Goal: Task Accomplishment & Management: Complete application form

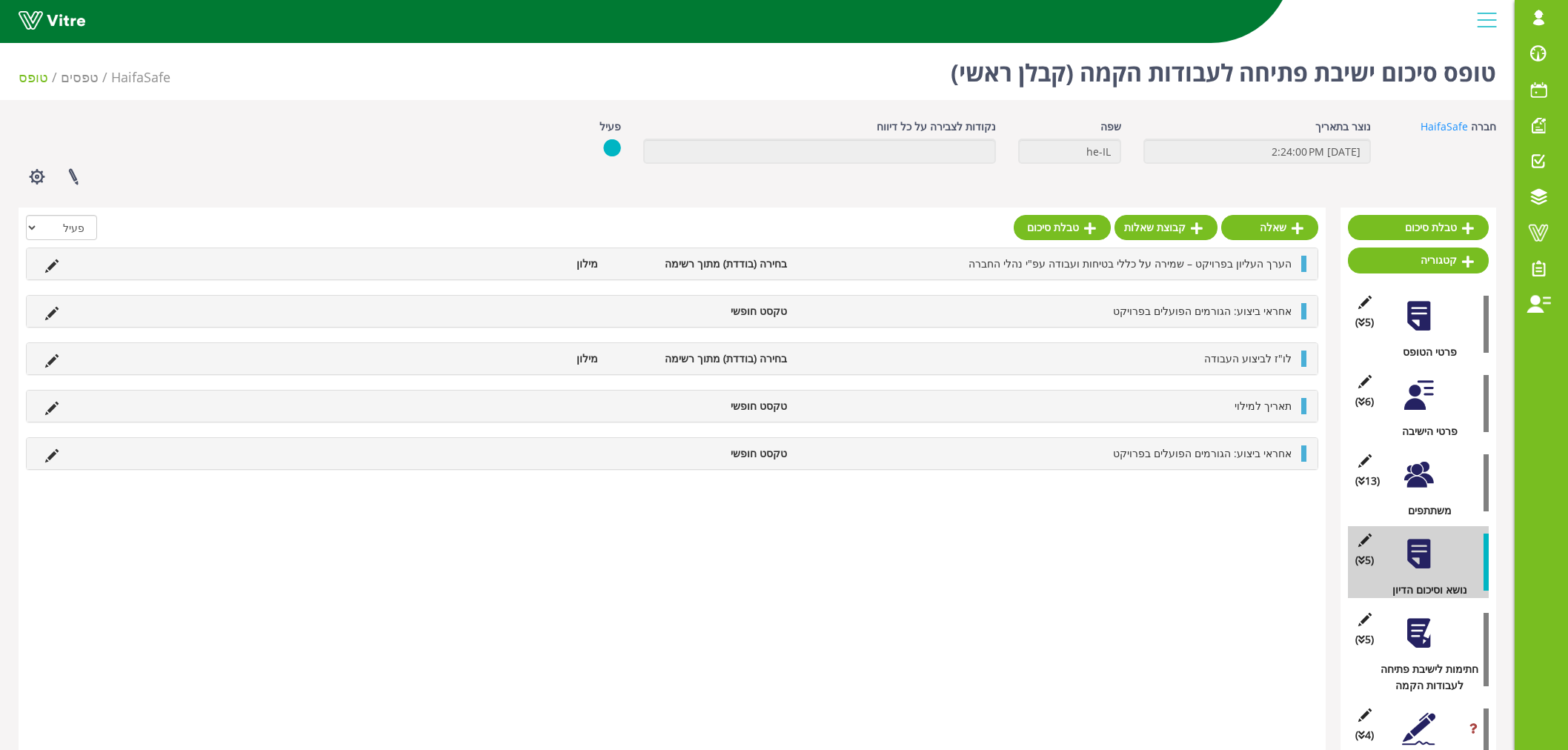
scroll to position [92, 0]
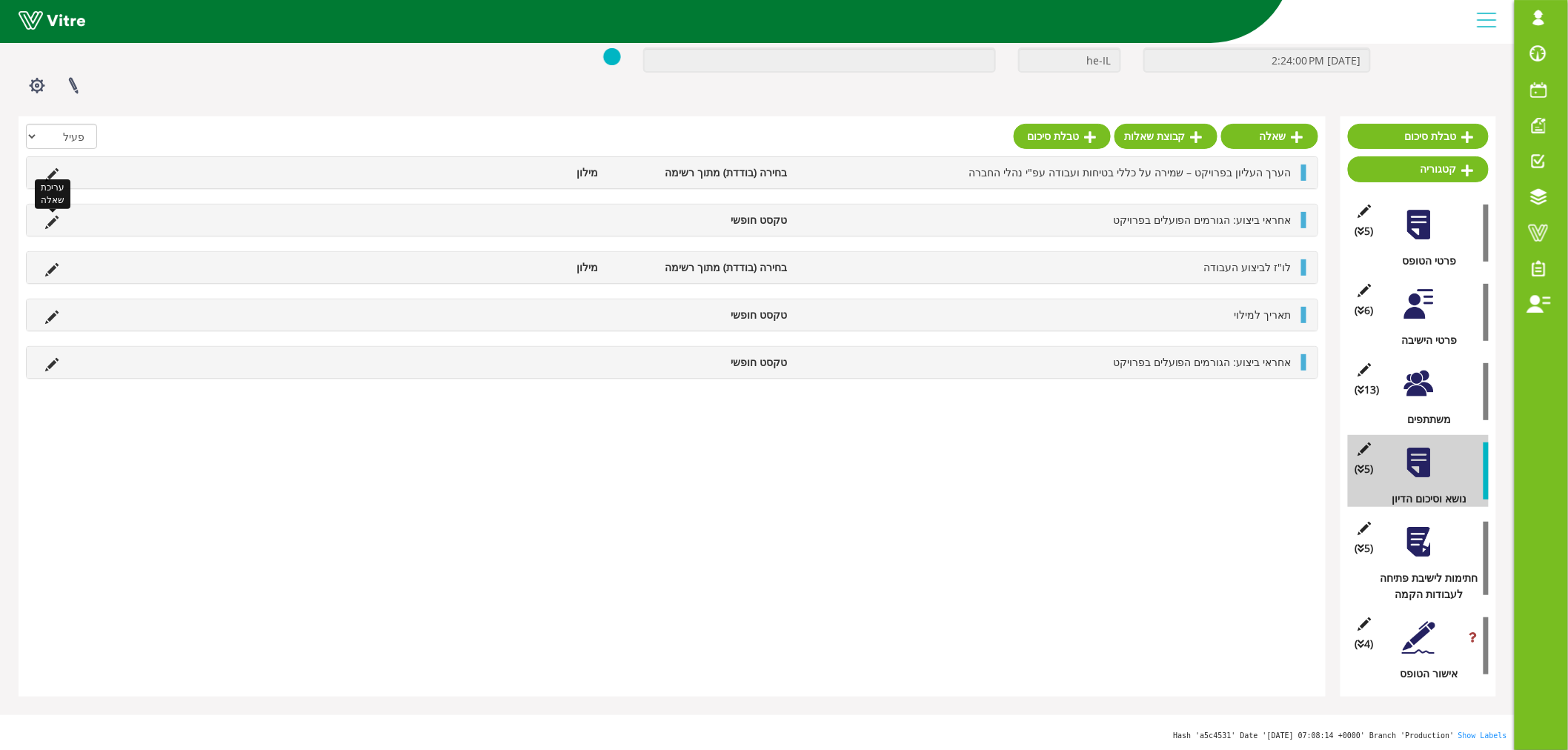
click at [53, 215] on icon at bounding box center [52, 222] width 14 height 14
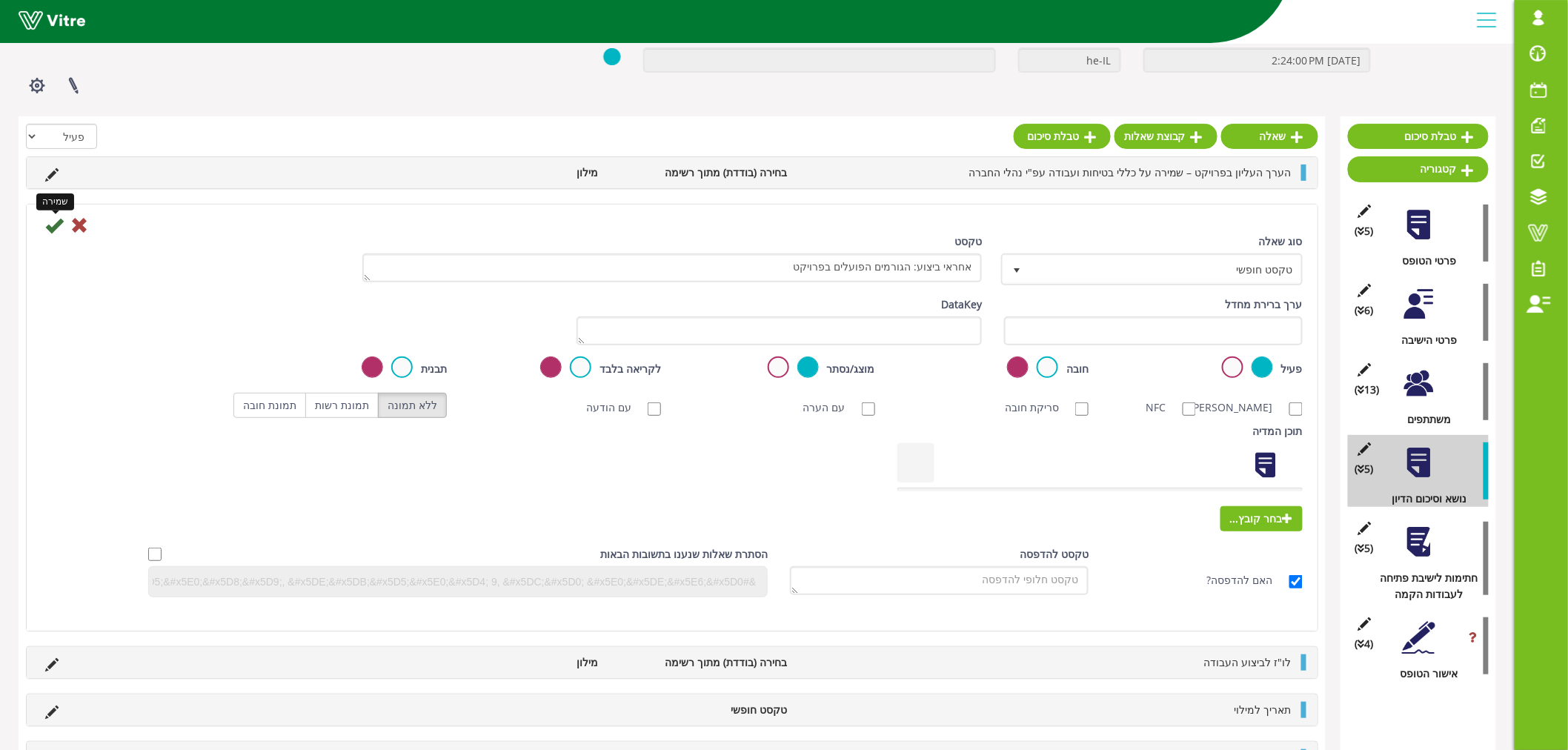
scroll to position [92, 0]
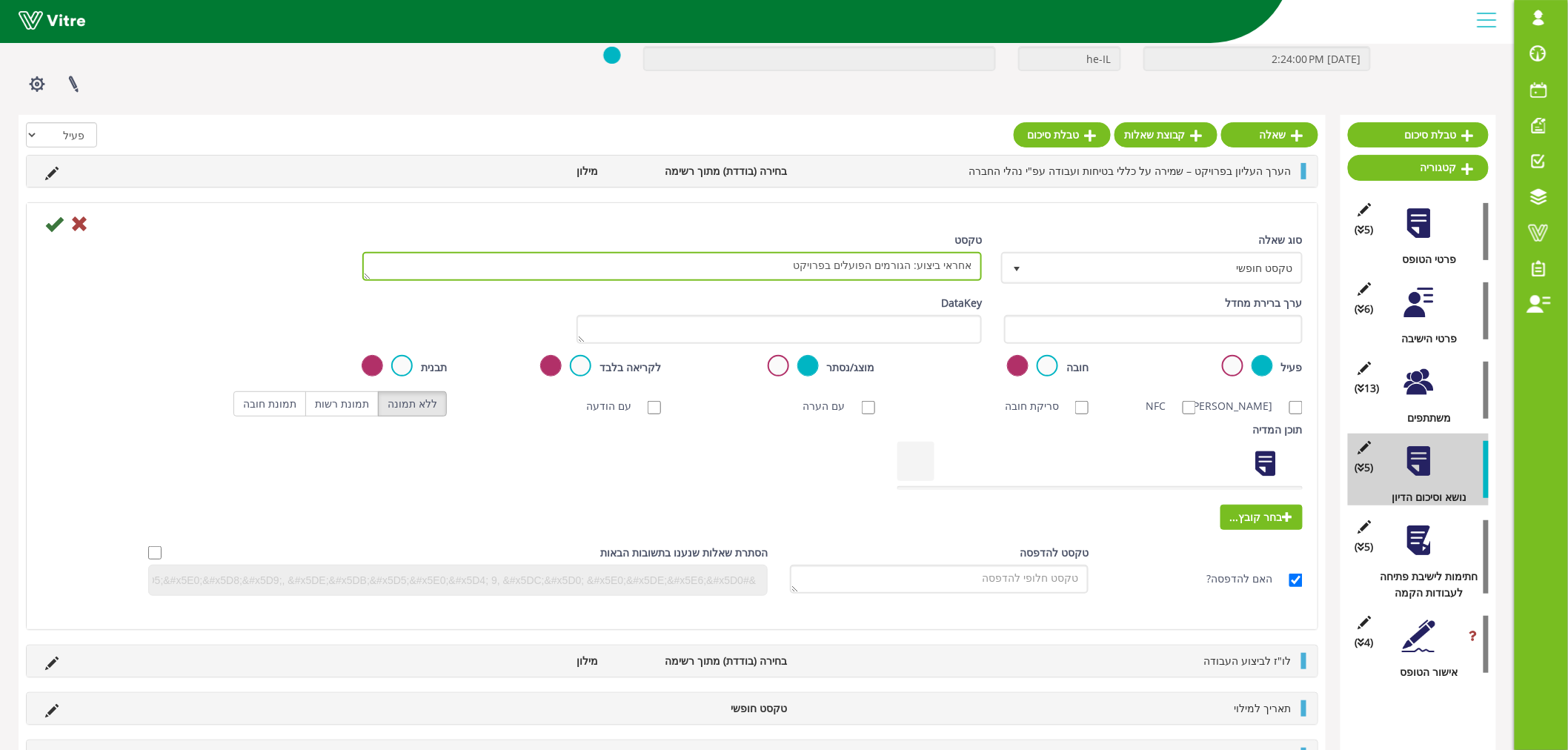
drag, startPoint x: 780, startPoint y: 264, endPoint x: 924, endPoint y: 275, distance: 144.4
click at [924, 275] on textarea "אחראי ביצוע: הגורמים הפועלים בפרויקט" at bounding box center [672, 266] width 620 height 29
type textarea "אחראי ביצוע"
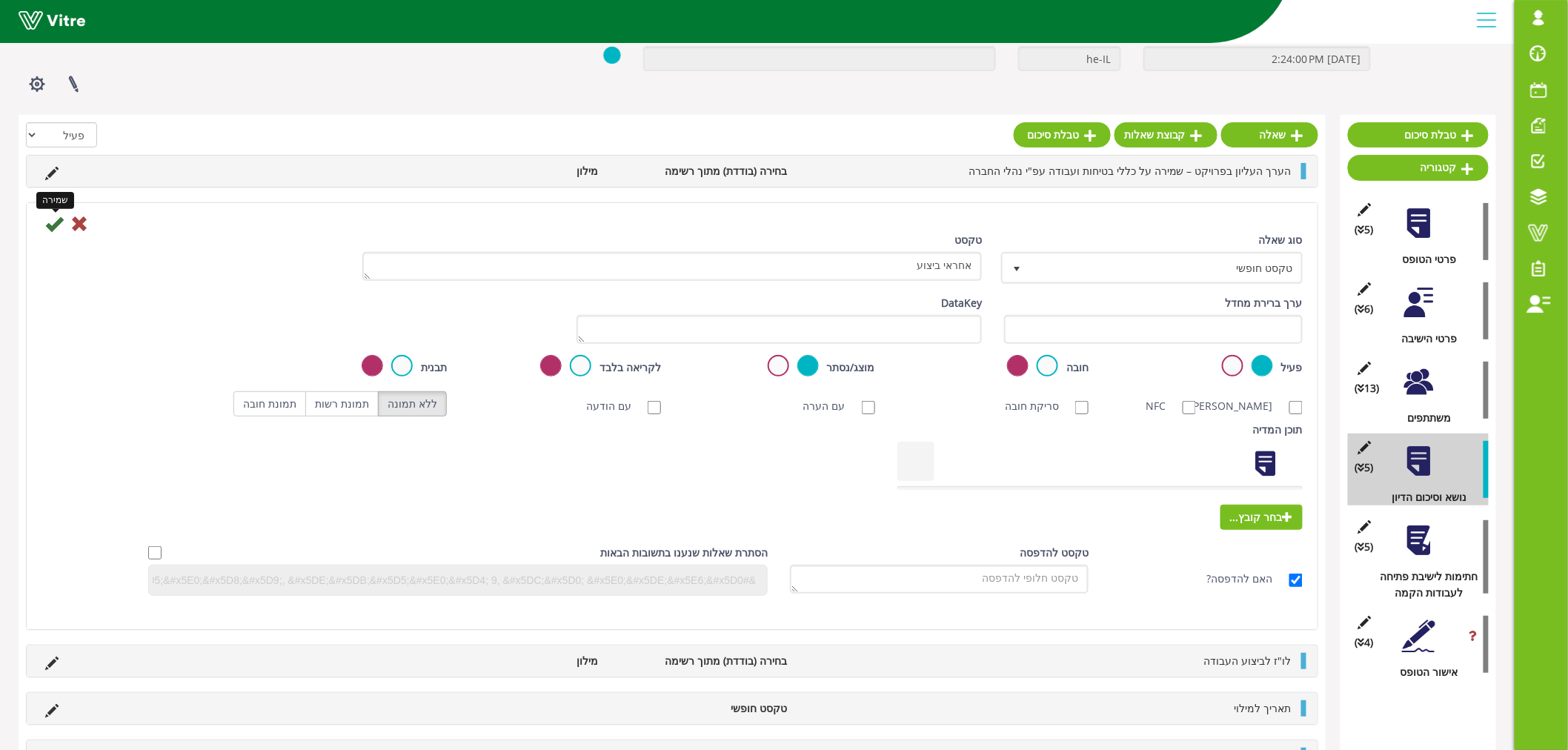
click at [55, 223] on icon at bounding box center [53, 224] width 18 height 18
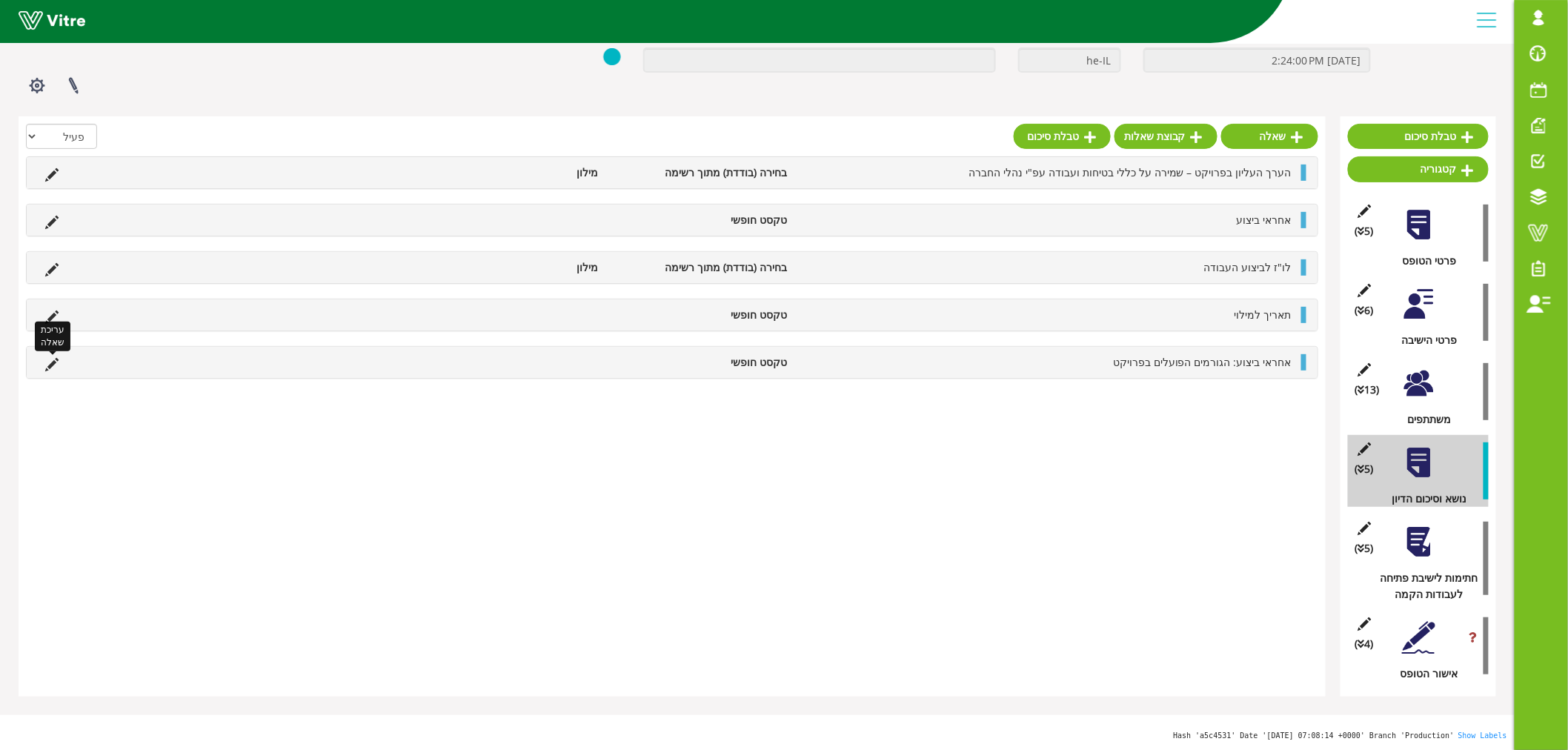
click at [50, 365] on icon at bounding box center [52, 364] width 14 height 14
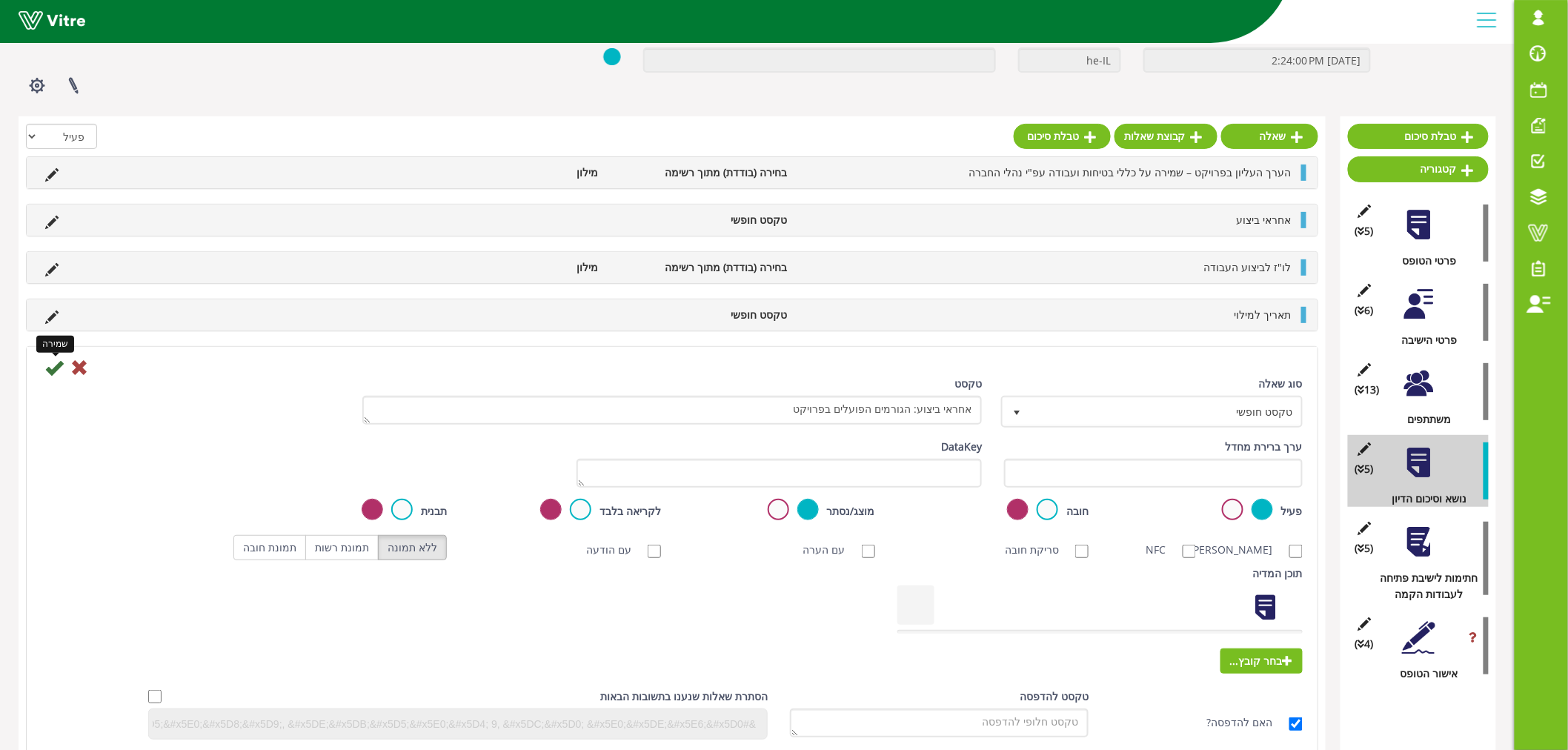
scroll to position [92, 0]
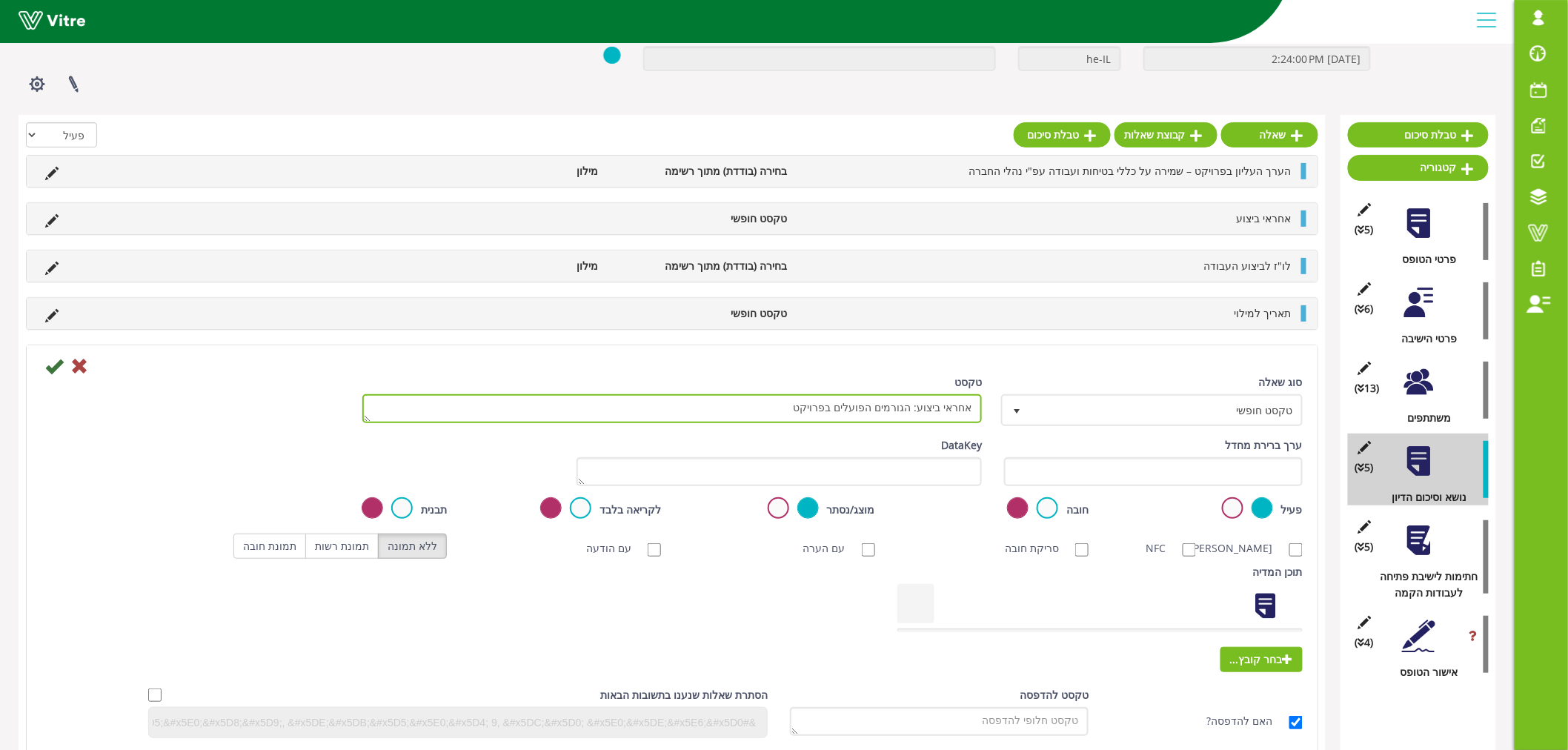
drag, startPoint x: 776, startPoint y: 406, endPoint x: 922, endPoint y: 409, distance: 146.0
click at [922, 409] on textarea "אחראי ביצוע: הגורמים הפועלים בפרויקט" at bounding box center [672, 408] width 620 height 29
type textarea "אחראי ביצוע"
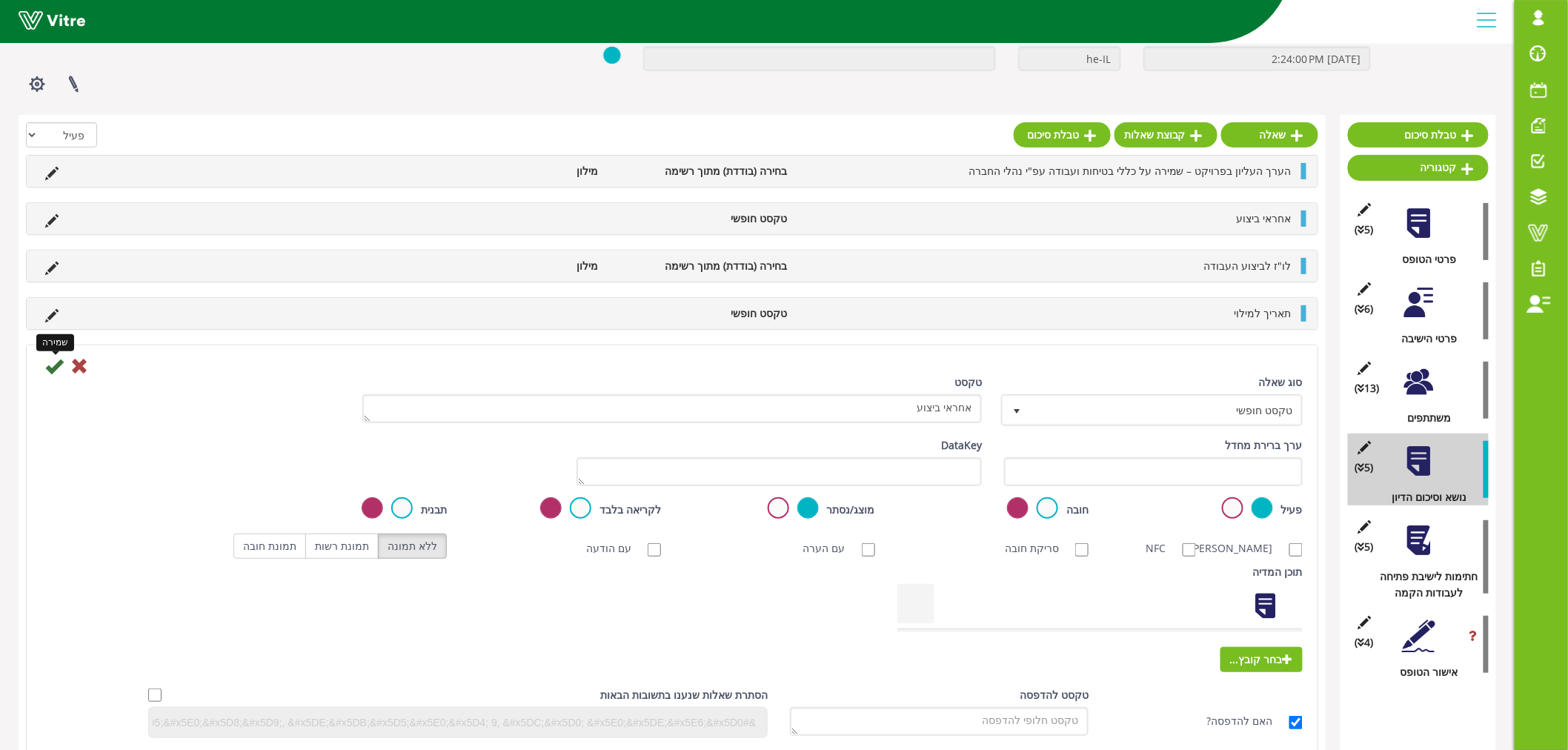
click at [50, 366] on icon at bounding box center [53, 365] width 18 height 18
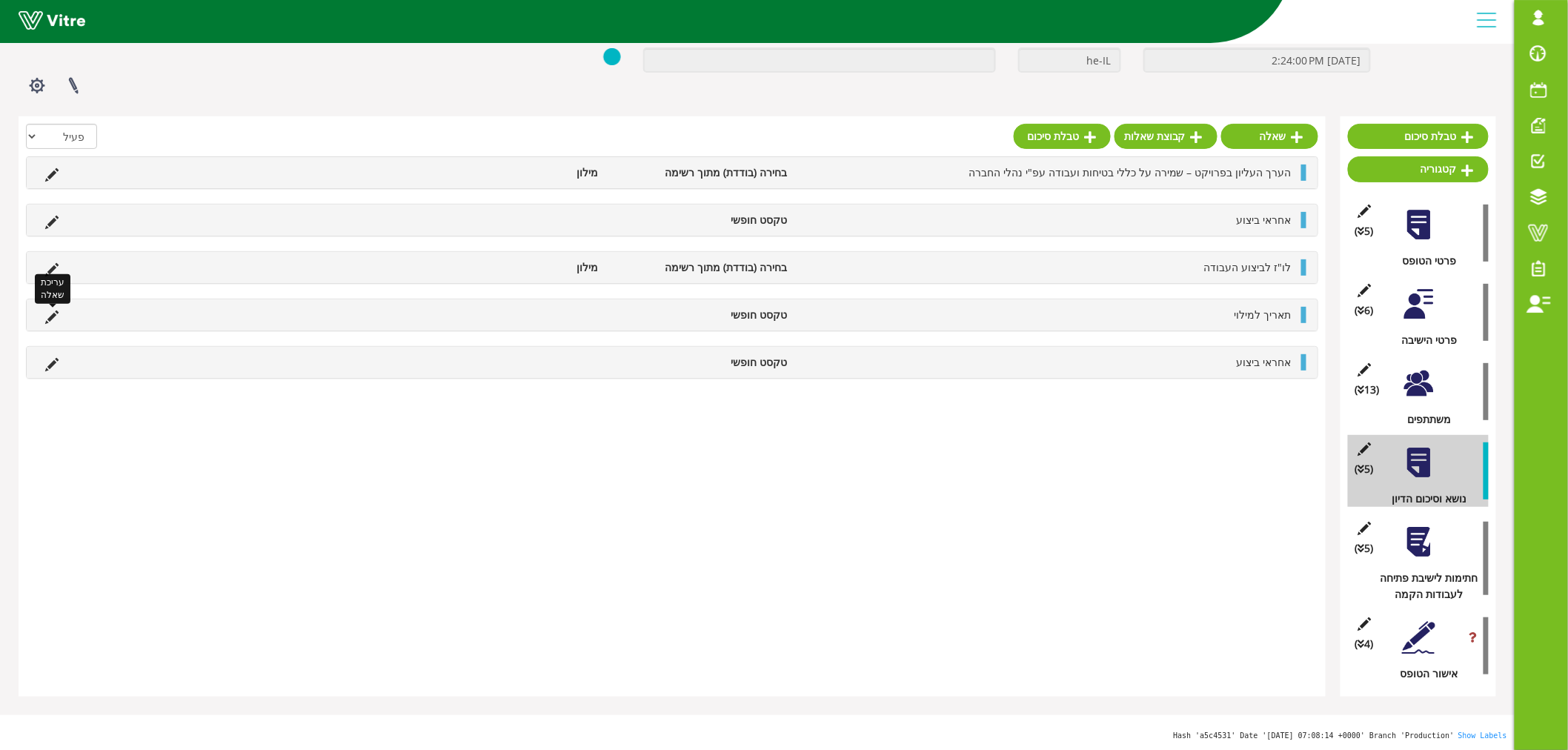
click at [46, 316] on icon at bounding box center [52, 317] width 14 height 14
click at [52, 316] on icon at bounding box center [52, 317] width 14 height 14
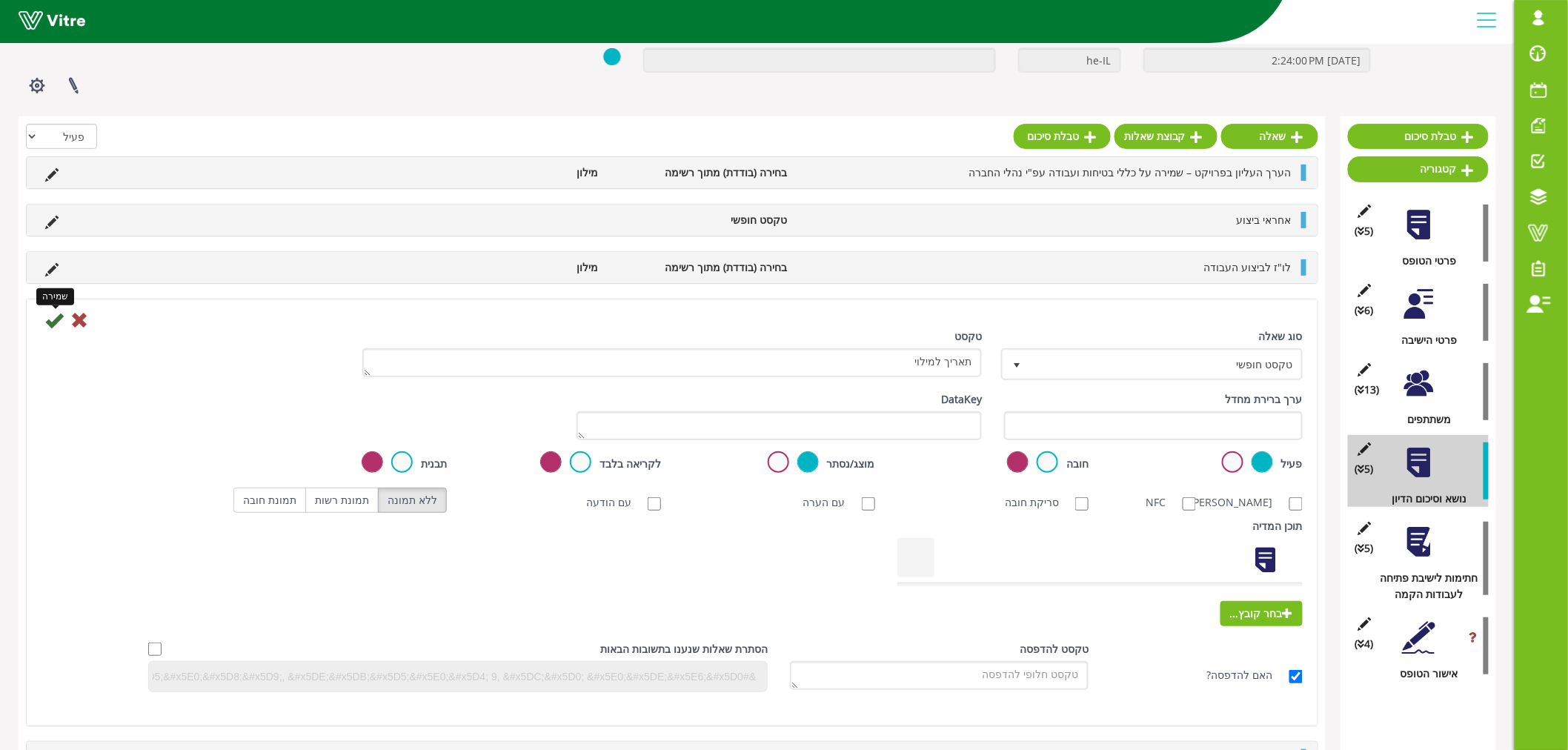
scroll to position [92, 0]
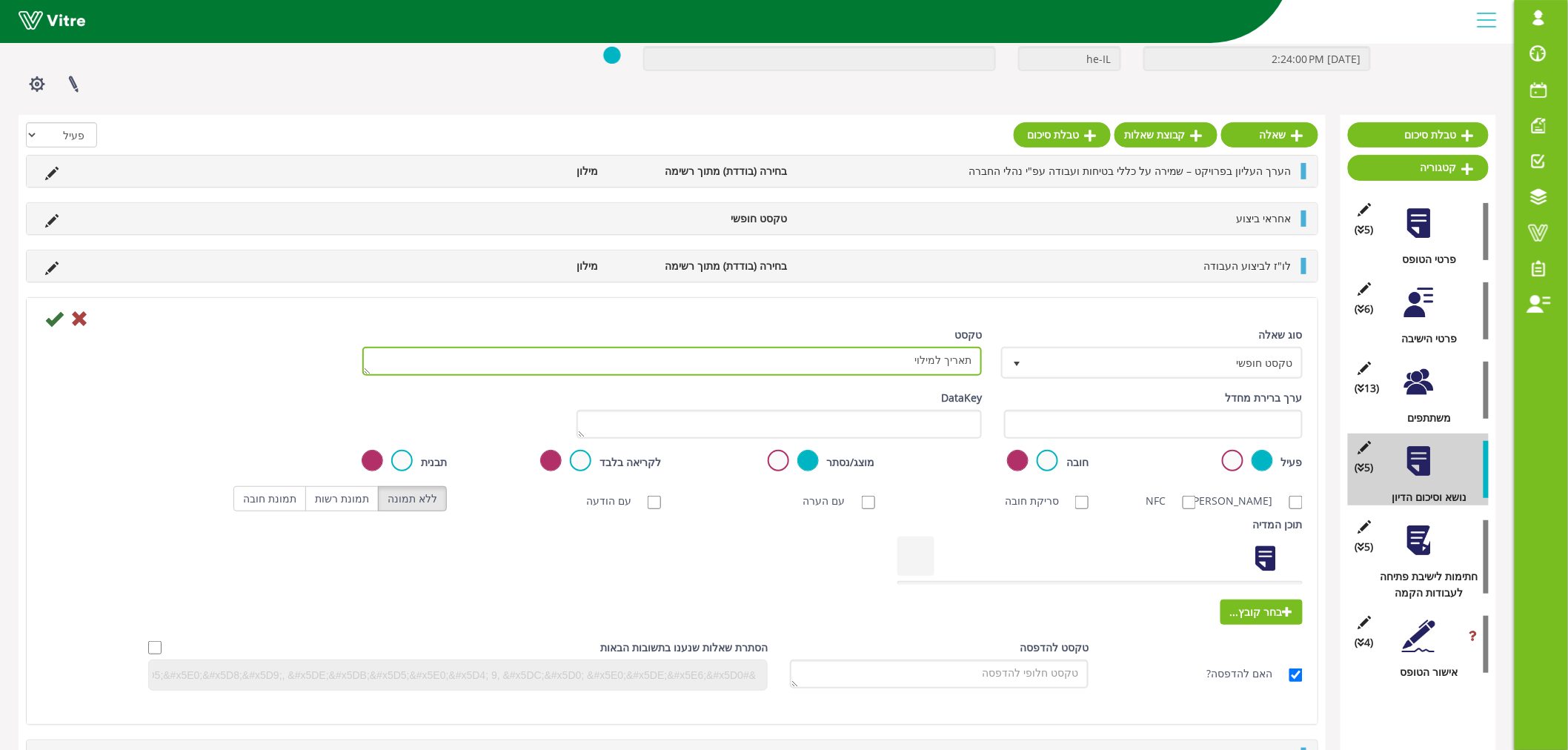
click at [912, 369] on textarea "תאריך למילוי" at bounding box center [672, 361] width 620 height 29
paste textarea "דרש לתאריך"
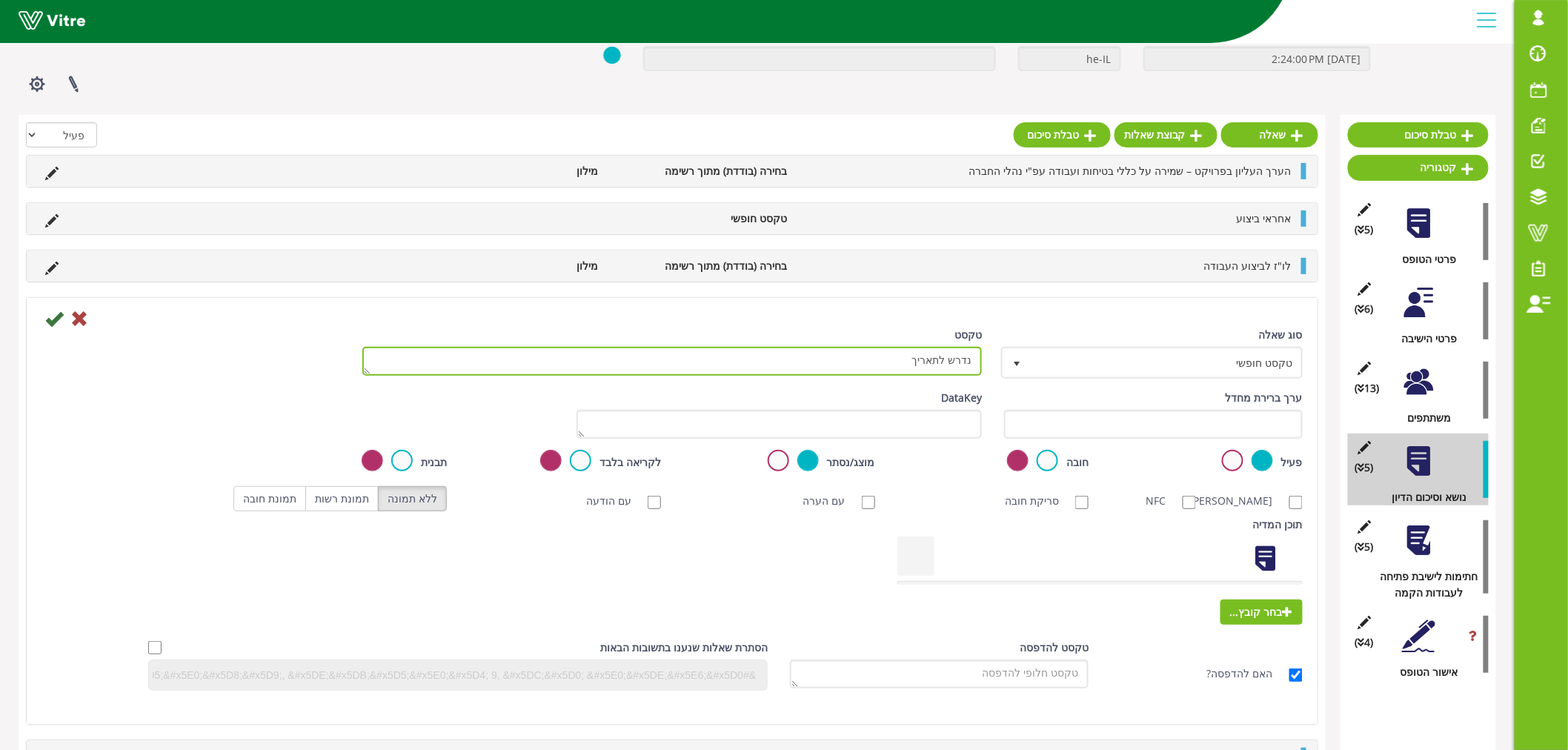
type textarea "נדרש לתאריך"
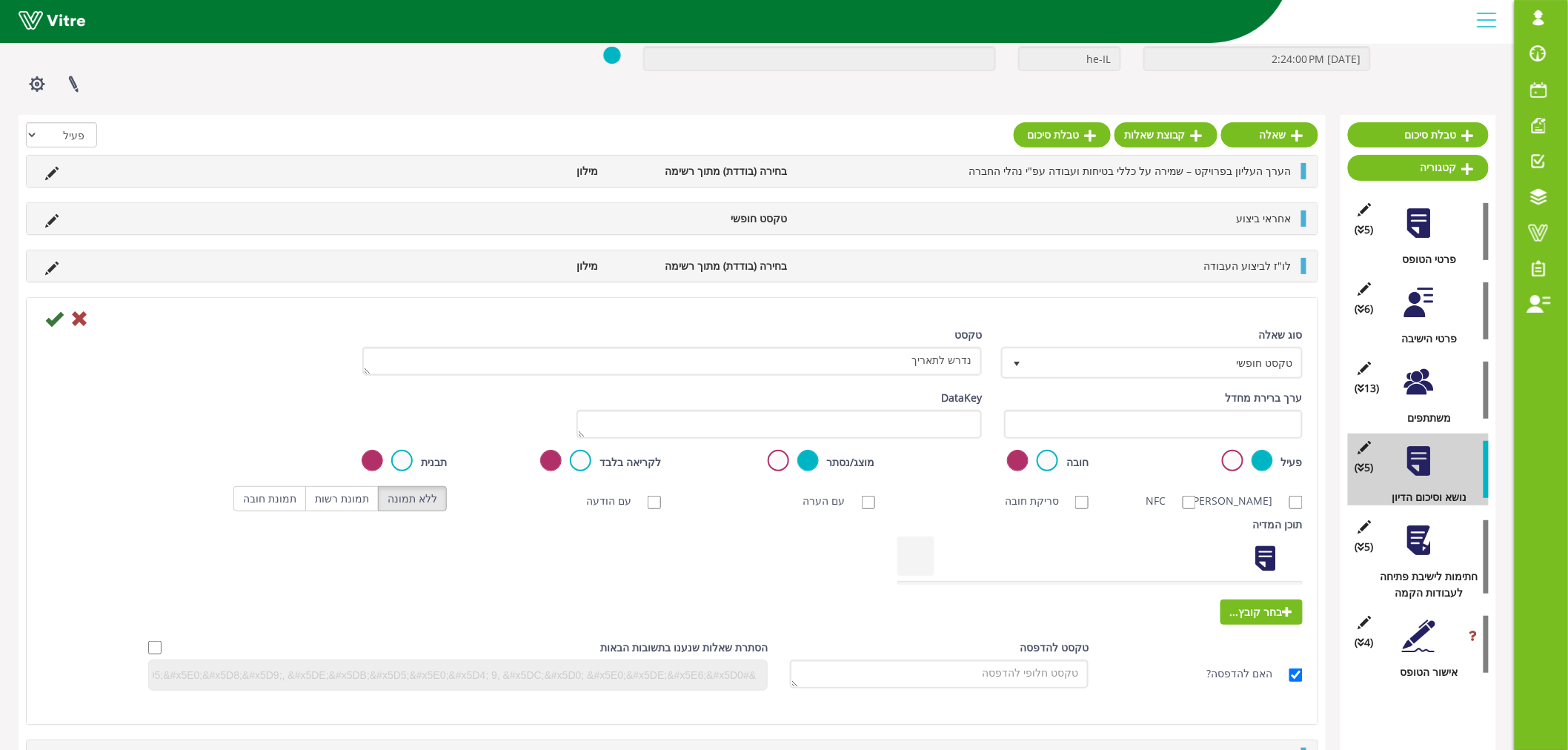
click at [59, 323] on icon at bounding box center [53, 319] width 18 height 18
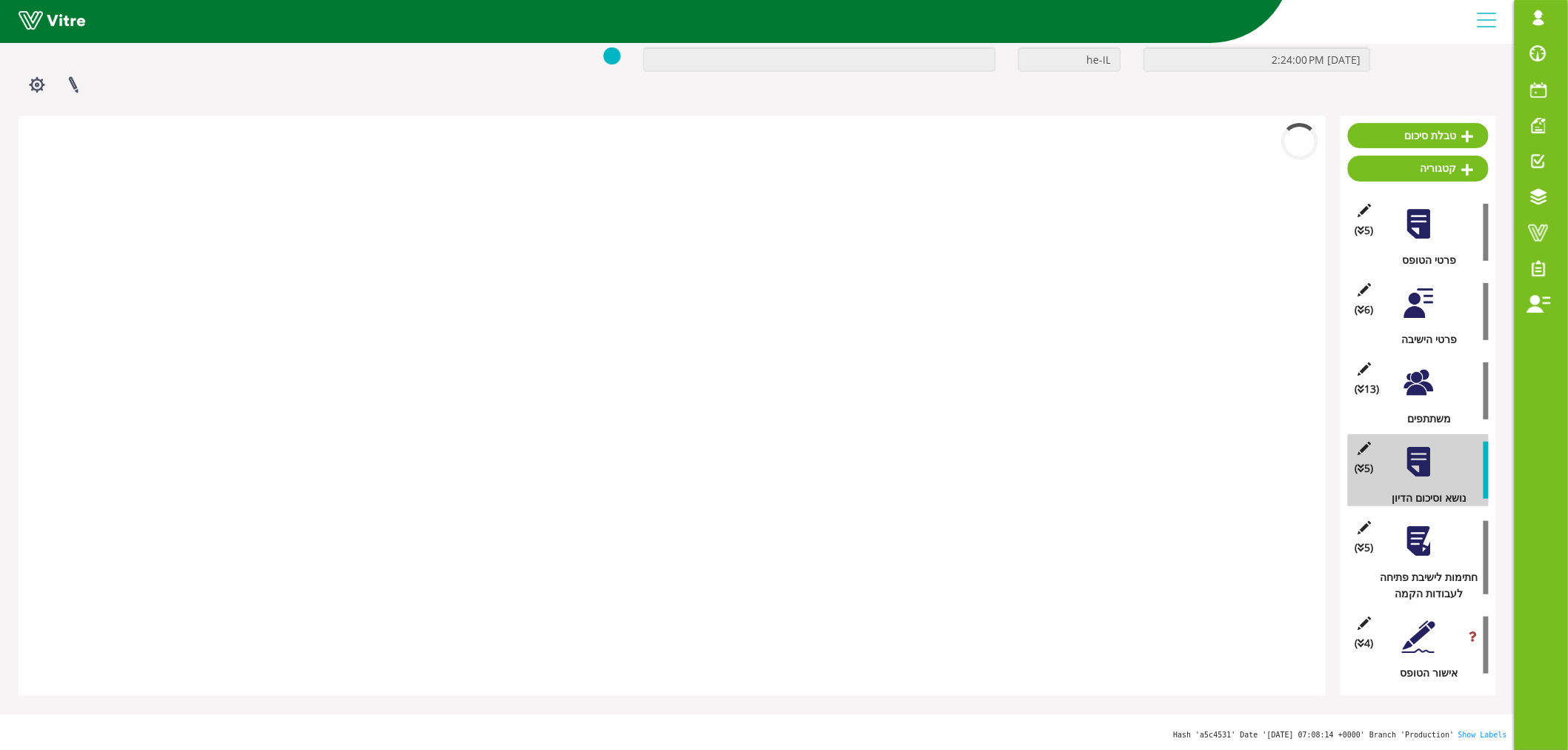
scroll to position [92, 0]
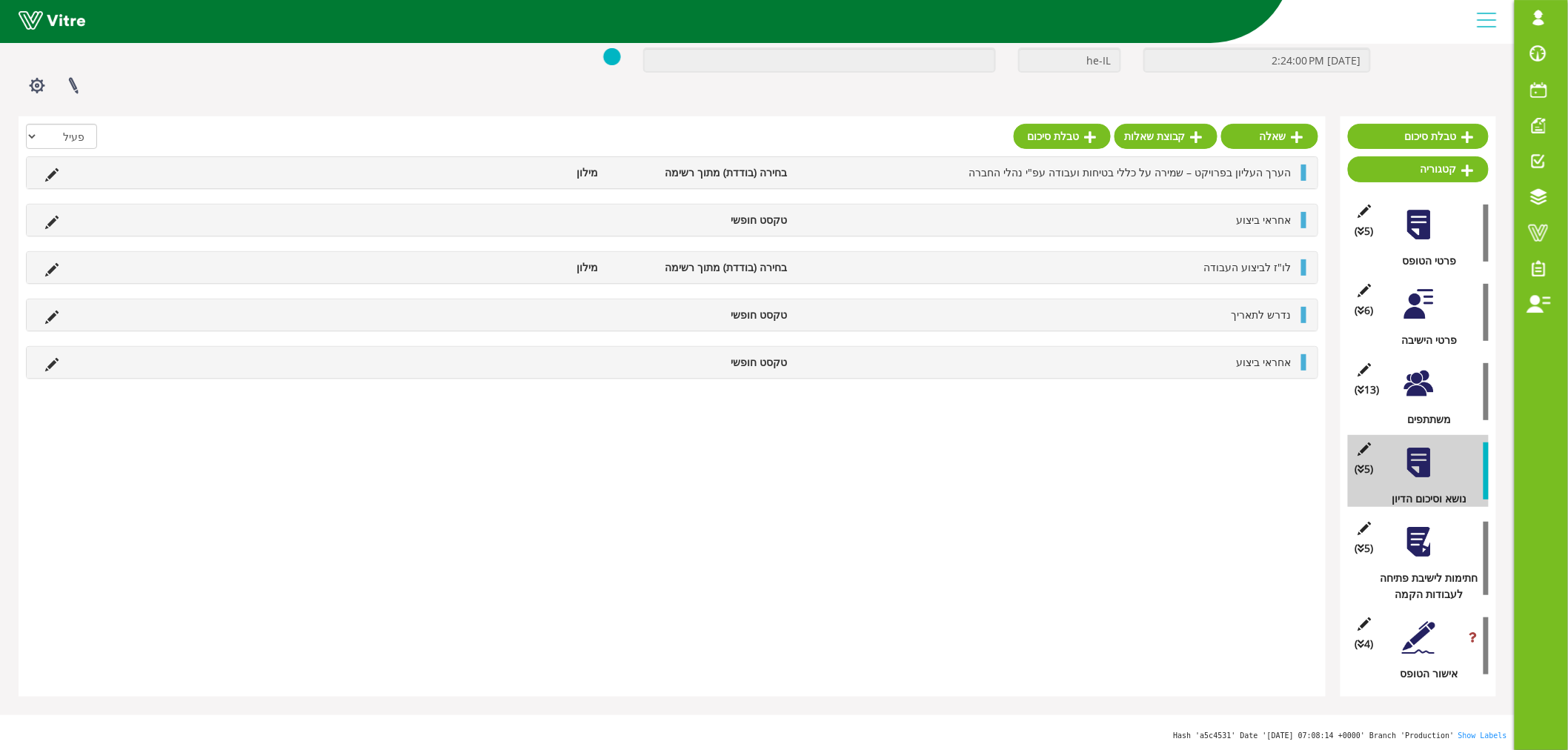
click at [1408, 378] on div at bounding box center [1418, 383] width 33 height 33
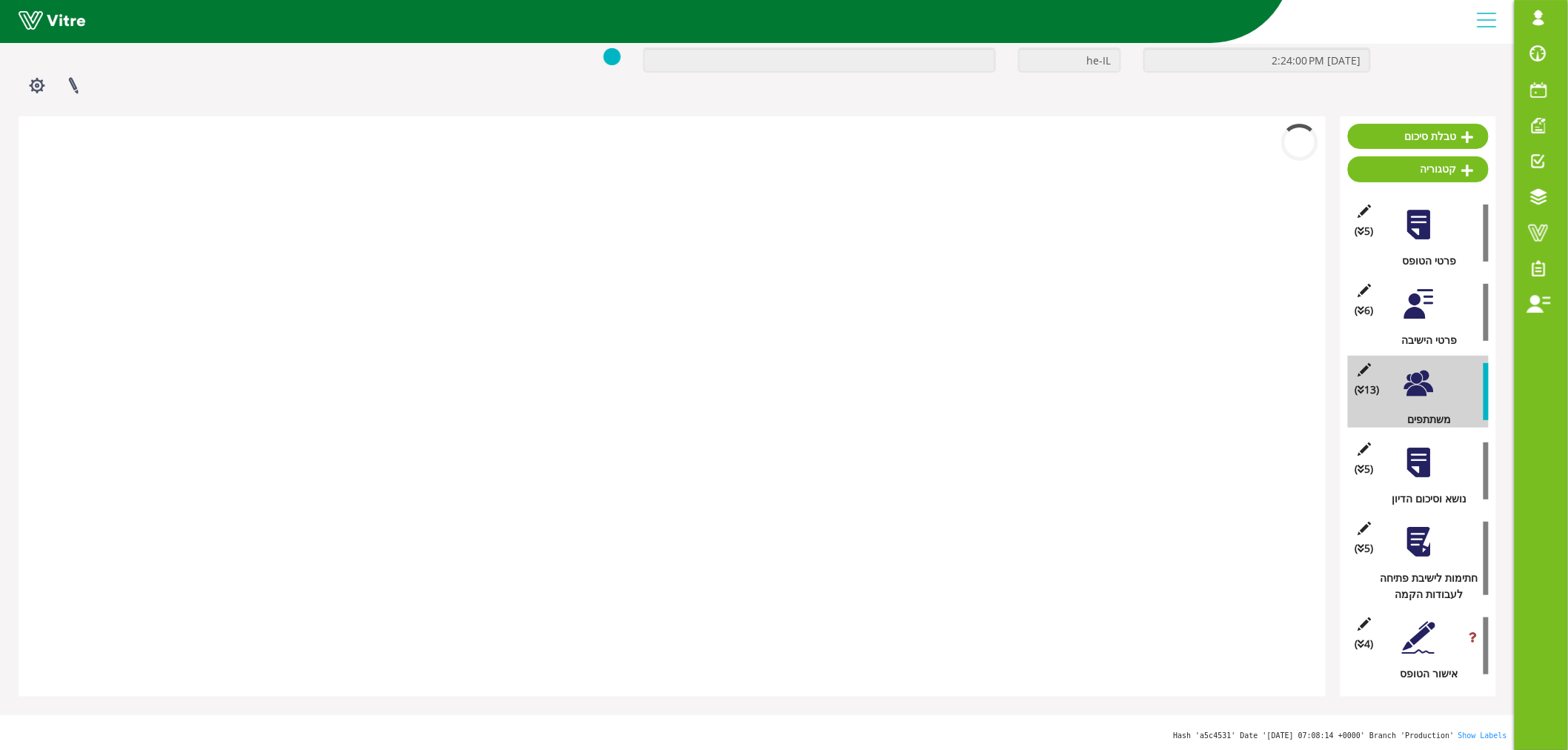
scroll to position [92, 0]
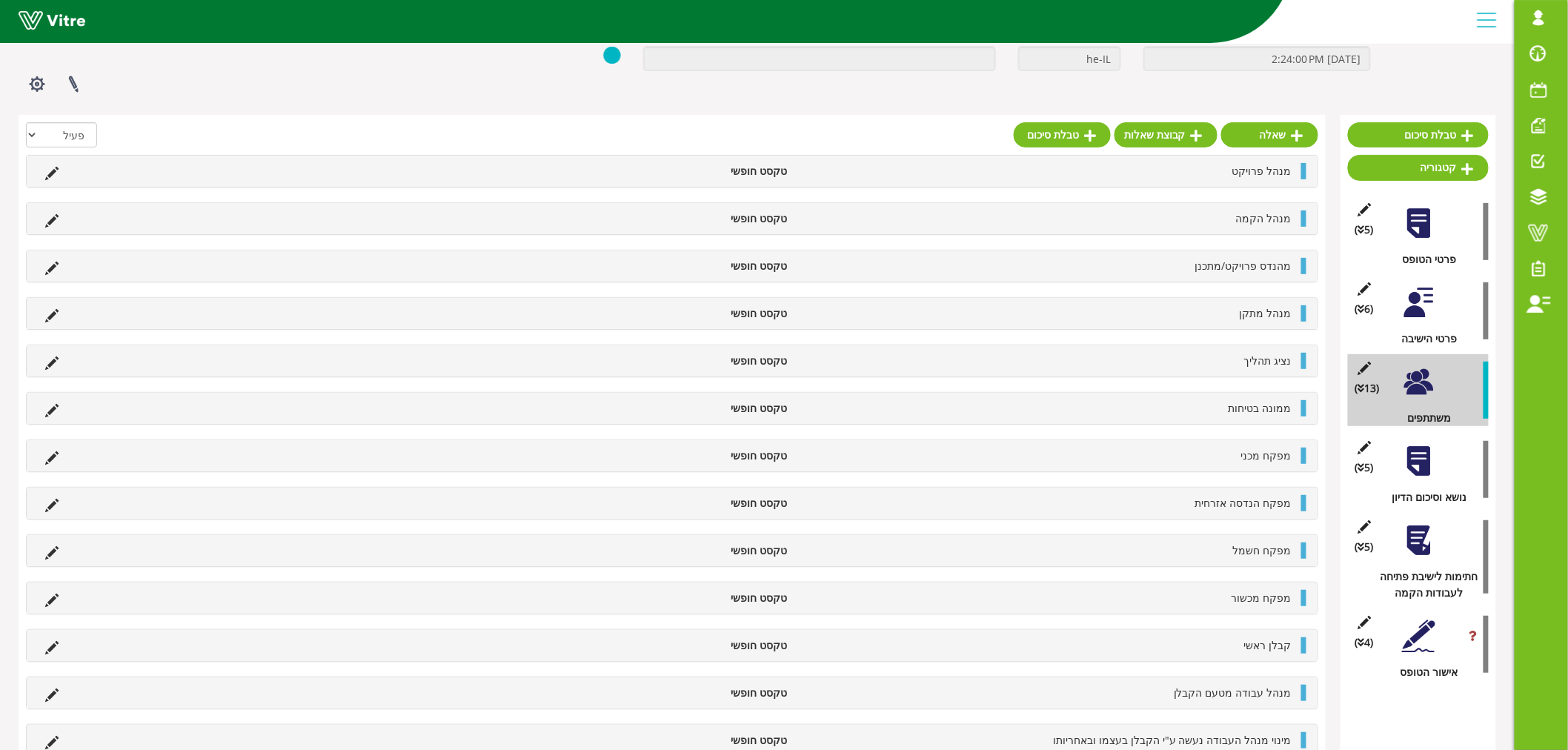
click at [1420, 552] on div at bounding box center [1418, 540] width 33 height 33
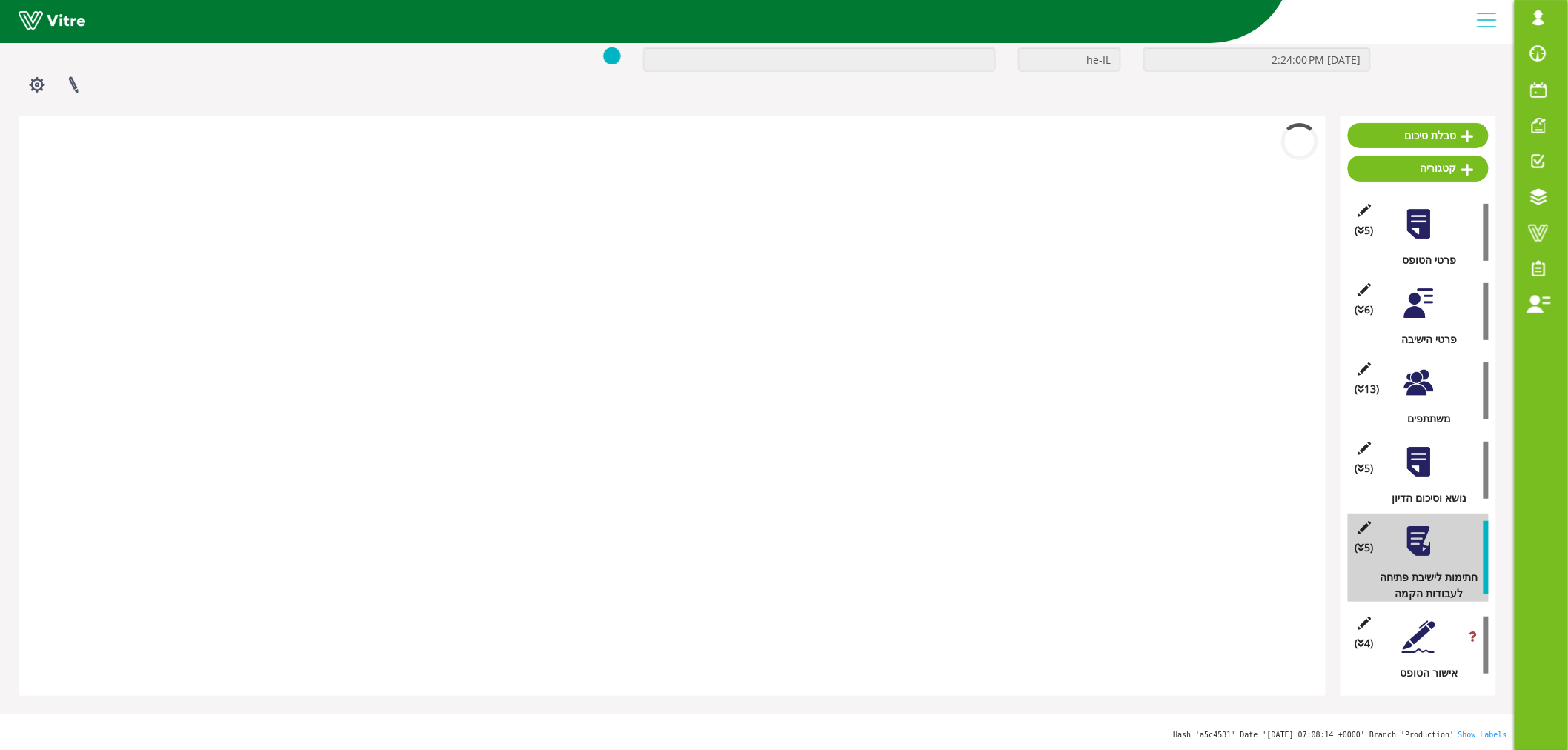
scroll to position [92, 0]
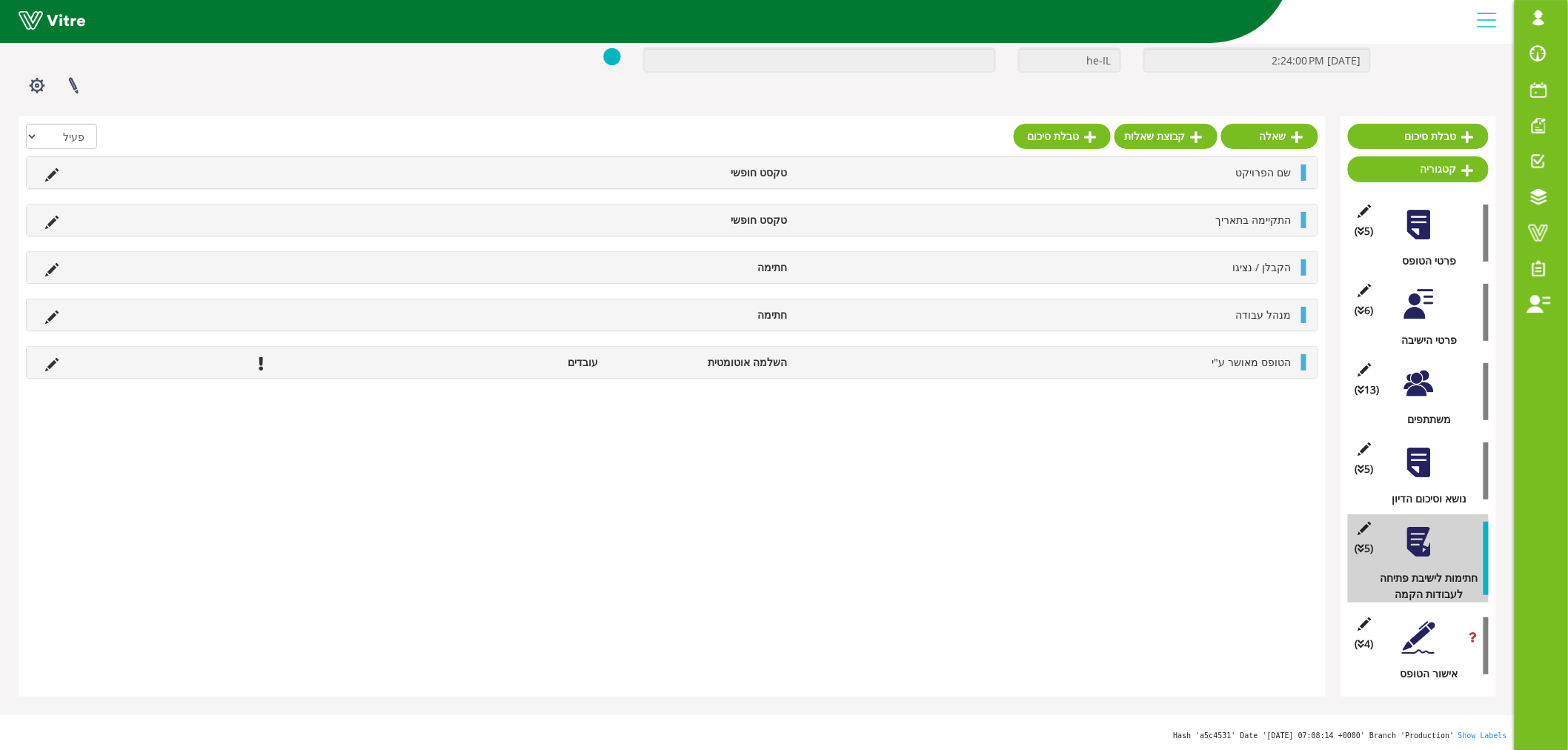
click at [1421, 625] on div at bounding box center [1418, 637] width 33 height 33
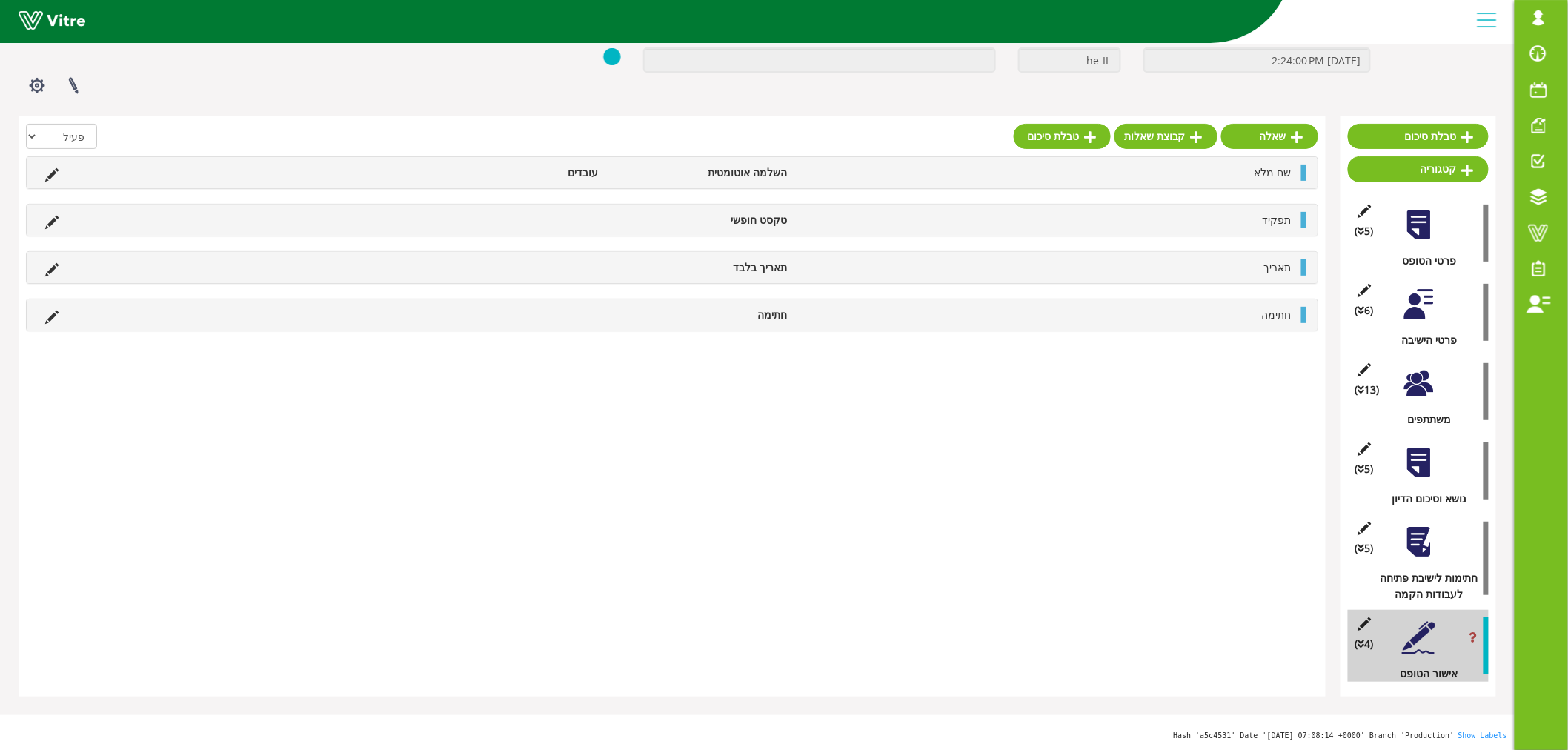
click at [1406, 553] on div at bounding box center [1418, 542] width 33 height 33
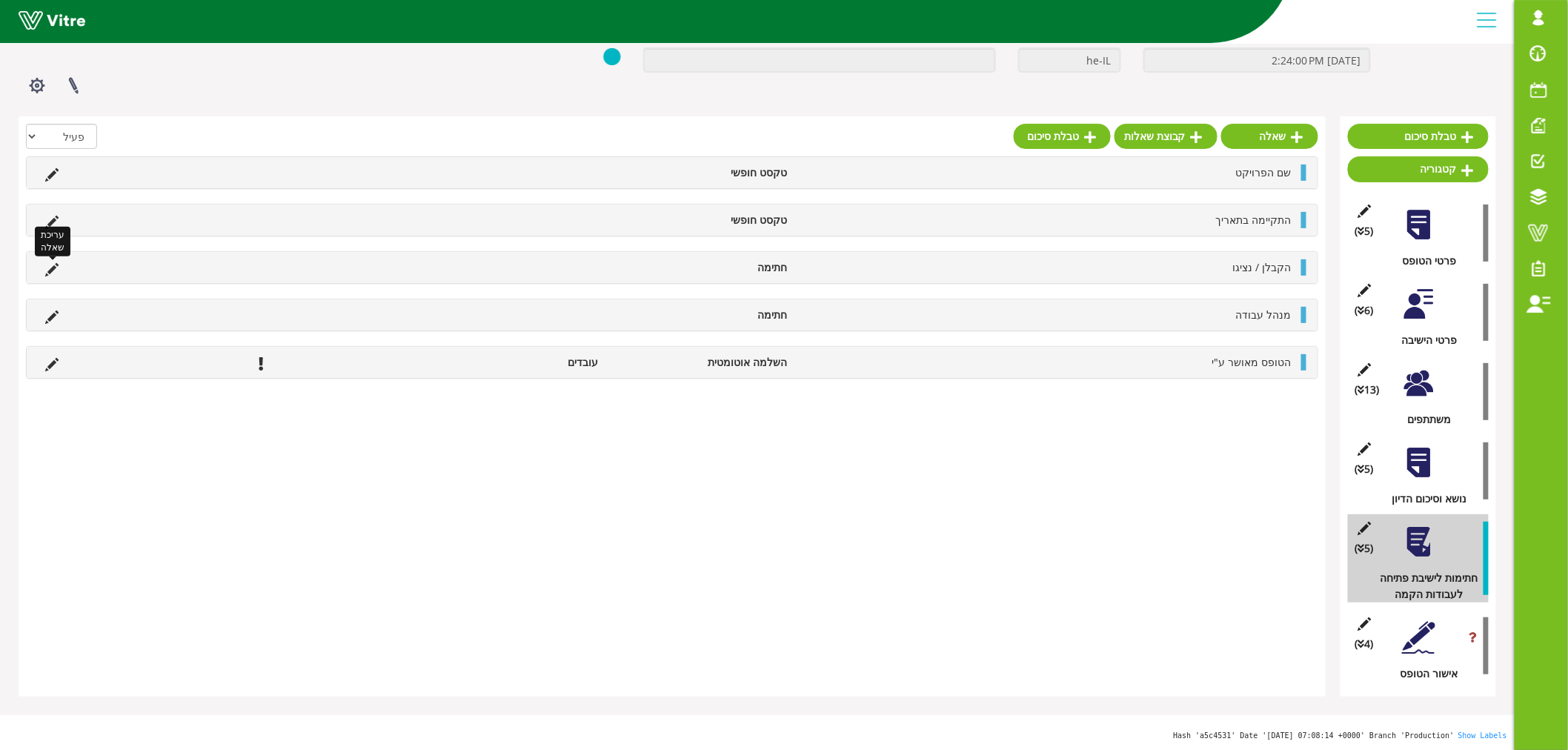
click at [50, 269] on icon at bounding box center [52, 269] width 14 height 14
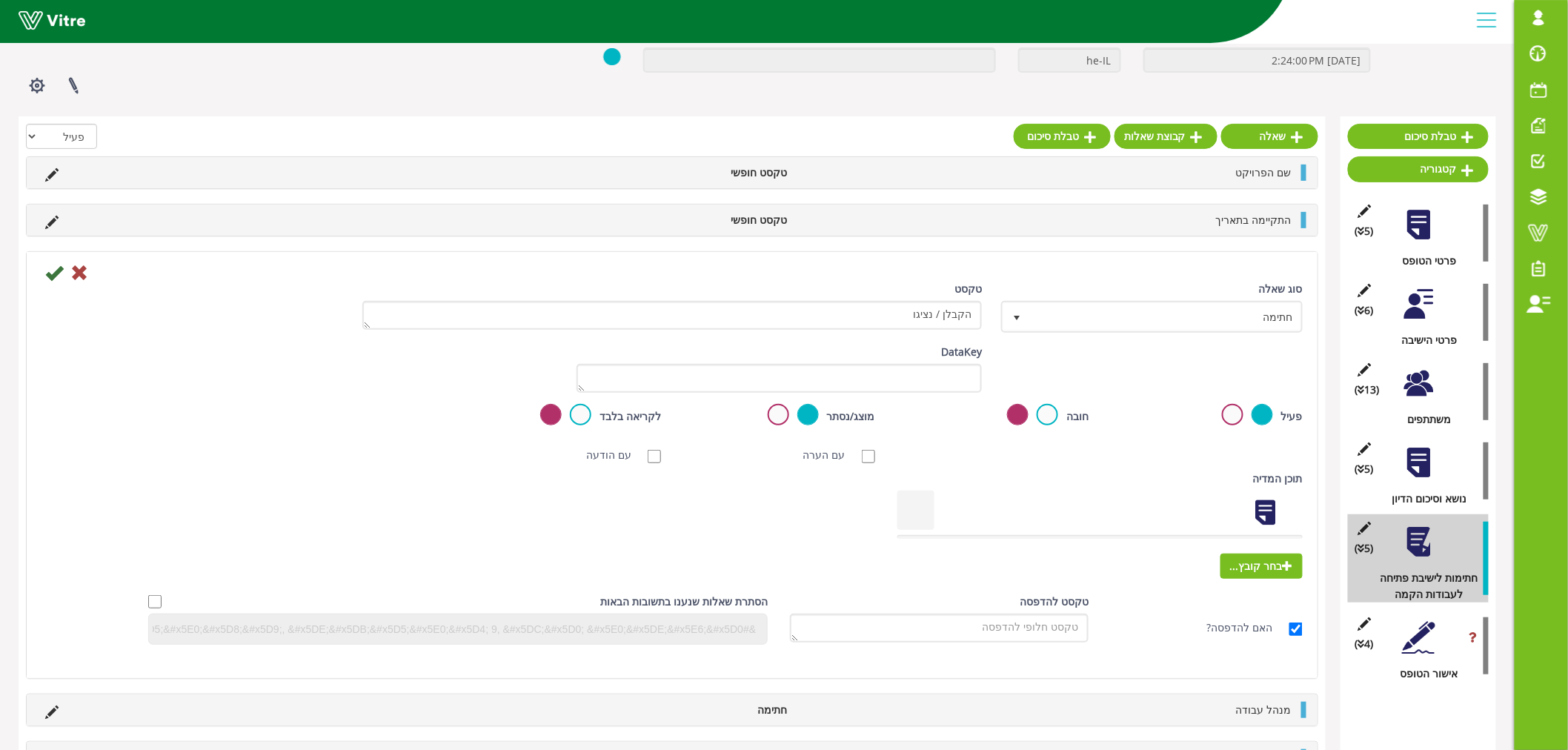
scroll to position [92, 0]
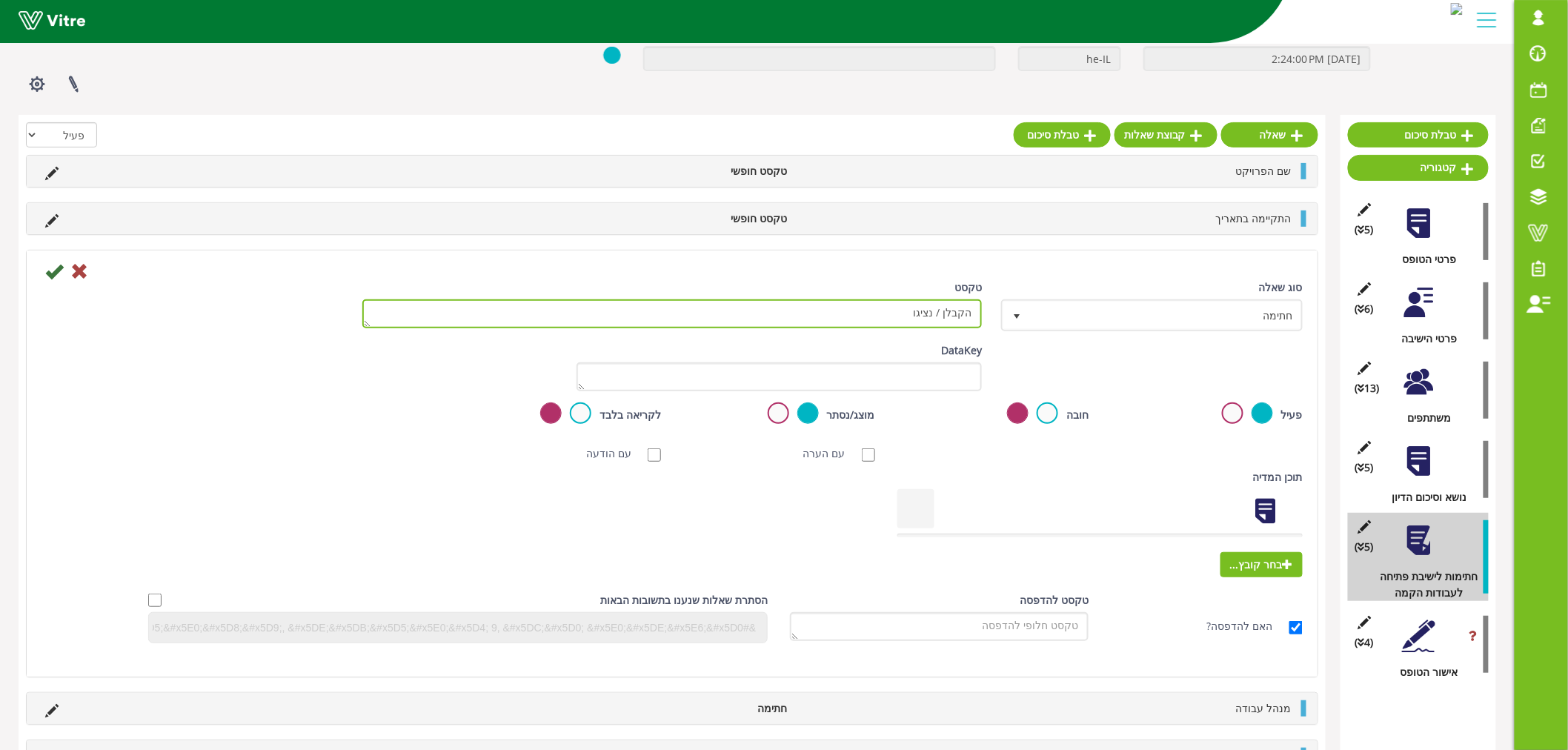
click at [975, 311] on textarea "הקבלן / נציגו" at bounding box center [672, 314] width 620 height 29
type textarea "שם הקבלן / נציגו"
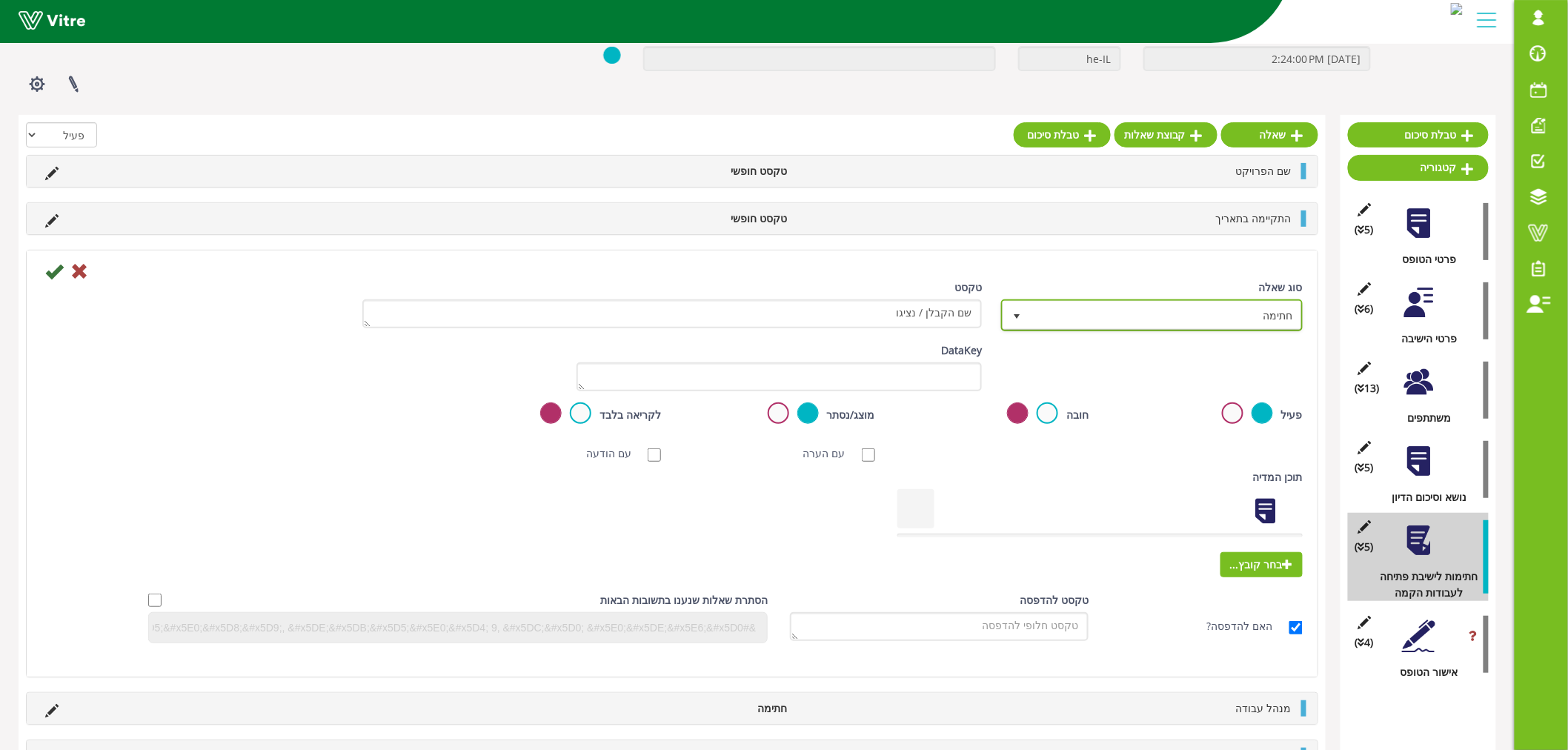
click at [1079, 317] on span "חתימה" at bounding box center [1165, 314] width 272 height 26
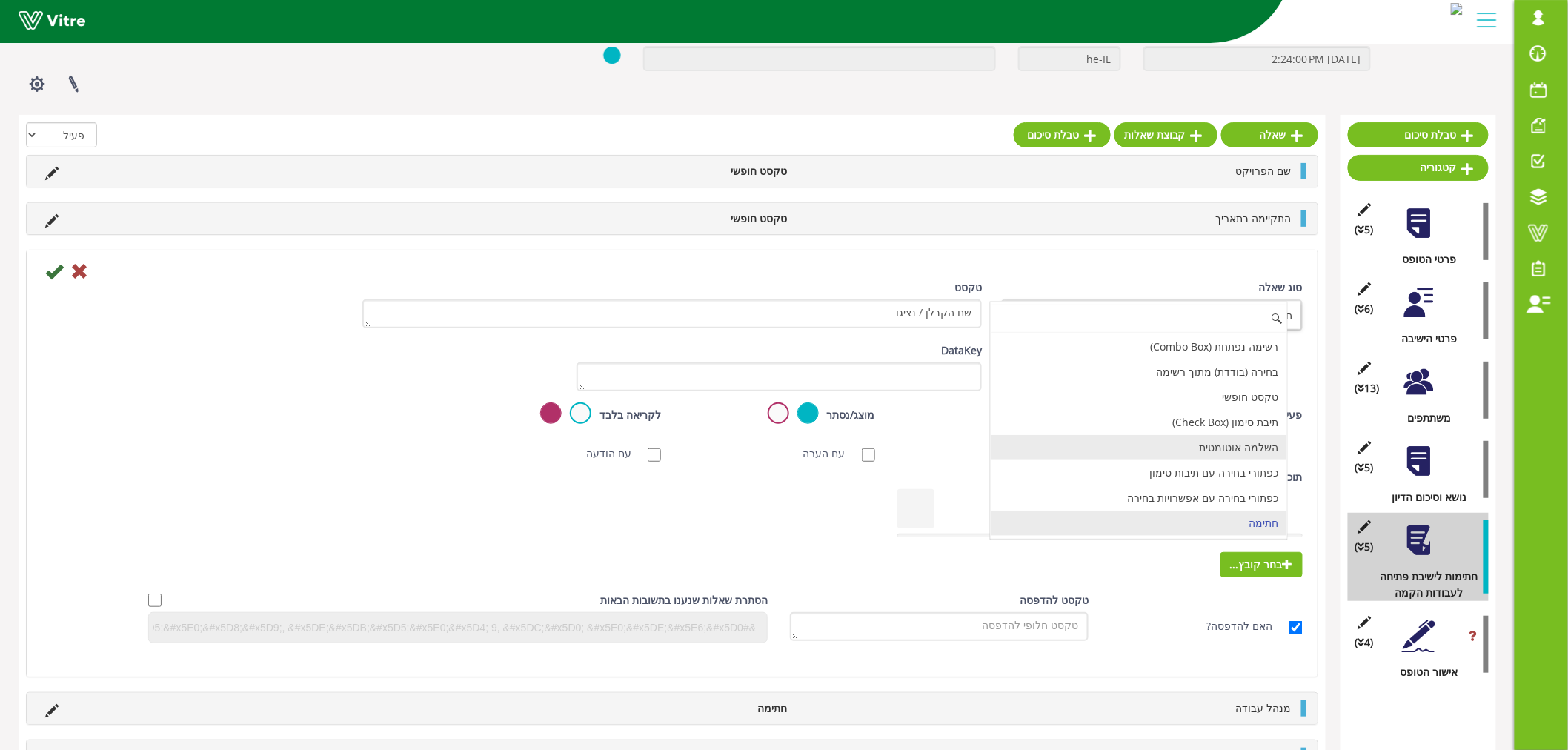
scroll to position [1, 0]
click at [1114, 396] on li "טקסט חופשי" at bounding box center [1139, 397] width 297 height 25
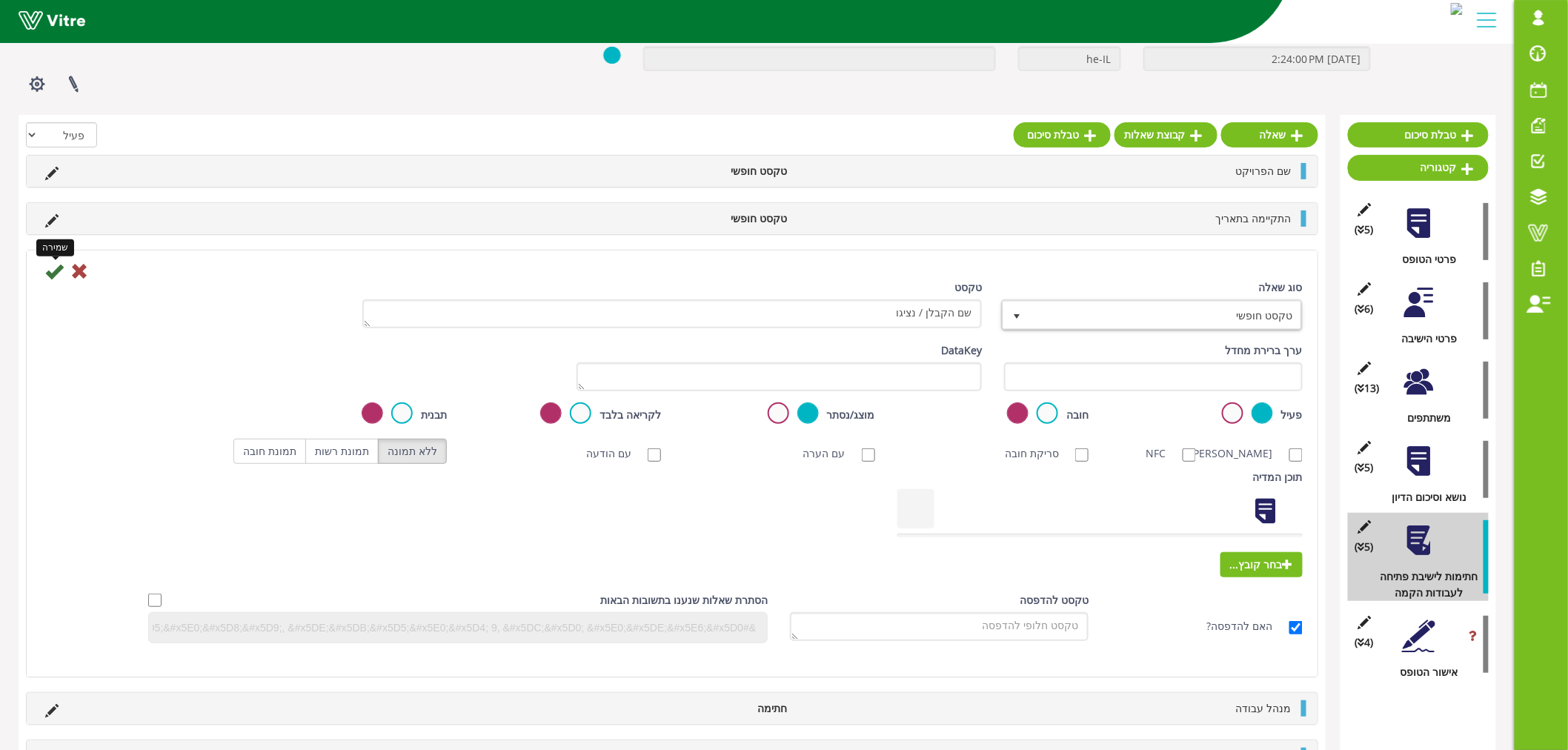
click at [58, 276] on icon at bounding box center [53, 271] width 18 height 18
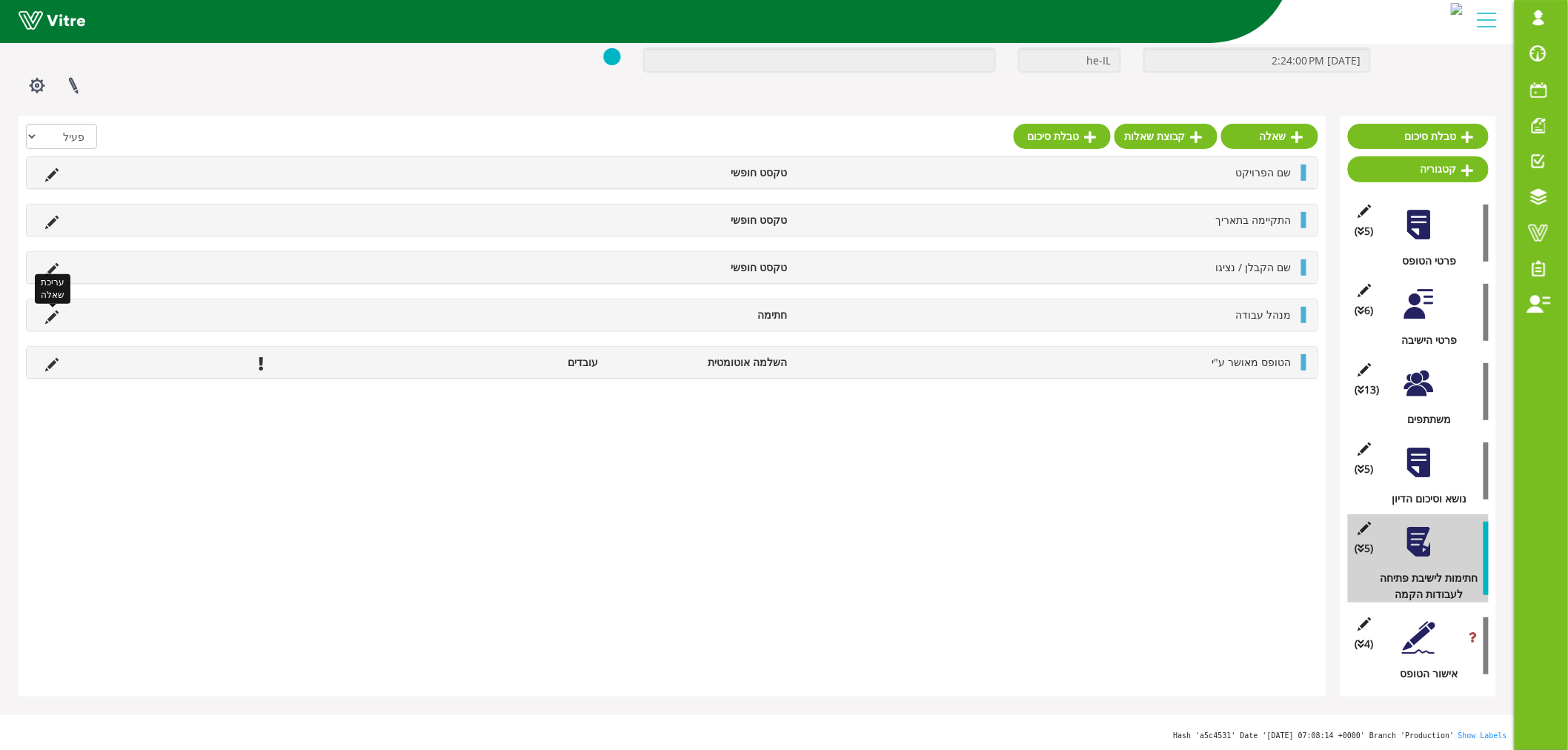
click at [57, 314] on icon at bounding box center [52, 317] width 14 height 14
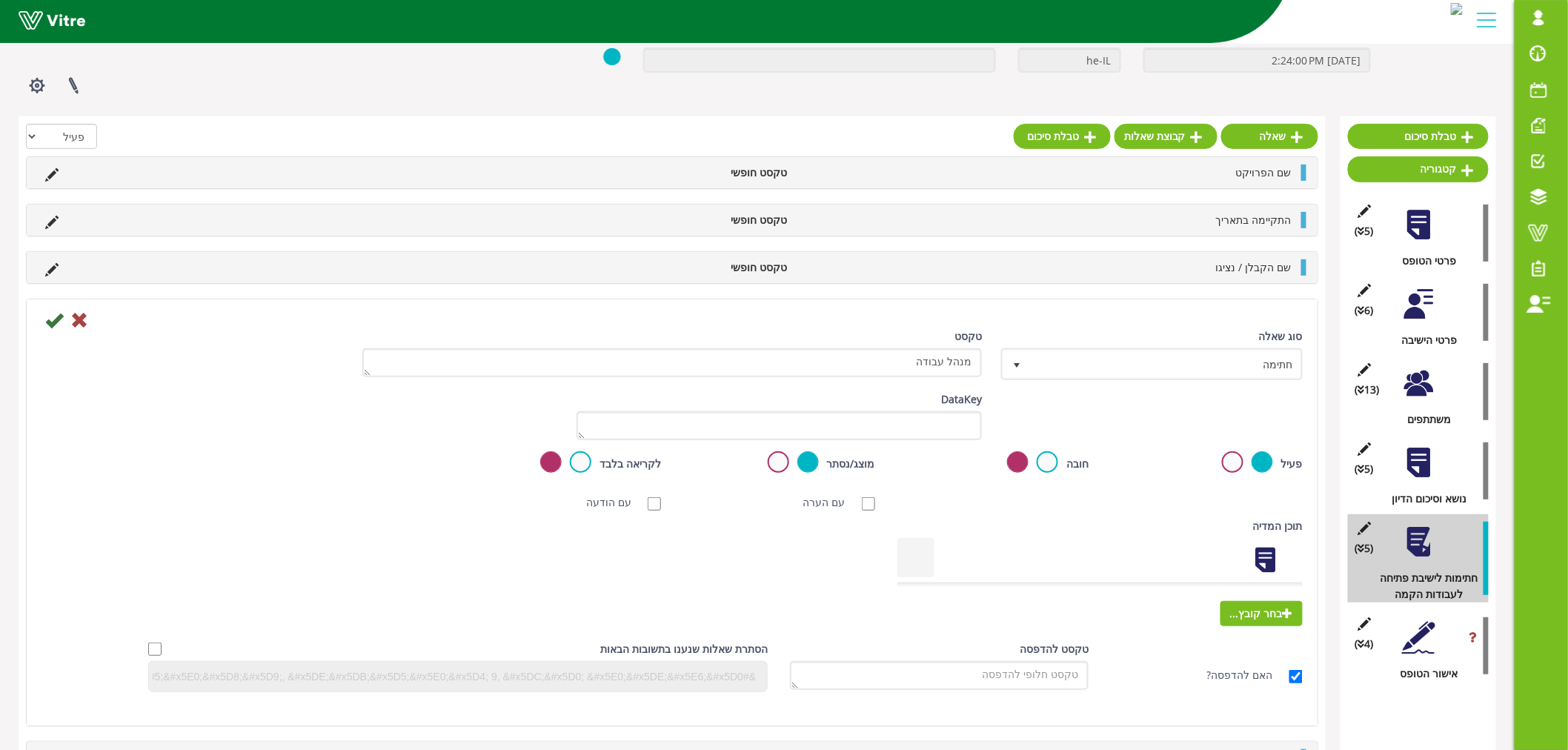
scroll to position [92, 0]
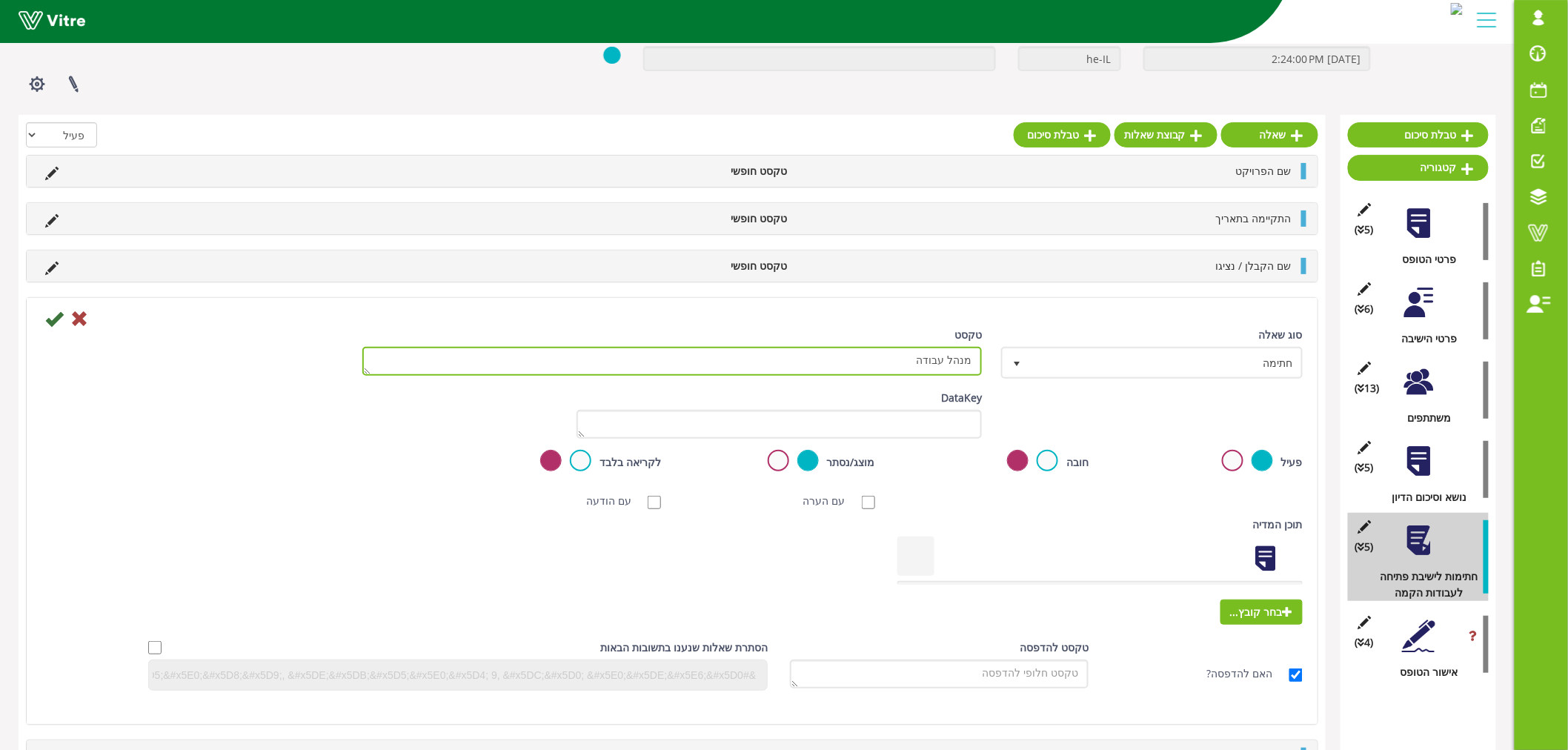
click at [859, 364] on textarea "מנהל עבודה" at bounding box center [672, 361] width 620 height 29
click at [859, 363] on textarea "מנהל עבודה" at bounding box center [672, 361] width 620 height 29
paste textarea "קבלן / נציגו"
click at [970, 365] on textarea "מנהל עבודה" at bounding box center [672, 361] width 620 height 29
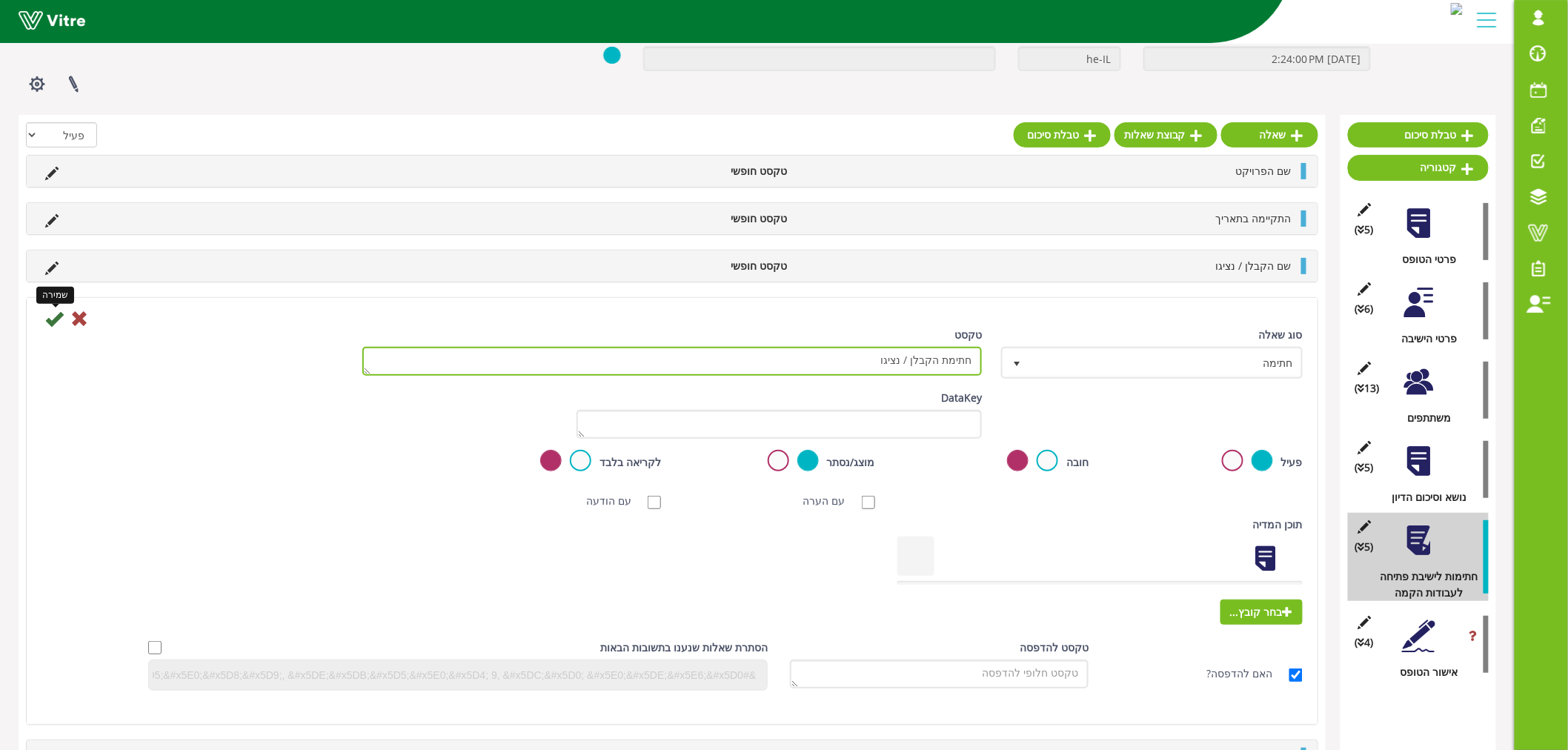
type textarea "חתימת הקבלן / נציגו"
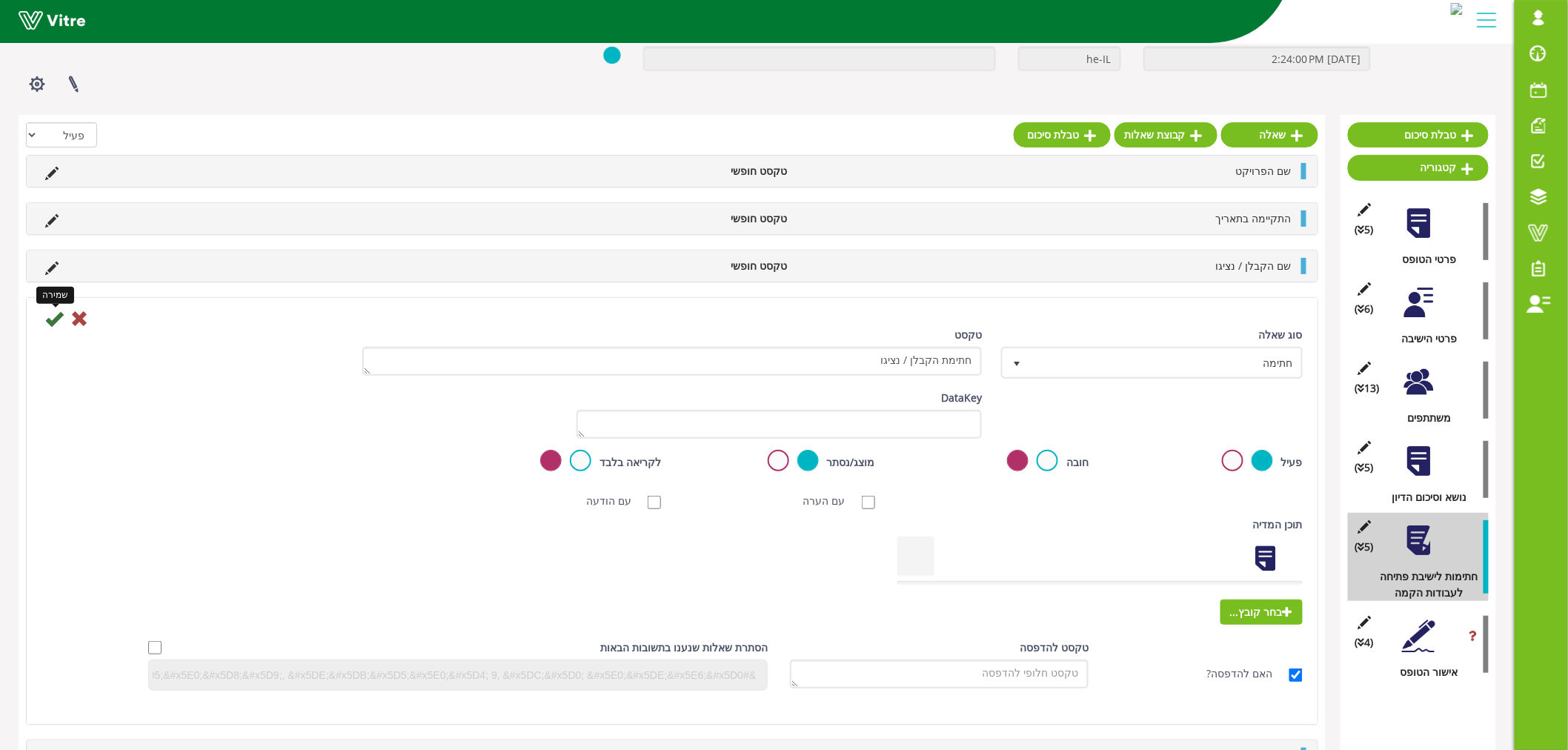
click at [56, 321] on icon at bounding box center [53, 319] width 18 height 18
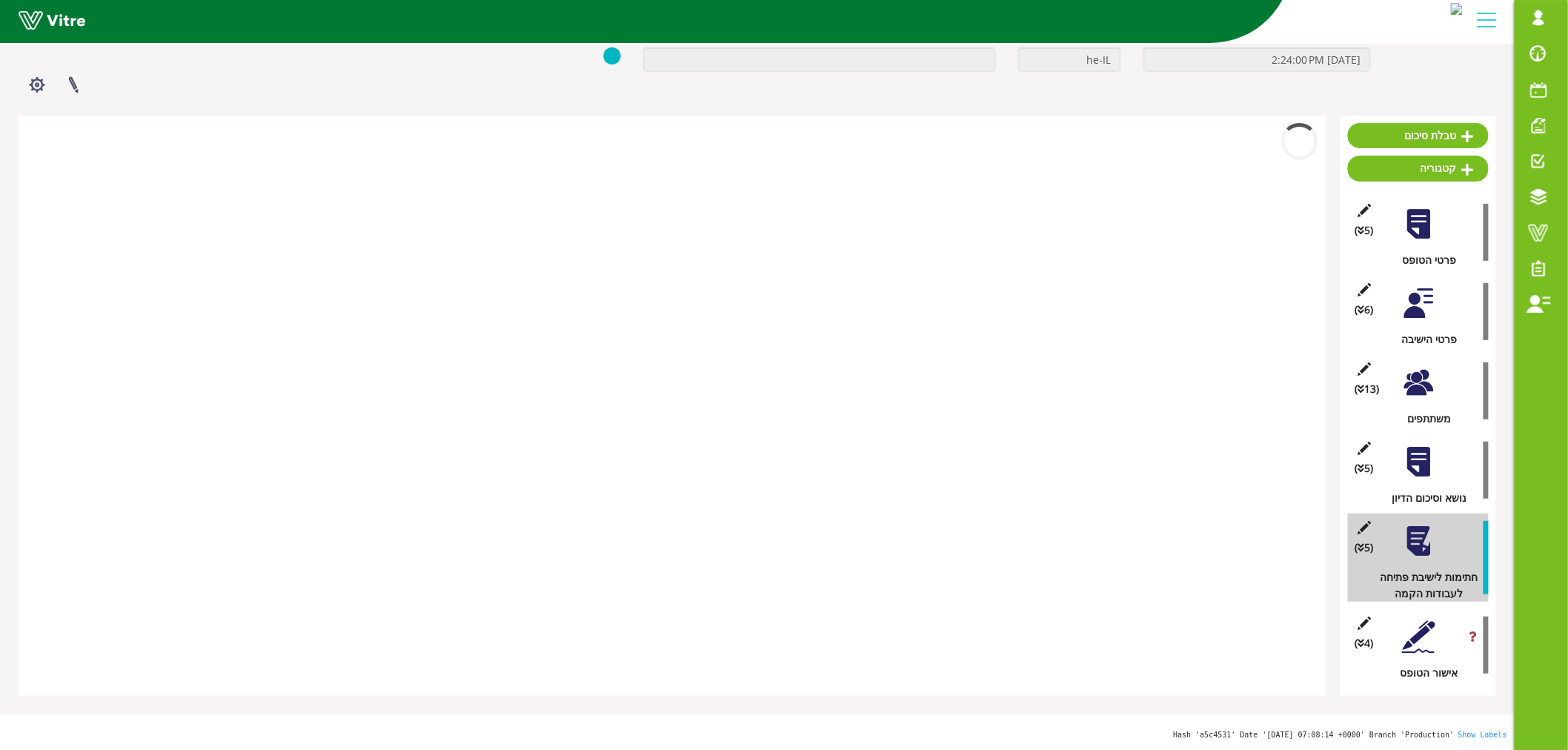
scroll to position [92, 0]
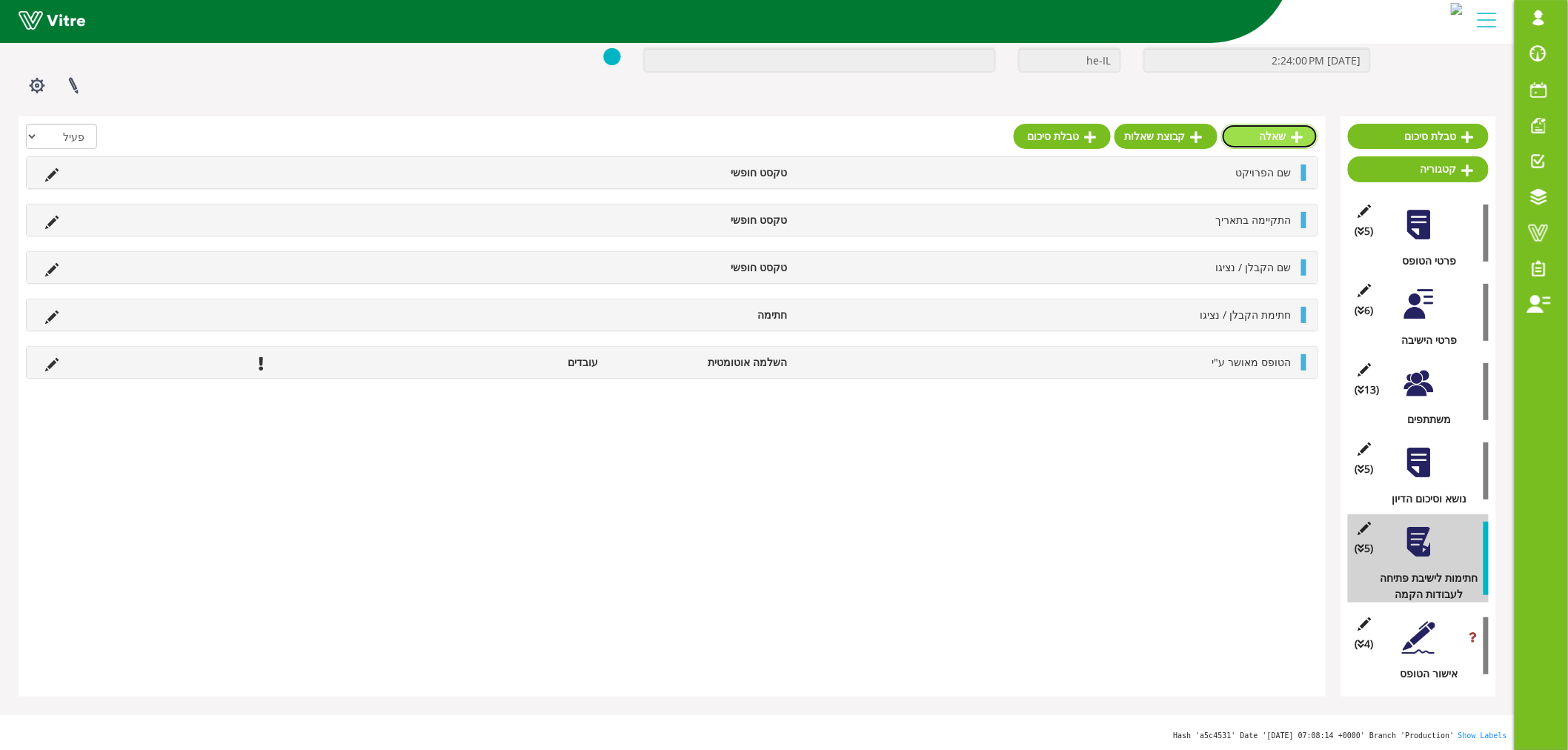
click at [1287, 138] on link "שאלה" at bounding box center [1270, 136] width 97 height 25
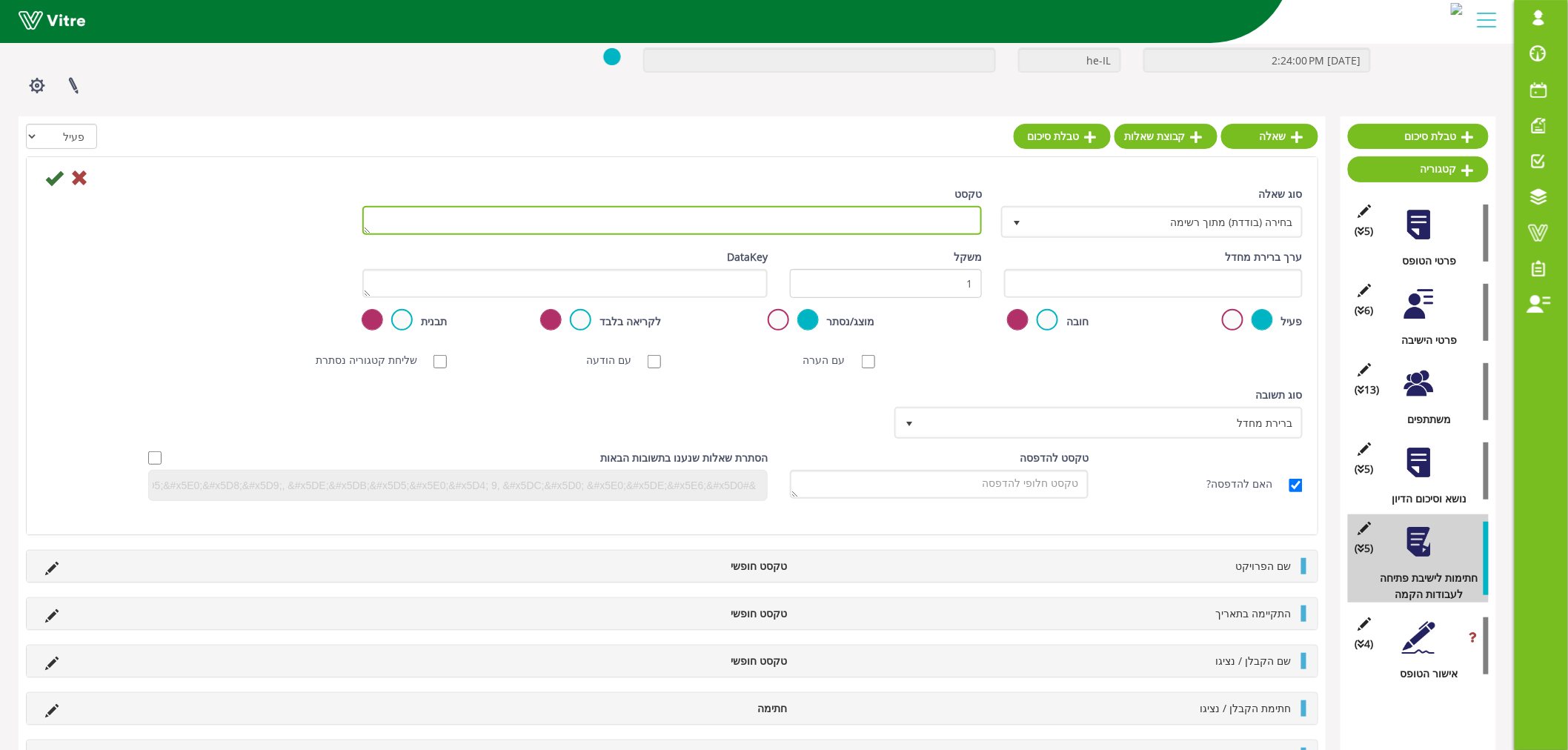
click at [920, 220] on textarea "טקסט" at bounding box center [672, 220] width 620 height 29
paste textarea "מנהל עבודה"
type textarea "שם מנהל עבודה"
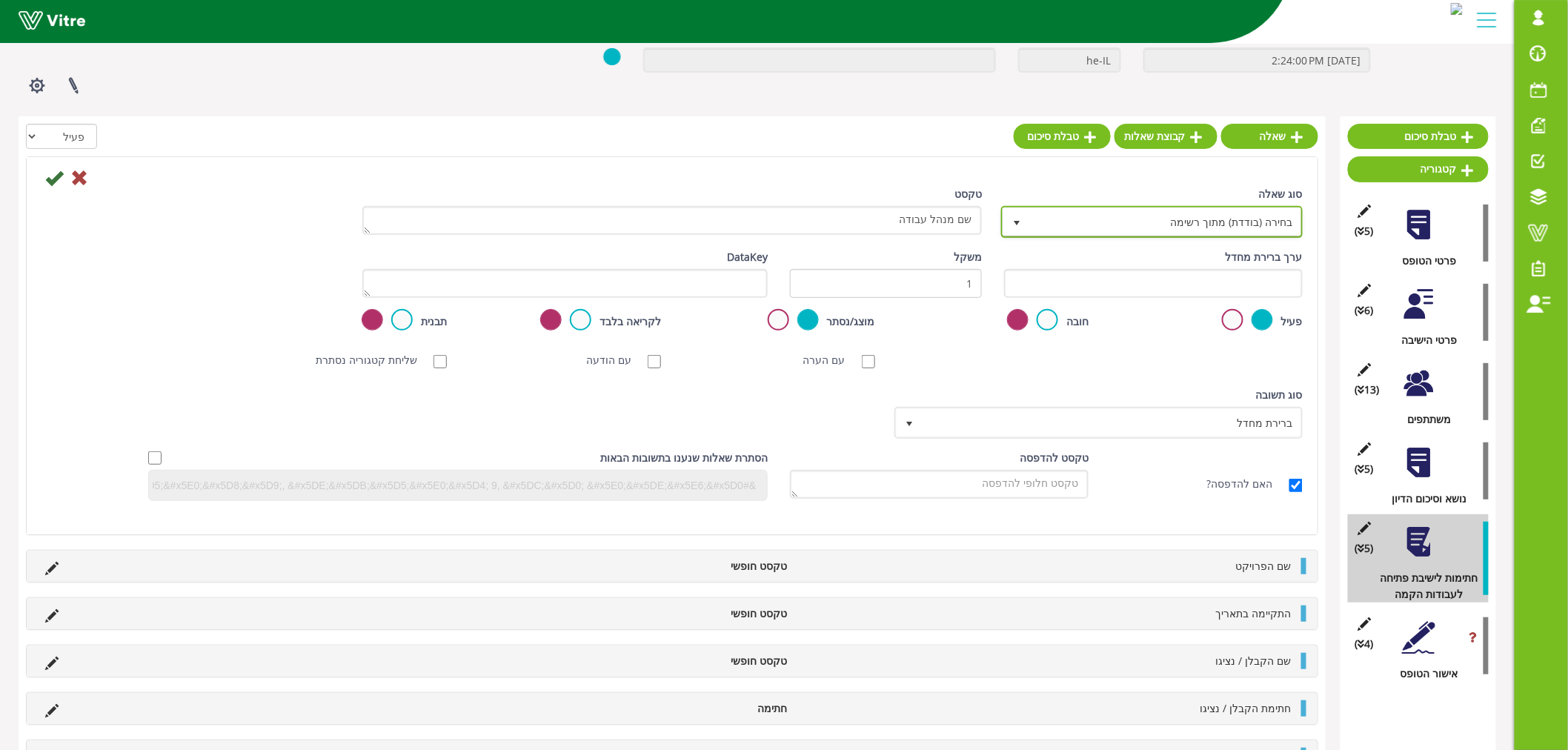
click at [1103, 222] on span "בחירה (בודדת) מתוך רשימה" at bounding box center [1165, 221] width 272 height 26
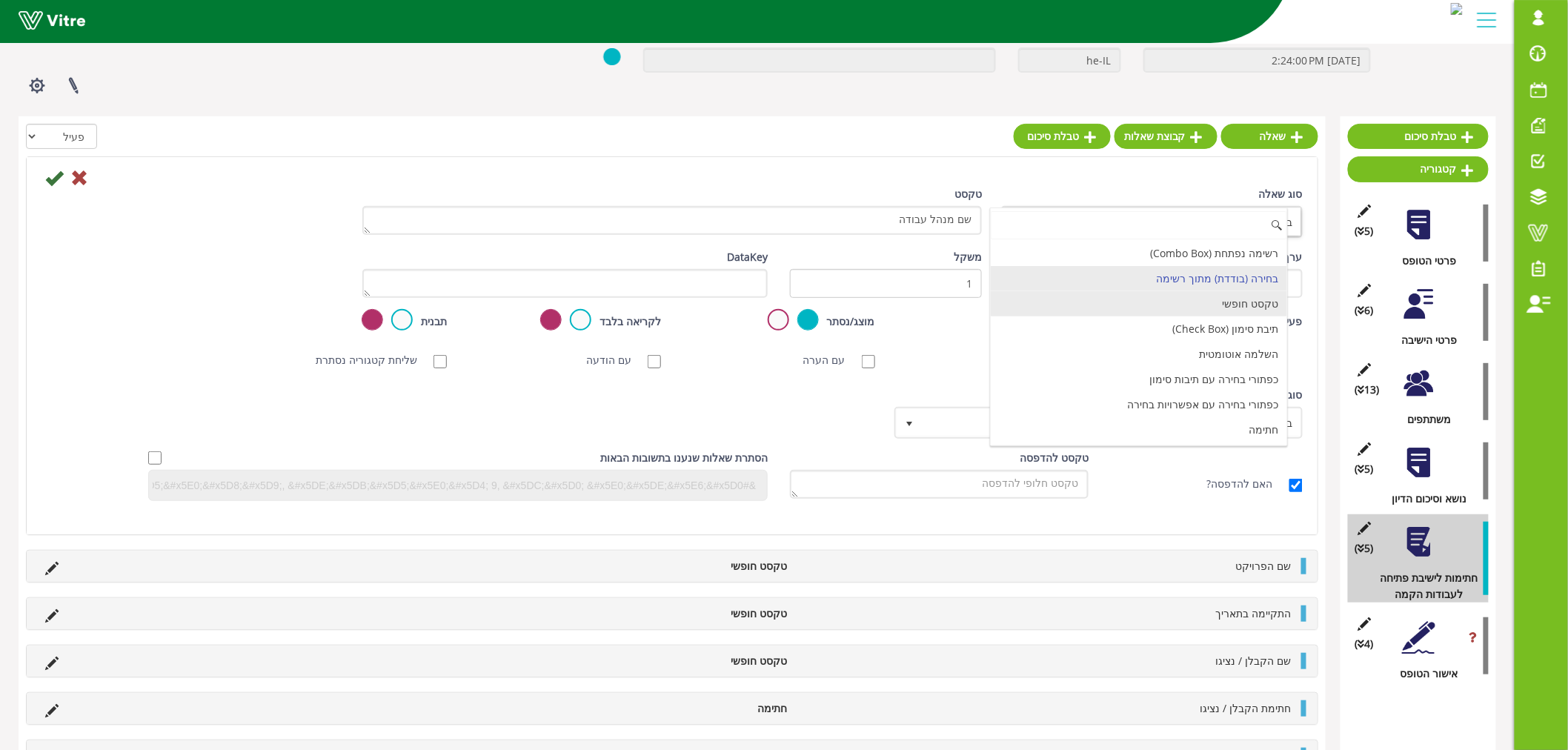
click at [1152, 300] on li "טקסט חופשי" at bounding box center [1139, 304] width 297 height 25
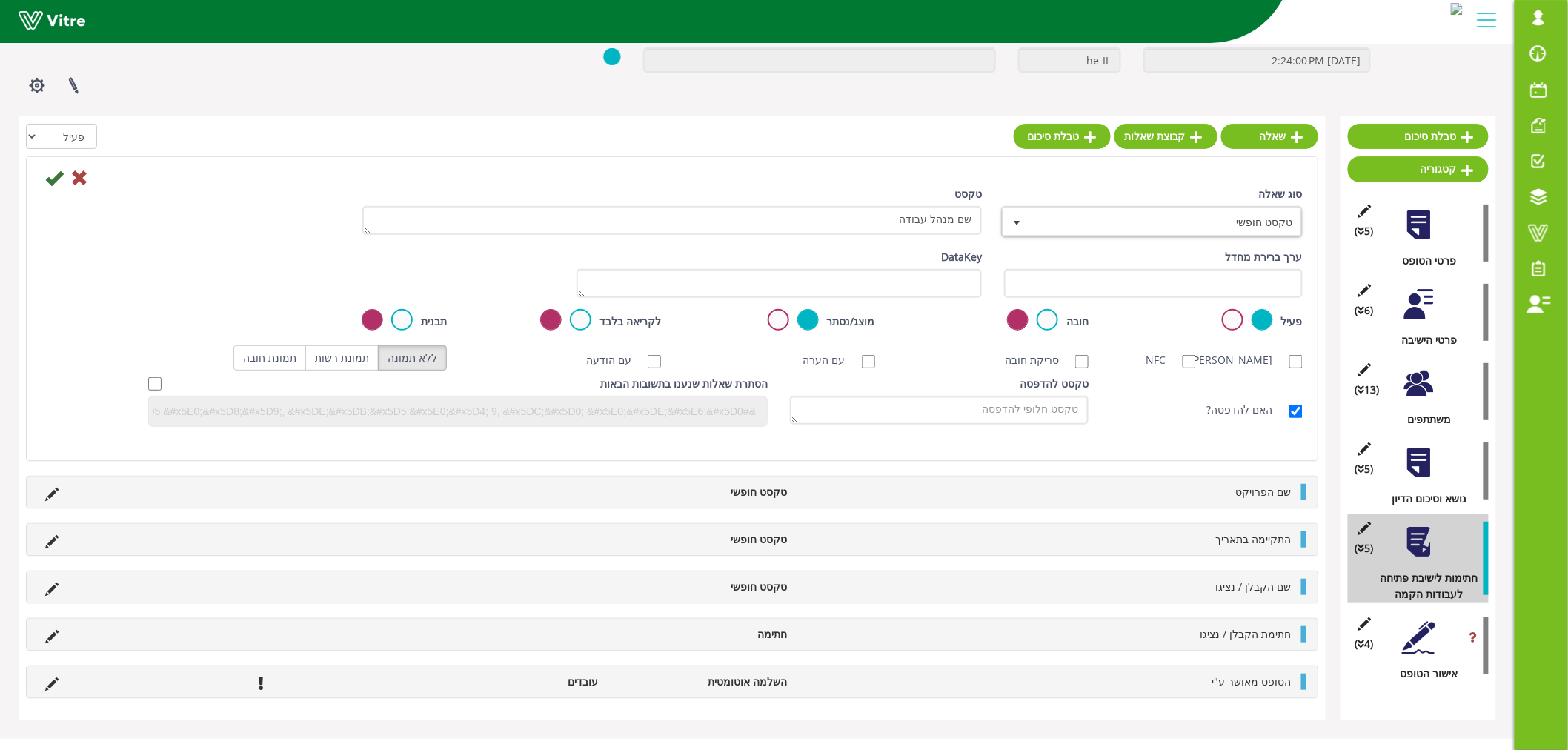
click at [50, 175] on icon at bounding box center [53, 177] width 18 height 18
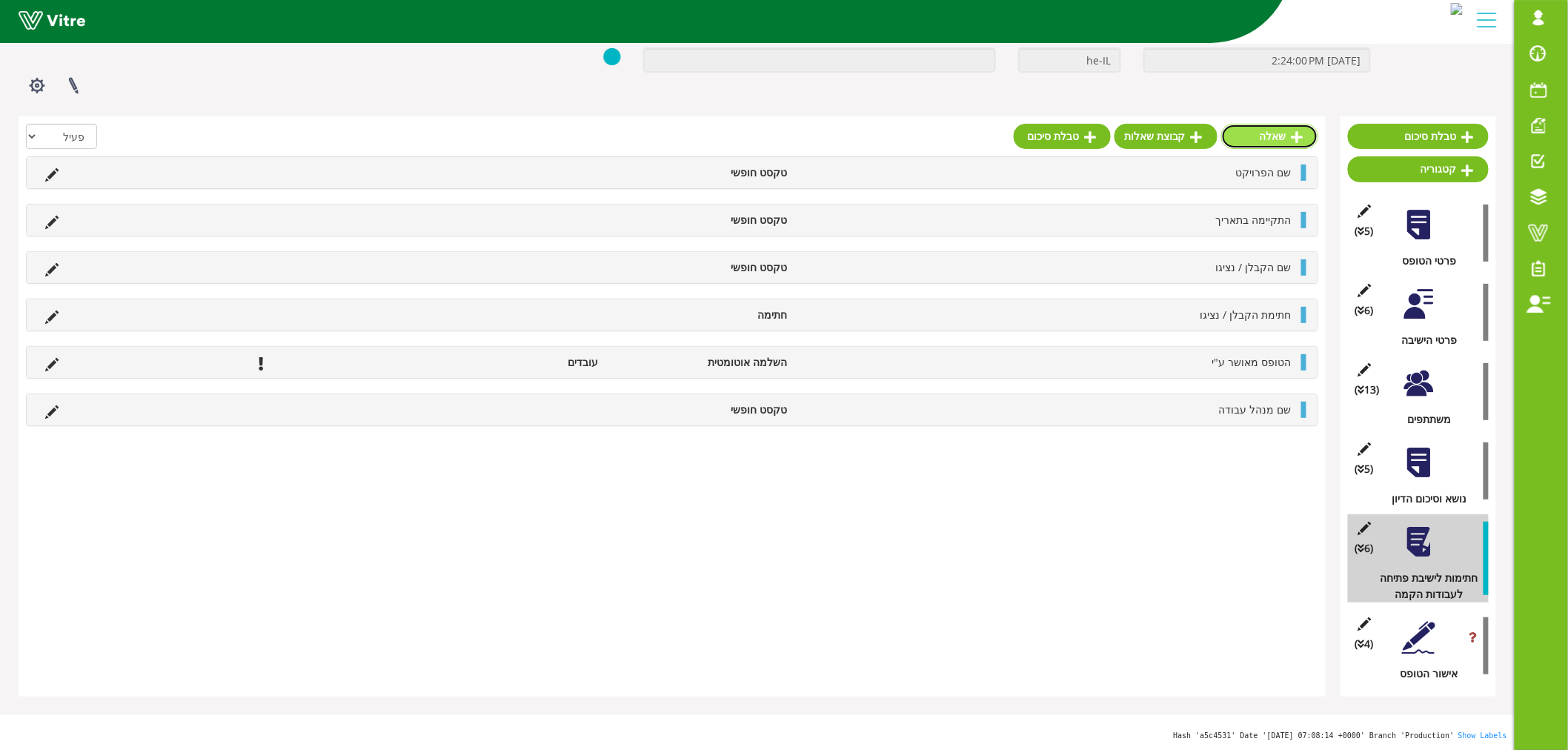
click at [1278, 132] on link "שאלה" at bounding box center [1270, 136] width 97 height 25
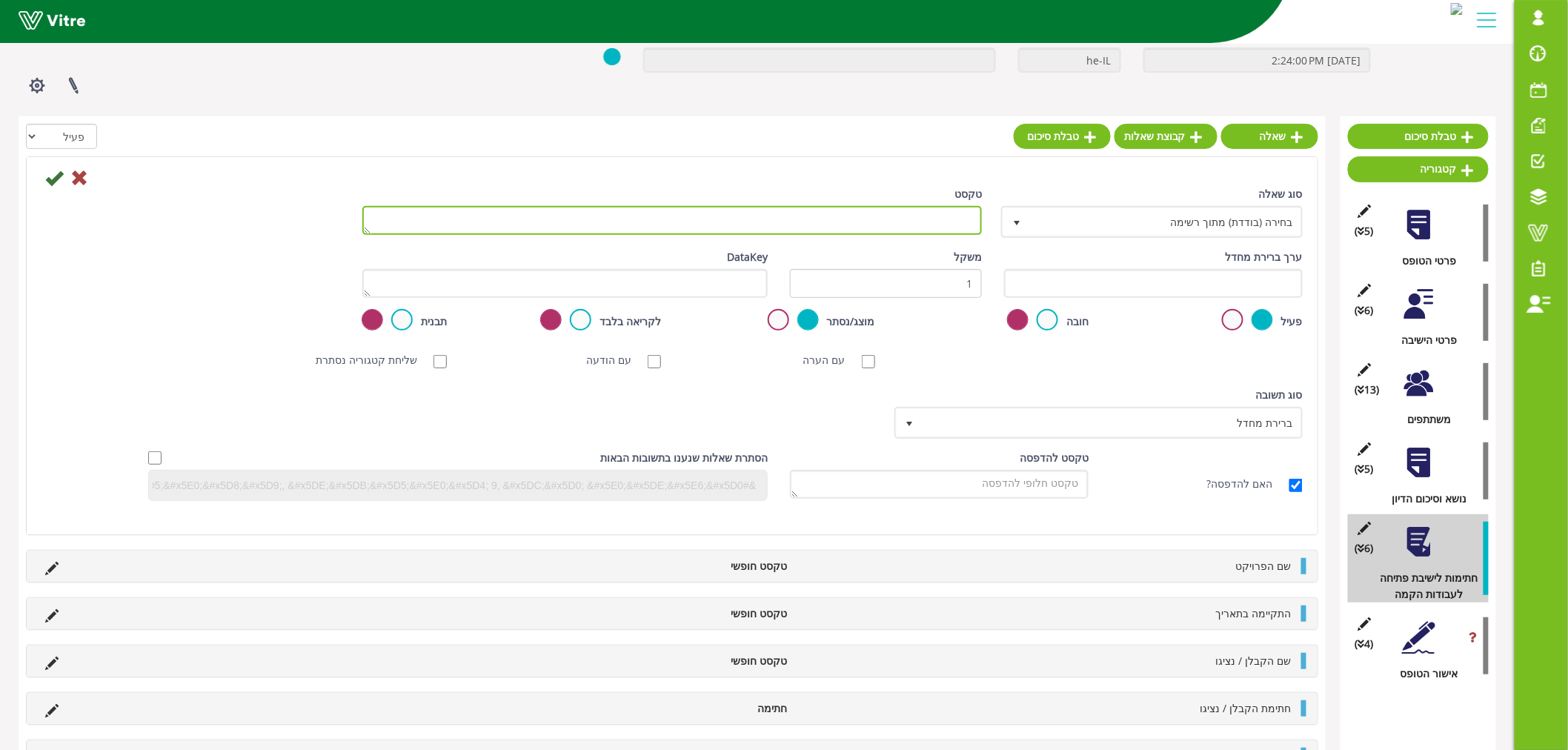
click at [882, 209] on textarea "טקסט" at bounding box center [672, 220] width 620 height 29
paste textarea "מנהל עבודה"
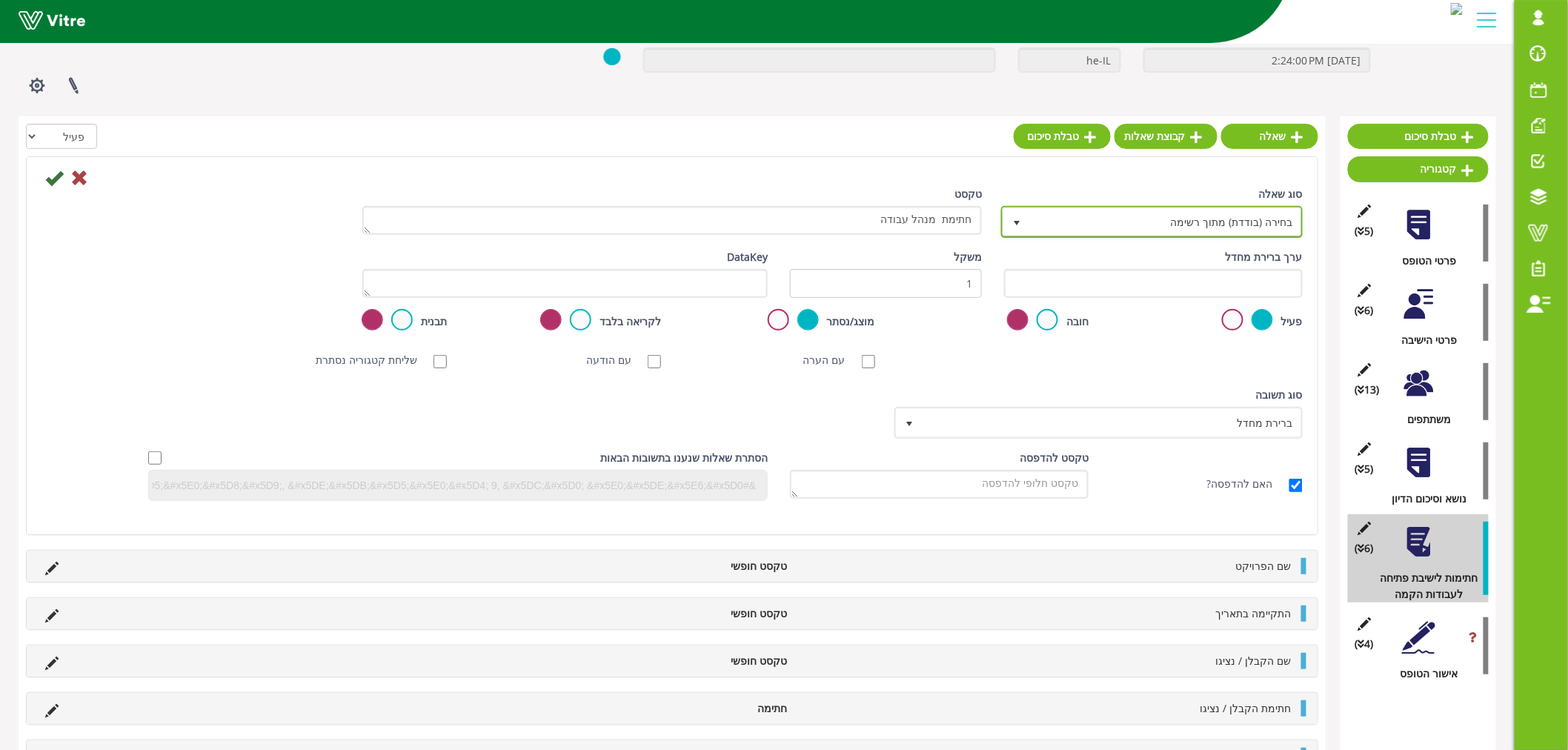
click at [1147, 227] on span "בחירה (בודדת) מתוך רשימה" at bounding box center [1165, 221] width 272 height 26
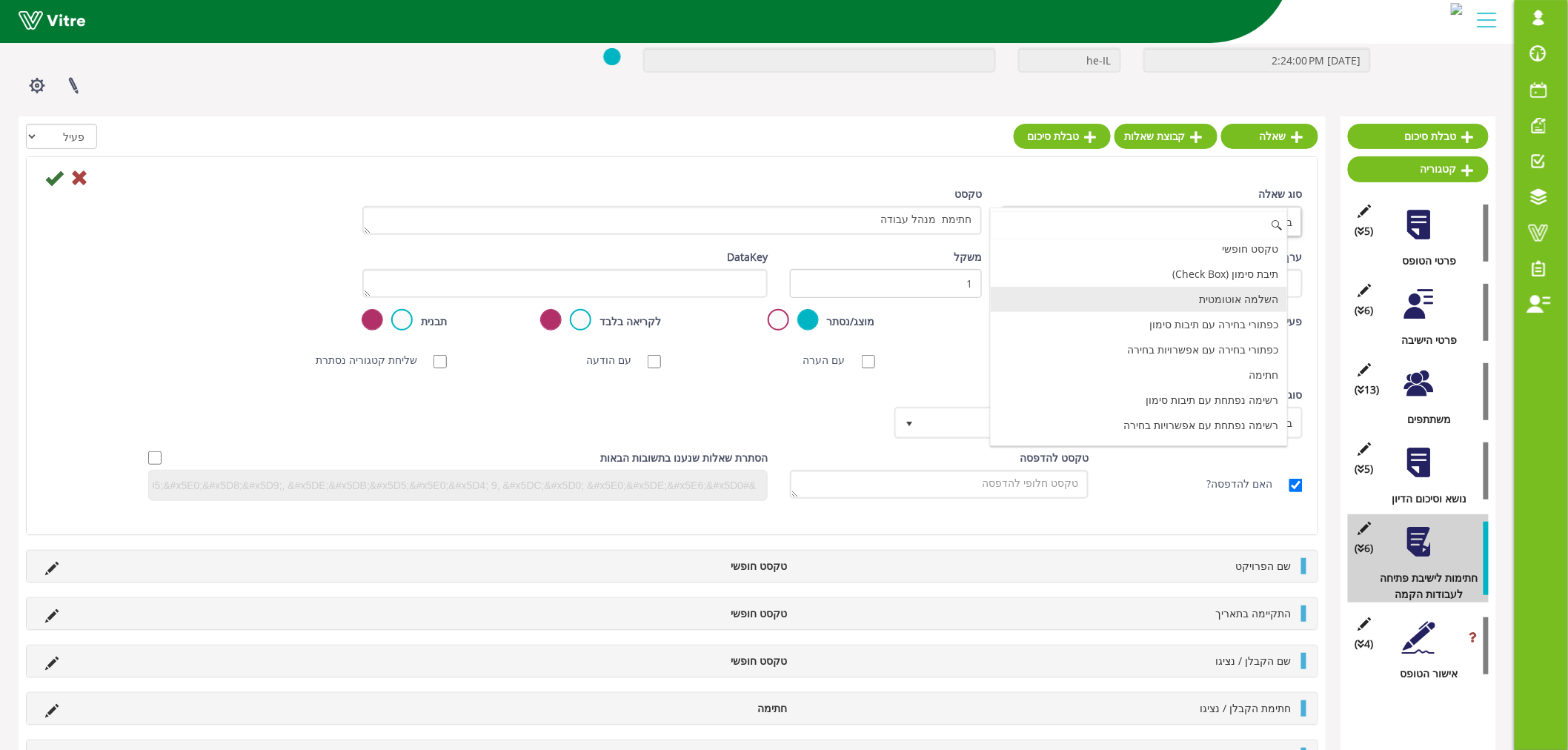
scroll to position [82, 0]
click at [1118, 352] on li "חתימה" at bounding box center [1139, 347] width 297 height 25
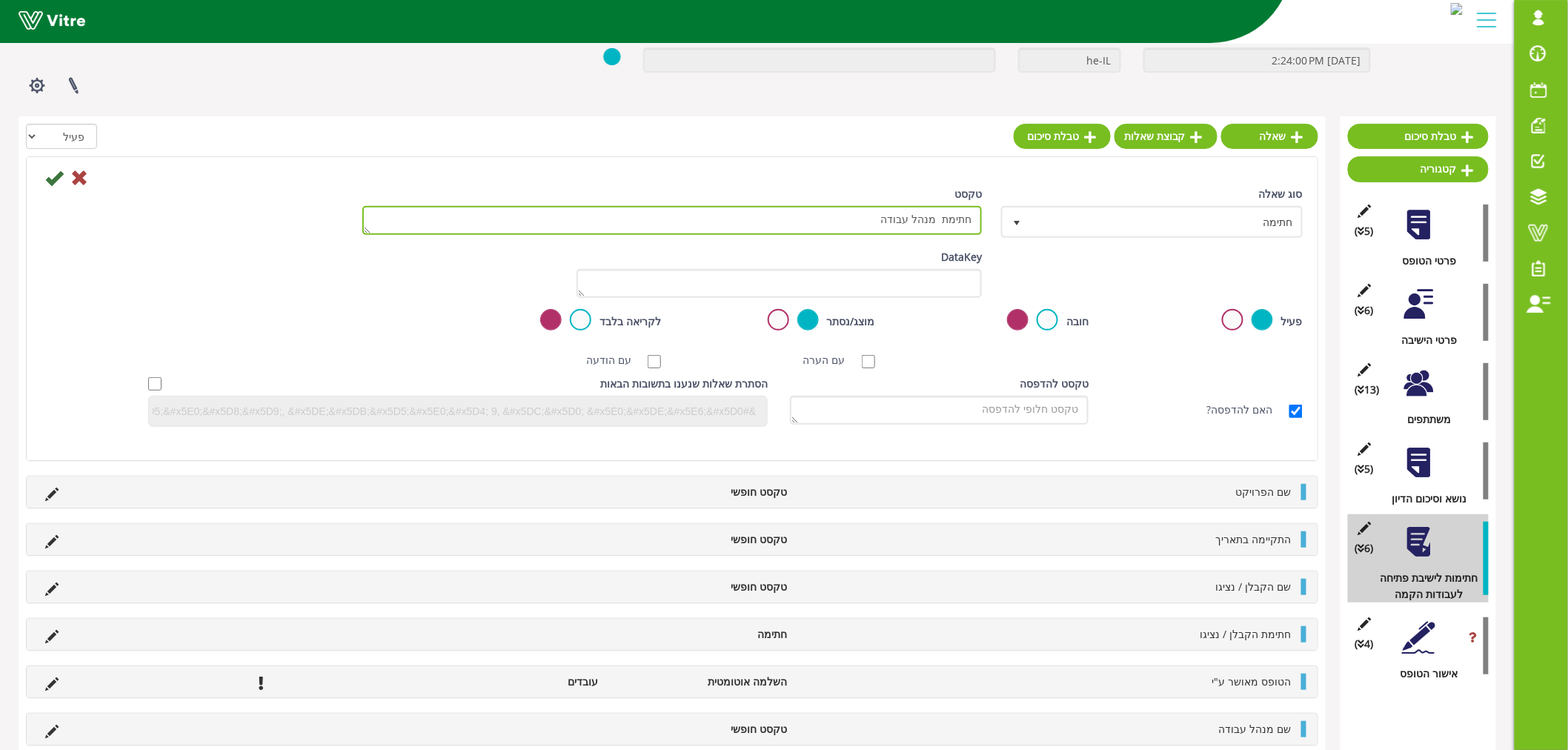
click at [943, 217] on textarea "חתימת מנהל עבודה" at bounding box center [672, 220] width 620 height 29
type textarea "חתימת מנהל עבודה"
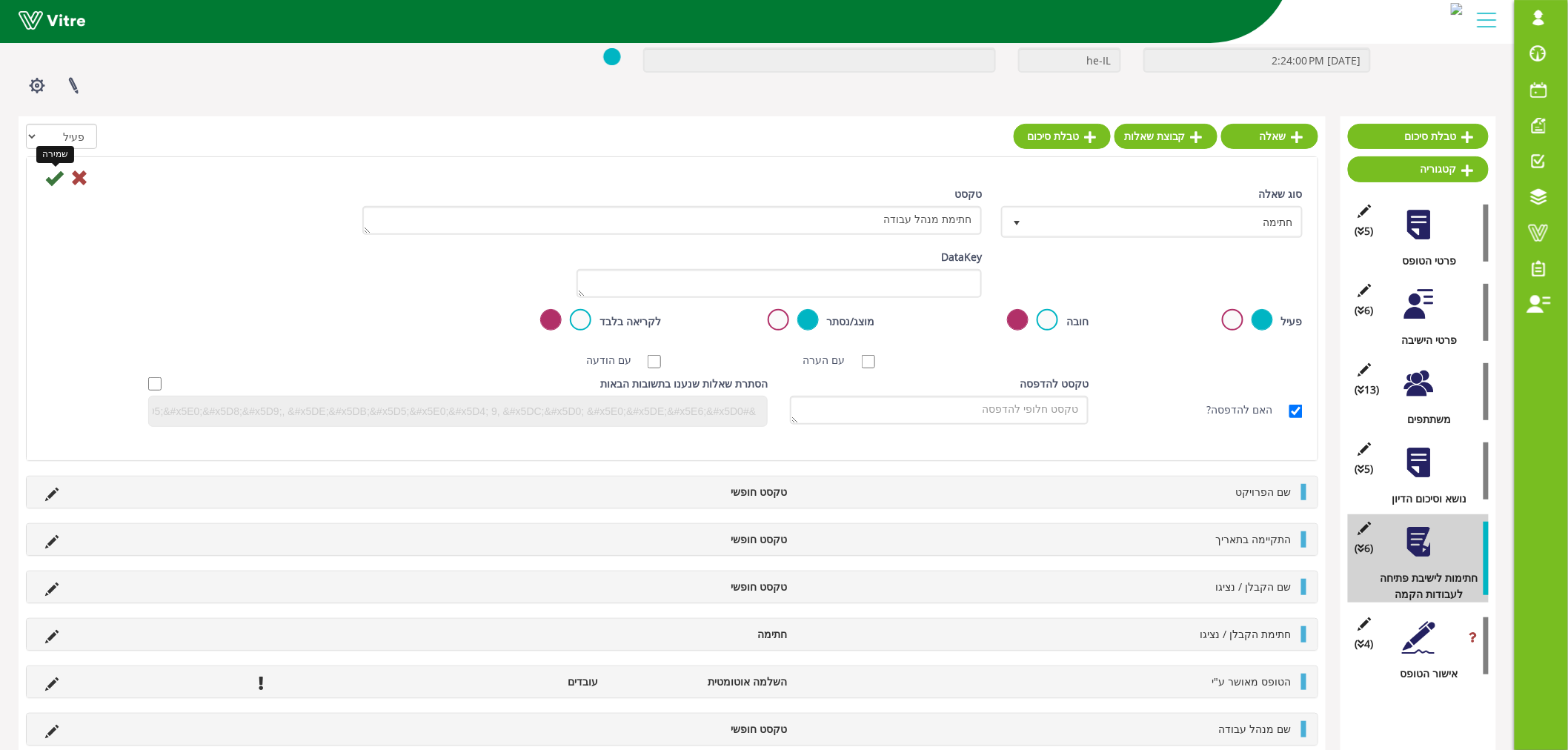
click at [57, 181] on icon at bounding box center [53, 177] width 18 height 18
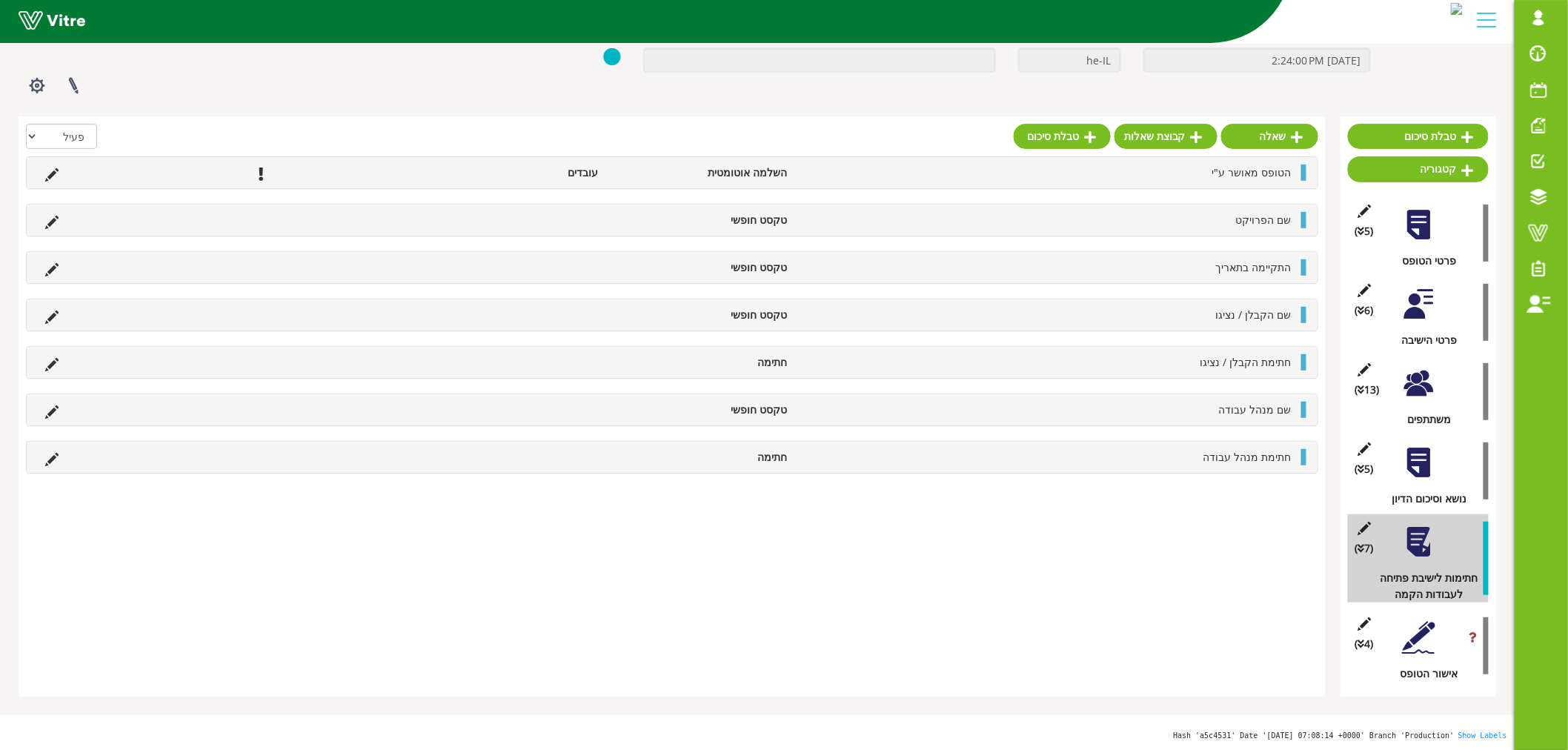
click at [1219, 538] on div "שאלה קבוצת שאלות טבלת סיכום הכל פעיל לא פעיל הטופס מאושר ע"י השלמה אוטומטית עוב…" at bounding box center [672, 406] width 1307 height 581
click at [1265, 141] on link "שאלה" at bounding box center [1270, 136] width 97 height 25
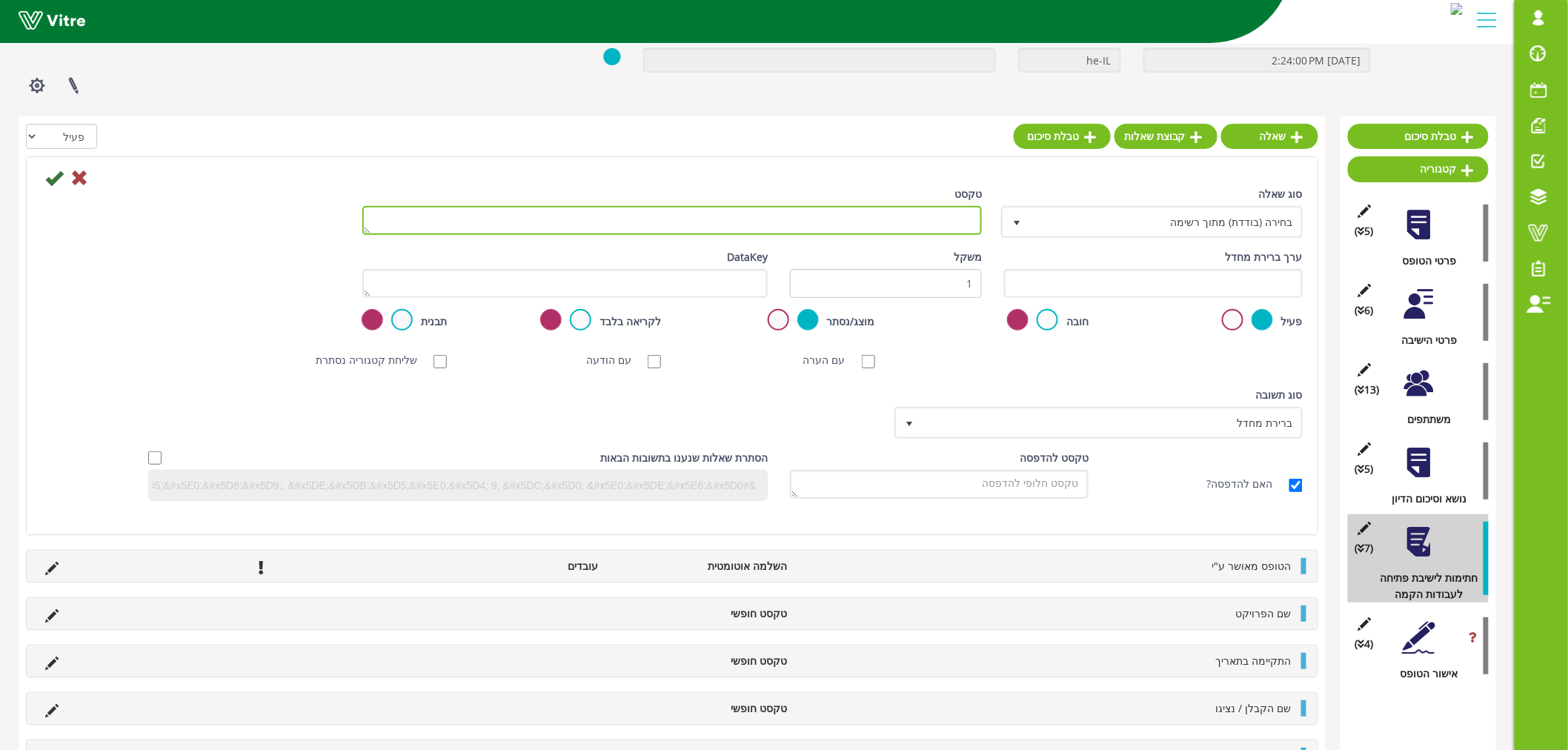
click at [954, 212] on textarea "טקסט" at bounding box center [672, 220] width 620 height 29
paste textarea "מפקח"
type textarea "שם המפקח"
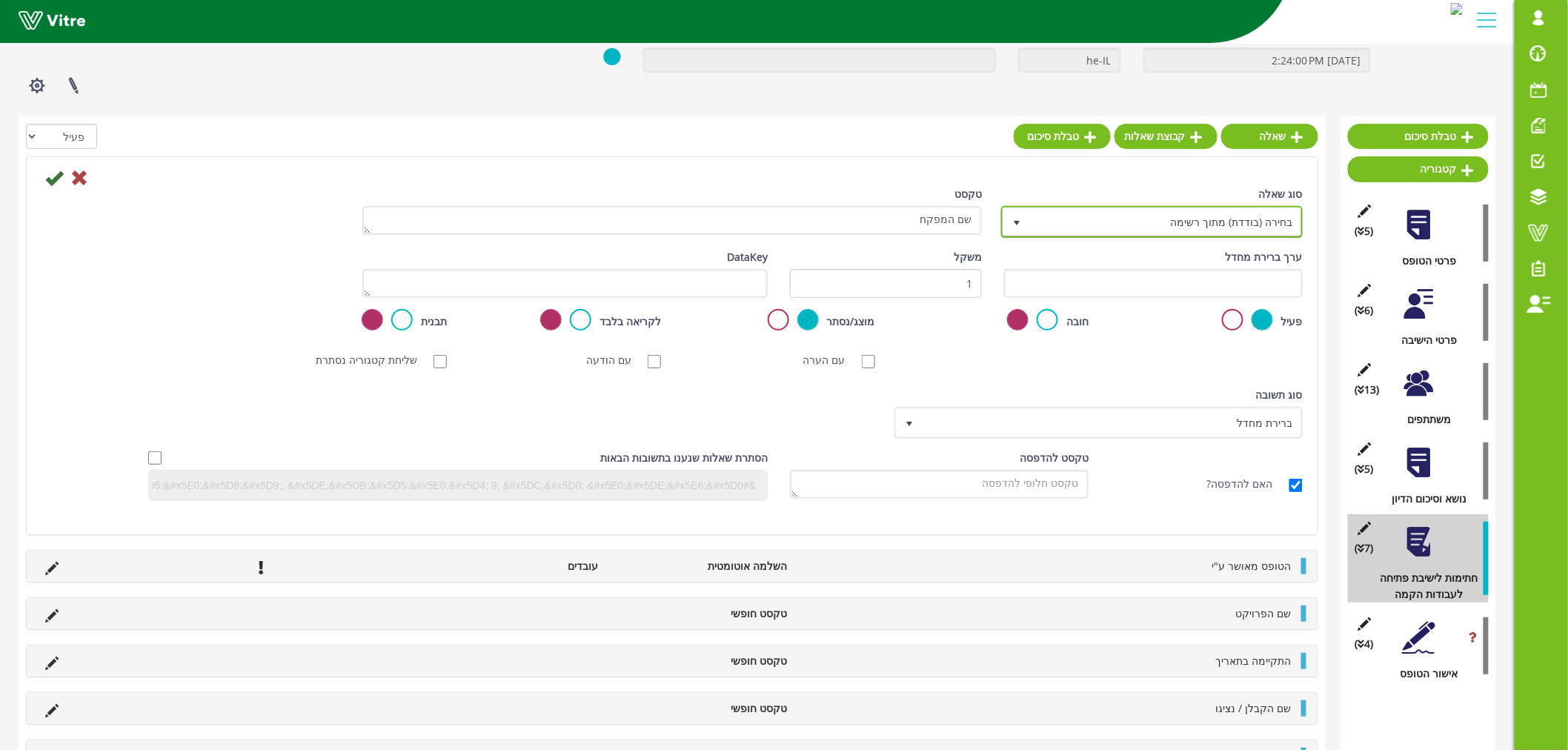
click at [1189, 208] on span "בחירה (בודדת) מתוך רשימה" at bounding box center [1152, 221] width 298 height 28
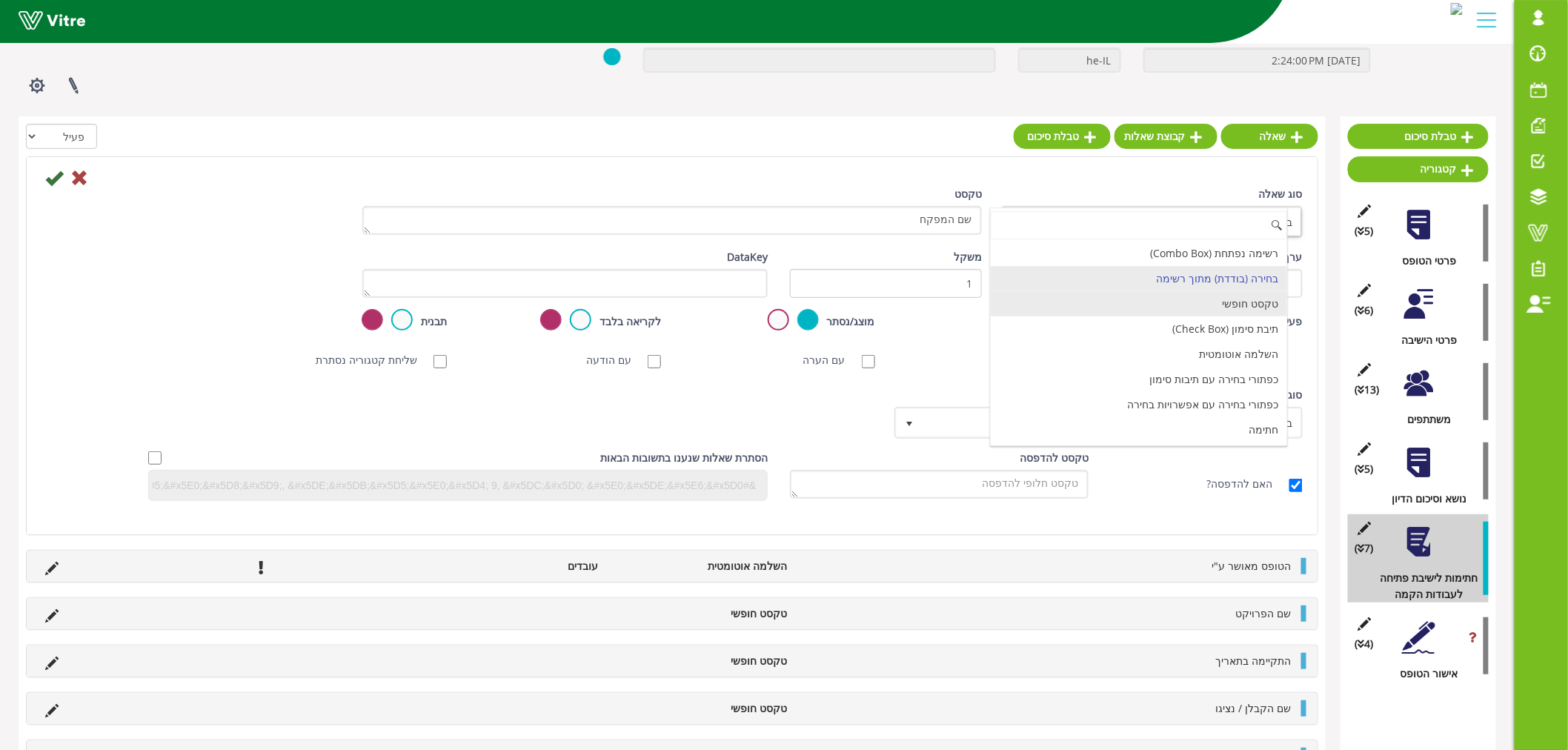
click at [1207, 303] on li "טקסט חופשי" at bounding box center [1139, 304] width 297 height 25
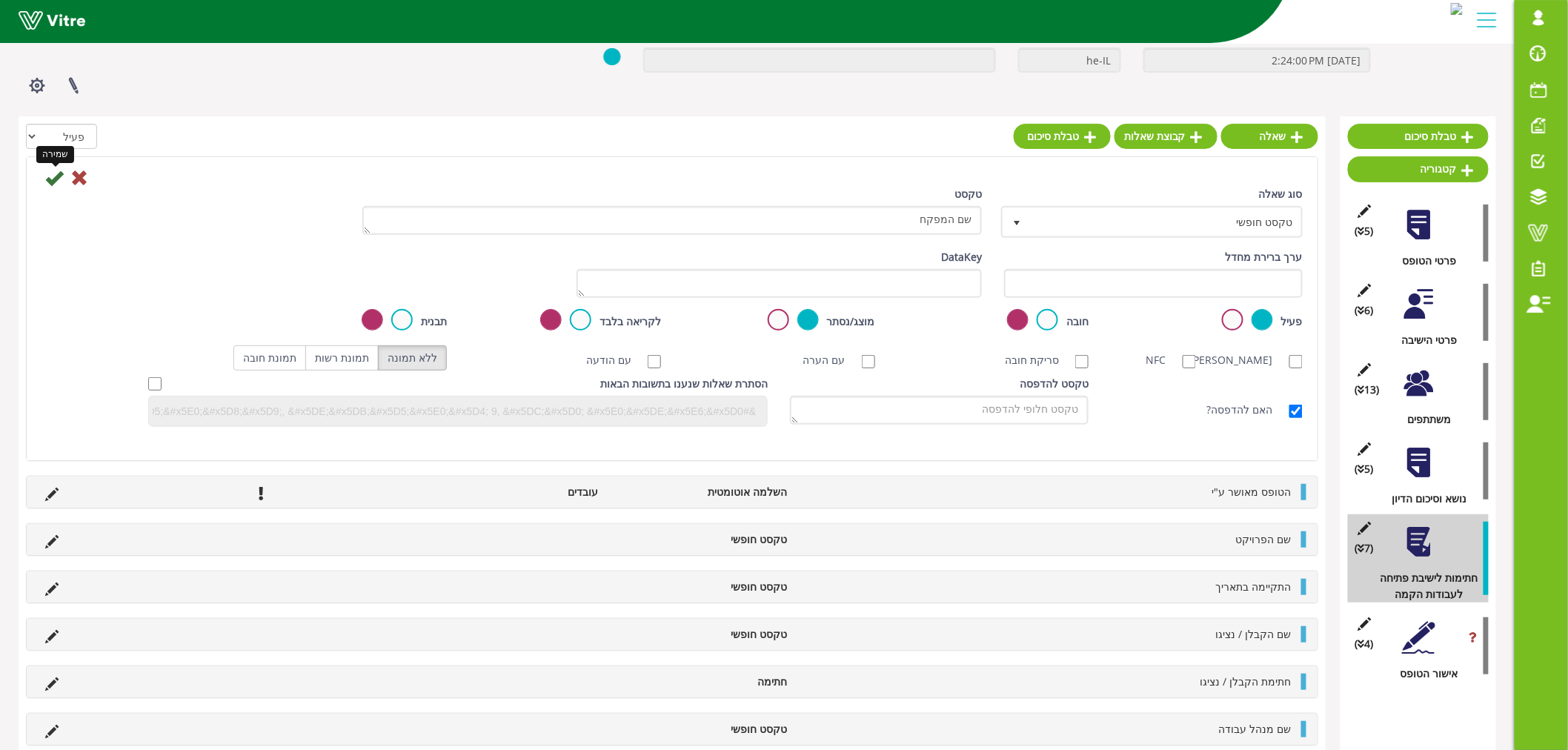
click at [57, 180] on icon at bounding box center [53, 177] width 18 height 18
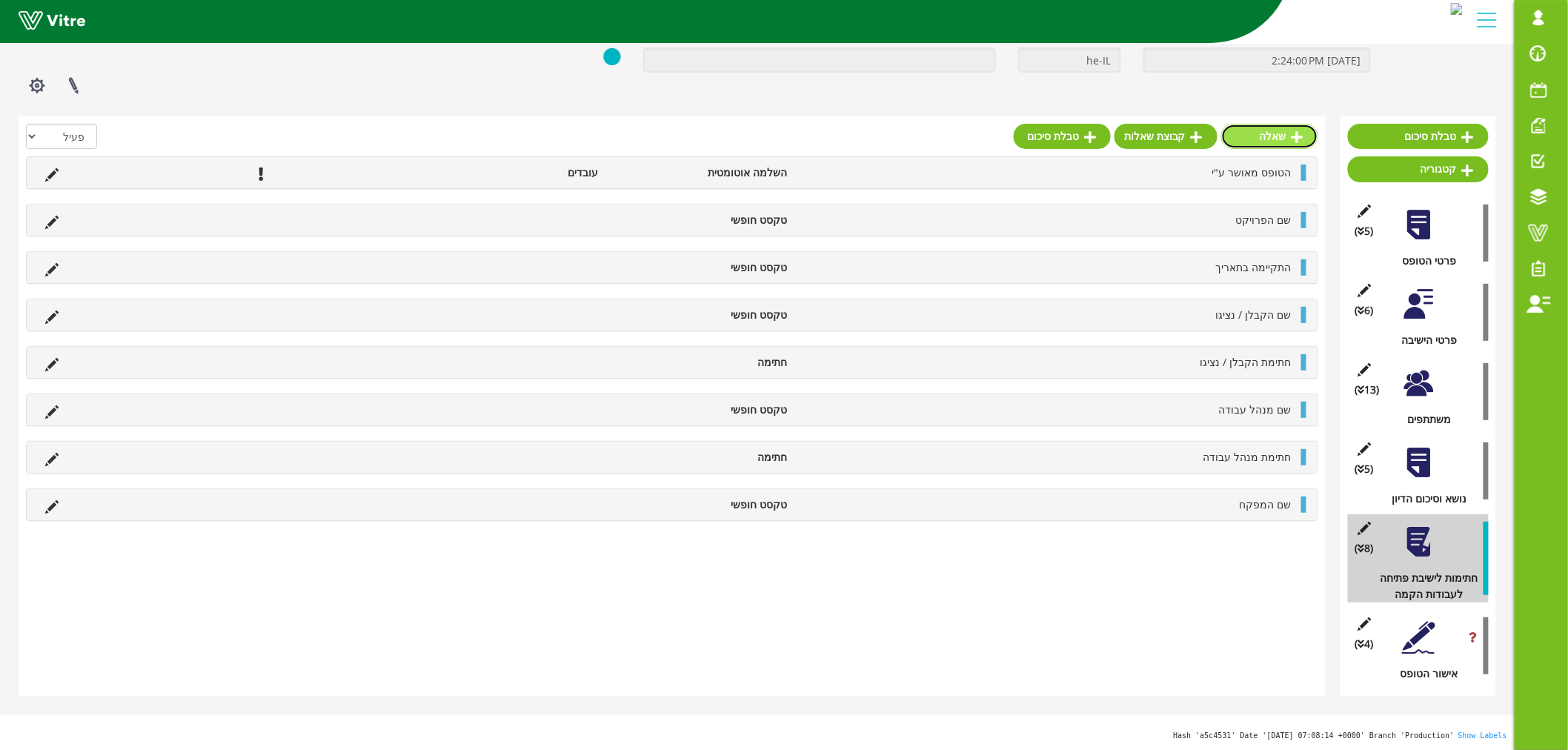
click at [1254, 142] on link "שאלה" at bounding box center [1270, 136] width 97 height 25
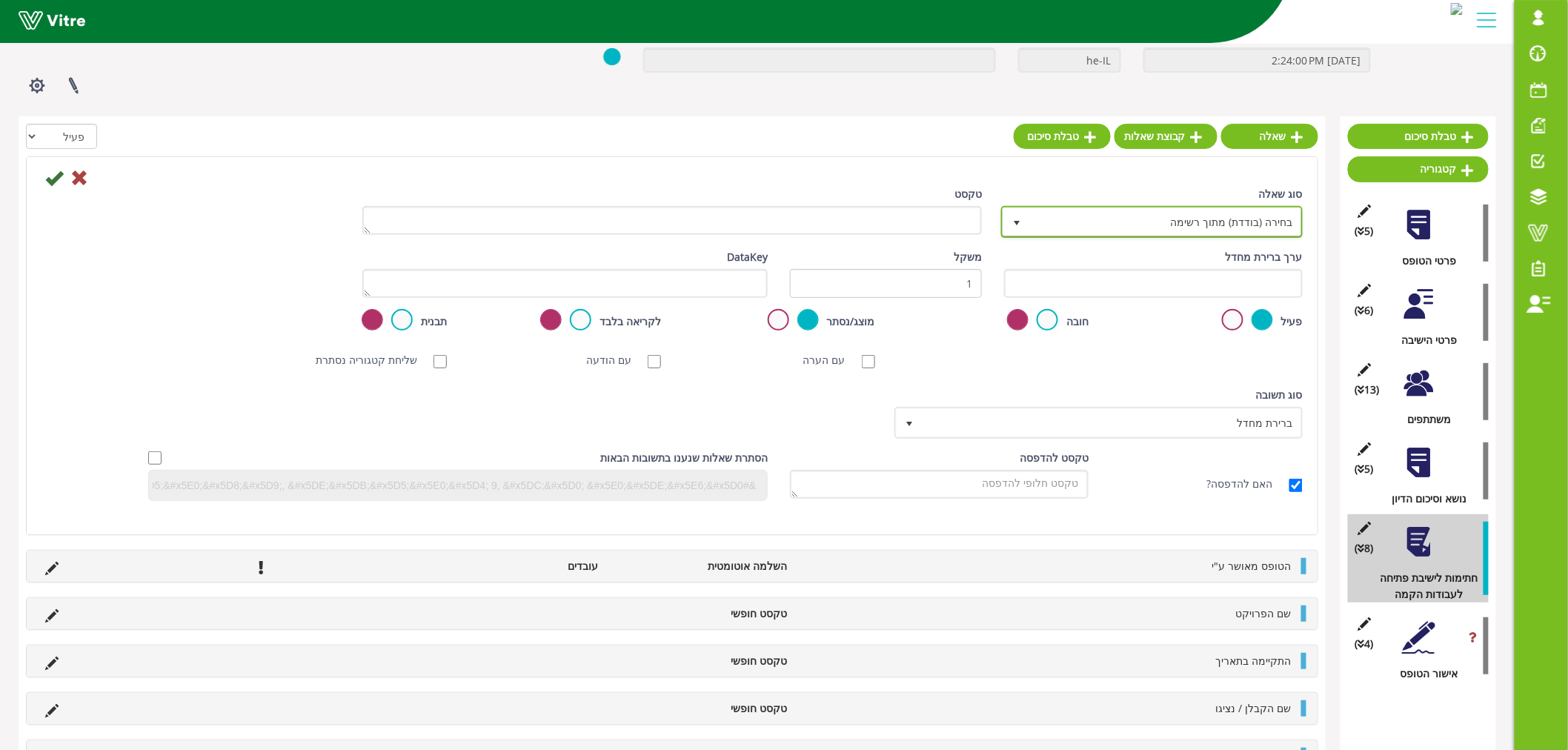
click at [1095, 223] on span "בחירה (בודדת) מתוך רשימה" at bounding box center [1165, 221] width 272 height 26
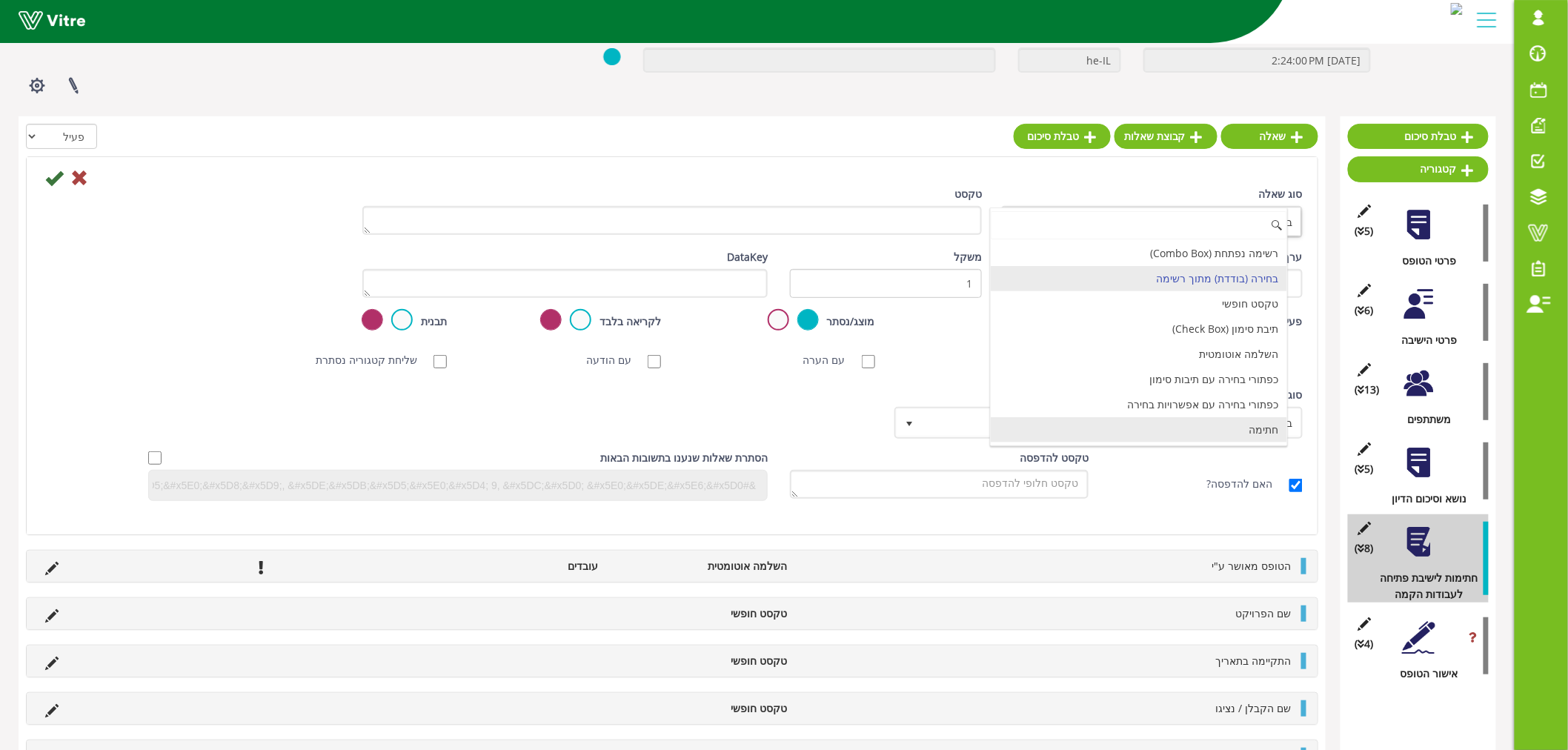
click at [1129, 427] on li "חתימה" at bounding box center [1139, 430] width 297 height 25
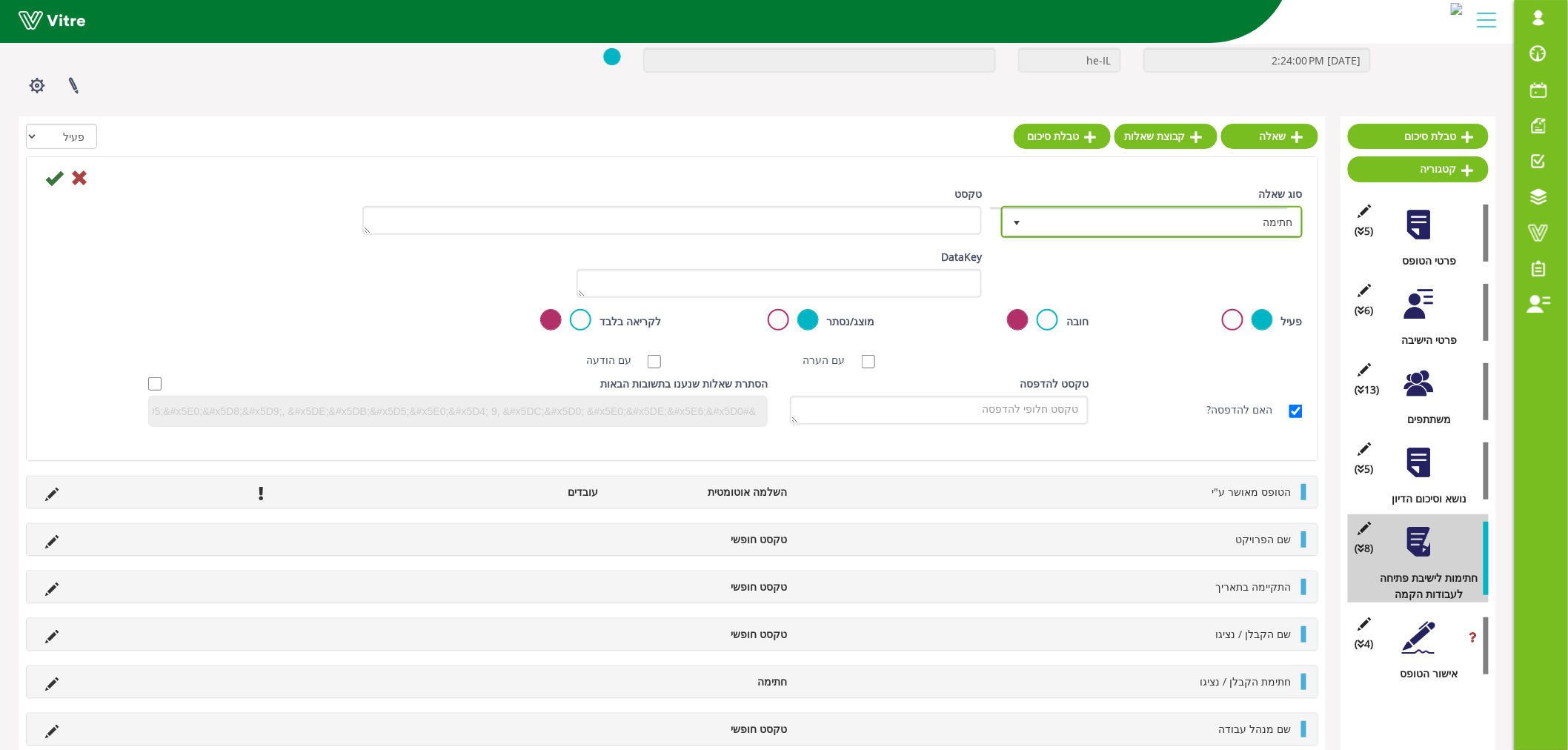
scroll to position [0, 0]
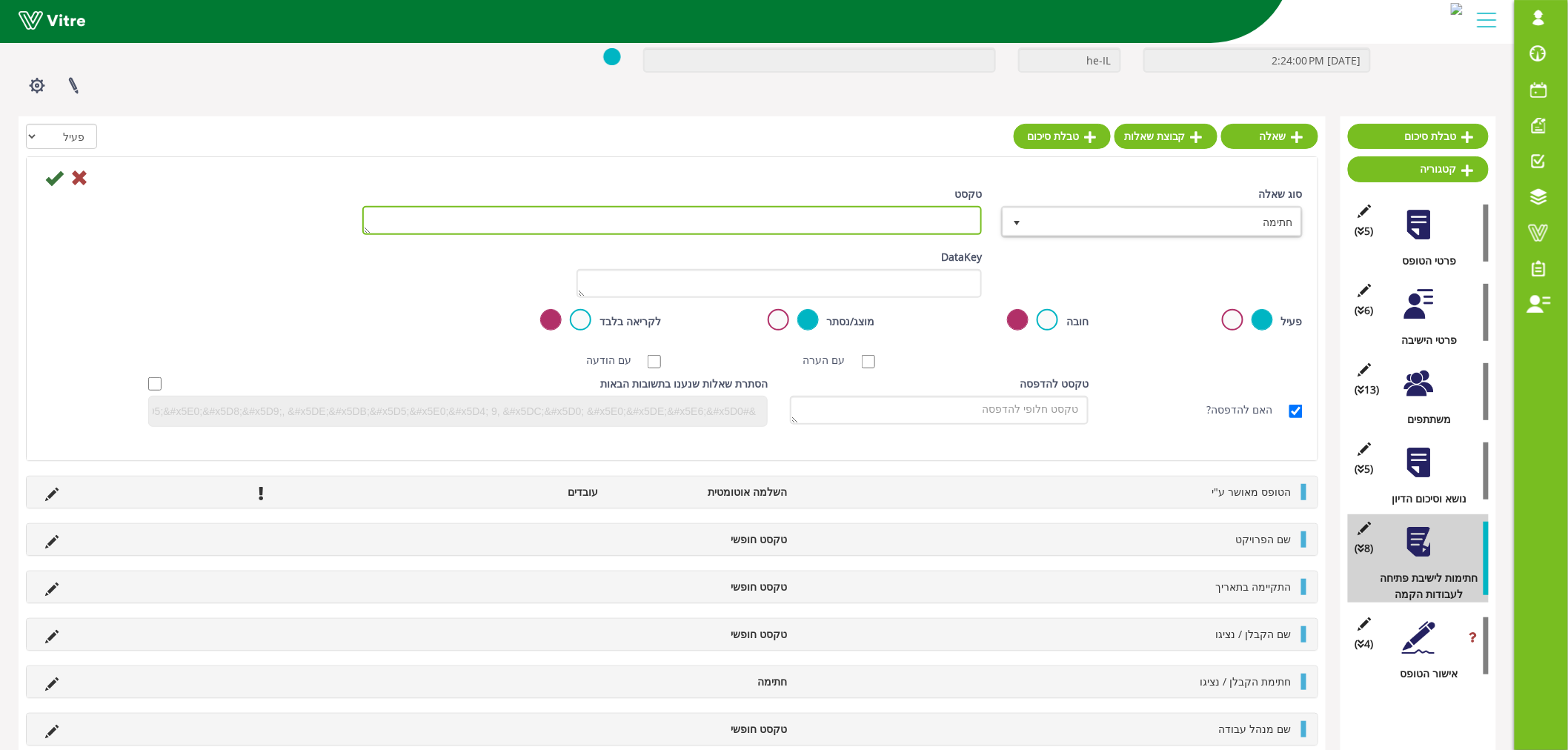
click at [811, 231] on textarea "טקסט" at bounding box center [672, 220] width 620 height 29
paste textarea "מפקח"
click at [939, 216] on textarea "חתימת מפקח" at bounding box center [672, 220] width 620 height 29
type textarea "חתימת המפקח"
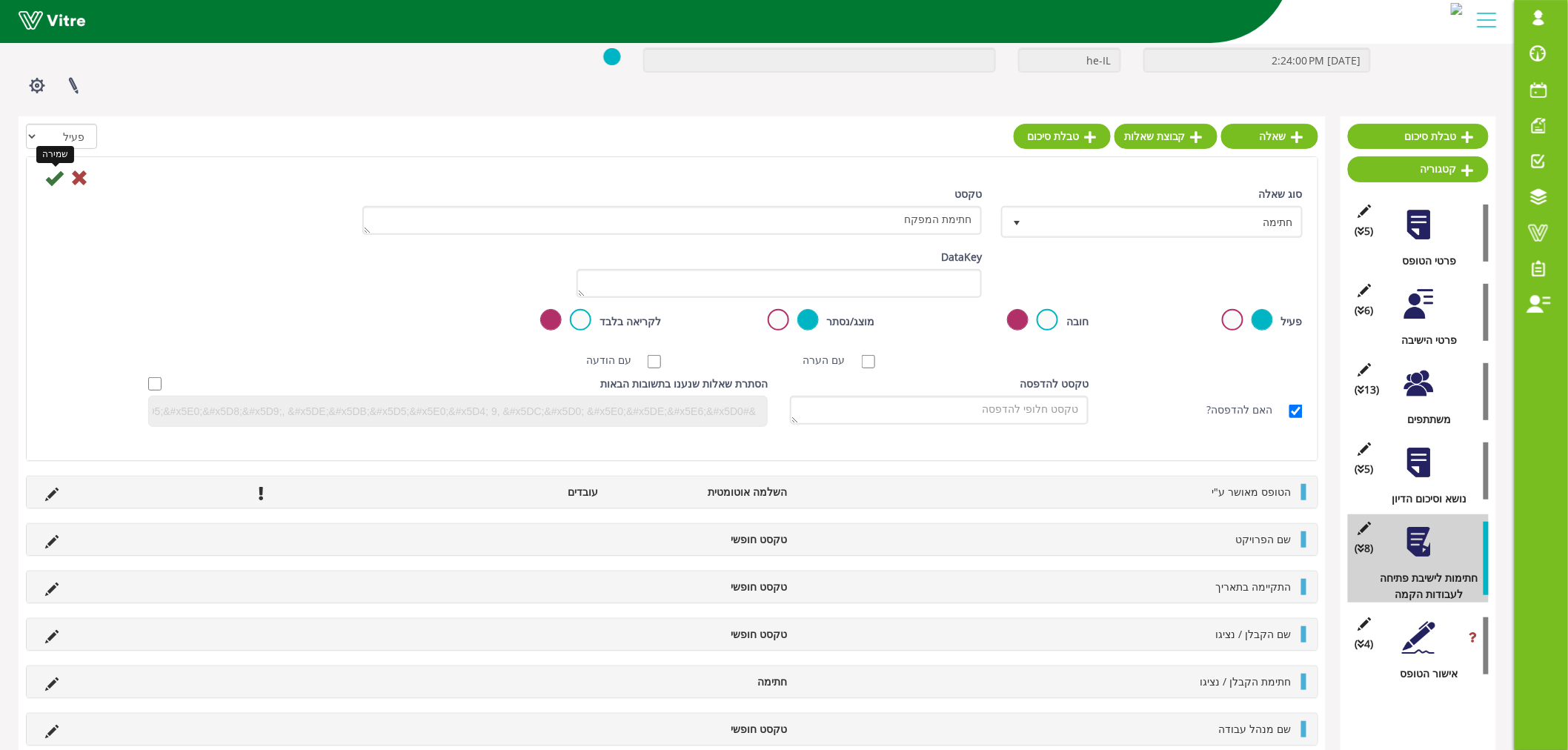
click at [55, 179] on icon at bounding box center [53, 177] width 18 height 18
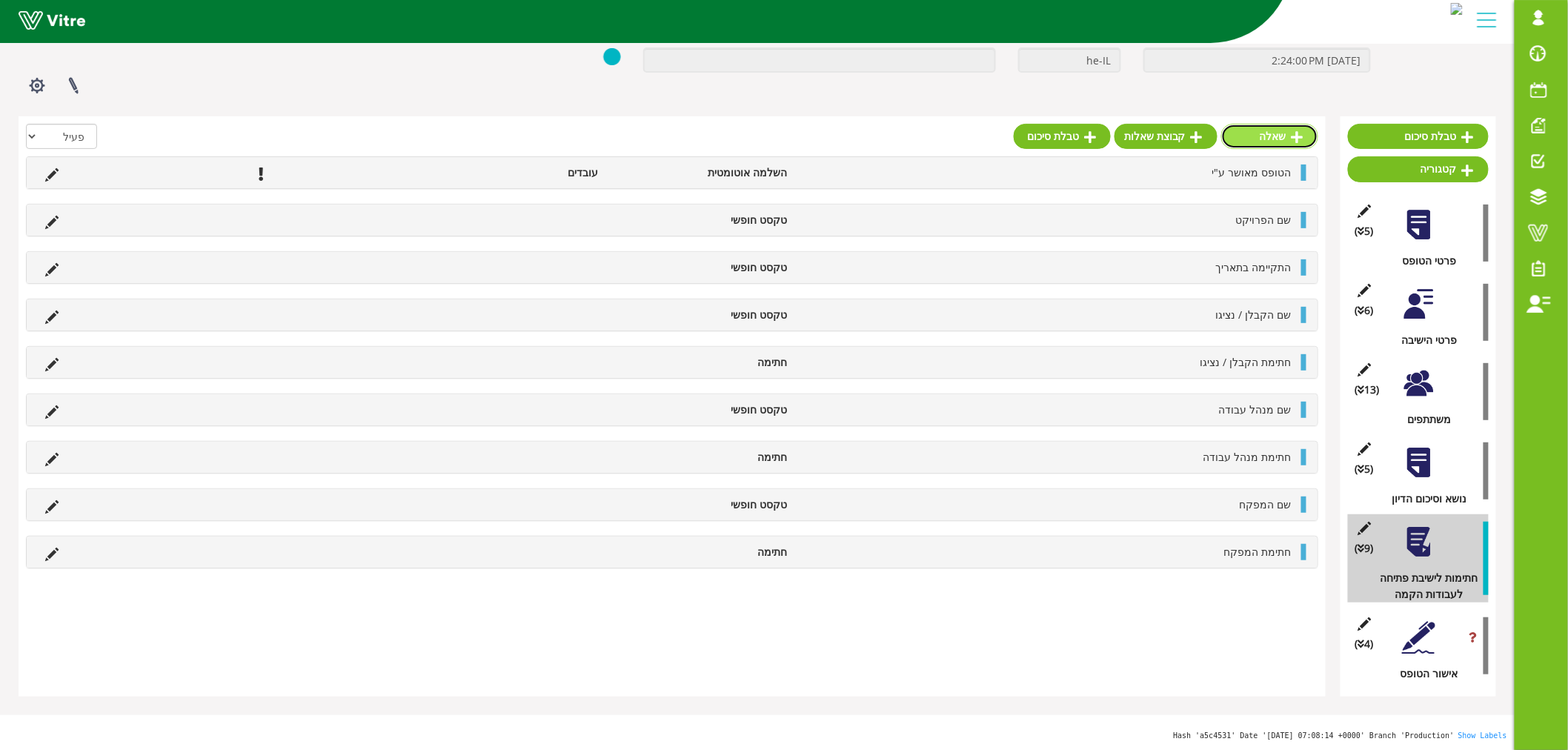
click at [1239, 139] on link "שאלה" at bounding box center [1270, 136] width 97 height 25
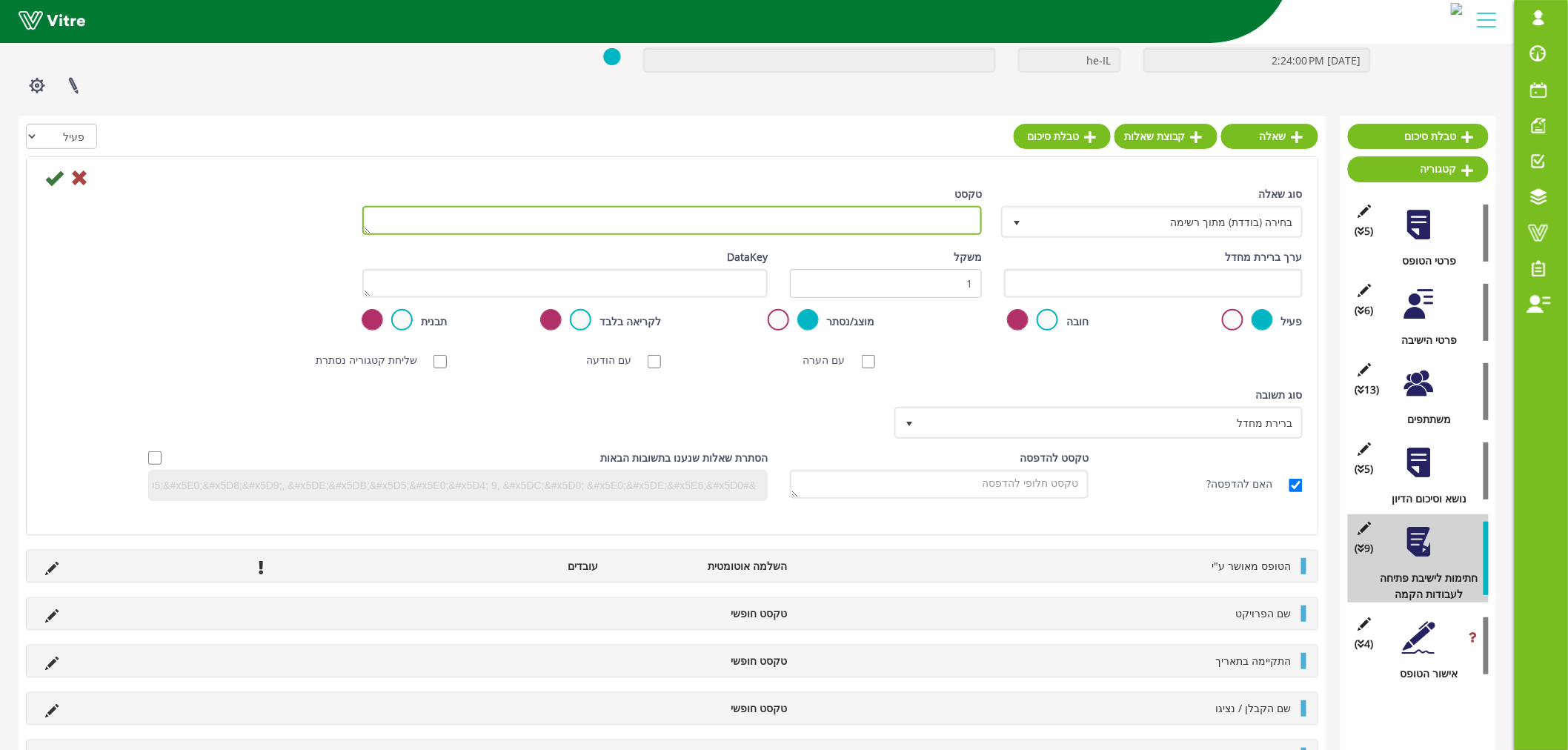
click at [954, 220] on textarea "טקסט" at bounding box center [672, 220] width 620 height 29
paste textarea "מפקח ה"א"
click at [974, 216] on textarea "מפקח ה"א" at bounding box center [672, 220] width 620 height 29
type textarea "שם מפקח ה"א"
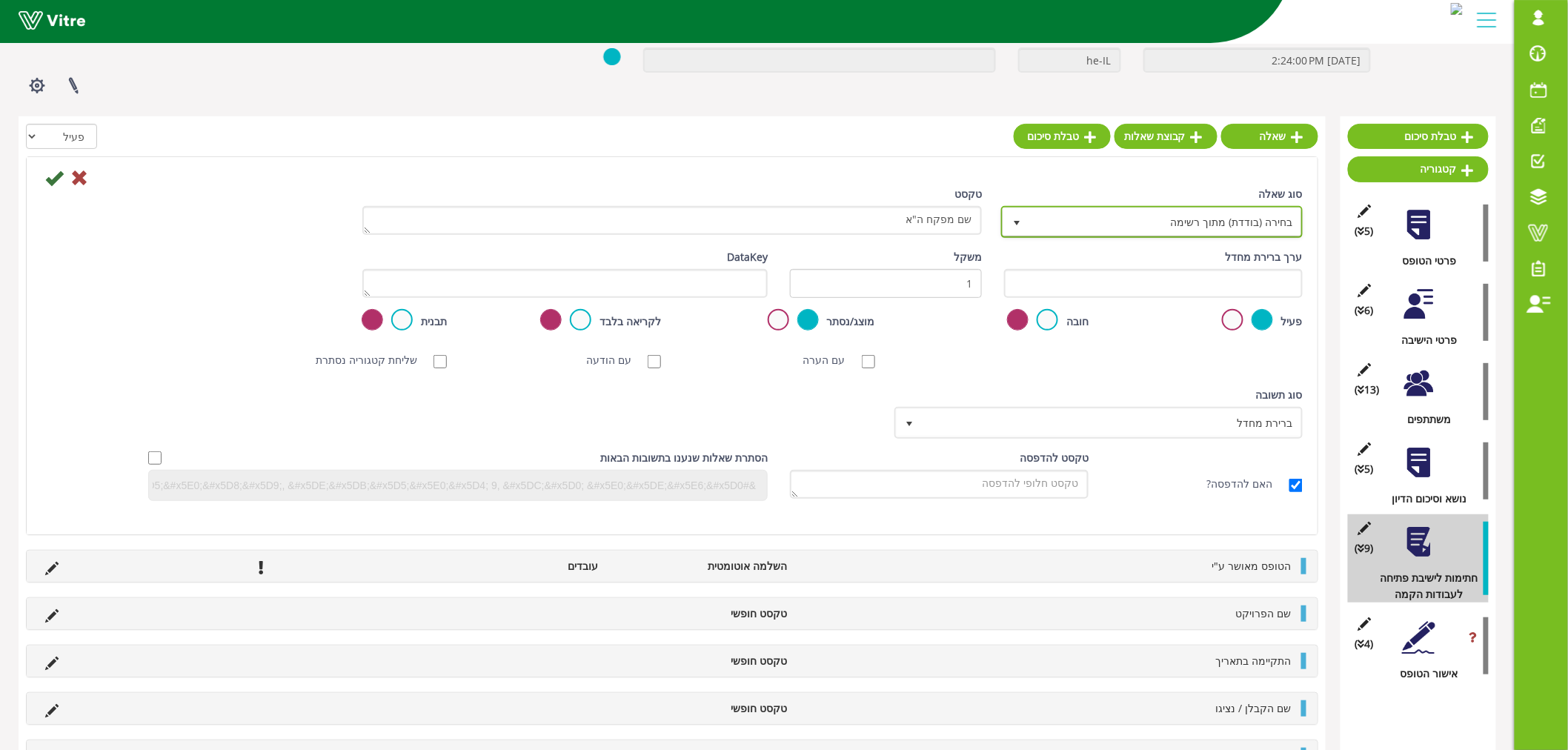
click at [1054, 222] on span "בחירה (בודדת) מתוך רשימה" at bounding box center [1165, 221] width 272 height 26
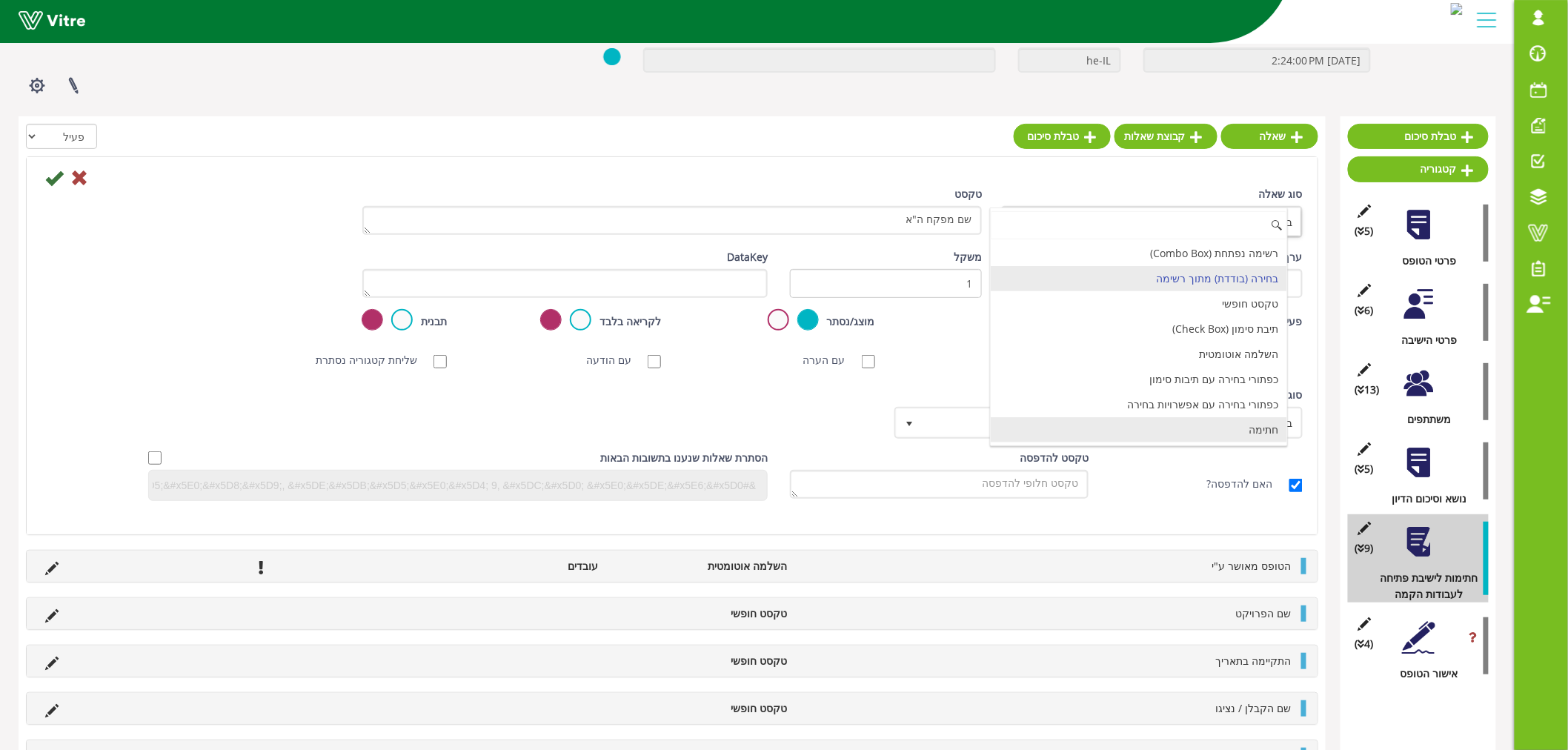
click at [1119, 432] on li "חתימה" at bounding box center [1139, 430] width 297 height 25
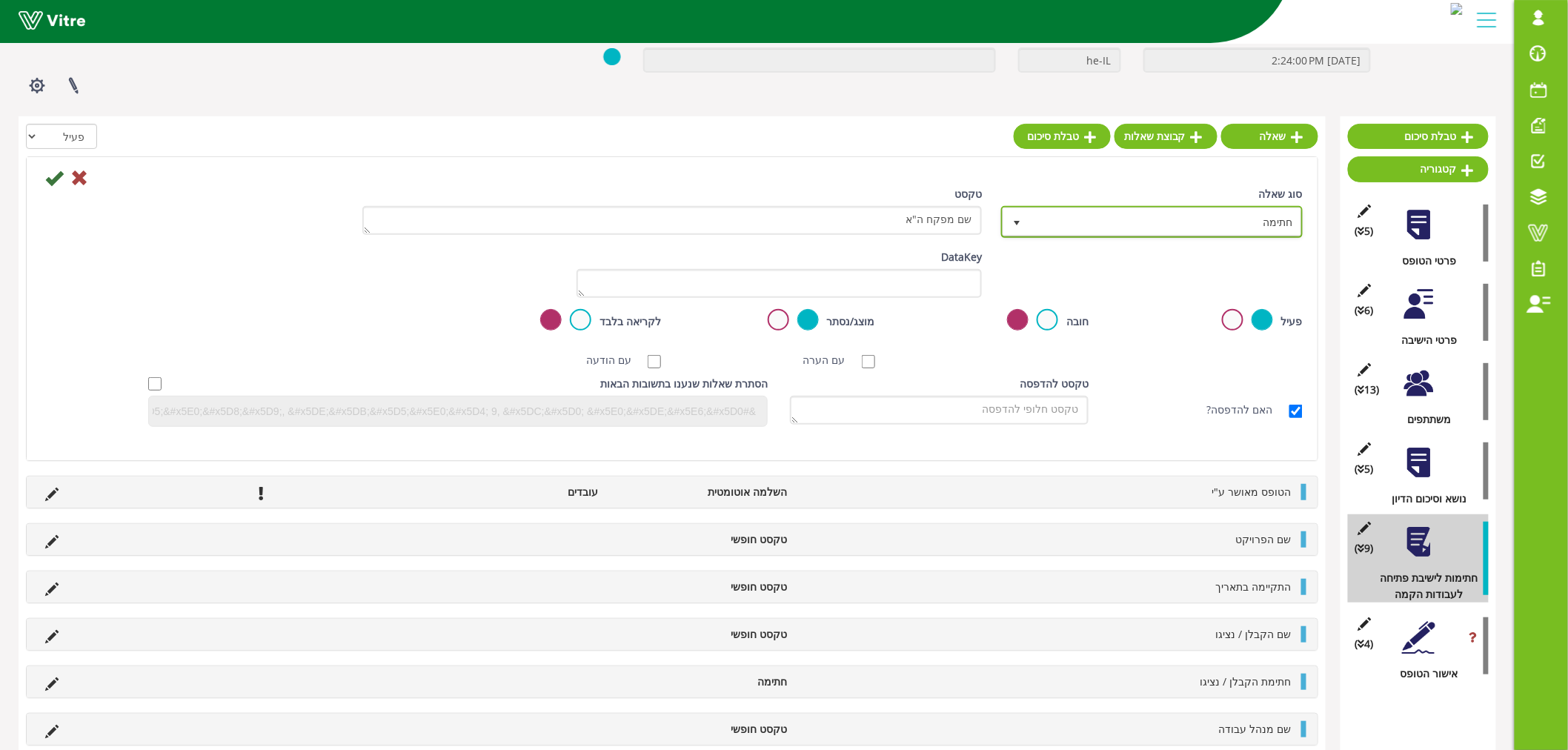
click at [1101, 218] on span "חתימה" at bounding box center [1165, 221] width 272 height 26
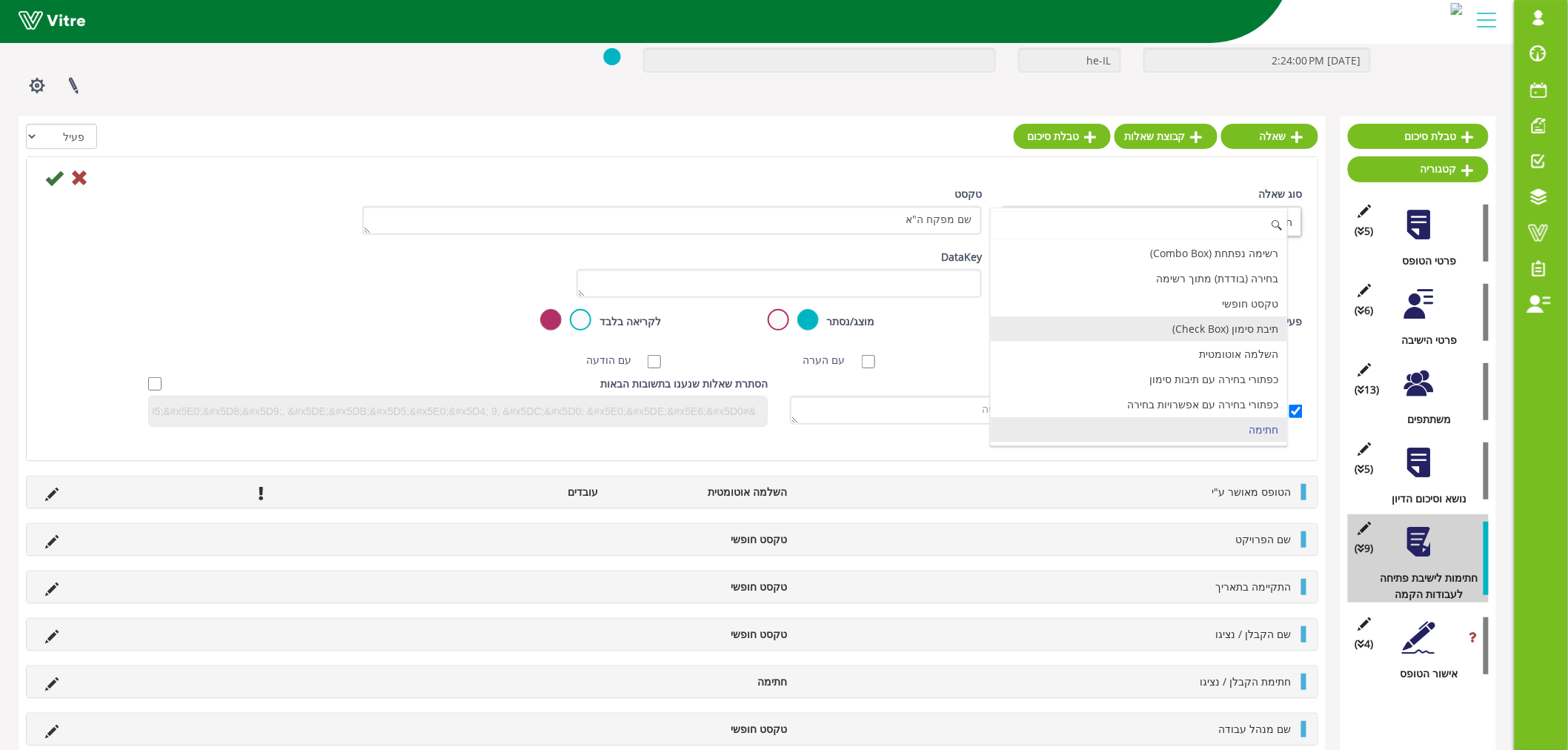
click at [1199, 304] on li "טקסט חופשי" at bounding box center [1139, 304] width 297 height 25
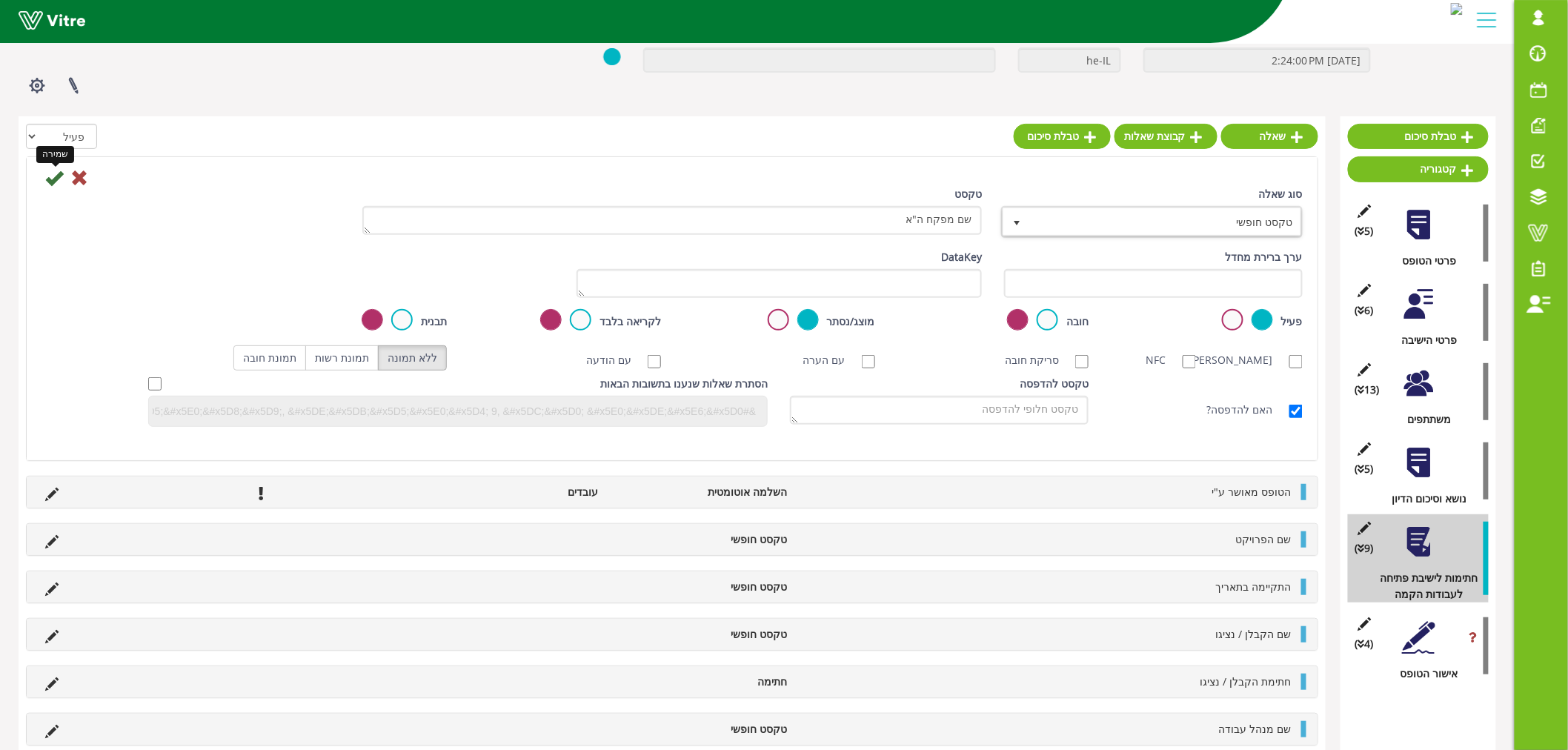
click at [50, 183] on icon at bounding box center [53, 177] width 18 height 18
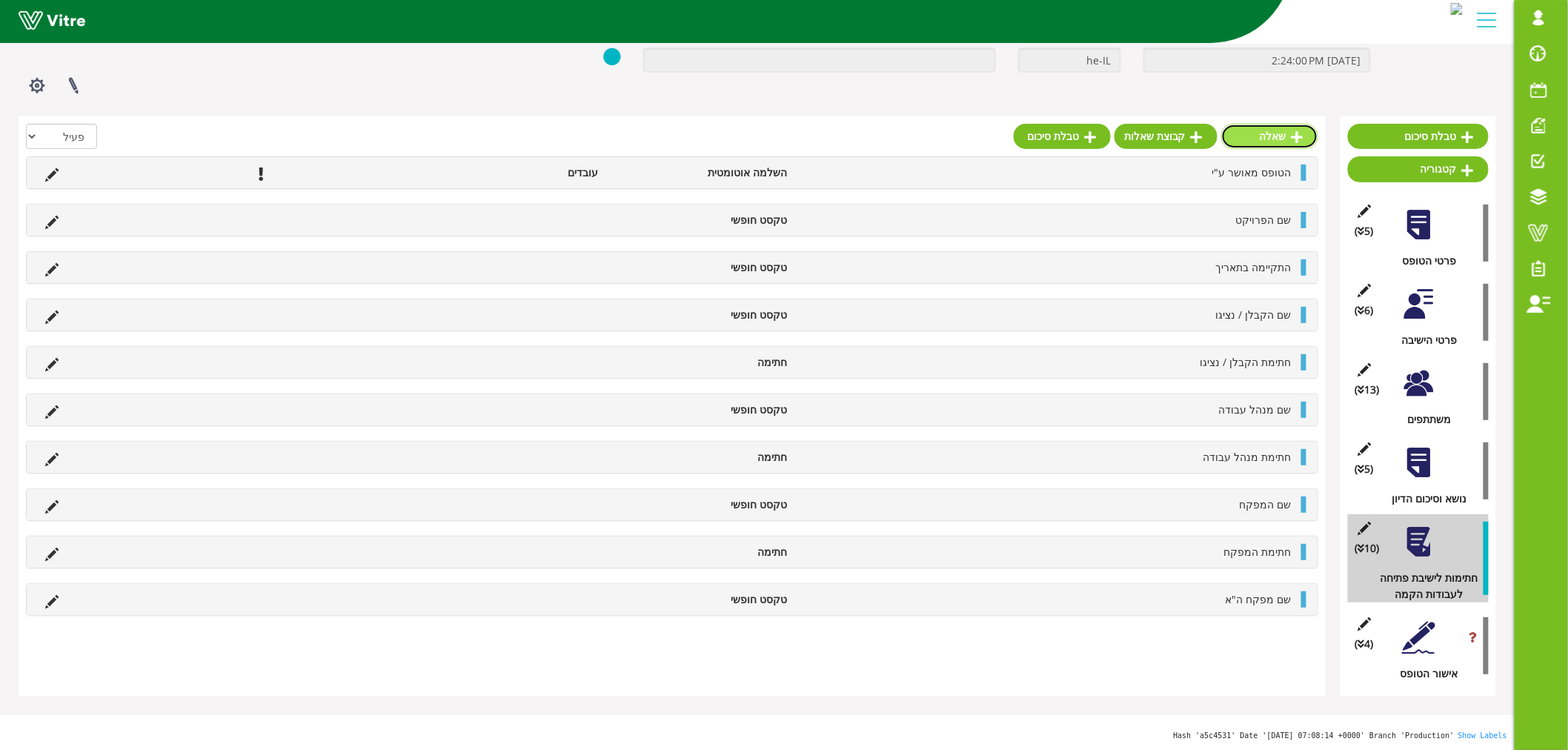
click at [1273, 136] on link "שאלה" at bounding box center [1270, 136] width 97 height 25
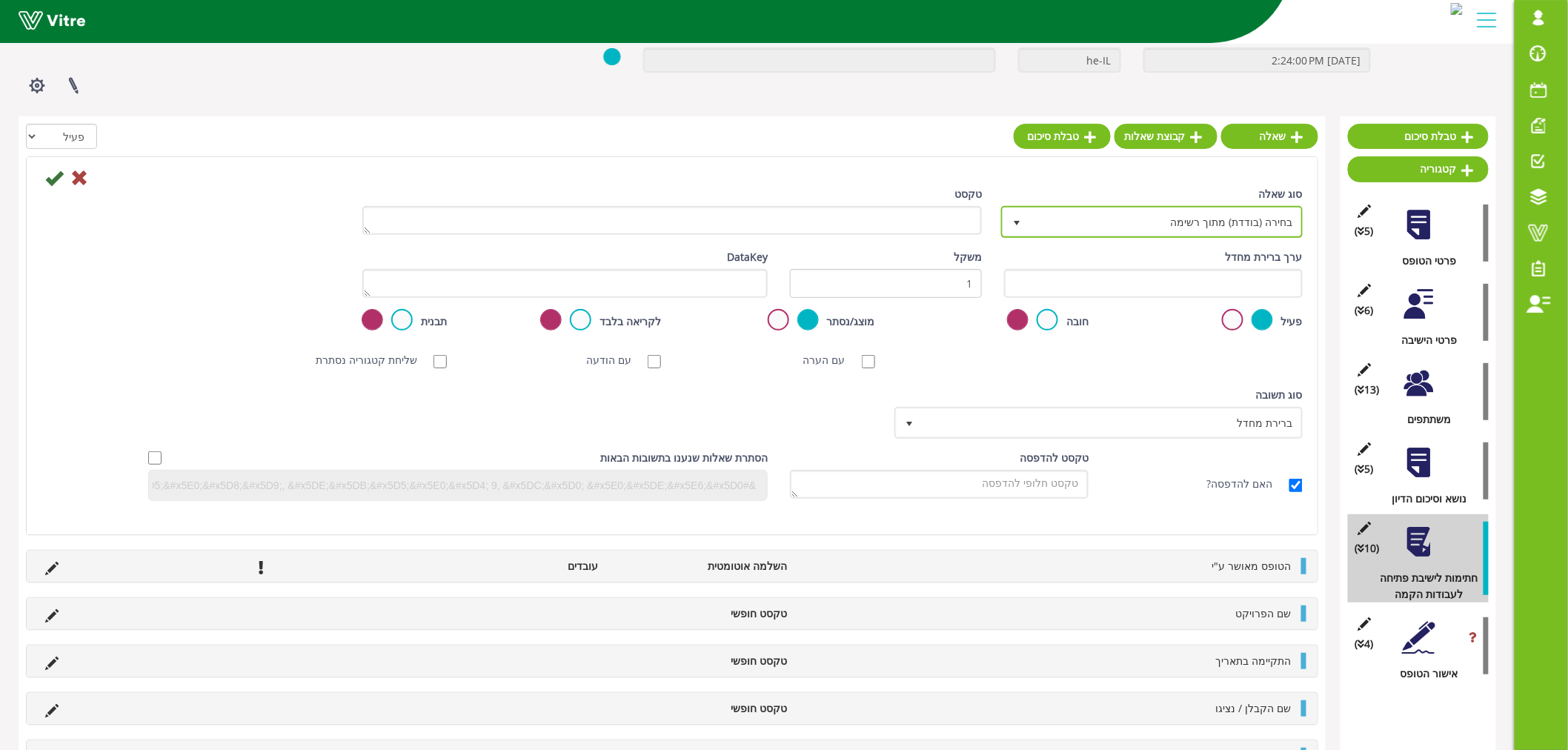
click at [1213, 223] on span "בחירה (בודדת) מתוך רשימה" at bounding box center [1165, 221] width 272 height 26
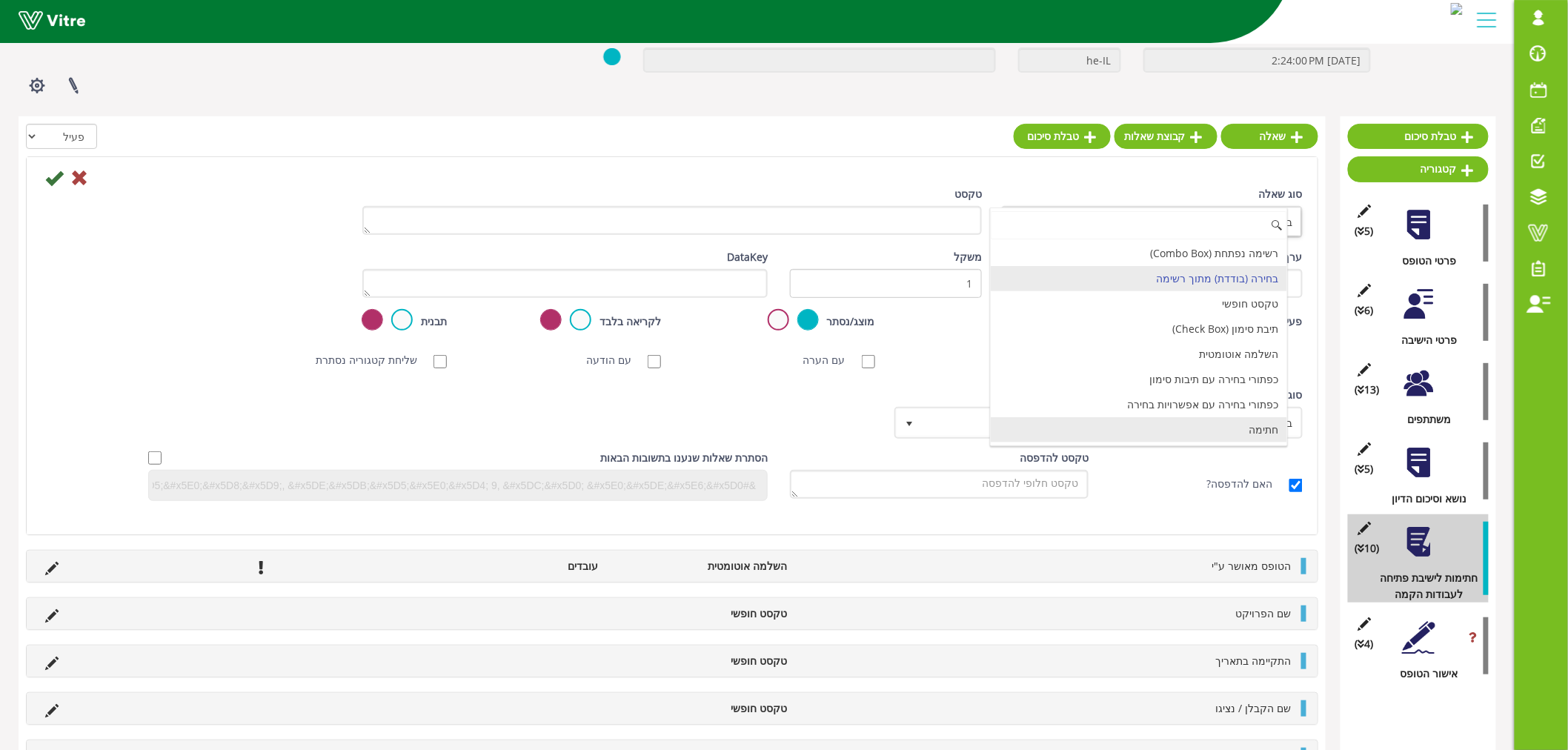
click at [1195, 417] on li "כפתורי בחירה עם אפשרויות בחירה" at bounding box center [1139, 405] width 297 height 25
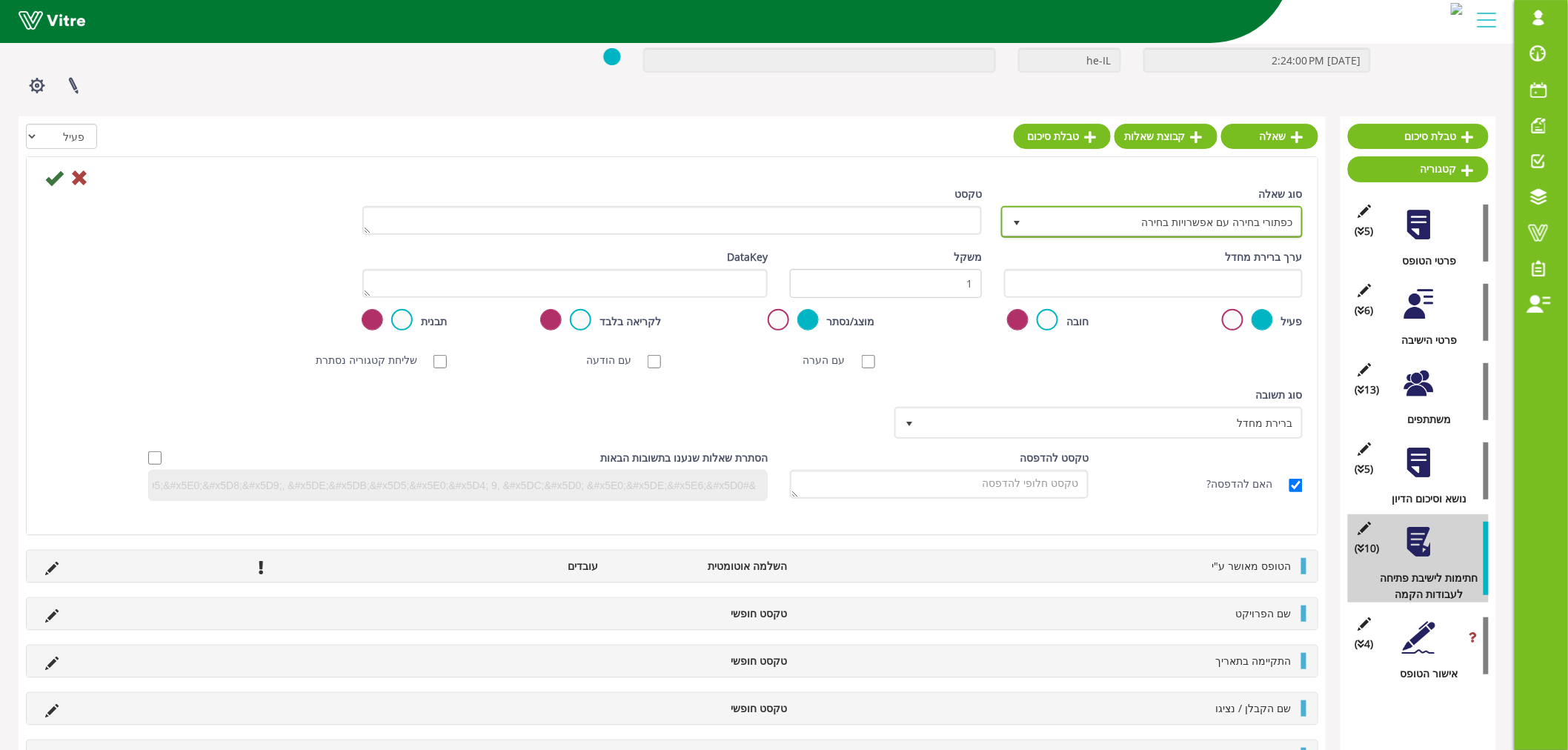
click at [1138, 217] on span "כפתורי בחירה עם אפשרויות בחירה" at bounding box center [1165, 221] width 272 height 26
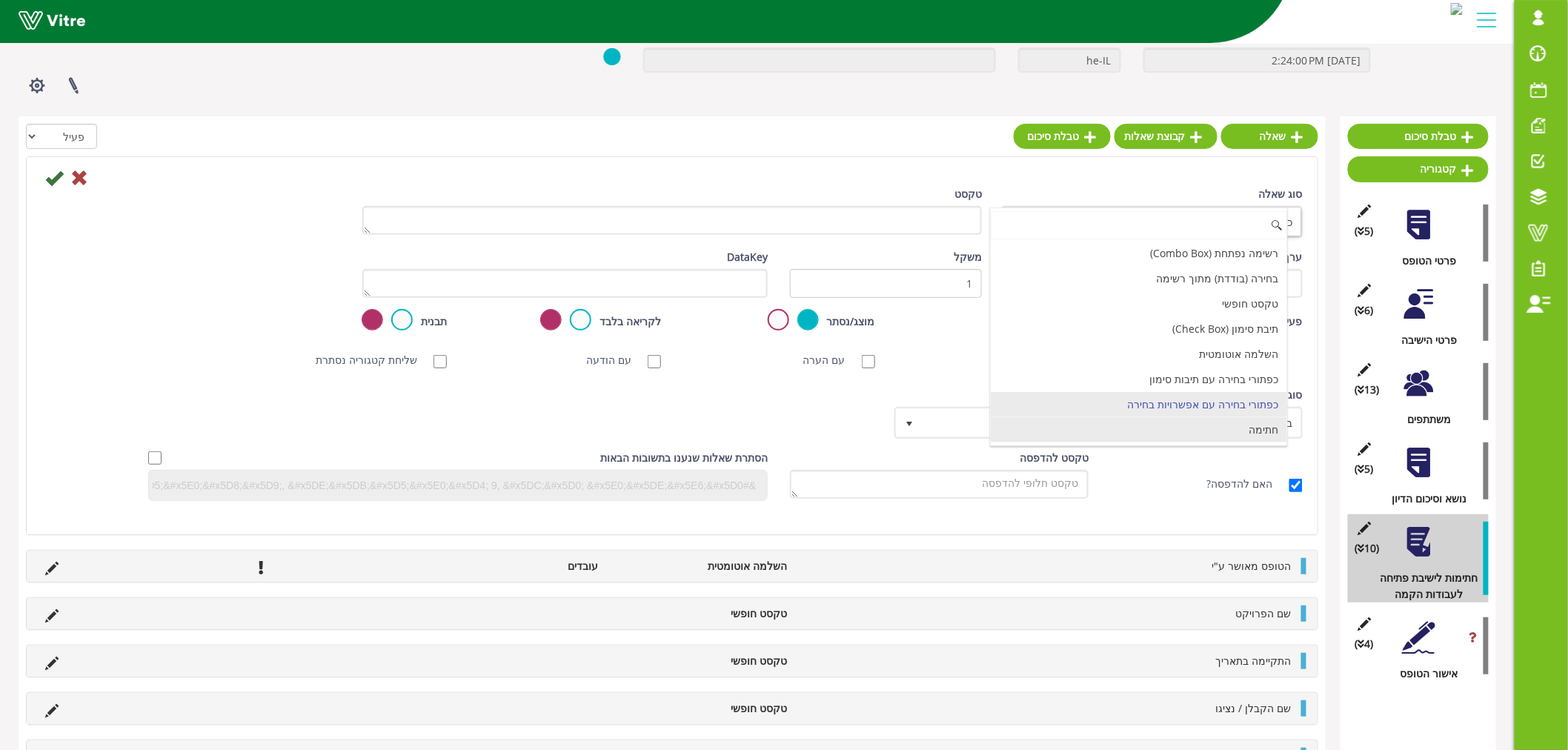
click at [1182, 433] on li "חתימה" at bounding box center [1139, 430] width 297 height 25
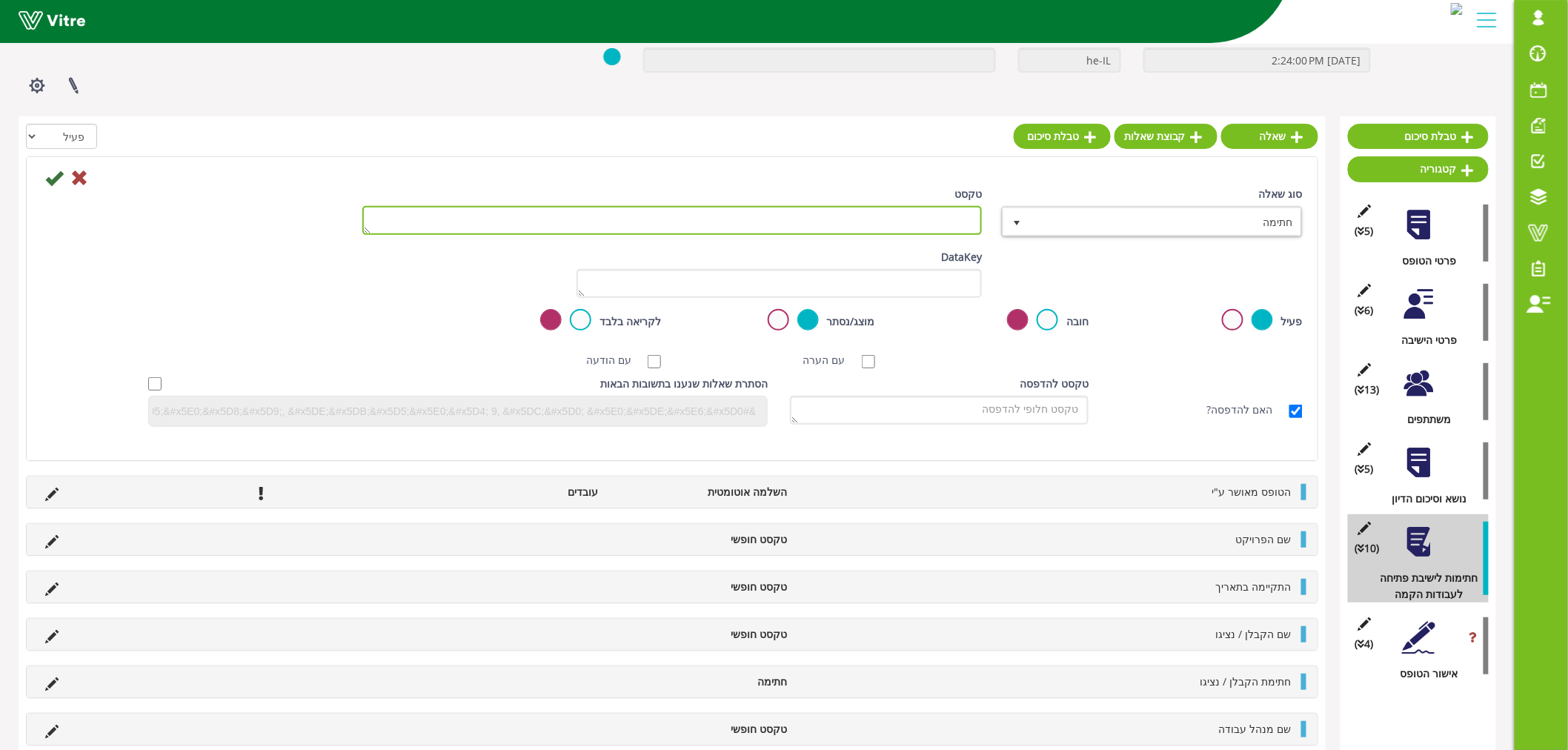
click at [805, 231] on textarea "טקסט" at bounding box center [672, 220] width 620 height 29
paste textarea "מפקח ה"א"
click at [959, 215] on textarea "חתית מפקח ה"א" at bounding box center [672, 220] width 620 height 29
type textarea "חתימת מפקח ה"א"
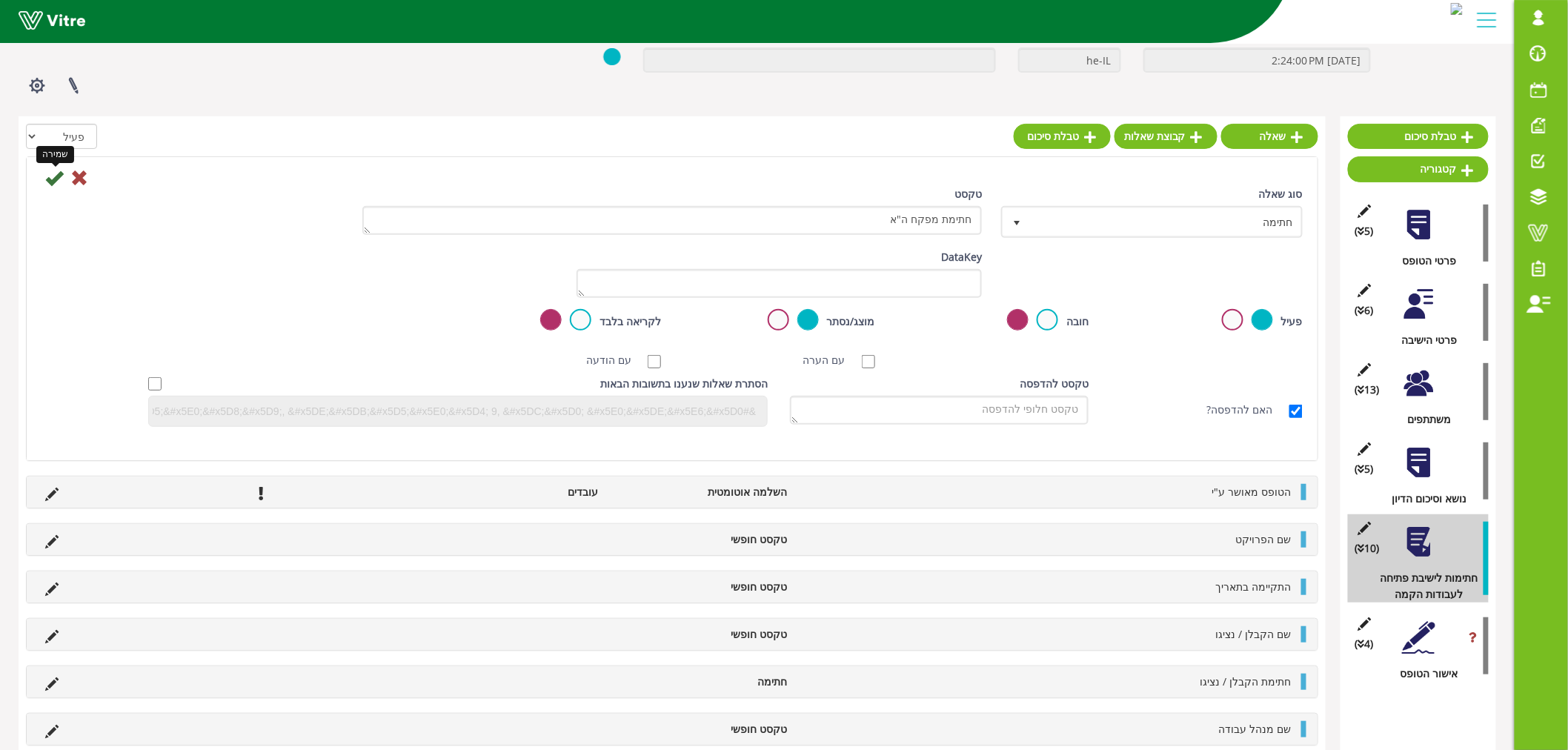
click at [55, 175] on icon at bounding box center [53, 177] width 18 height 18
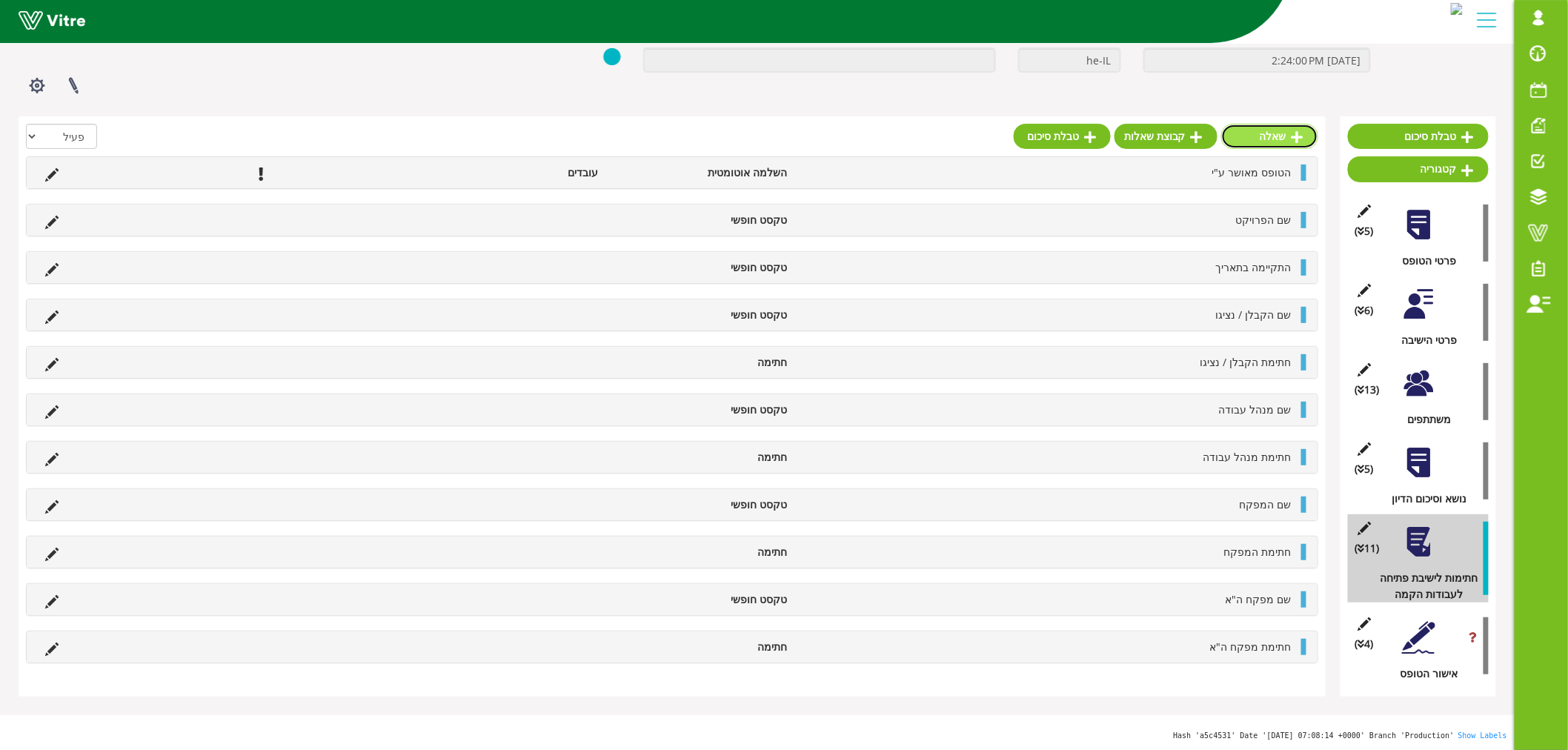
click at [1298, 126] on link "שאלה" at bounding box center [1270, 136] width 97 height 25
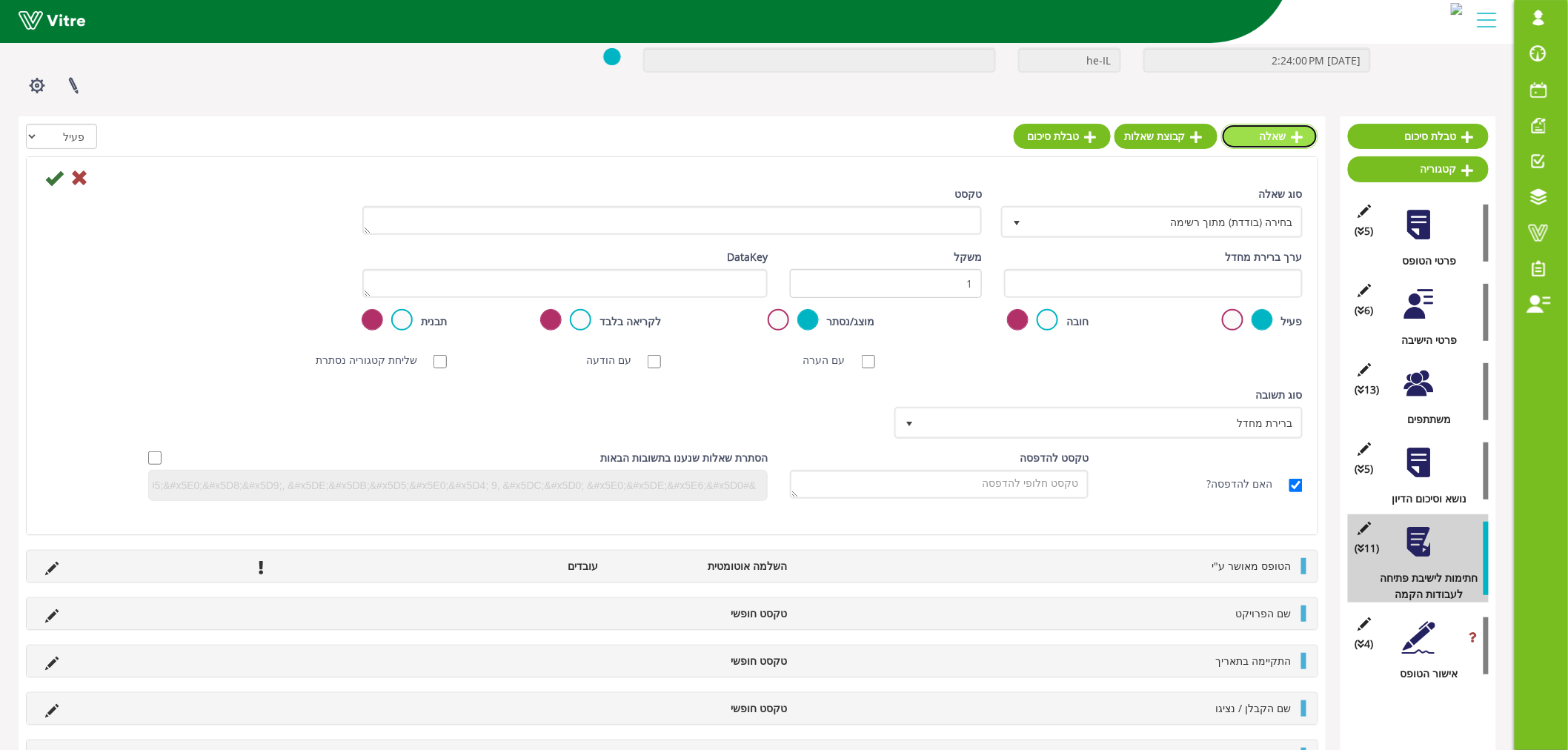
scroll to position [174, 0]
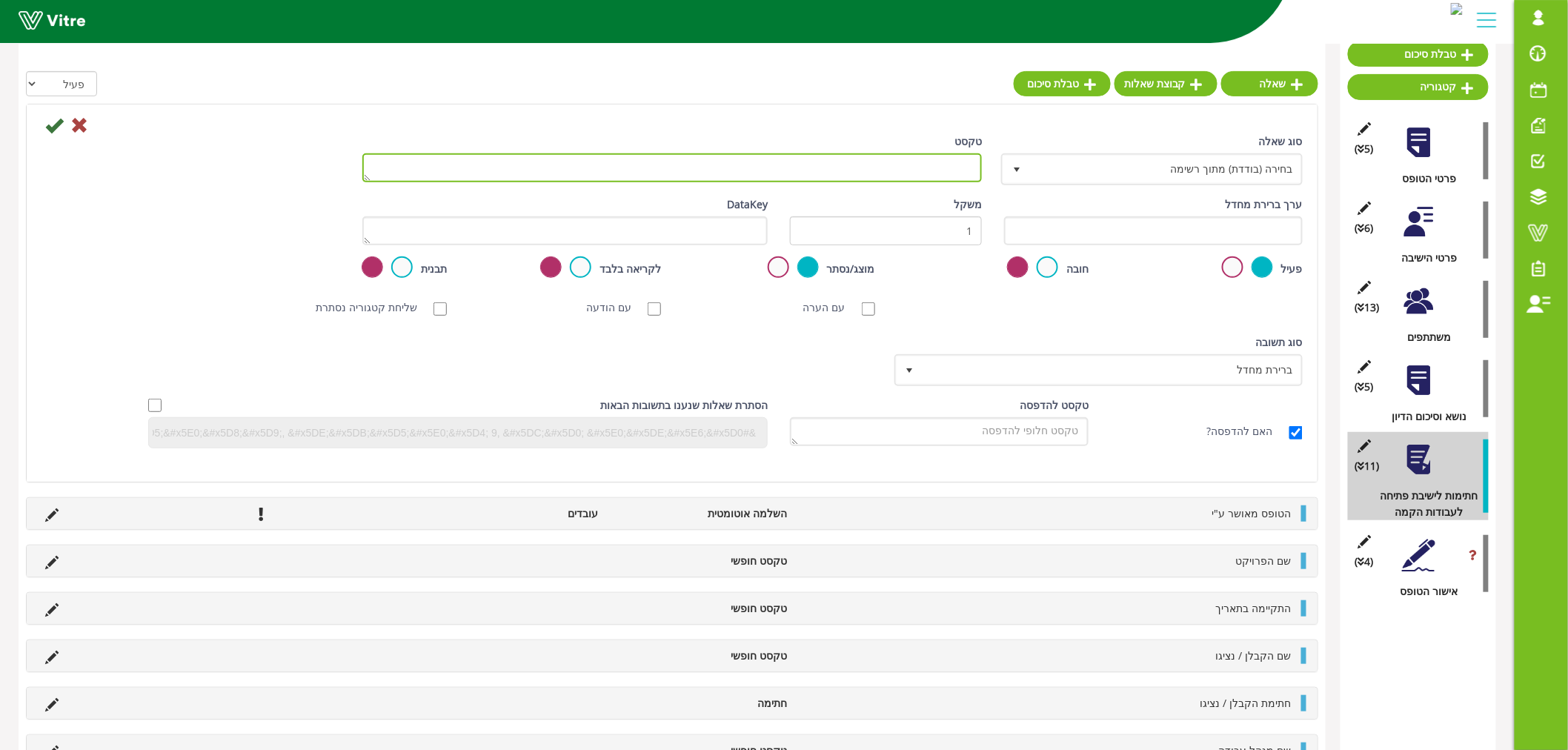
click at [840, 175] on textarea "טקסט" at bounding box center [672, 168] width 620 height 29
paste textarea "מנהל/מפקח חשמל:"
click at [970, 168] on textarea "מנהל/מפקח חשמל:" at bounding box center [672, 168] width 620 height 29
type textarea "שם מנהל/מפקח חשמל:"
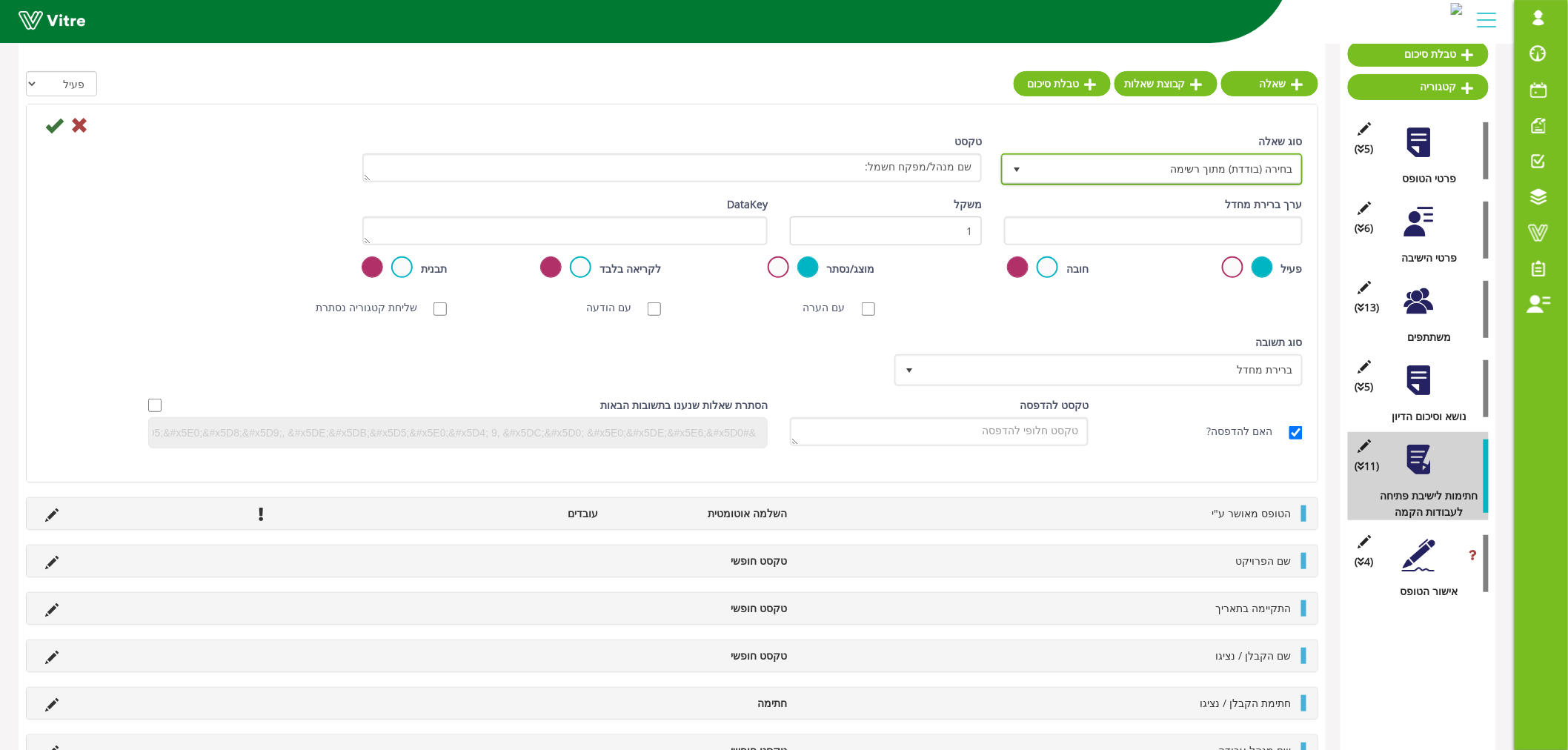
click at [1108, 170] on span "בחירה (בודדת) מתוך רשימה" at bounding box center [1165, 169] width 272 height 26
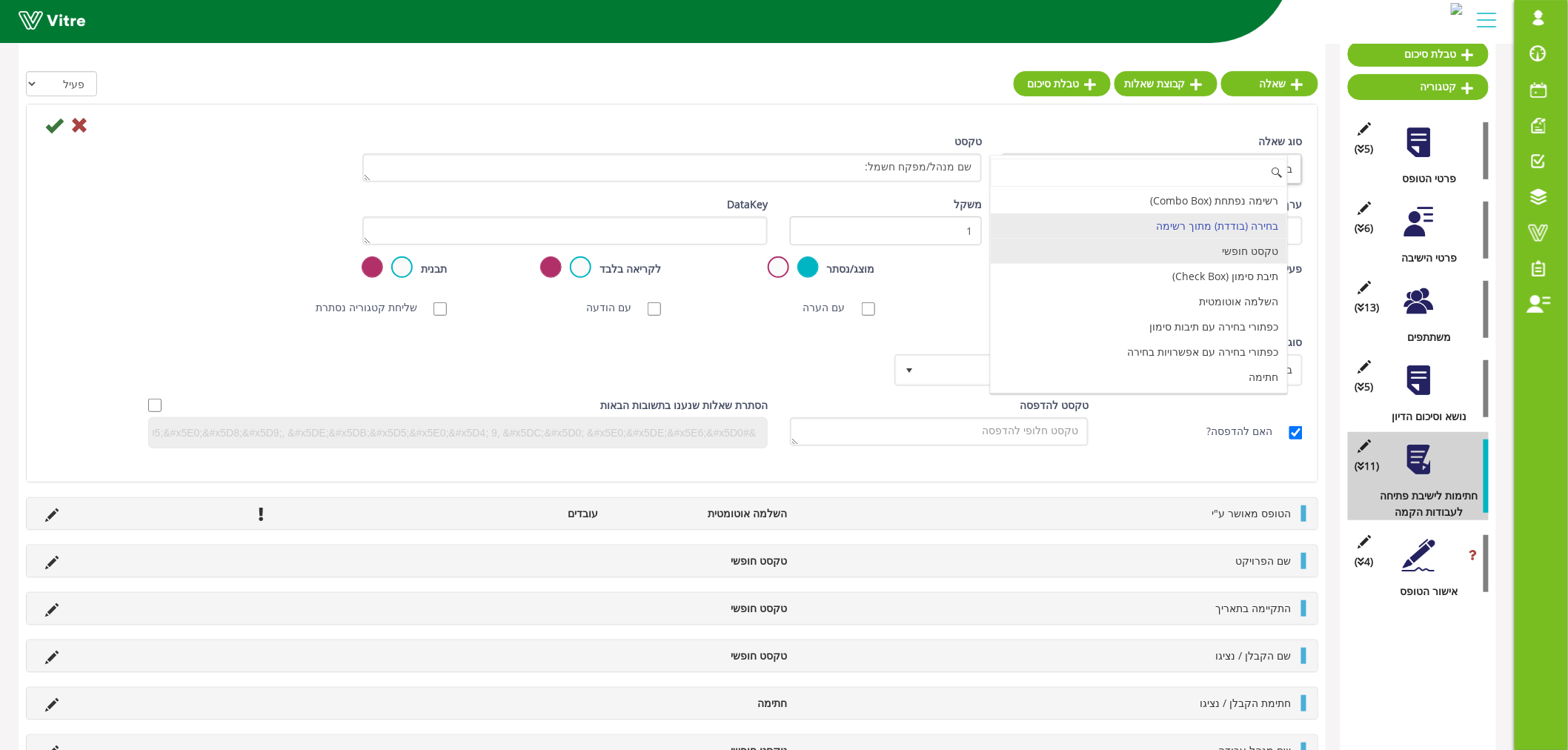
click at [1228, 253] on li "טקסט חופשי" at bounding box center [1139, 252] width 297 height 25
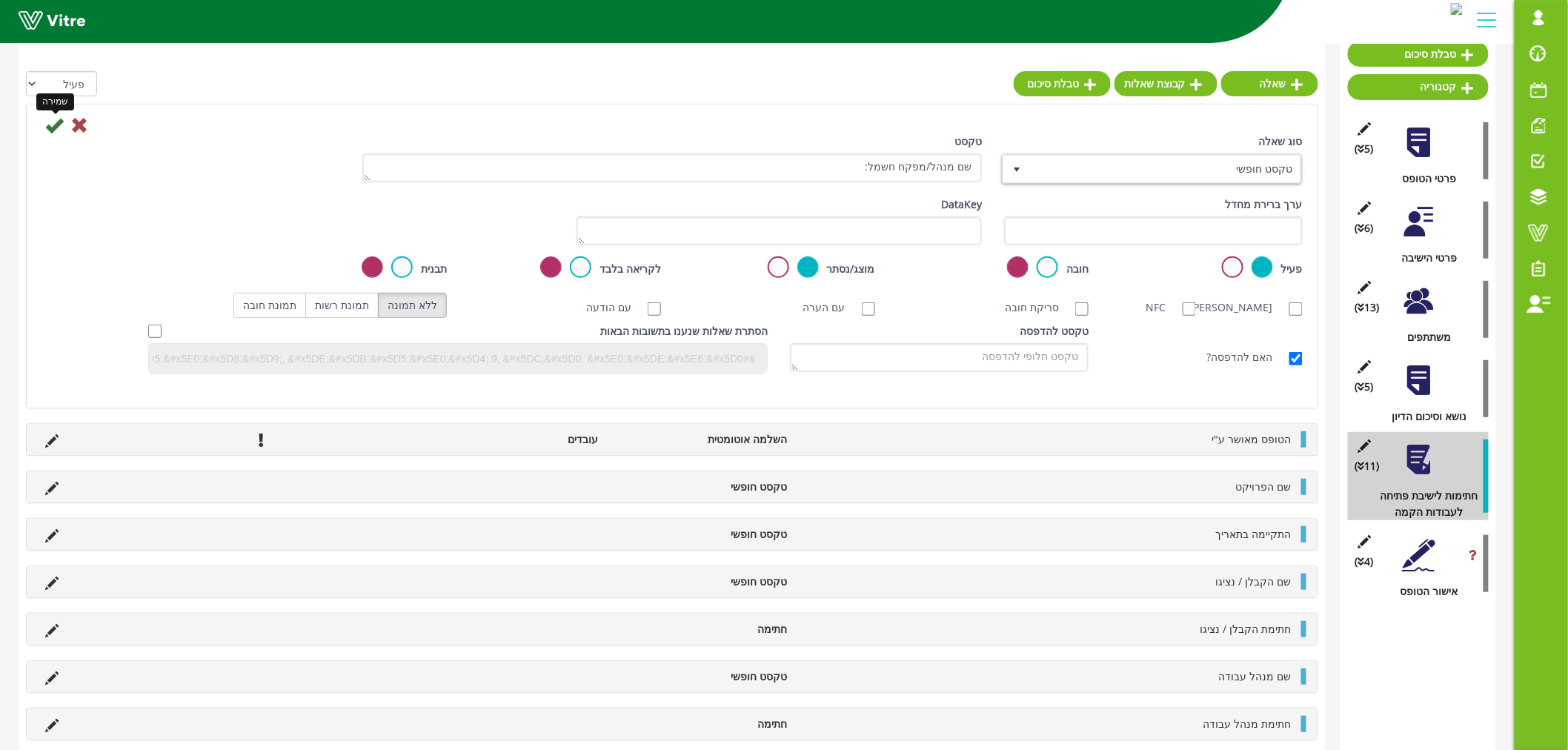
click at [52, 116] on icon at bounding box center [53, 125] width 18 height 18
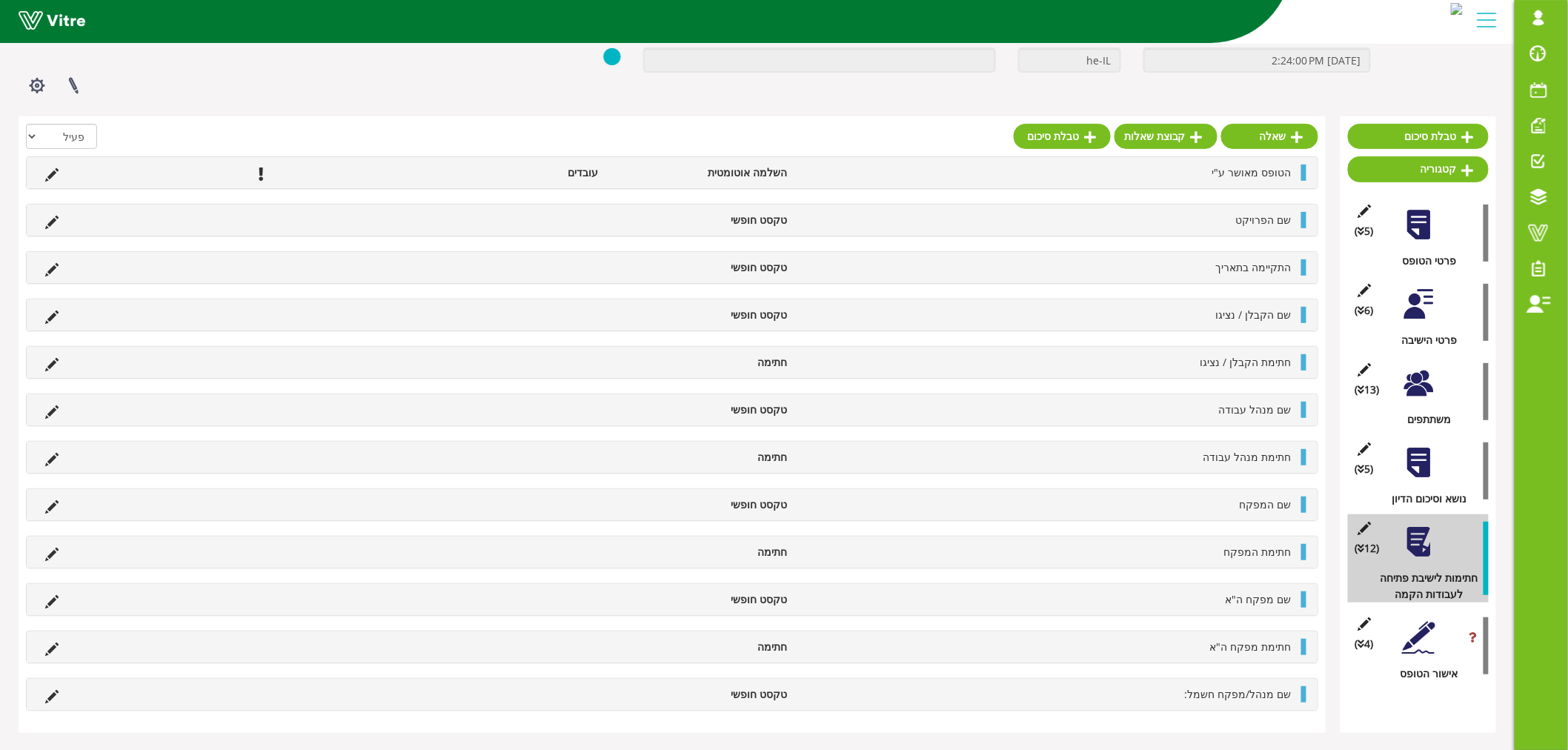
scroll to position [130, 0]
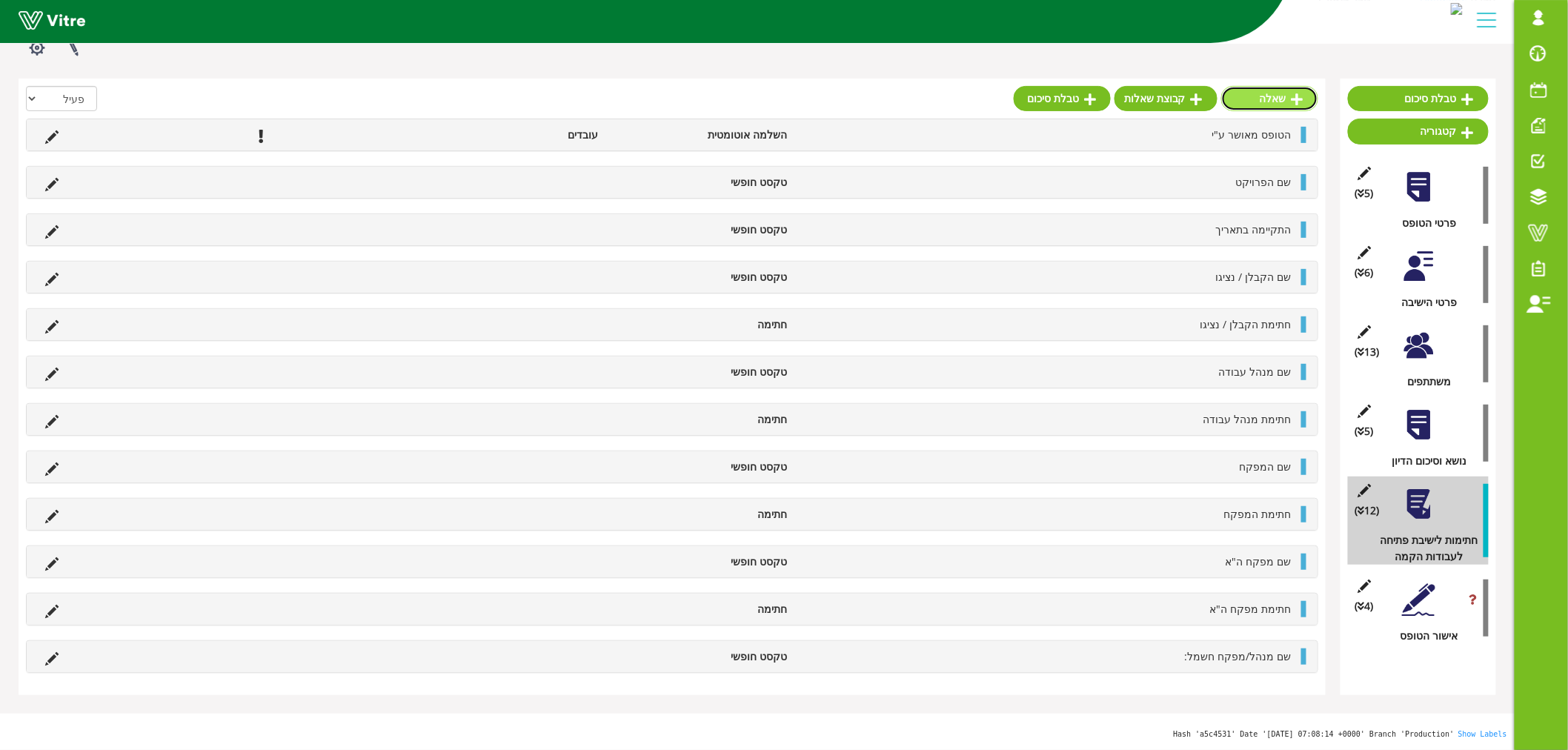
click at [1276, 101] on link "שאלה" at bounding box center [1270, 98] width 97 height 25
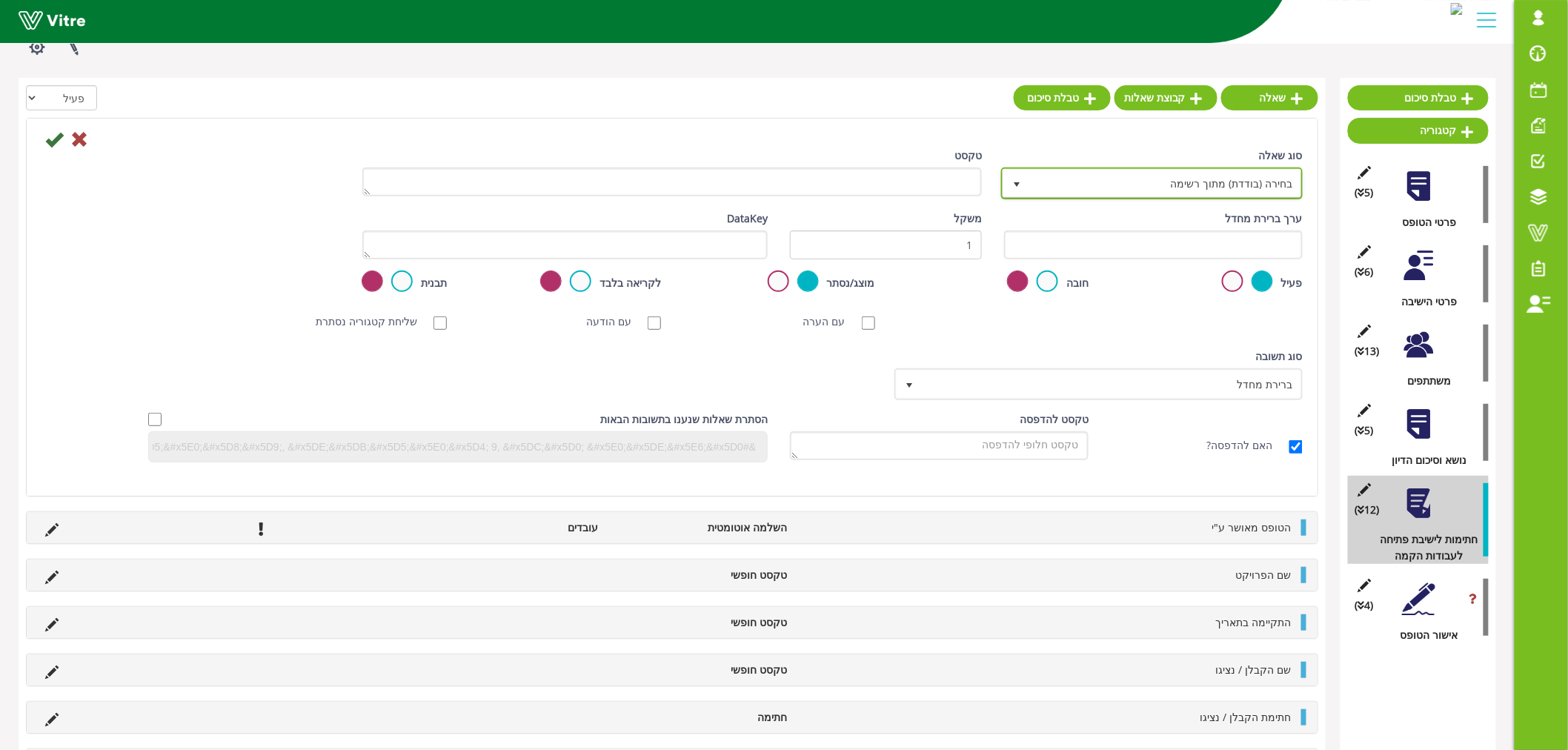
click at [1081, 186] on span "בחירה (בודדת) מתוך רשימה" at bounding box center [1165, 182] width 272 height 26
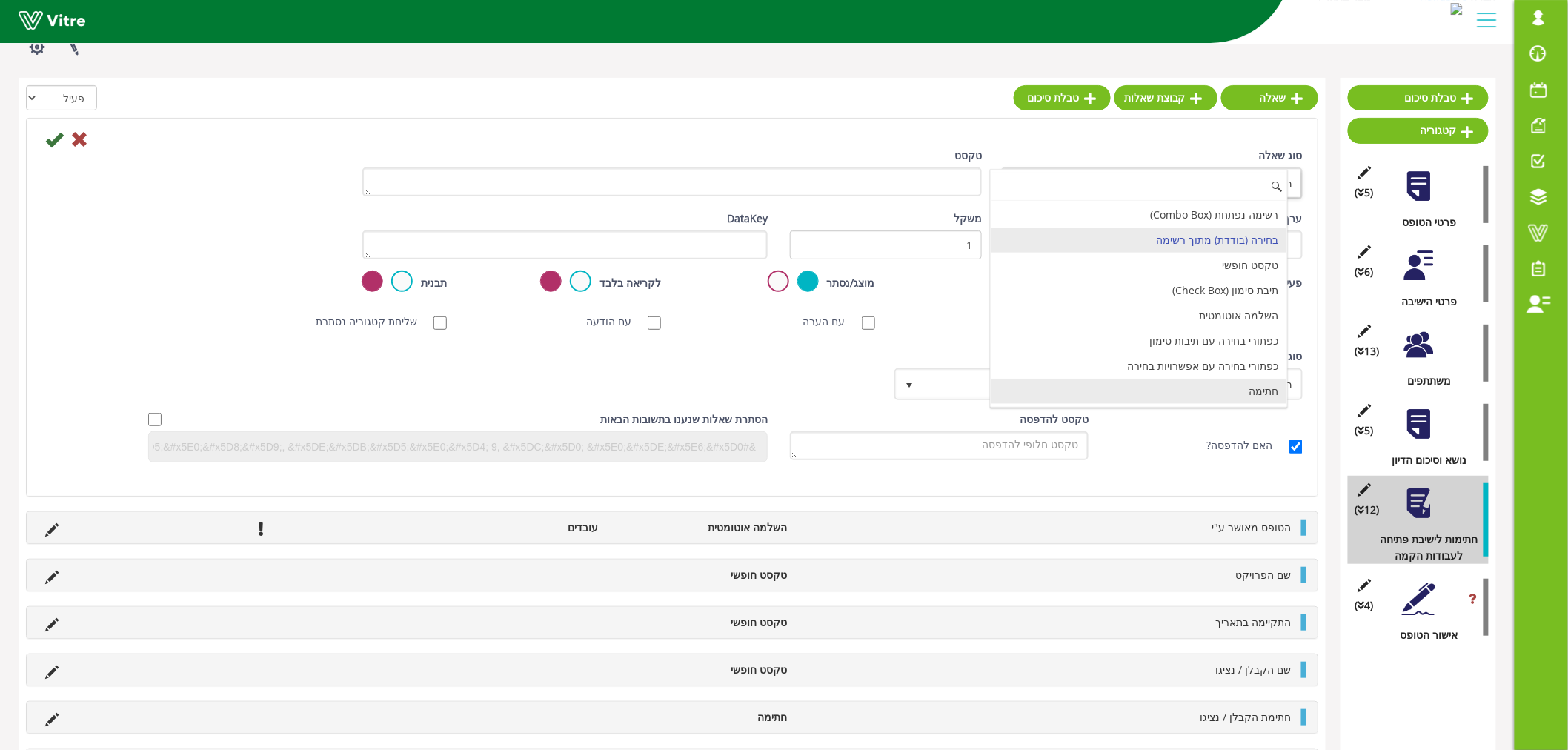
click at [1142, 391] on li "חתימה" at bounding box center [1139, 392] width 297 height 25
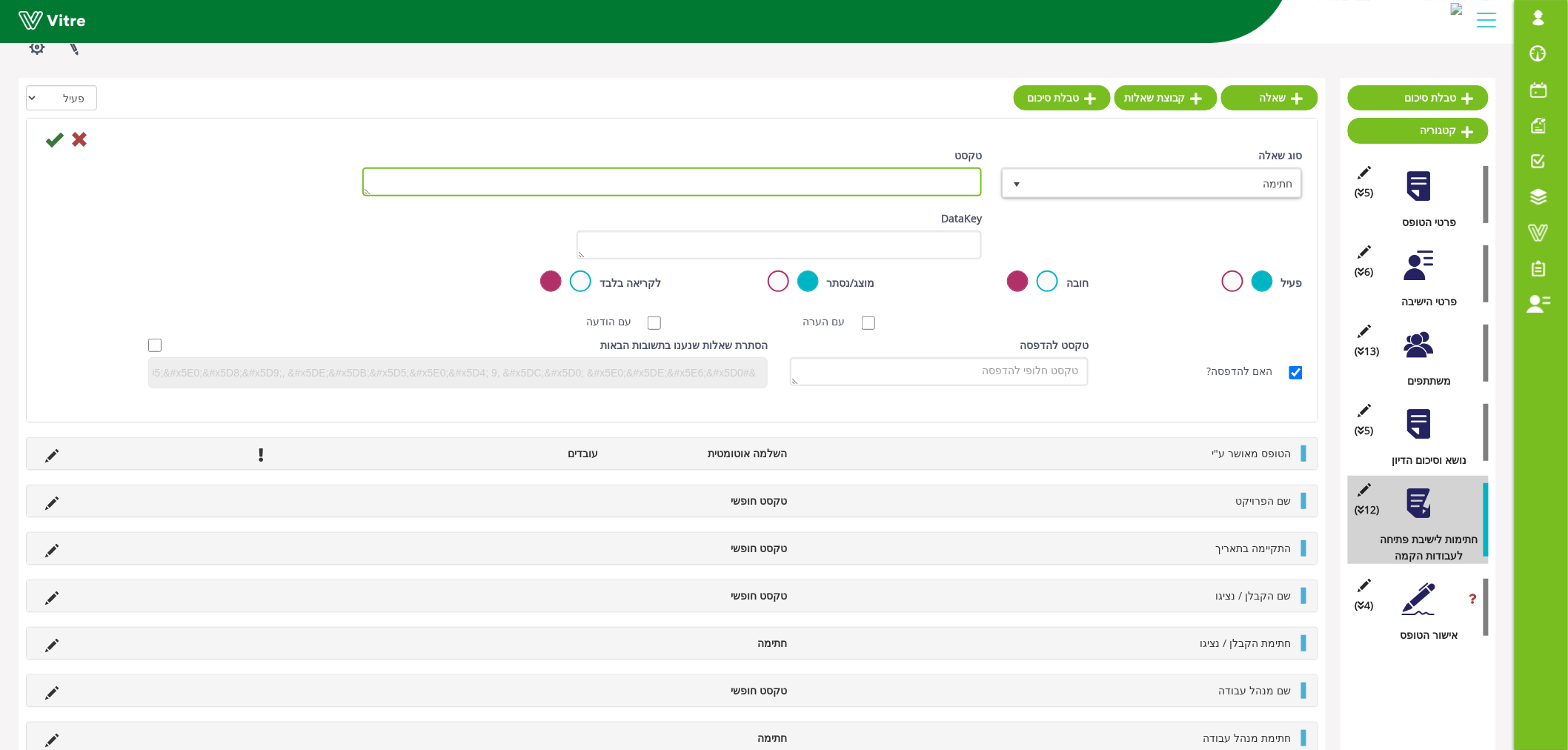
click at [851, 187] on textarea "טקסט" at bounding box center [672, 182] width 620 height 29
paste textarea "מנהל/מפקח חשמל:"
click at [970, 178] on textarea "מנהל/מפקח חשמל:" at bounding box center [672, 182] width 620 height 29
click at [843, 186] on textarea "חתימת מנהל/מפקח חשמל:" at bounding box center [672, 182] width 620 height 29
type textarea "חתימת מנהל/מפקח חשמל"
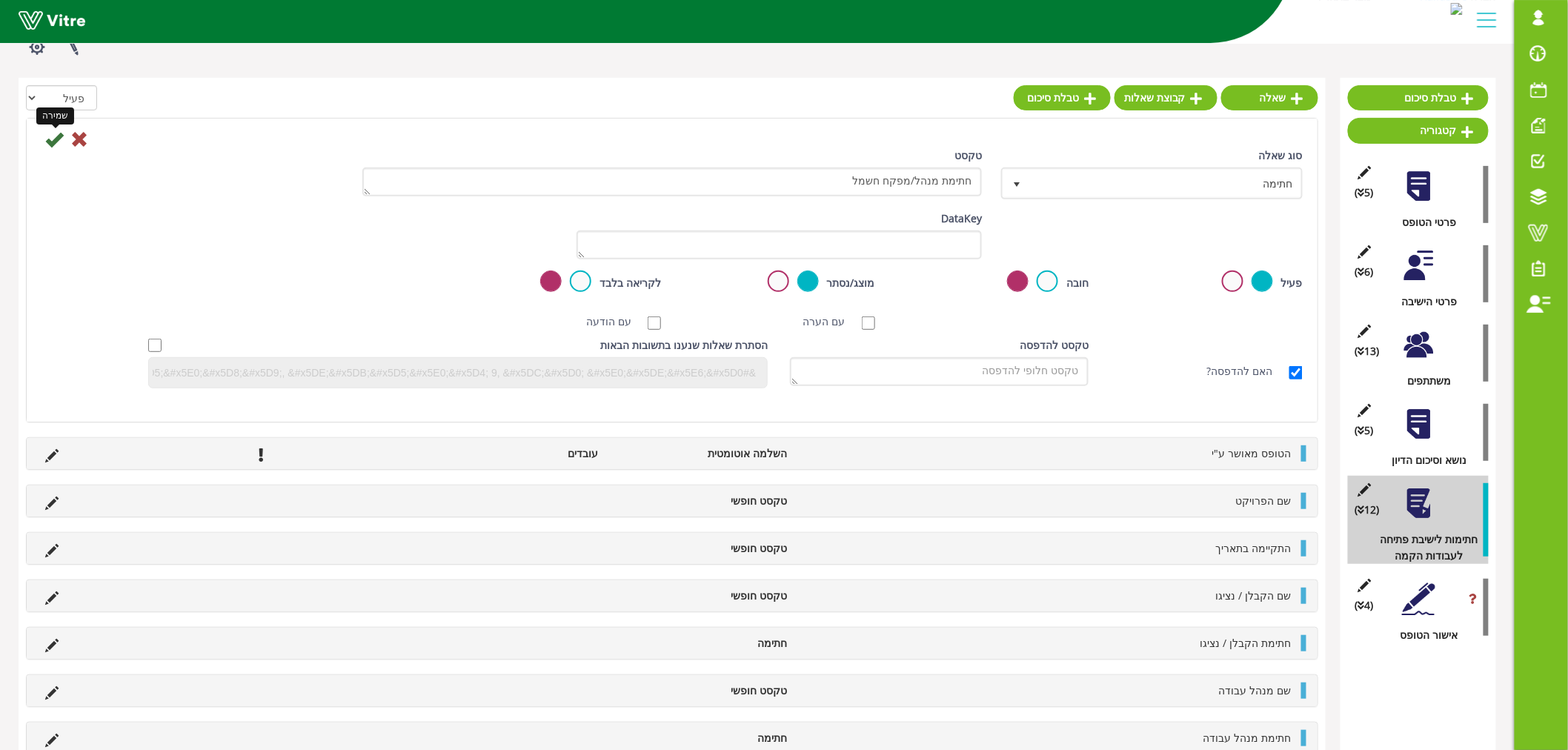
click at [55, 138] on icon at bounding box center [53, 139] width 18 height 18
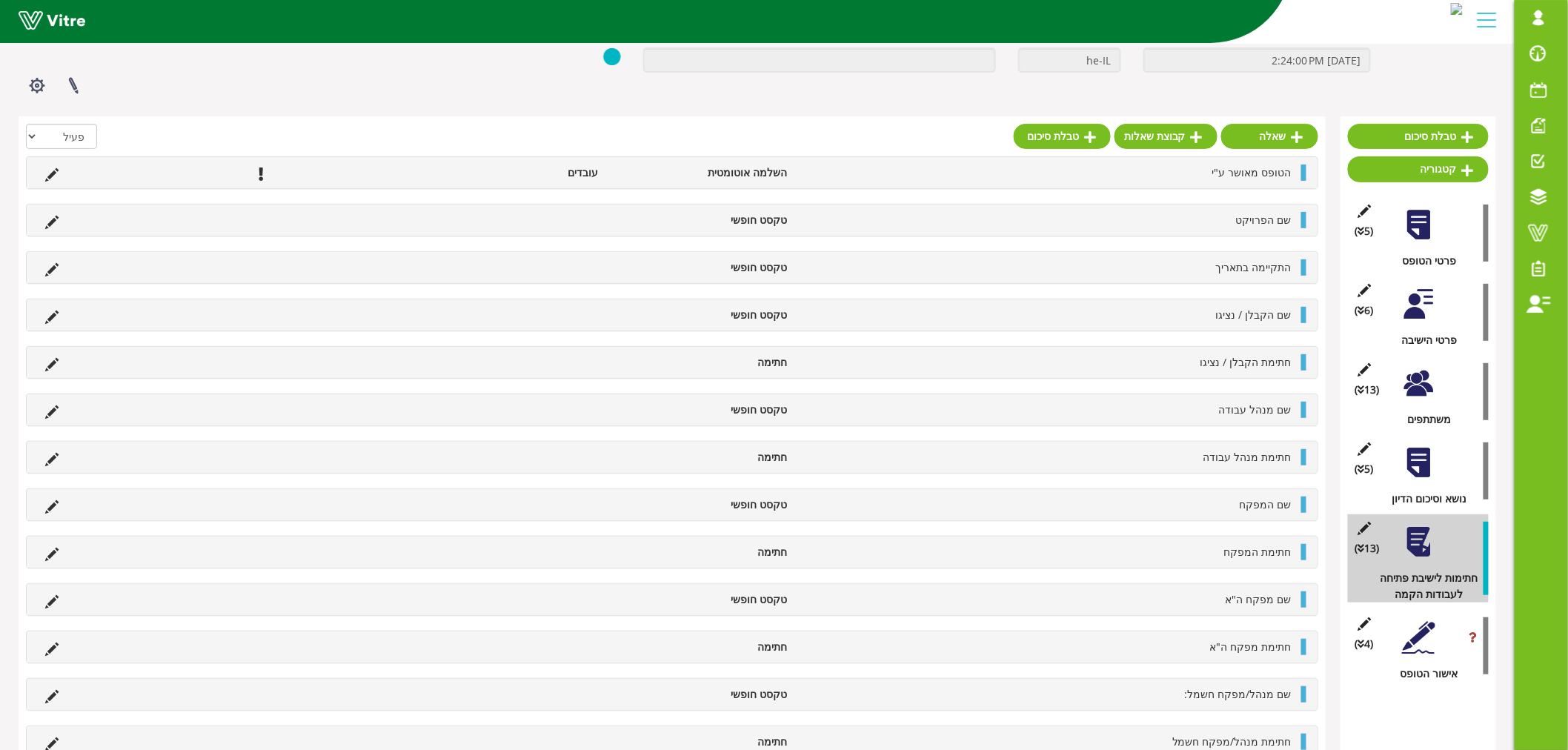
scroll to position [130, 0]
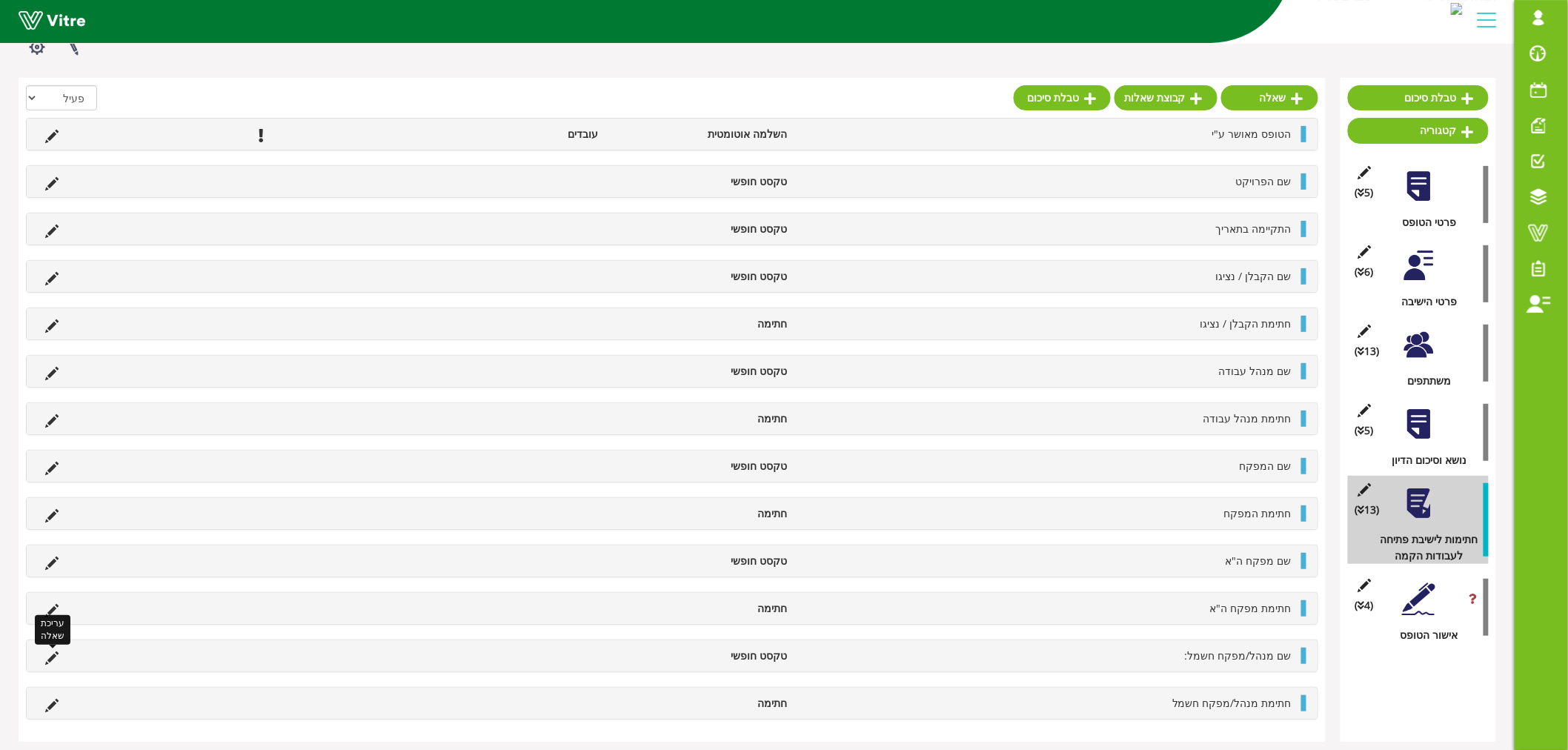
click at [56, 659] on icon at bounding box center [52, 658] width 14 height 14
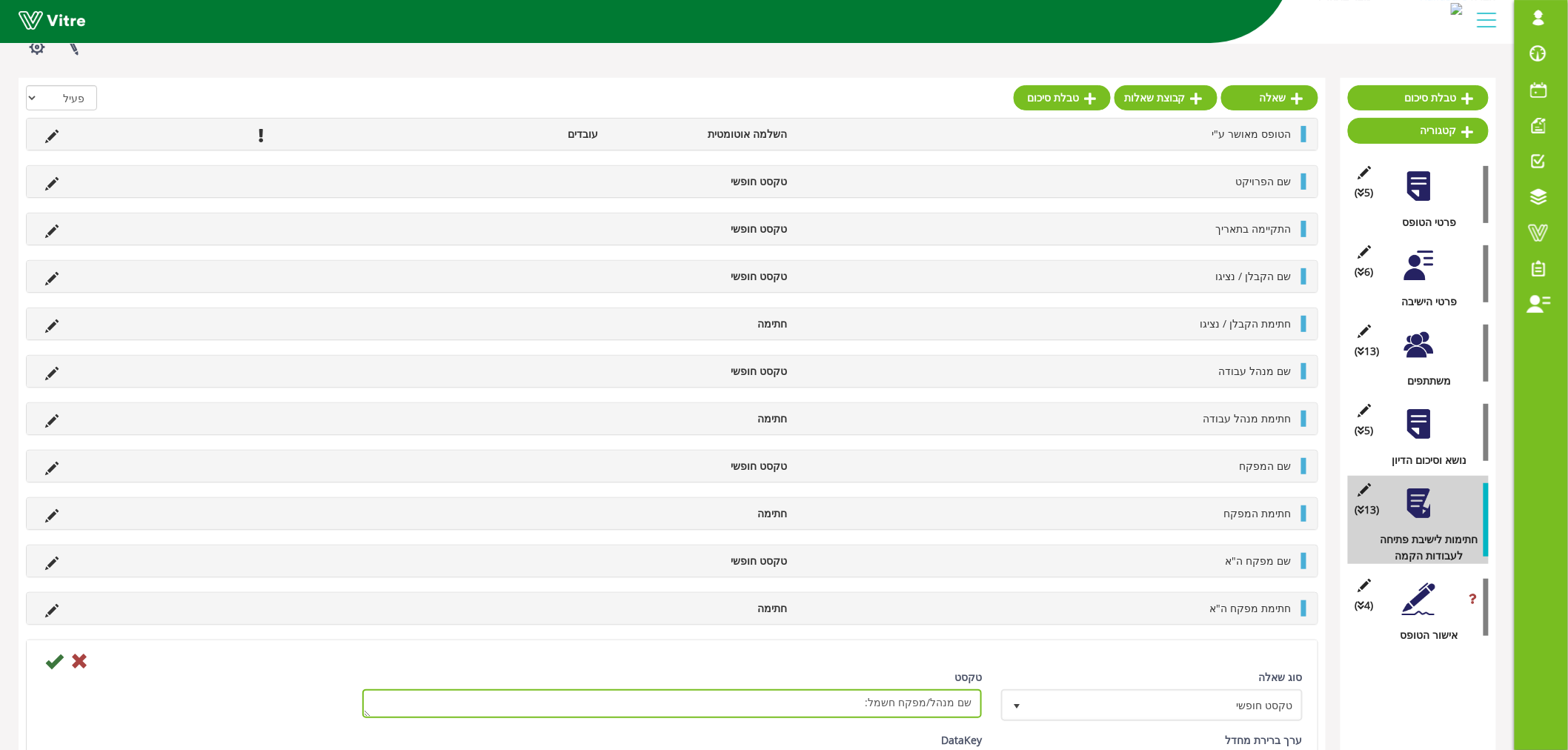
click at [836, 713] on textarea "שם מנהל/מפקח חשמל:" at bounding box center [672, 703] width 620 height 29
type textarea "שם מנהל/מפקח חשמל"
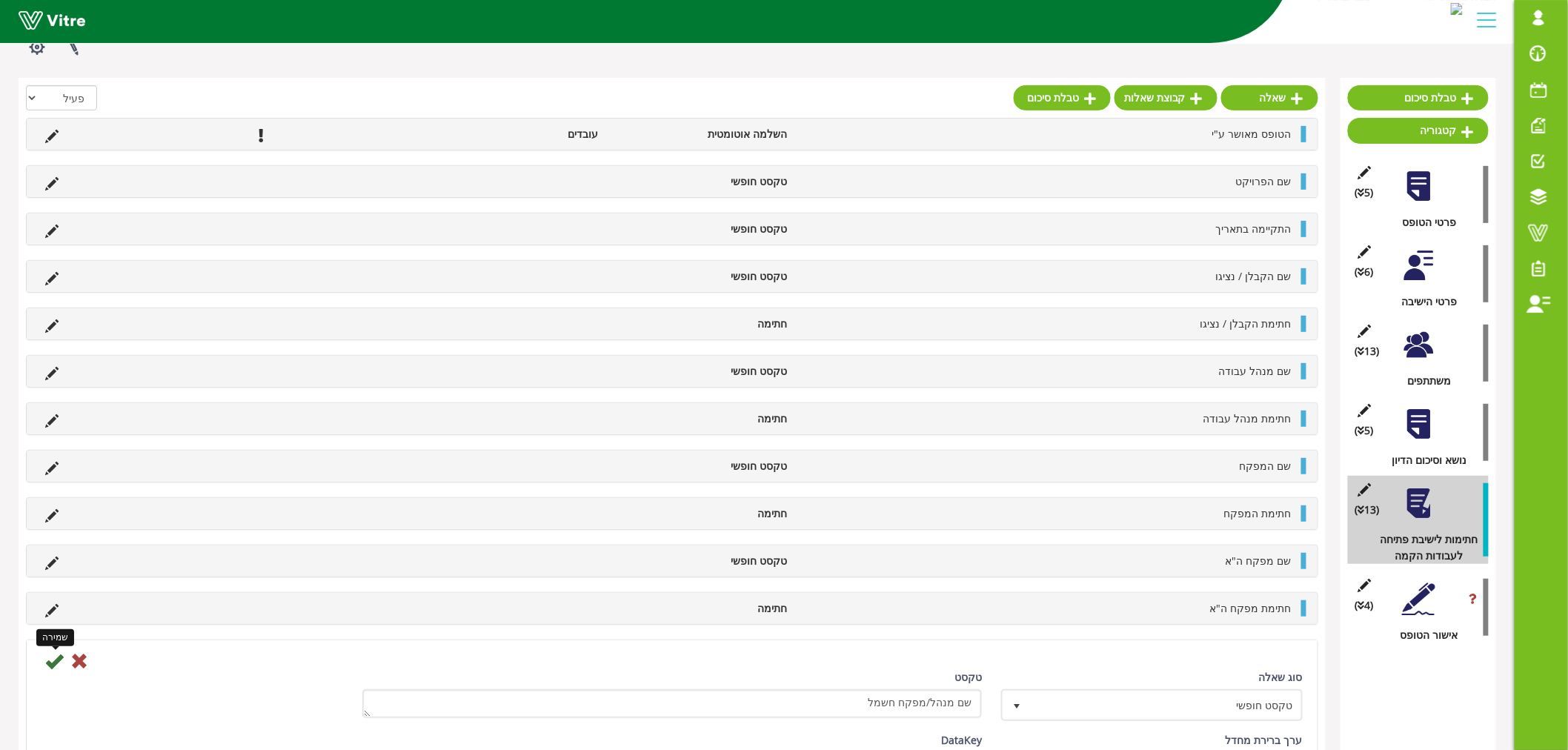
click at [53, 661] on icon at bounding box center [53, 660] width 18 height 18
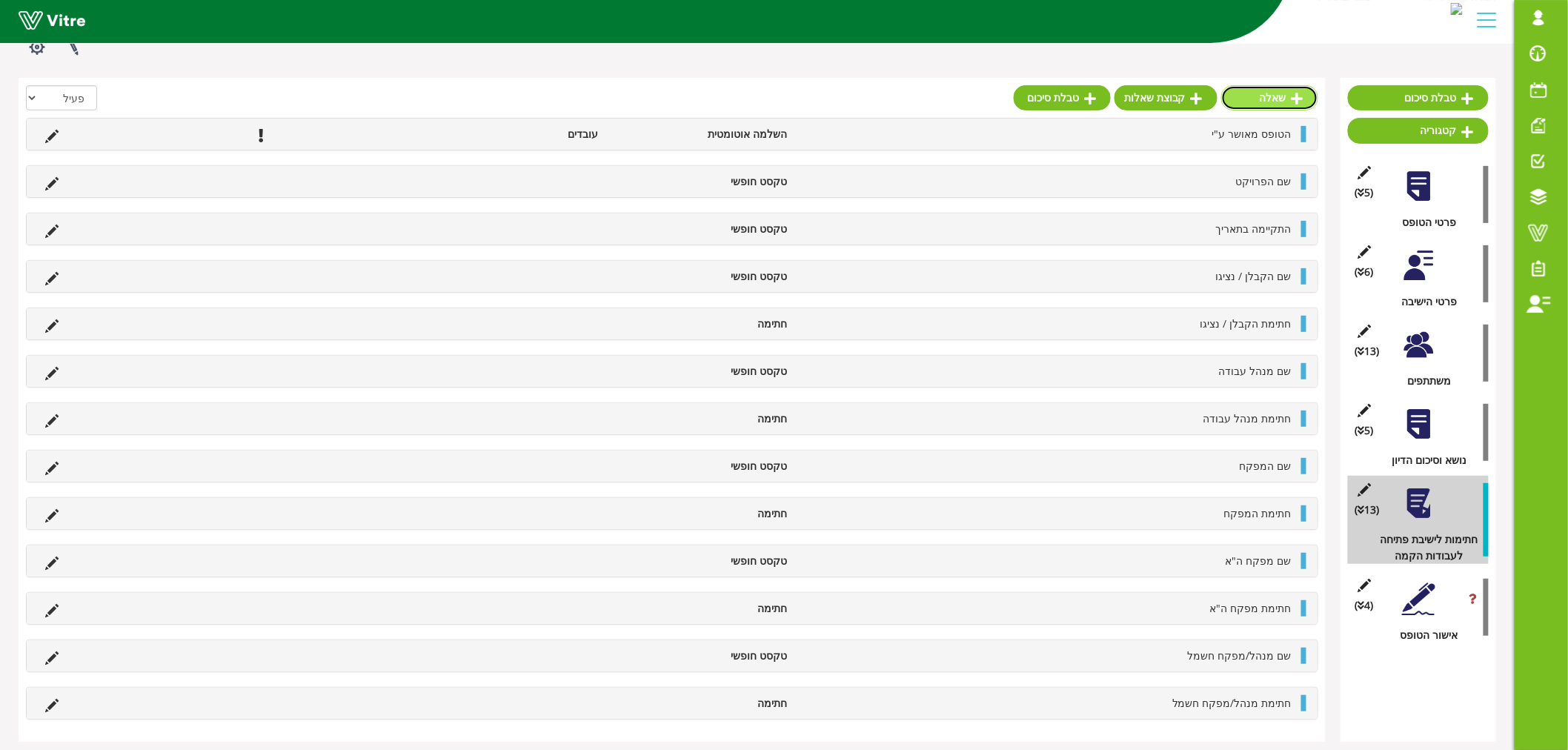
click at [1293, 99] on icon at bounding box center [1298, 98] width 12 height 14
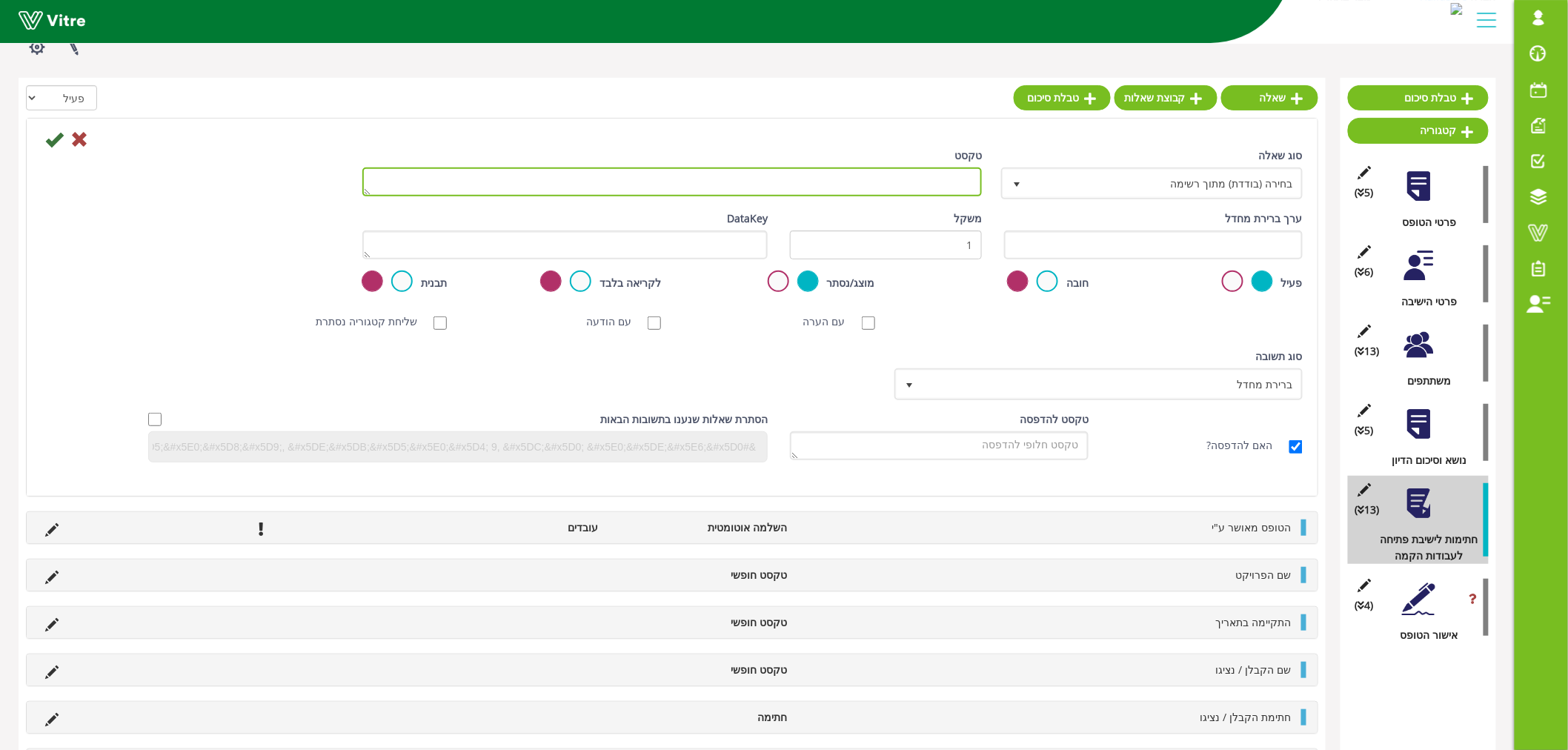
click at [907, 188] on textarea "טקסט" at bounding box center [672, 182] width 620 height 29
paste textarea "מנהל משאבים"
click at [973, 186] on textarea "מנהל משאבים" at bounding box center [672, 182] width 620 height 29
type textarea "שם מנהל משאבים"
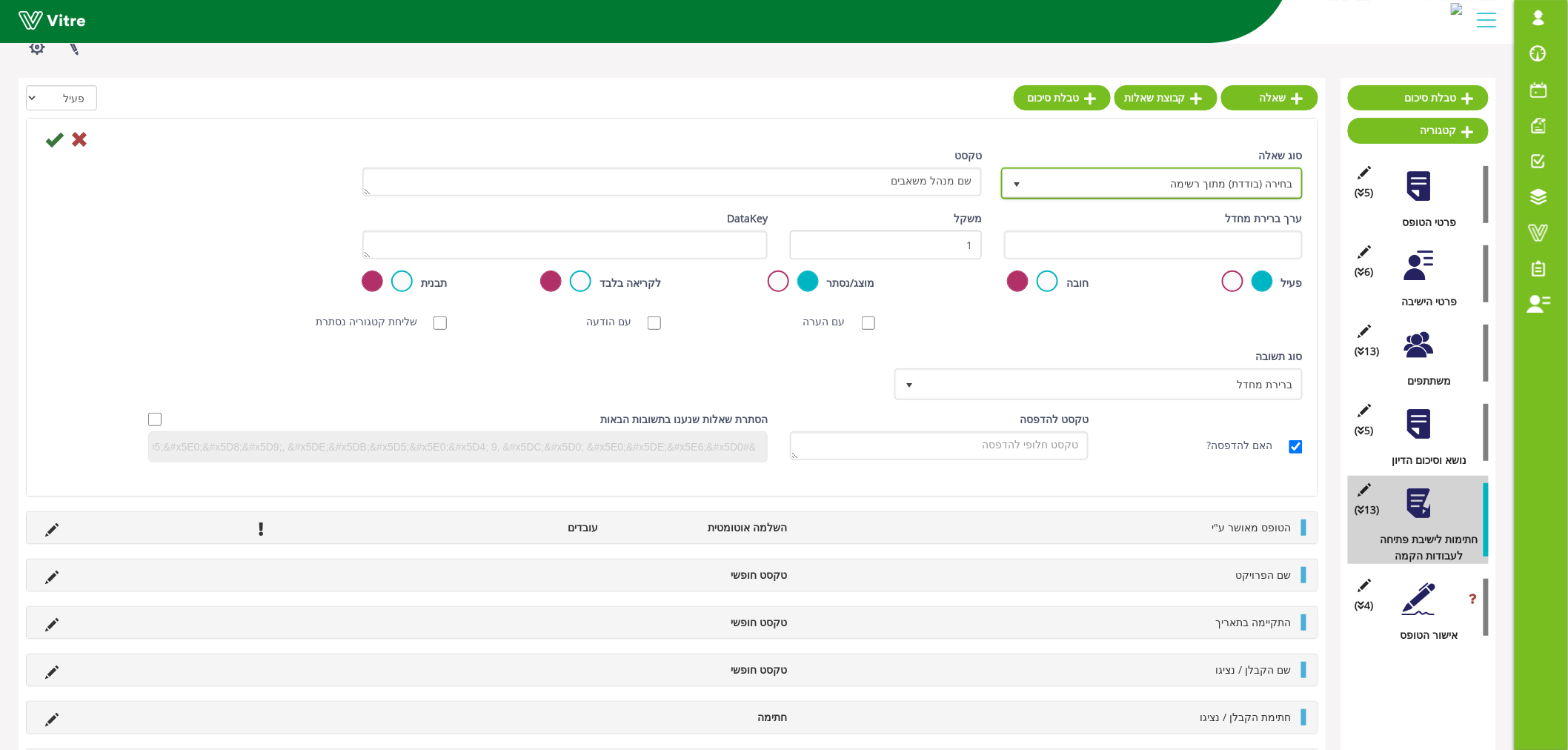
click at [1078, 193] on span "בחירה (בודדת) מתוך רשימה" at bounding box center [1165, 182] width 272 height 26
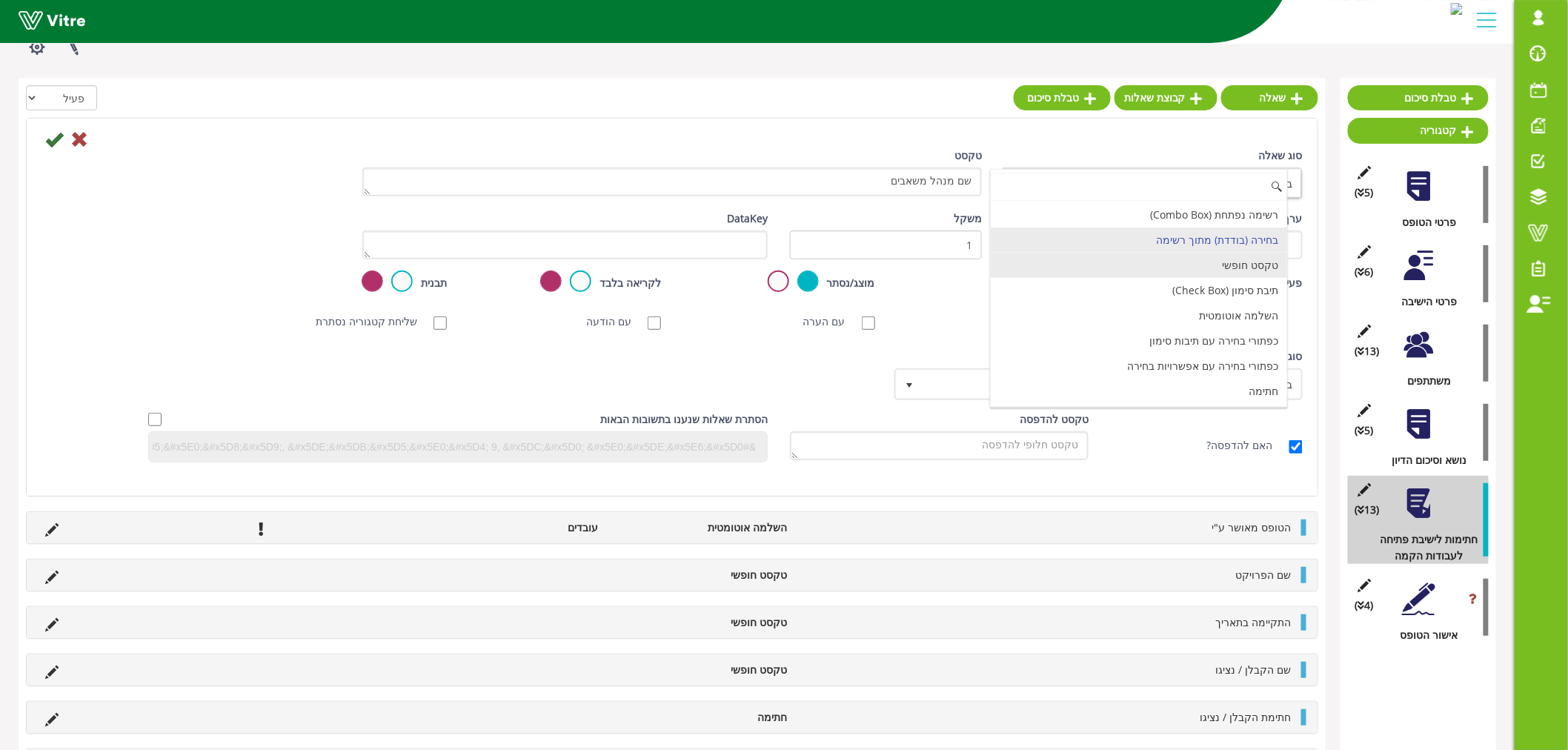
click at [1183, 263] on li "טקסט חופשי" at bounding box center [1139, 265] width 297 height 25
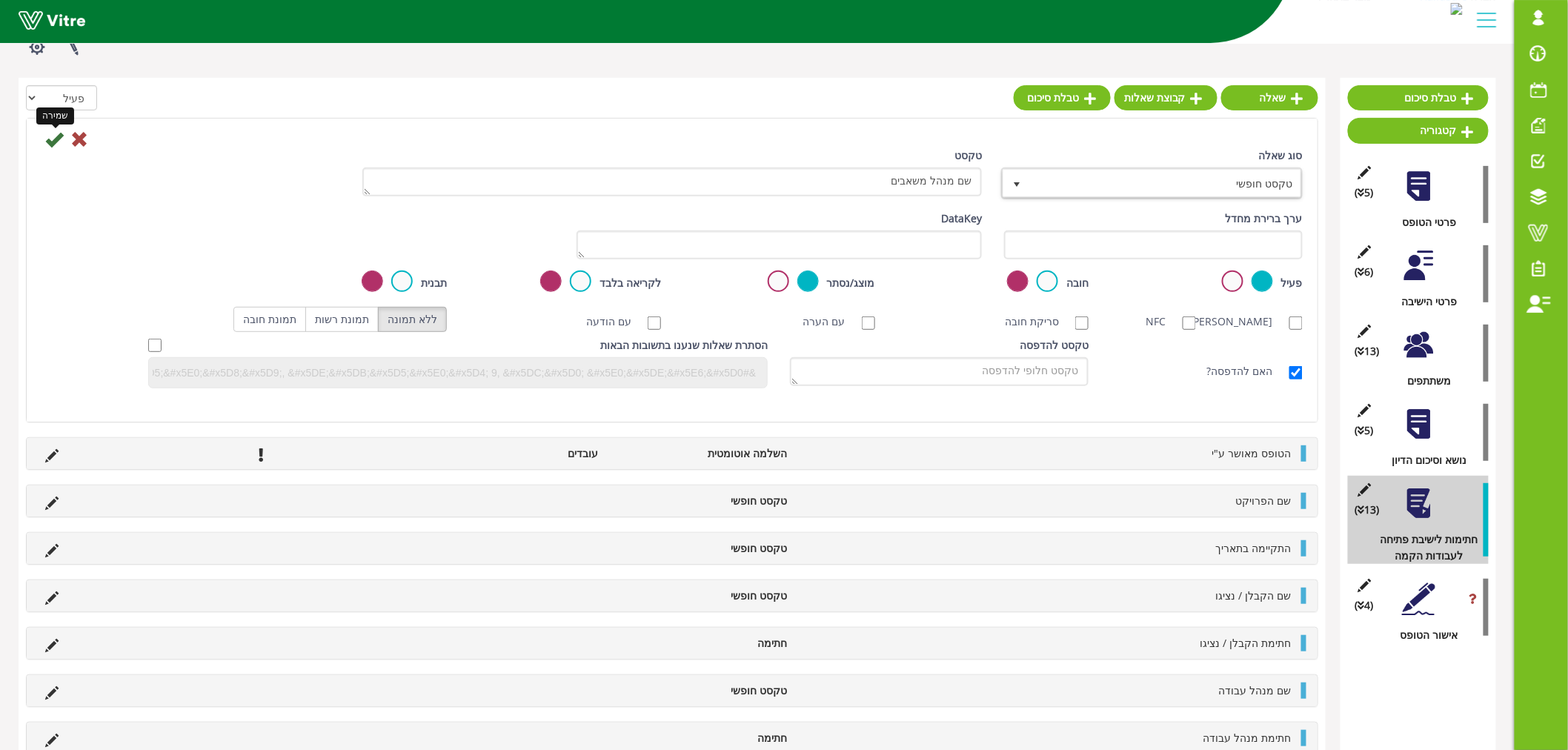
click at [56, 137] on icon at bounding box center [53, 139] width 18 height 18
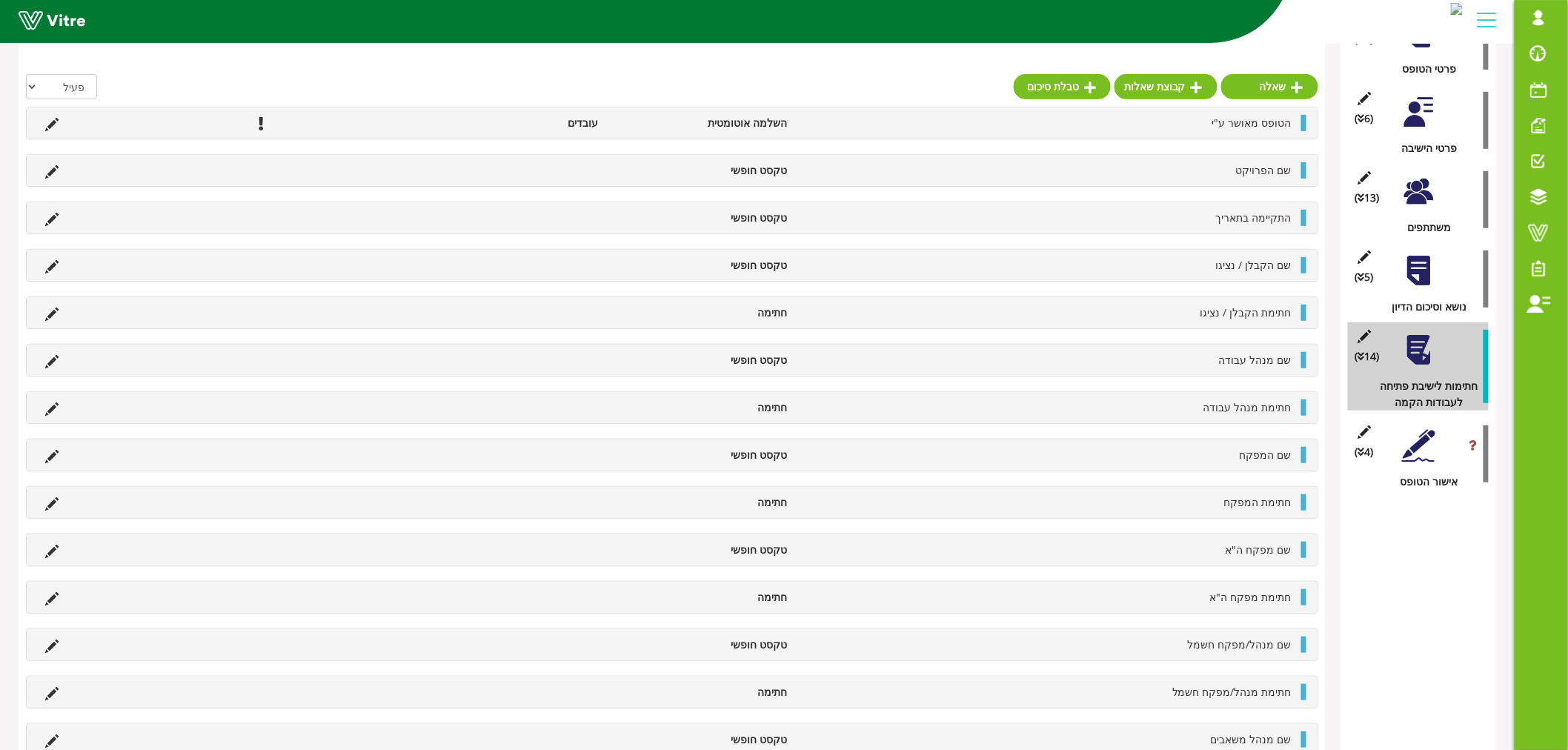
scroll to position [286, 0]
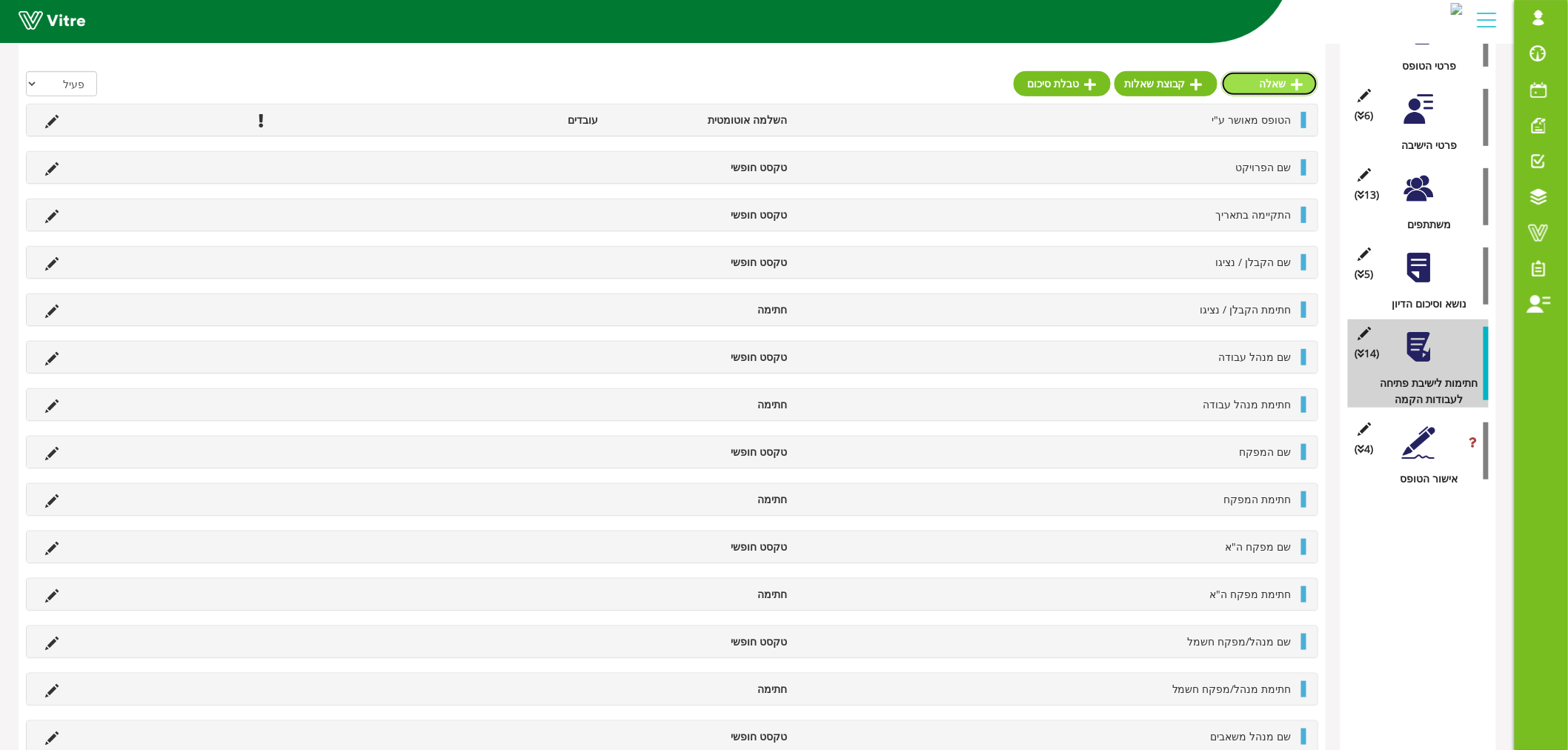
click at [1247, 71] on link "שאלה" at bounding box center [1270, 84] width 97 height 25
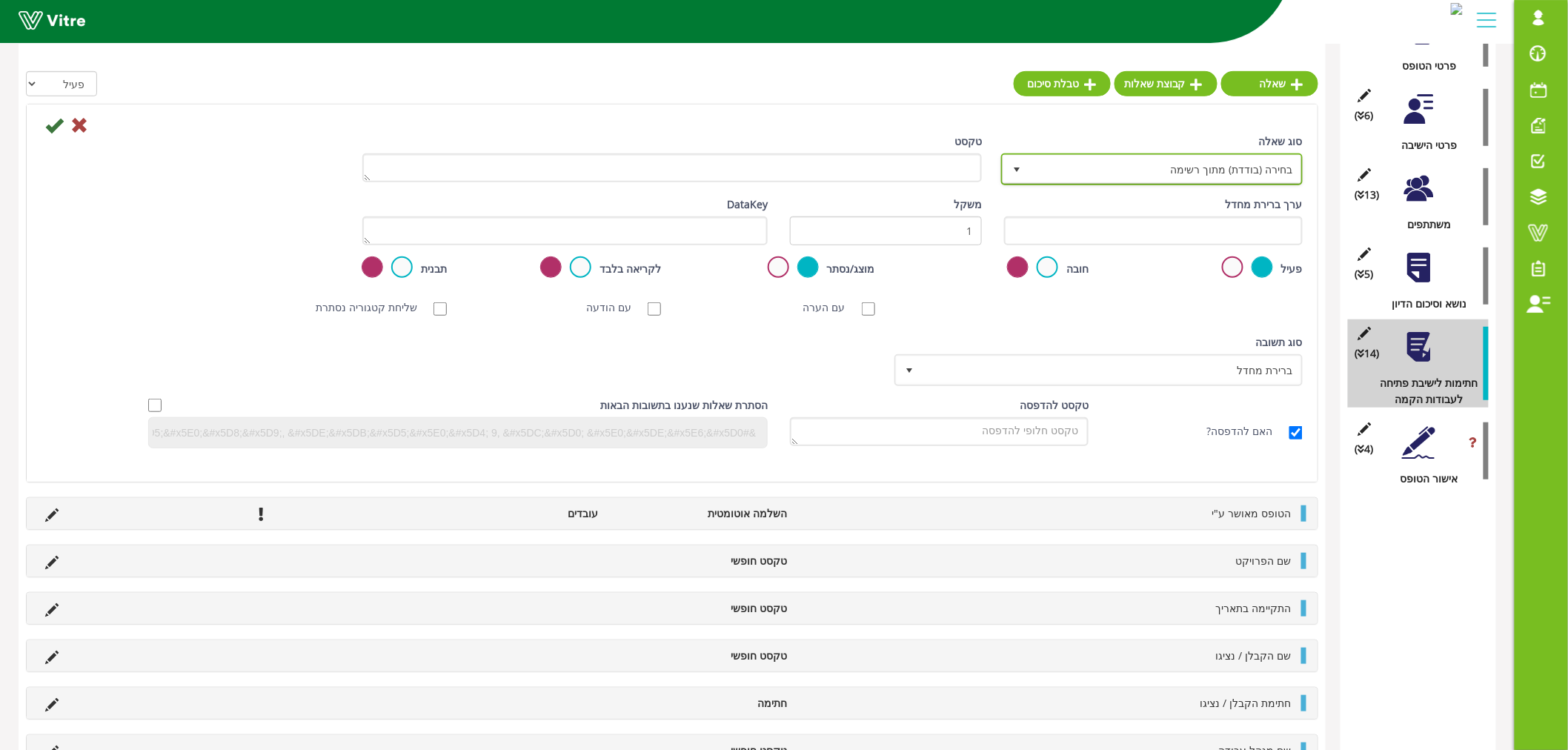
click at [1170, 153] on span "בחירה (בודדת) מתוך רשימה 3" at bounding box center [1152, 169] width 302 height 32
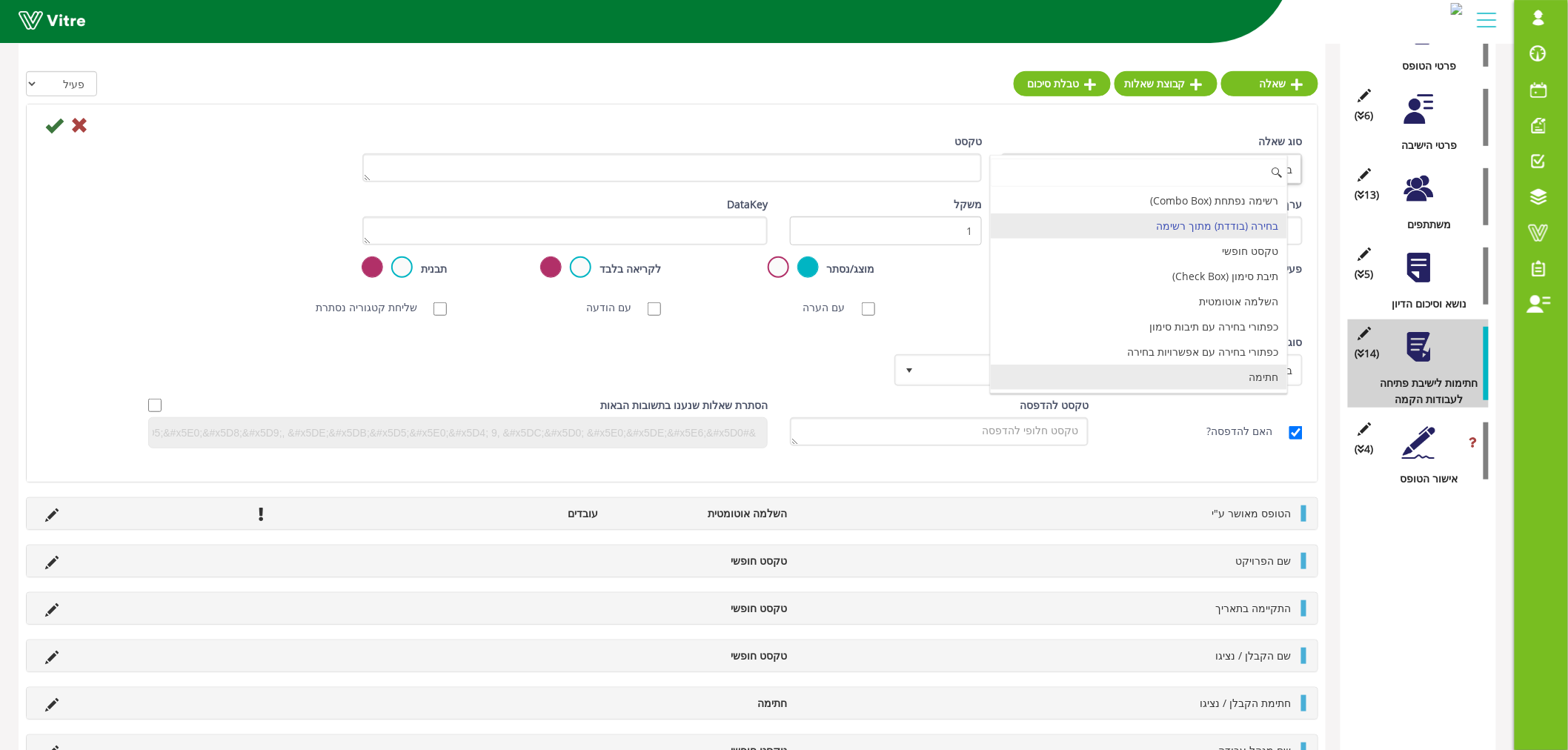
click at [1173, 386] on li "חתימה" at bounding box center [1139, 377] width 297 height 25
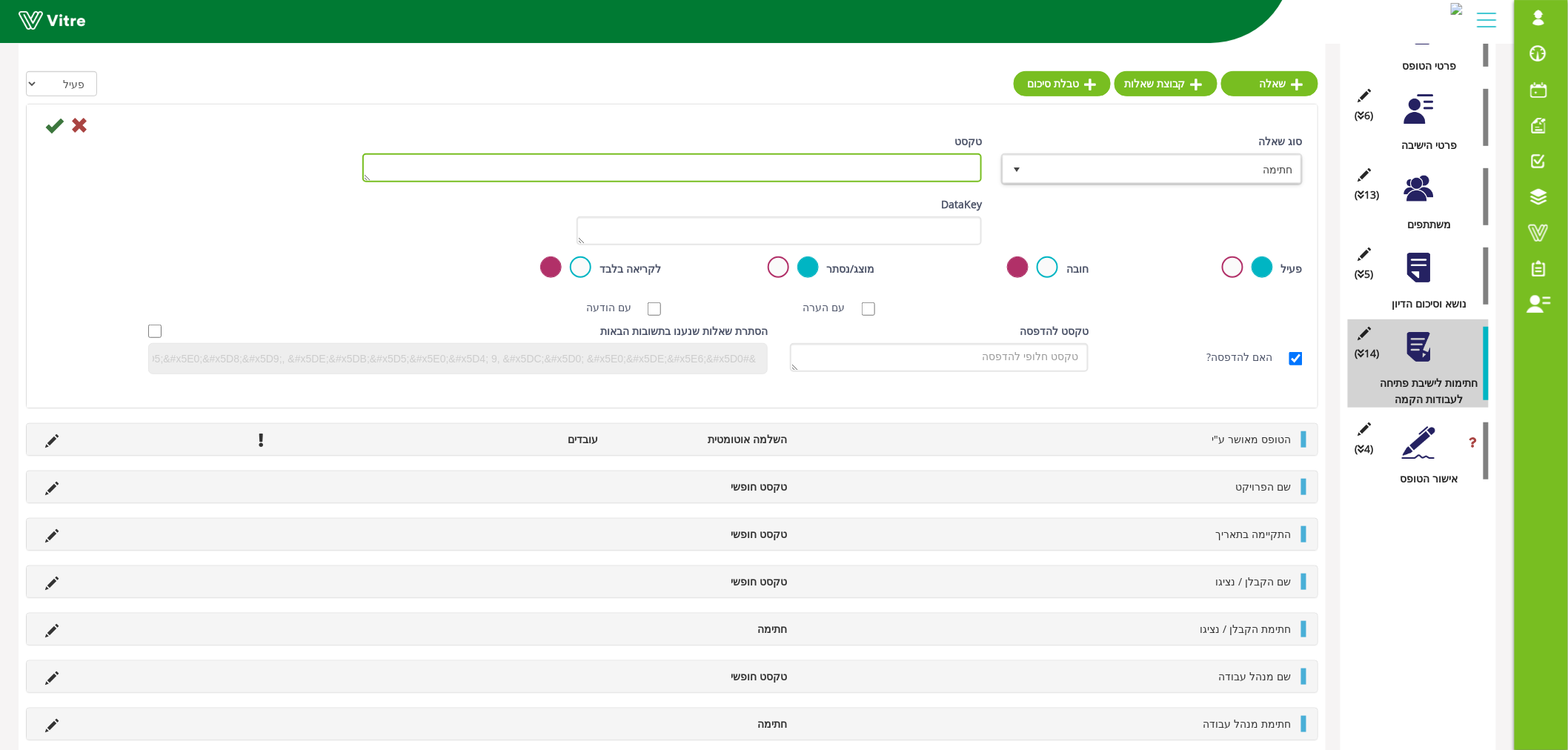
click at [923, 169] on textarea "טקסט" at bounding box center [672, 168] width 620 height 29
paste textarea "מנהל משאבים"
type textarea "חתימת מנהל משאבים"
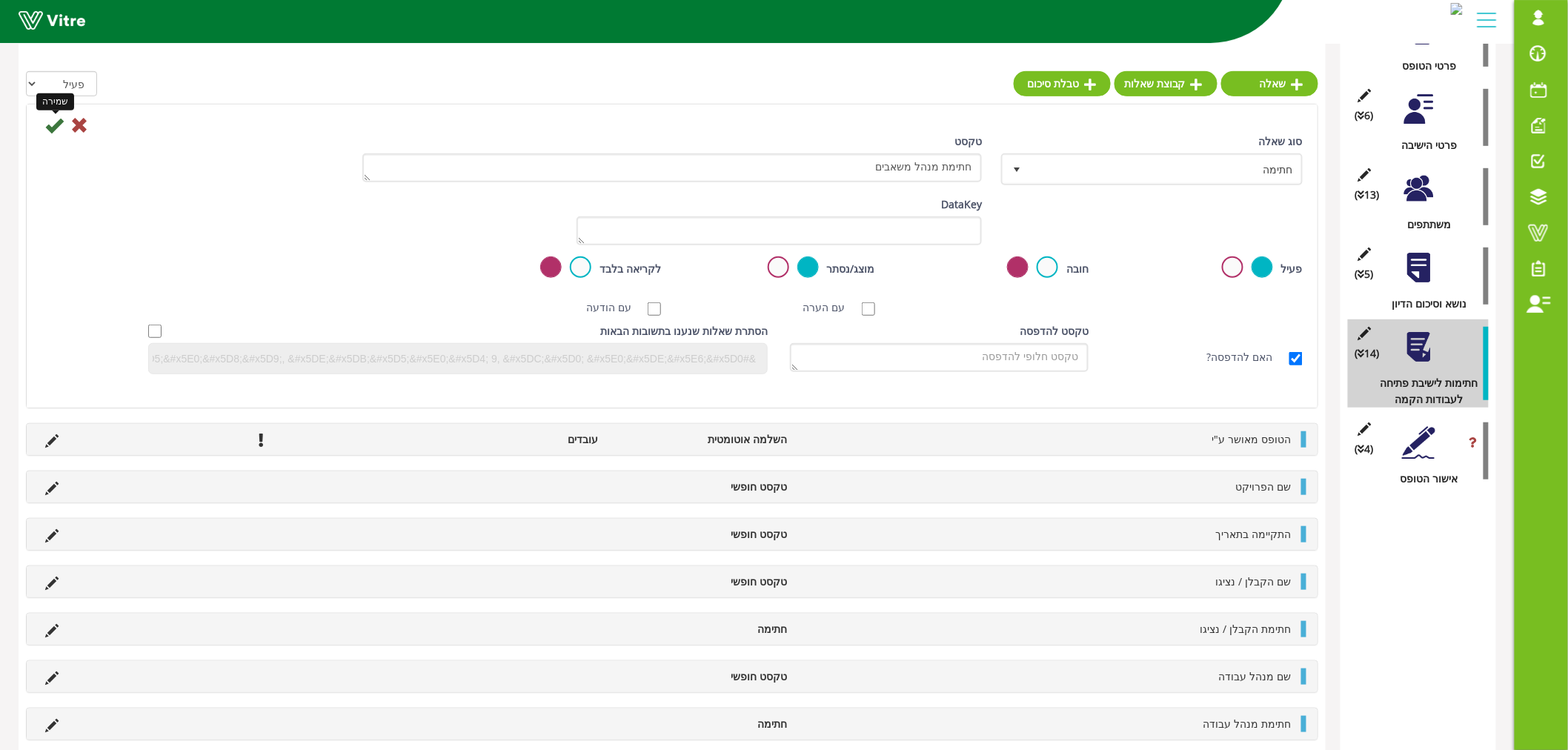
click at [52, 121] on icon at bounding box center [53, 125] width 18 height 18
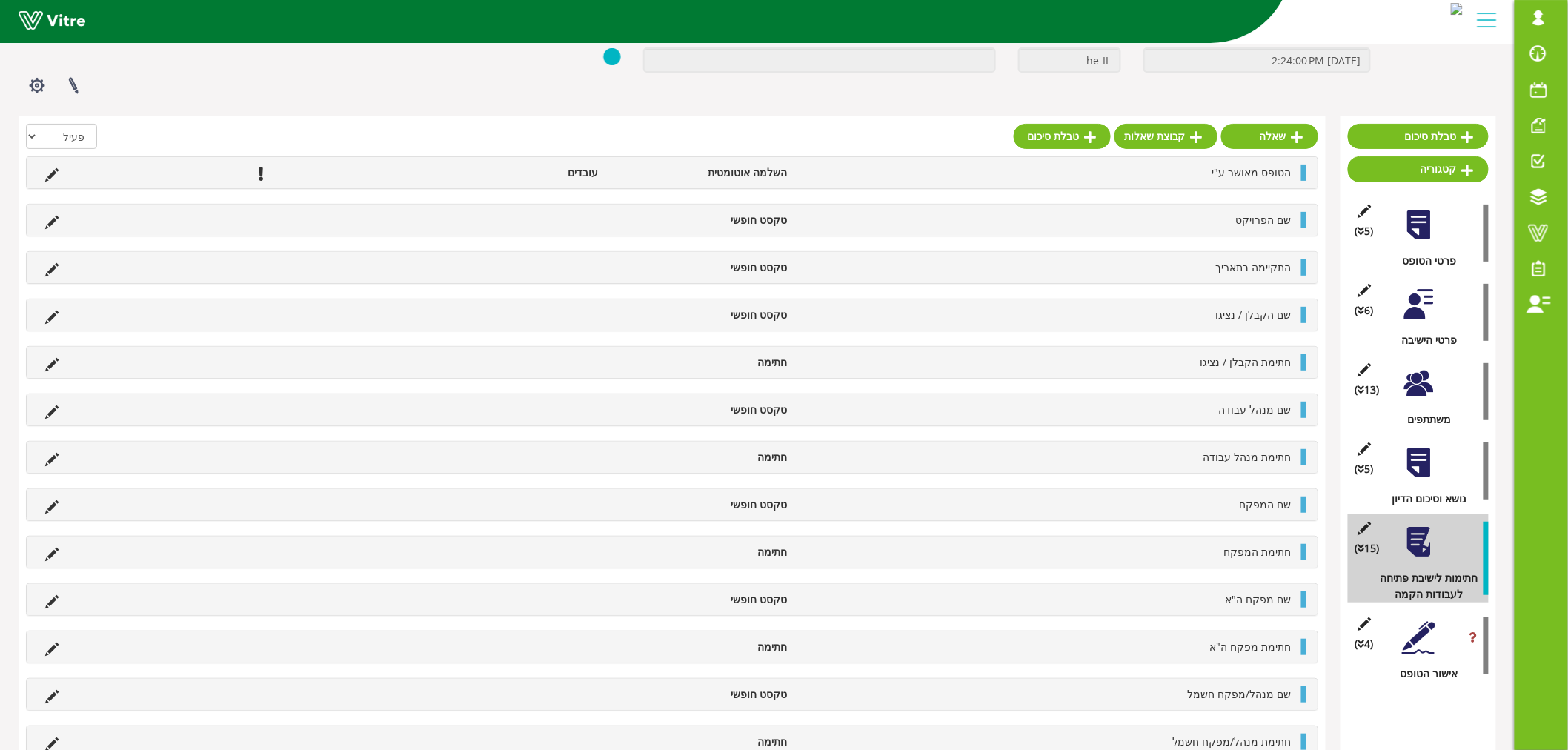
scroll to position [286, 0]
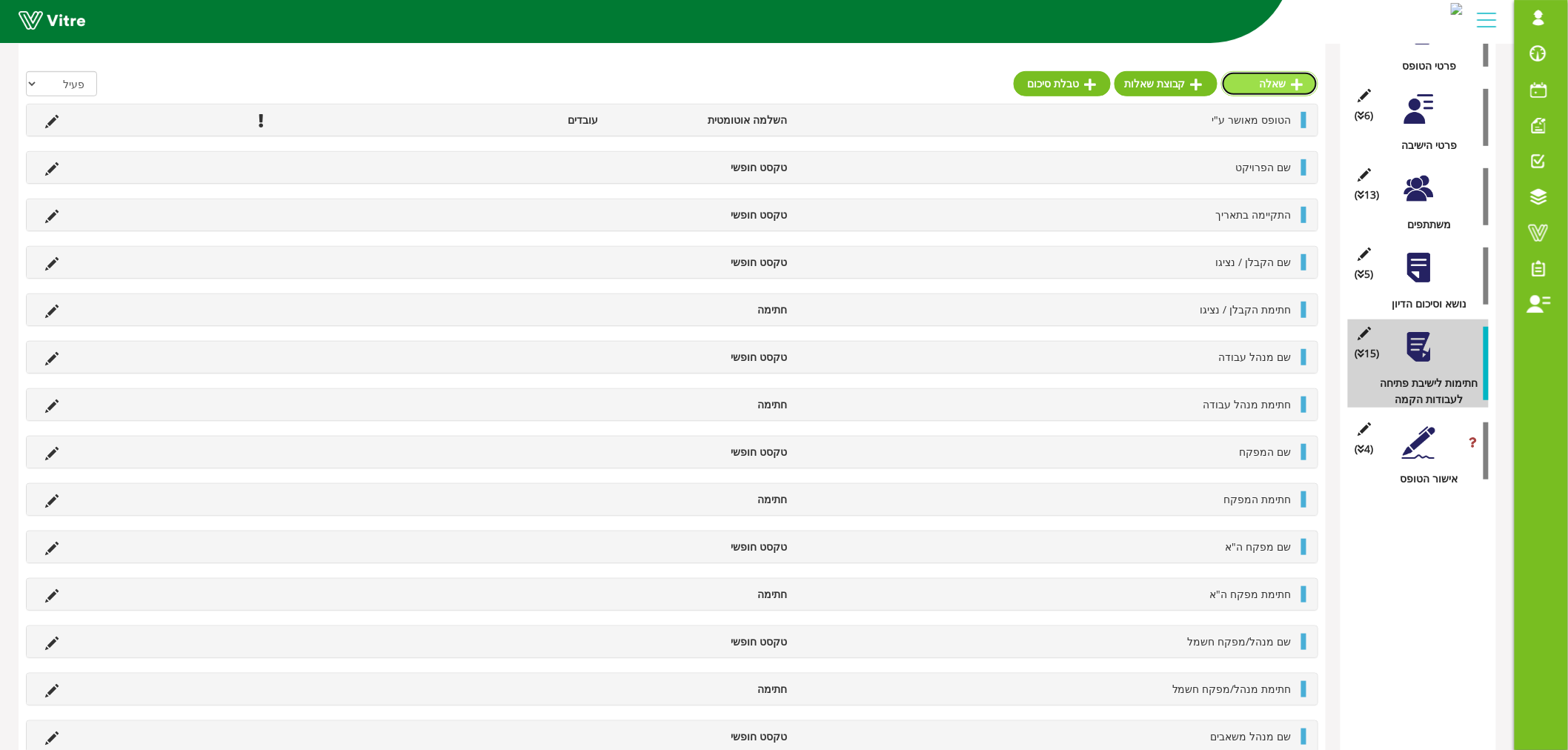
click at [1290, 85] on link "שאלה" at bounding box center [1270, 84] width 97 height 25
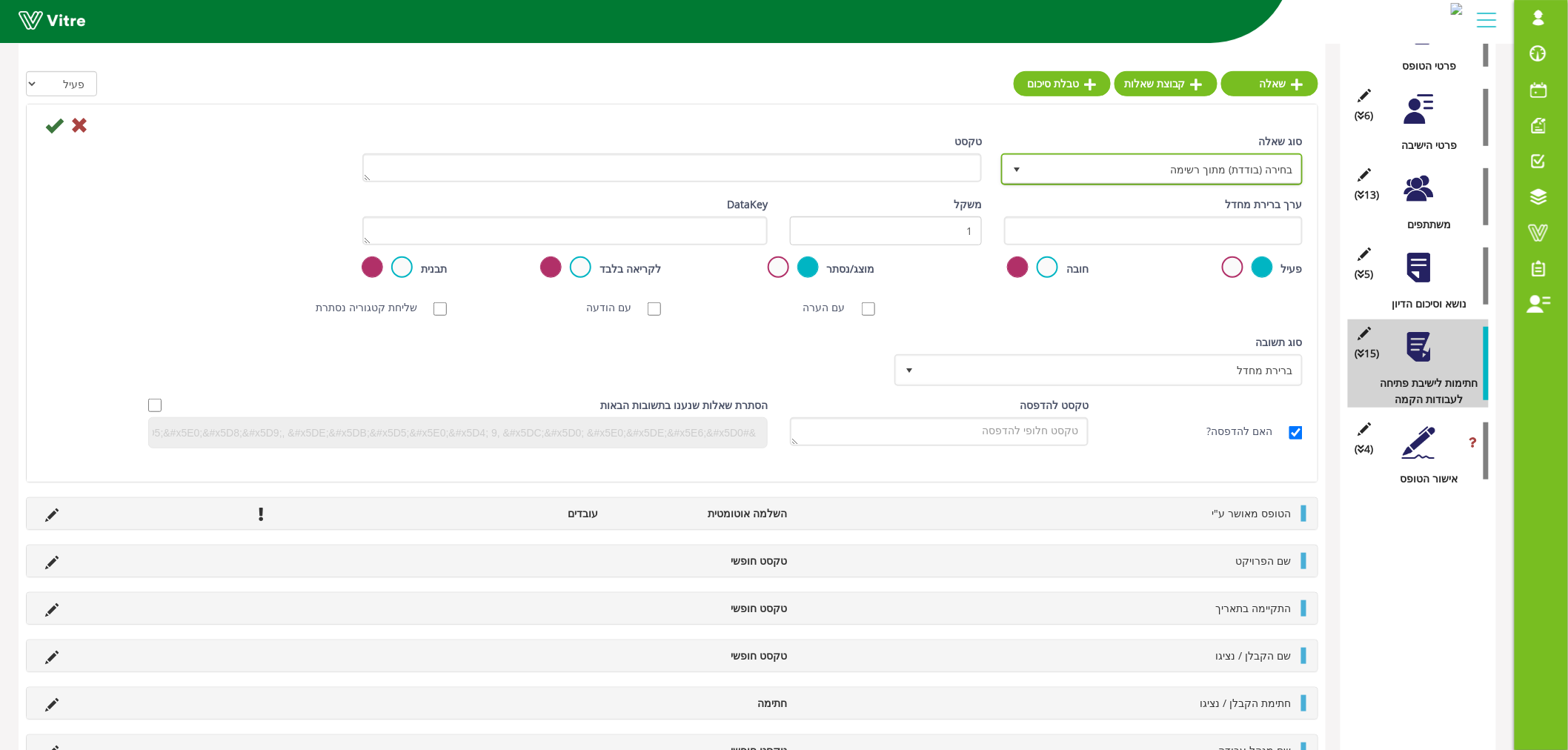
click at [1086, 169] on span "בחירה (בודדת) מתוך רשימה" at bounding box center [1165, 169] width 272 height 26
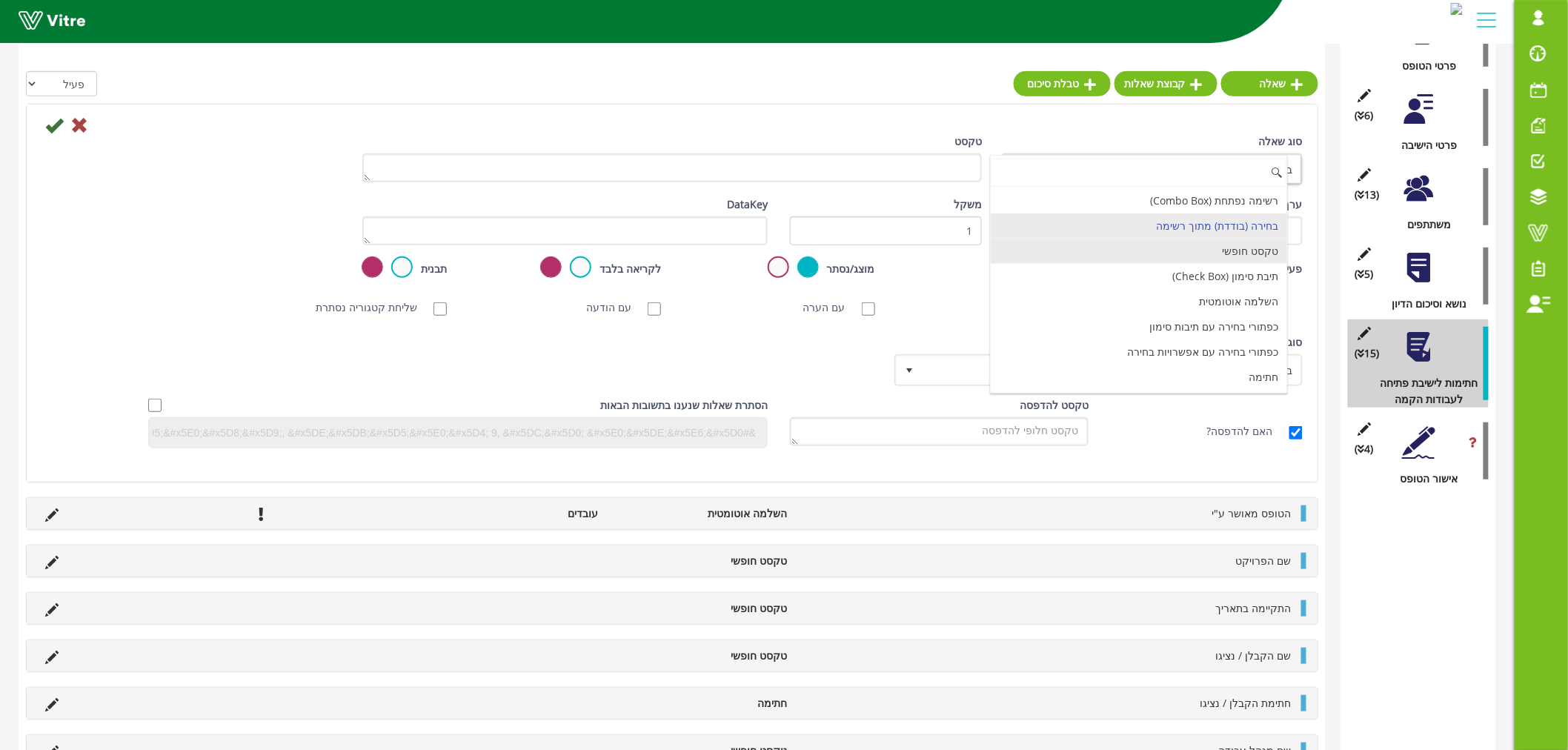
click at [1132, 246] on li "טקסט חופשי" at bounding box center [1139, 252] width 297 height 25
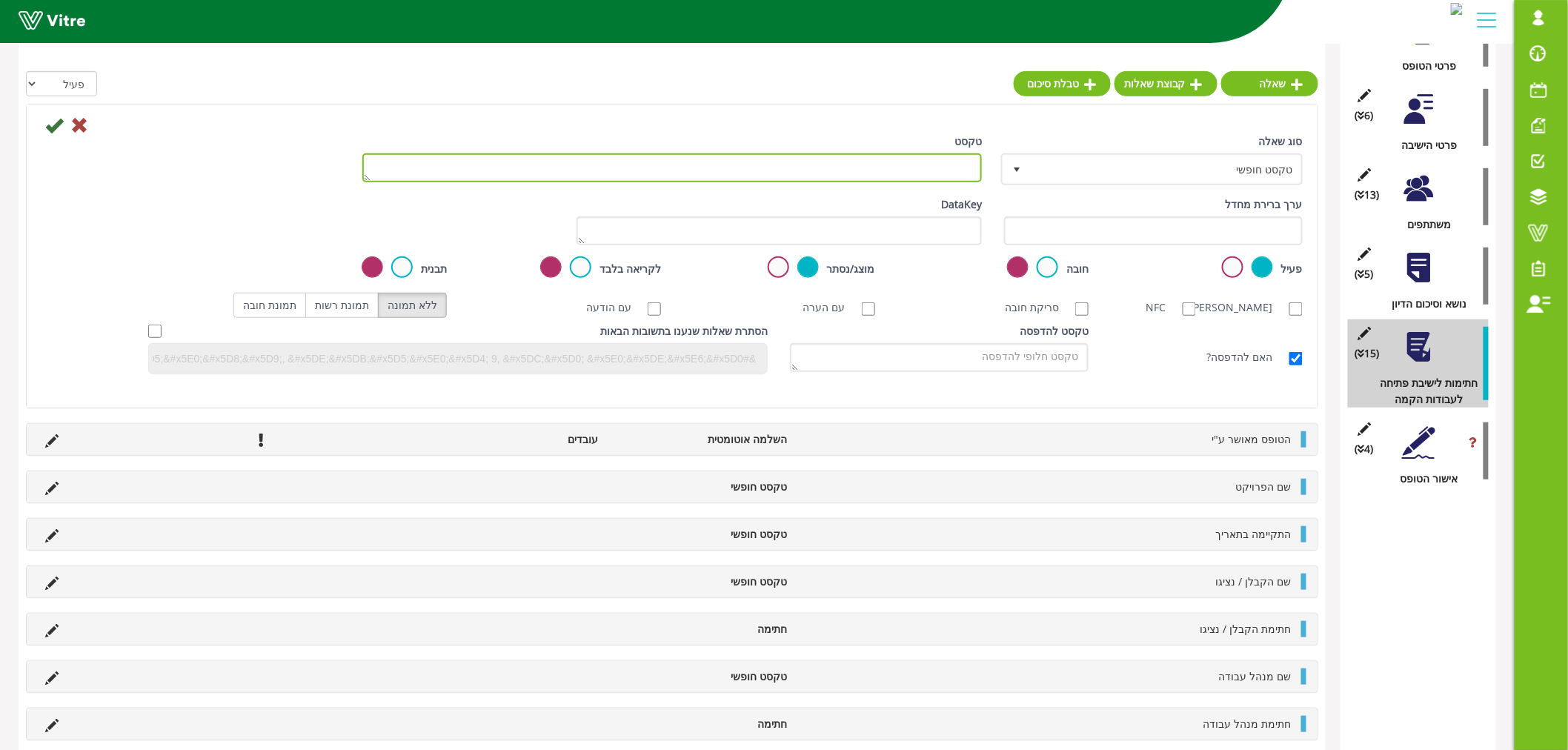
click at [881, 164] on textarea "טקסט" at bounding box center [672, 168] width 620 height 29
paste textarea "מנהל/מפקח מכשור"
type textarea "שם מנהל/מפקח מכשור"
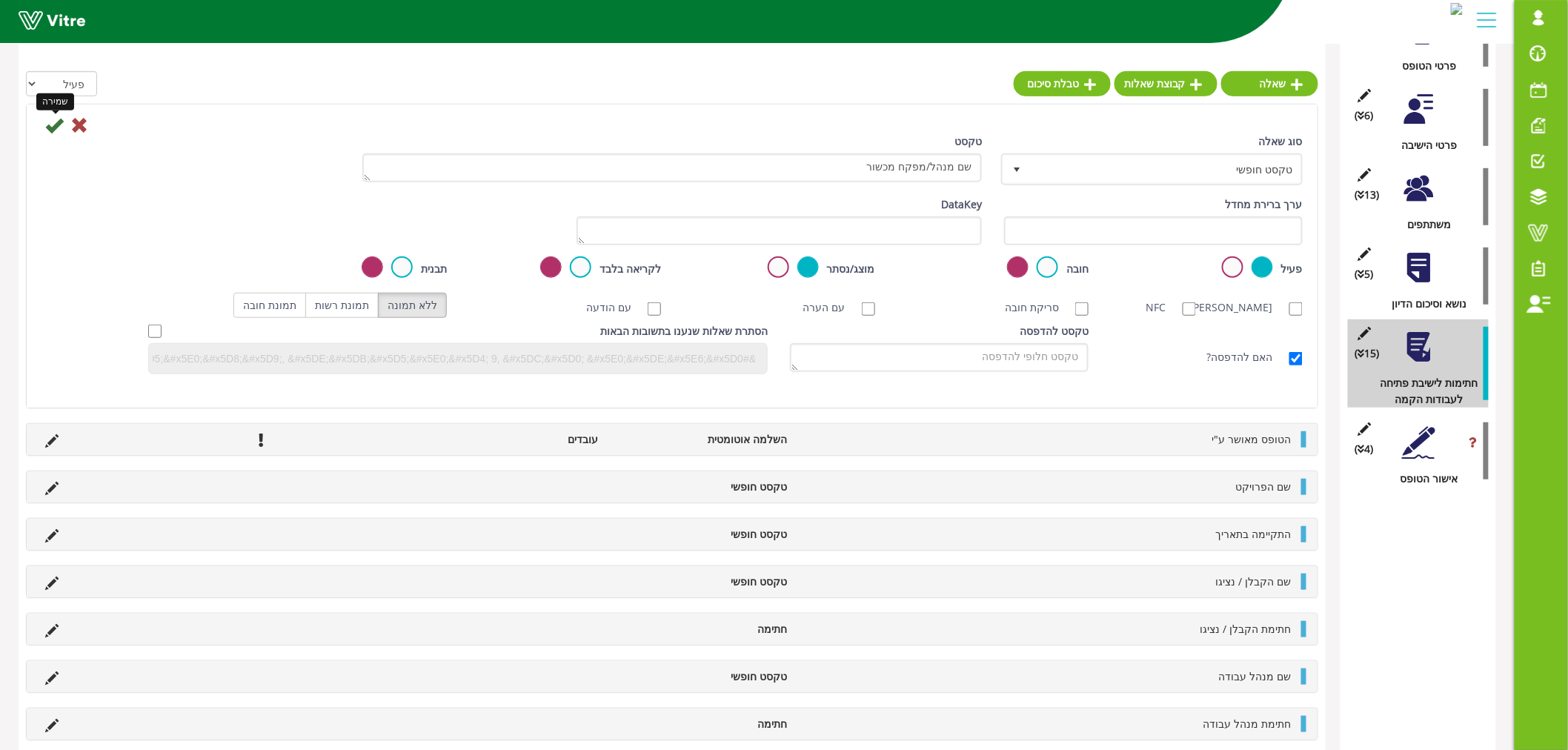
click at [56, 127] on icon at bounding box center [53, 125] width 18 height 18
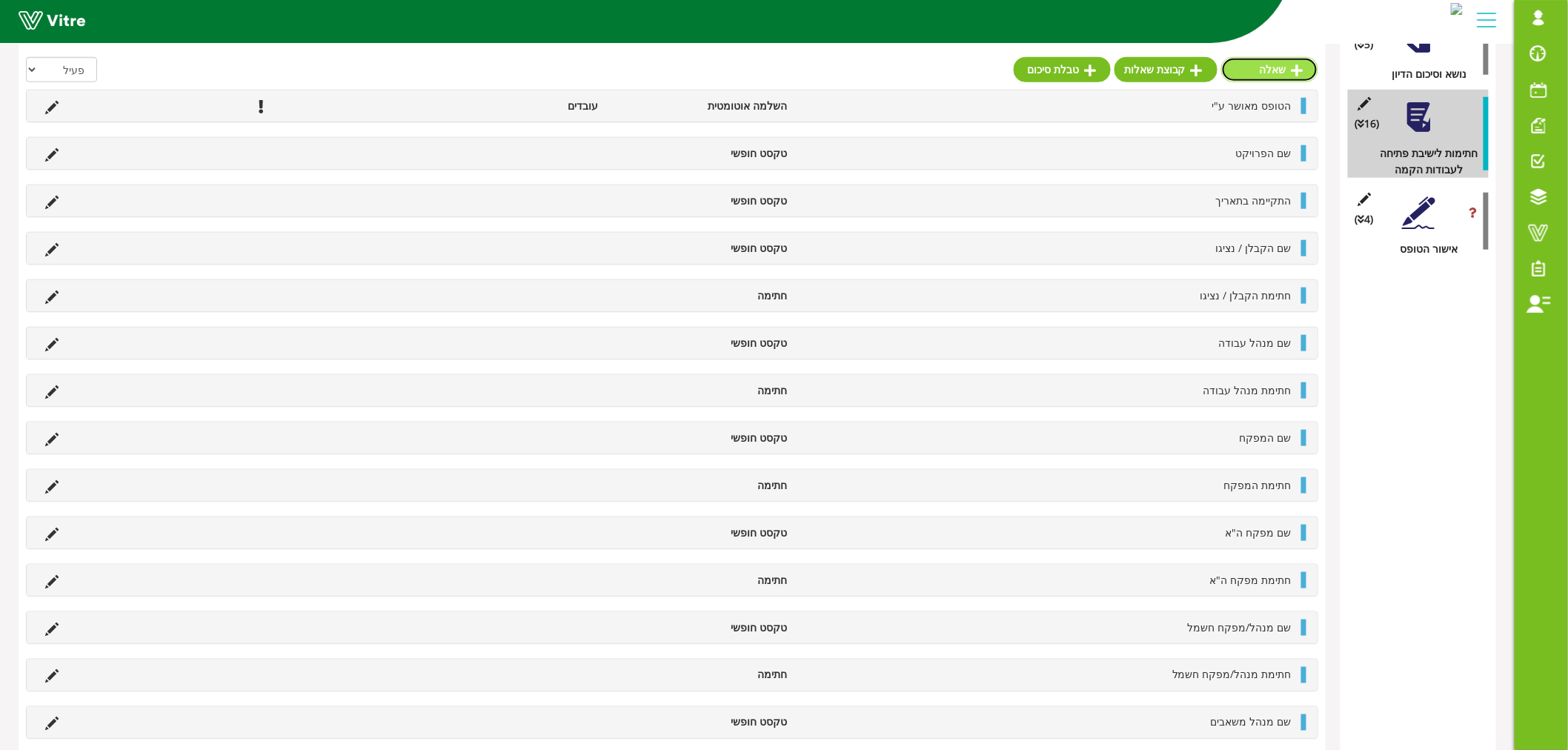
scroll to position [269, 0]
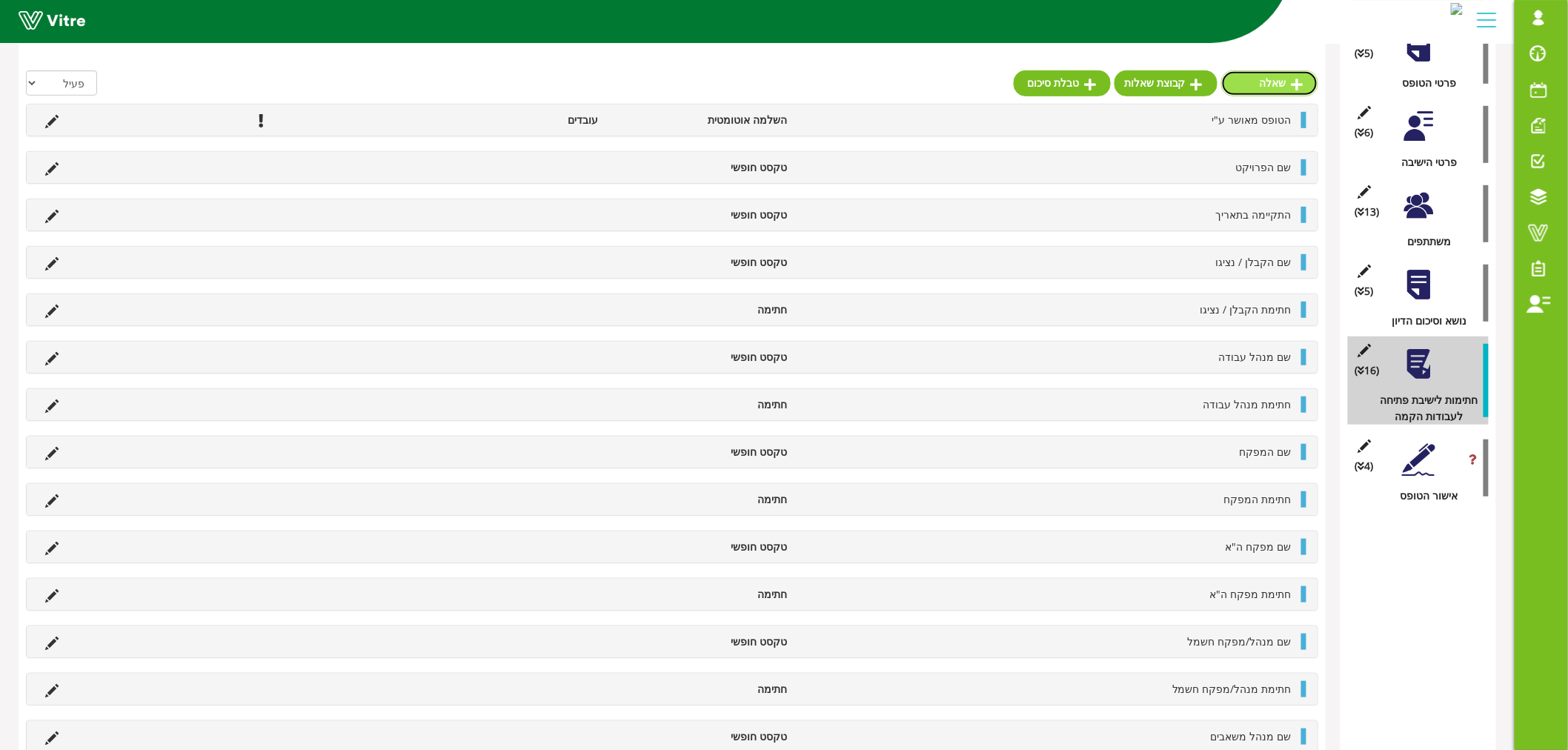
click at [1288, 86] on link "שאלה" at bounding box center [1270, 83] width 97 height 25
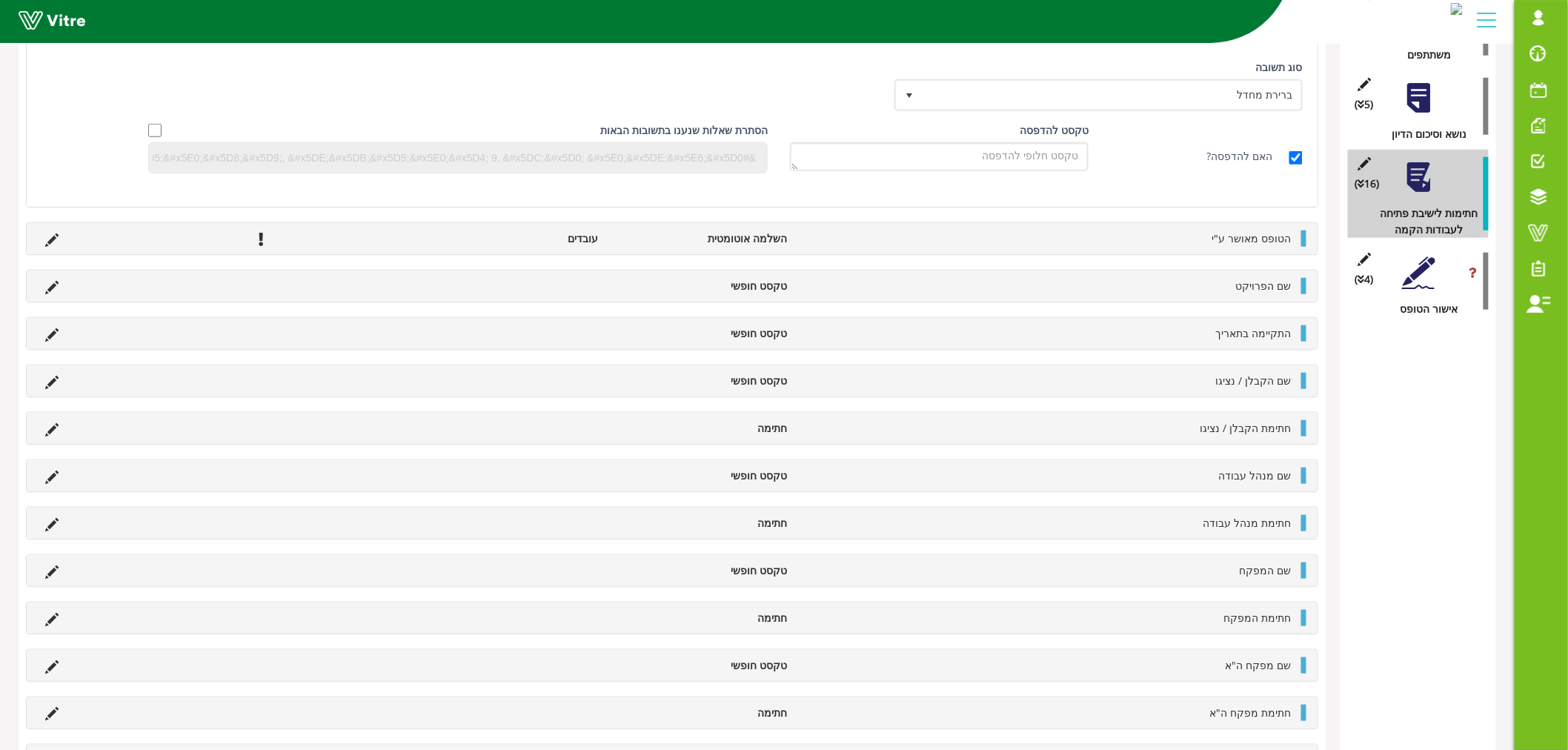
scroll to position [127, 0]
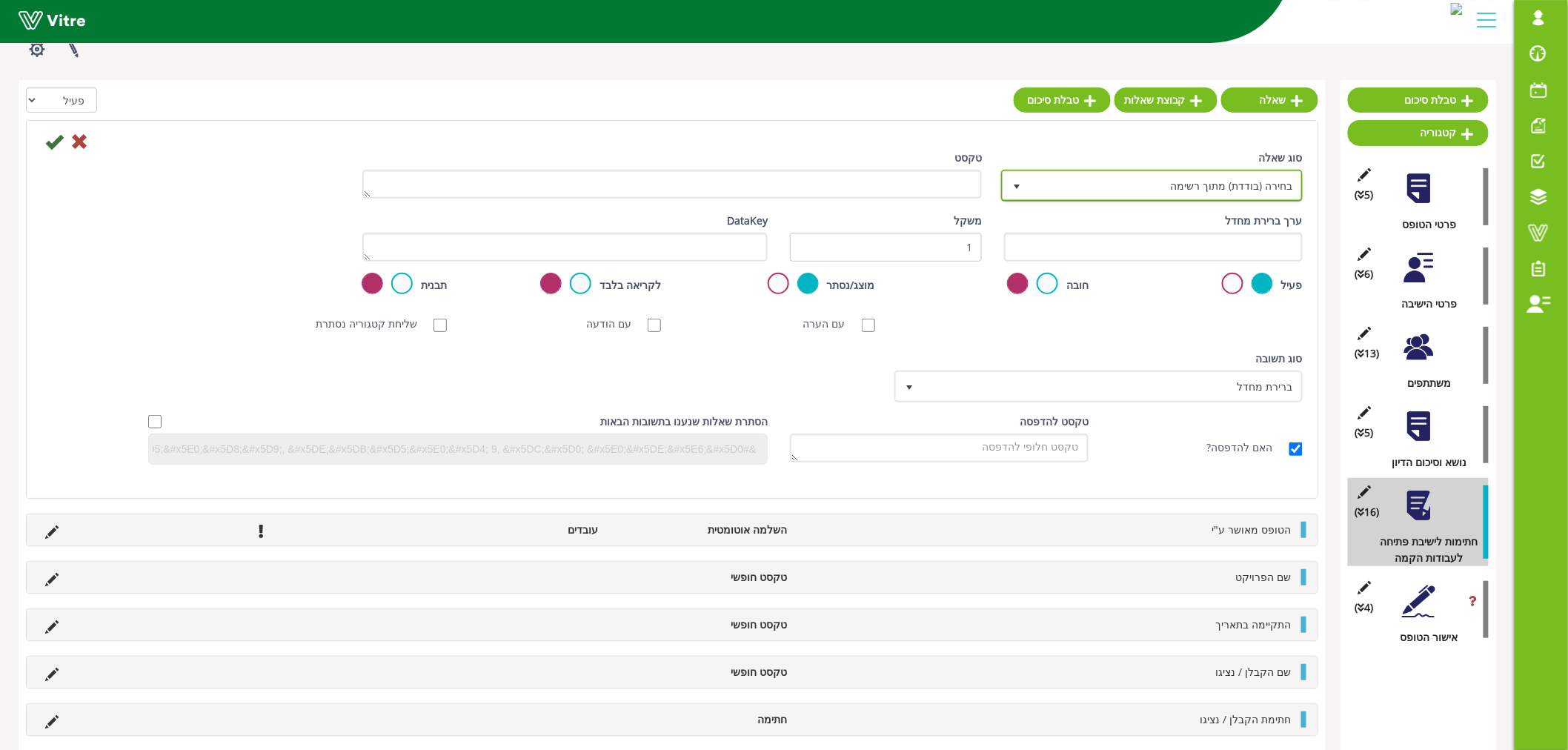
click at [1220, 186] on span "בחירה (בודדת) מתוך רשימה" at bounding box center [1165, 185] width 272 height 26
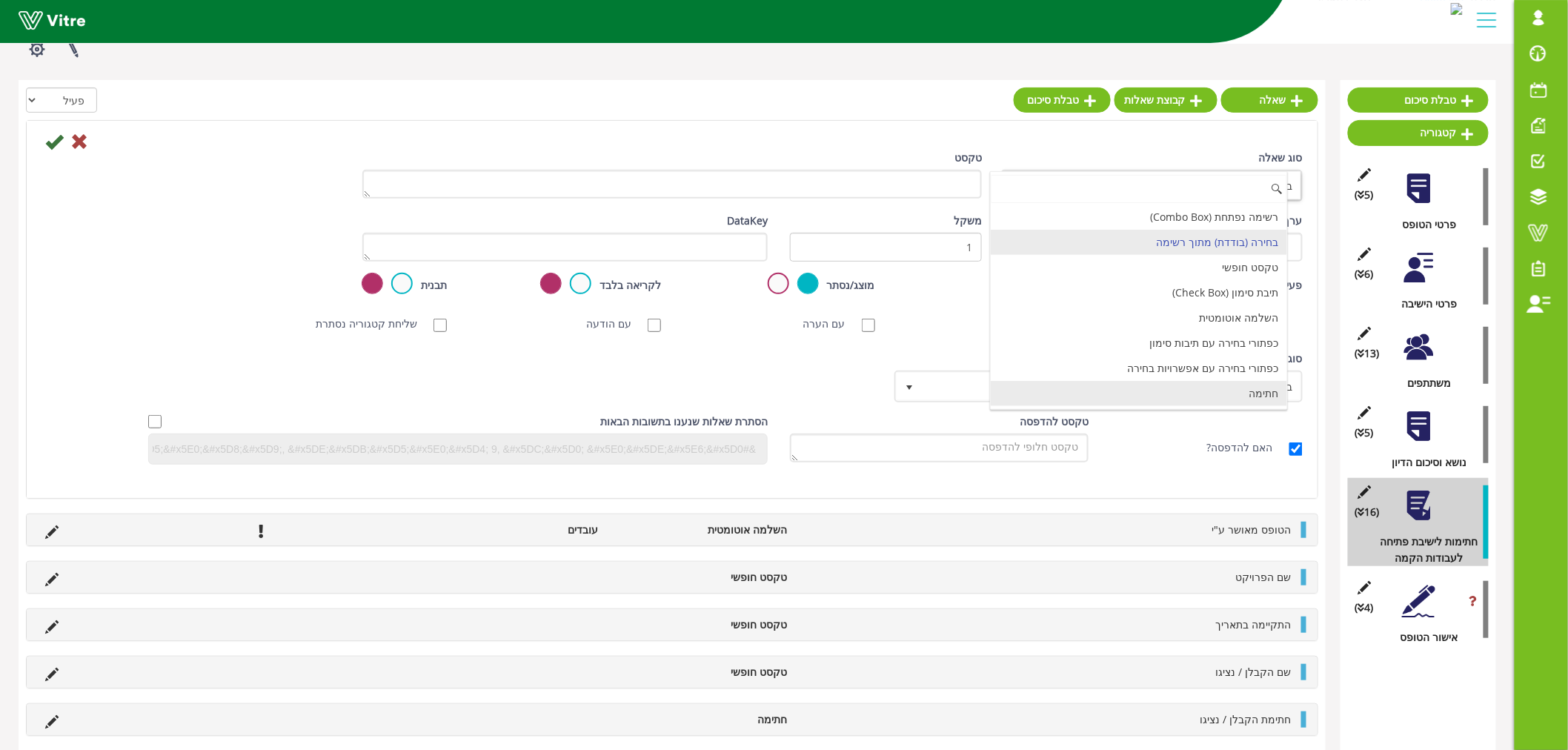
click at [1225, 397] on li "חתימה" at bounding box center [1139, 393] width 297 height 25
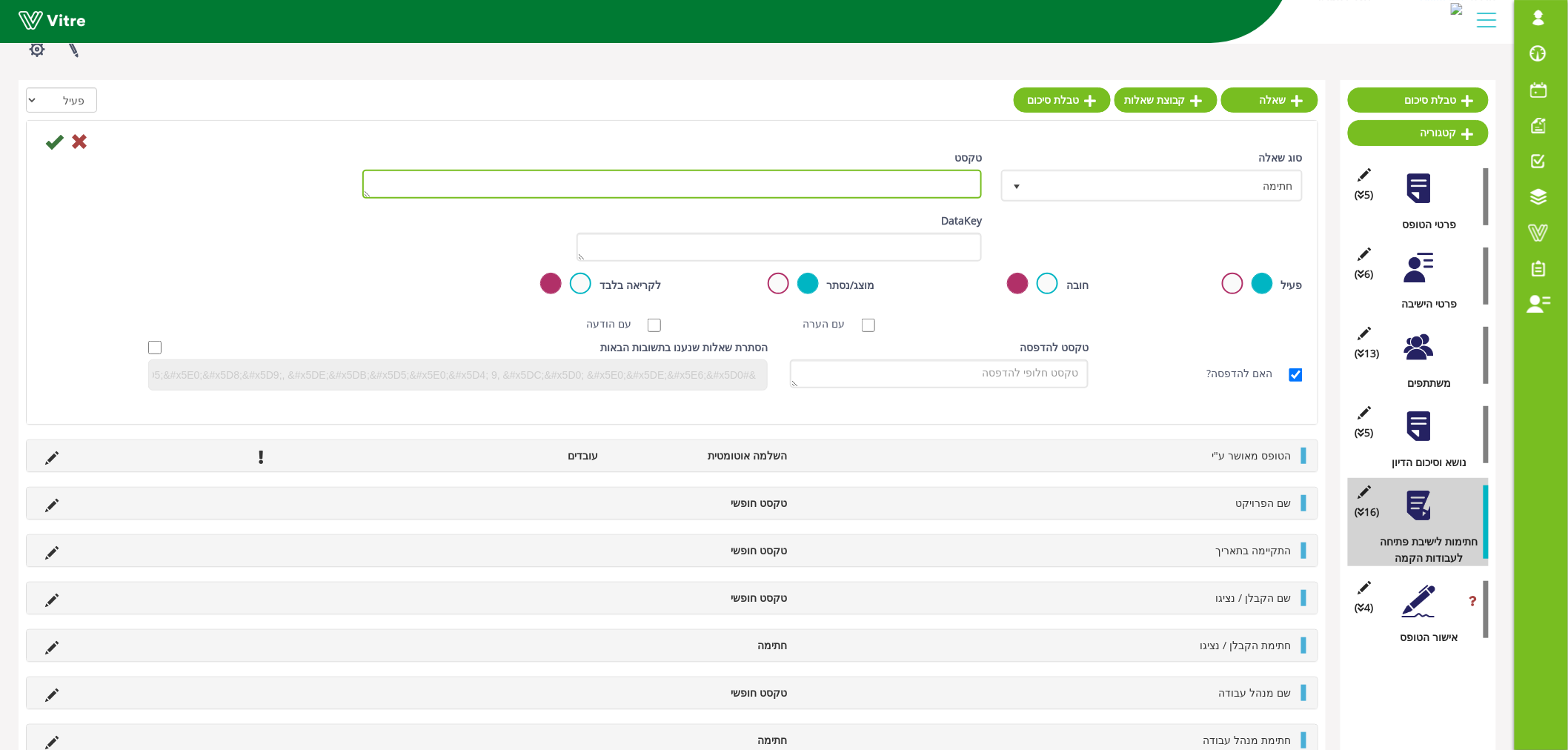
click at [871, 181] on textarea "טקסט" at bounding box center [672, 184] width 620 height 29
paste textarea "מנהל/מפקח מכשור"
type textarea "חתימת מנהל/מפקח מכשור"
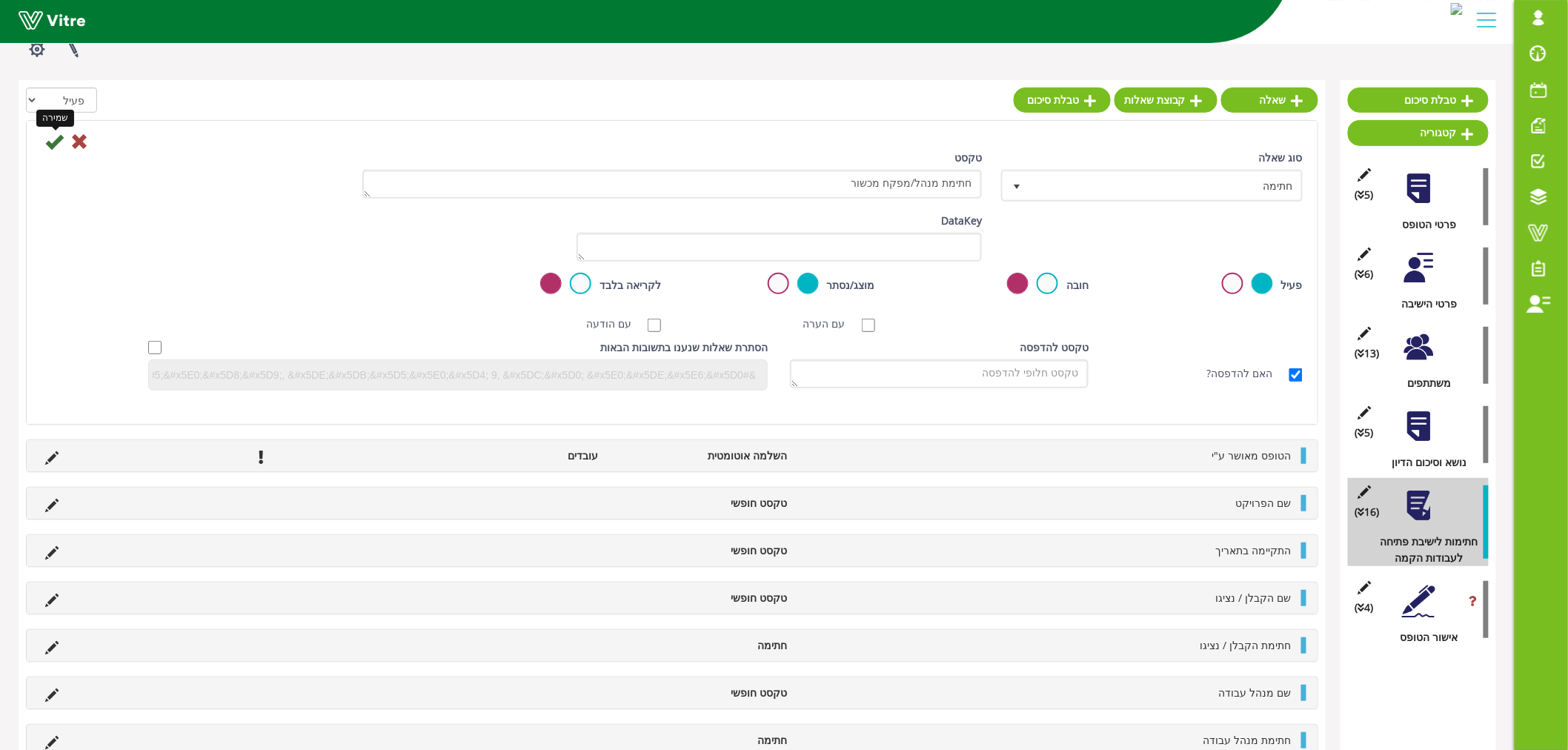
click at [47, 147] on icon at bounding box center [53, 142] width 18 height 18
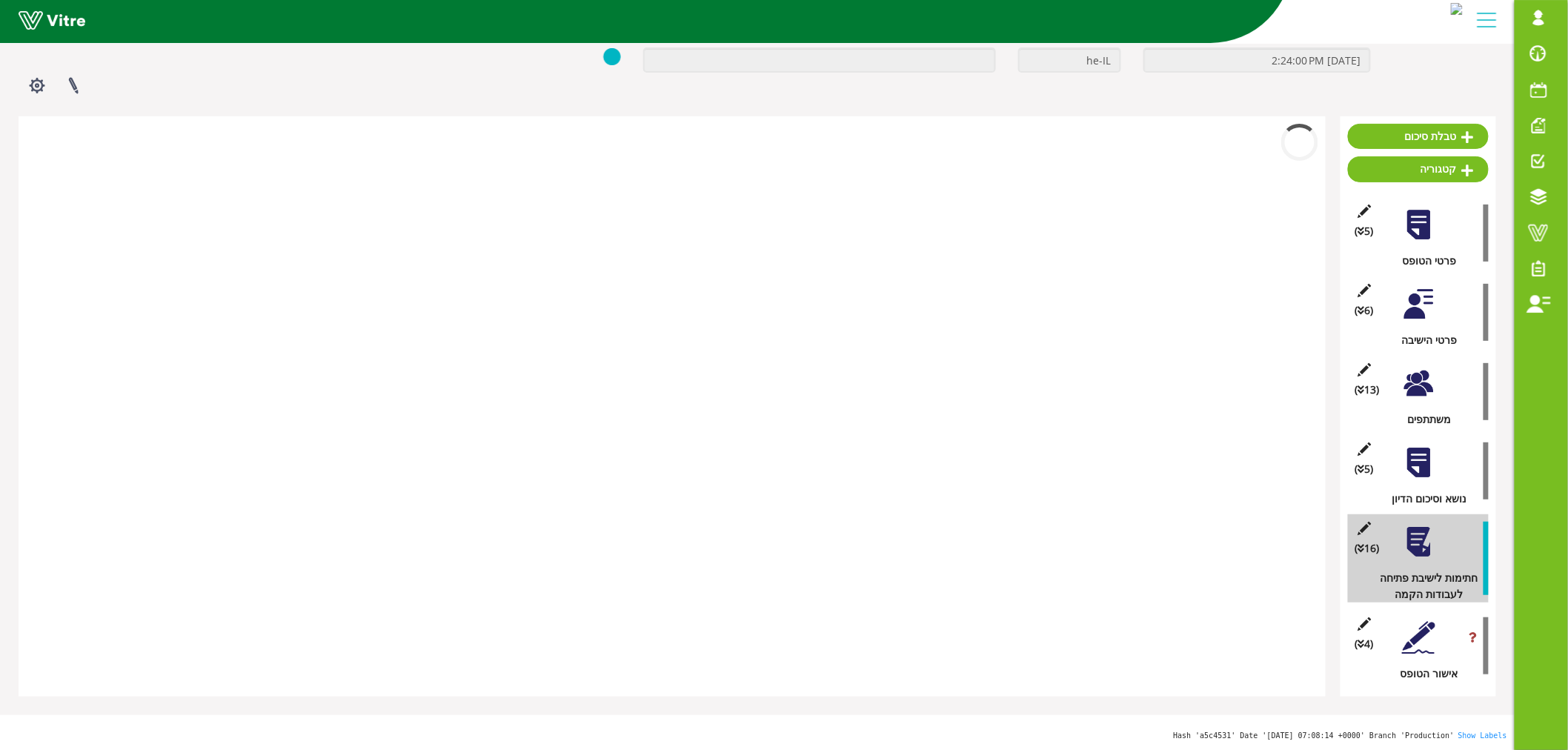
scroll to position [127, 0]
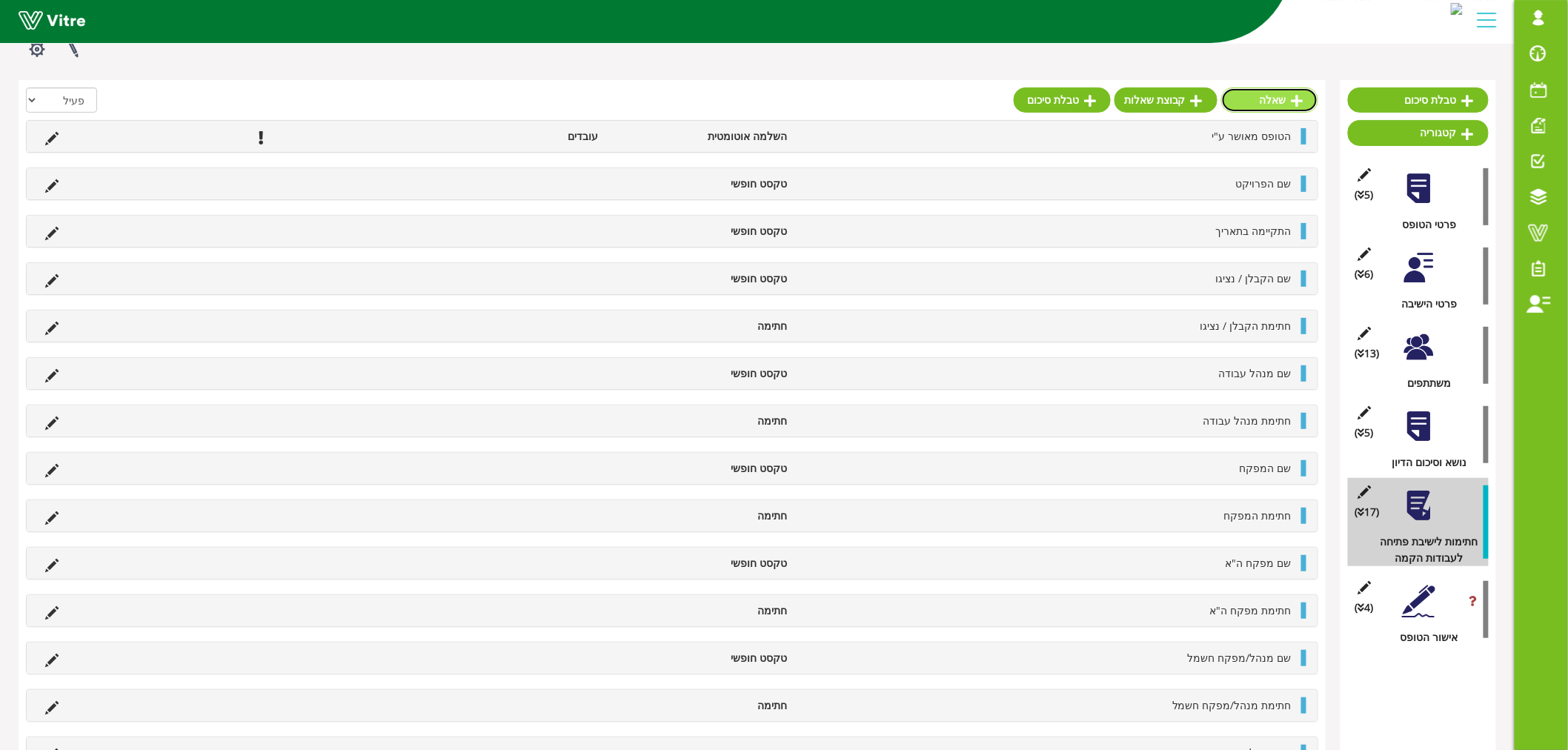
click at [1275, 103] on link "שאלה" at bounding box center [1270, 100] width 97 height 25
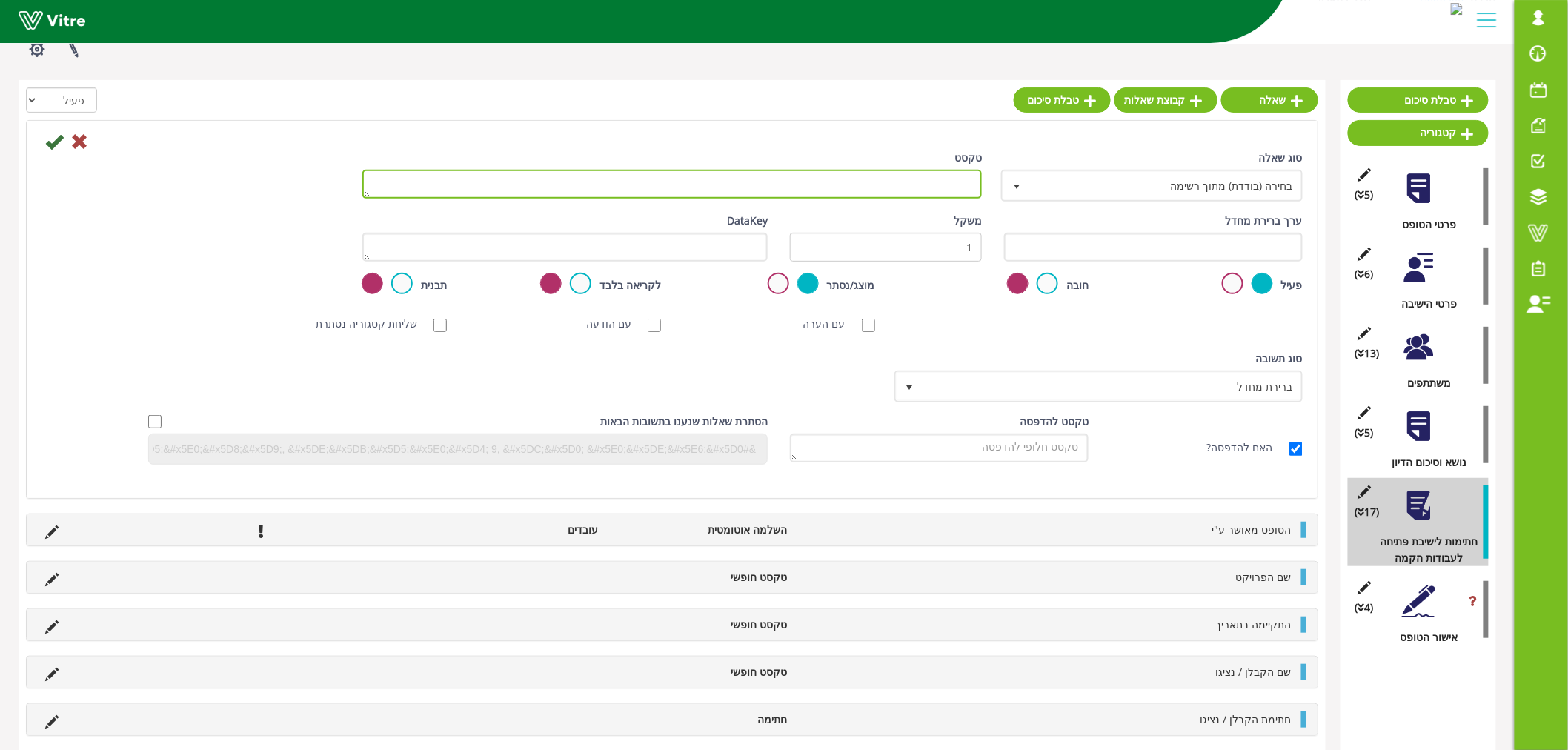
click at [931, 181] on textarea "טקסט" at bounding box center [672, 184] width 620 height 29
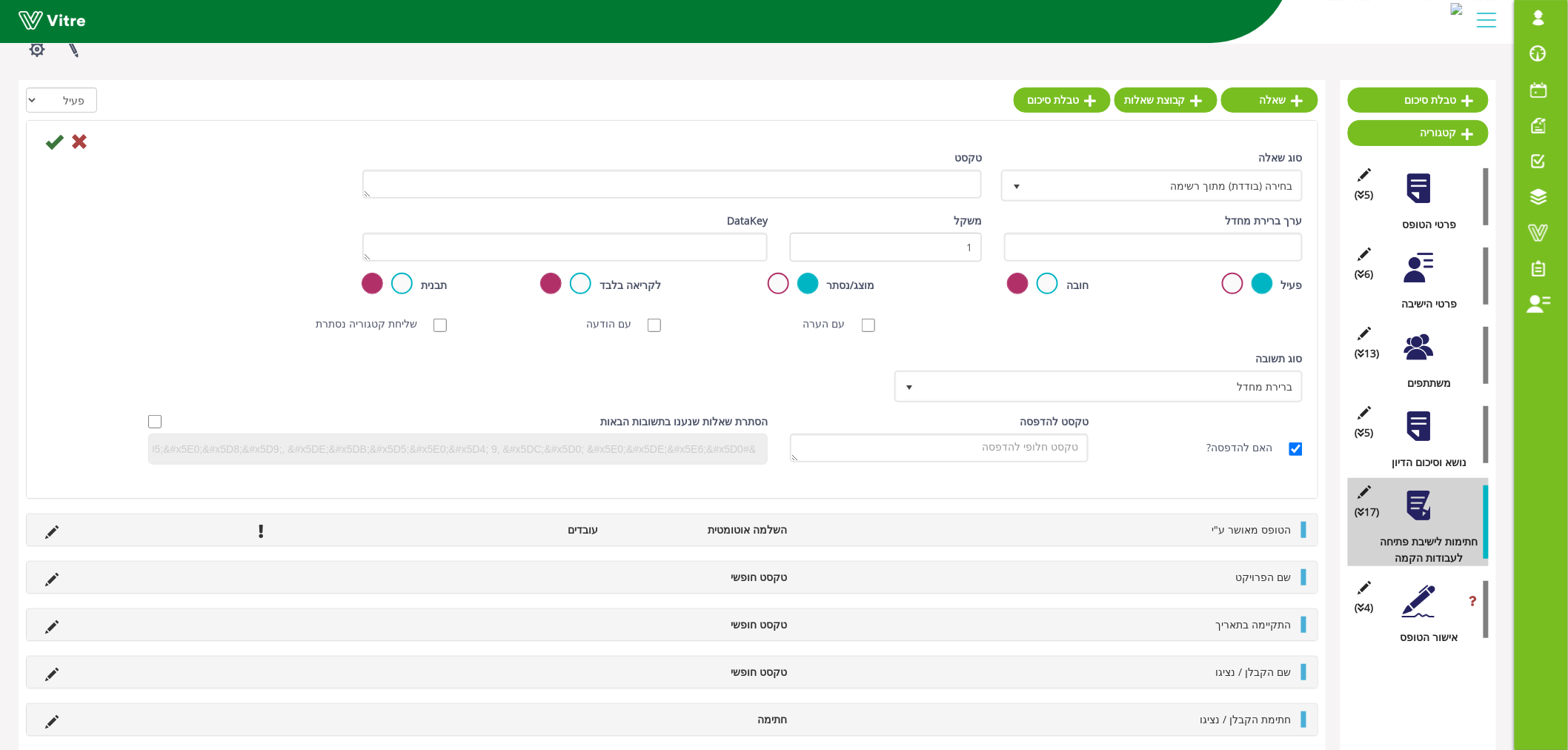
click at [1421, 339] on div at bounding box center [1418, 347] width 33 height 33
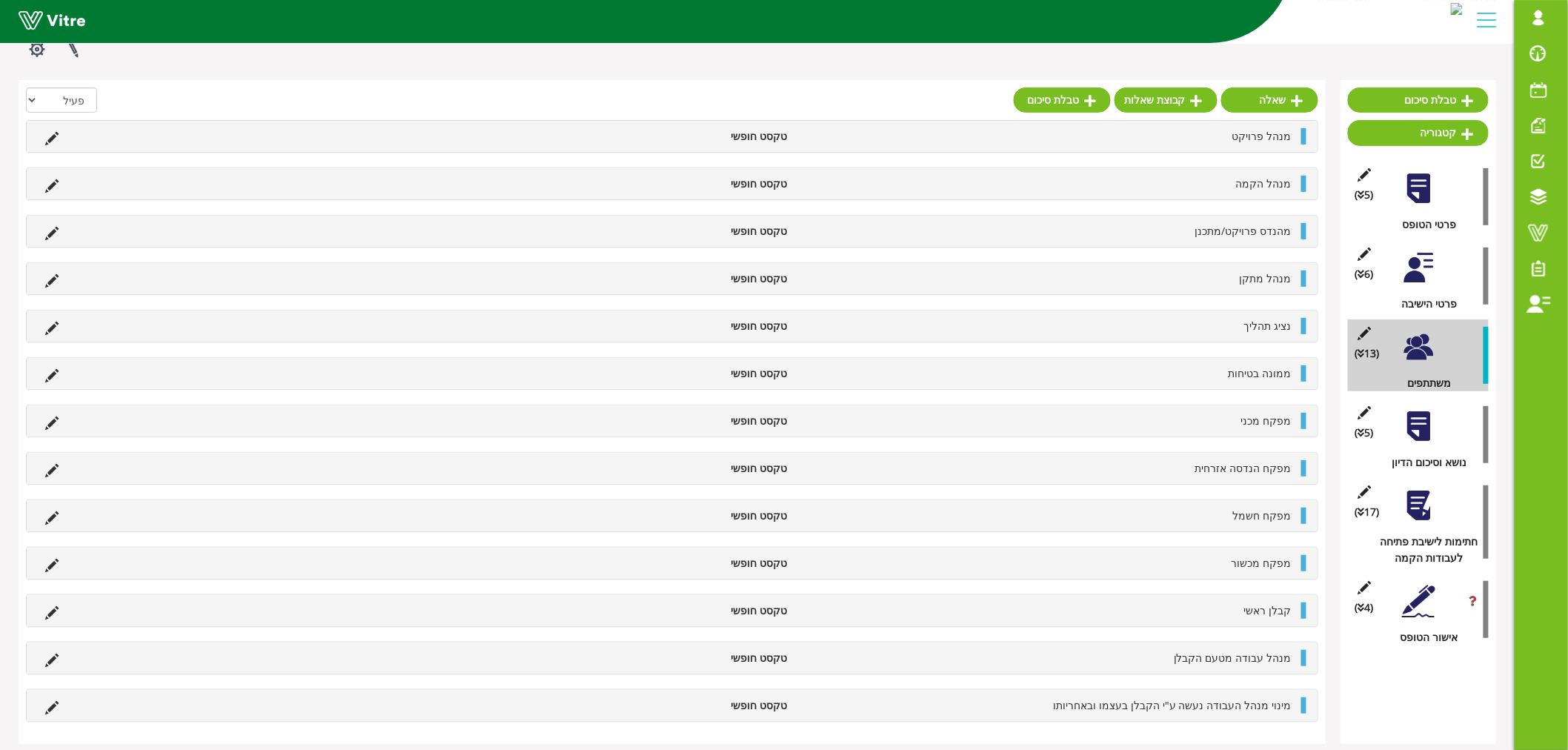
click at [1420, 499] on div at bounding box center [1418, 505] width 33 height 33
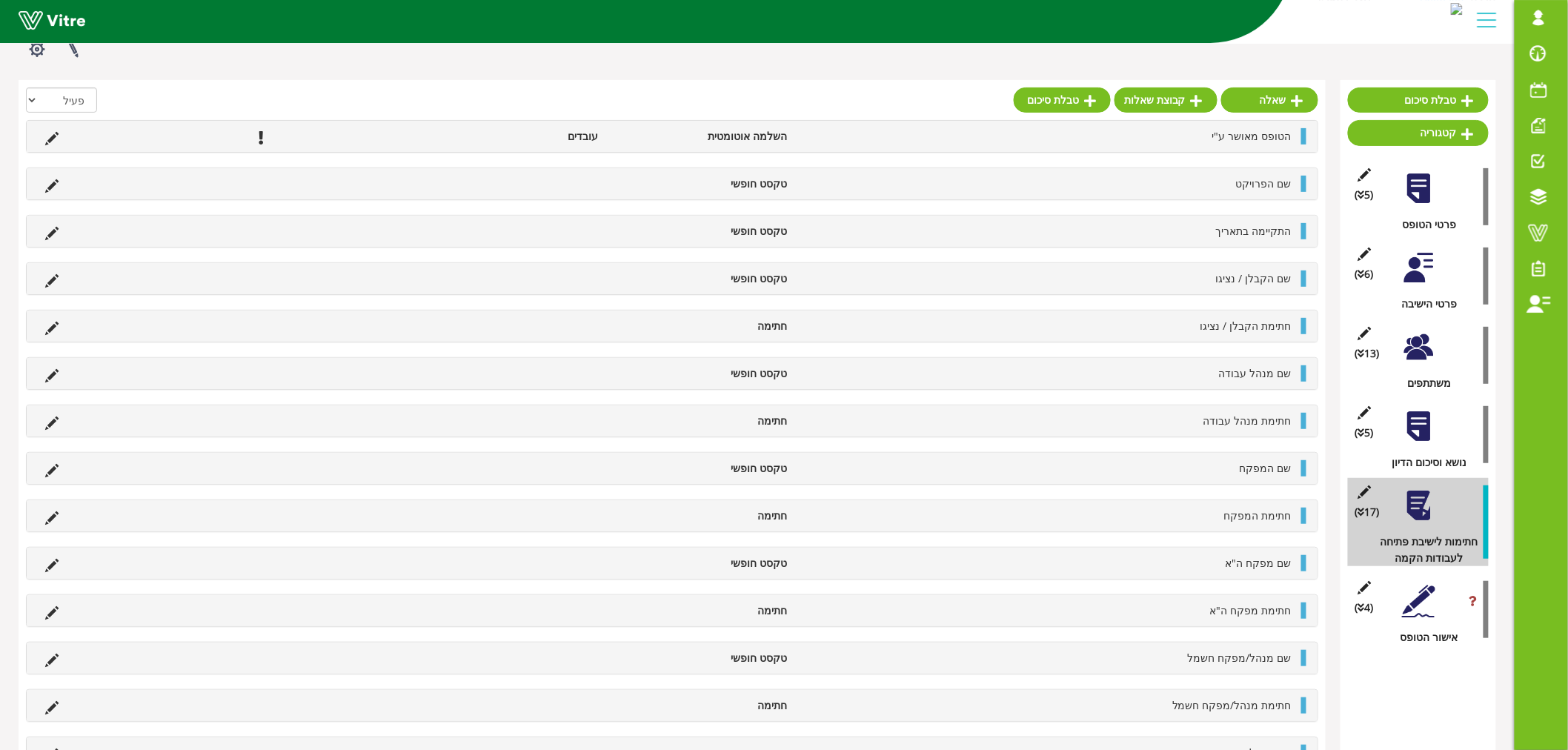
click at [1433, 351] on div at bounding box center [1418, 347] width 33 height 33
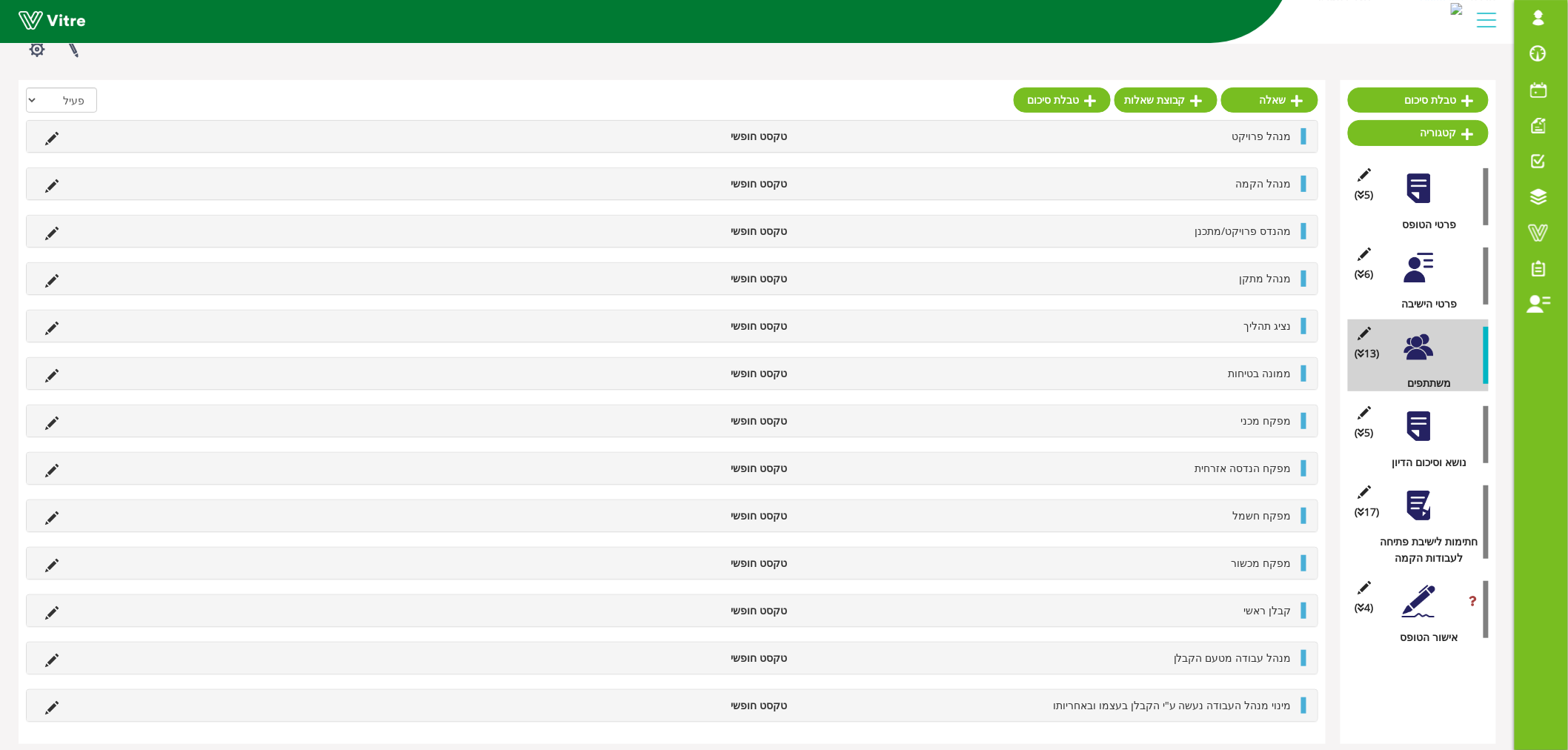
scroll to position [0, 0]
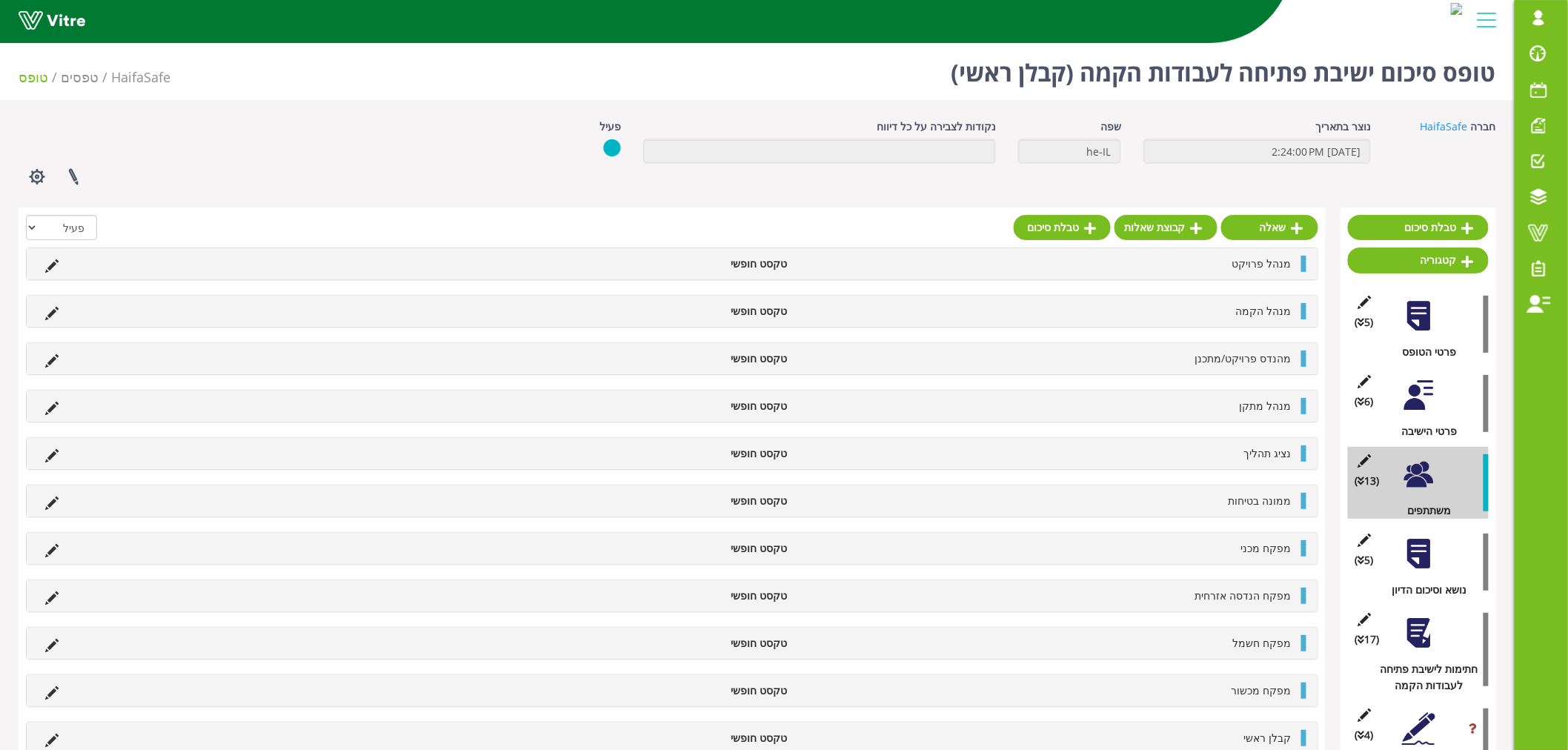
click at [1417, 572] on div "(5 ) נושא וסיכום הדיון" at bounding box center [1419, 562] width 141 height 72
click at [1414, 565] on div at bounding box center [1418, 553] width 33 height 33
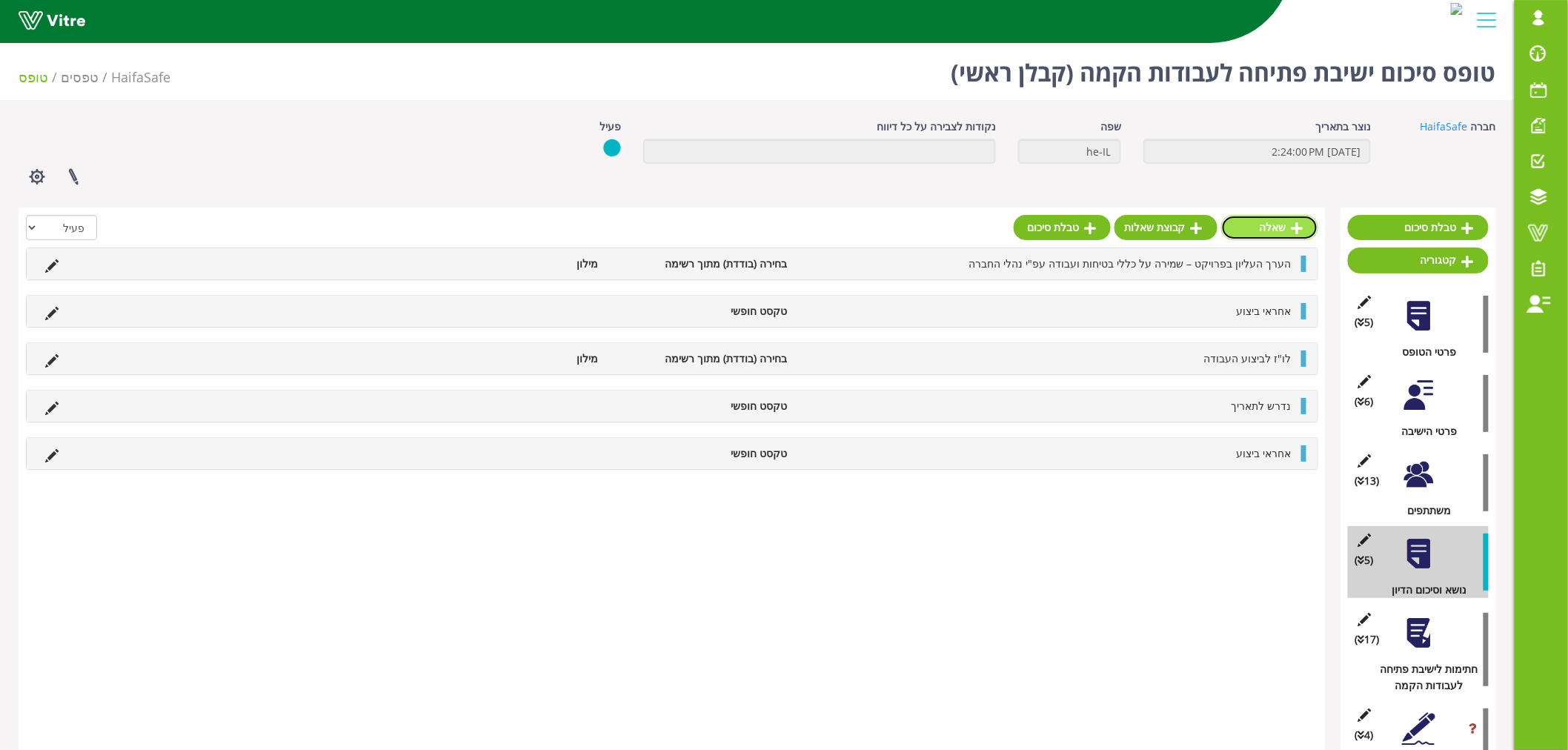
click at [1273, 233] on link "שאלה" at bounding box center [1270, 228] width 97 height 25
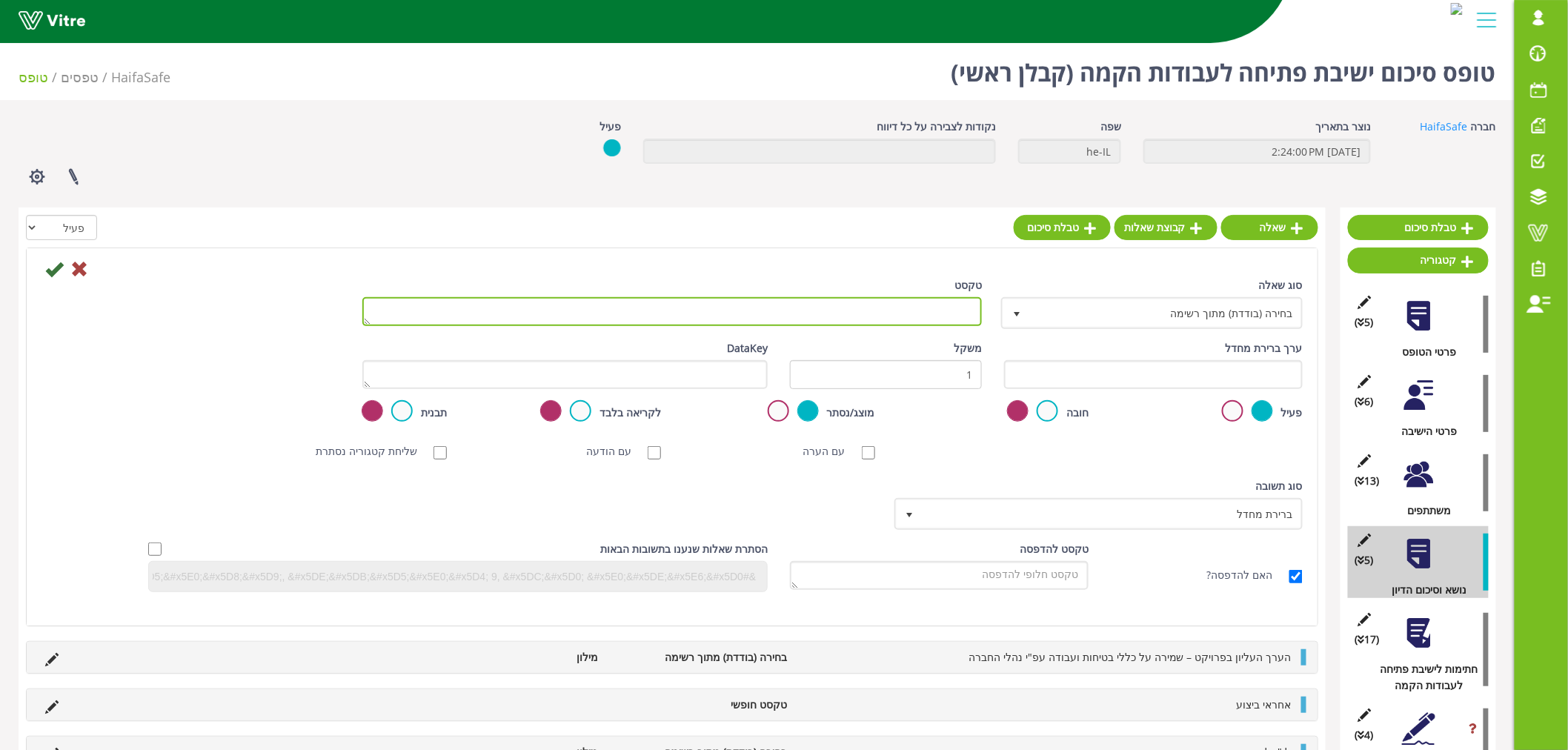
click at [930, 325] on textarea "טקסט" at bounding box center [672, 312] width 620 height 29
paste textarea "לפני תחילת העבודות יש לערוך סיור מקדים באתר העבודה בהשתתפות מנהל המתקן, מפקח הב…"
type textarea "לפני תחילת העבודות יש לערוך סיור מקדים באתר העבודה בהשתתפות מנהל המתקן, מפקח הב…"
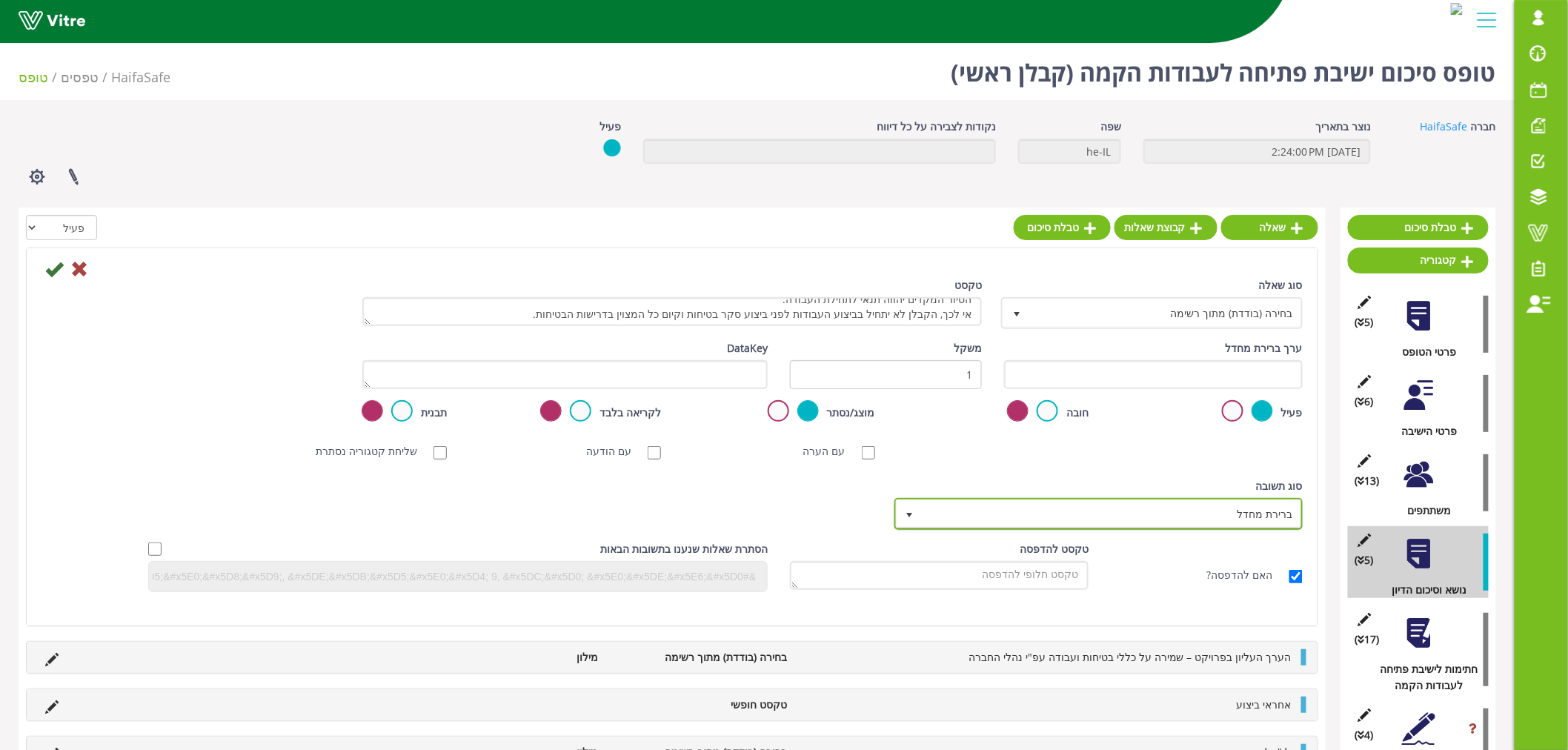
click at [1149, 513] on span "ברירת מחדל" at bounding box center [1112, 513] width 379 height 26
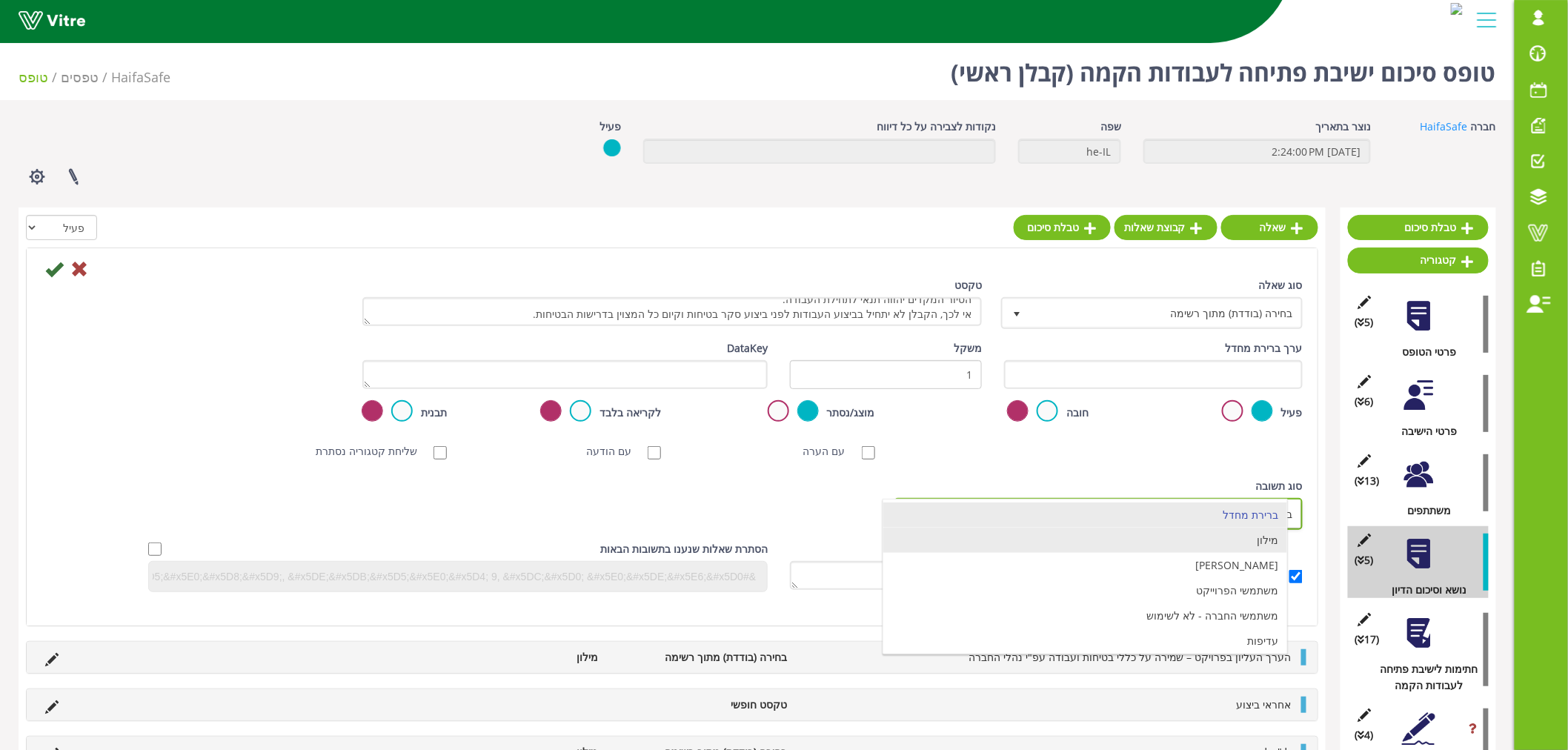
click at [1151, 542] on li "מילון" at bounding box center [1085, 541] width 404 height 25
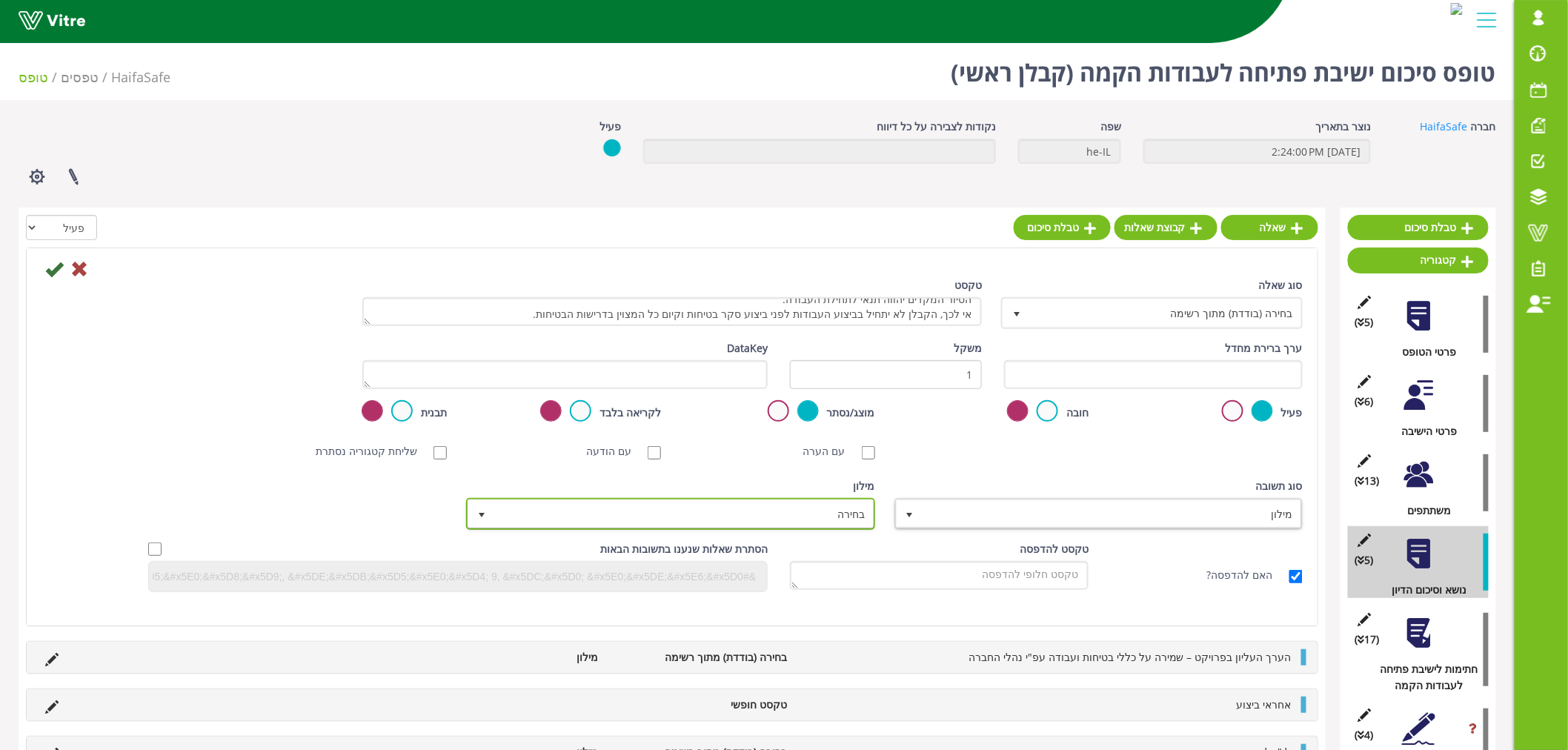
click at [710, 515] on span "בחירה" at bounding box center [683, 513] width 379 height 26
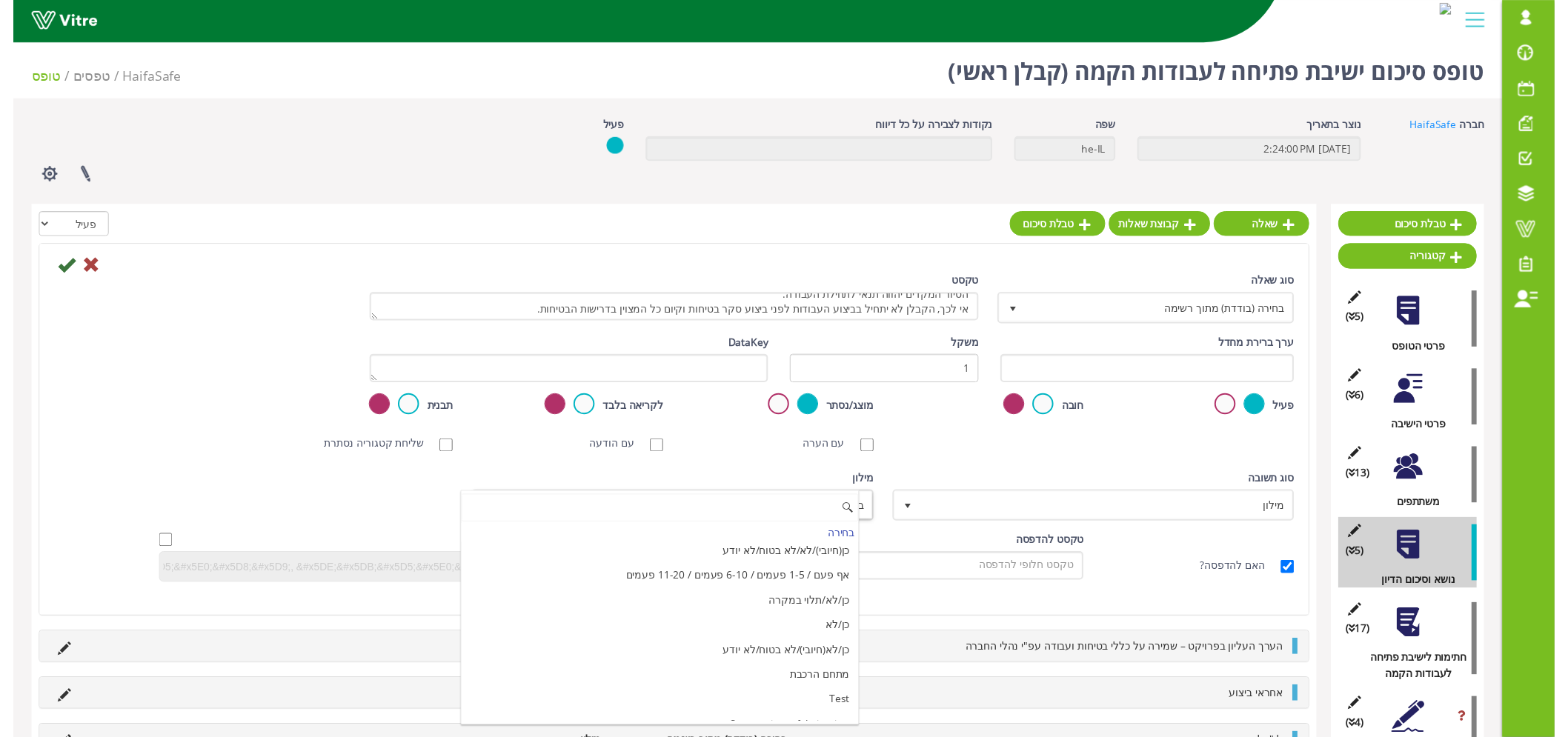
scroll to position [5012, 0]
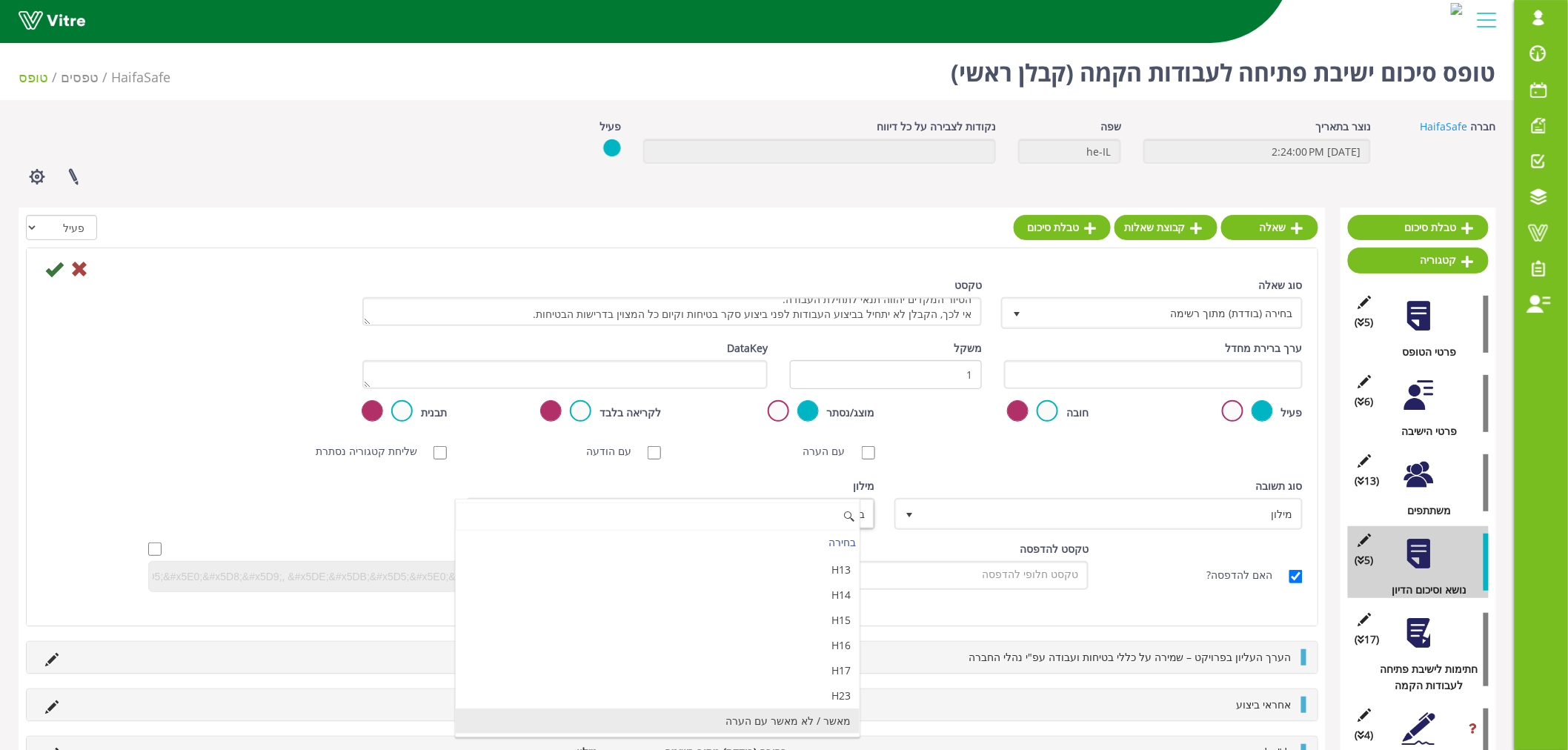
click at [667, 723] on li "מאשר / לא מאשר עם הערה" at bounding box center [658, 721] width 404 height 25
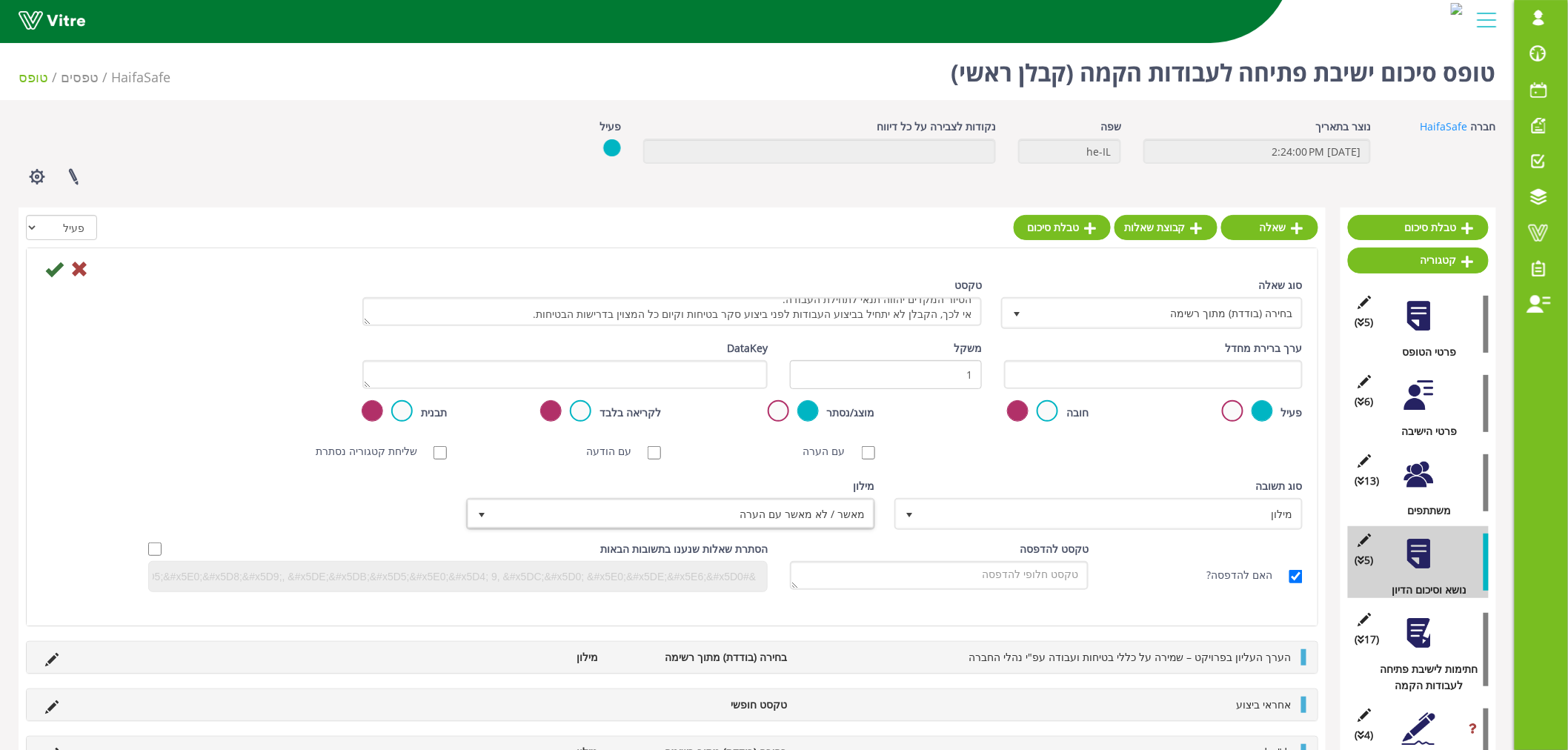
click at [233, 523] on div "סוג [PERSON_NAME] מילון 1 סוג [PERSON_NAME] ברירת מחדל 0 מודול בחירה שאלה זו תק…" at bounding box center [672, 509] width 1283 height 63
click at [47, 269] on icon at bounding box center [53, 269] width 18 height 18
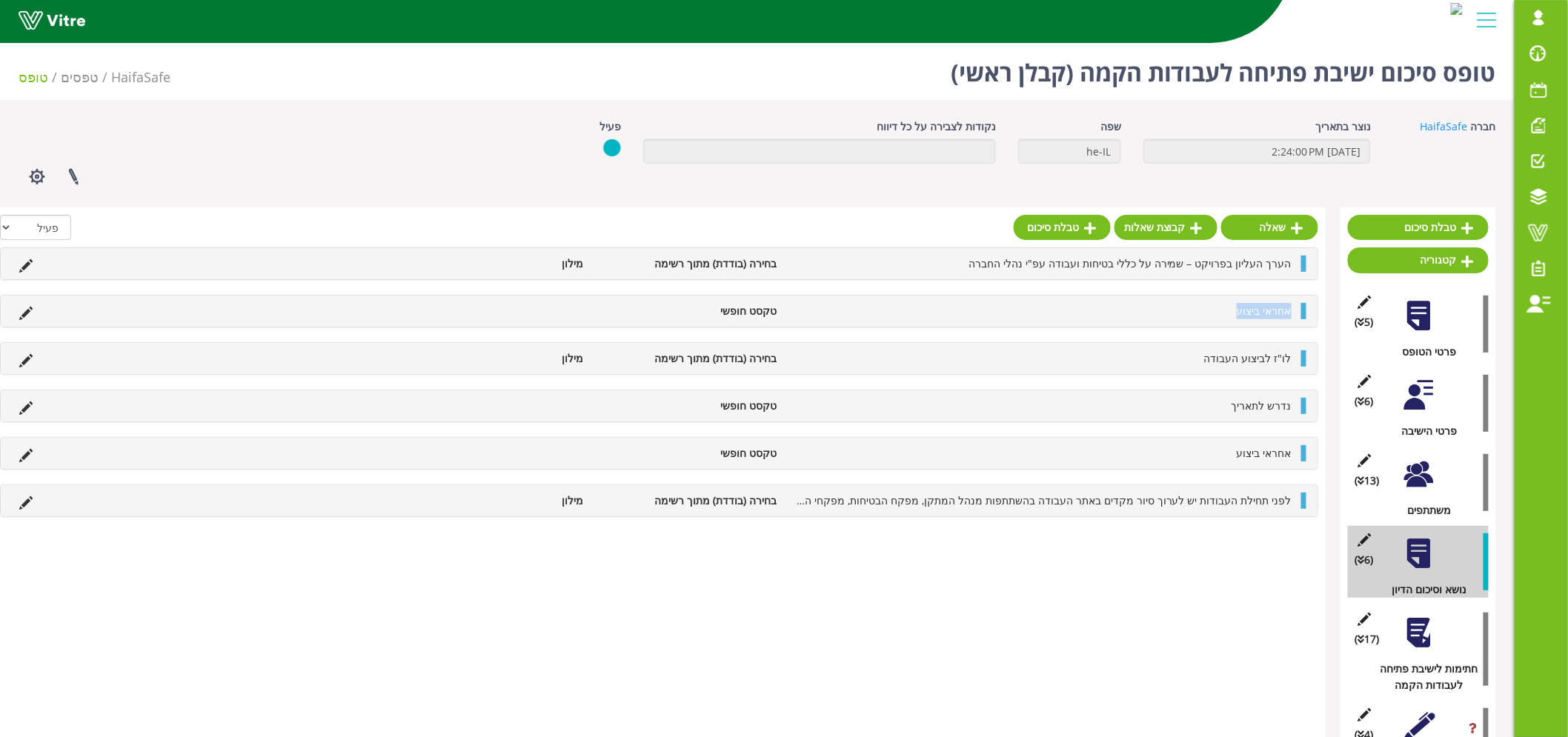
drag, startPoint x: 1217, startPoint y: 315, endPoint x: 1295, endPoint y: 313, distance: 78.0
click at [1295, 313] on div "אחראי ביצוע טקסט חופשי" at bounding box center [659, 311] width 1317 height 31
copy span "אחראי ביצוע"
click at [1277, 223] on link "שאלה" at bounding box center [1270, 228] width 97 height 25
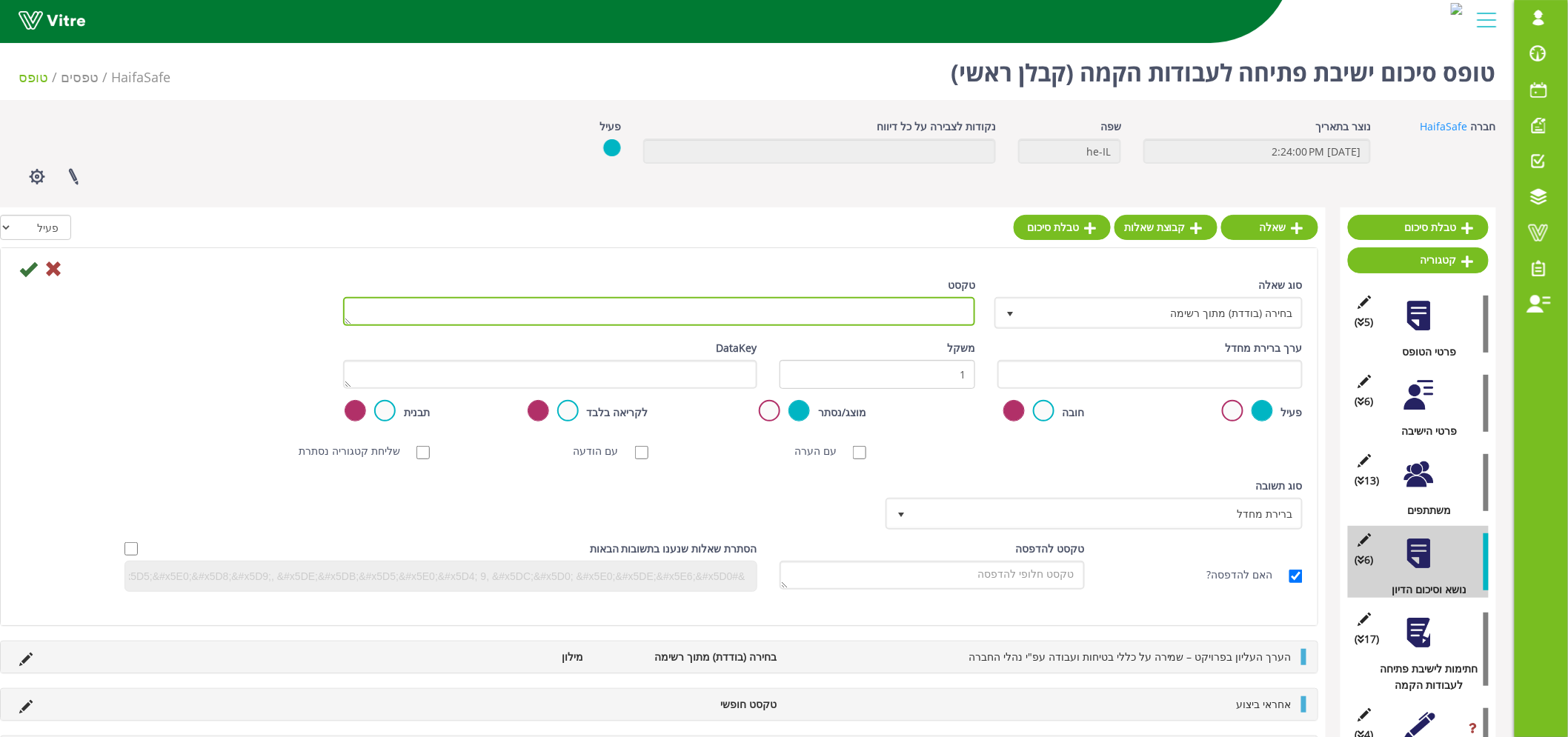
click at [905, 316] on textarea "טקסט" at bounding box center [659, 312] width 633 height 29
paste textarea "אחראי ביצוע"
type textarea "אחראי ביצוע"
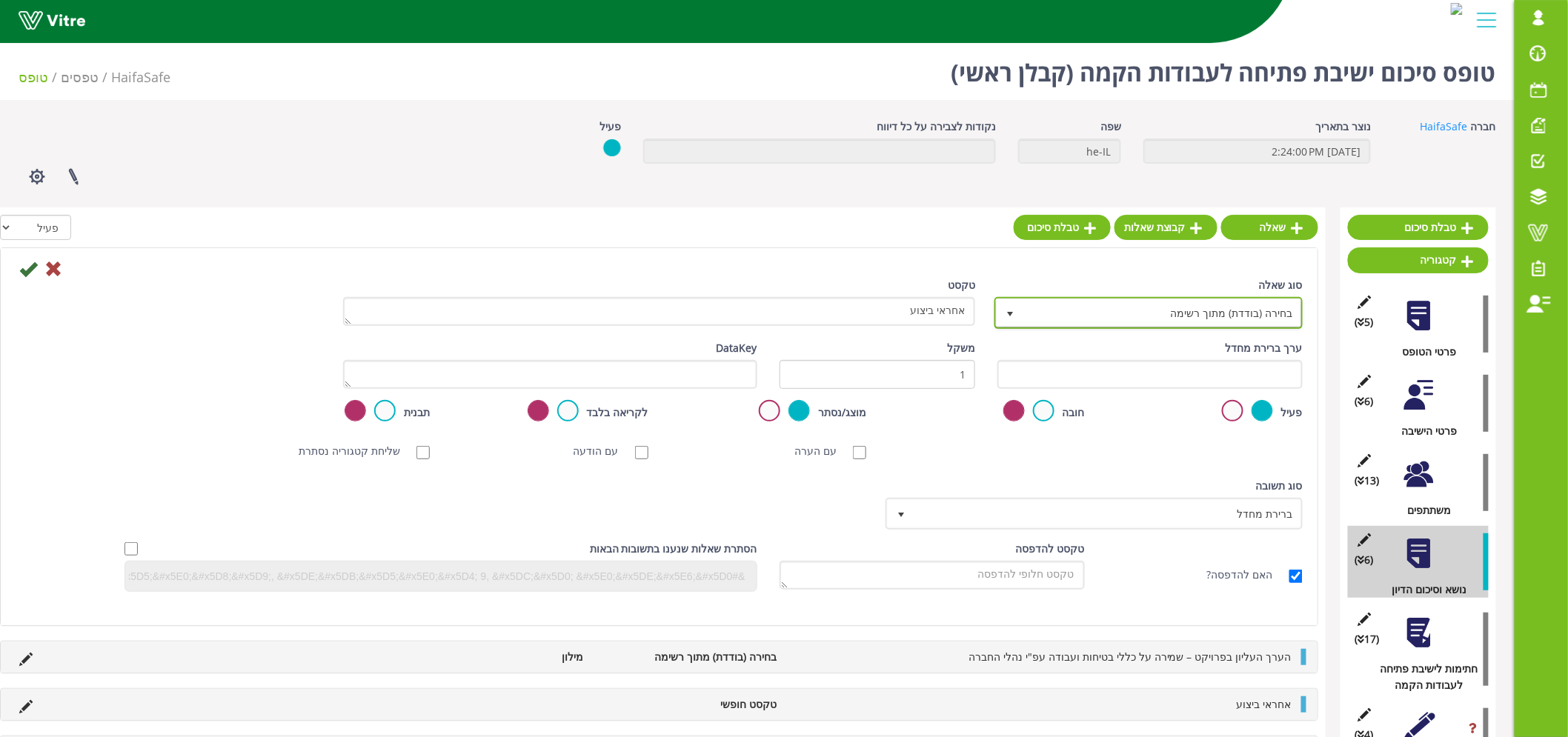
click at [1154, 316] on span "בחירה (בודדת) מתוך רשימה" at bounding box center [1162, 312] width 279 height 26
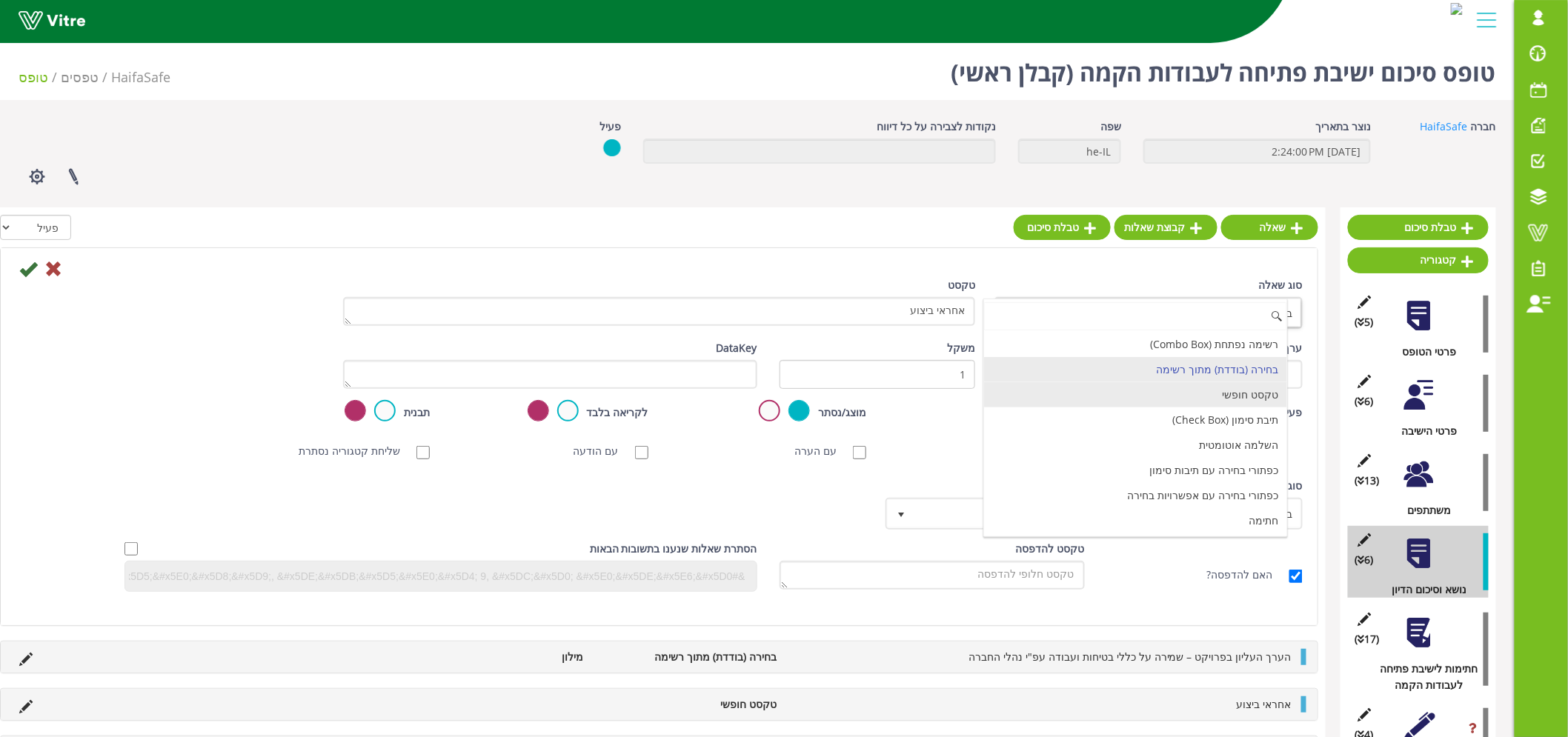
click at [1179, 386] on li "טקסט חופשי" at bounding box center [1136, 395] width 304 height 25
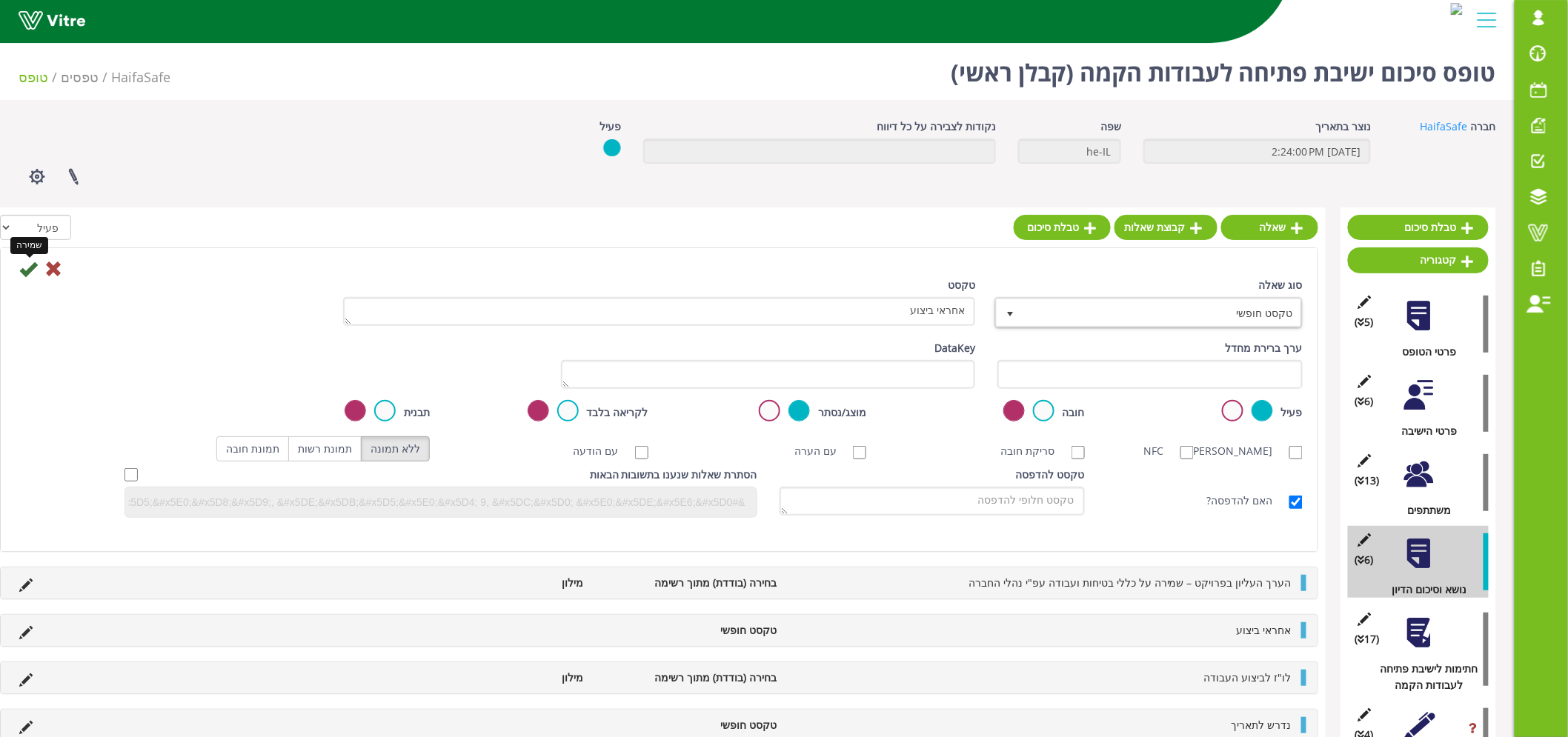
click at [26, 267] on icon at bounding box center [28, 269] width 18 height 18
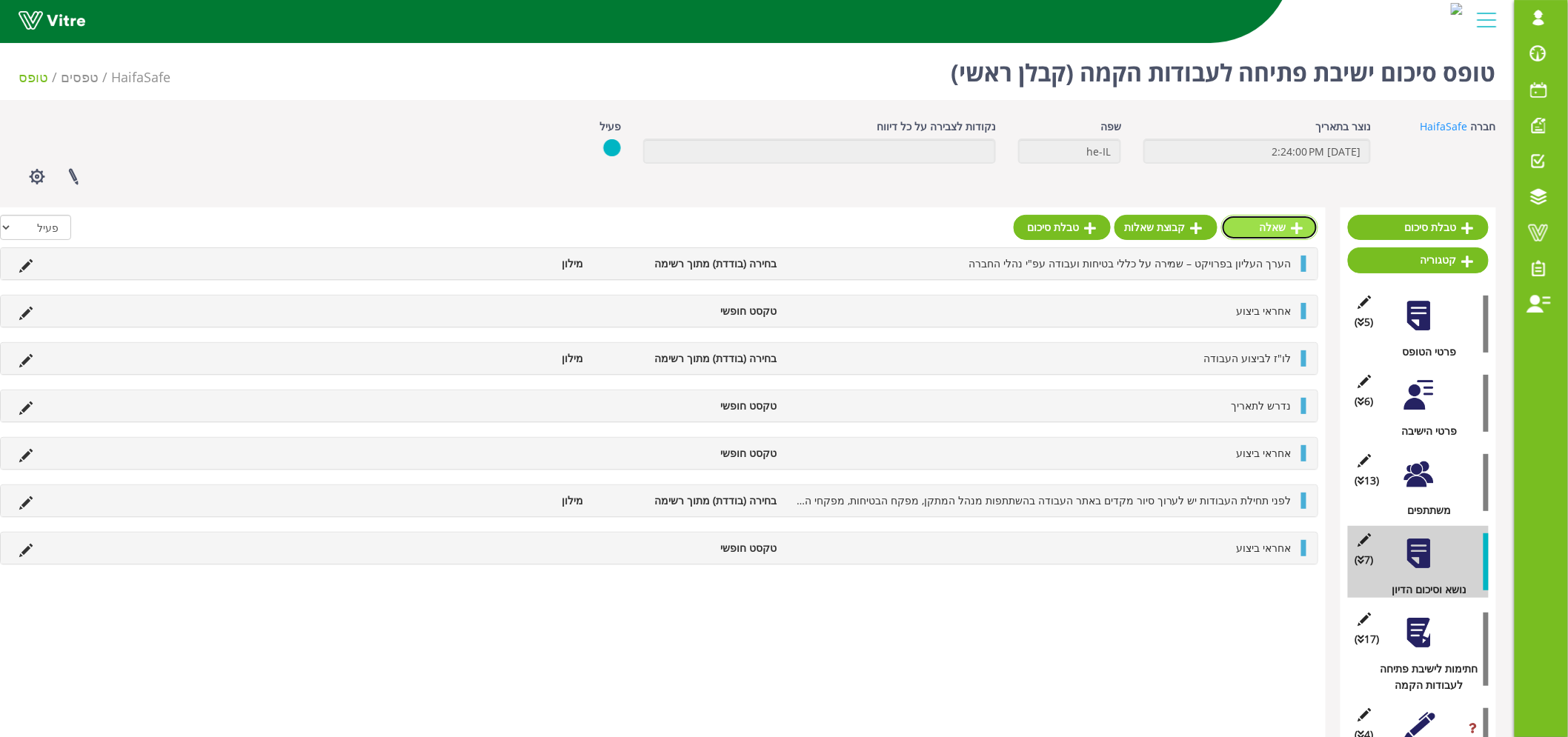
click at [1271, 224] on link "שאלה" at bounding box center [1270, 228] width 97 height 25
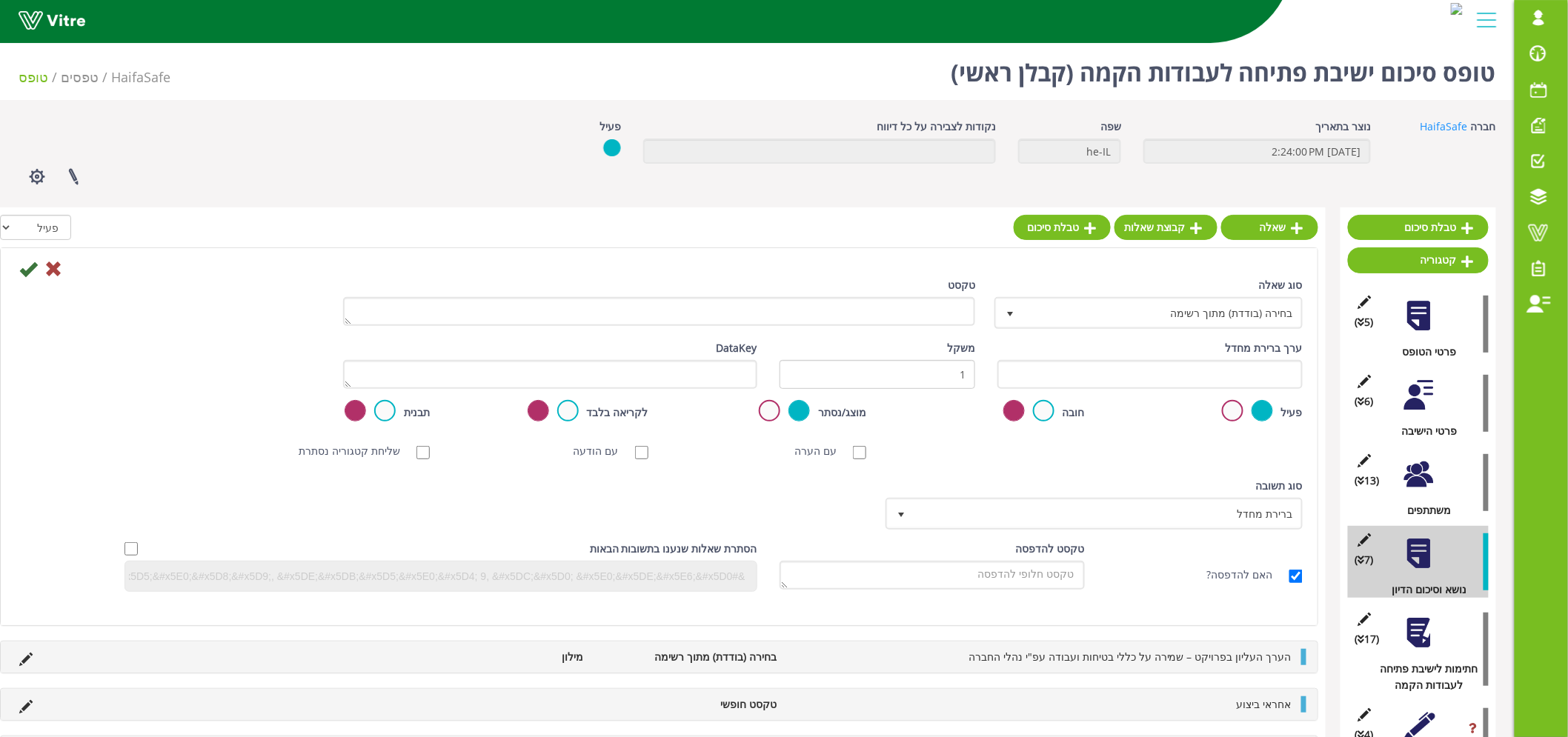
click at [165, 379] on div "ערך ברירת מחדל משקל 1 DataKey" at bounding box center [659, 369] width 1309 height 60
click at [888, 327] on div "טקסט" at bounding box center [659, 307] width 655 height 60
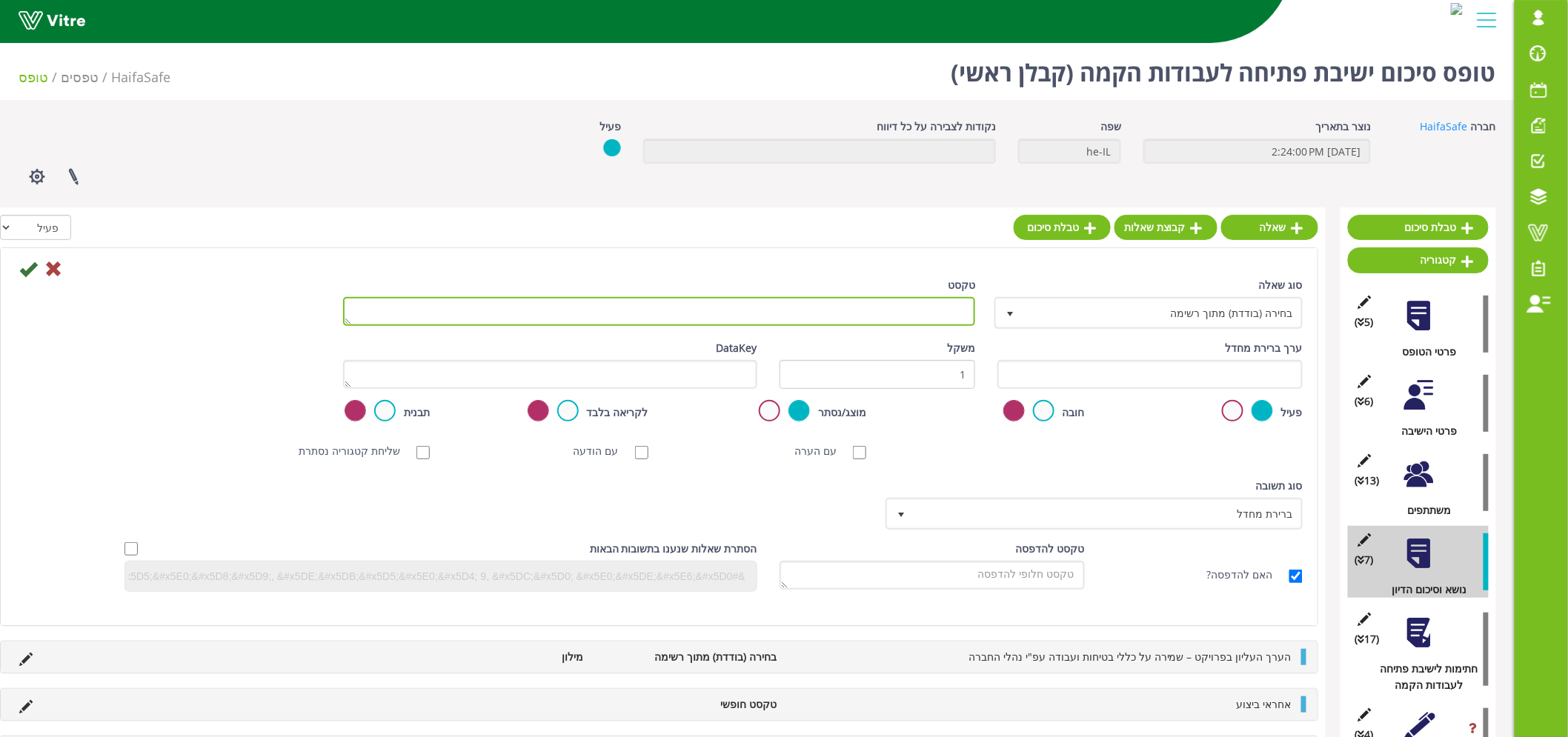
click at [898, 308] on textarea "טקסט" at bounding box center [659, 312] width 633 height 29
paste textarea "הקבלן מצהיר בזאת שהוא ועובדיו קבלו הדרכת בטיחות תקופתית."
type textarea "הקבלן מצהיר בזאת שהוא ועובדיו קבלו הדרכת בטיחות תקופתית"
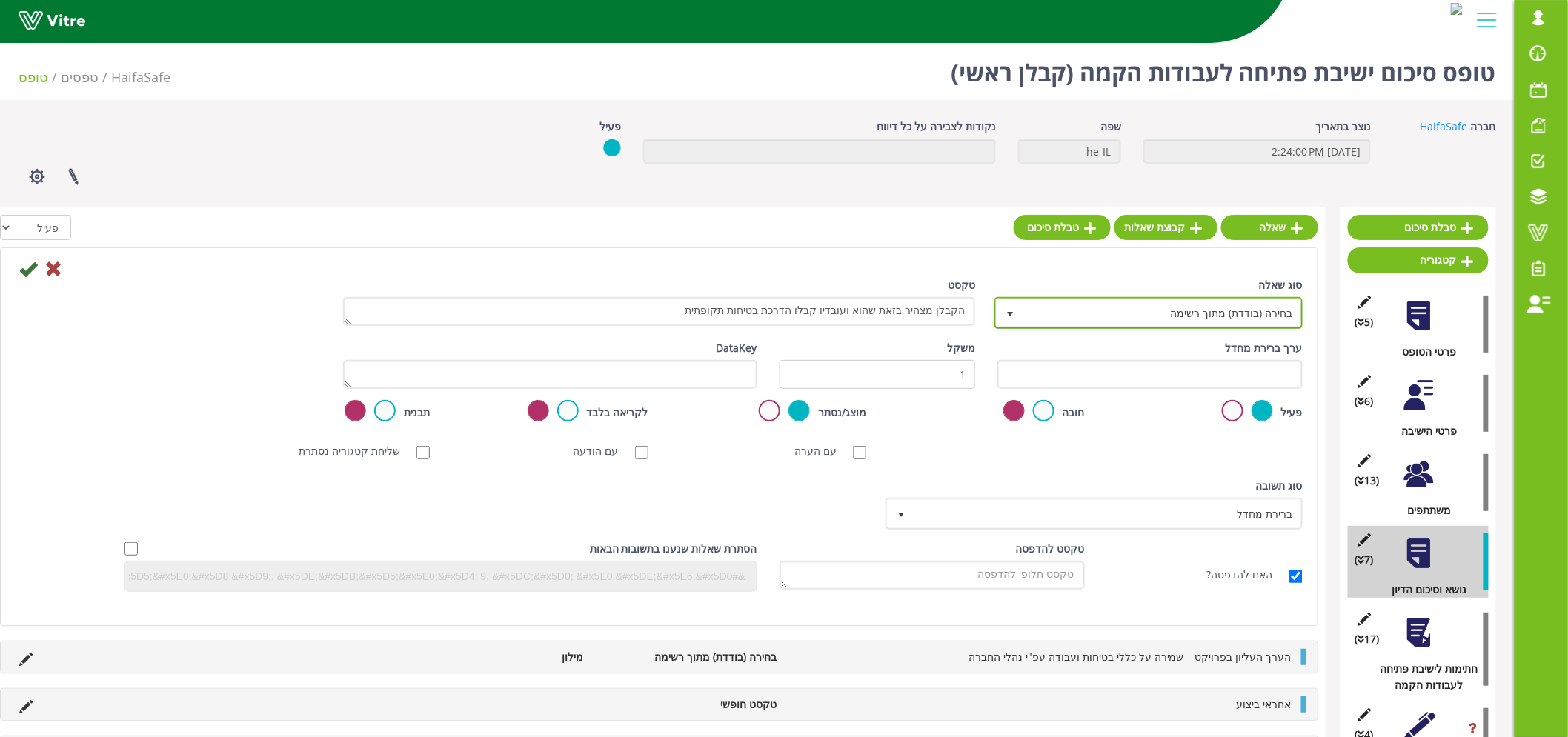
click at [1152, 308] on span "בחירה (בודדת) מתוך רשימה" at bounding box center [1162, 312] width 279 height 26
click at [1228, 584] on div "האם להדפסה?" at bounding box center [1204, 574] width 218 height 31
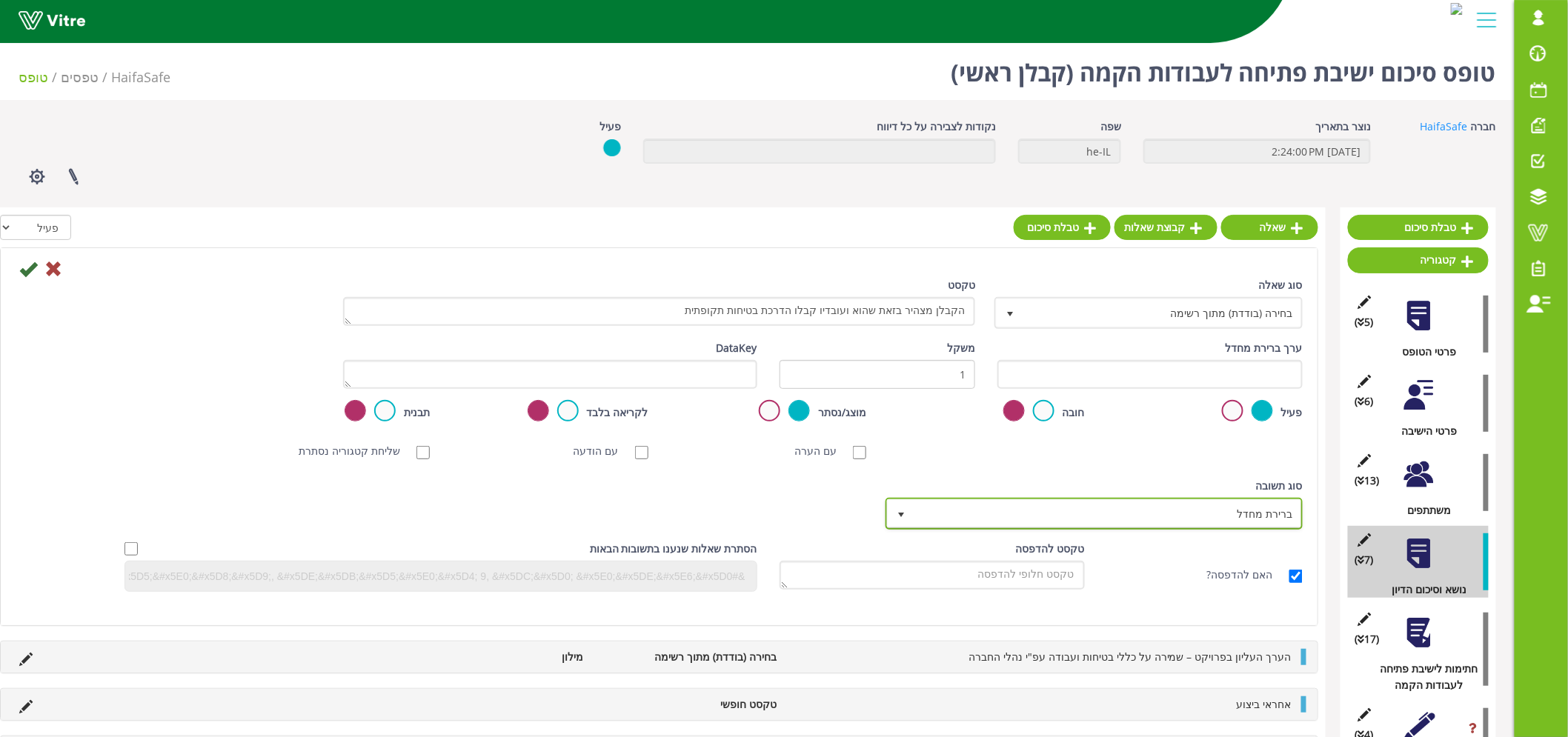
click at [1203, 518] on span "ברירת מחדל" at bounding box center [1107, 513] width 387 height 26
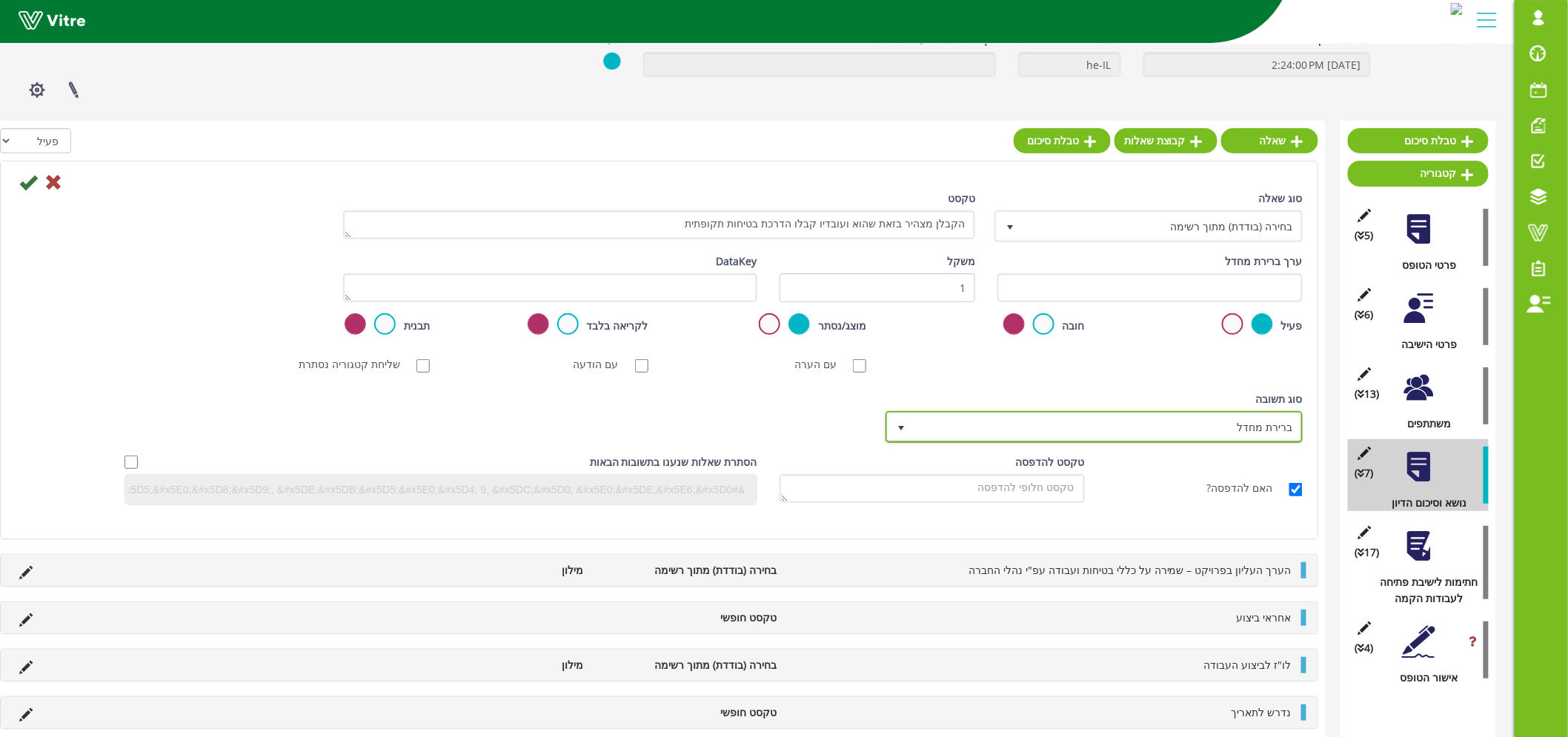
scroll to position [82, 0]
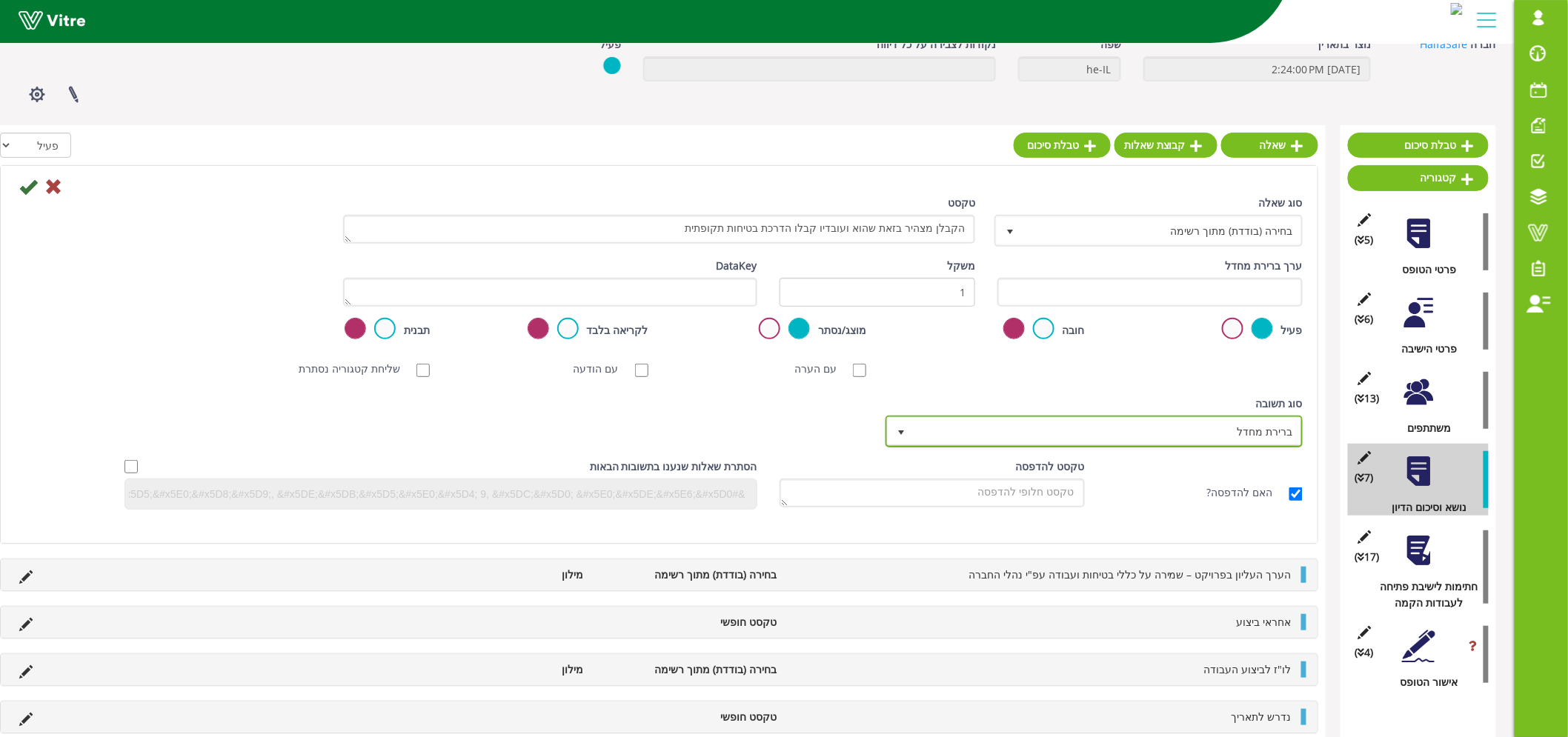
click at [1201, 443] on span "ברירת מחדל" at bounding box center [1094, 430] width 414 height 28
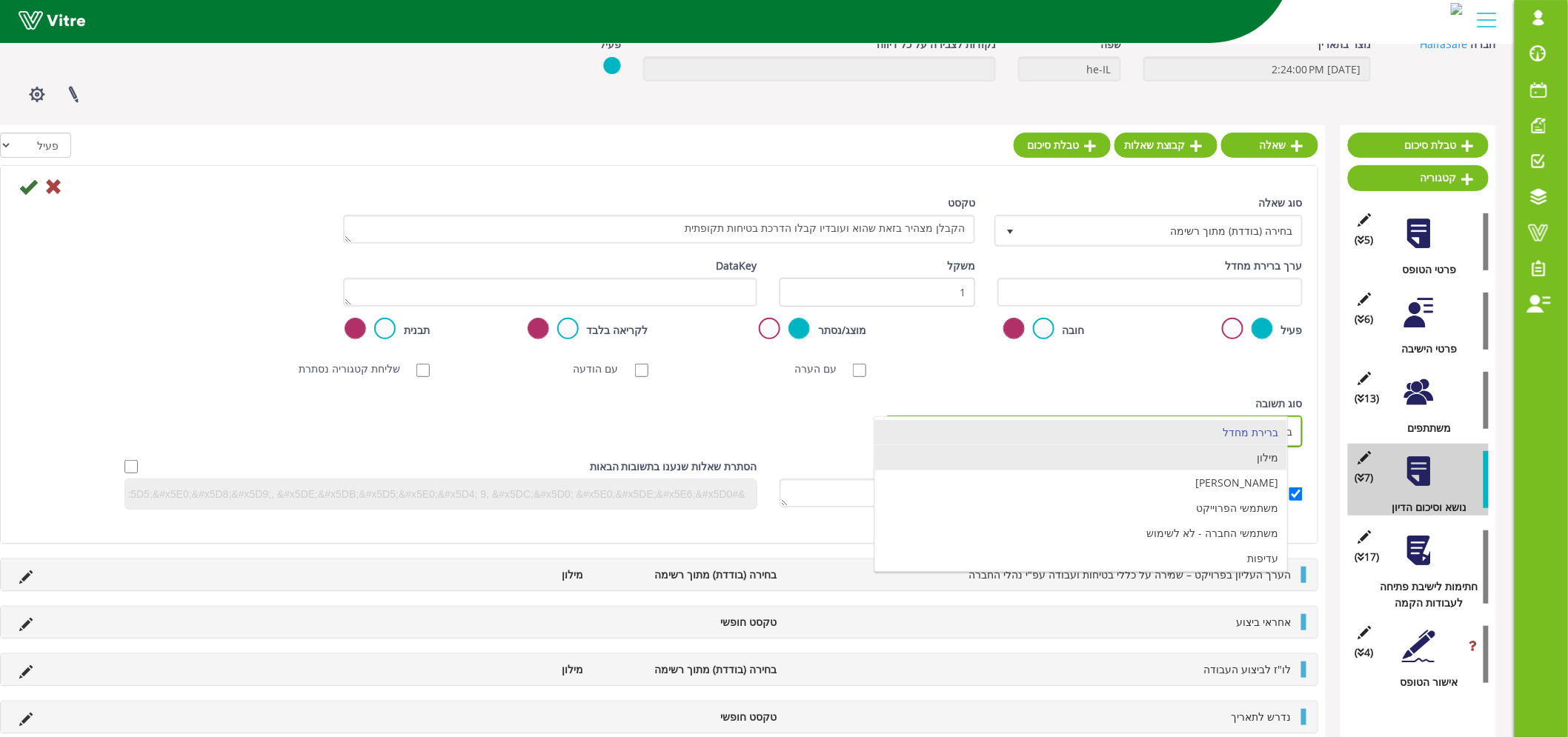
click at [1202, 462] on li "מילון" at bounding box center [1081, 458] width 413 height 25
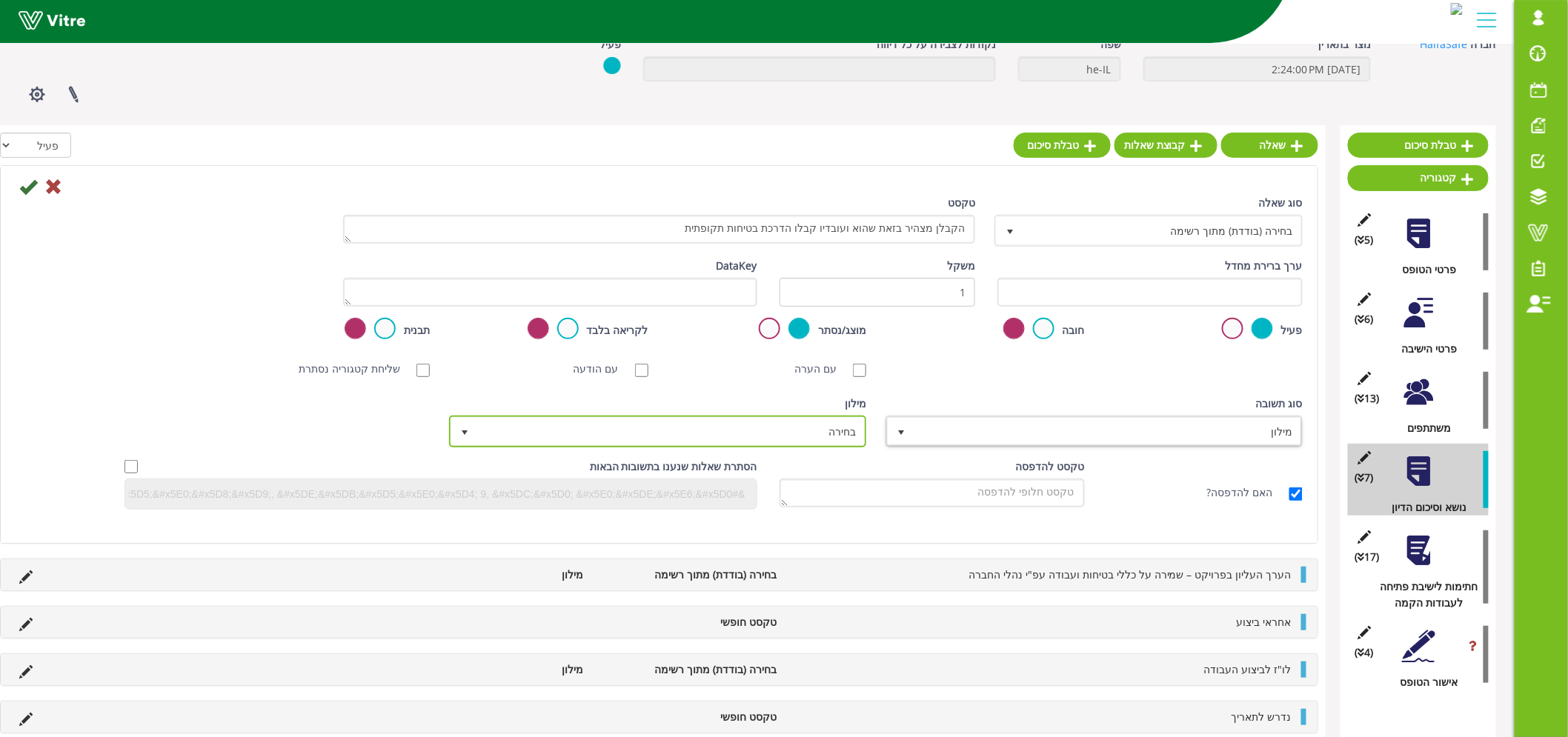
click at [845, 434] on span "בחירה" at bounding box center [670, 430] width 387 height 26
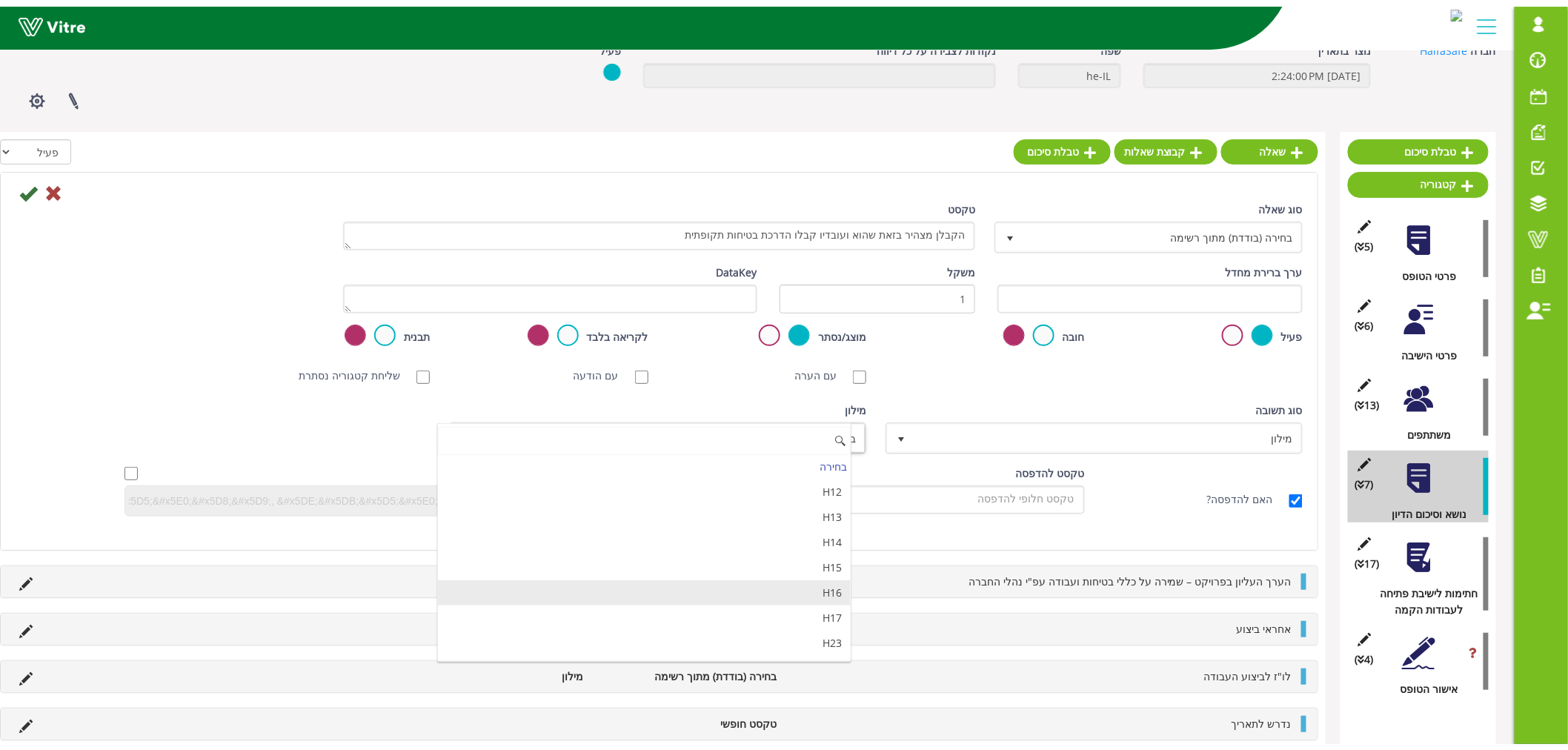
scroll to position [5014, 0]
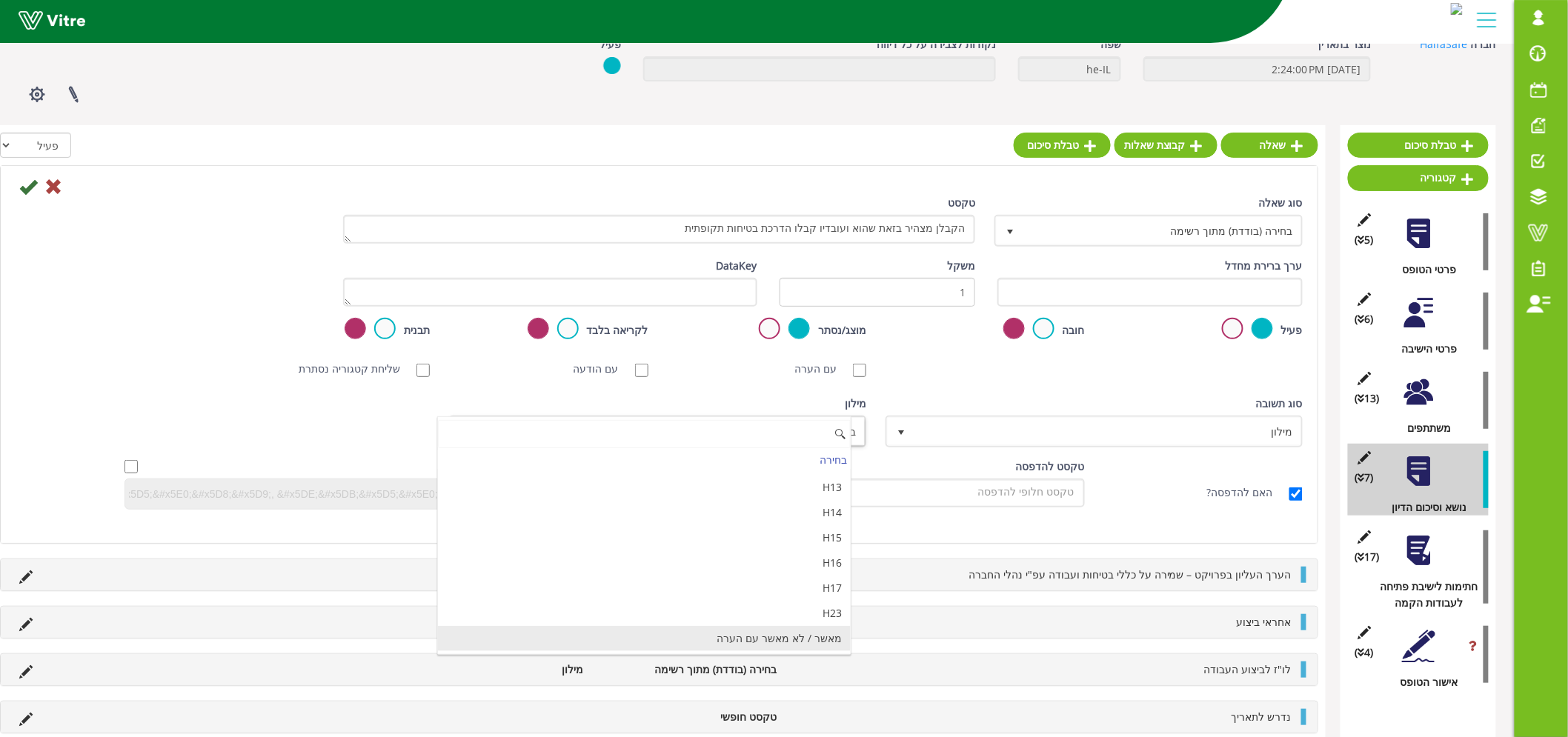
click at [760, 638] on li "מאשר / לא מאשר עם הערה" at bounding box center [644, 639] width 413 height 25
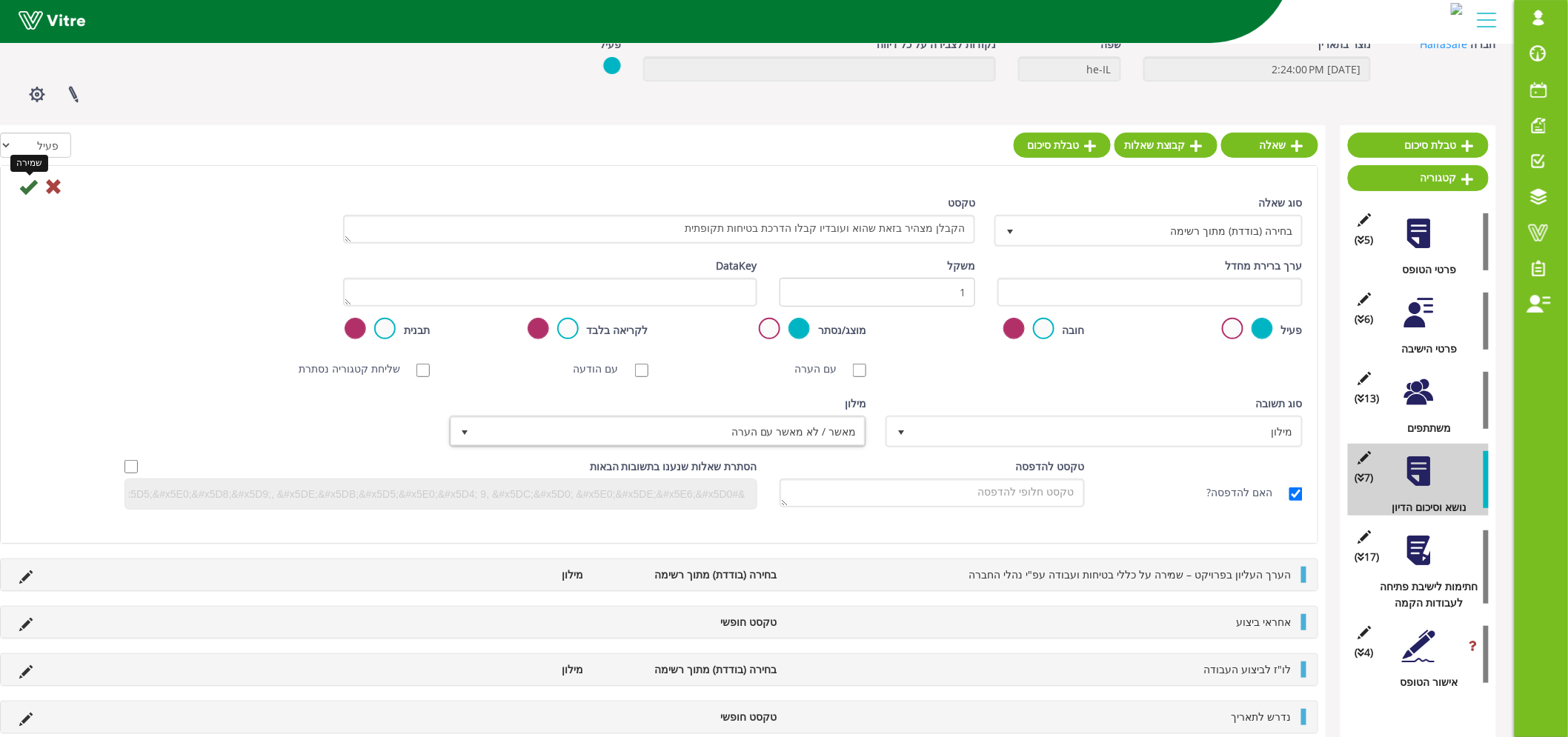
click at [27, 195] on icon at bounding box center [28, 186] width 18 height 18
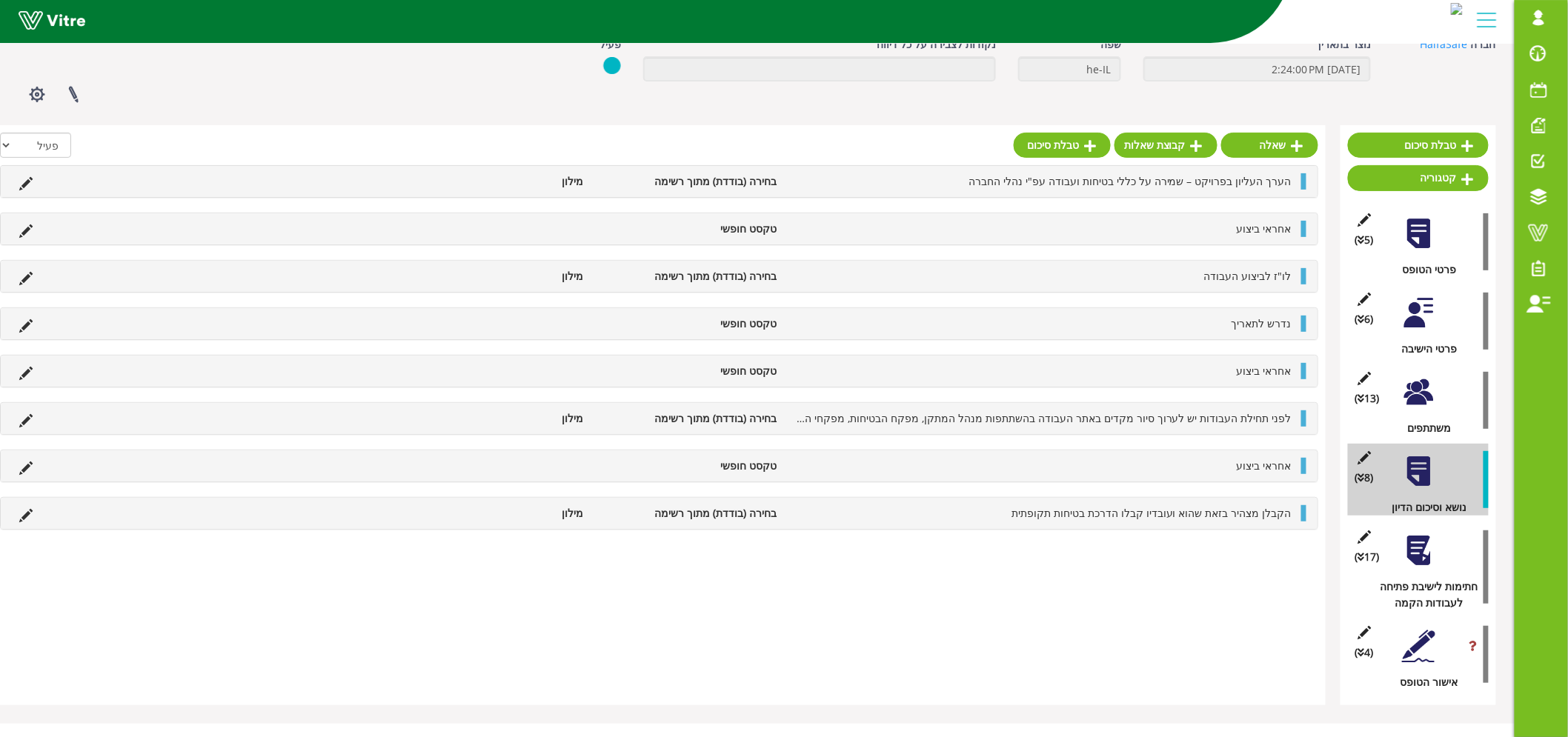
click at [1171, 611] on div "שאלה קבוצת שאלות טבלת סיכום הכל פעיל לא פעיל הערך העליון בפרויקט – שמירה על כלל…" at bounding box center [659, 415] width 1333 height 580
click at [1426, 548] on div at bounding box center [1418, 550] width 33 height 33
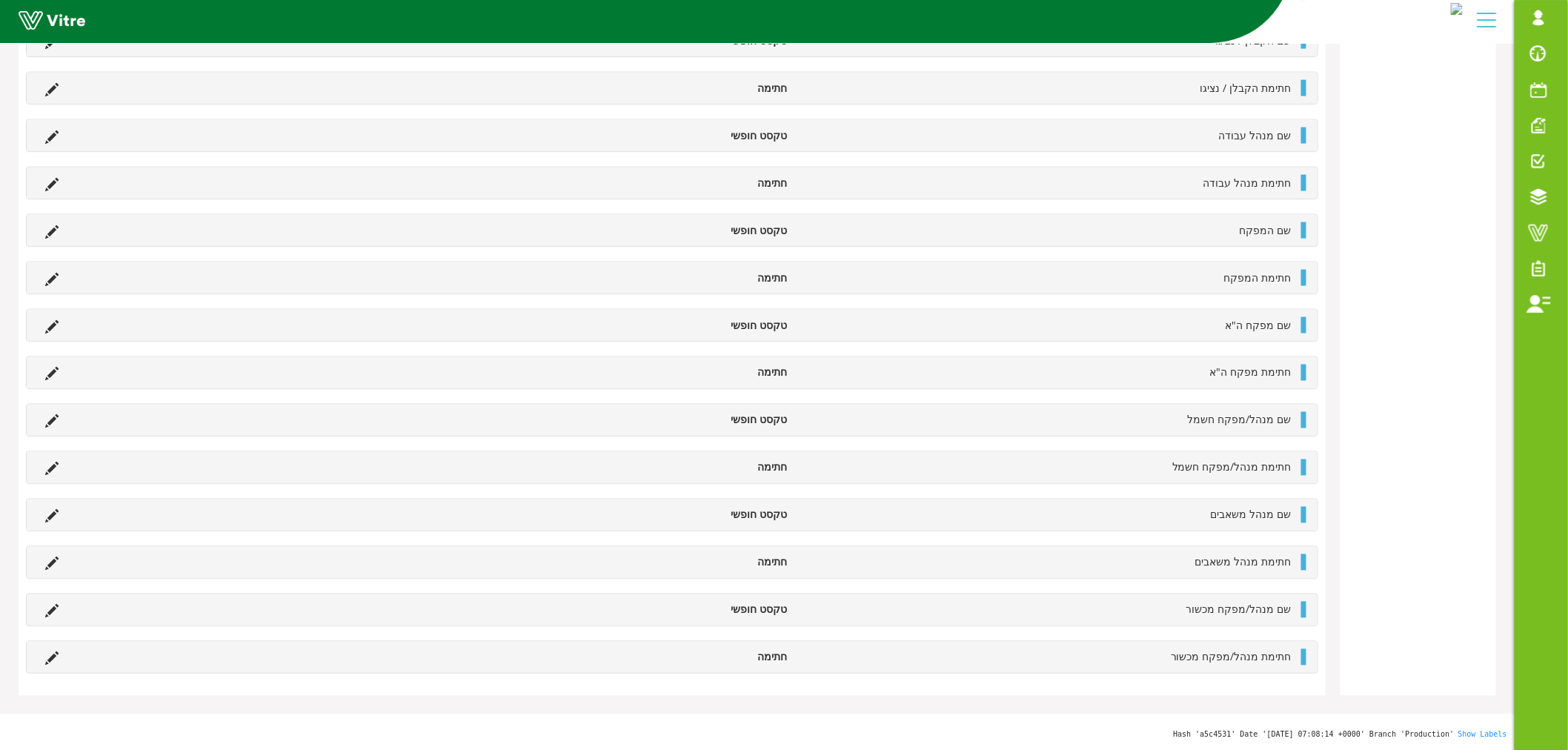
scroll to position [514, 0]
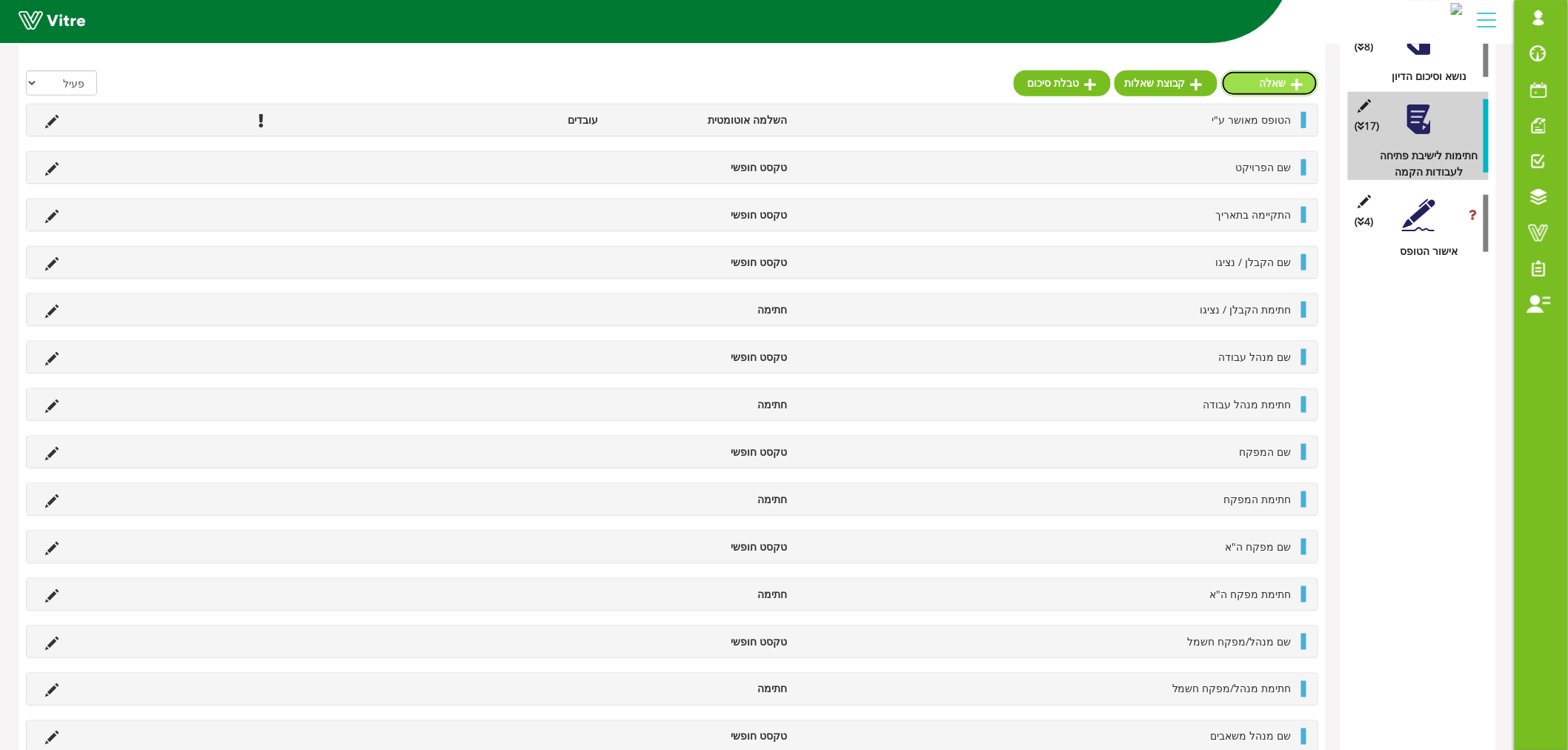
click at [1301, 80] on icon at bounding box center [1298, 85] width 12 height 14
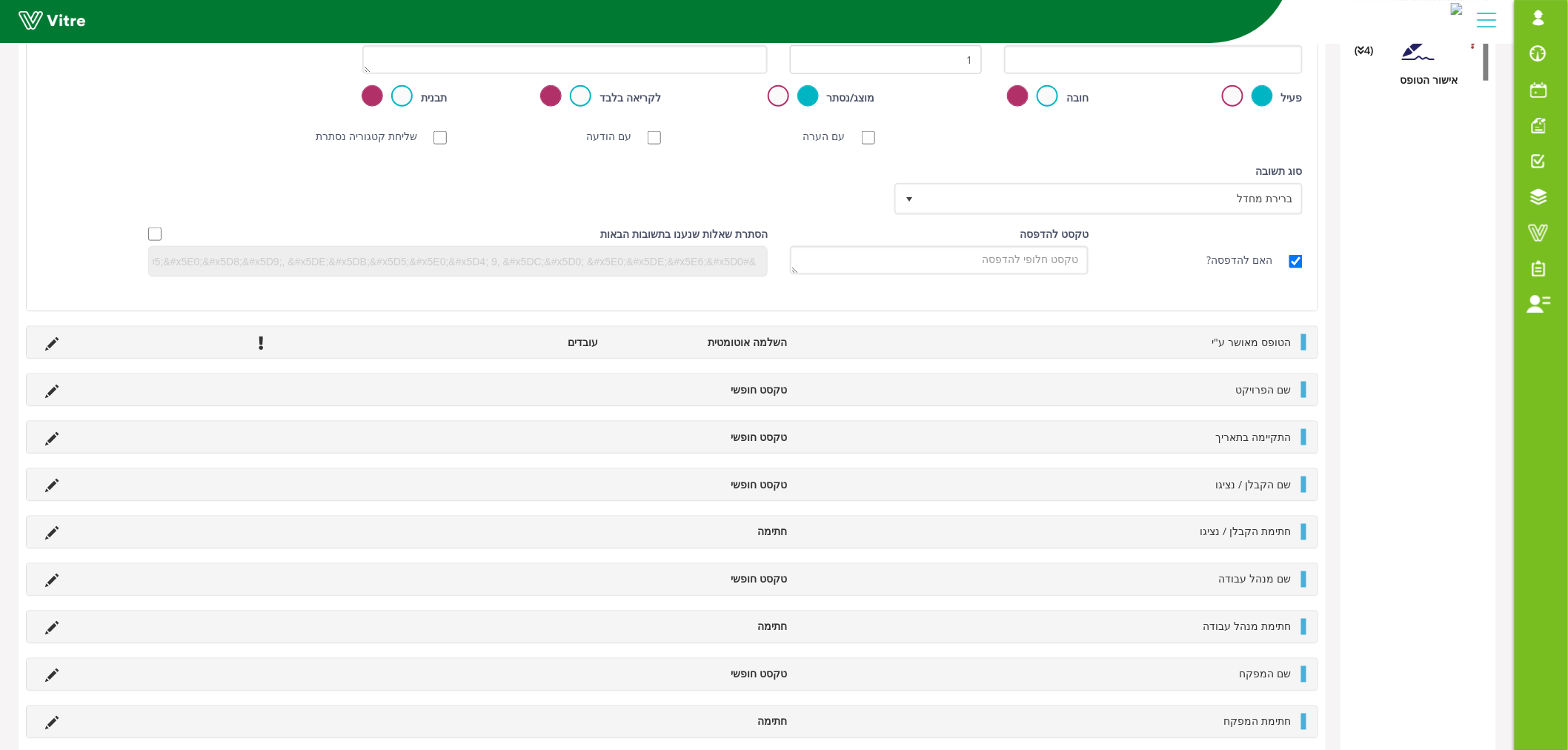
scroll to position [387, 0]
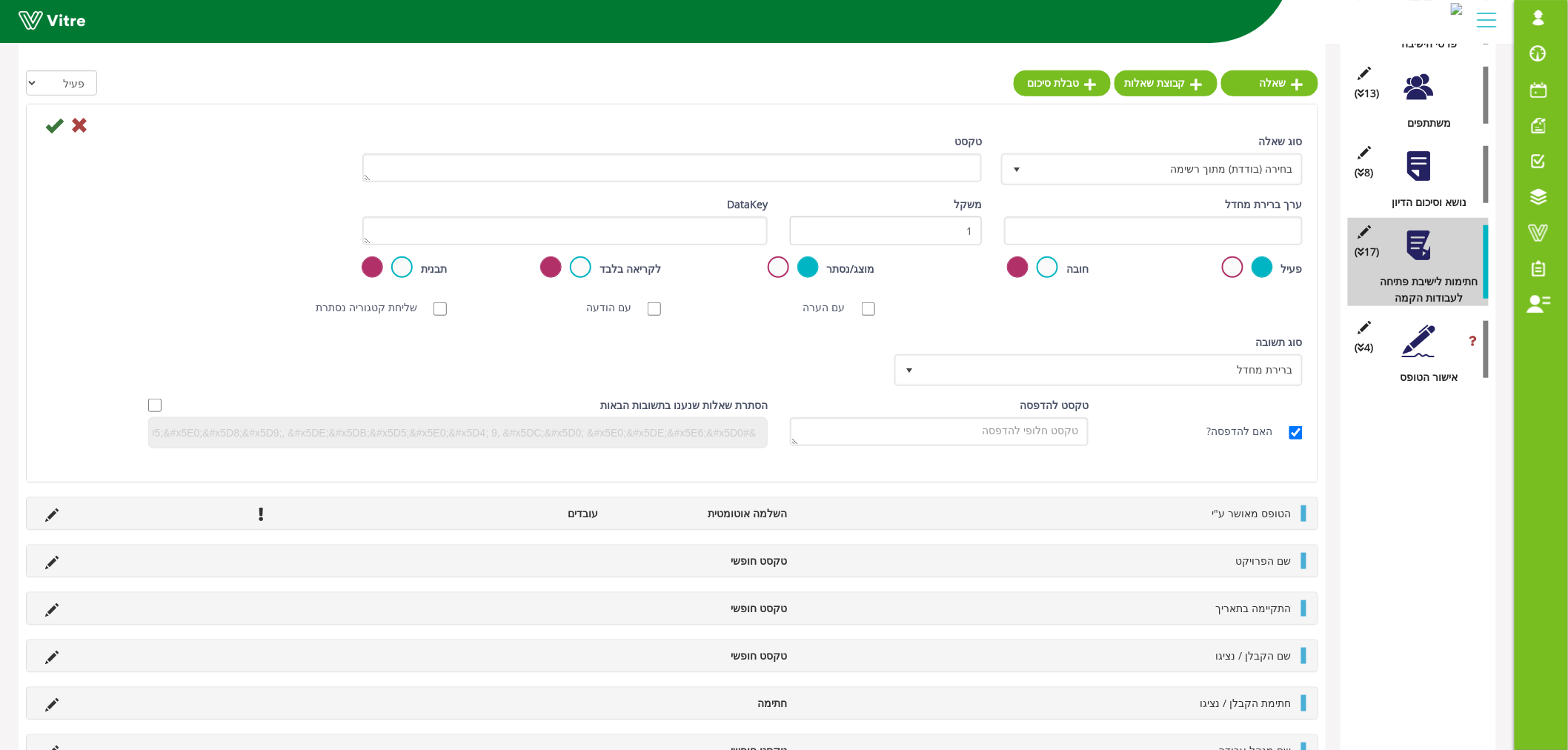
click at [884, 186] on div "טקסט" at bounding box center [671, 163] width 642 height 60
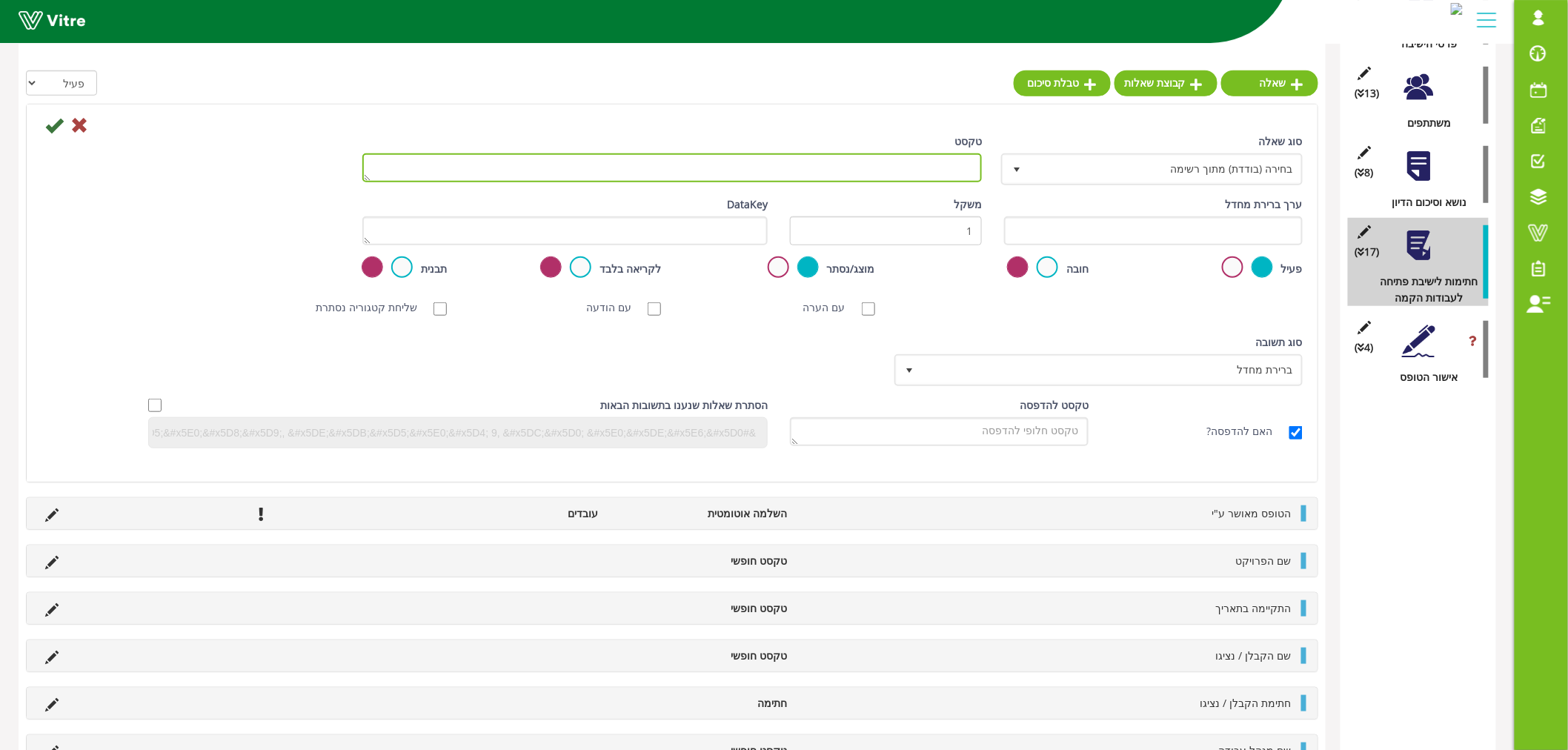
click at [898, 164] on textarea "טקסט" at bounding box center [672, 168] width 620 height 29
paste textarea "מנהל אחזקה"
type textarea "שם מנהל אחזקה"
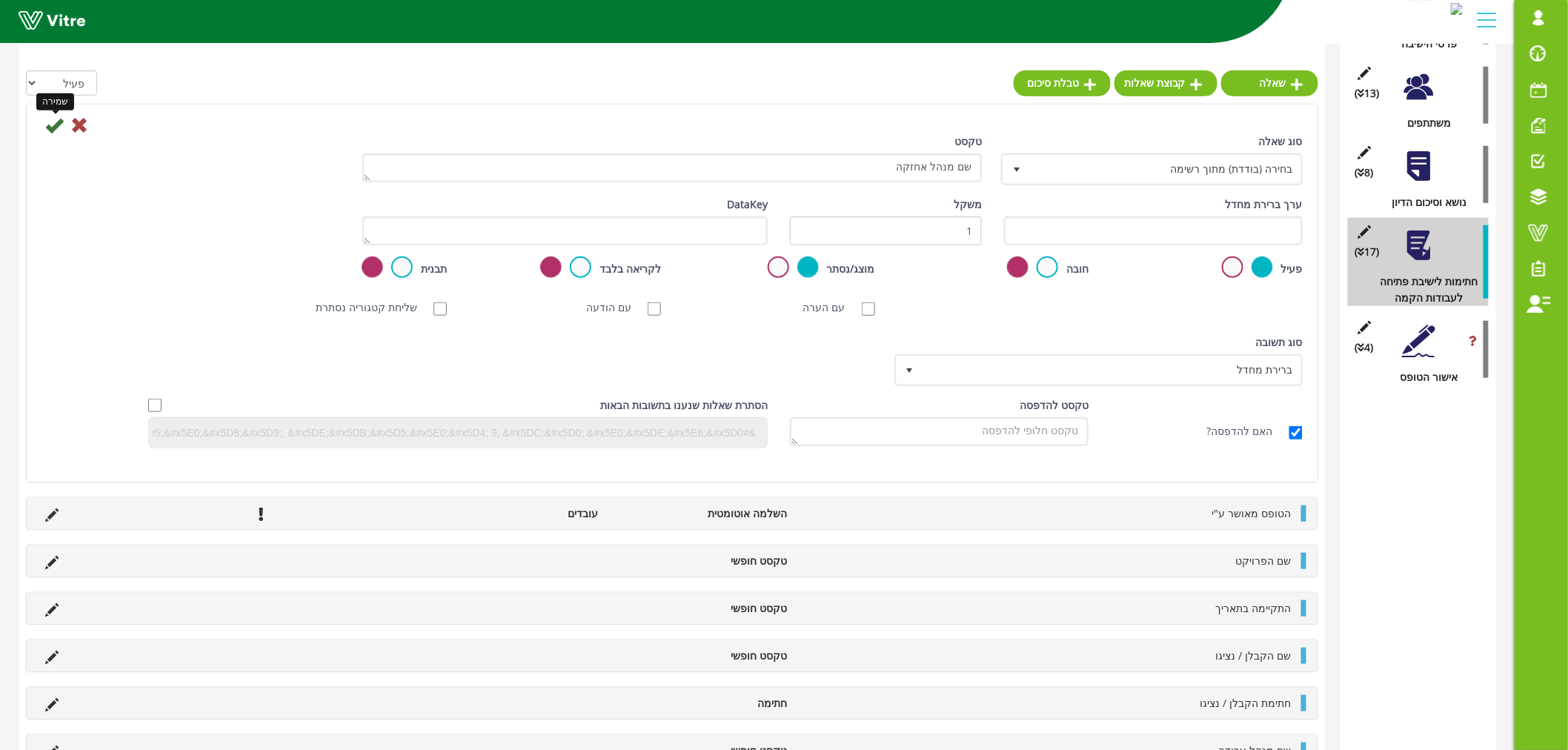
click at [54, 131] on icon at bounding box center [53, 125] width 18 height 18
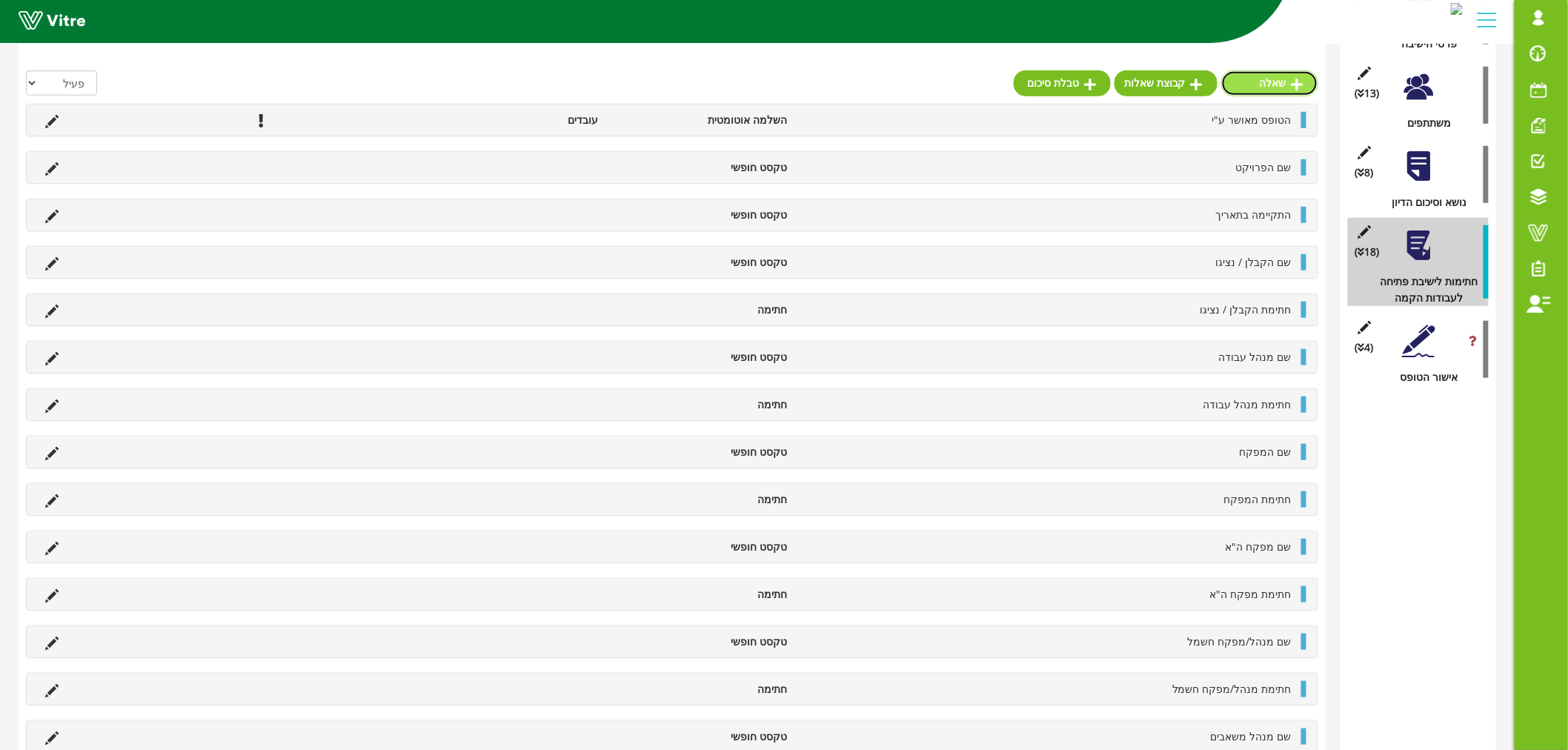
click at [1269, 75] on link "שאלה" at bounding box center [1270, 83] width 97 height 25
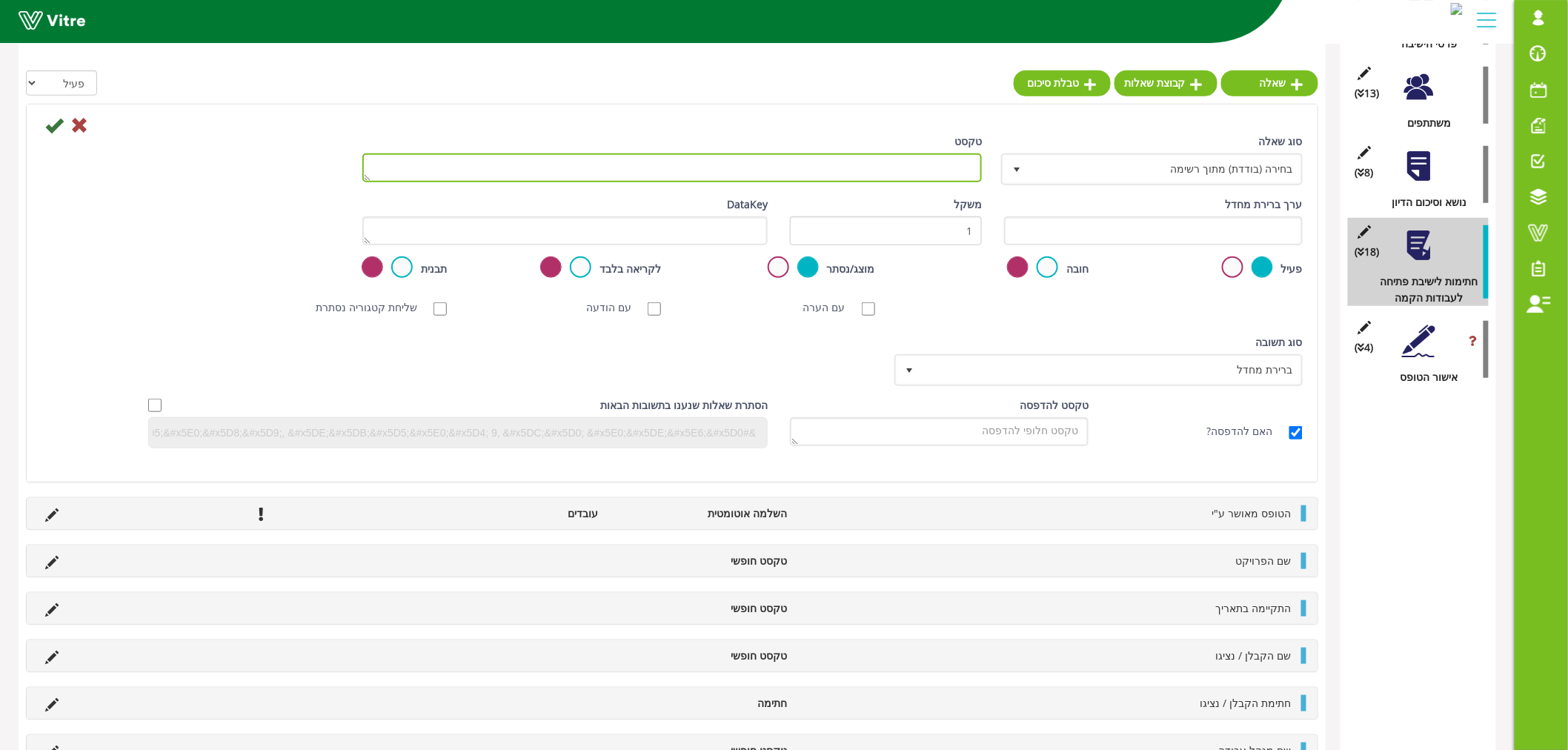
click at [870, 168] on textarea "טקסט" at bounding box center [672, 168] width 620 height 29
paste textarea "מנהל אחזקה"
click at [951, 169] on textarea "חתימה מנהל אחזקה" at bounding box center [672, 168] width 620 height 29
click at [947, 164] on textarea "חתימה מנהל אחזקה" at bounding box center [672, 168] width 620 height 29
click at [946, 164] on textarea "חתימה מנהל אחזקה" at bounding box center [672, 168] width 620 height 29
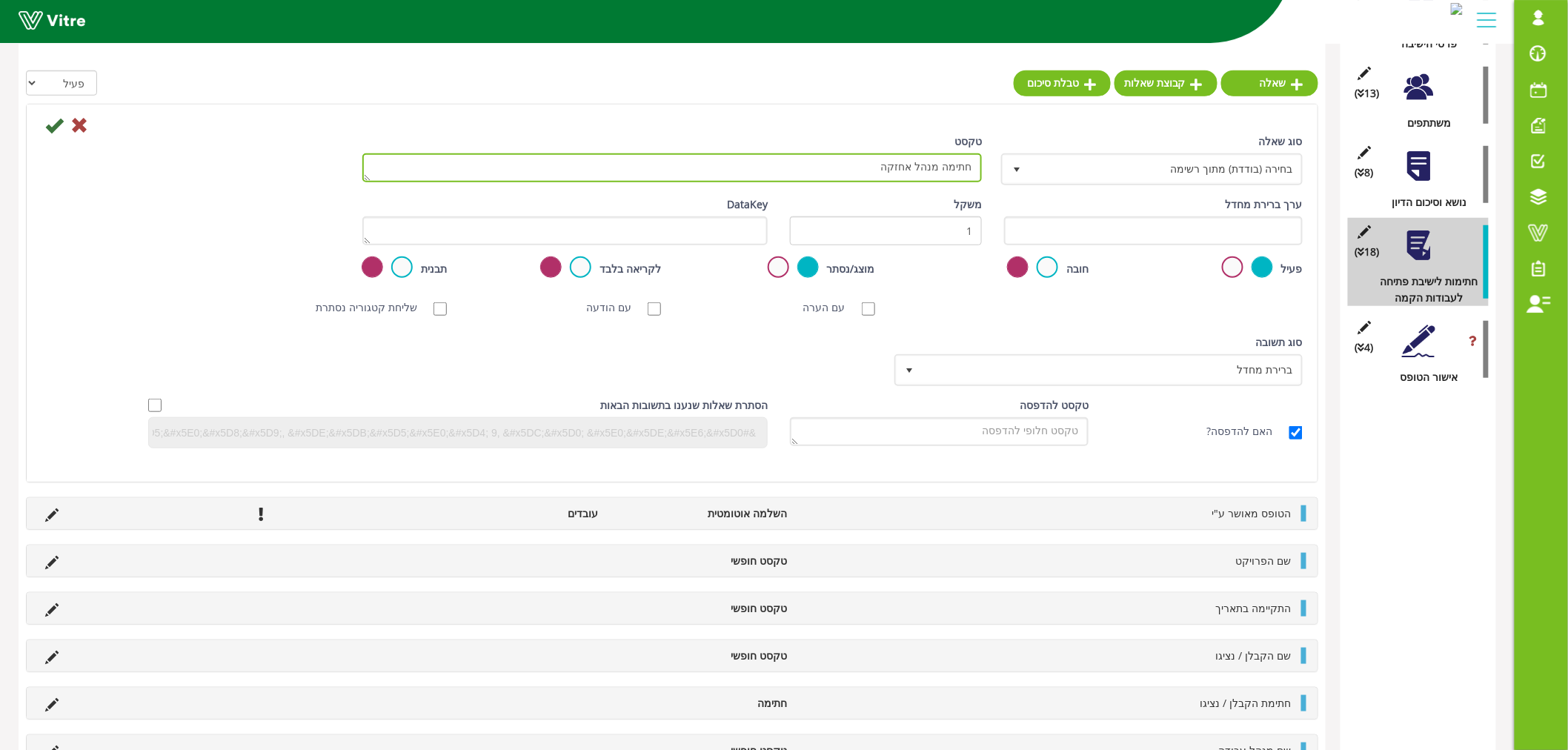
click at [950, 167] on textarea "חתימה מנהל אחזקה" at bounding box center [672, 168] width 620 height 29
type textarea "חתימת מנהל אחזקה"
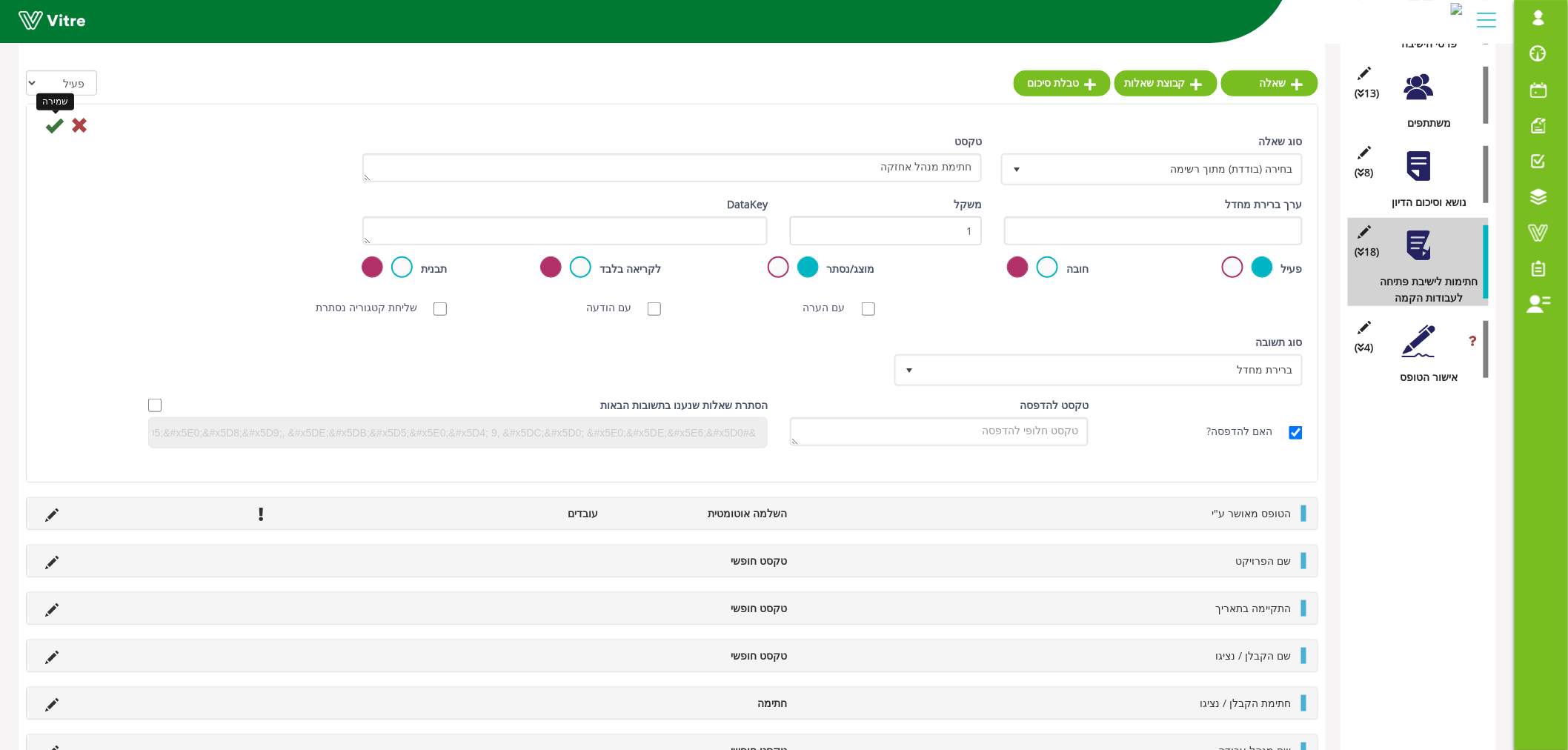
click at [47, 116] on icon at bounding box center [53, 125] width 18 height 18
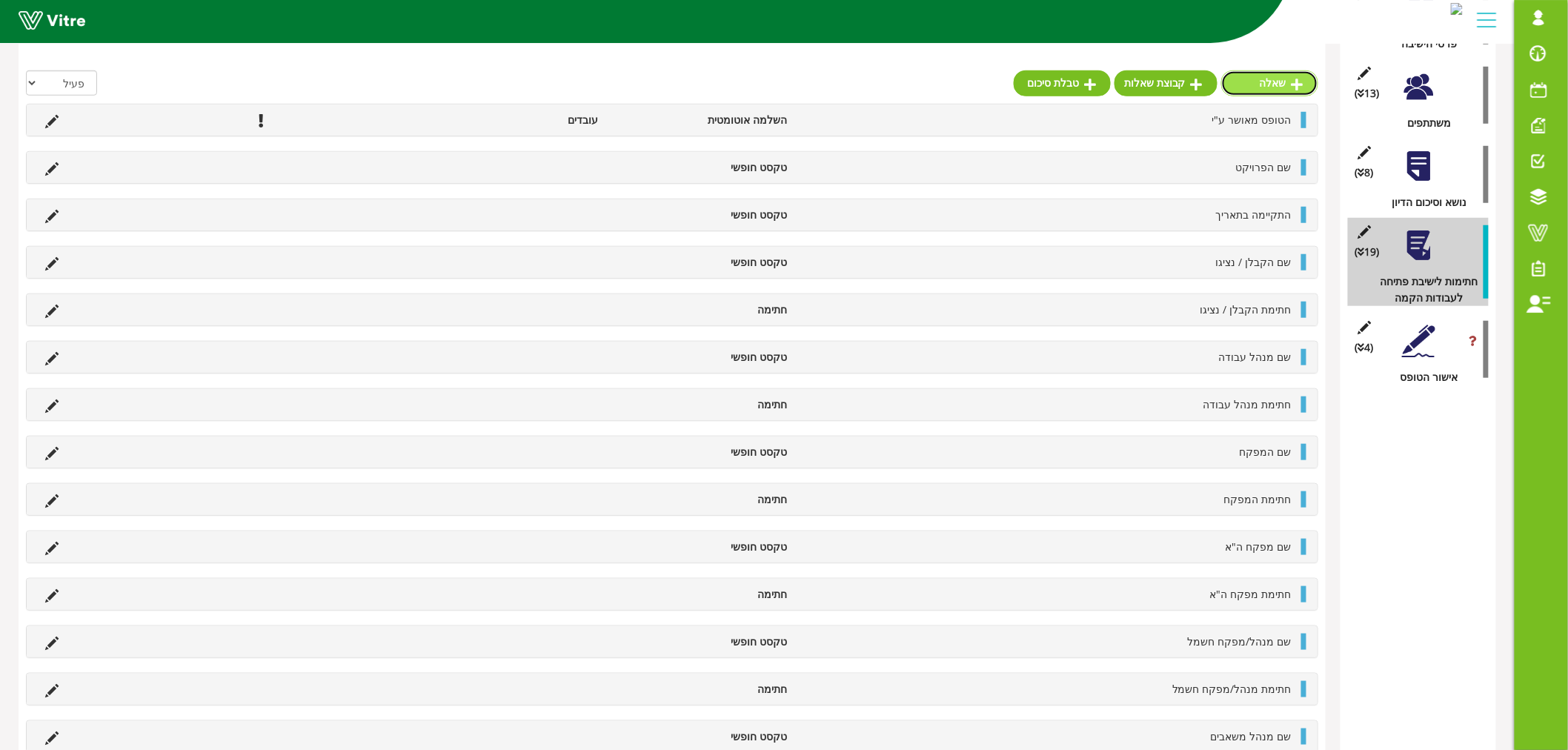
click at [1250, 84] on link "שאלה" at bounding box center [1270, 83] width 97 height 25
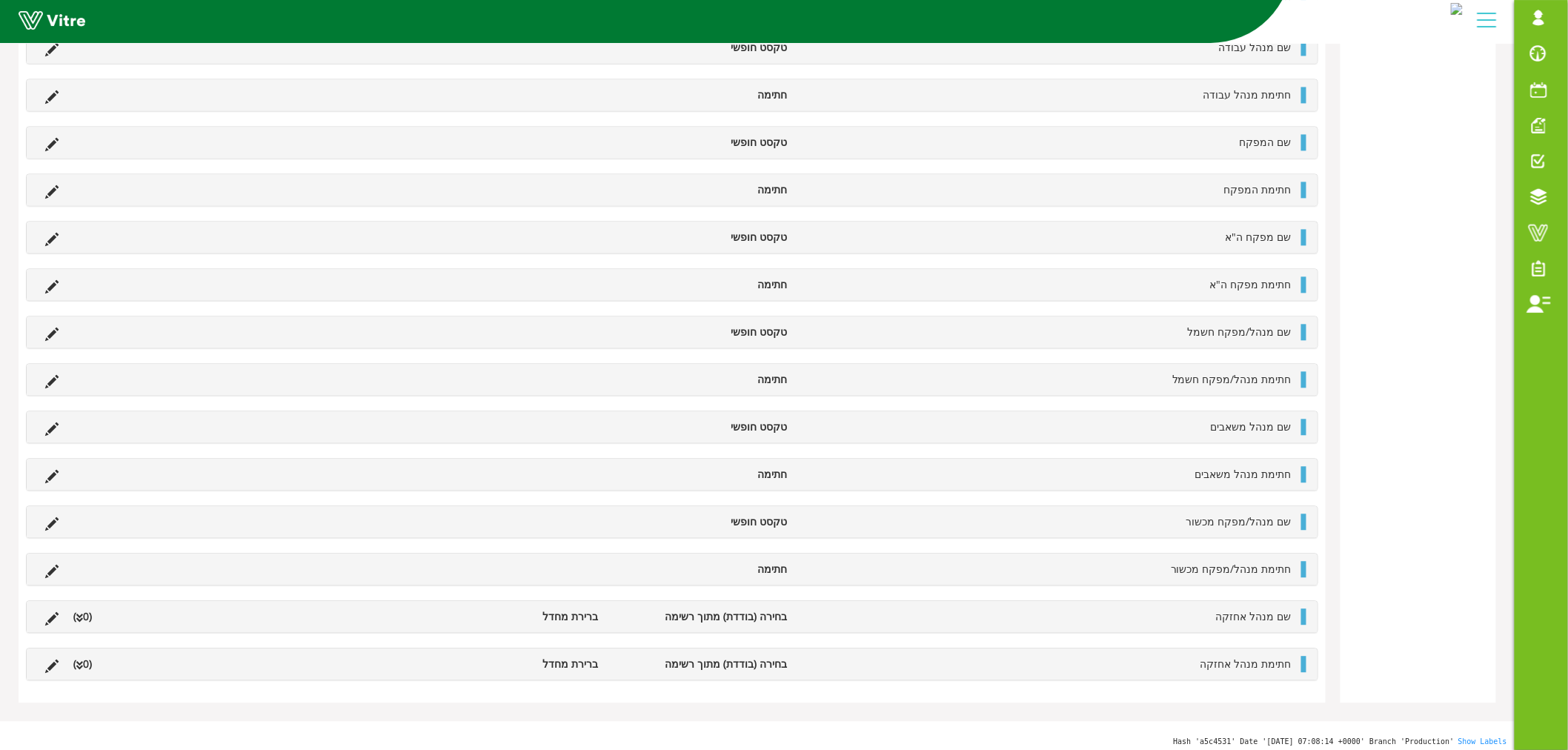
scroll to position [1251, 0]
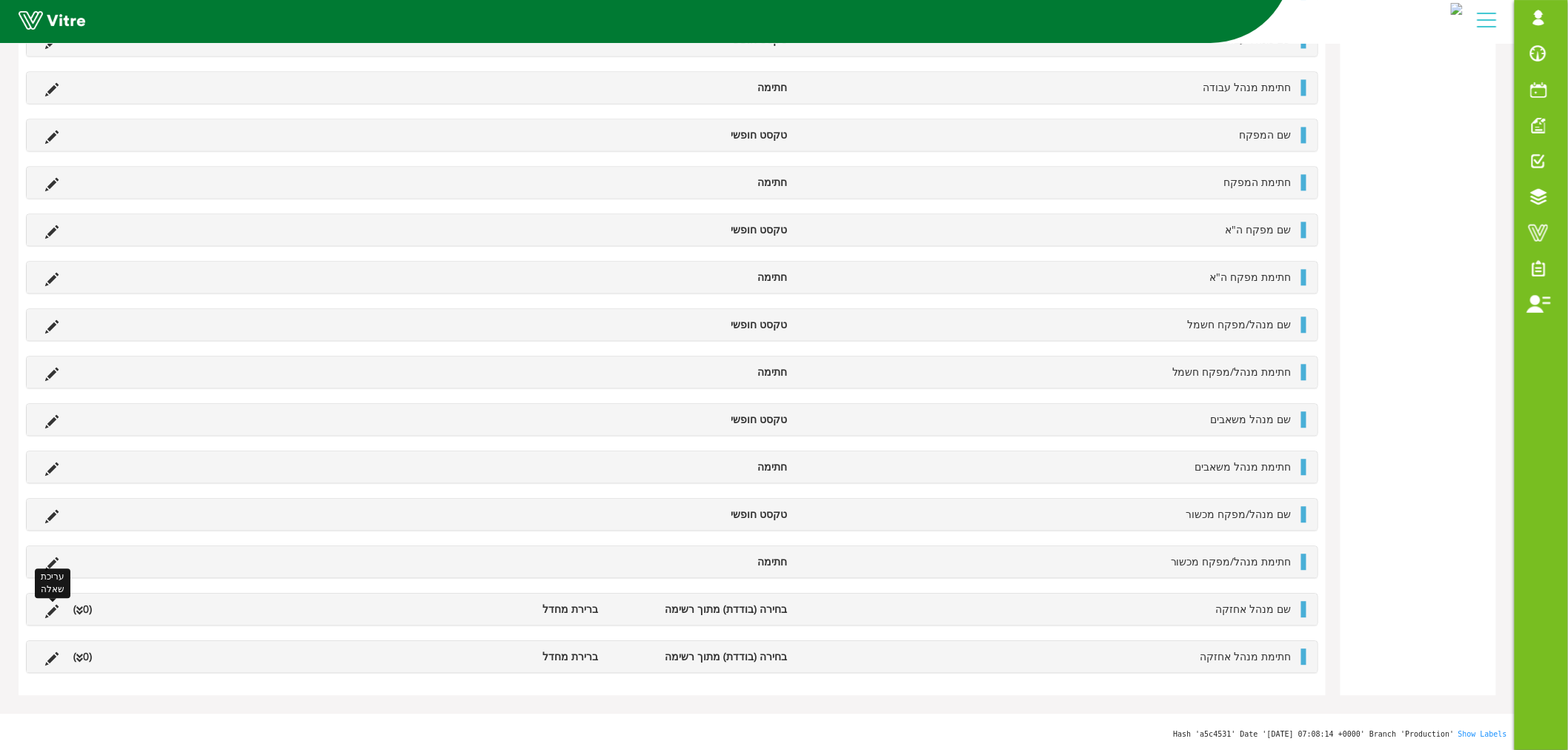
click at [47, 617] on icon at bounding box center [52, 612] width 14 height 14
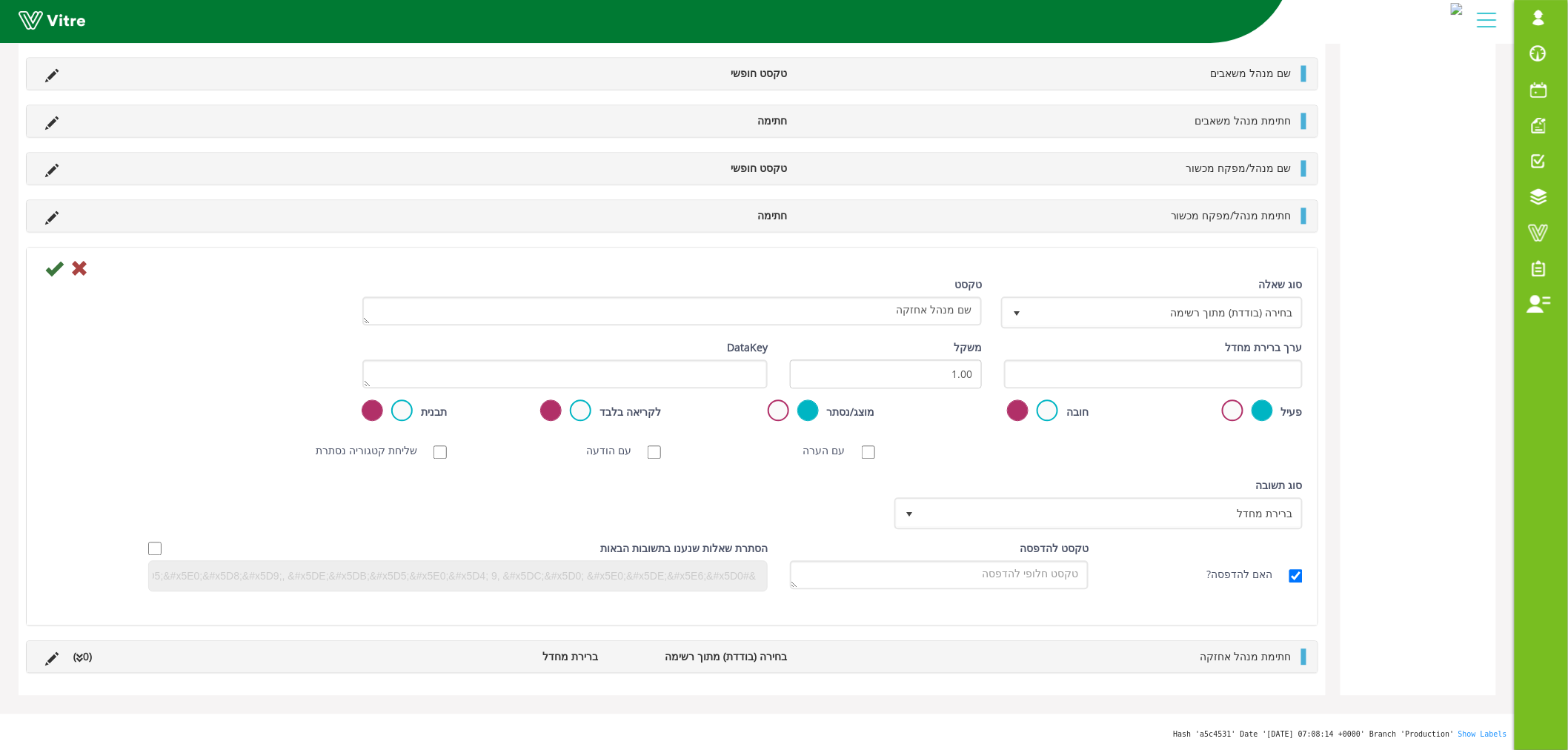
scroll to position [973, 0]
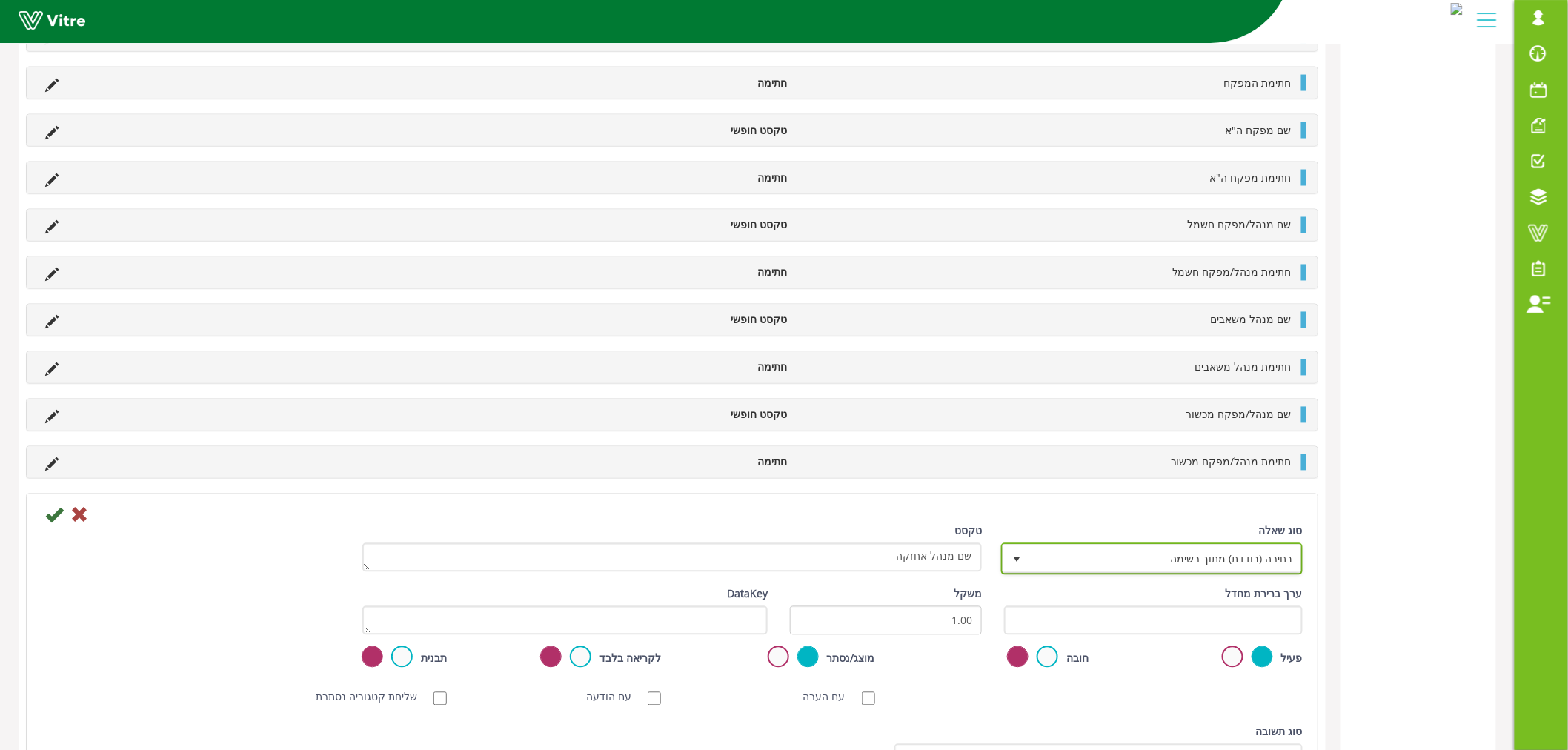
click at [1084, 558] on span "בחירה (בודדת) מתוך רשימה" at bounding box center [1165, 558] width 272 height 26
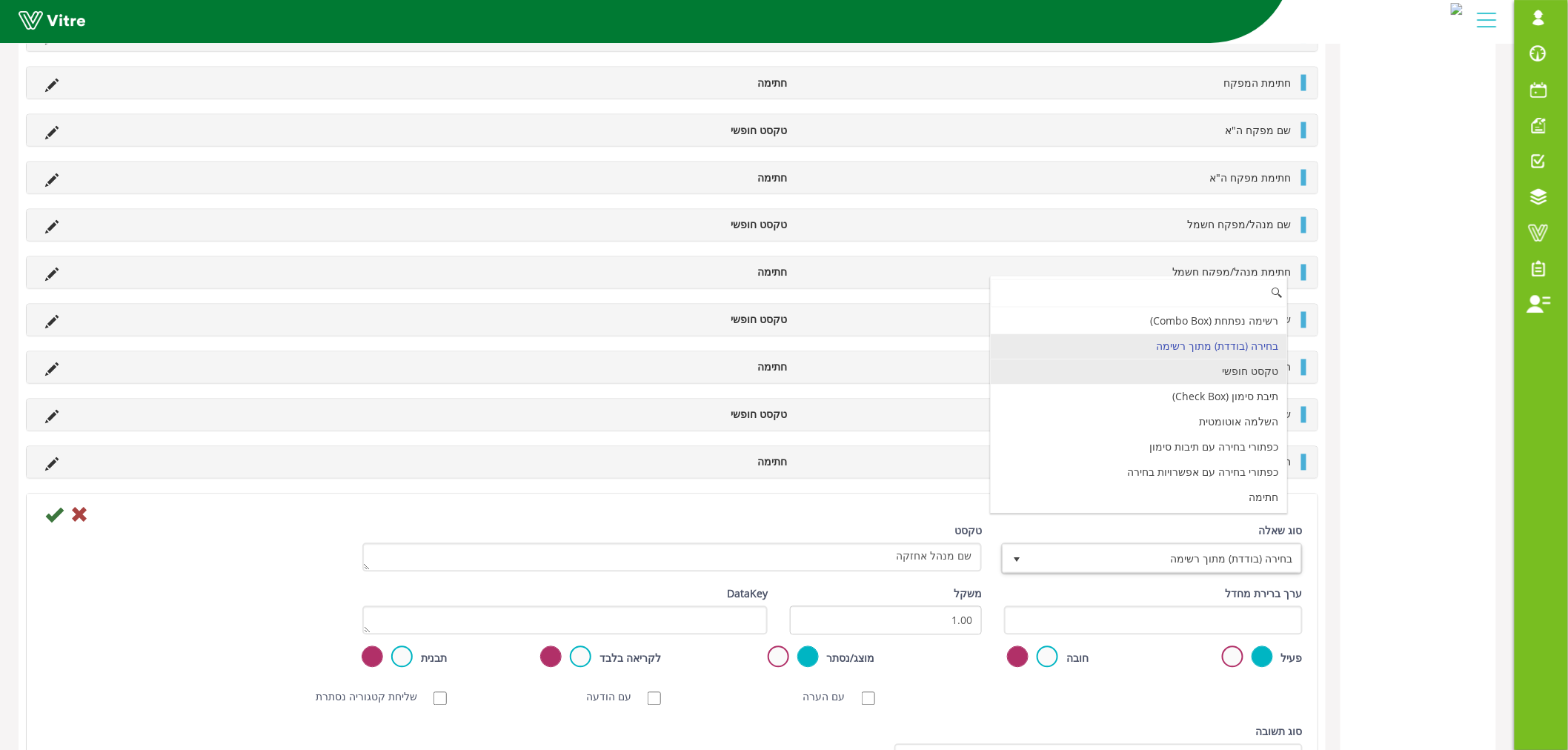
click at [1201, 372] on li "טקסט חופשי" at bounding box center [1139, 372] width 297 height 25
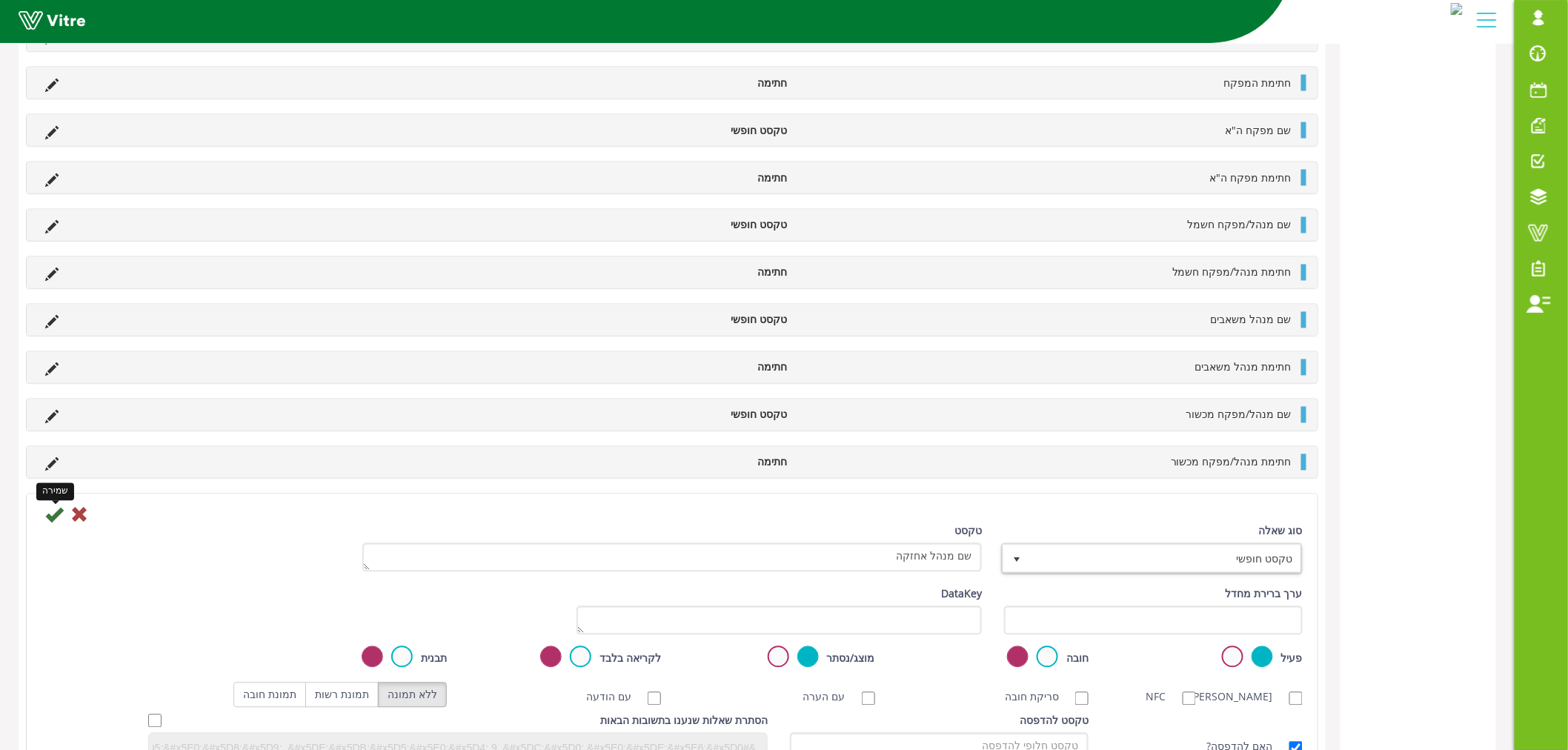
click at [53, 519] on icon at bounding box center [53, 514] width 18 height 18
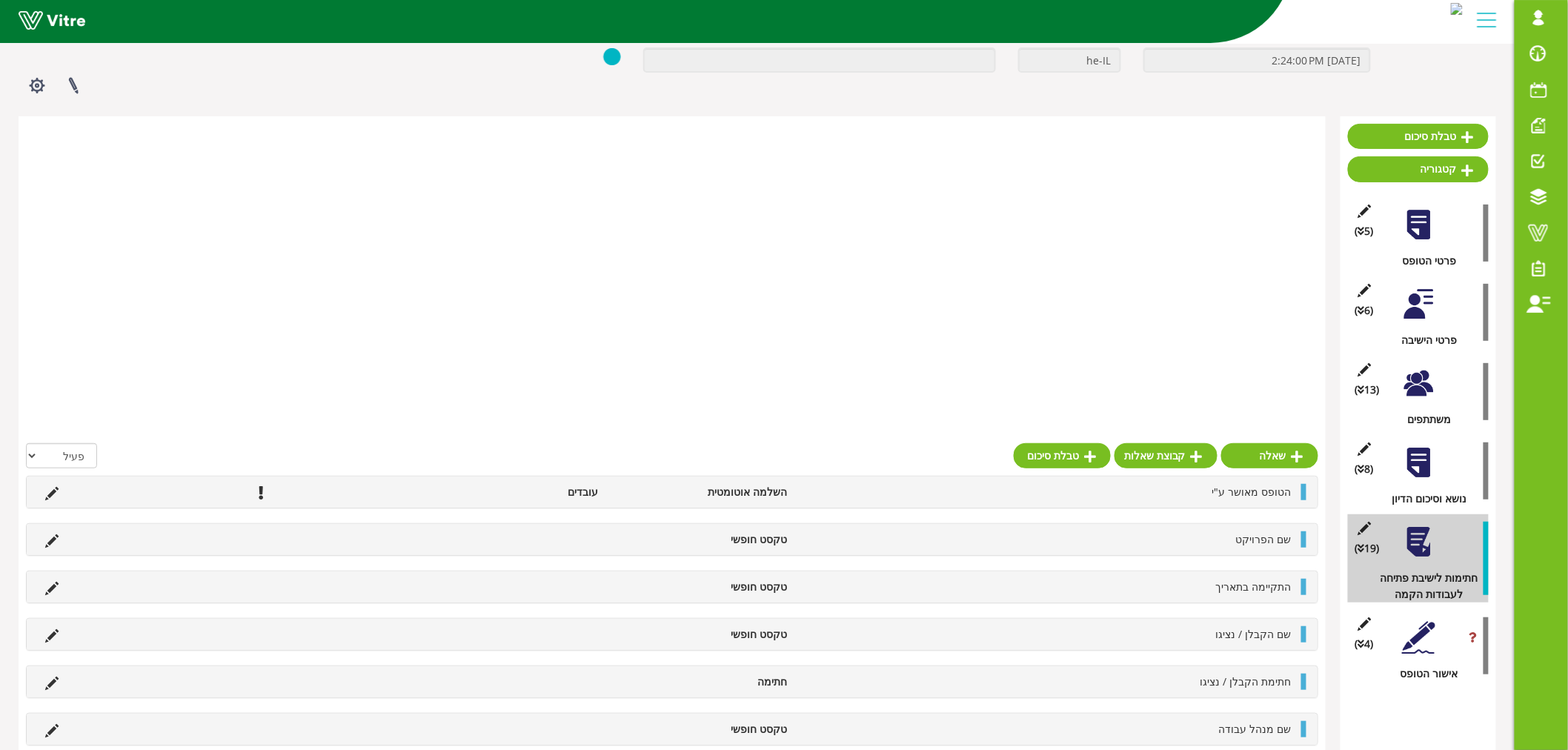
scroll to position [782, 0]
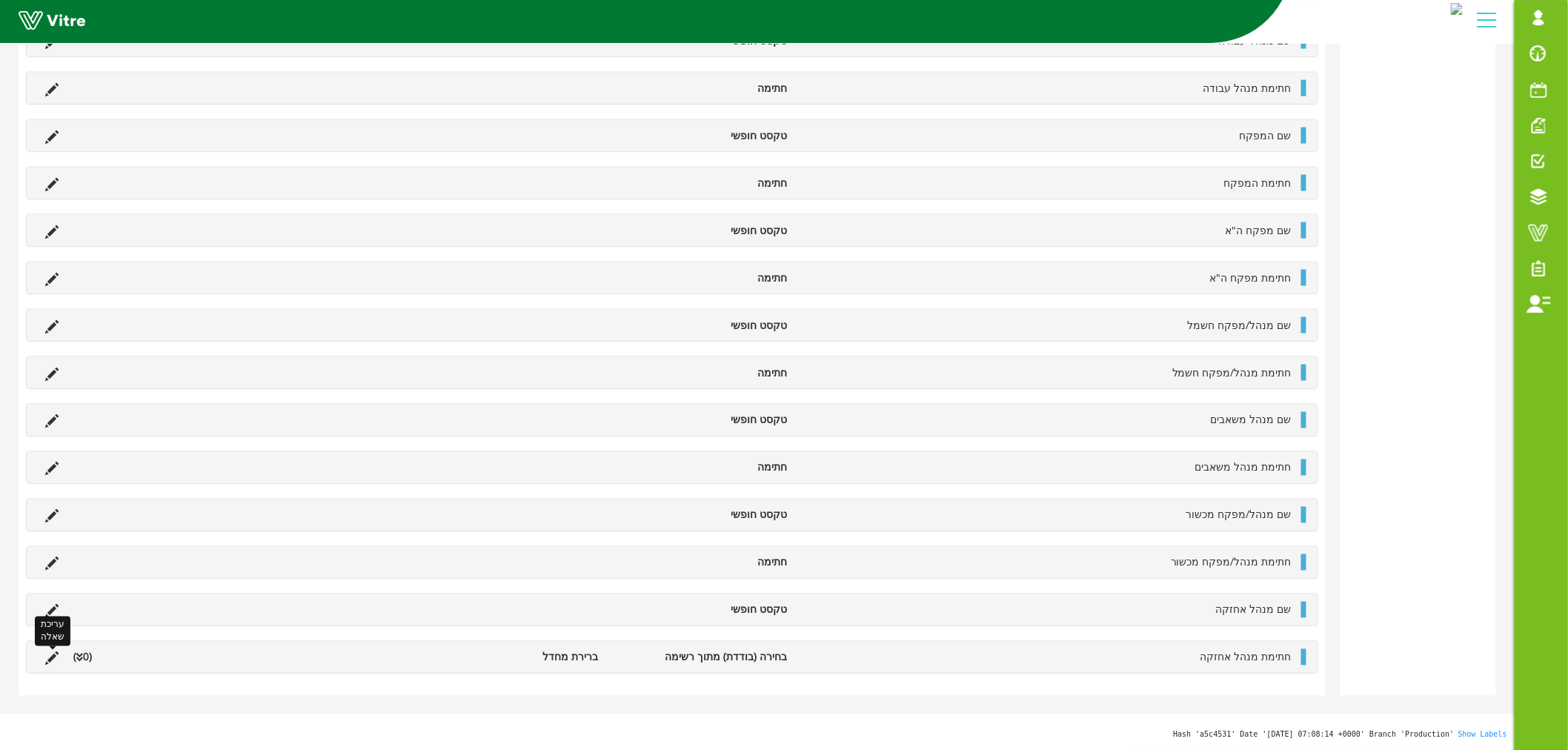
click at [50, 659] on icon at bounding box center [52, 658] width 14 height 14
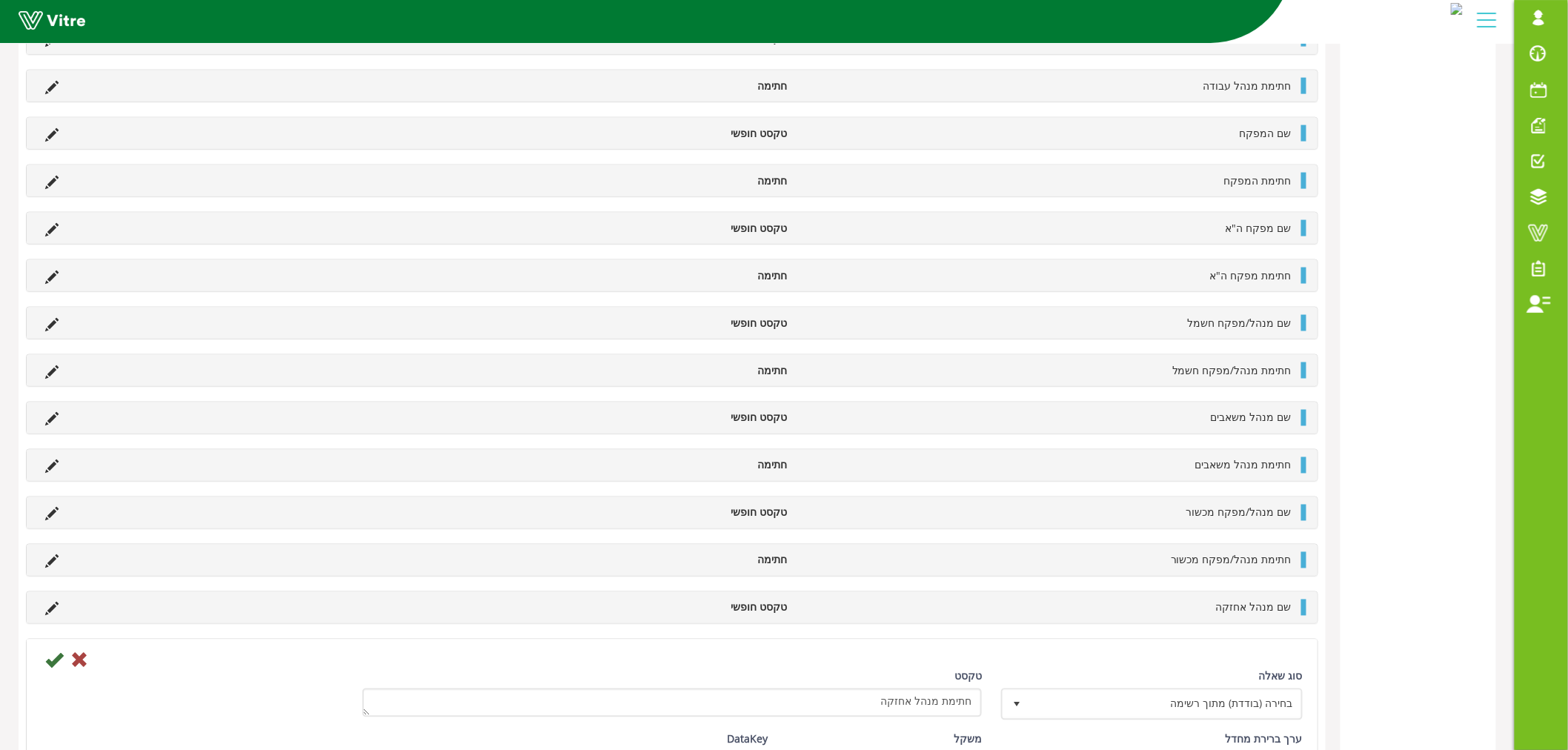
scroll to position [973, 0]
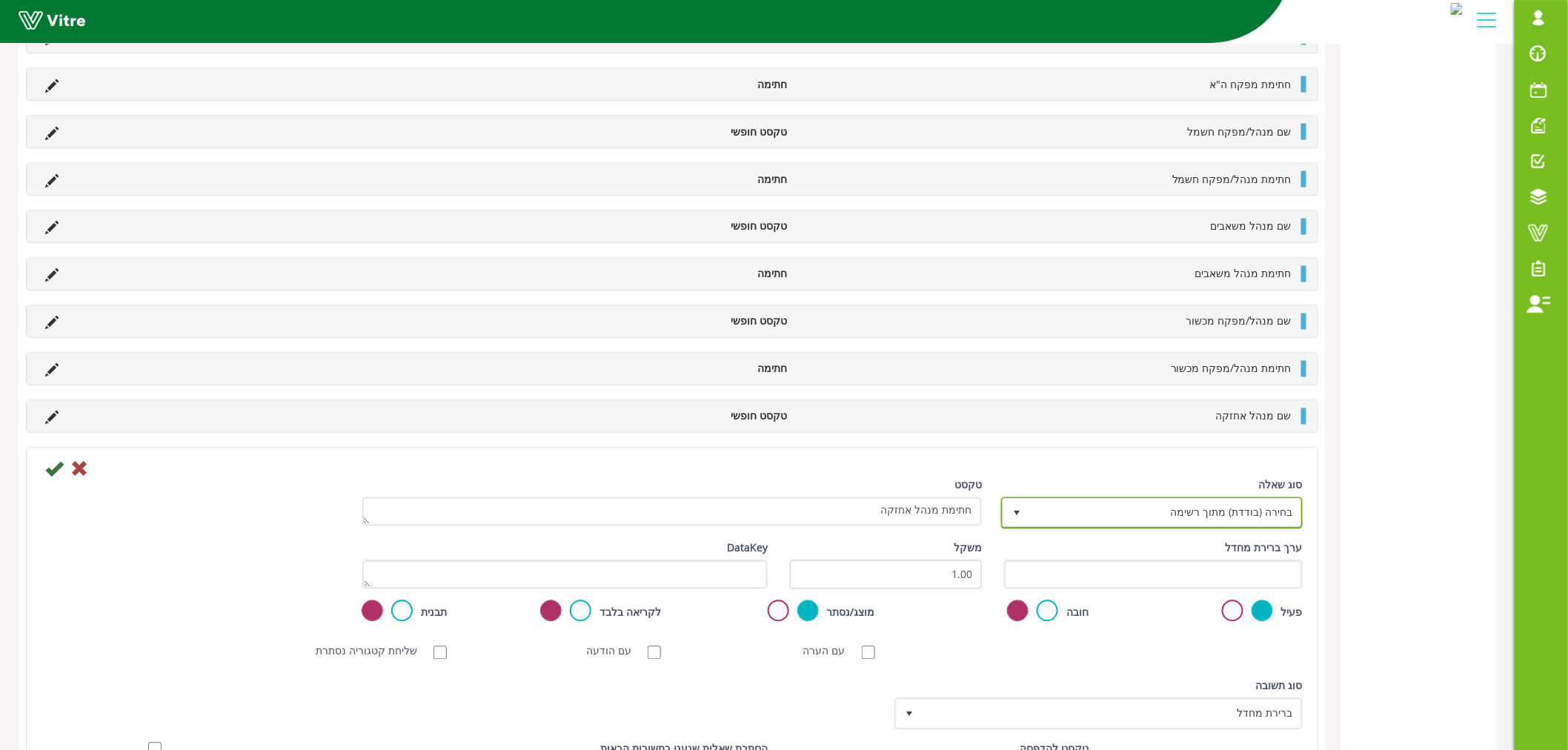
click at [1176, 509] on span "בחירה (בודדת) מתוך רשימה" at bounding box center [1165, 512] width 272 height 26
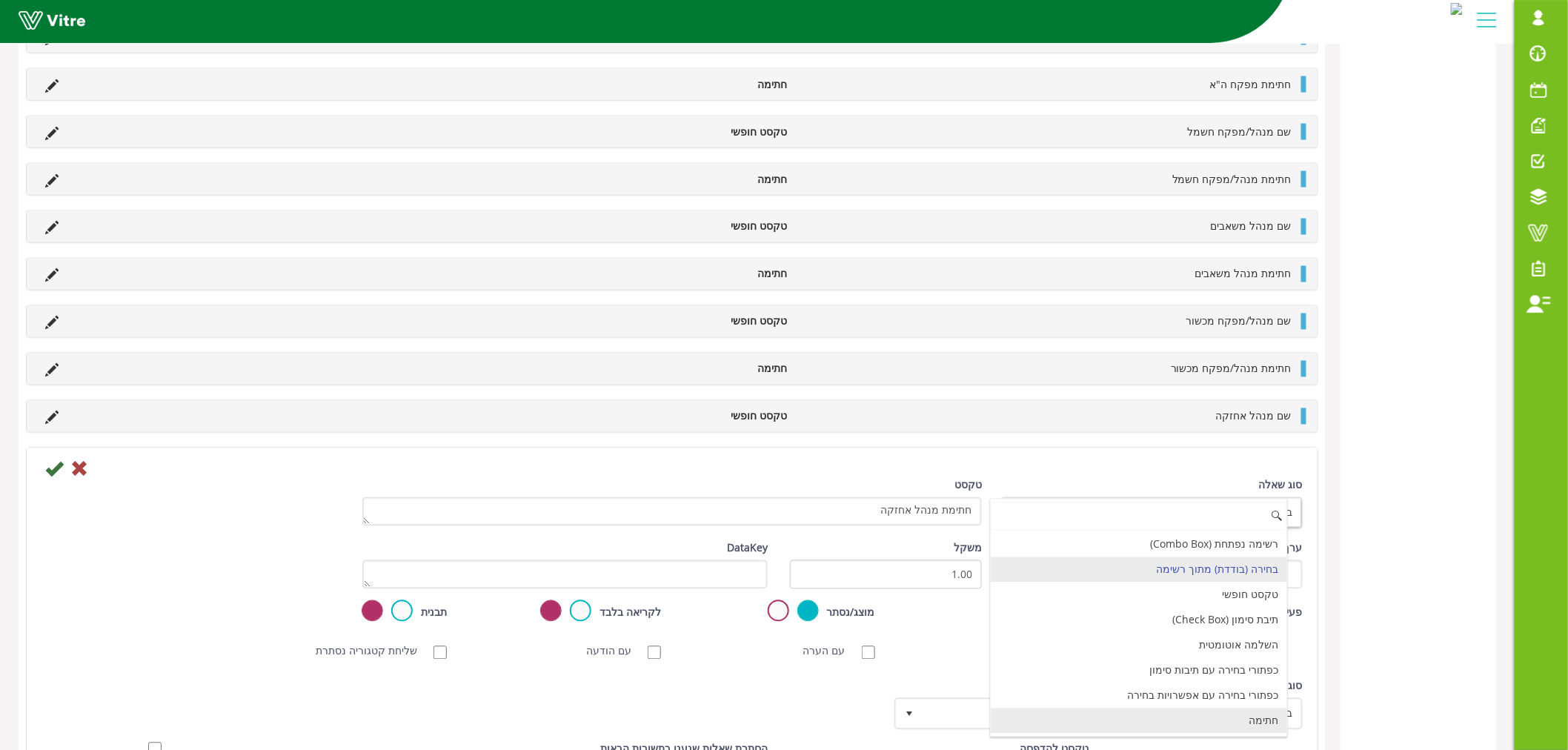
click at [1251, 729] on li "חתימה" at bounding box center [1139, 721] width 297 height 25
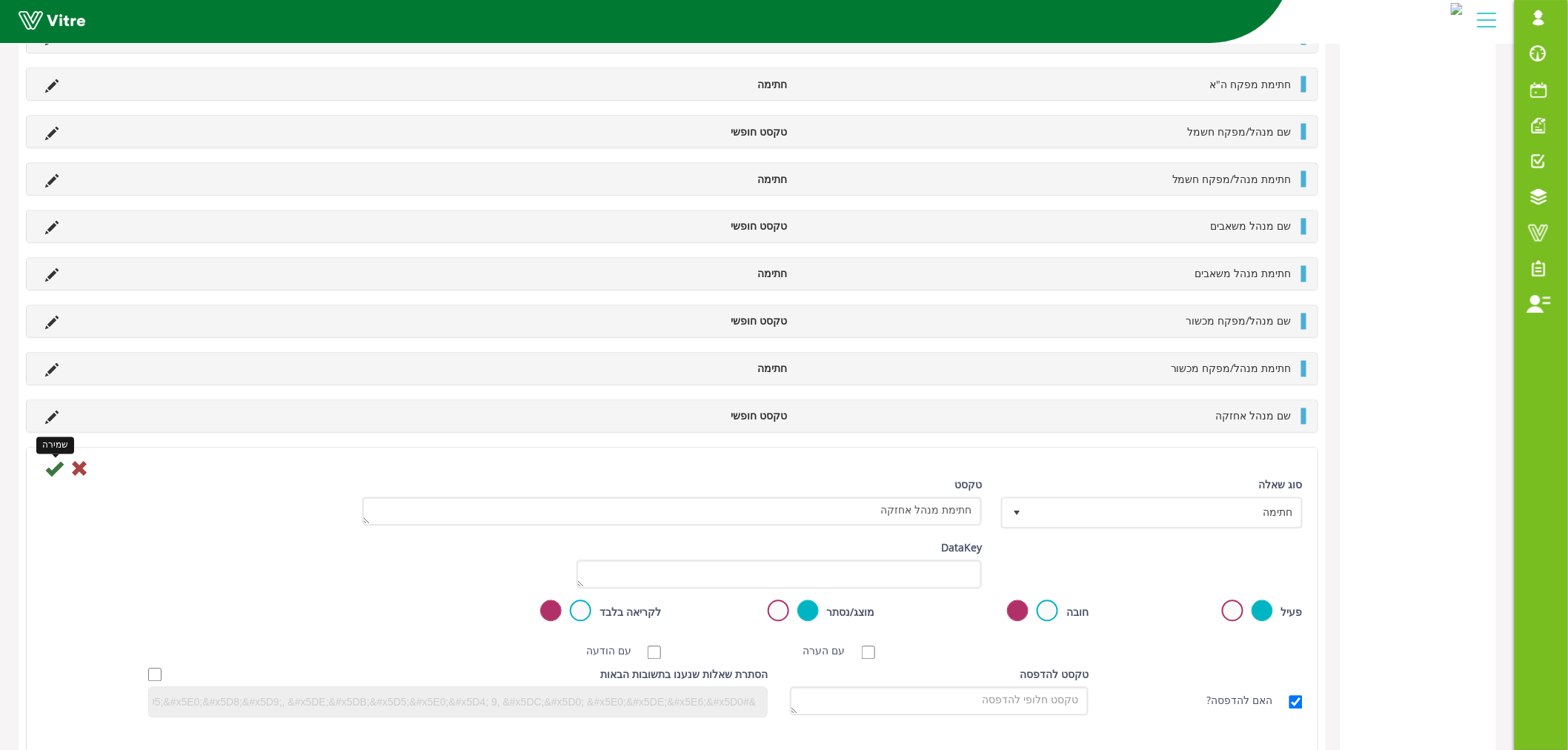
click at [58, 475] on icon at bounding box center [53, 469] width 18 height 18
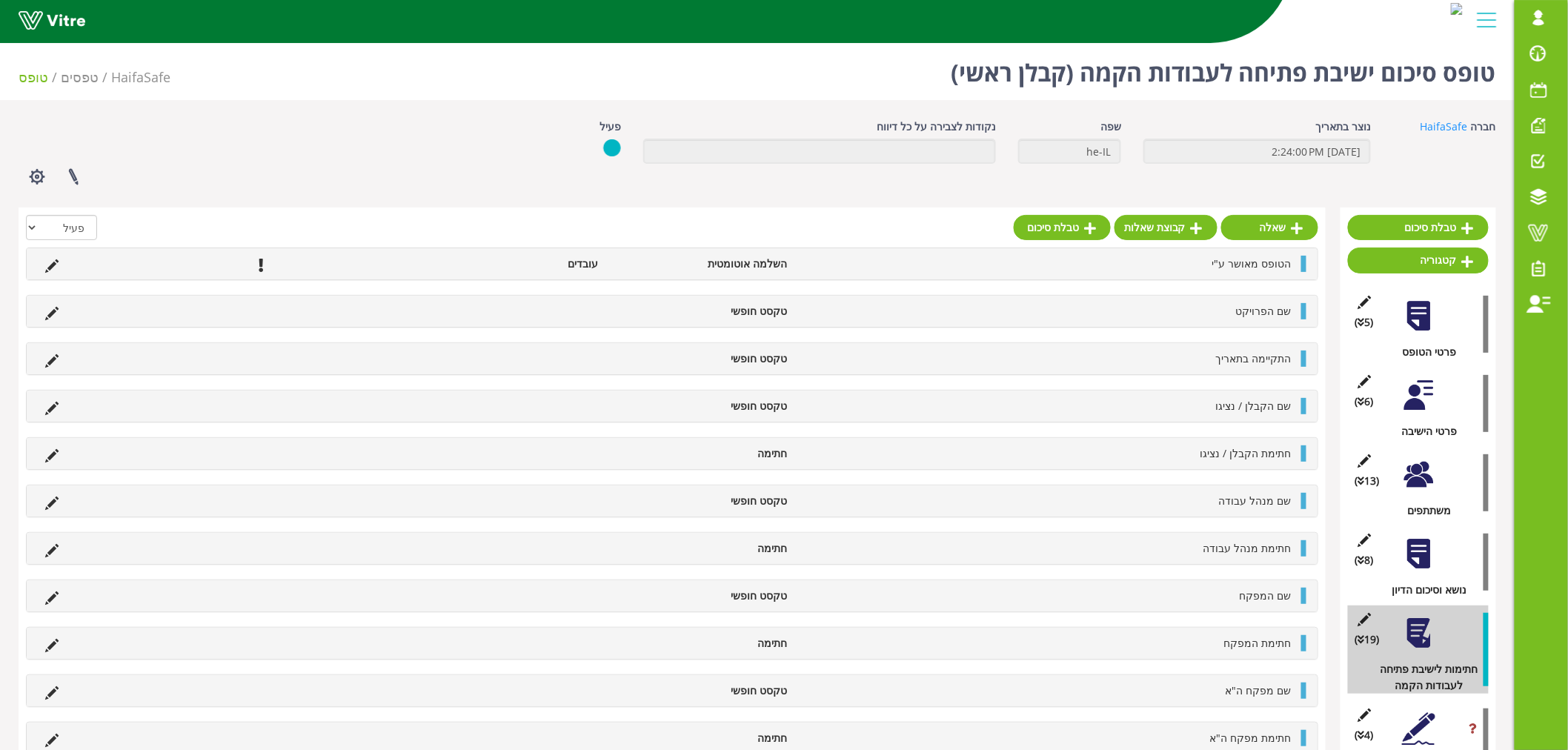
click at [1286, 203] on div "חברה HaifaSafe נוצר בתאריך [DATE] 2:24:00 PM שפה he-IL נקודות לצבירה על כל דיוו…" at bounding box center [758, 637] width 1478 height 1037
click at [1286, 226] on link "שאלה" at bounding box center [1270, 228] width 97 height 25
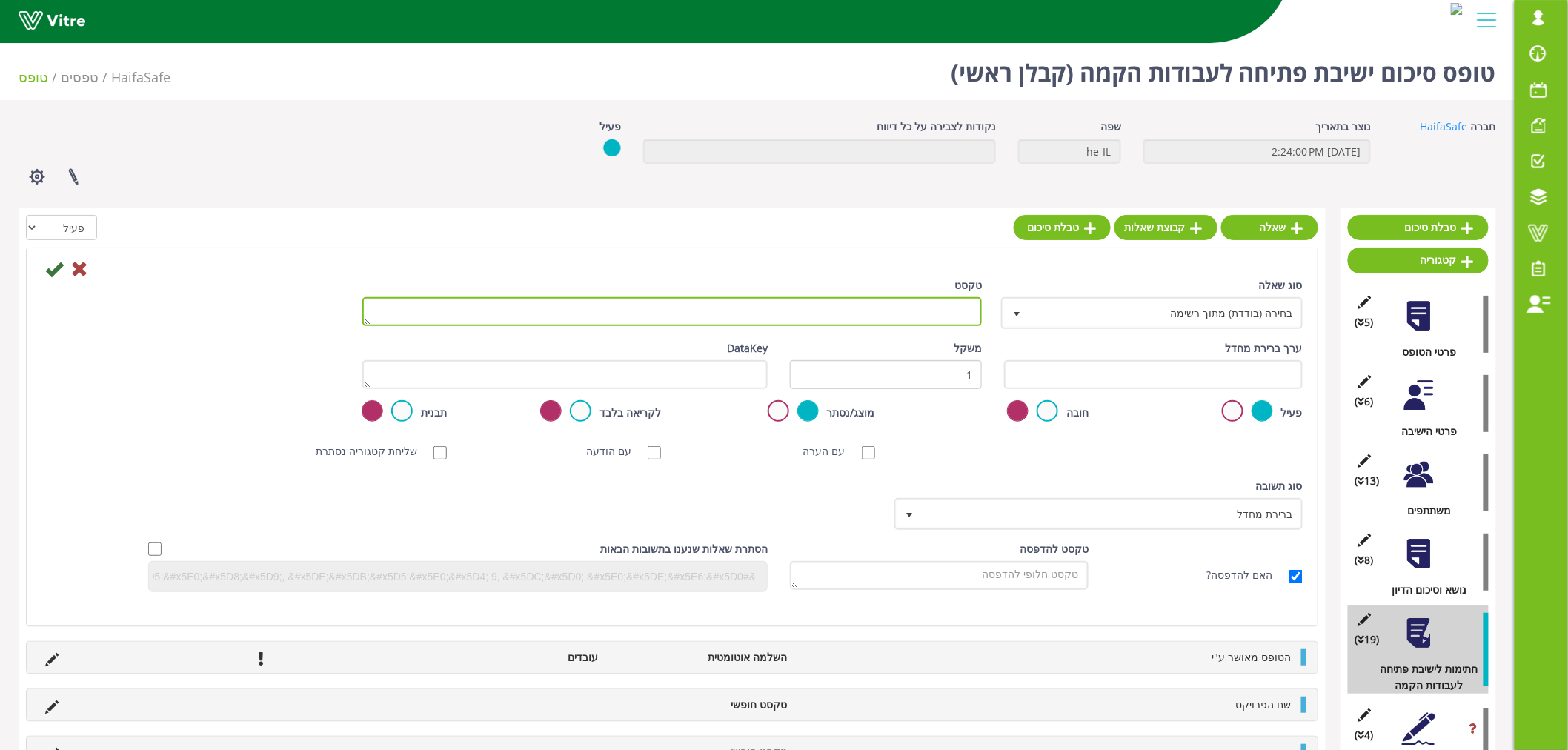
click at [912, 316] on textarea "טקסט" at bounding box center [672, 312] width 620 height 29
paste textarea "נציג מחלקת בטיחות"
type textarea "שם נציג מחלקת בטיחות"
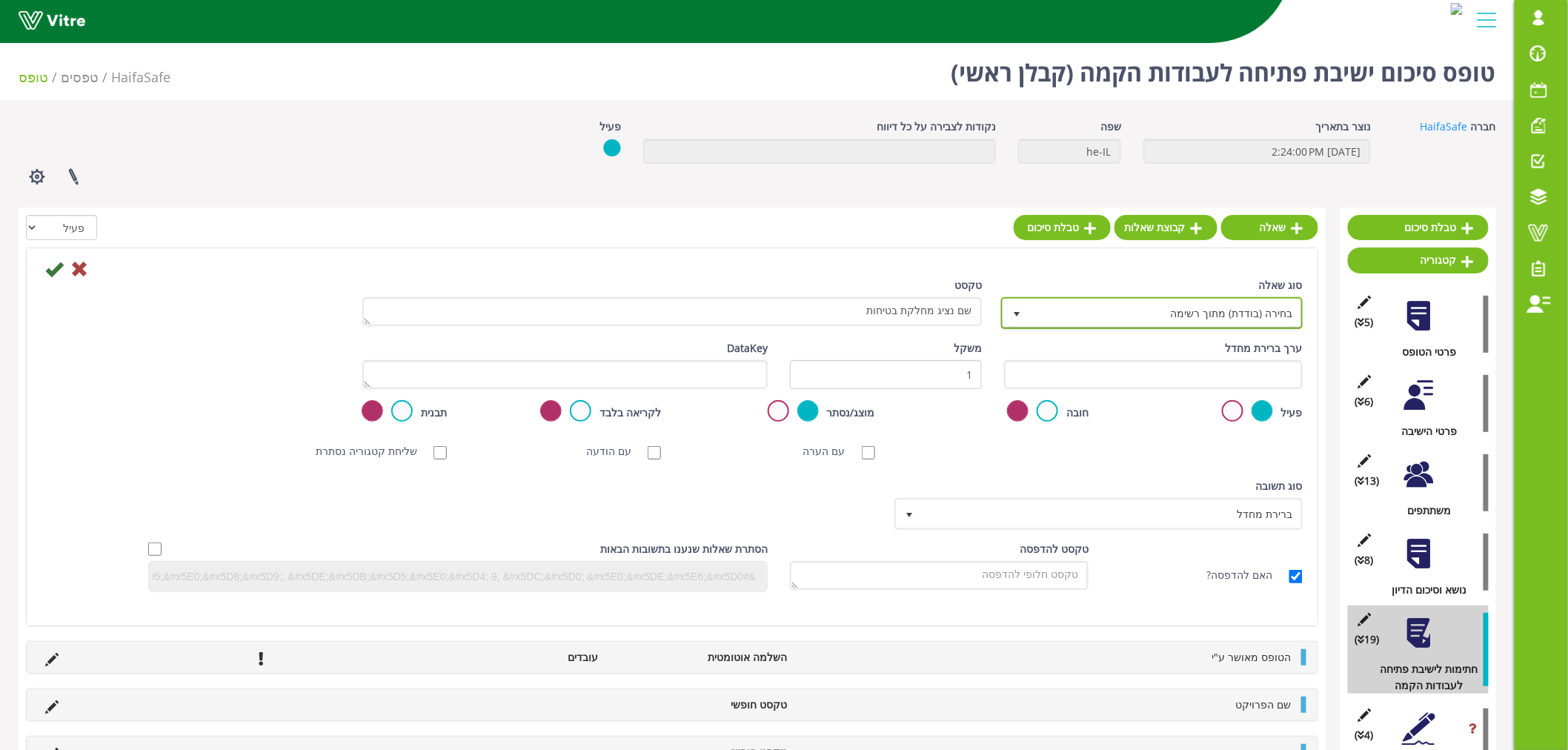
click at [1127, 310] on span "בחירה (בודדת) מתוך רשימה" at bounding box center [1165, 312] width 272 height 26
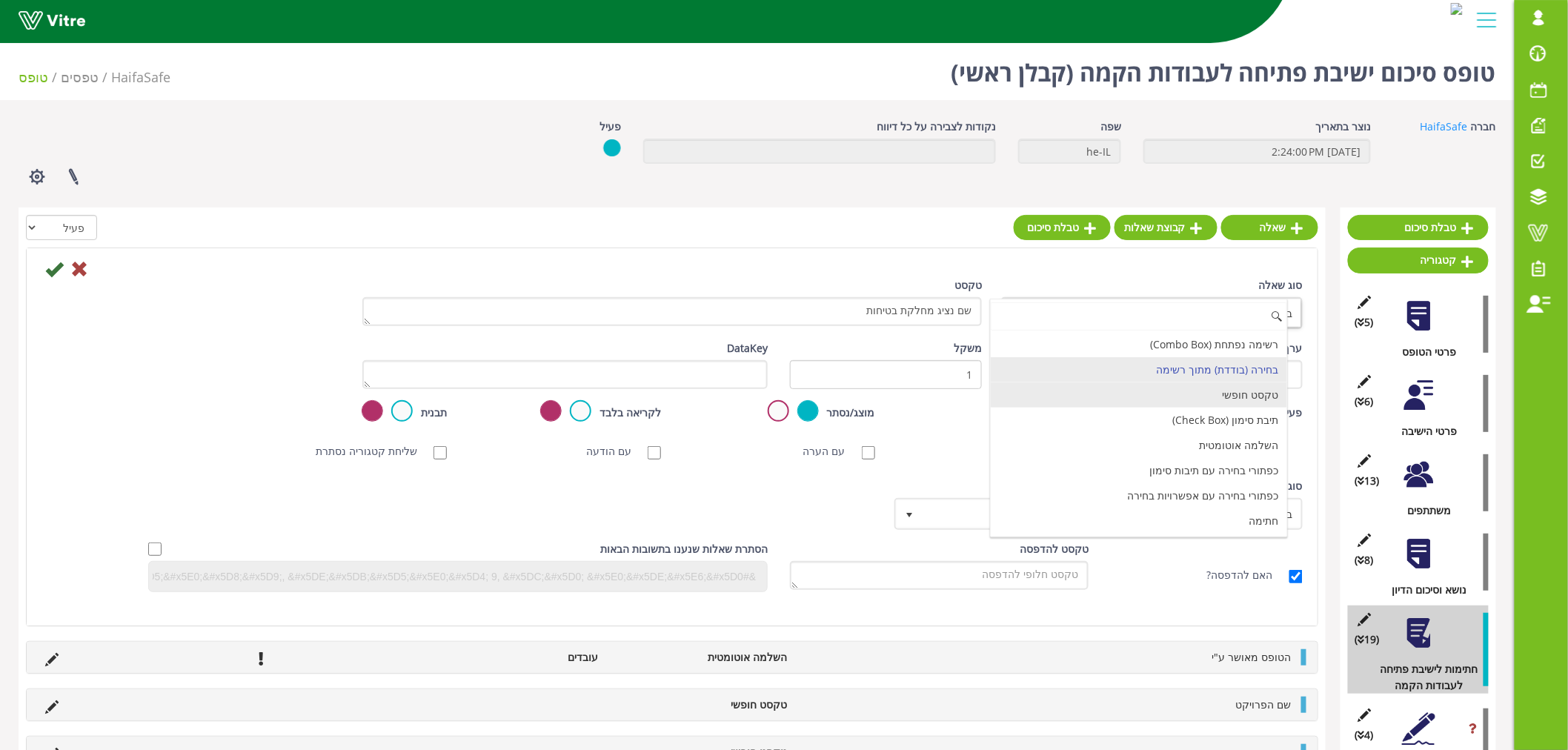
click at [1146, 398] on li "טקסט חופשי" at bounding box center [1139, 395] width 297 height 25
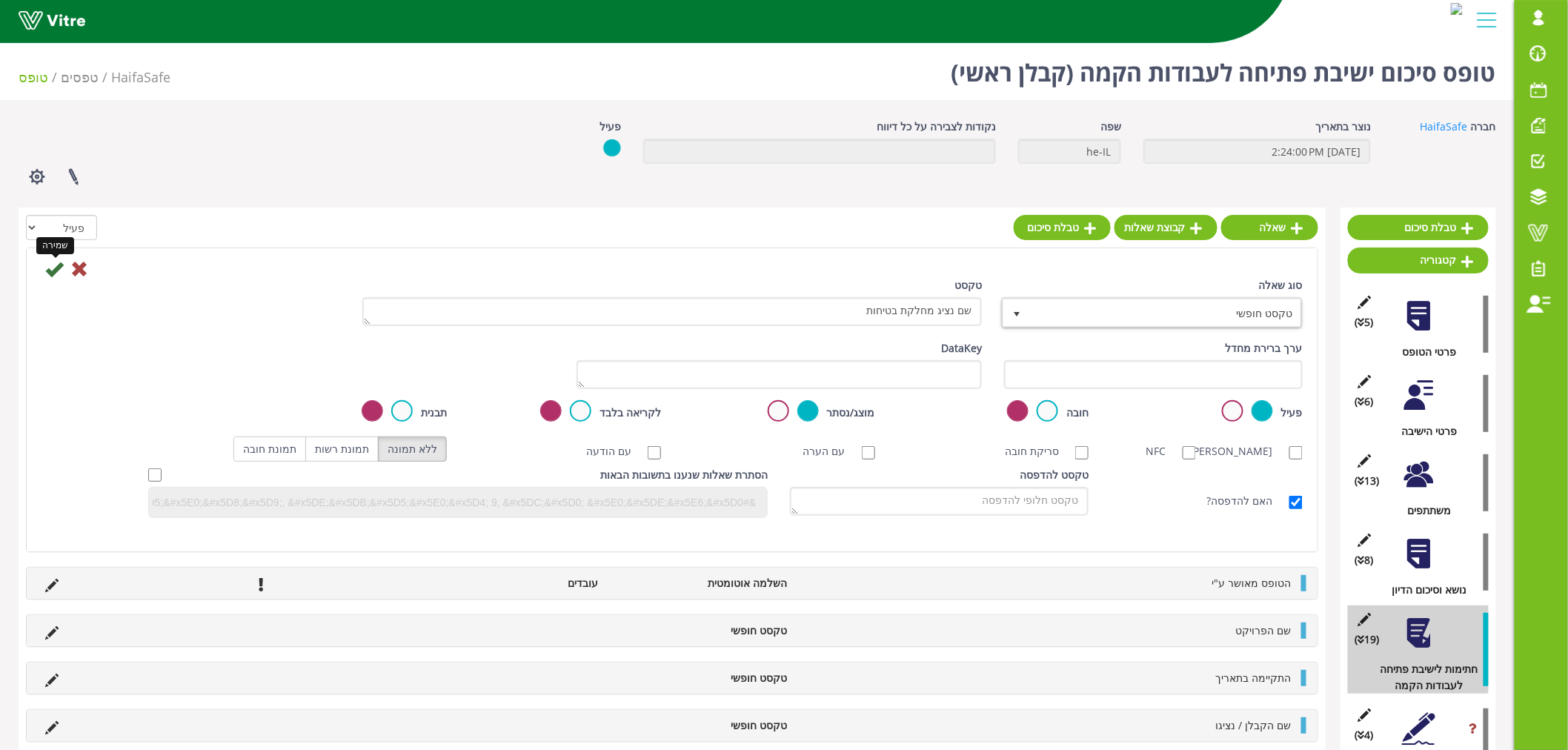
click at [49, 267] on icon at bounding box center [53, 269] width 18 height 18
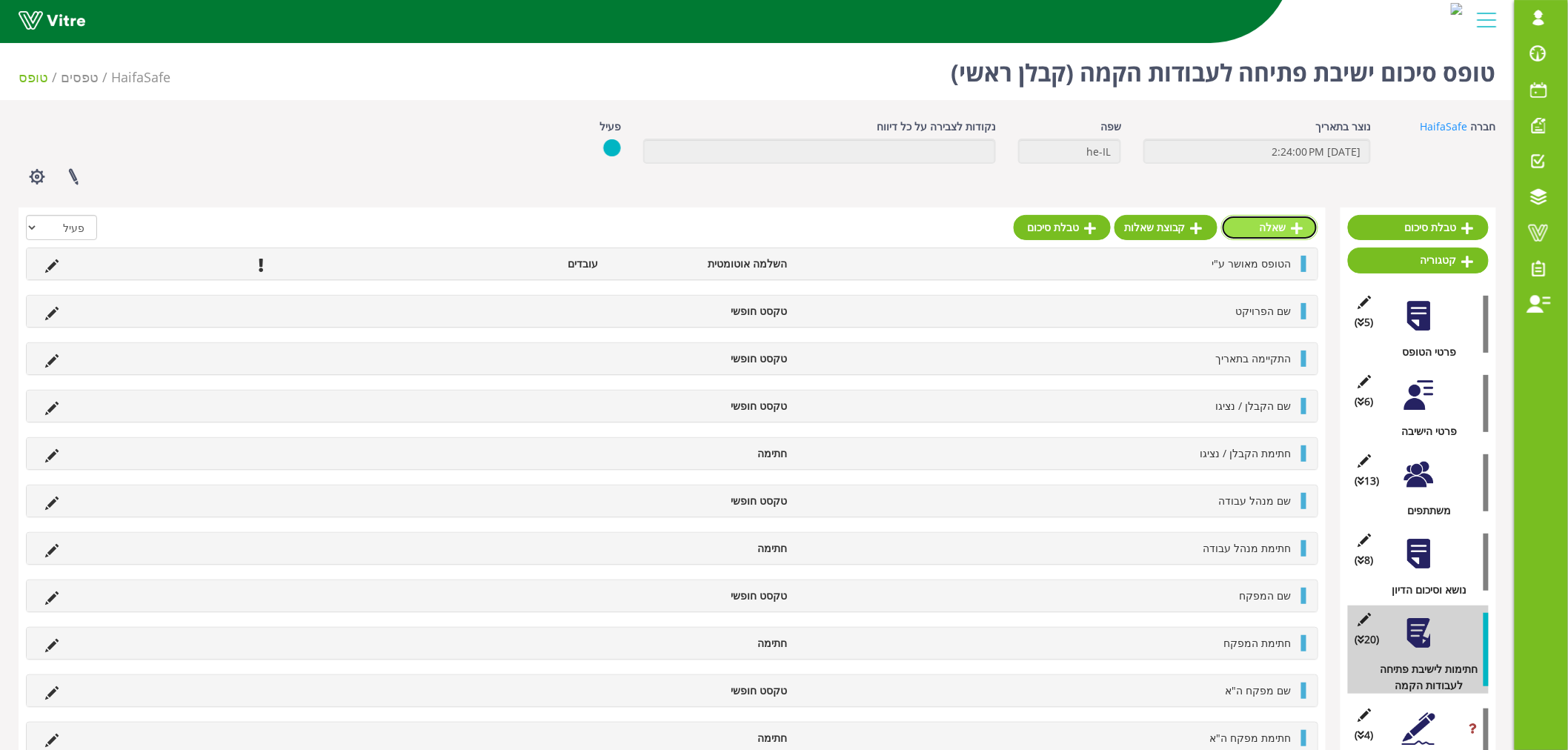
click at [1262, 228] on link "שאלה" at bounding box center [1270, 228] width 97 height 25
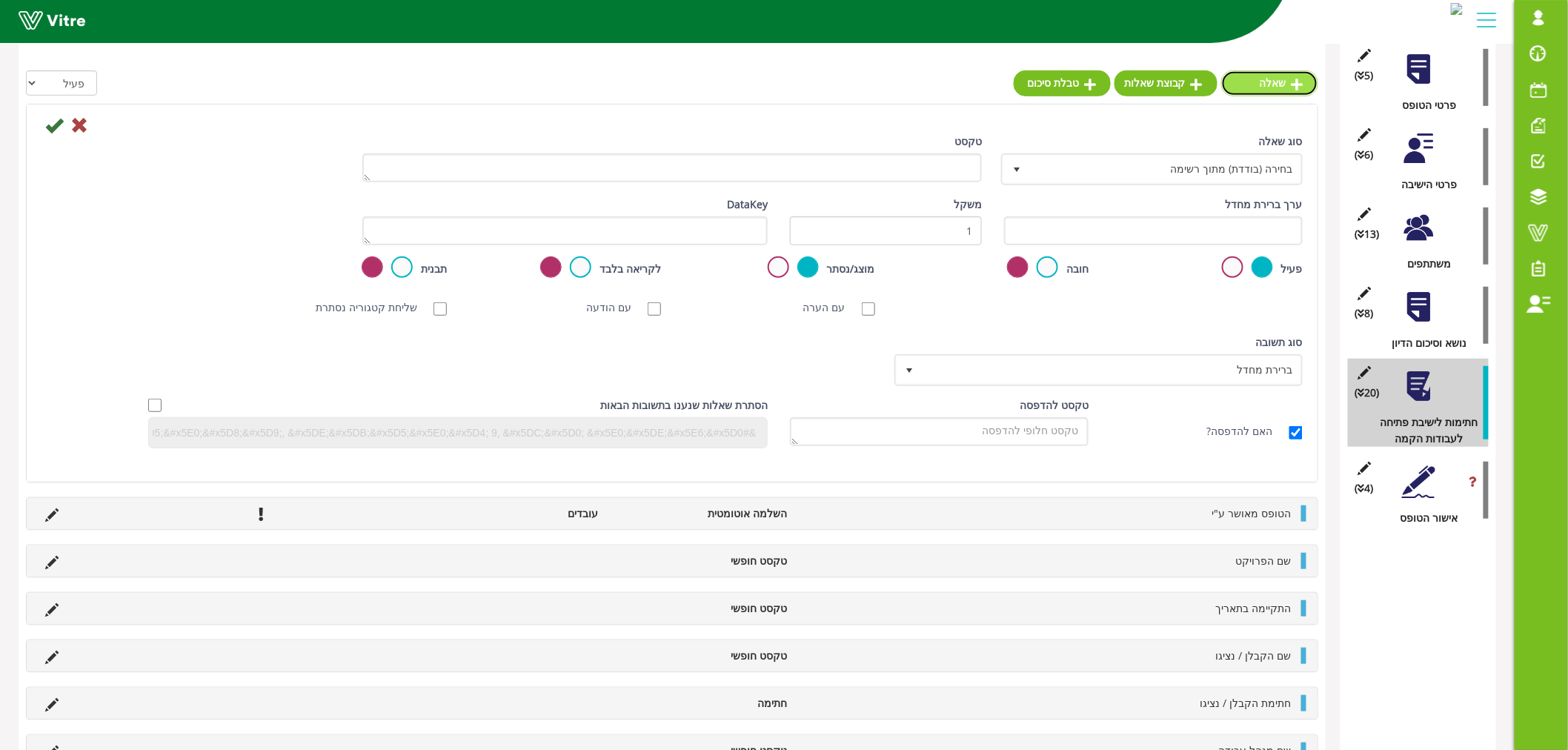
scroll to position [411, 0]
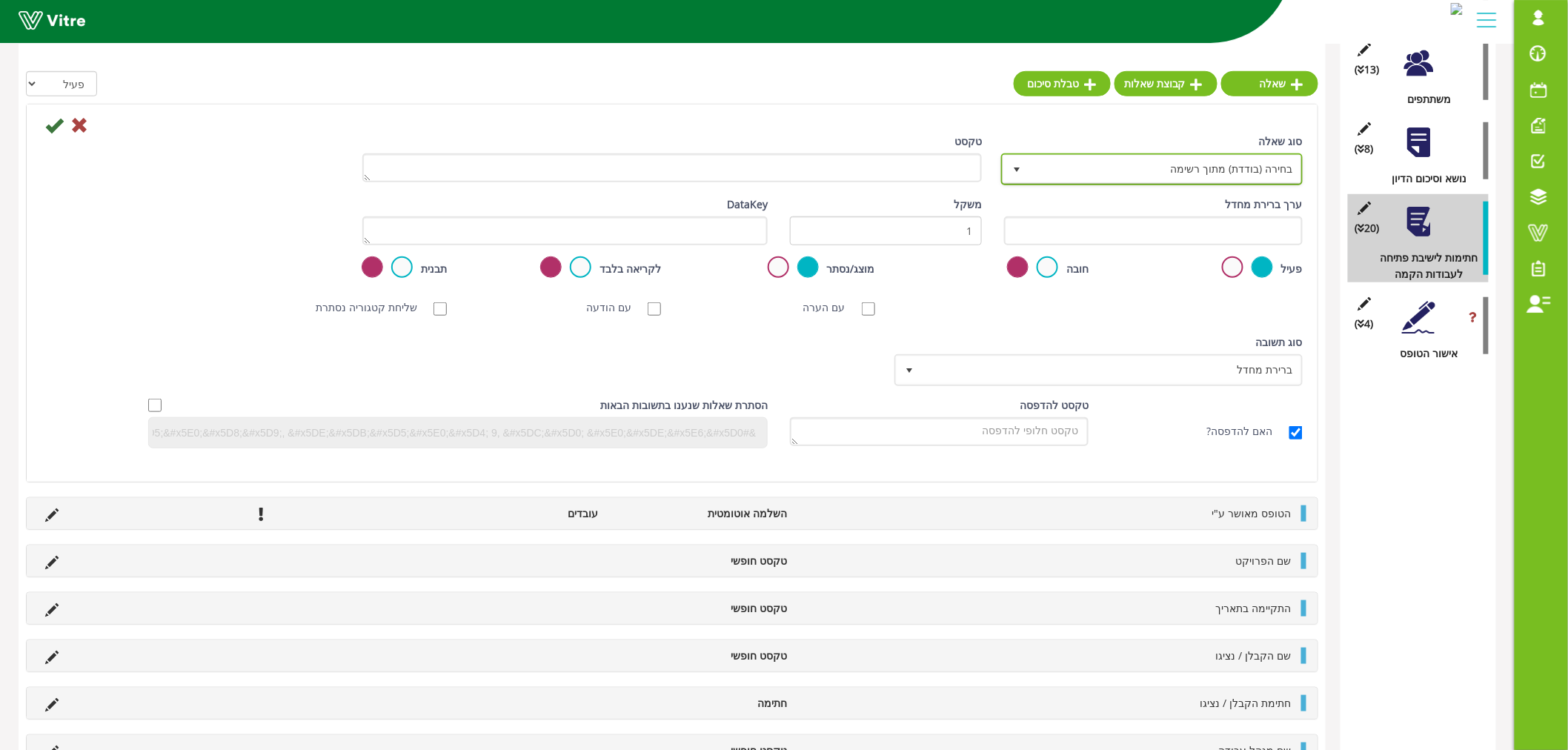
click at [1184, 170] on span "בחירה (בודדת) מתוך רשימה" at bounding box center [1165, 169] width 272 height 26
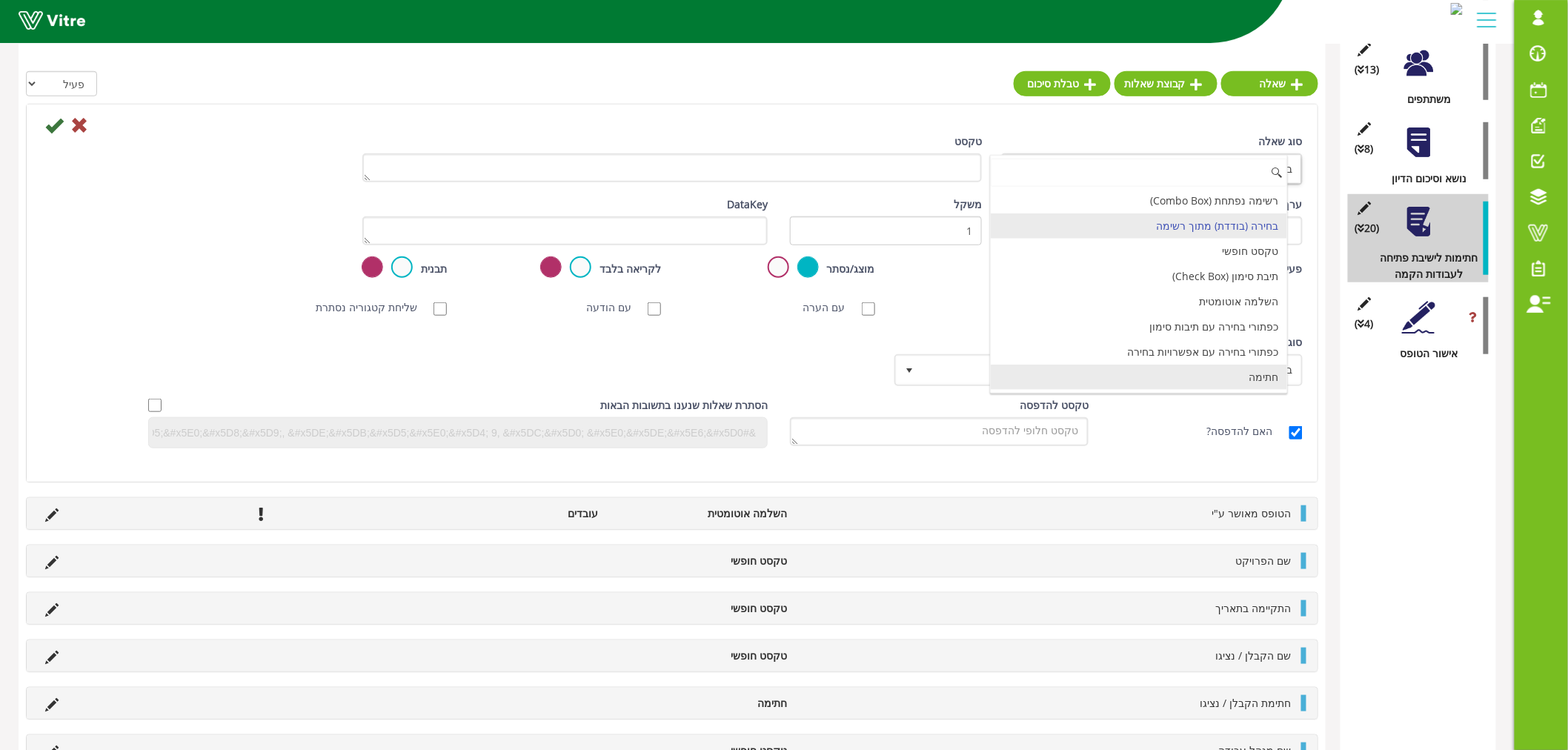
click at [1219, 372] on li "חתימה" at bounding box center [1139, 377] width 297 height 25
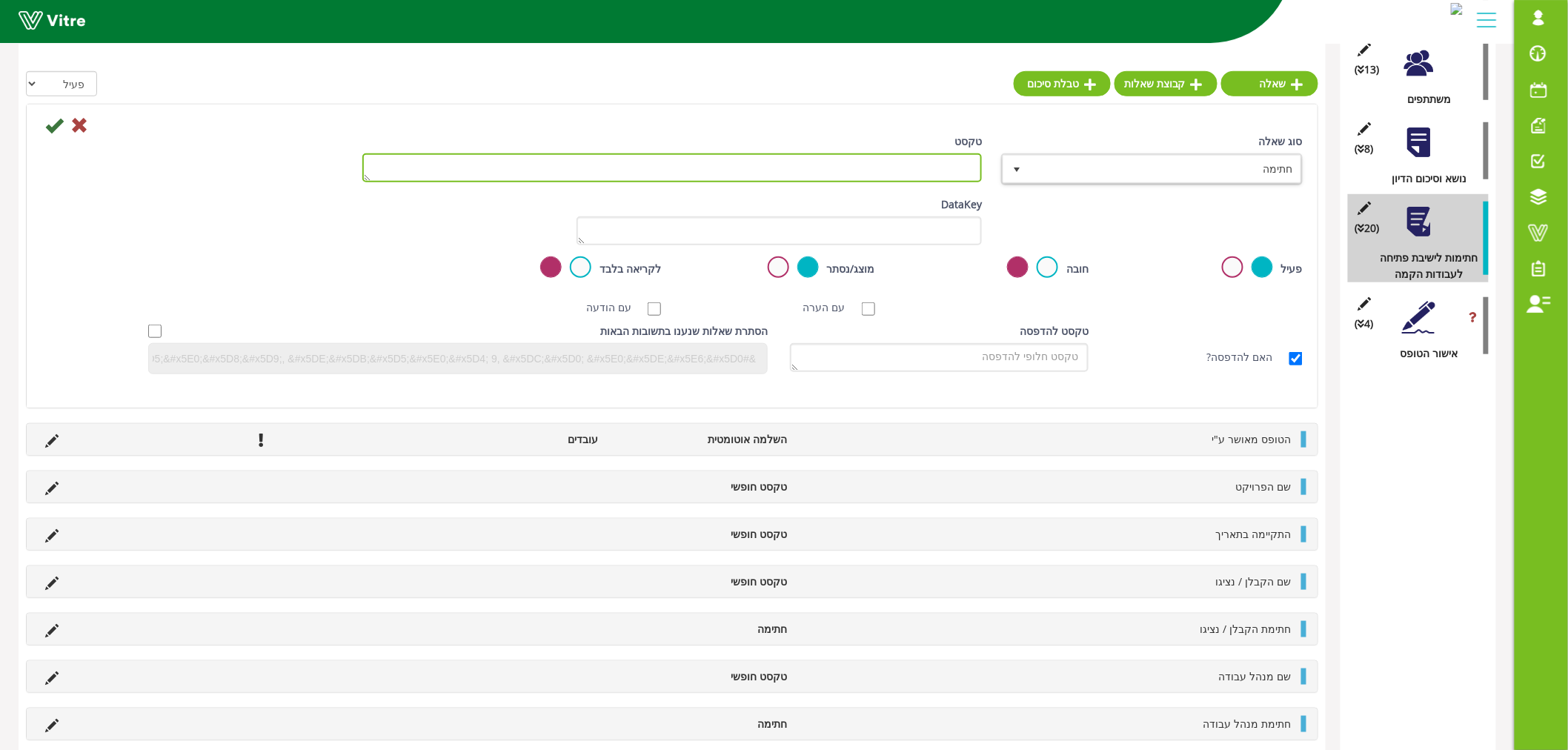
click at [890, 170] on textarea "טקסט" at bounding box center [672, 168] width 620 height 29
paste textarea "נציג מחלקת בטיחות"
type textarea "חתימת נציג מחלקת בטיחות"
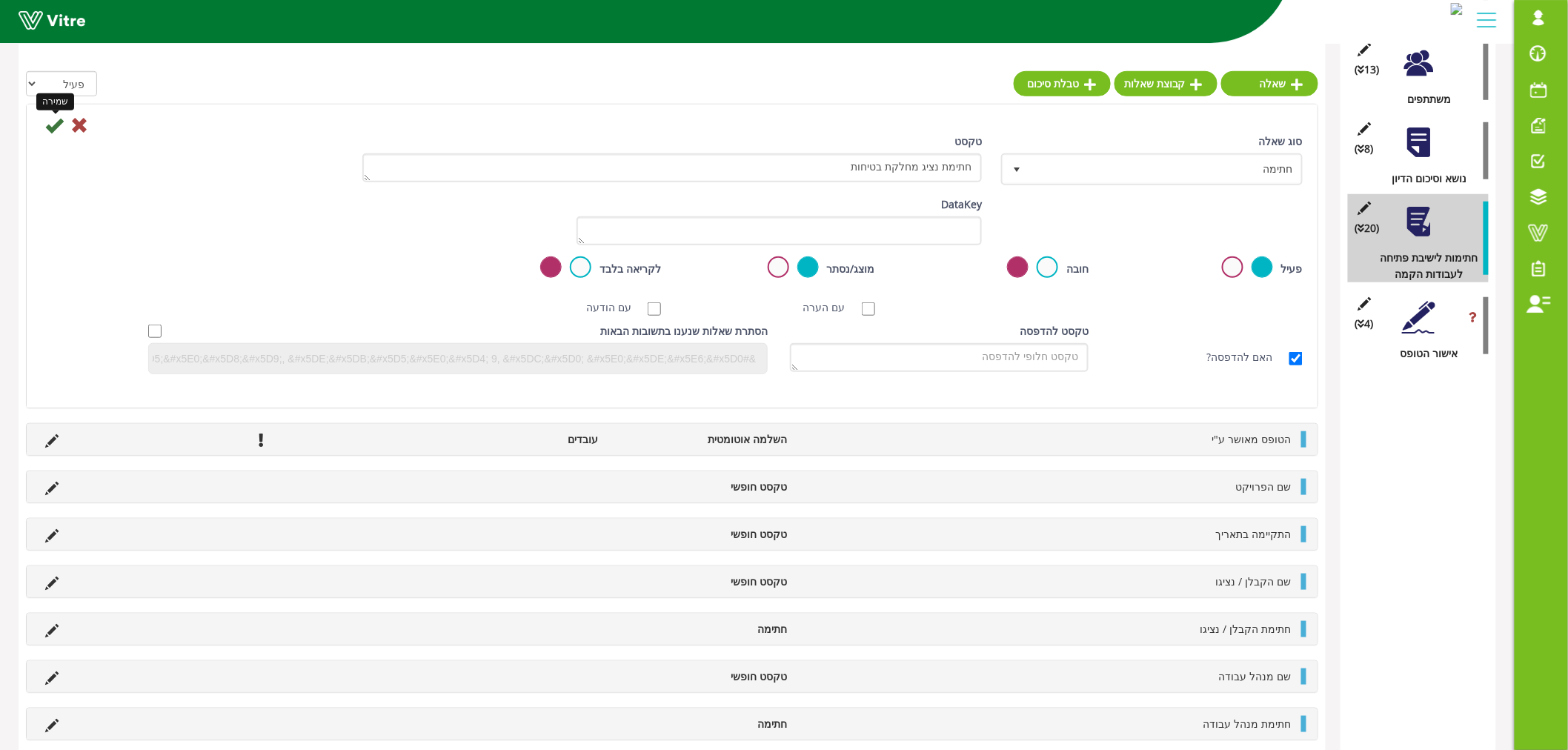
click at [56, 131] on icon at bounding box center [53, 125] width 18 height 18
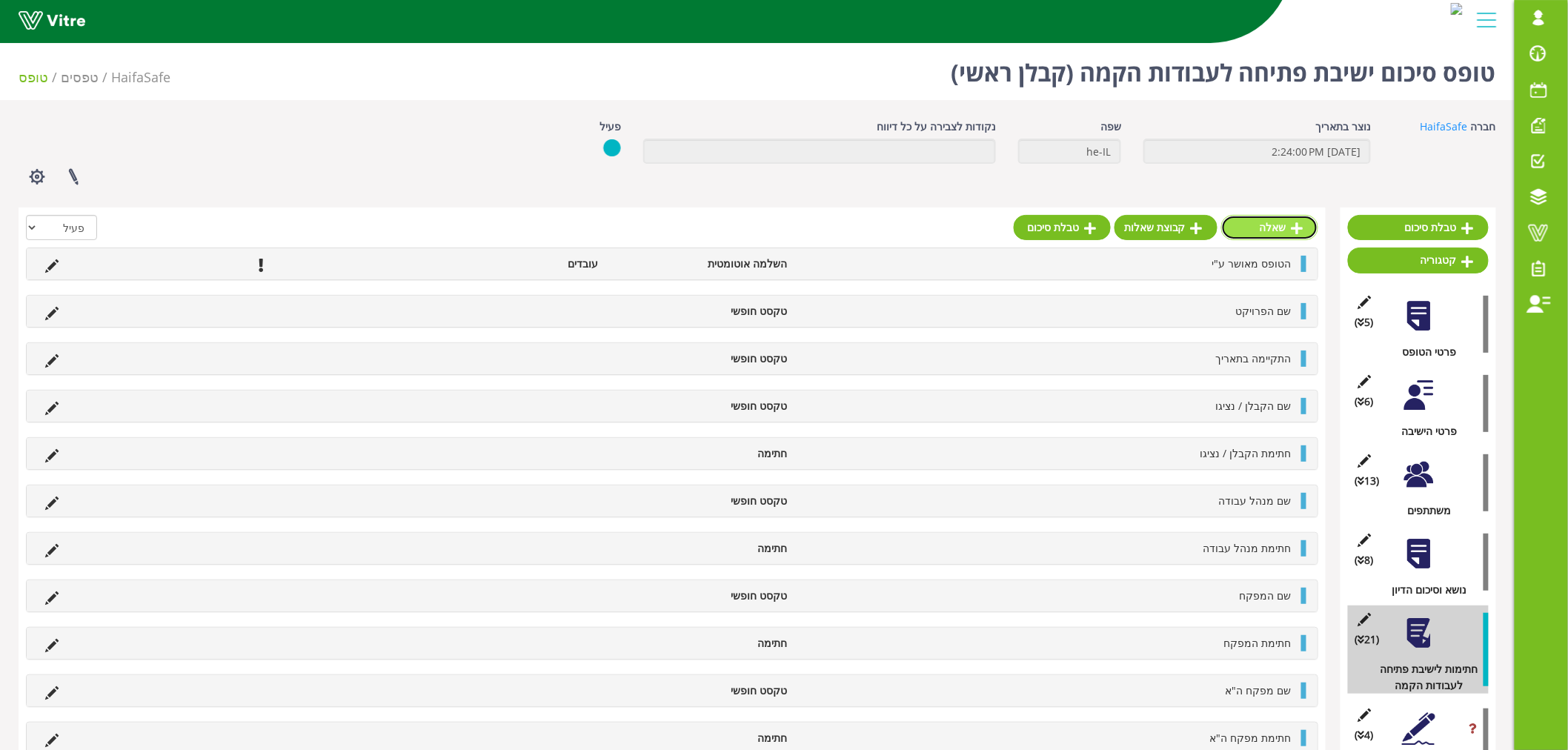
click at [1282, 232] on link "שאלה" at bounding box center [1270, 228] width 97 height 25
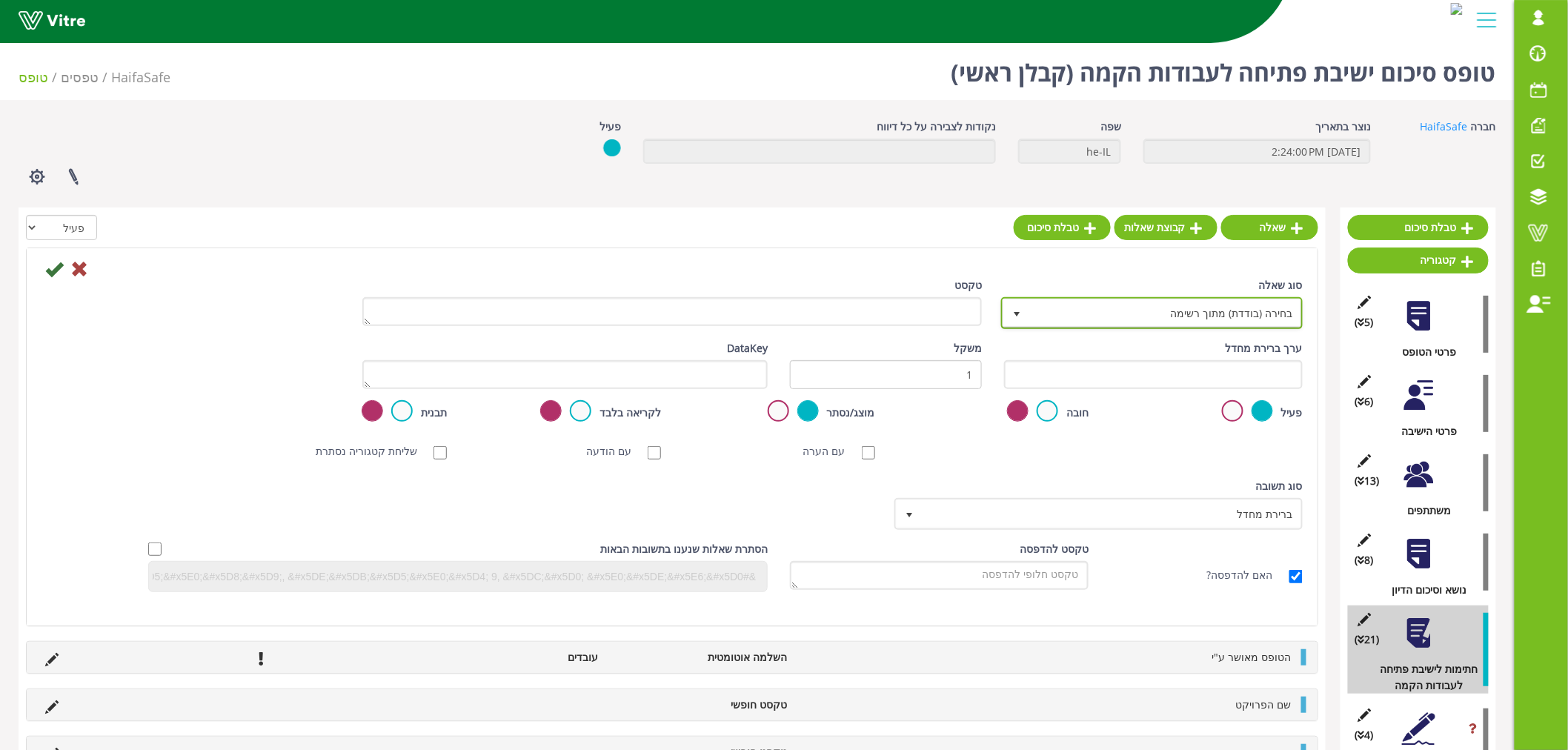
click at [1134, 314] on span "בחירה (בודדת) מתוך רשימה" at bounding box center [1165, 312] width 272 height 26
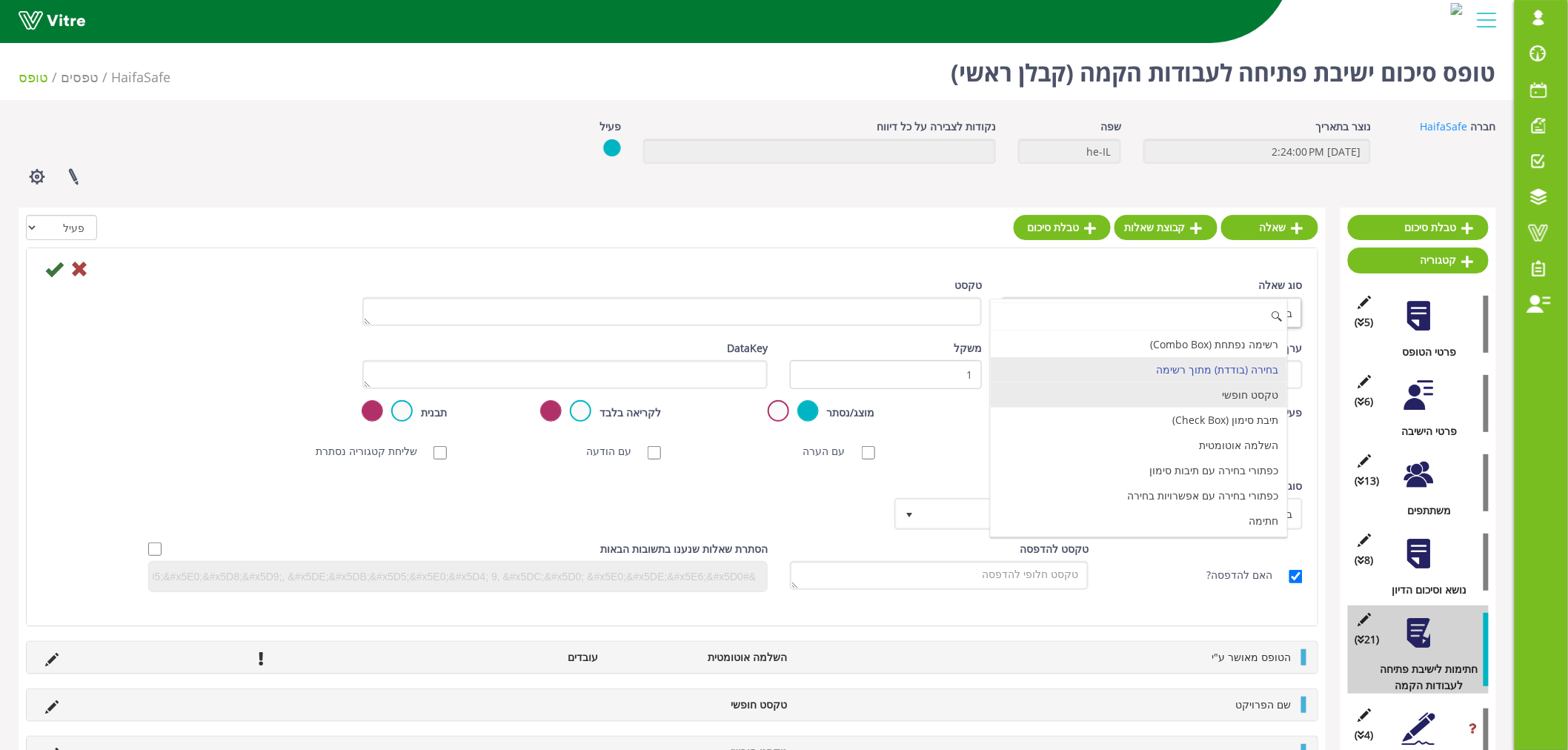
click at [1243, 397] on li "טקסט חופשי" at bounding box center [1139, 395] width 297 height 25
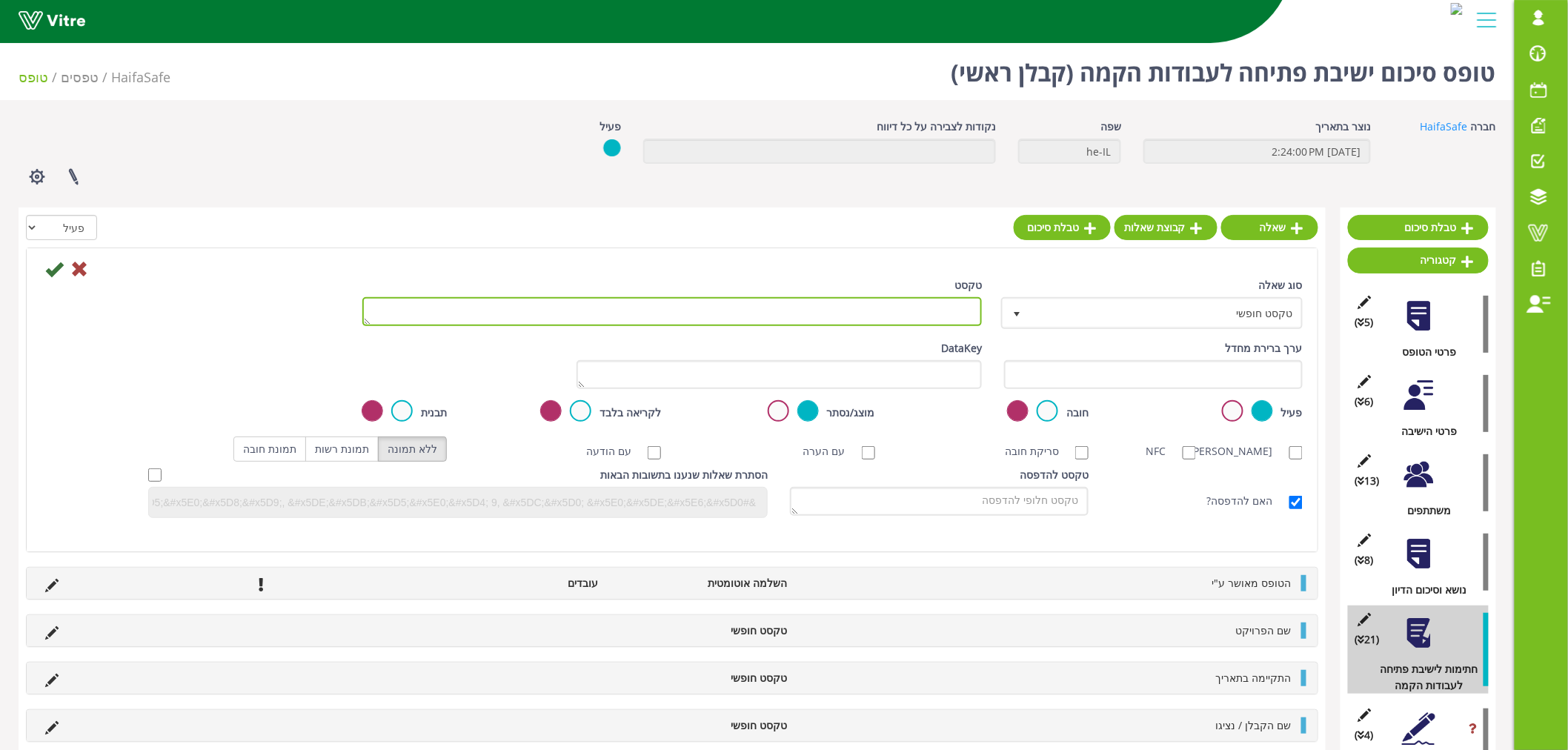
click at [865, 316] on textarea "טקסט" at bounding box center [672, 312] width 620 height 29
paste textarea "מהנדס תהליך / פרויקט"
click at [968, 304] on textarea "מהנדס תהליך / פרויקט" at bounding box center [672, 312] width 620 height 29
click at [972, 306] on textarea "מהנדס תהליך / פרויקט" at bounding box center [672, 312] width 620 height 29
type textarea "שם מהנדס תהליך / פרויקט"
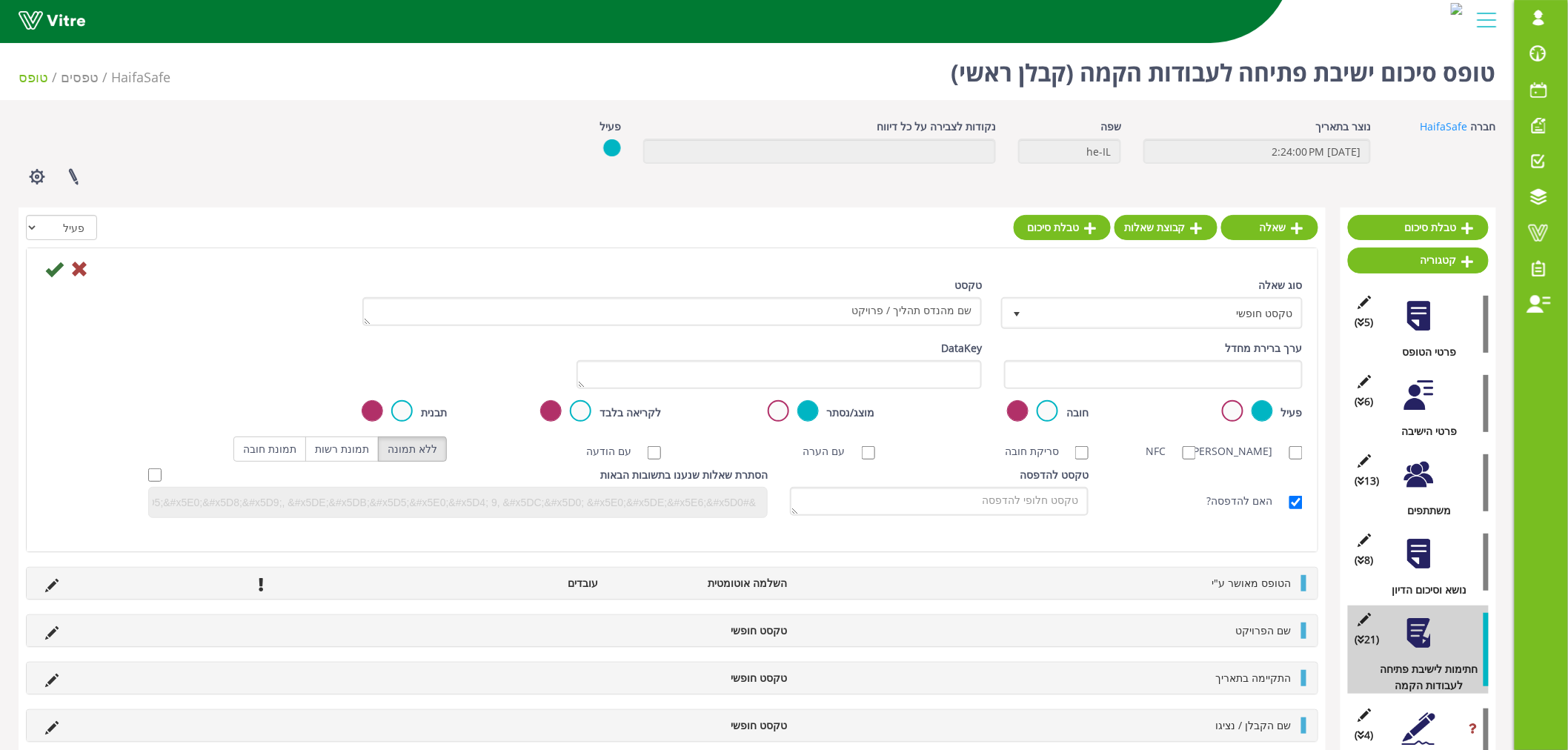
click at [53, 273] on icon at bounding box center [53, 269] width 18 height 18
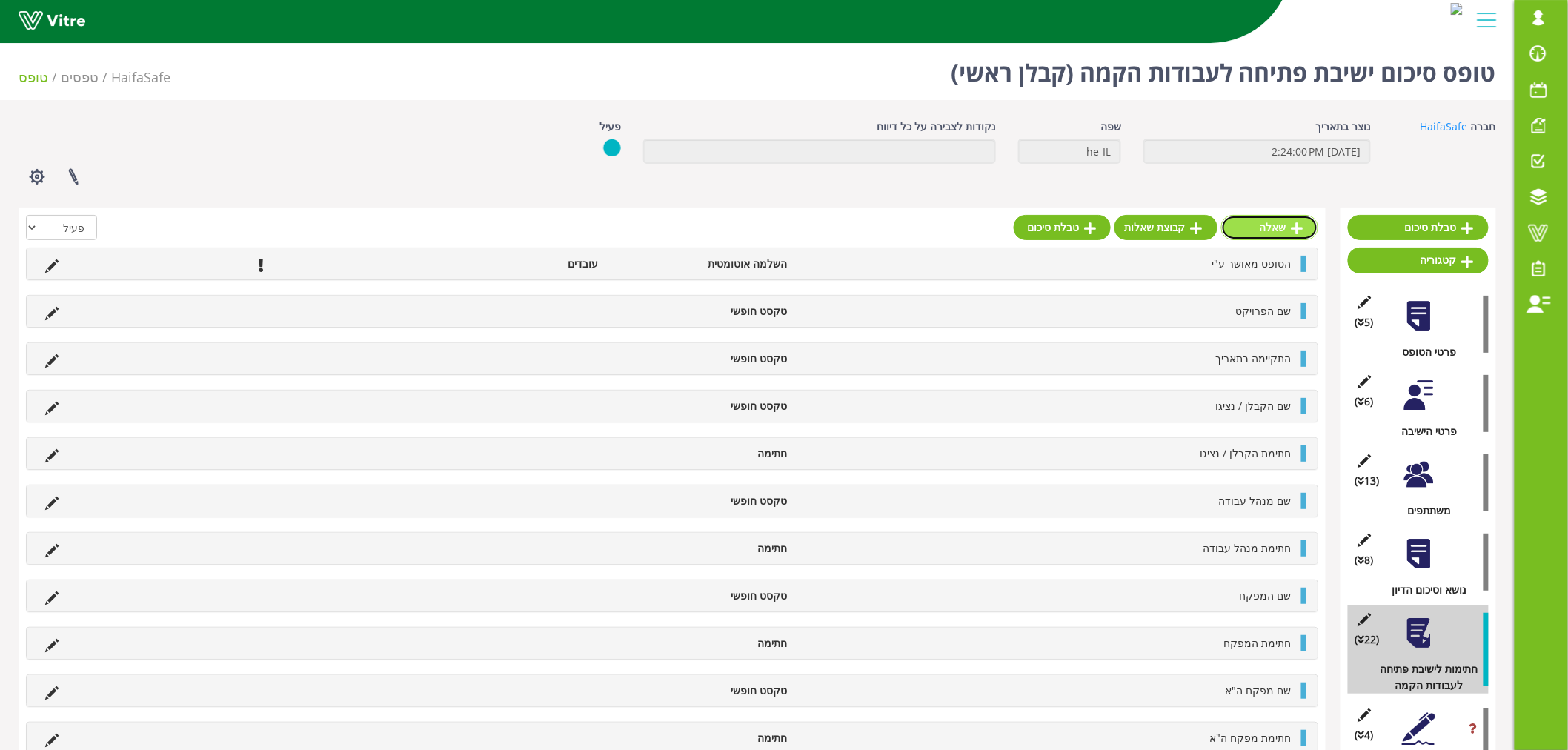
click at [1280, 226] on link "שאלה" at bounding box center [1270, 228] width 97 height 25
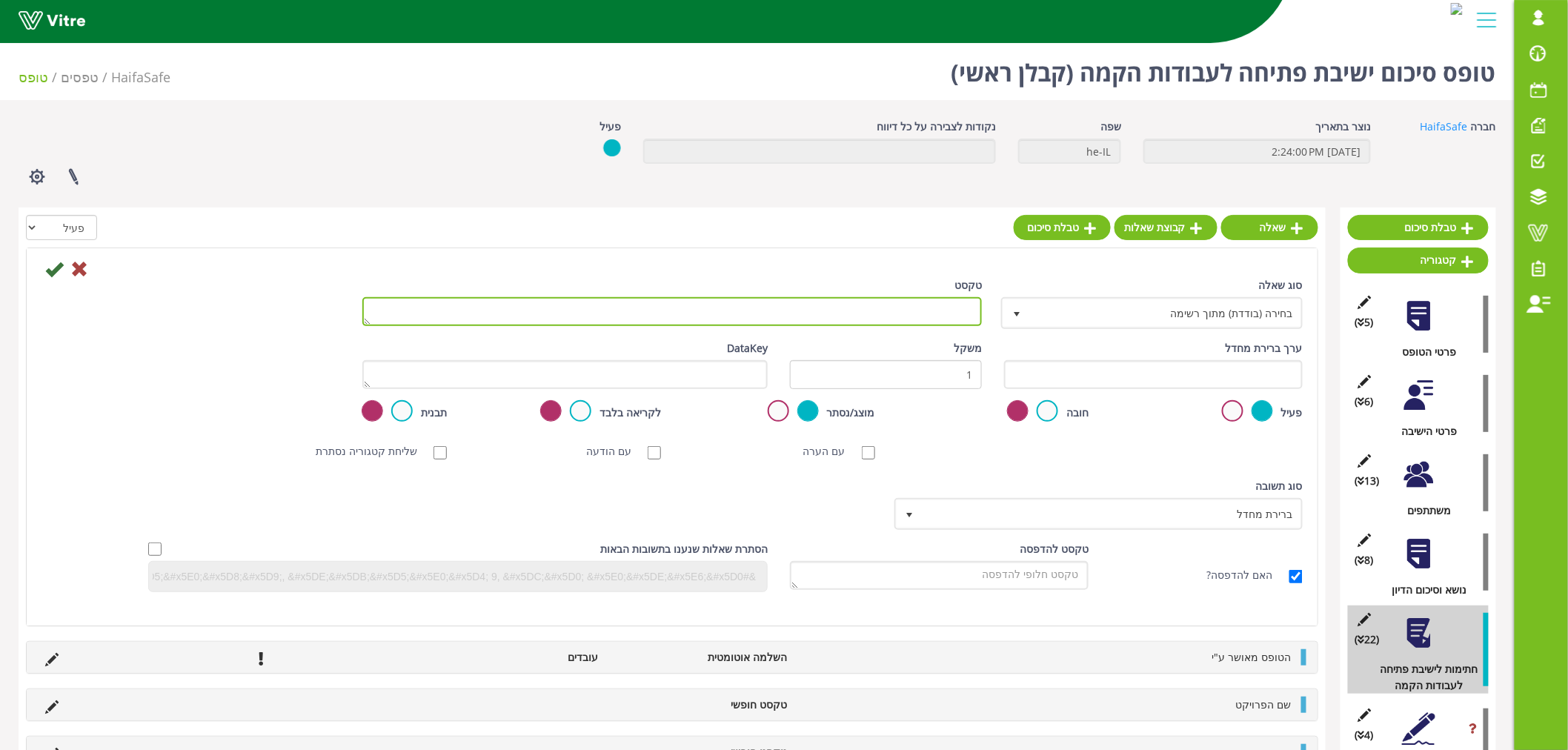
click at [893, 305] on textarea "טקסט" at bounding box center [672, 312] width 620 height 29
paste textarea "מהנדס תהליך / פרויקט"
type textarea "חתימת מהנדס תהליך / פרויקט"
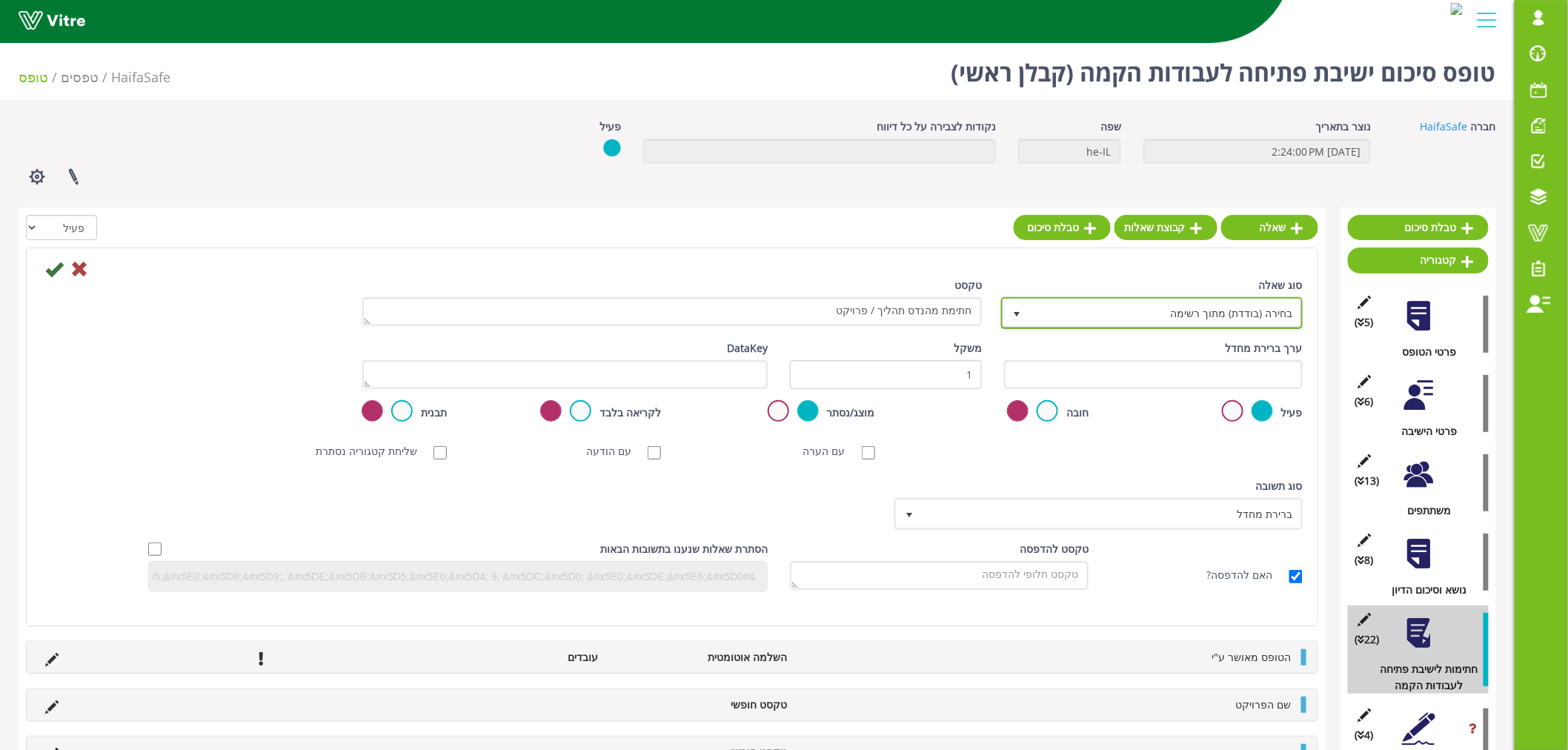
click at [1077, 308] on span "בחירה (בודדת) מתוך רשימה" at bounding box center [1165, 312] width 272 height 26
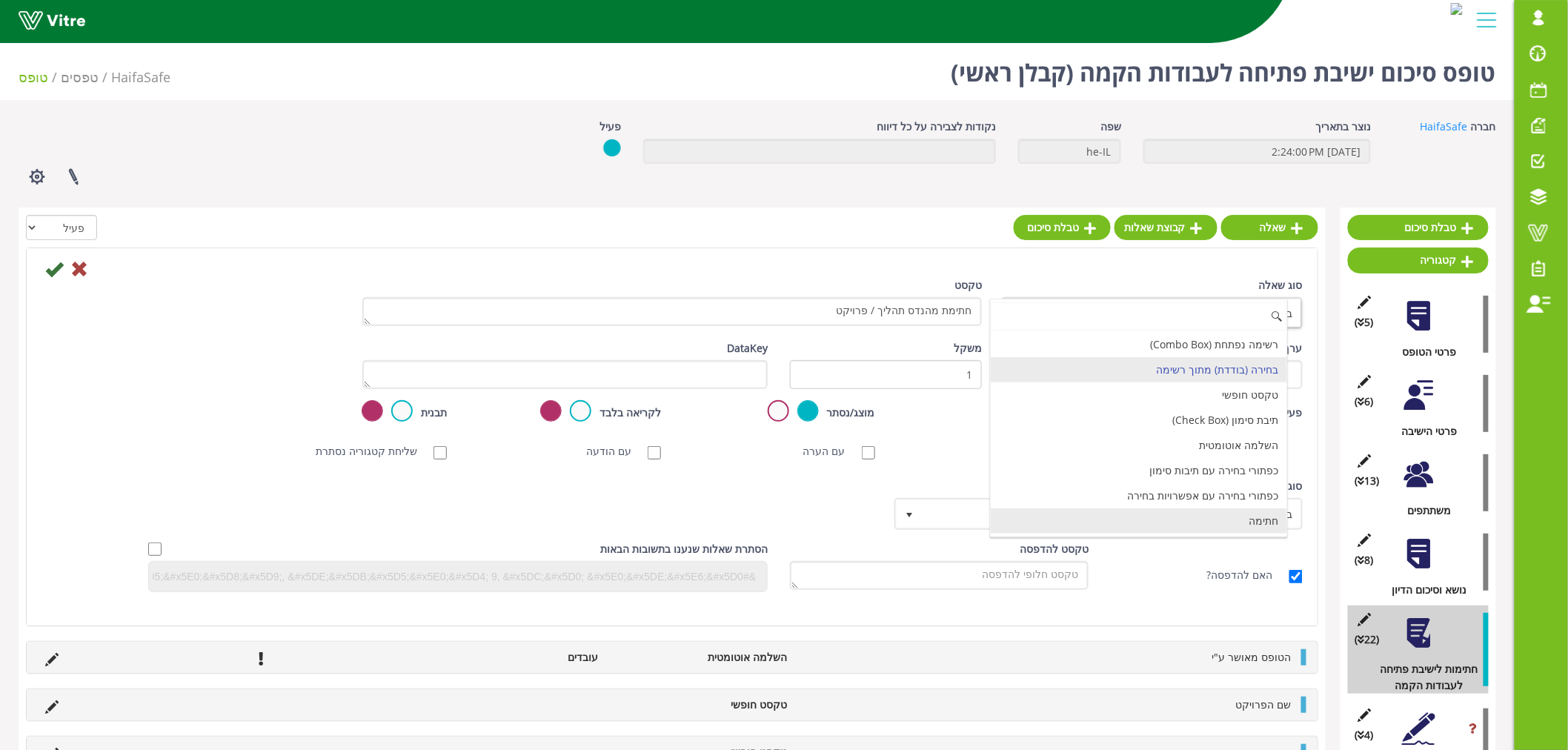
click at [1153, 522] on li "חתימה" at bounding box center [1139, 521] width 297 height 25
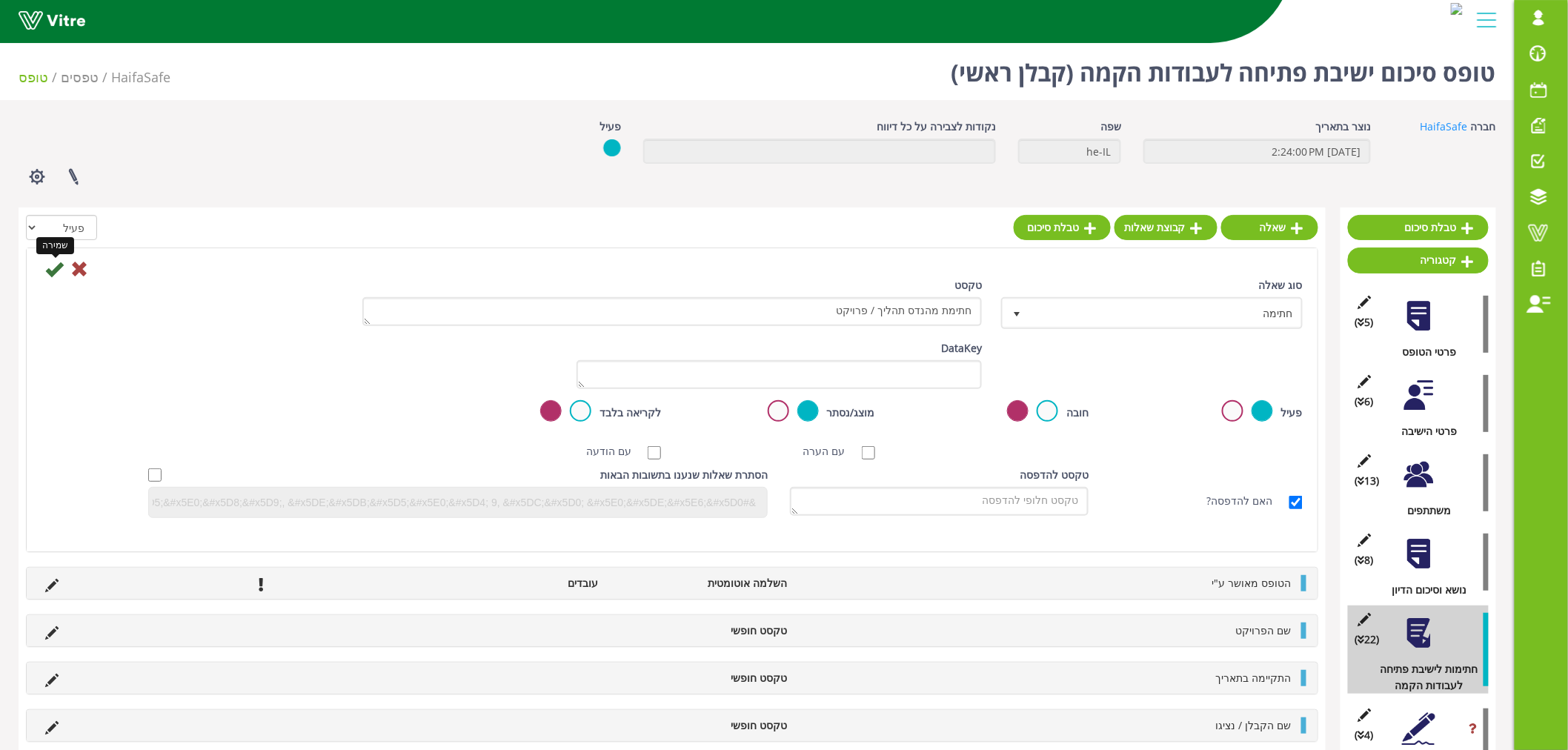
click at [47, 269] on icon at bounding box center [53, 269] width 18 height 18
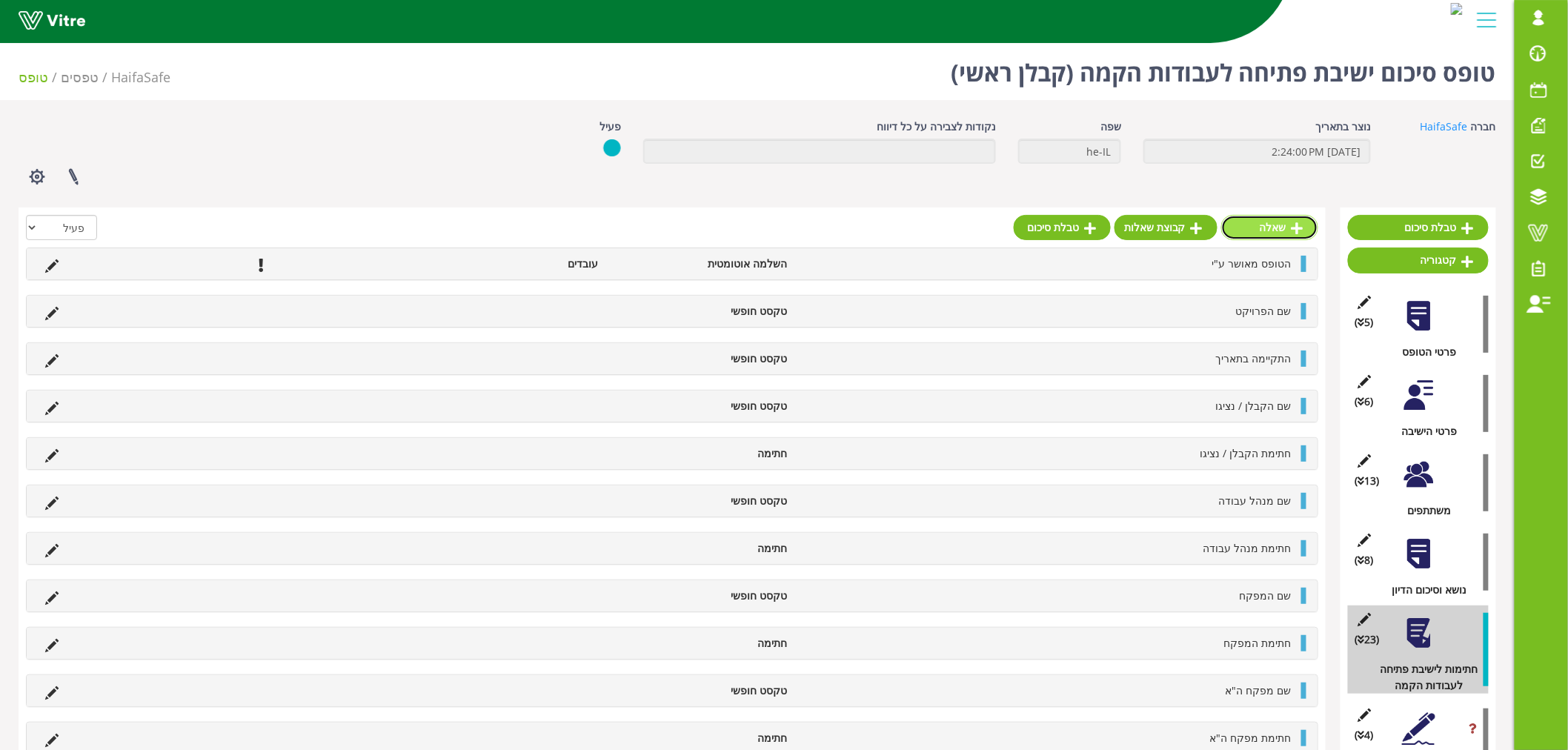
click at [1289, 225] on link "שאלה" at bounding box center [1270, 228] width 97 height 25
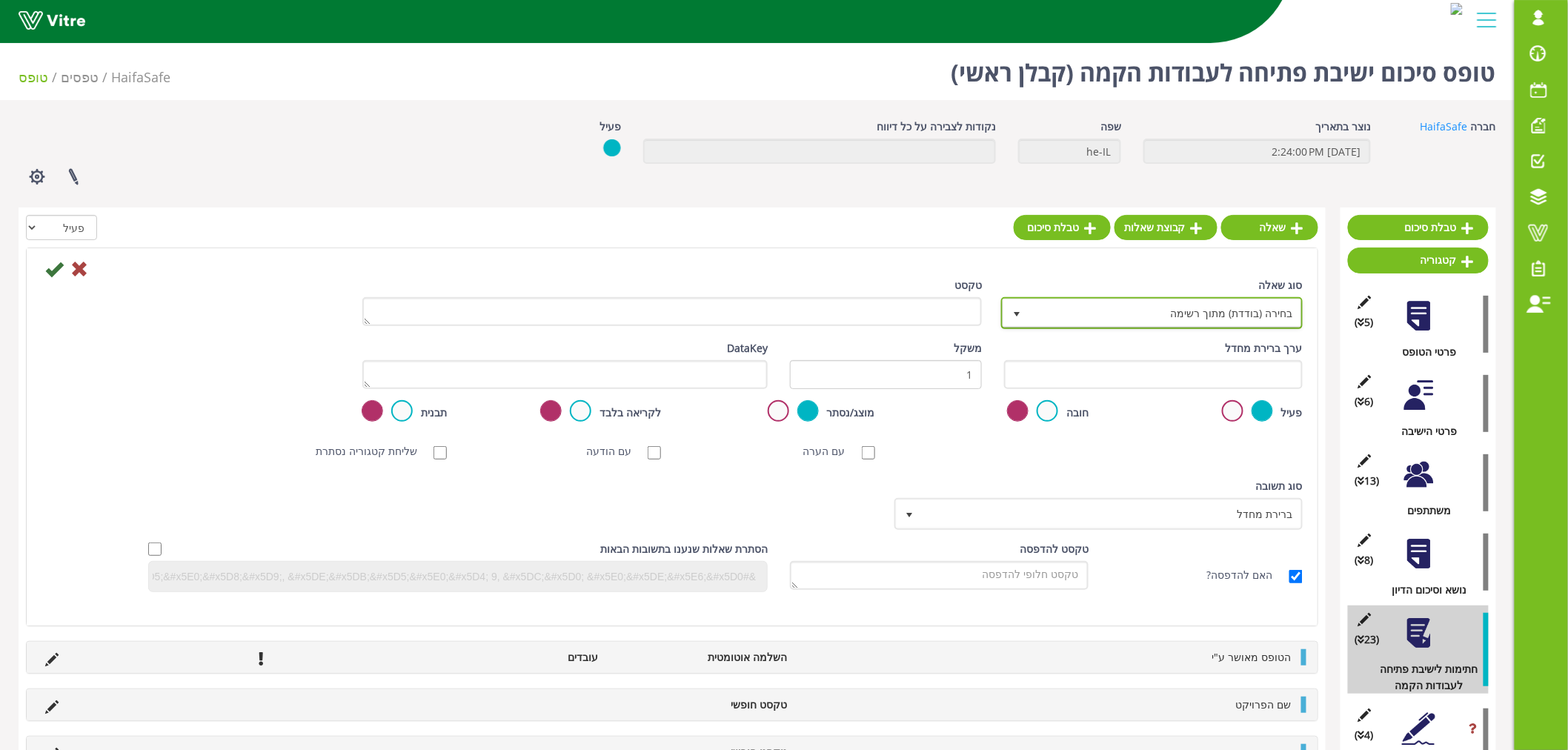
click at [1057, 309] on span "בחירה (בודדת) מתוך רשימה" at bounding box center [1165, 312] width 272 height 26
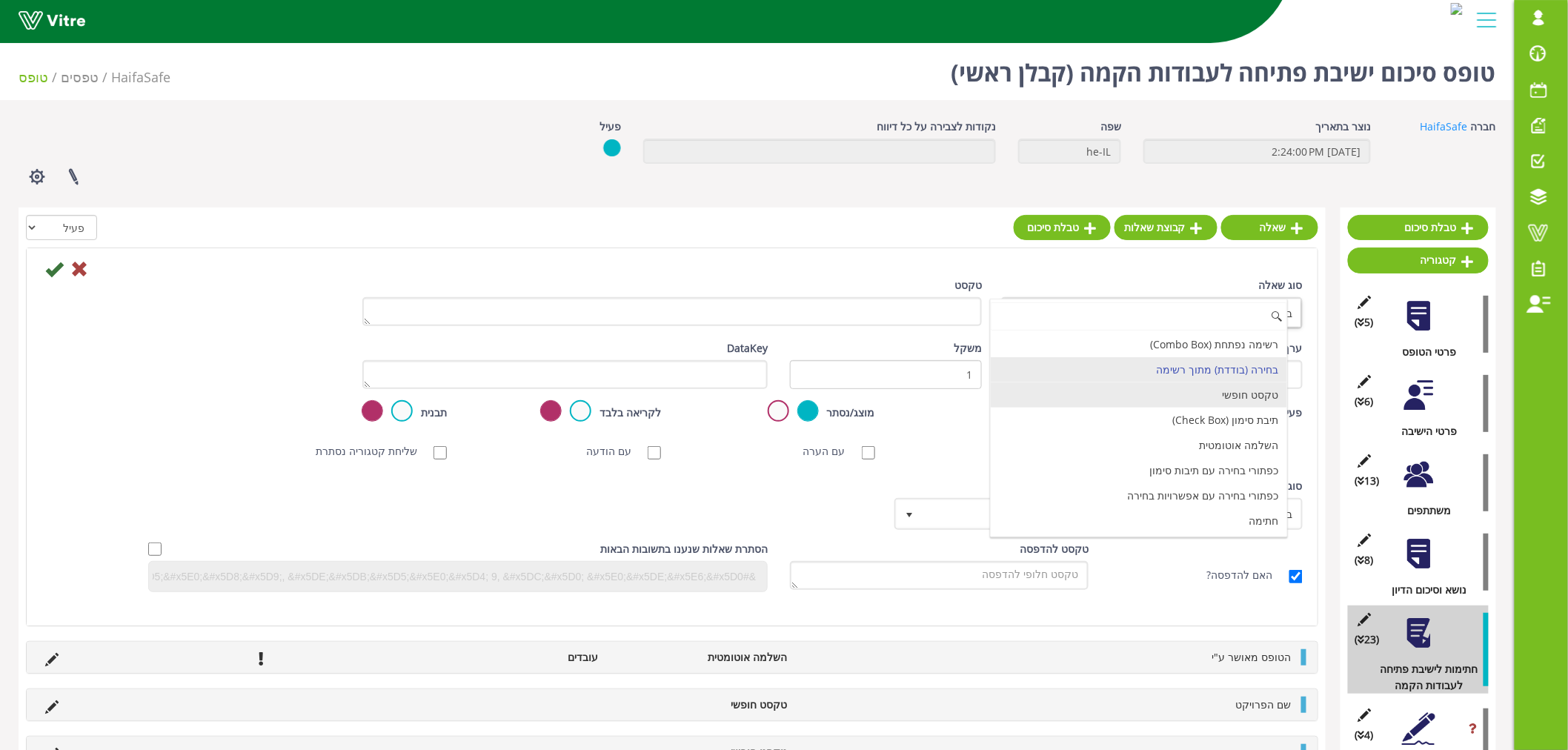
click at [1237, 400] on li "טקסט חופשי" at bounding box center [1139, 395] width 297 height 25
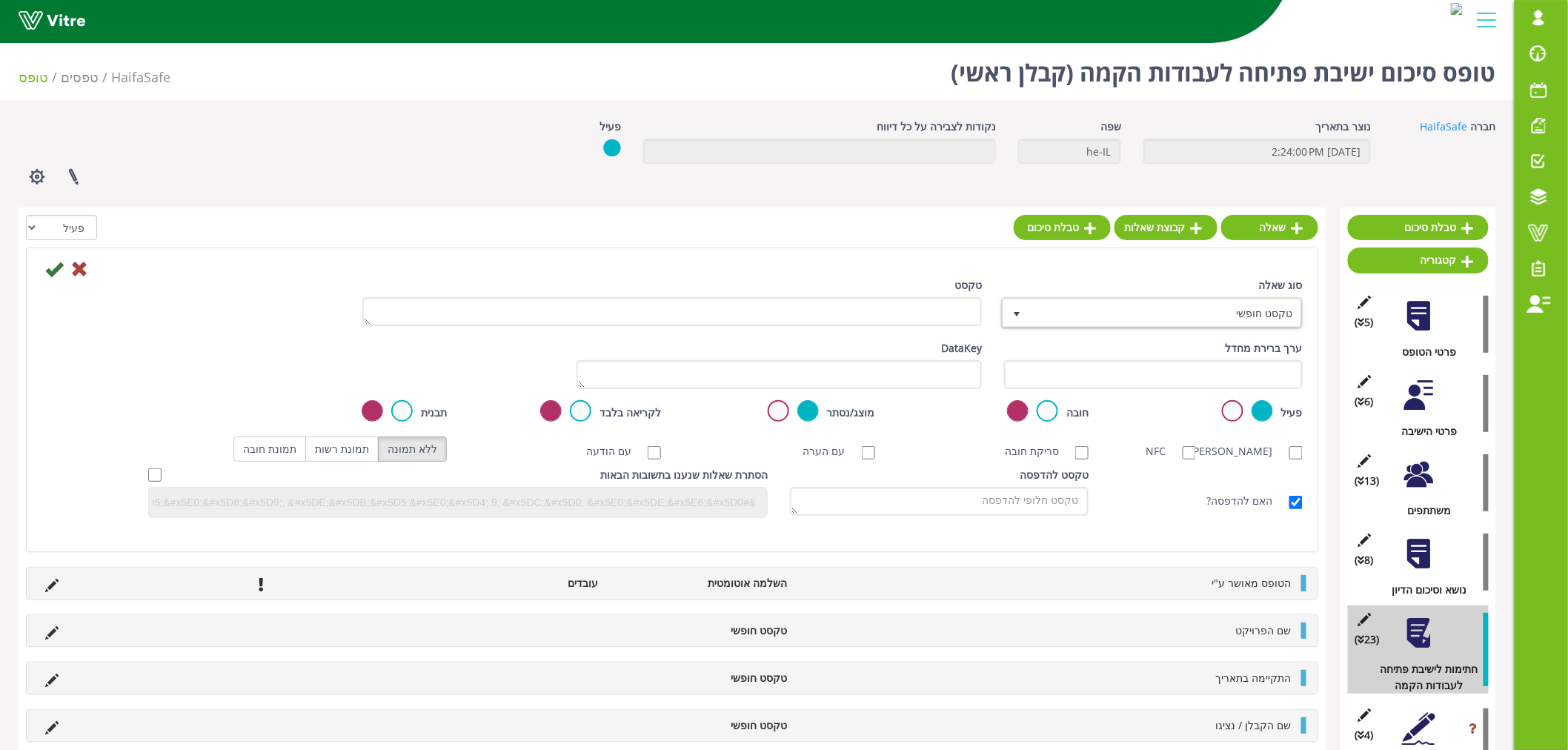
click at [935, 295] on div "טקסט" at bounding box center [672, 302] width 620 height 49
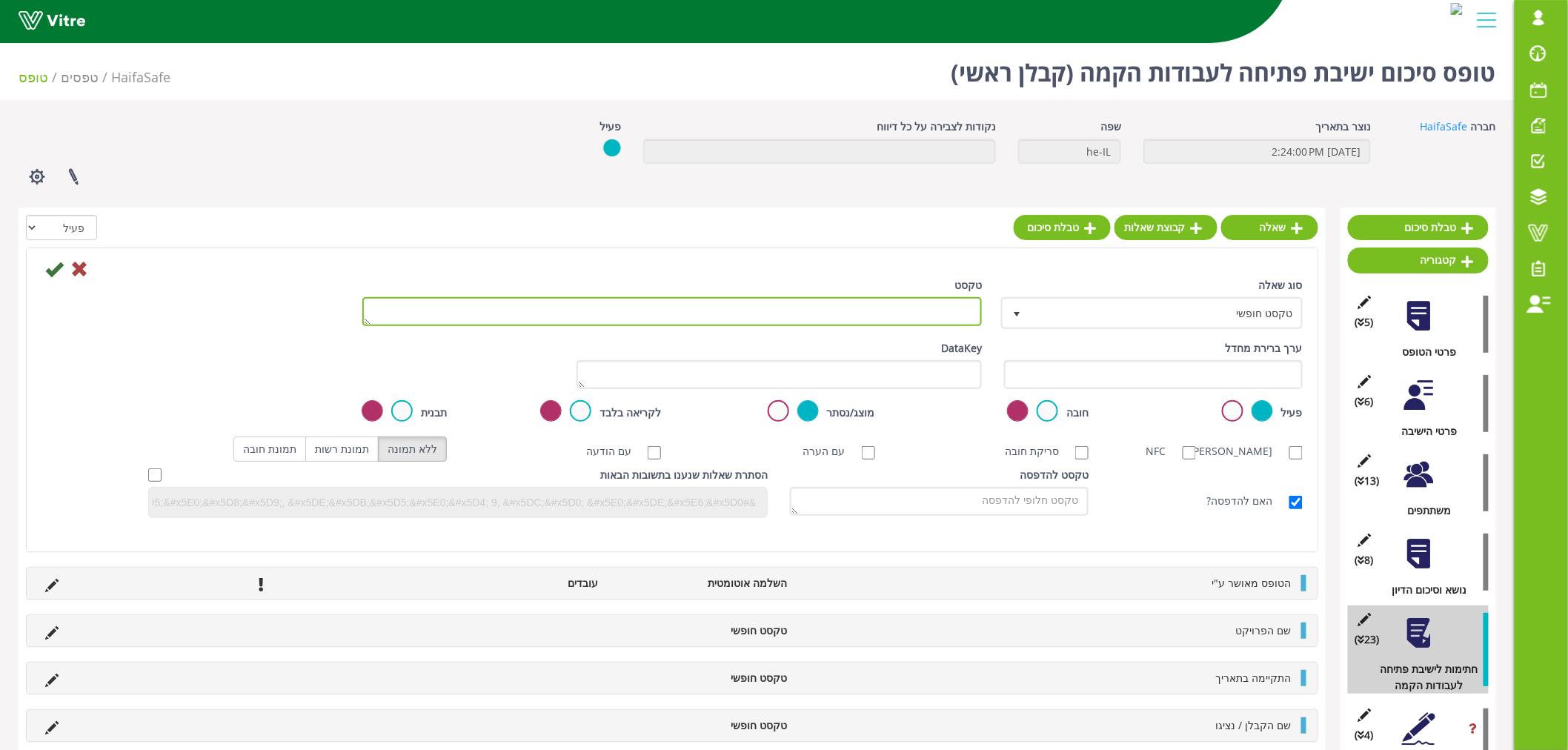
click at [931, 314] on textarea "טקסט" at bounding box center [672, 312] width 620 height 29
paste textarea "מנהל מתקן"
type textarea "שם מנהל מתקן"
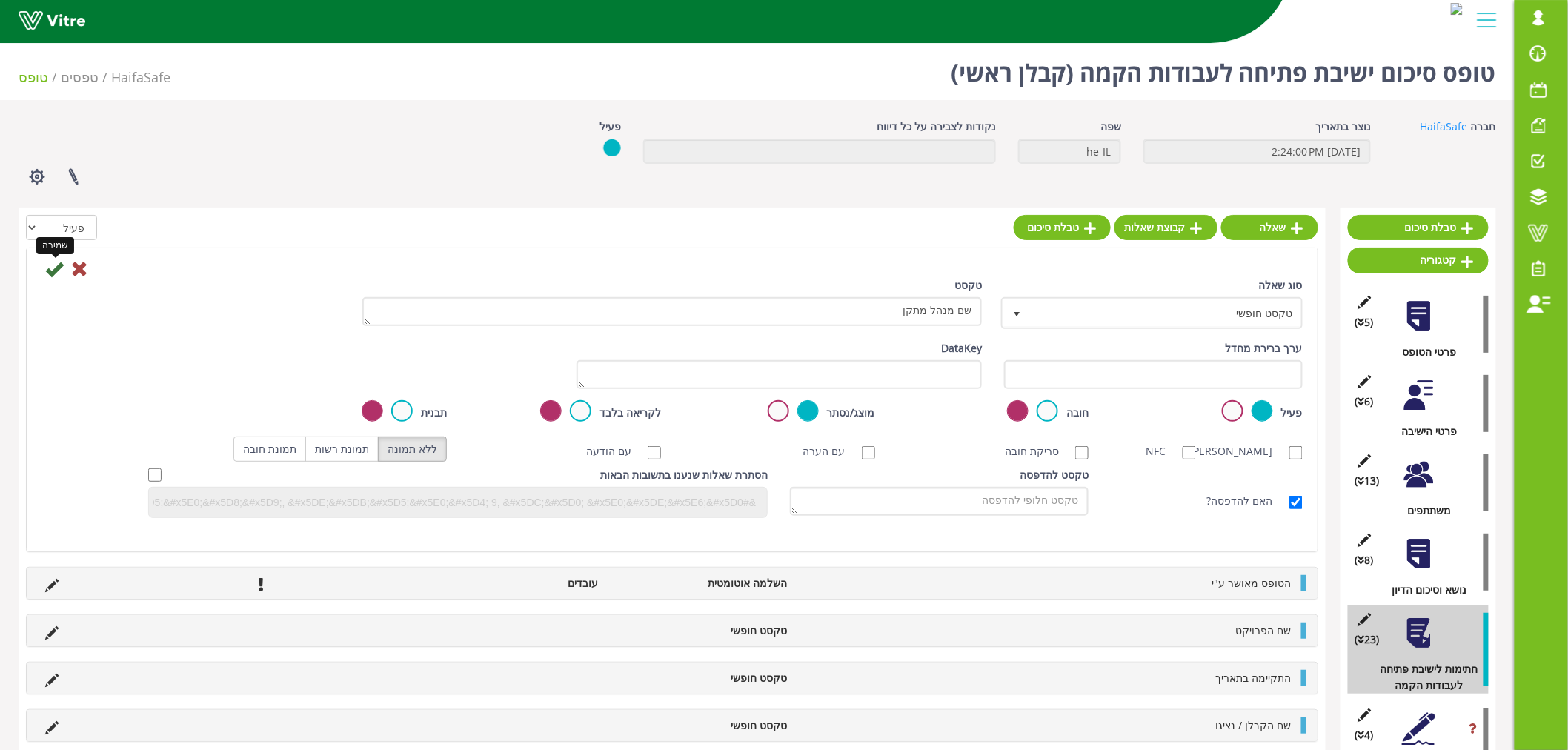
click at [50, 272] on icon at bounding box center [53, 269] width 18 height 18
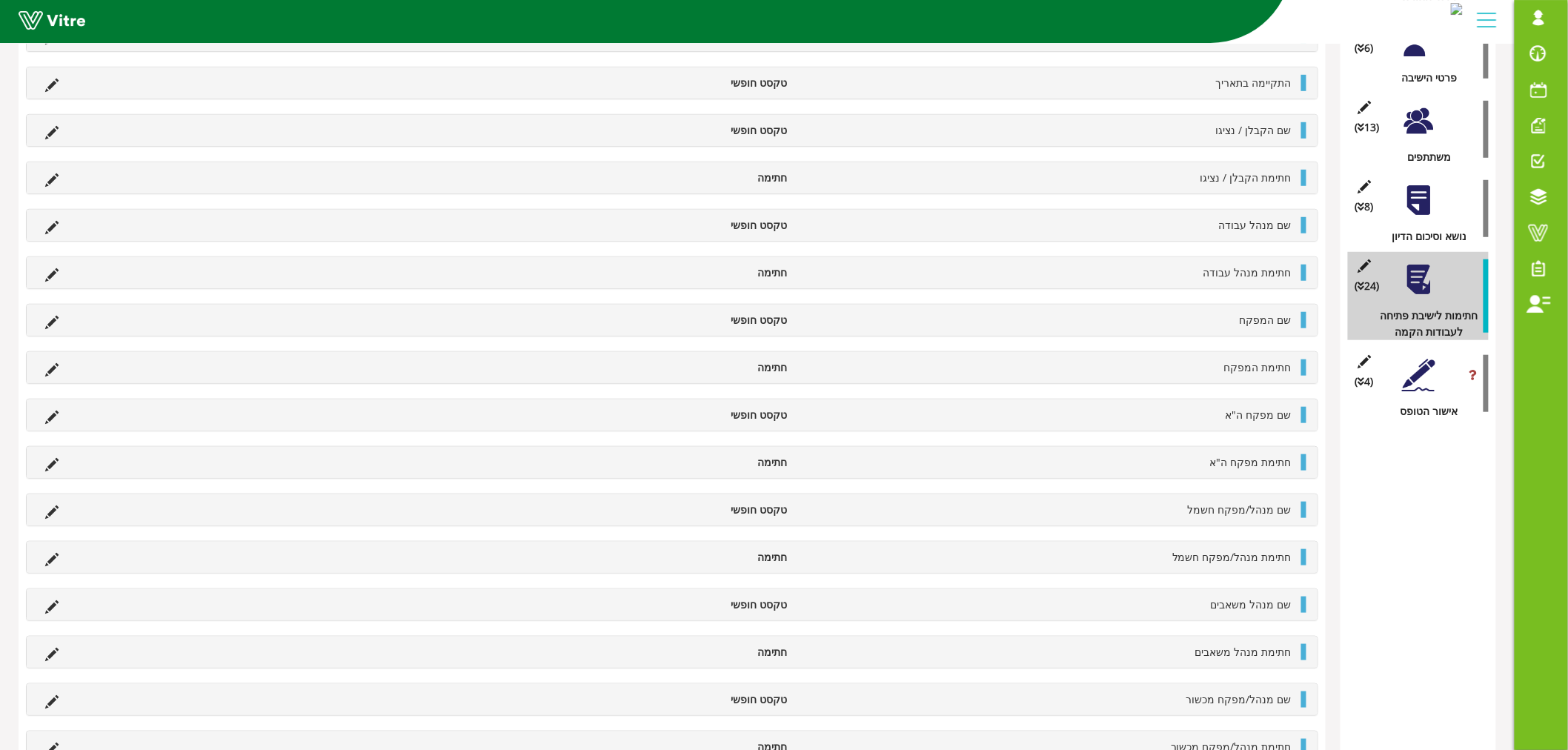
scroll to position [25, 0]
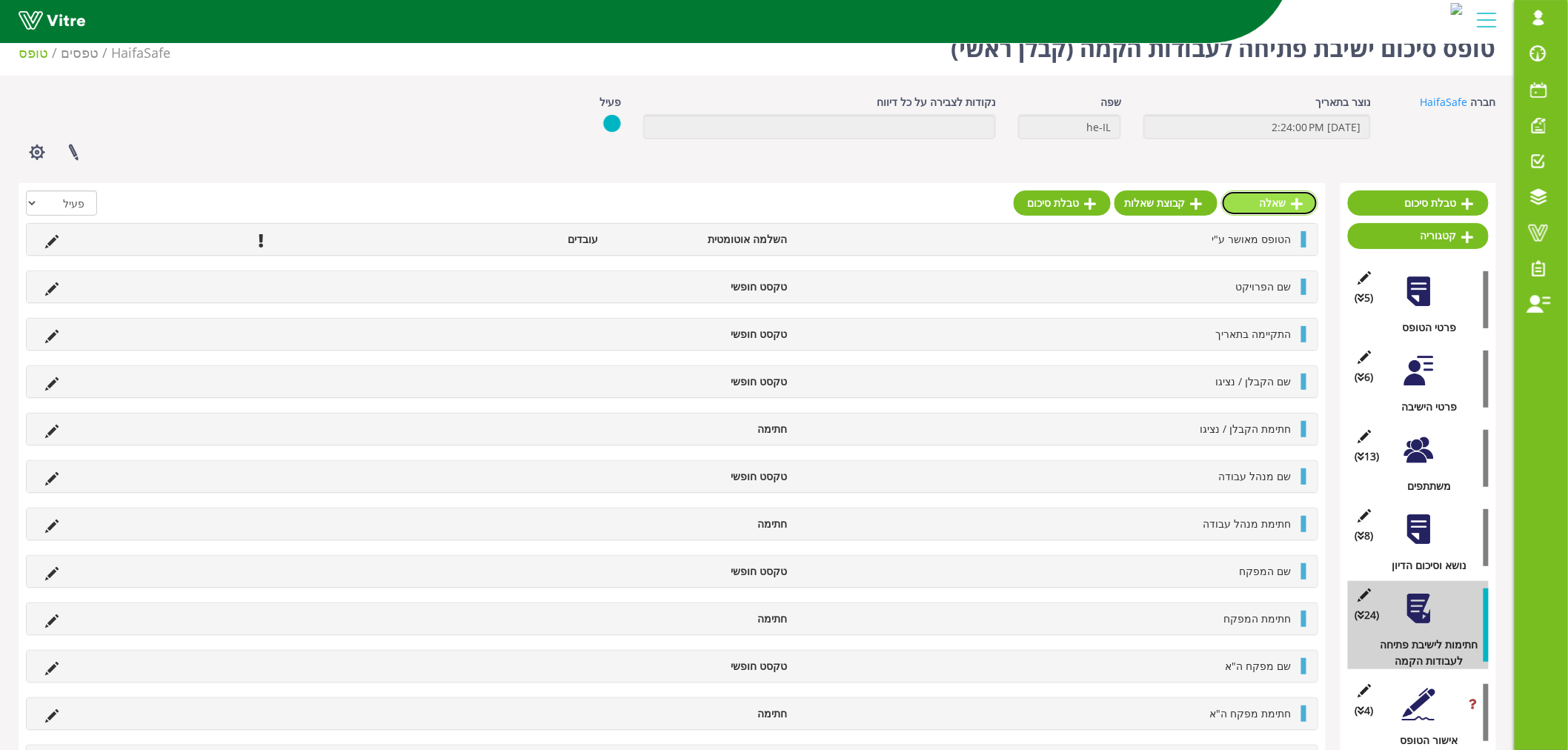
click at [1272, 191] on link "שאלה" at bounding box center [1270, 203] width 97 height 25
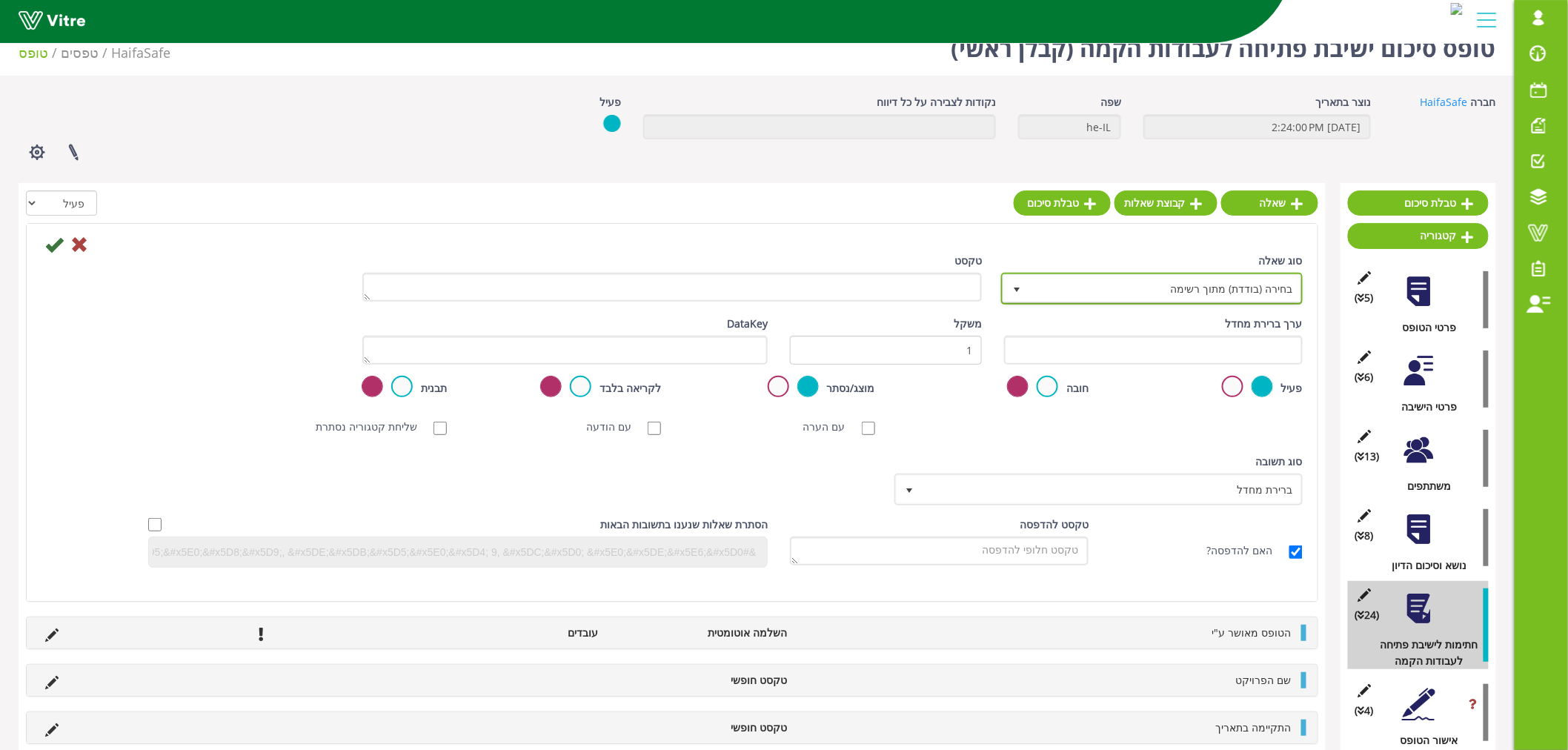
click at [1150, 291] on span "בחירה (בודדת) מתוך רשימה" at bounding box center [1165, 287] width 272 height 26
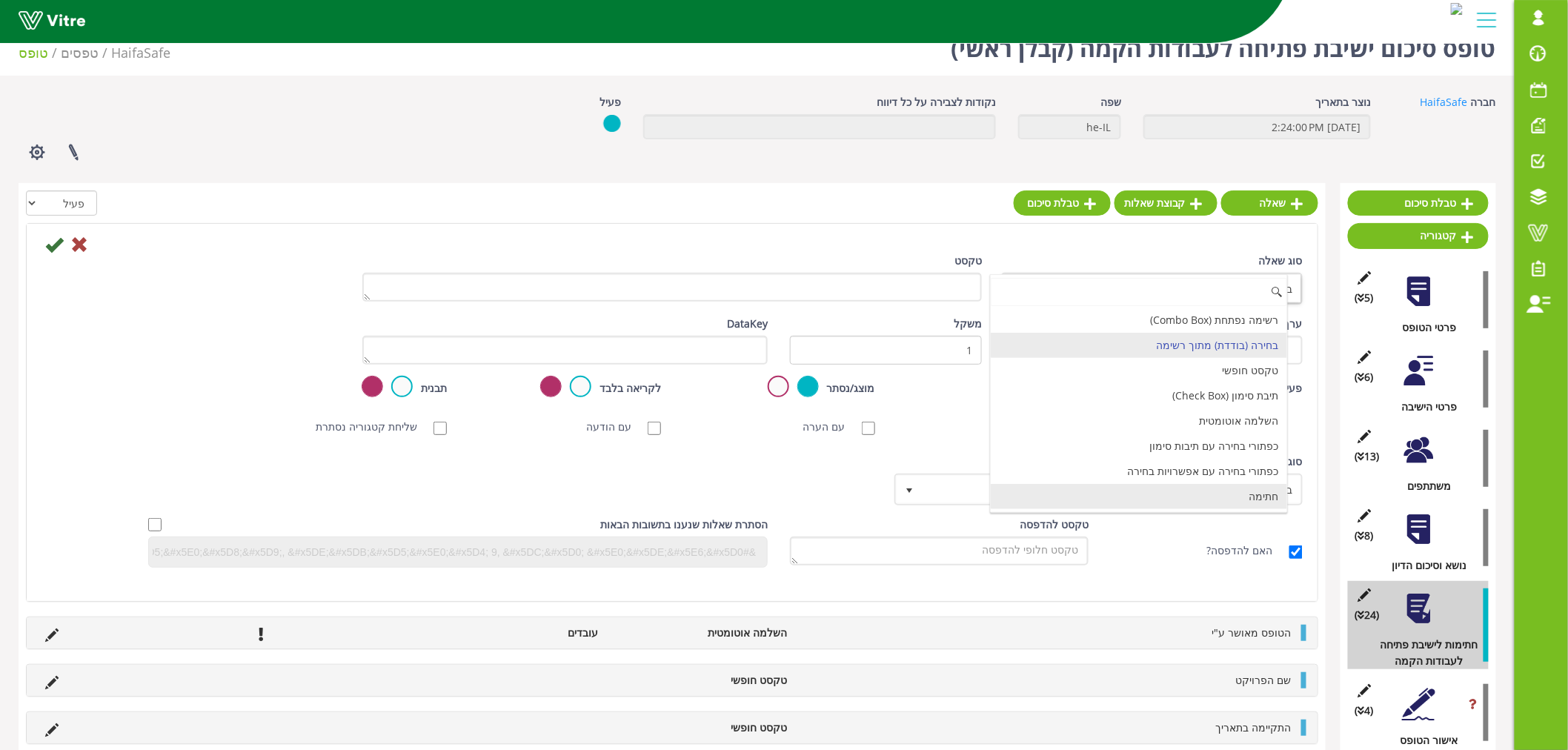
click at [1251, 492] on li "חתימה" at bounding box center [1139, 497] width 297 height 25
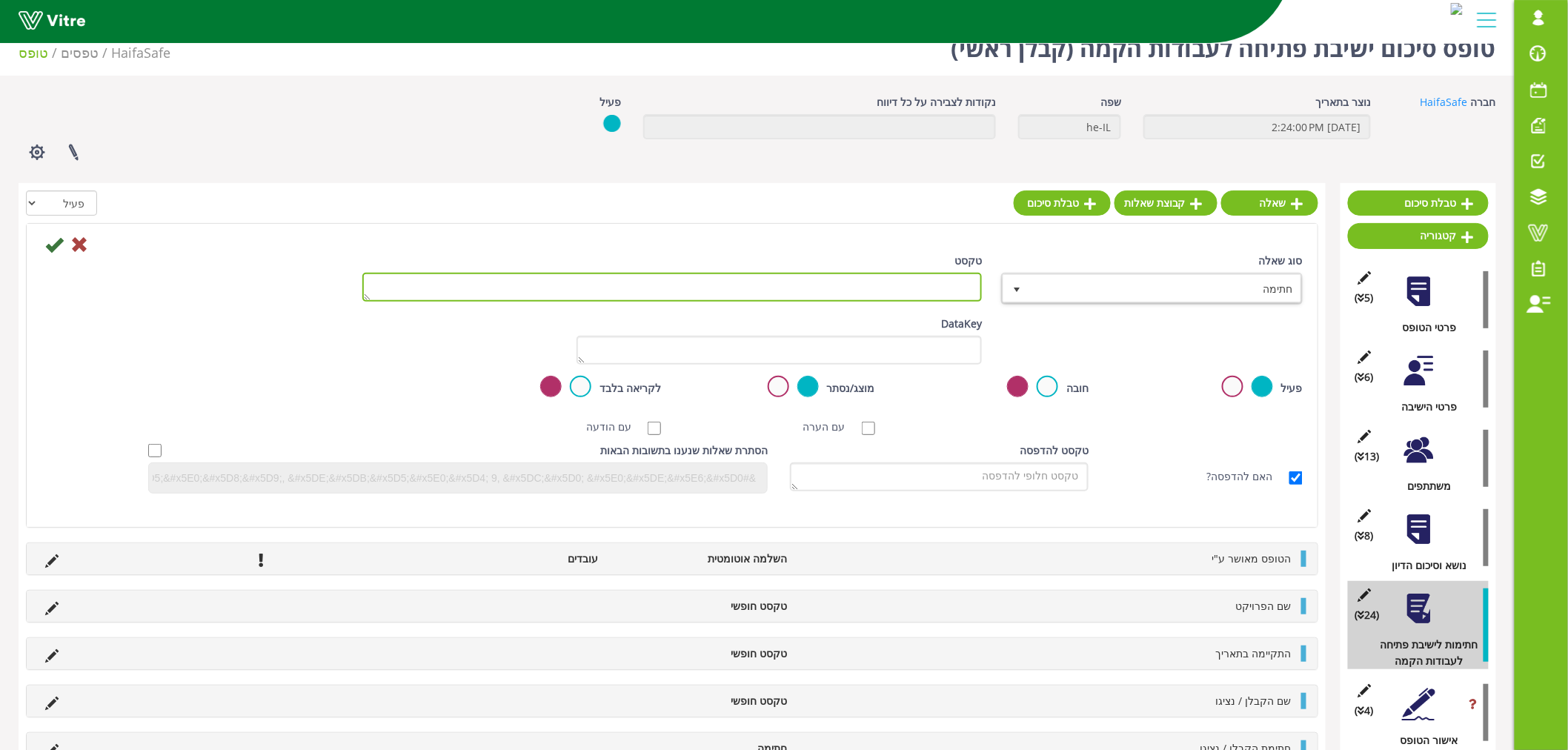
click at [959, 291] on textarea "טקסט" at bounding box center [672, 287] width 620 height 29
paste textarea "מנהל מתקן"
type textarea "חתימת מנהל מתקן"
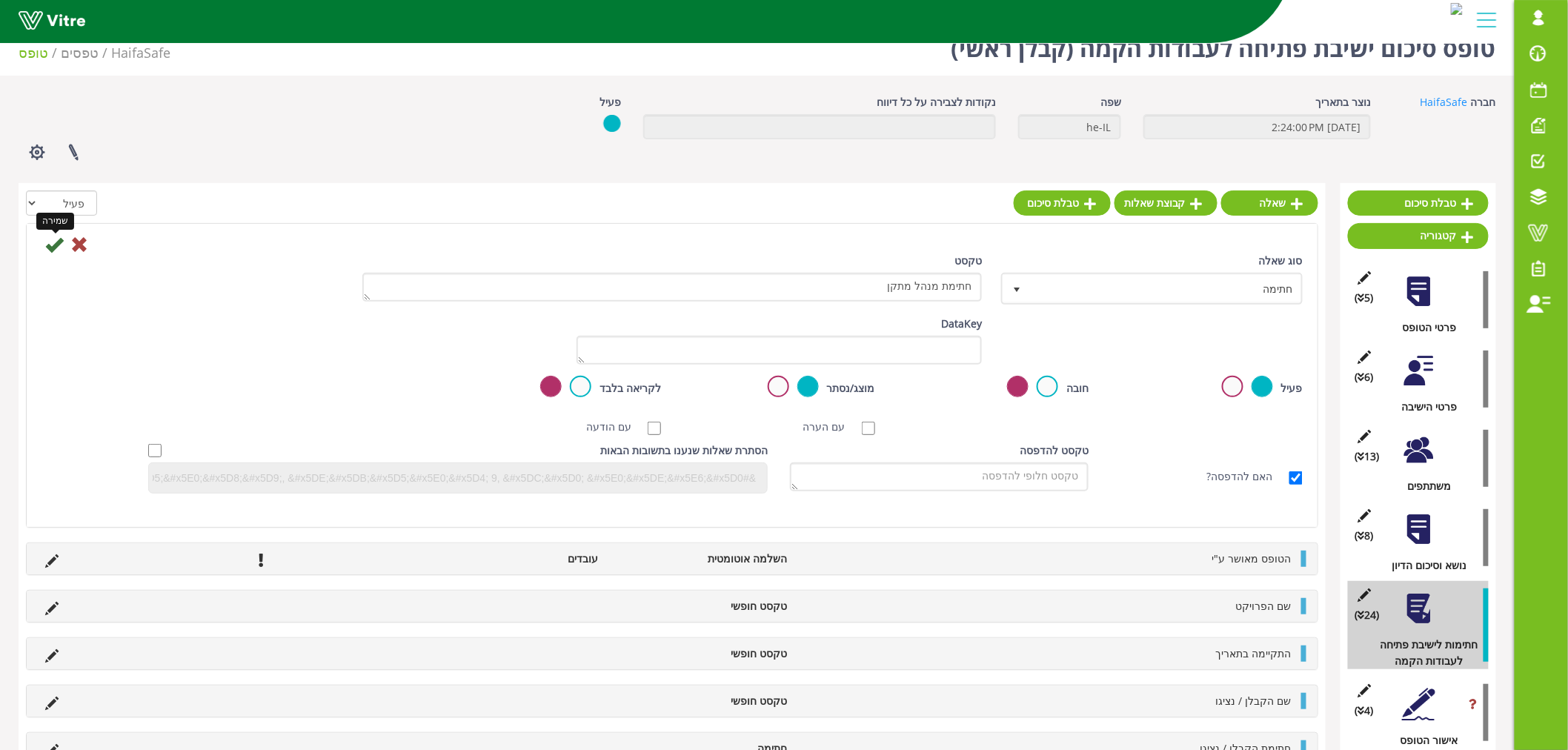
click at [60, 242] on icon at bounding box center [53, 244] width 18 height 18
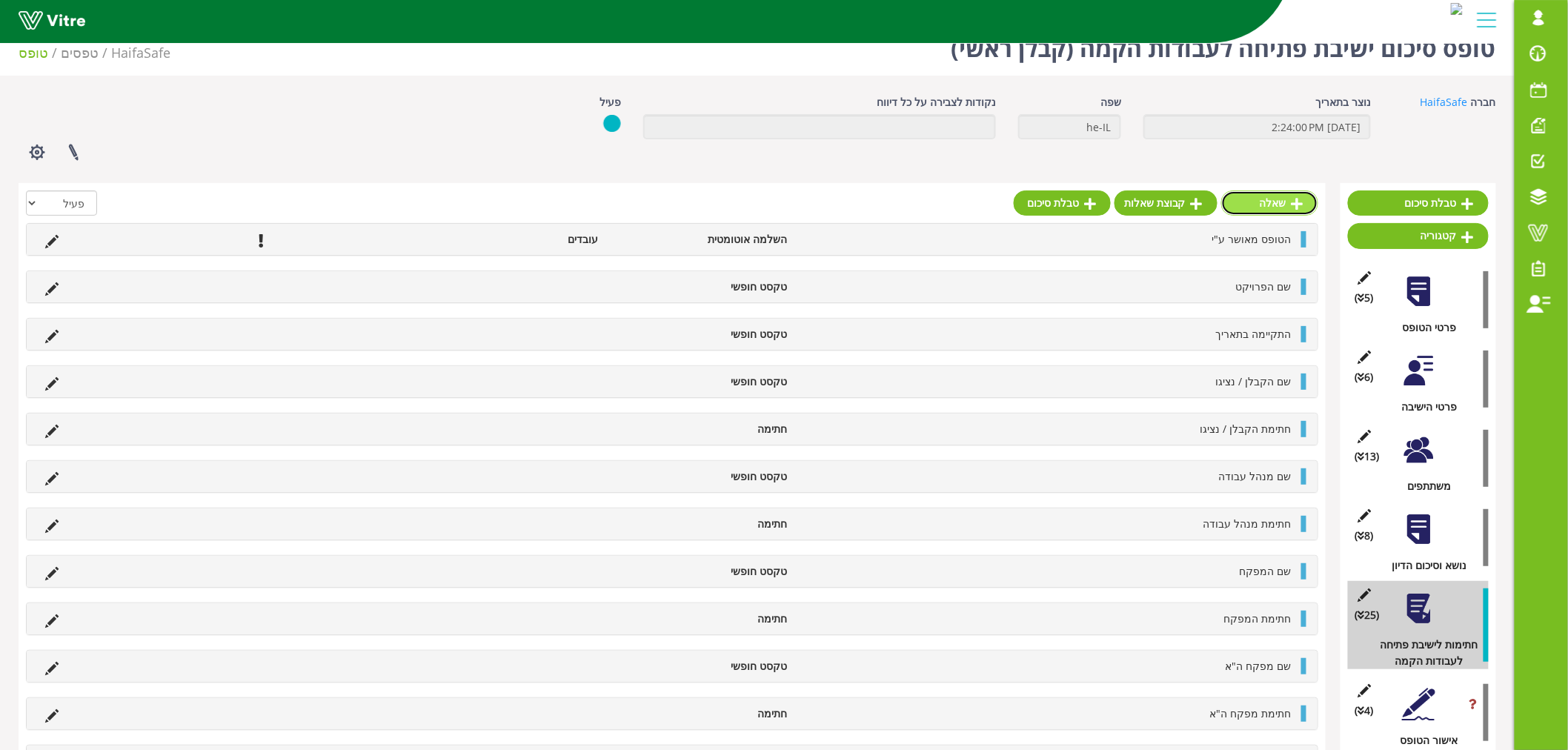
click at [1287, 208] on link "שאלה" at bounding box center [1270, 203] width 97 height 25
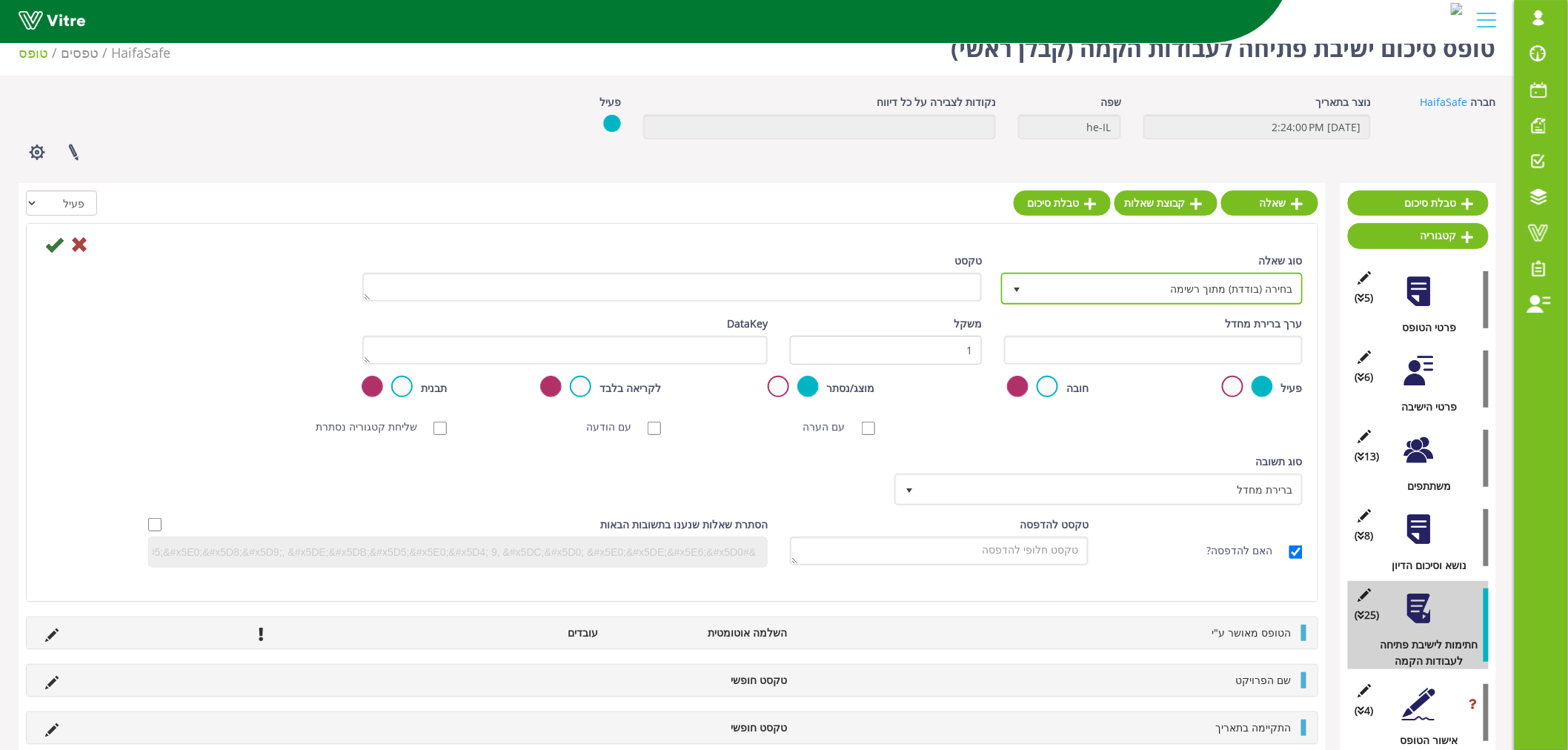
click at [1075, 284] on span "בחירה (בודדת) מתוך רשימה" at bounding box center [1165, 287] width 272 height 26
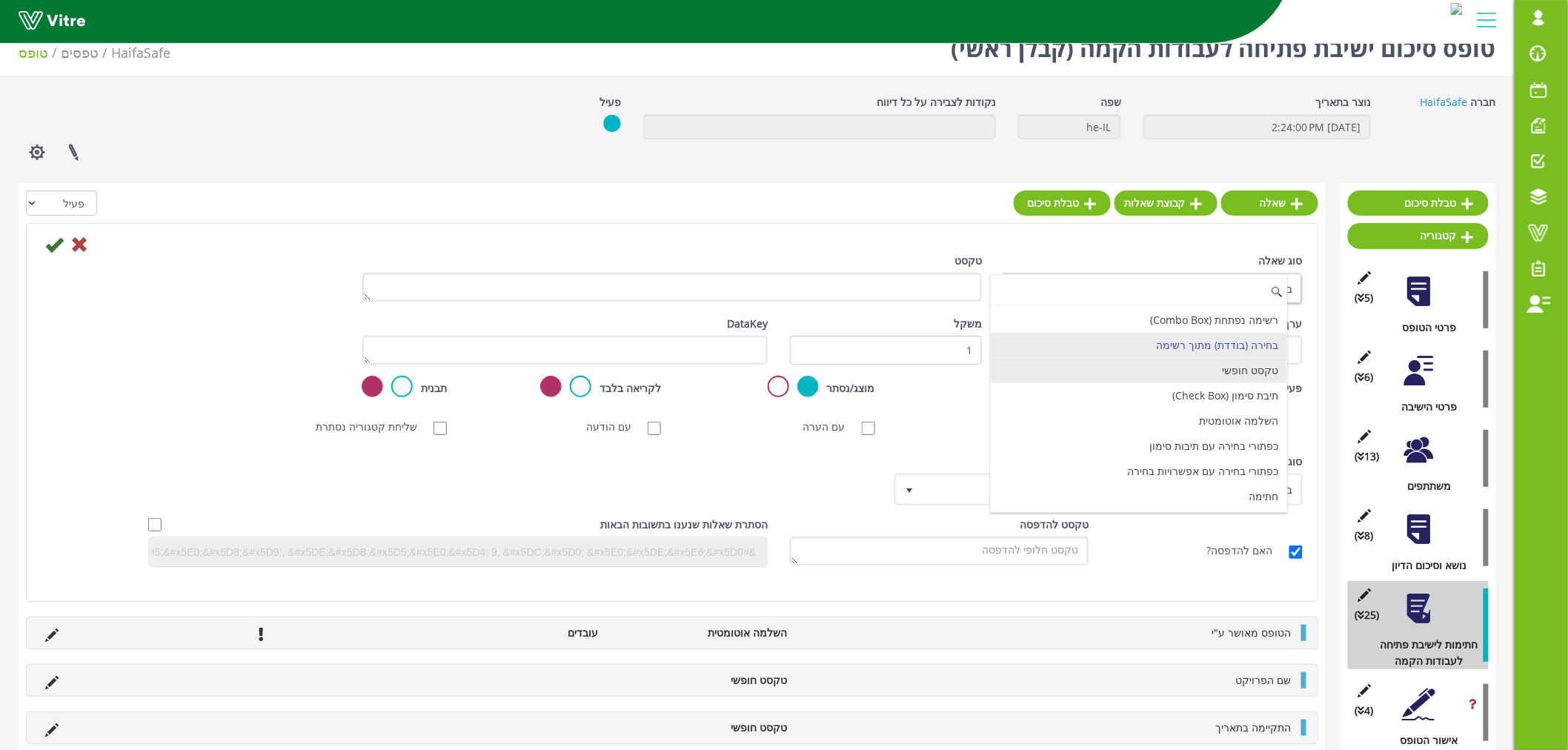
click at [1245, 369] on li "טקסט חופשי" at bounding box center [1139, 370] width 297 height 25
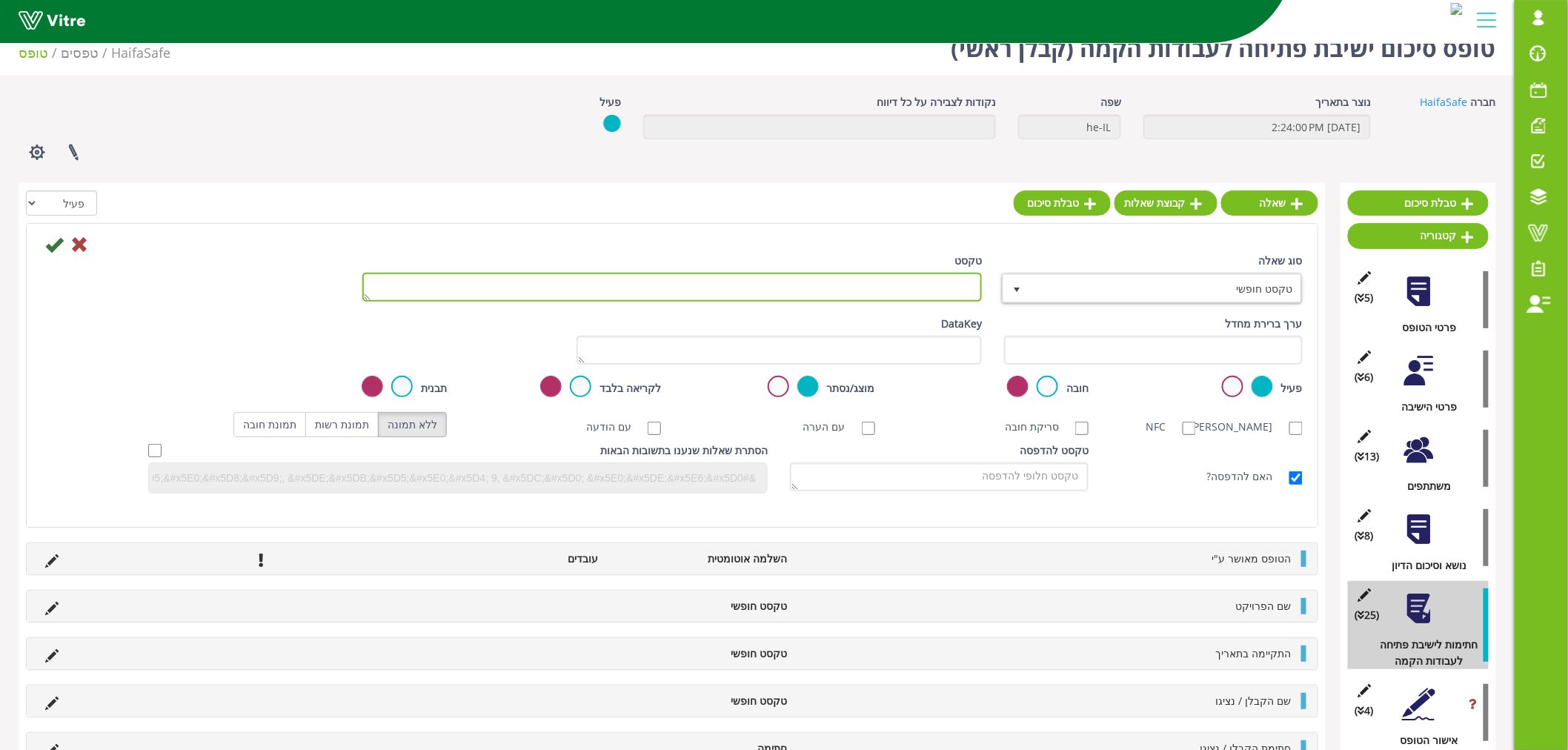
click at [946, 287] on textarea "טקסט" at bounding box center [672, 287] width 620 height 29
paste textarea "מנהל / מהנדס תהליך"
type textarea "שם מנהל / מהנדס תהליך"
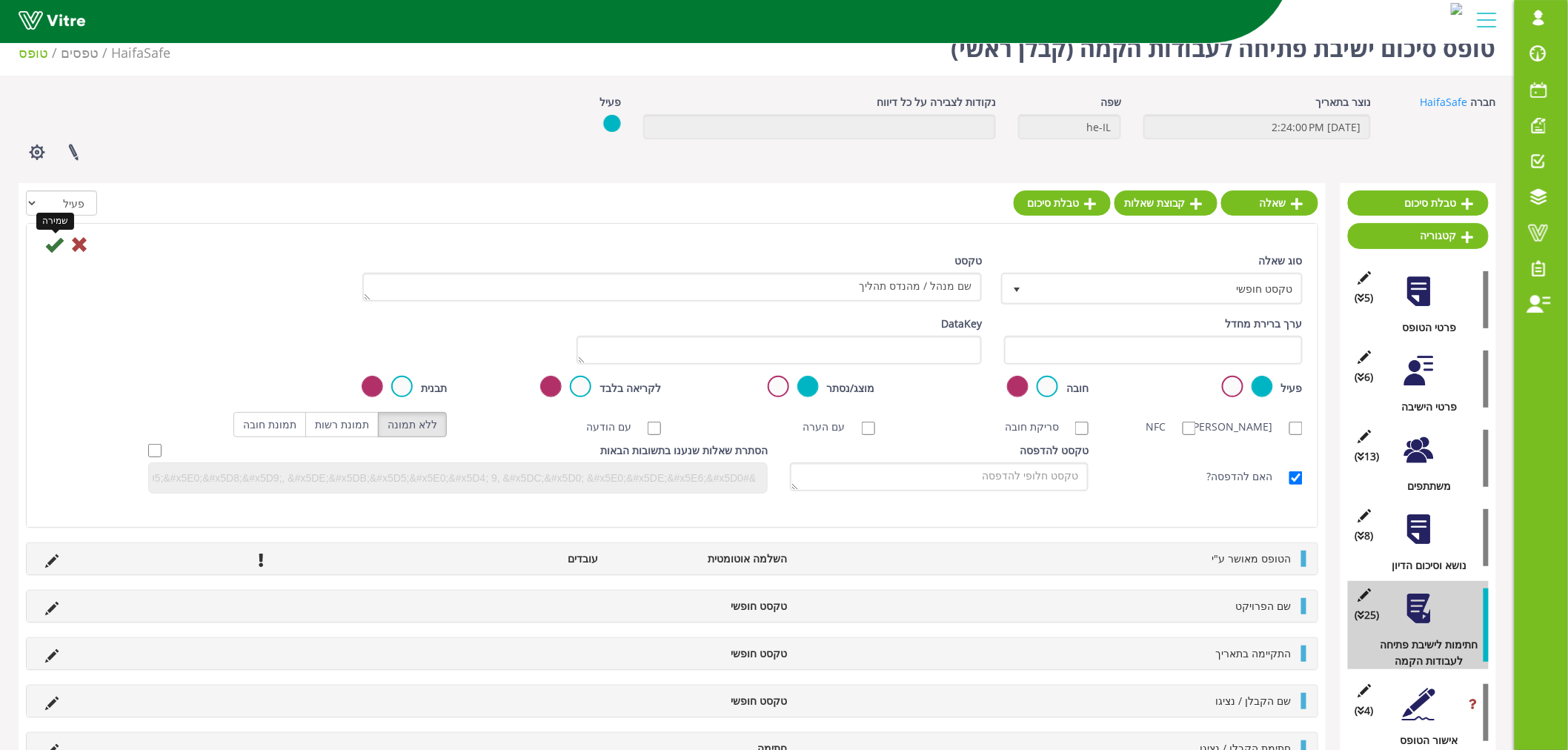
click at [47, 242] on icon at bounding box center [53, 244] width 18 height 18
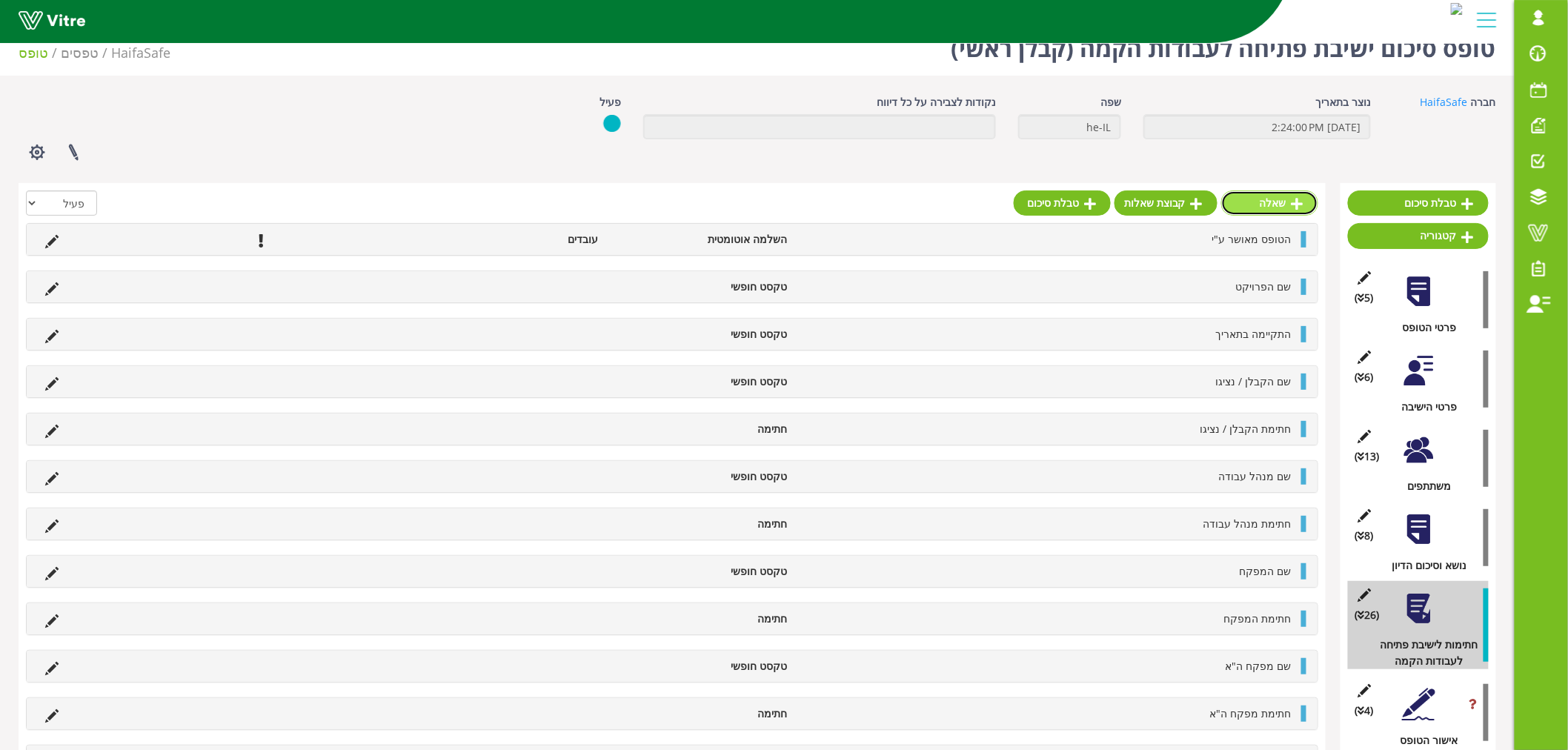
click at [1272, 202] on link "שאלה" at bounding box center [1270, 203] width 97 height 25
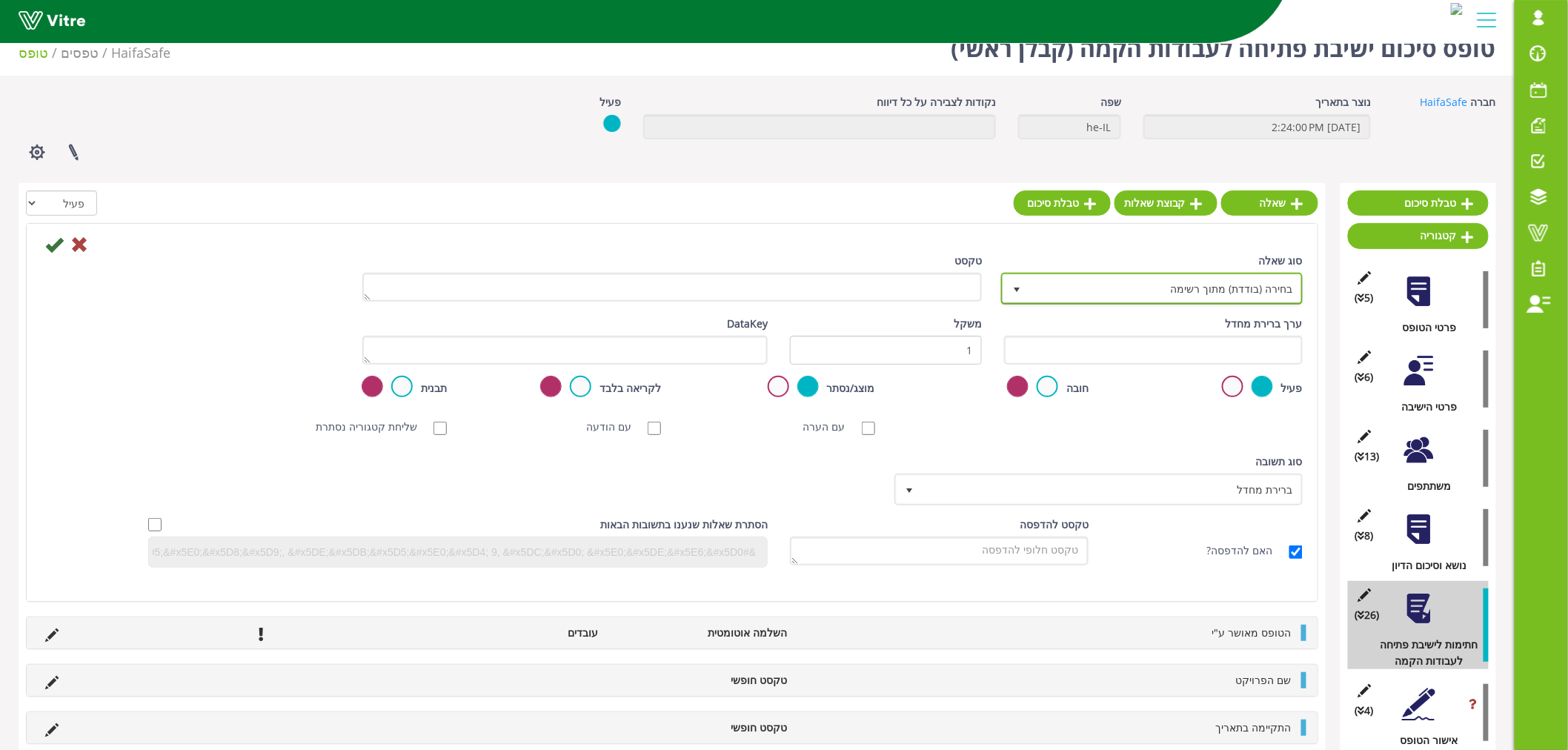
click at [1238, 292] on span "בחירה (בודדת) מתוך רשימה" at bounding box center [1165, 287] width 272 height 26
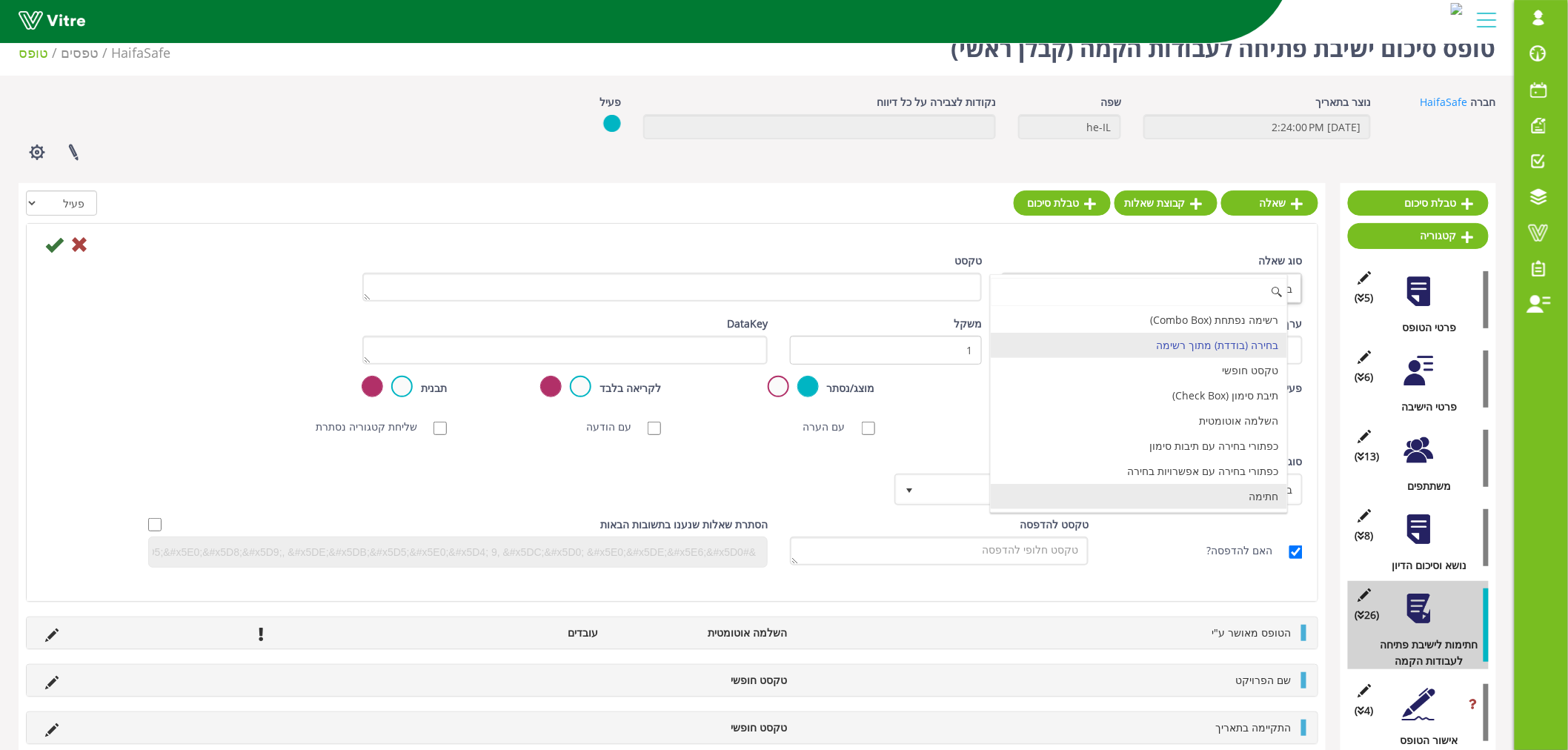
click at [1234, 502] on li "חתימה" at bounding box center [1139, 497] width 297 height 25
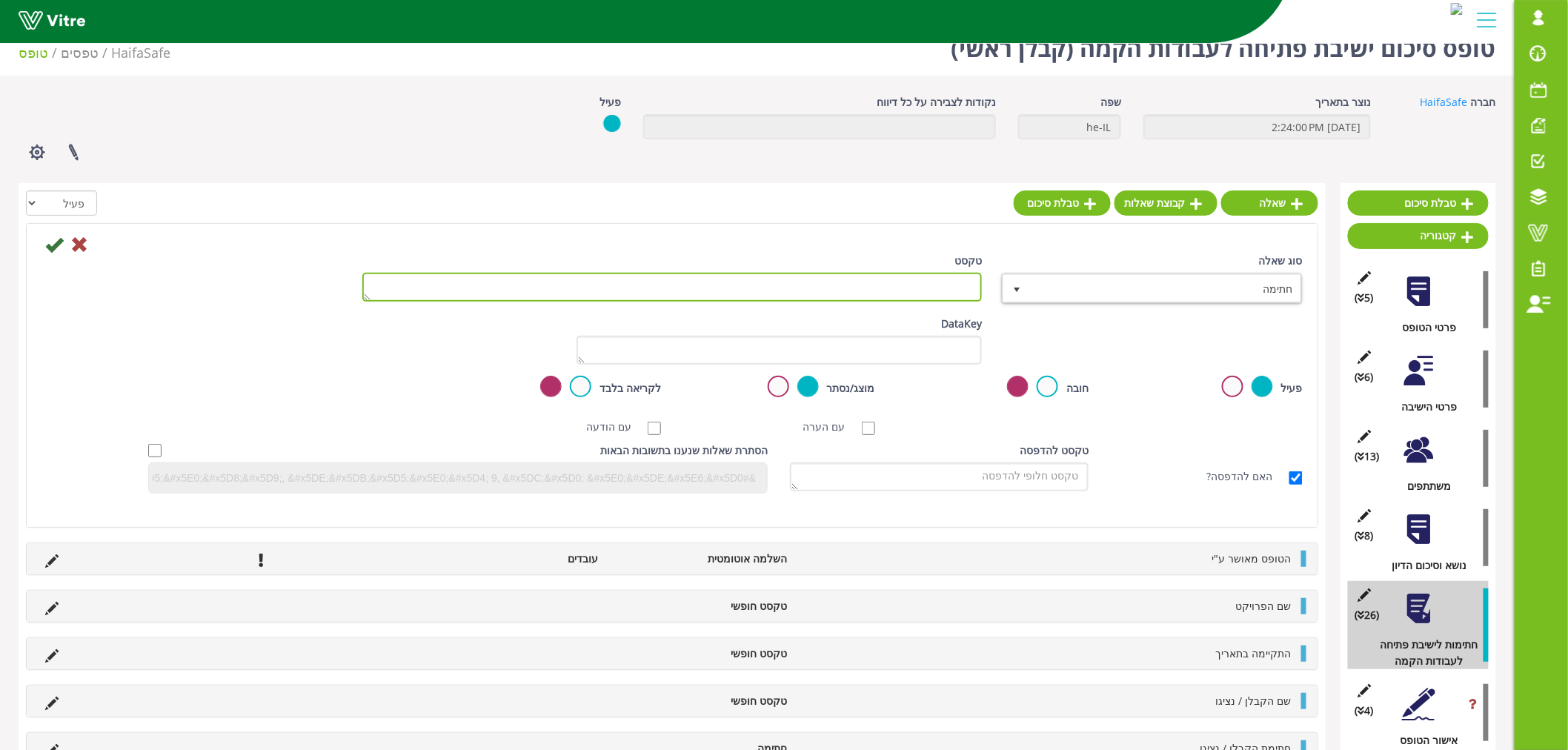
click at [906, 273] on textarea "טקסט" at bounding box center [672, 287] width 620 height 29
paste textarea "מנהל / מהנדס תהליך"
type textarea "חתימת מנהל / מהנדס תהליך"
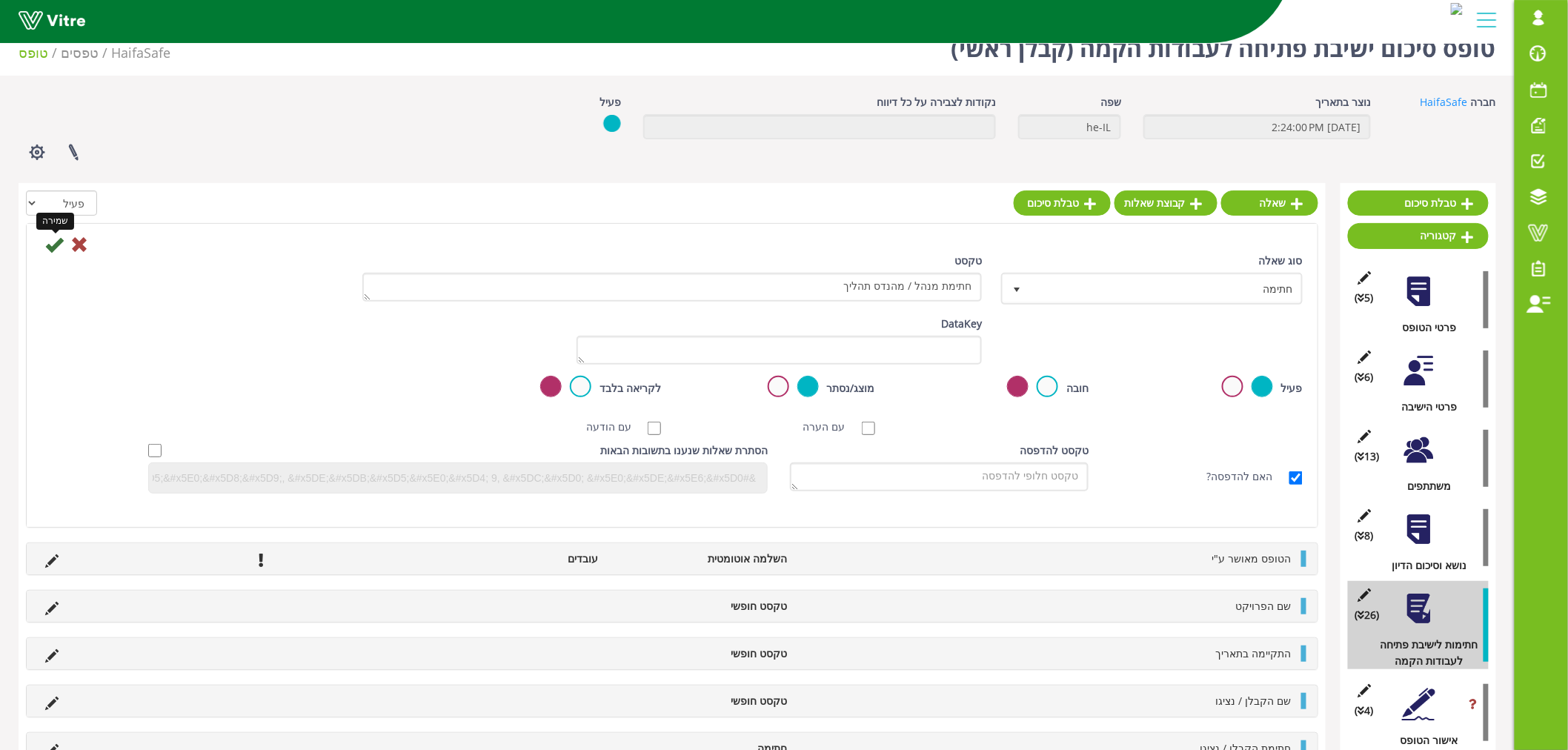
click at [54, 245] on icon at bounding box center [53, 244] width 18 height 18
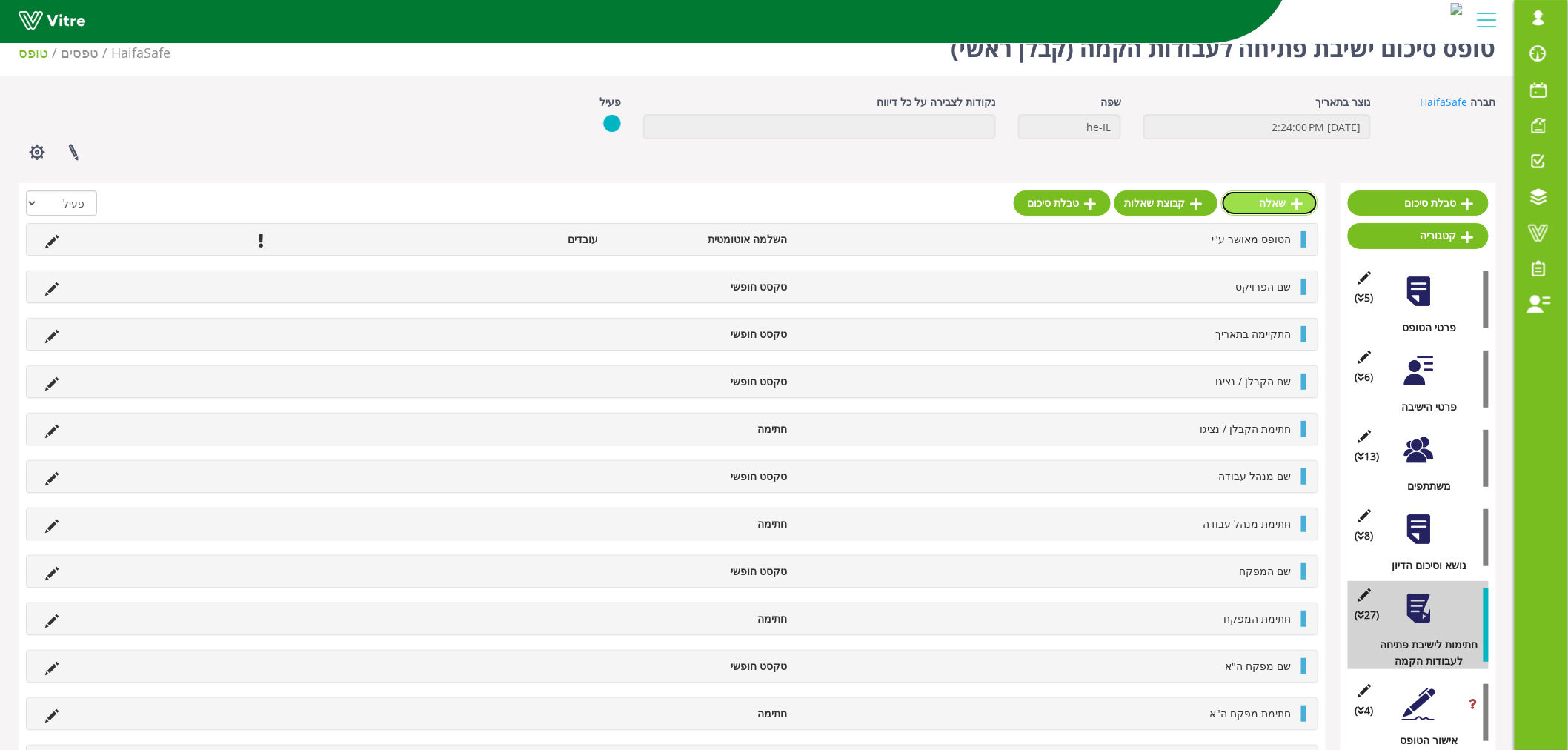
click at [1282, 191] on link "שאלה" at bounding box center [1270, 203] width 97 height 25
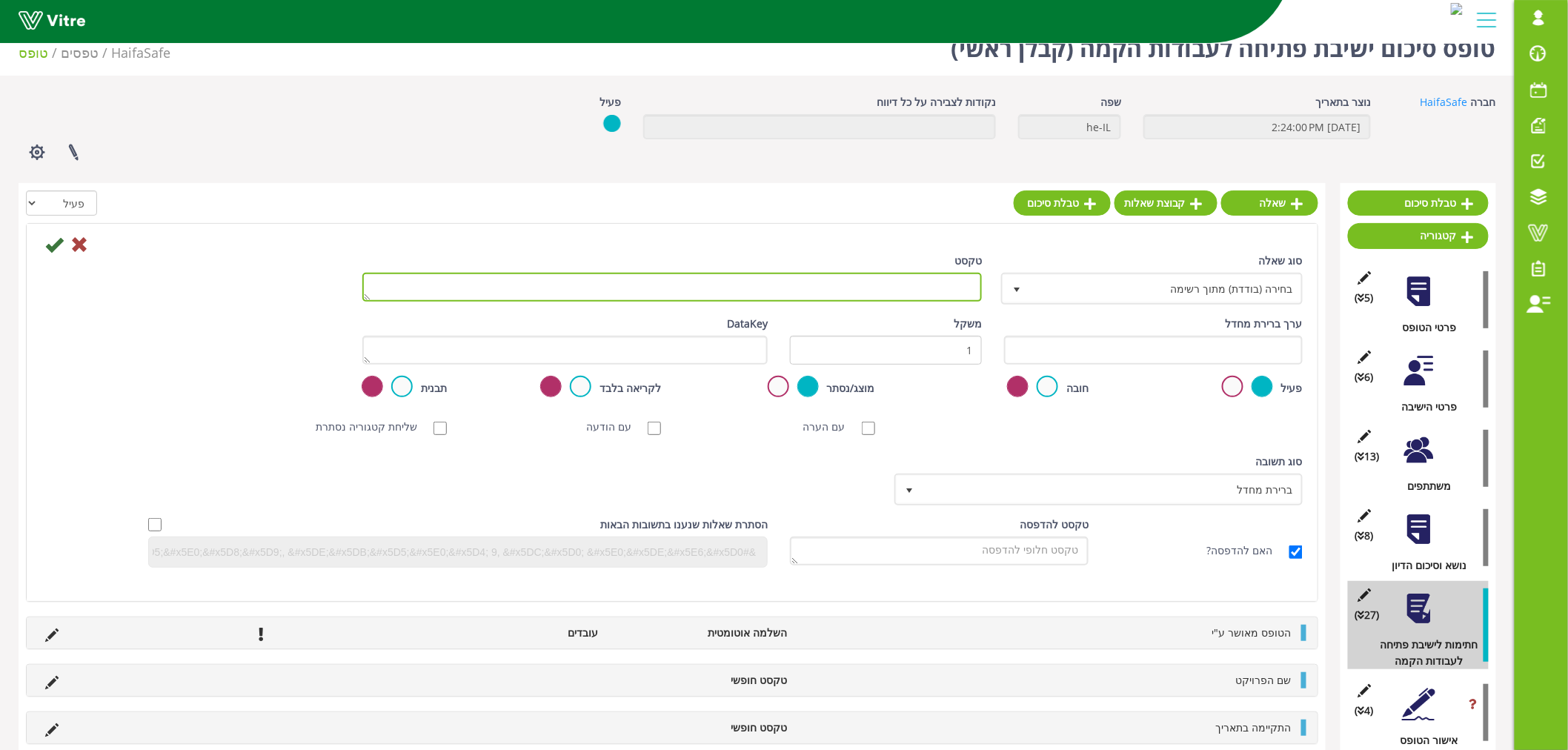
click at [890, 281] on textarea "טקסט" at bounding box center [672, 287] width 620 height 29
paste textarea "מנהל ייצור"
type textarea "שם מנהל ייצור"
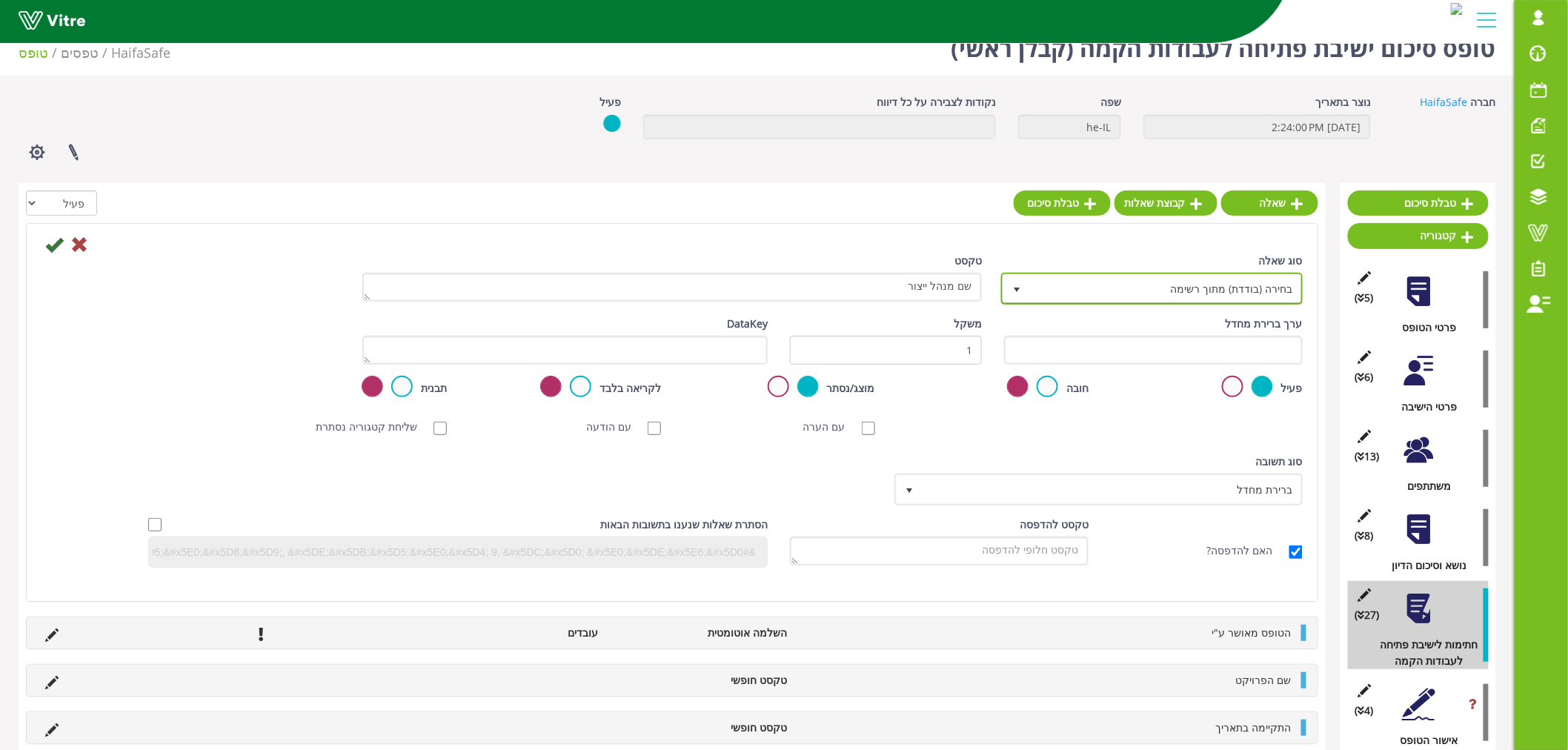
click at [1134, 292] on span "בחירה (בודדת) מתוך רשימה" at bounding box center [1165, 287] width 272 height 26
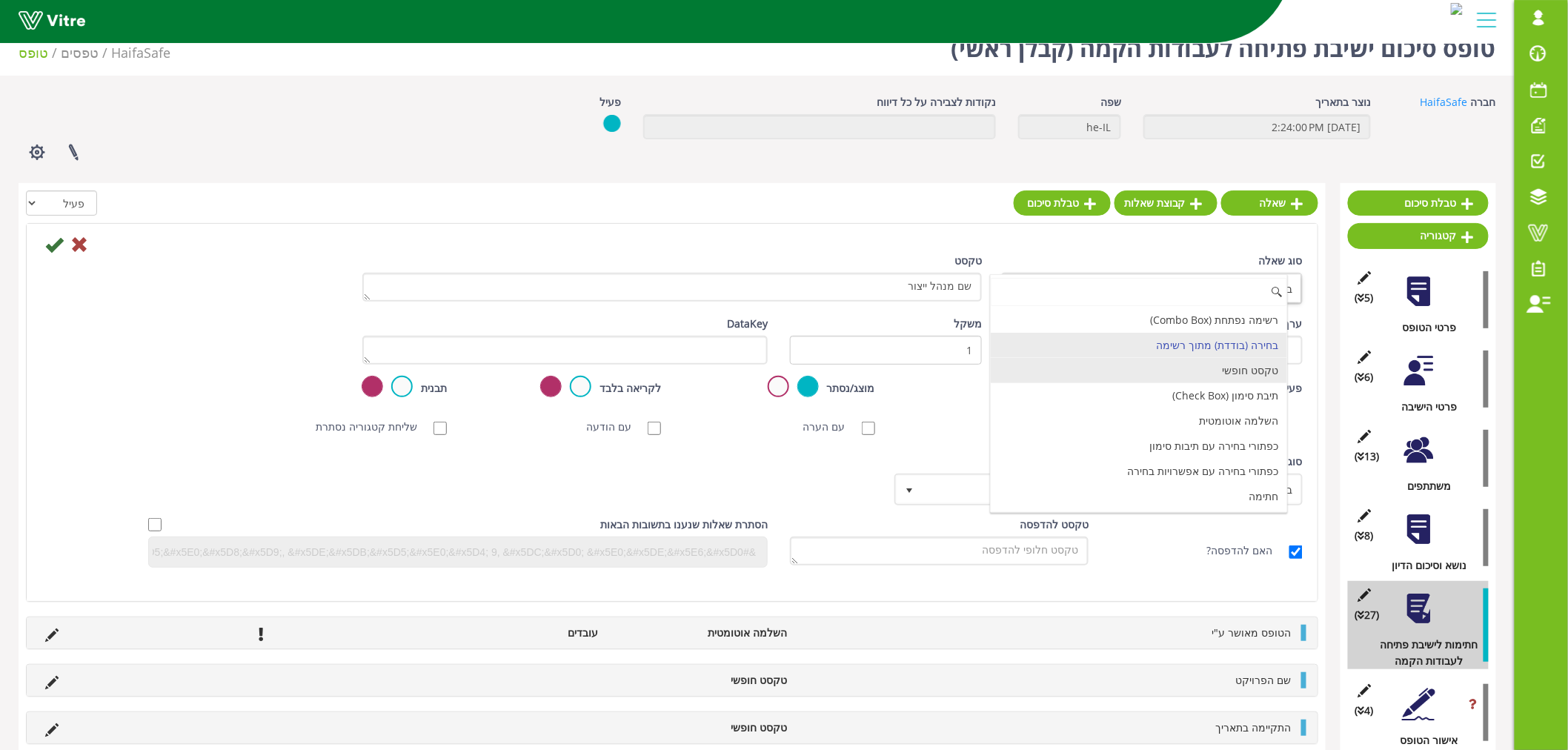
click at [1232, 360] on li "טקסט חופשי" at bounding box center [1139, 370] width 297 height 25
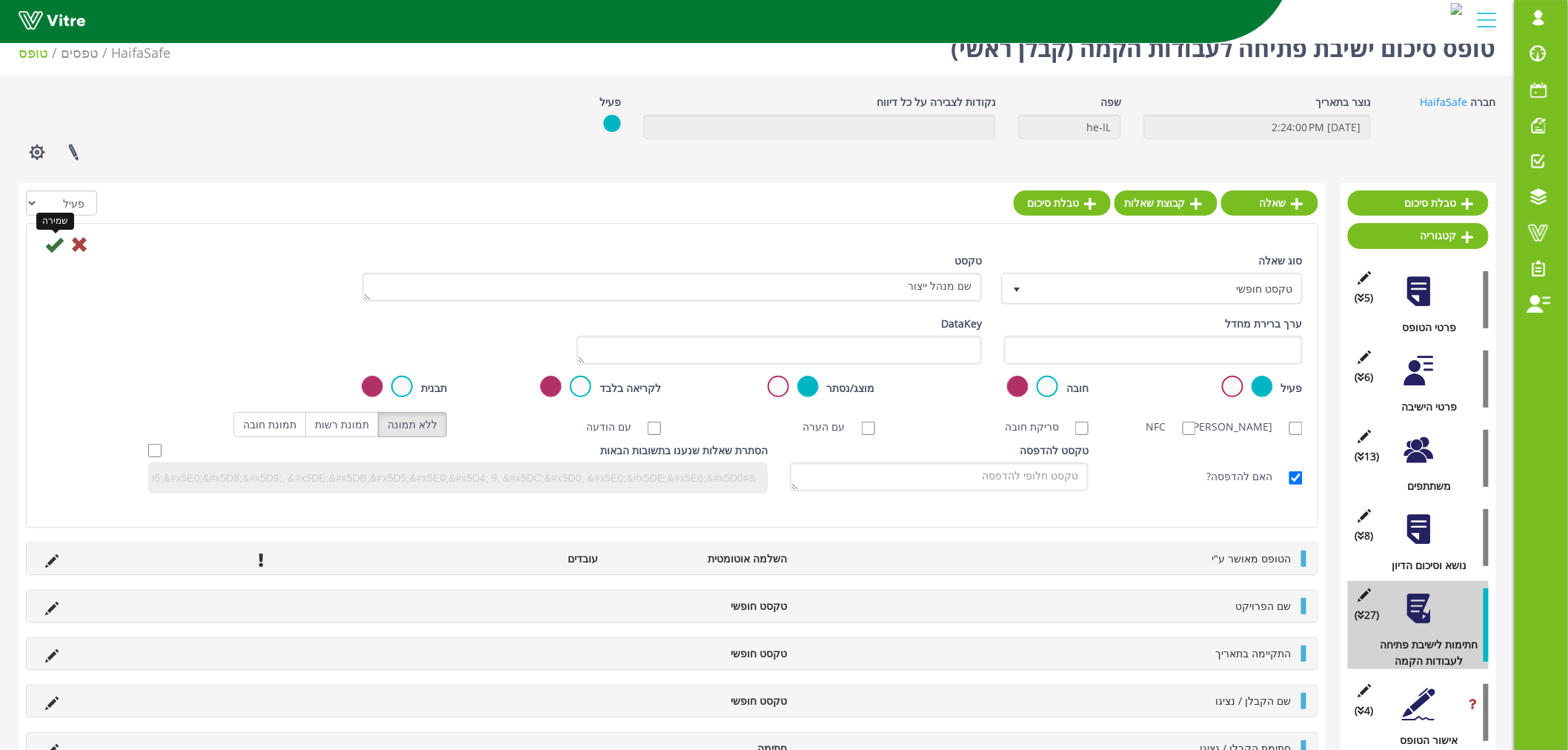
click at [53, 247] on icon at bounding box center [53, 244] width 18 height 18
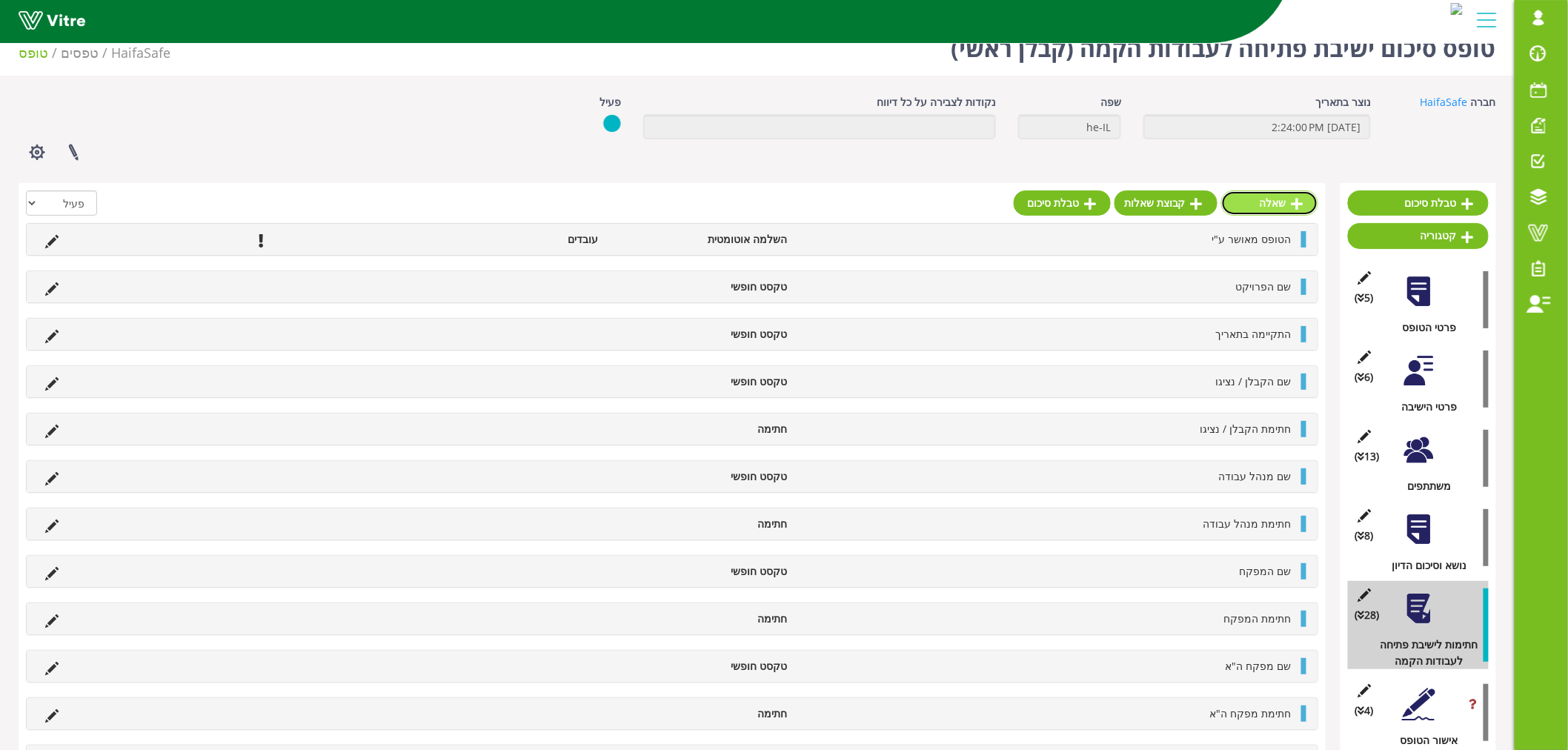
click at [1259, 196] on link "שאלה" at bounding box center [1270, 203] width 97 height 25
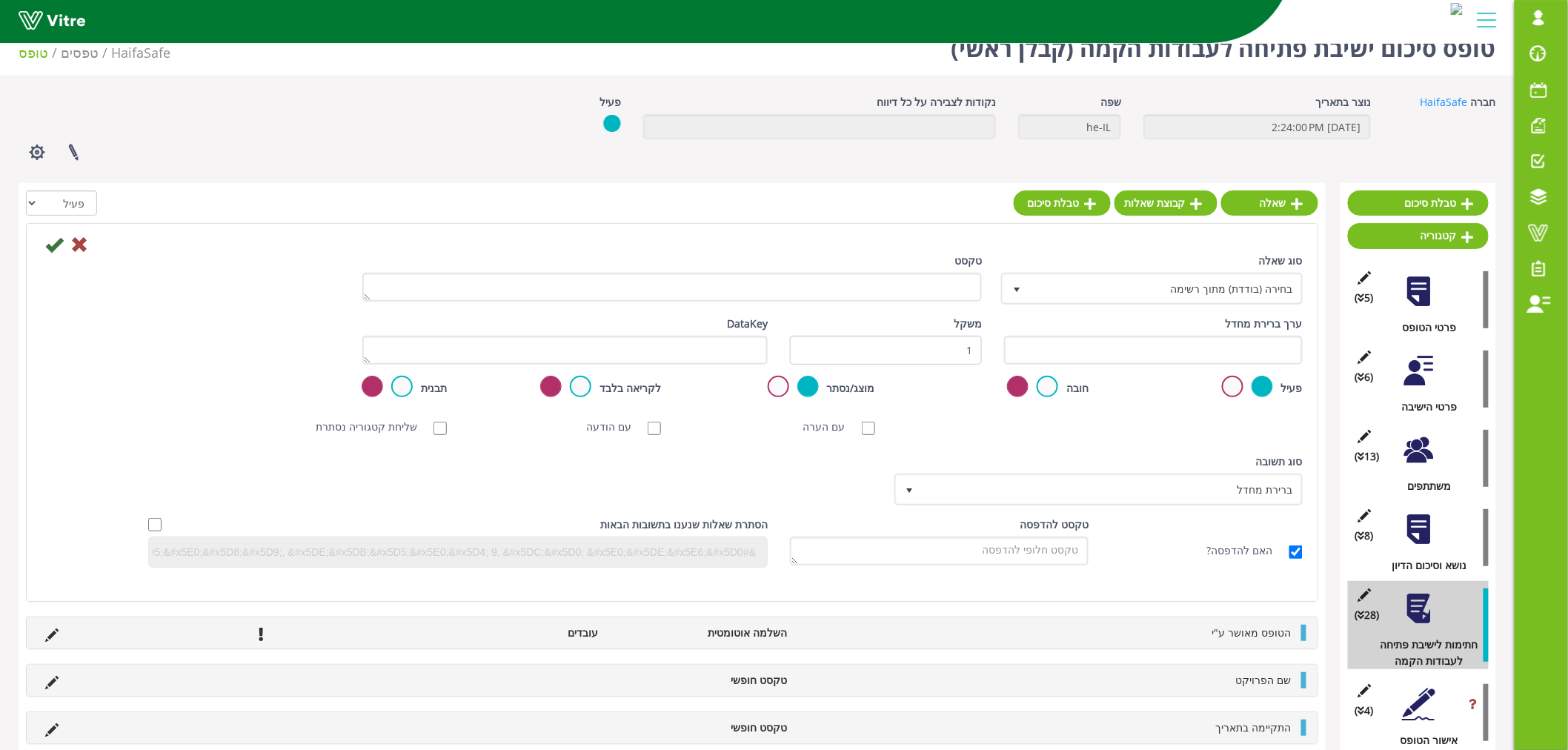
click at [1070, 271] on div "סוג שאלה בחירה (בודדת) מתוך רשימה 3" at bounding box center [1154, 278] width 298 height 52
click at [1113, 292] on span "בחירה (בודדת) מתוך רשימה" at bounding box center [1165, 287] width 272 height 26
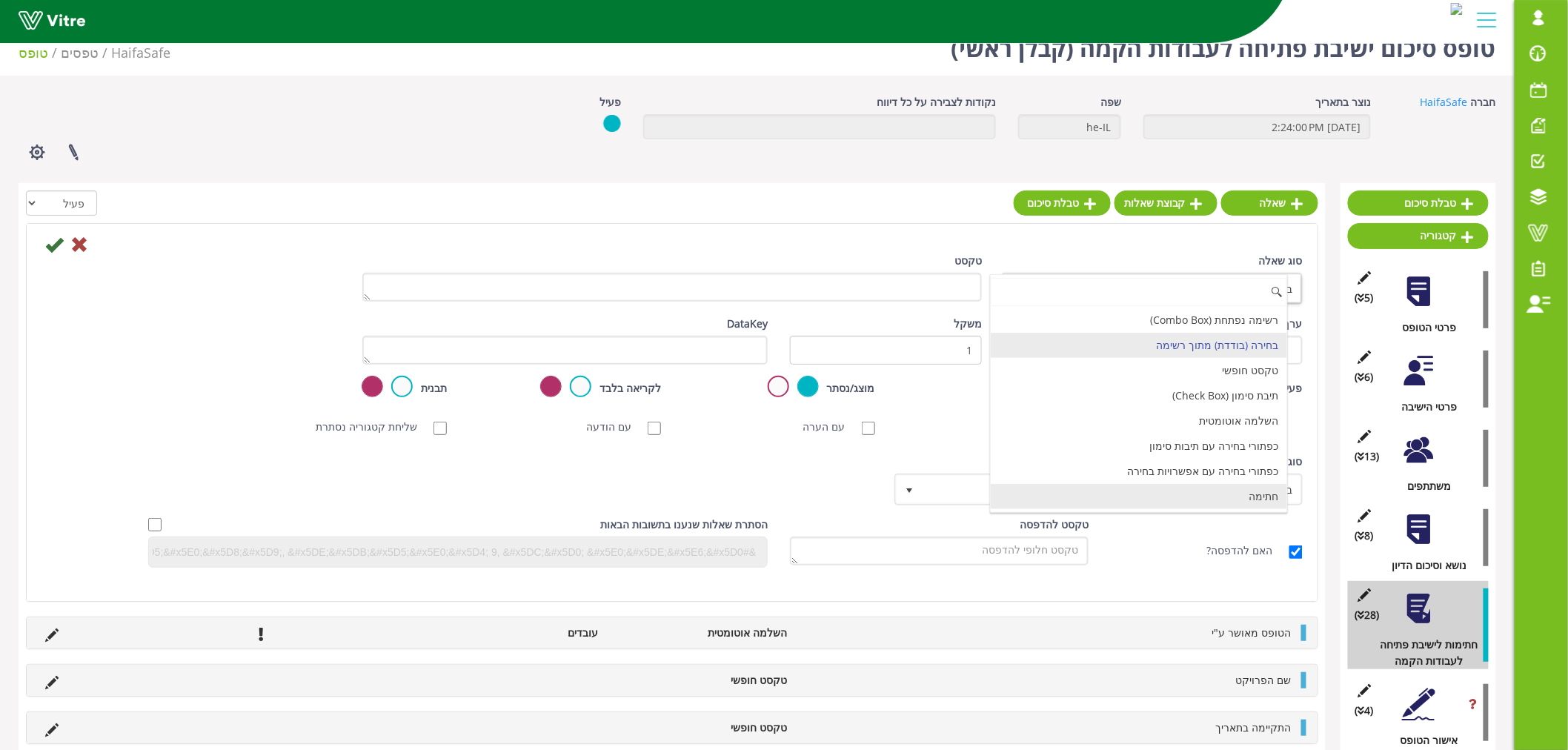
click at [1272, 497] on li "חתימה" at bounding box center [1139, 497] width 297 height 25
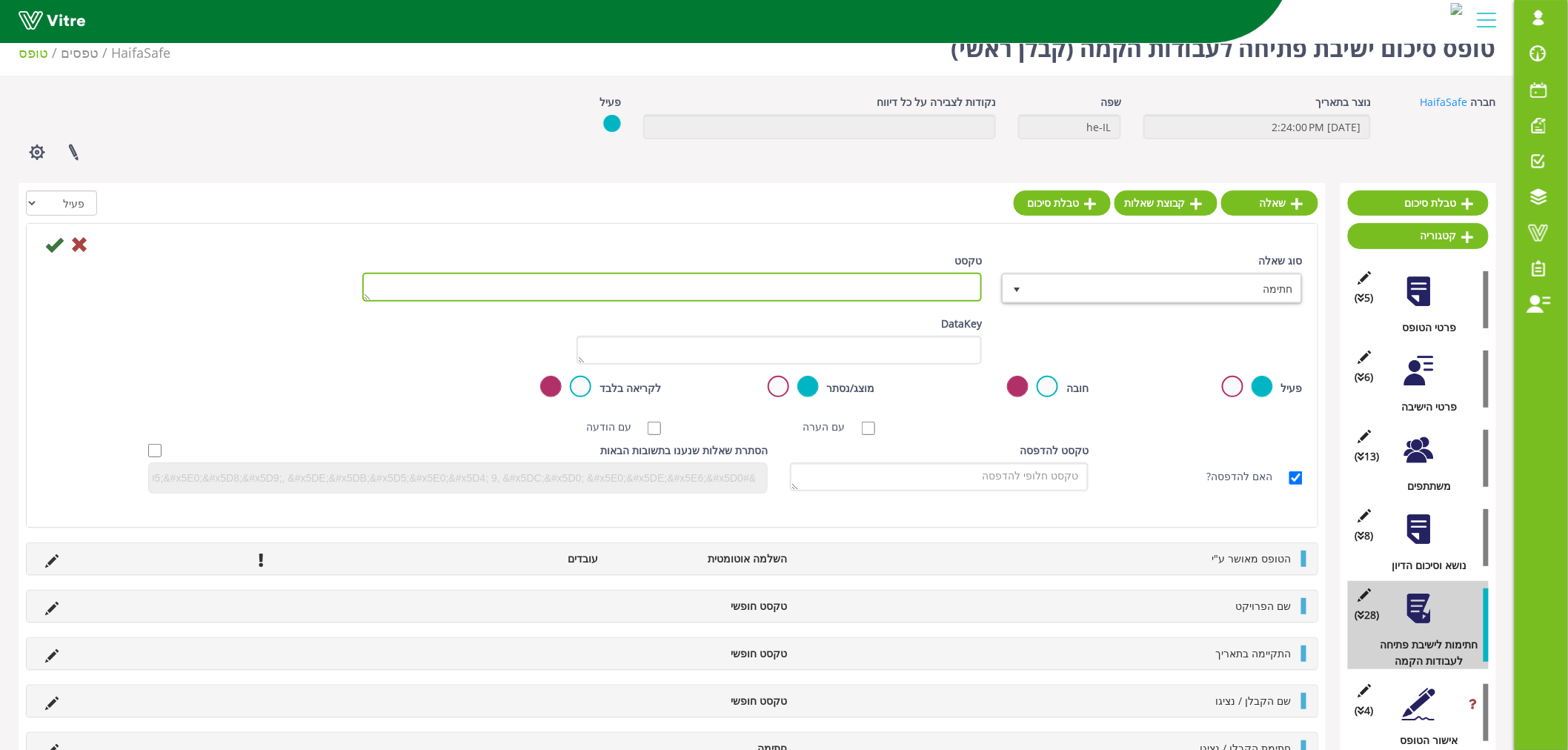
click at [855, 291] on textarea "טקסט" at bounding box center [672, 287] width 620 height 29
paste textarea "מנהל ייצור"
click at [945, 291] on textarea "חתימה מנהל ייצור" at bounding box center [672, 287] width 620 height 29
type textarea "חתימת מנהל ייצור"
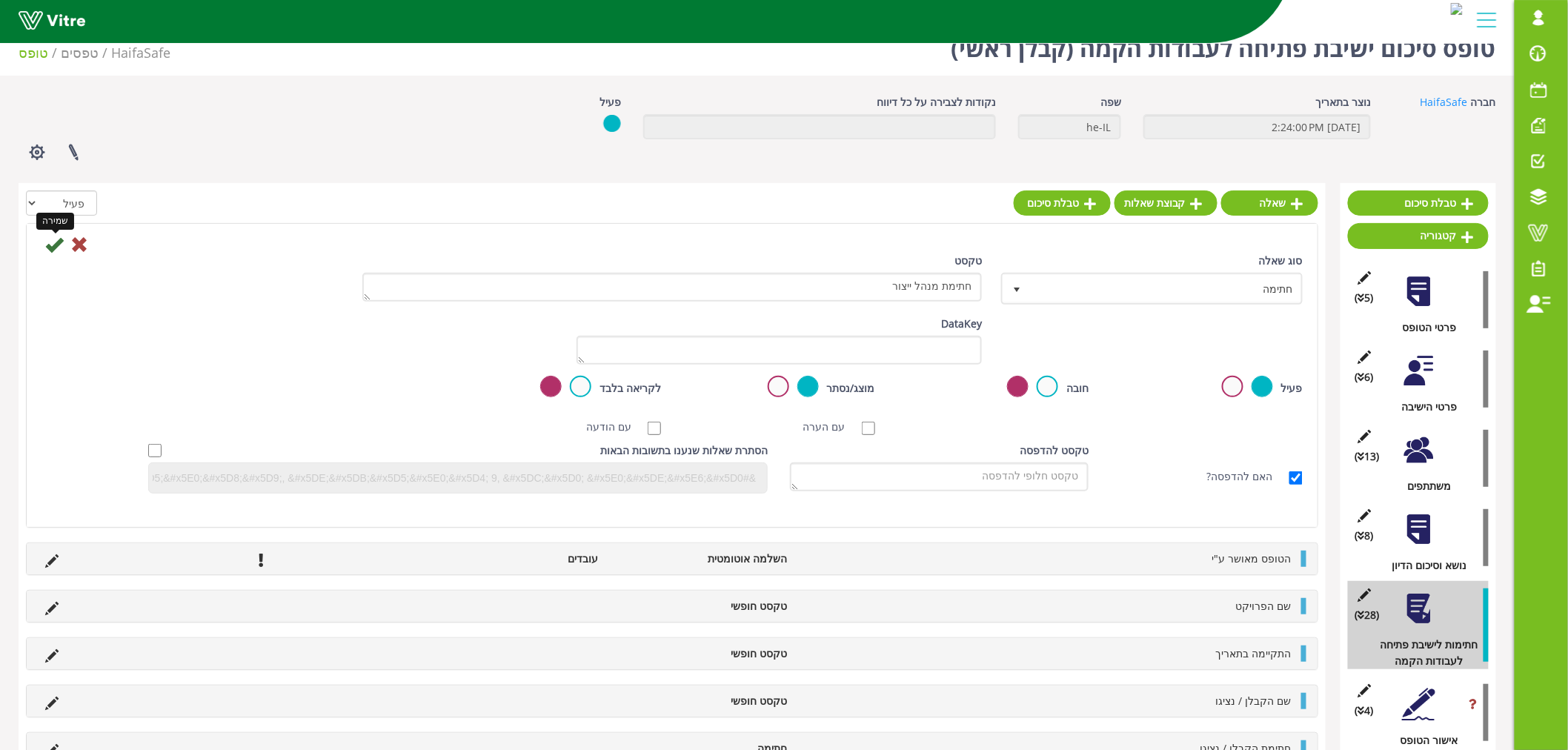
click at [56, 243] on icon at bounding box center [53, 244] width 18 height 18
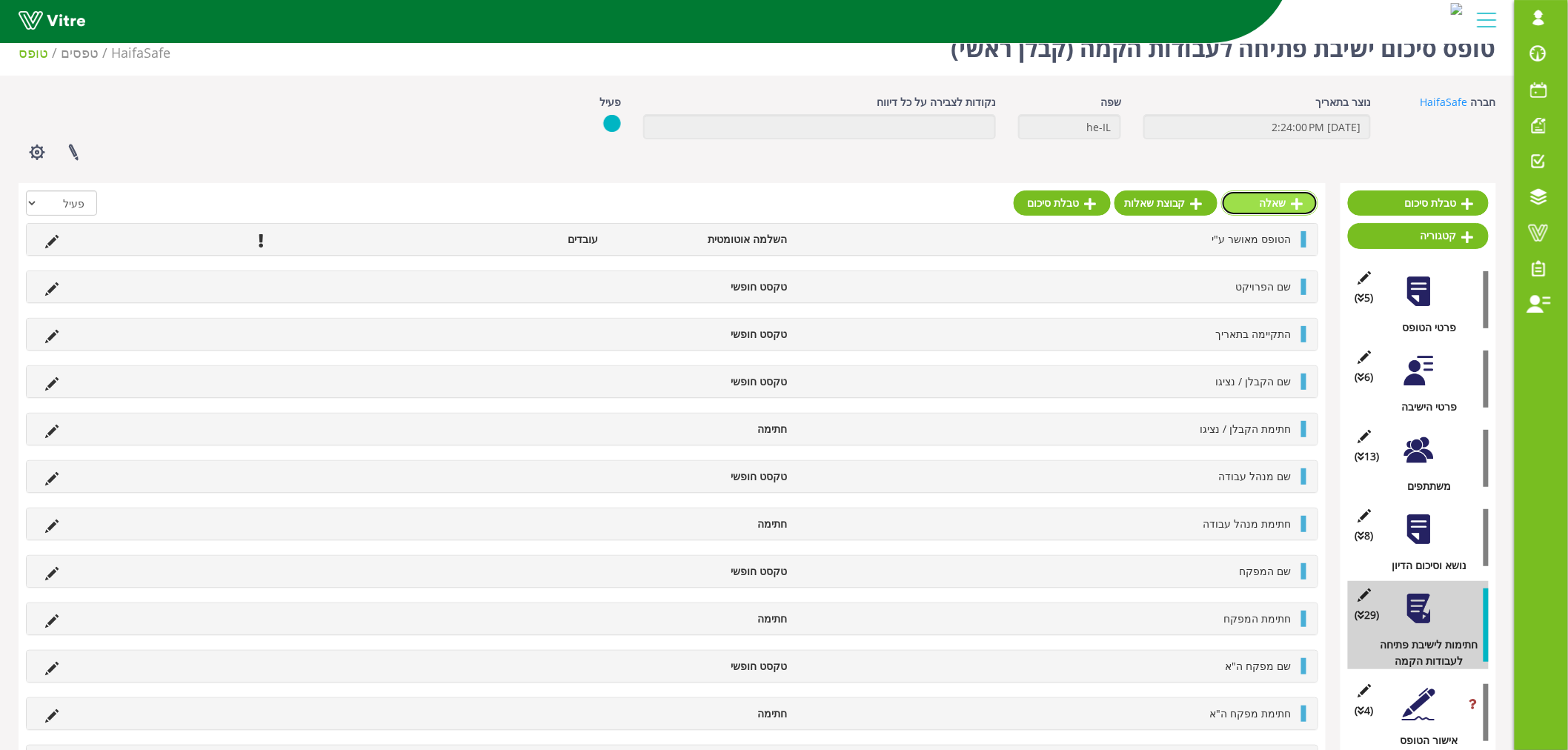
click at [1276, 201] on link "שאלה" at bounding box center [1270, 203] width 97 height 25
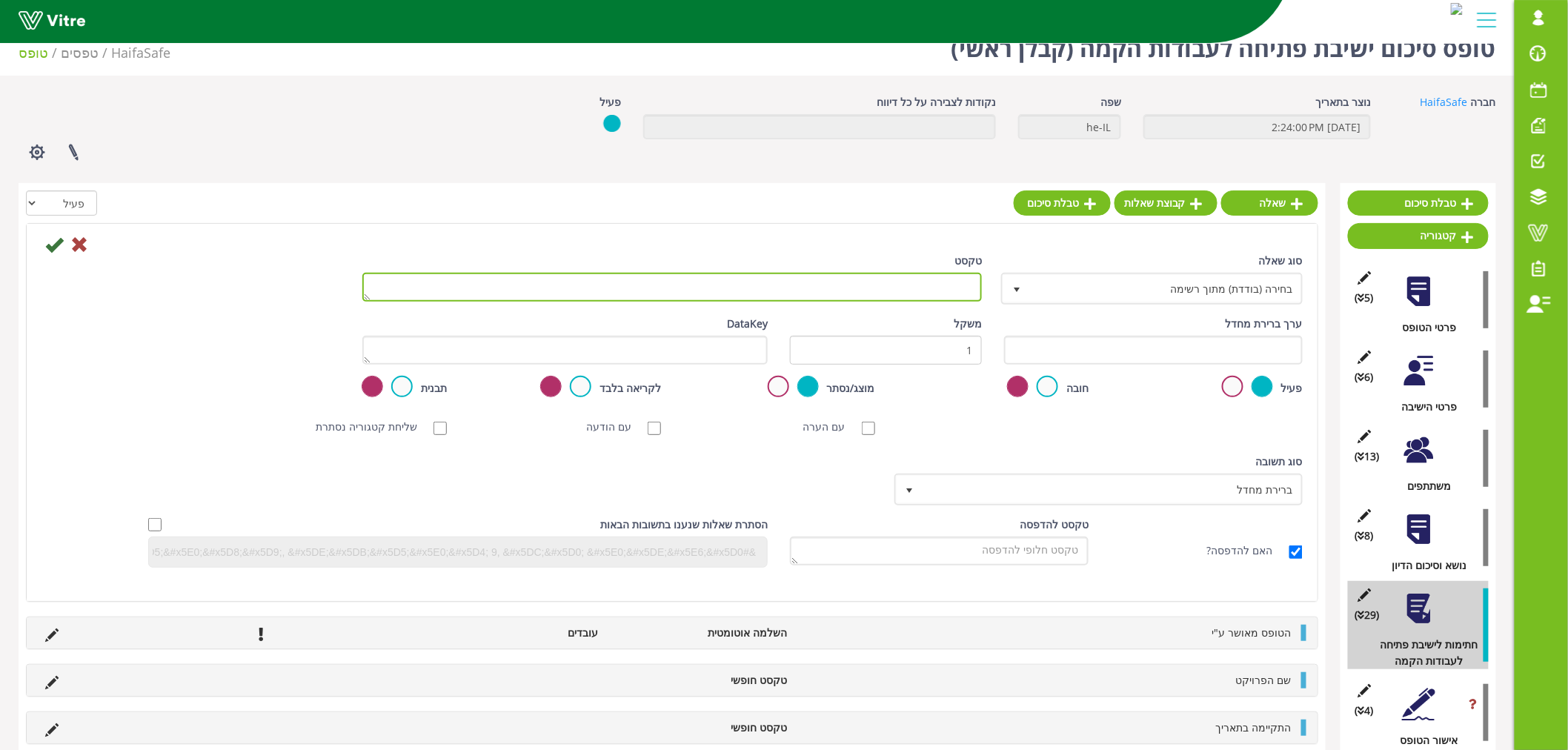
click at [944, 275] on textarea "טקסט" at bounding box center [672, 287] width 620 height 29
paste textarea "מנהל הקמה"
type textarea "שם מנהל הקמה"
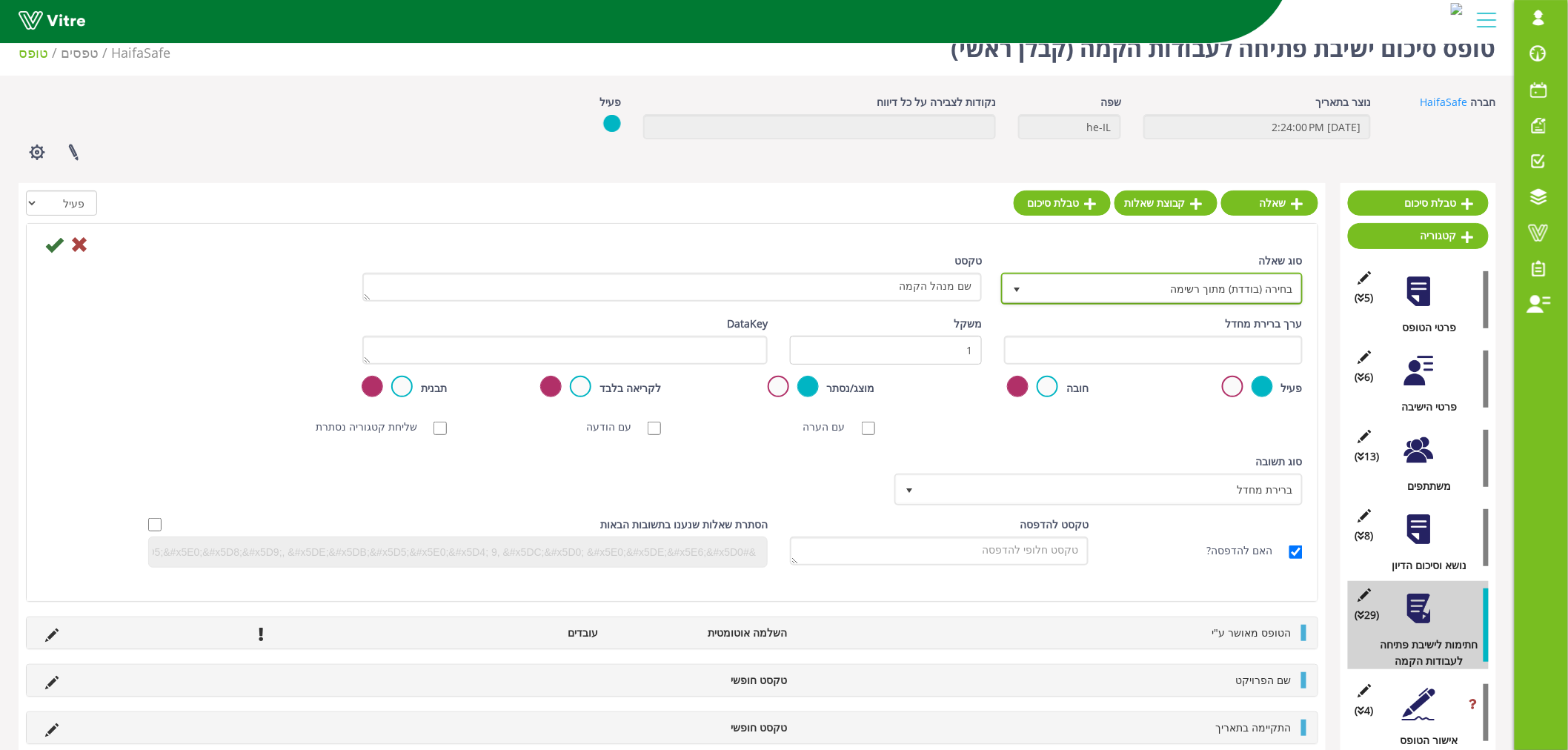
click at [1138, 286] on span "בחירה (בודדת) מתוך רשימה" at bounding box center [1165, 287] width 272 height 26
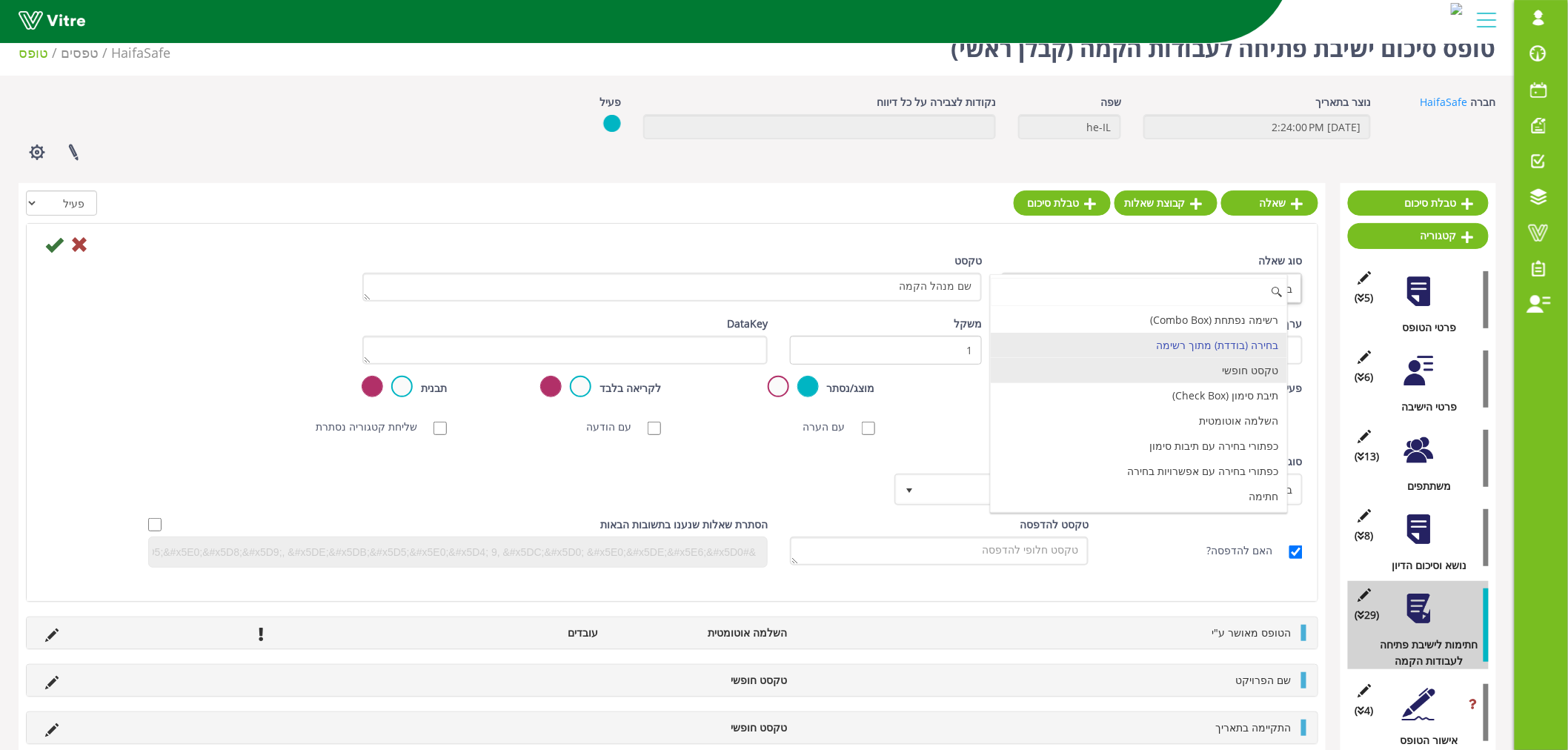
click at [1224, 375] on li "טקסט חופשי" at bounding box center [1139, 370] width 297 height 25
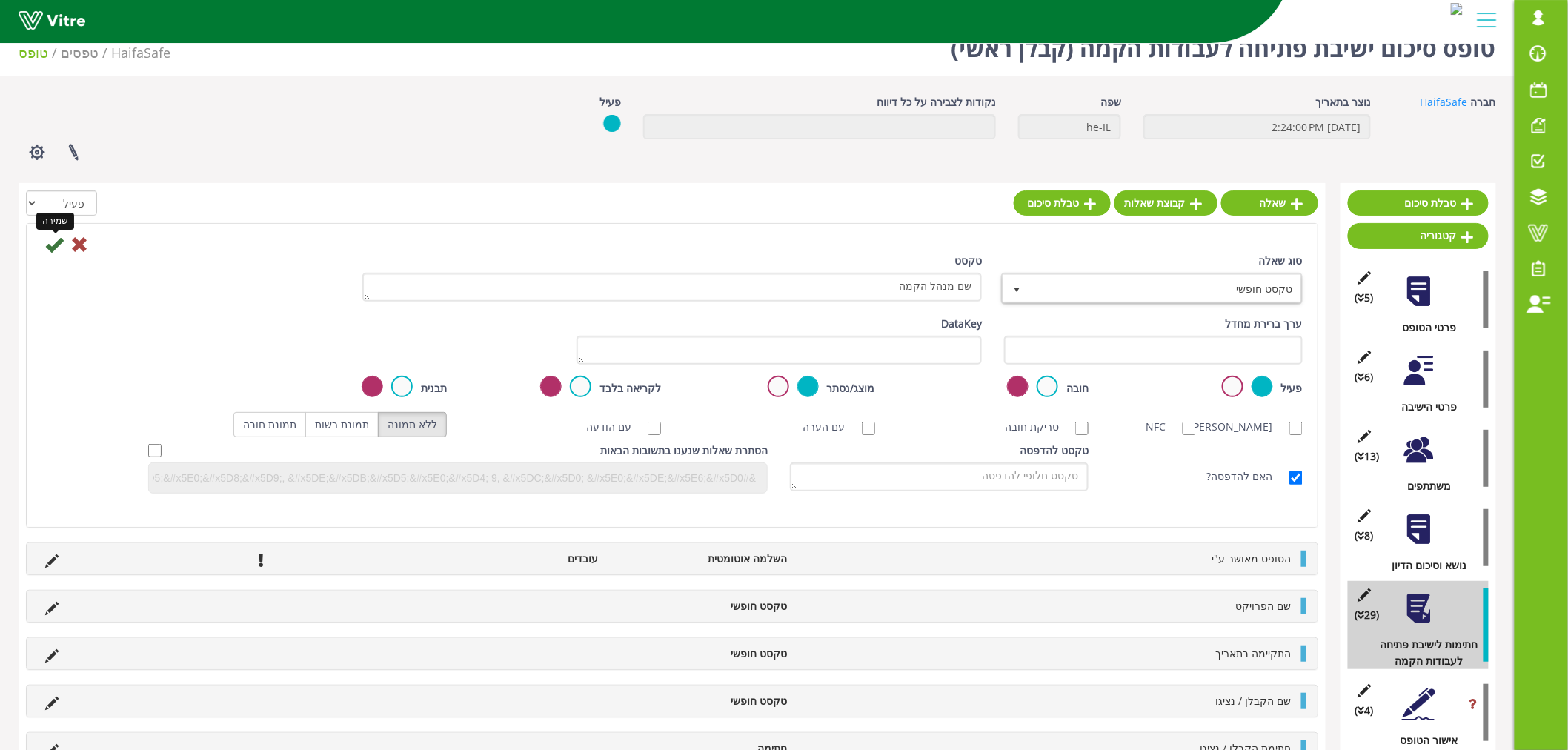
click at [52, 247] on icon at bounding box center [53, 244] width 18 height 18
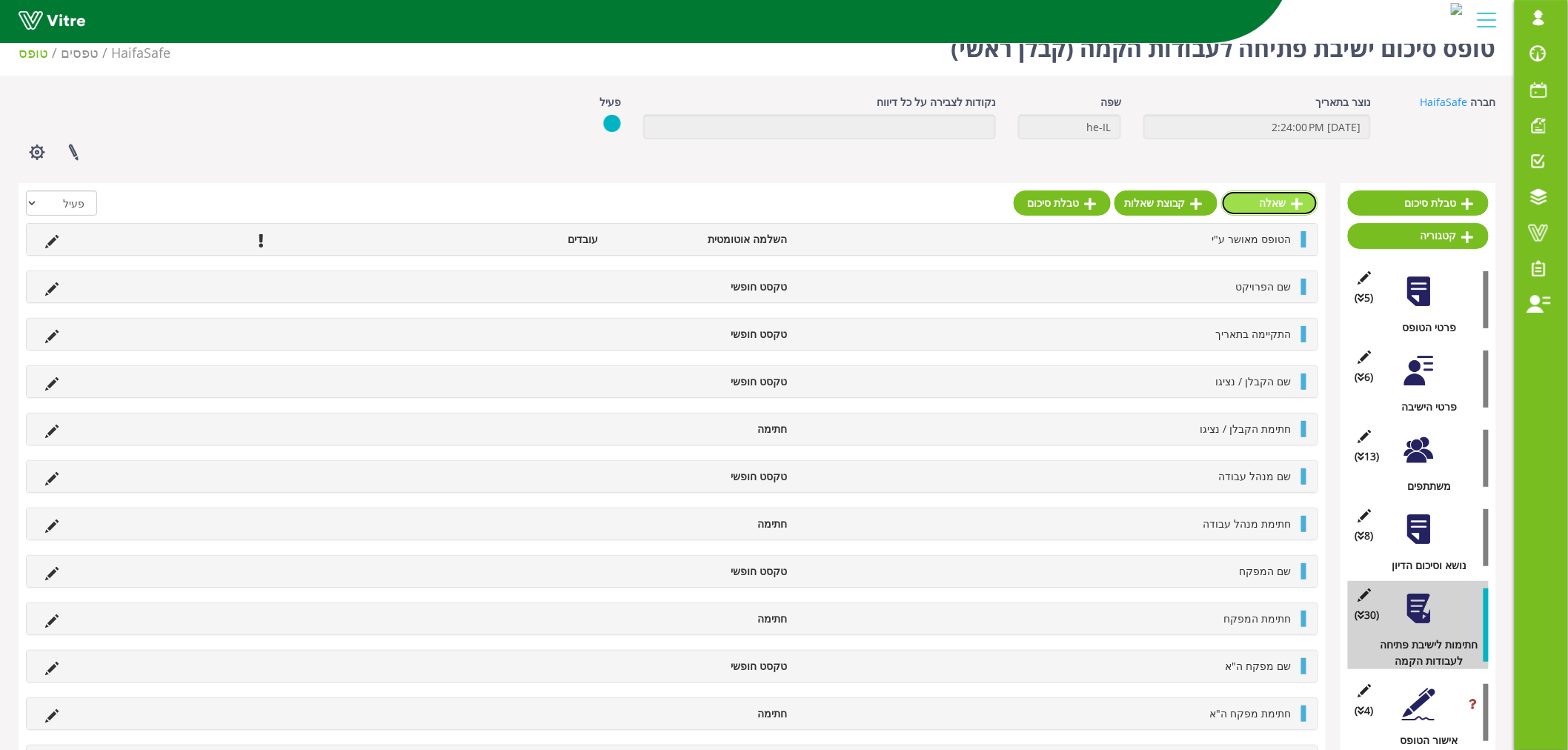
click at [1257, 203] on link "שאלה" at bounding box center [1270, 203] width 97 height 25
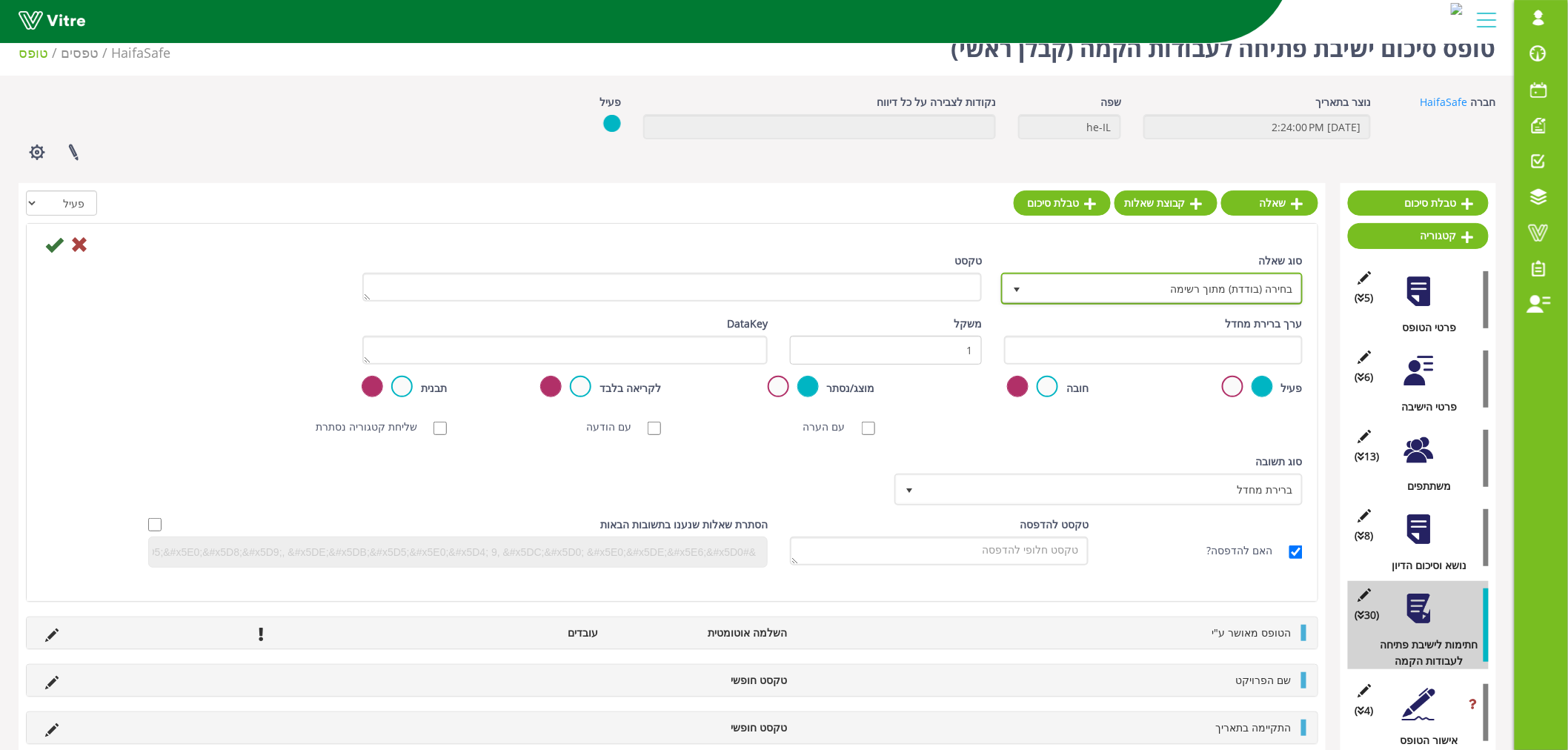
click at [1088, 275] on span "בחירה (בודדת) מתוך רשימה" at bounding box center [1152, 288] width 298 height 28
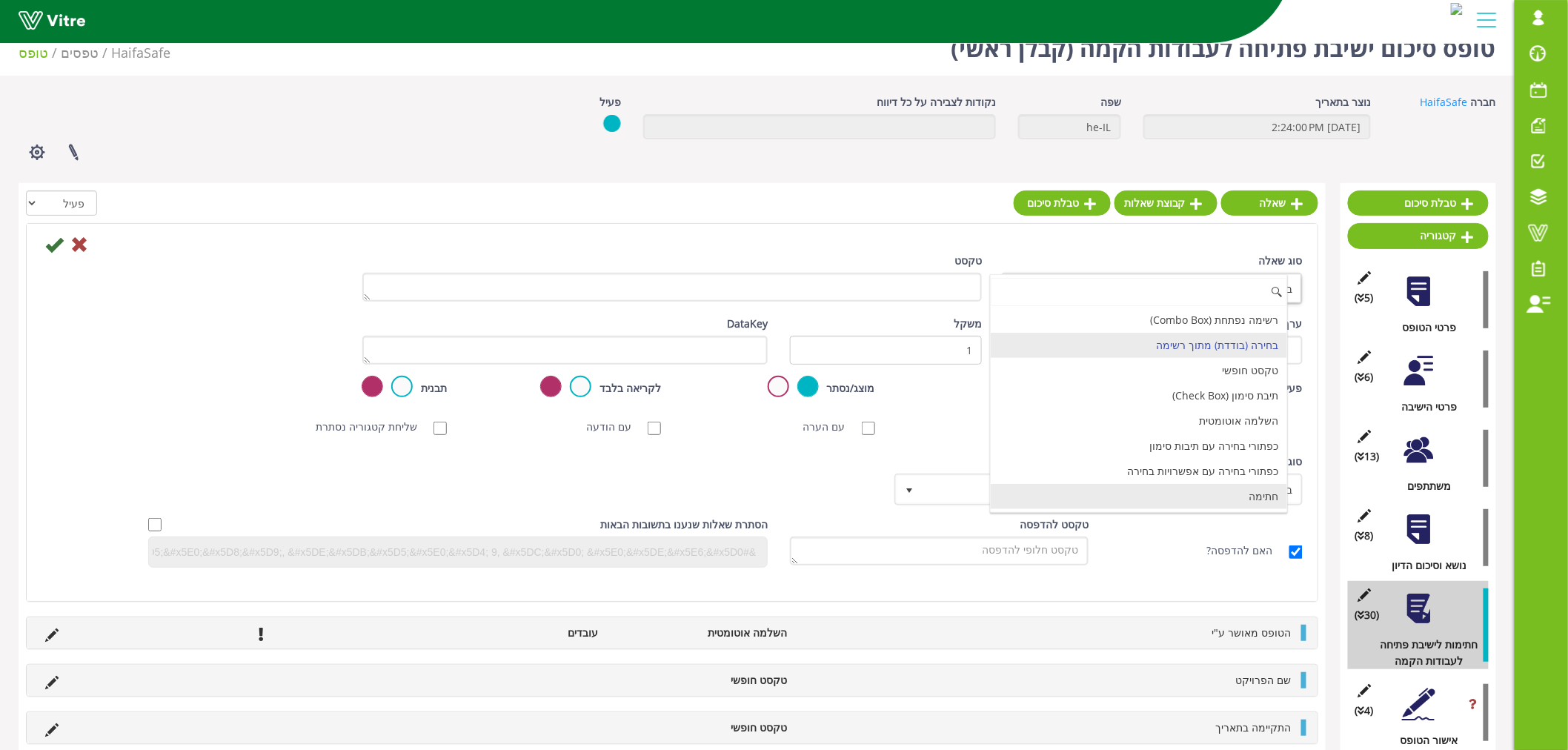
click at [1179, 495] on li "חתימה" at bounding box center [1139, 497] width 297 height 25
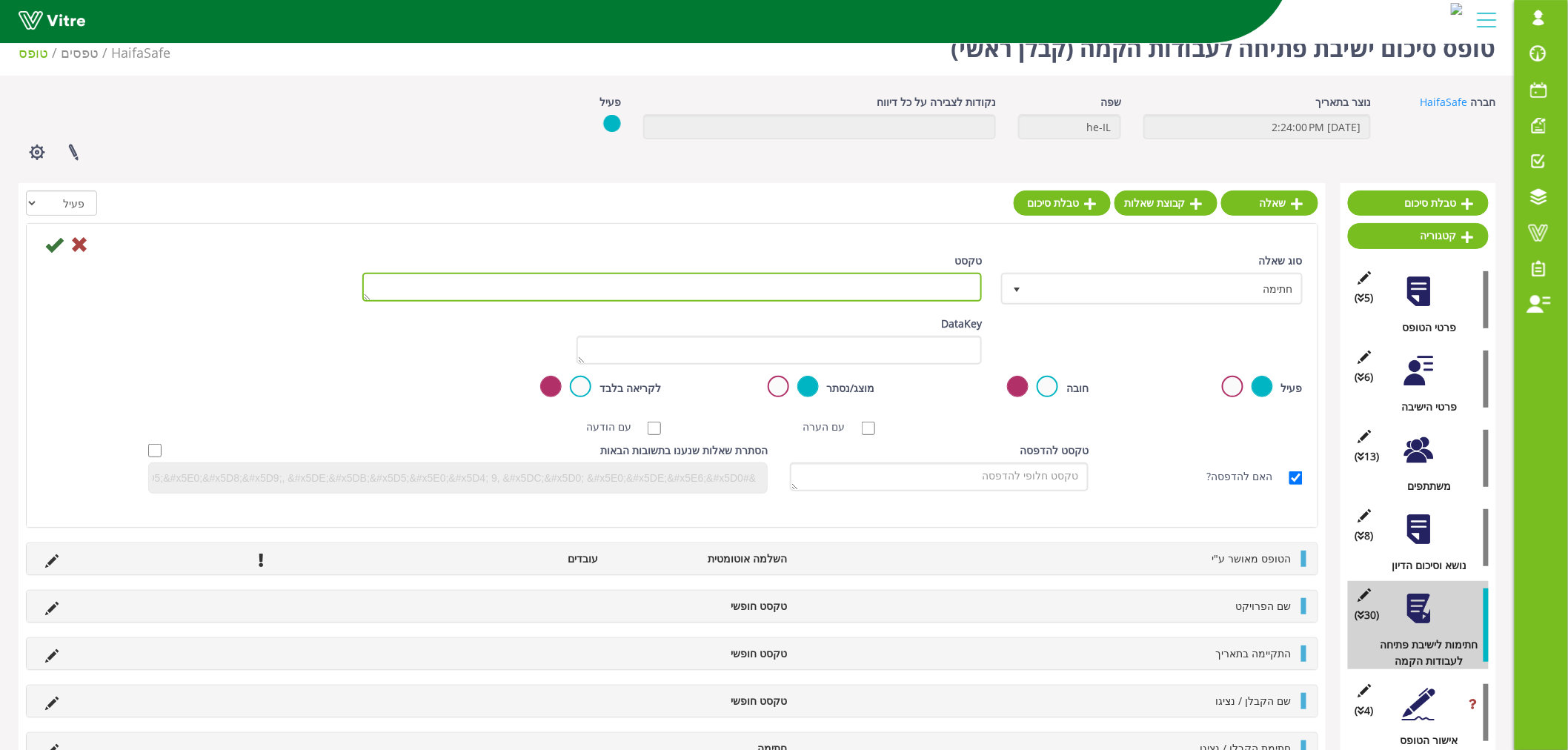
click at [870, 284] on textarea "טקסט" at bounding box center [672, 287] width 620 height 29
paste textarea "מנהל הקמה"
type textarea "חתימת מנהל הקמה"
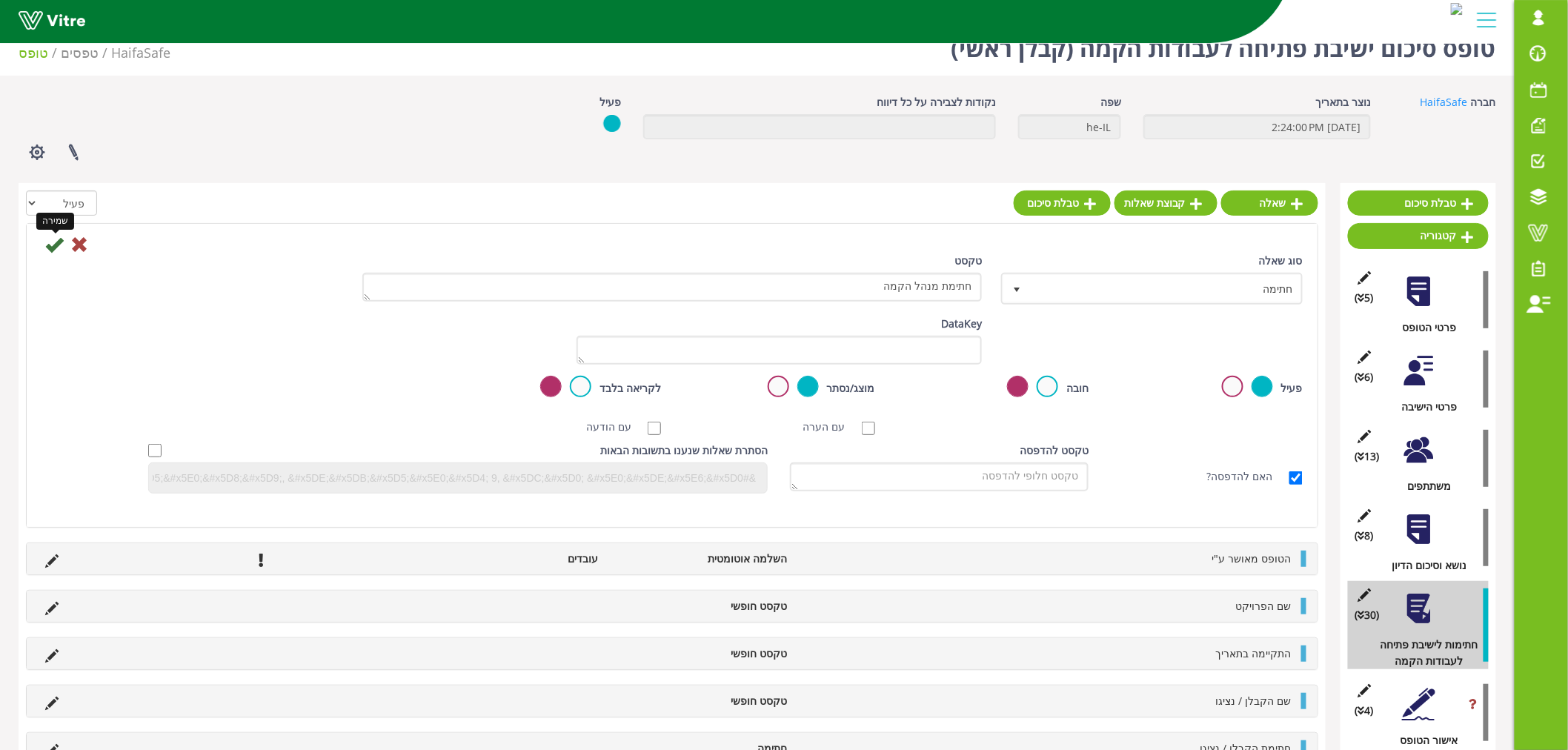
click at [53, 245] on icon at bounding box center [53, 244] width 18 height 18
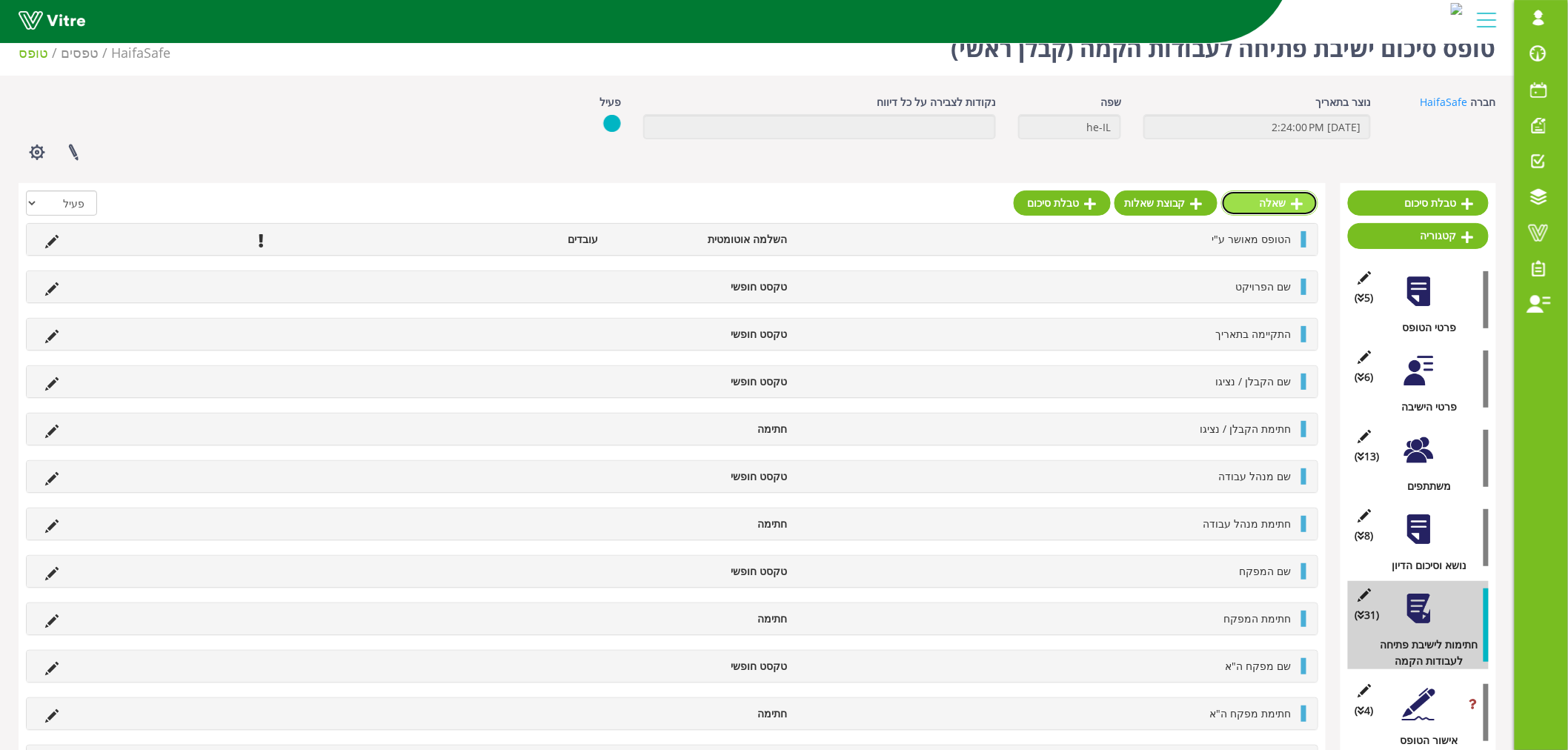
click at [1293, 194] on link "שאלה" at bounding box center [1270, 203] width 97 height 25
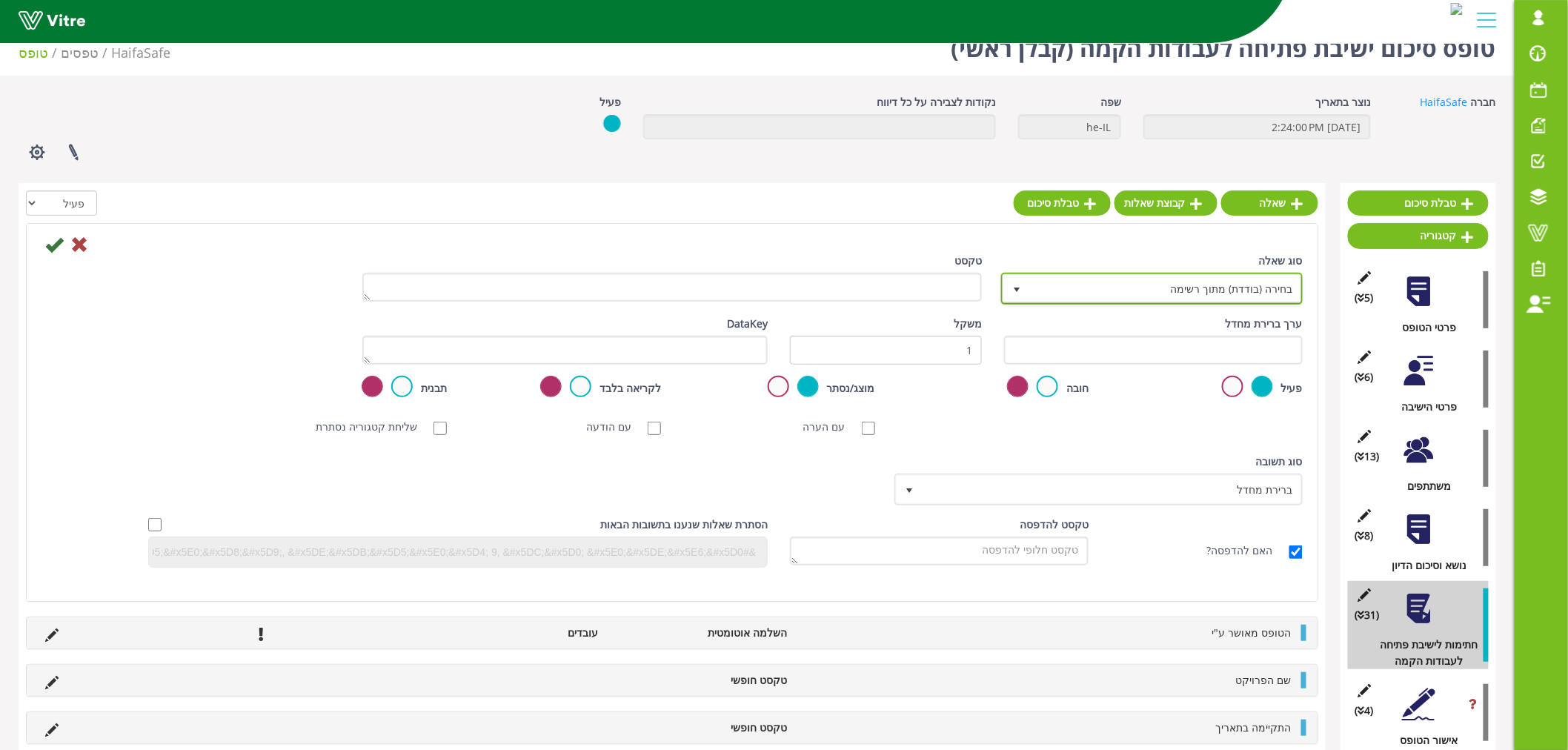
click at [1181, 286] on span "בחירה (בודדת) מתוך רשימה" at bounding box center [1165, 287] width 272 height 26
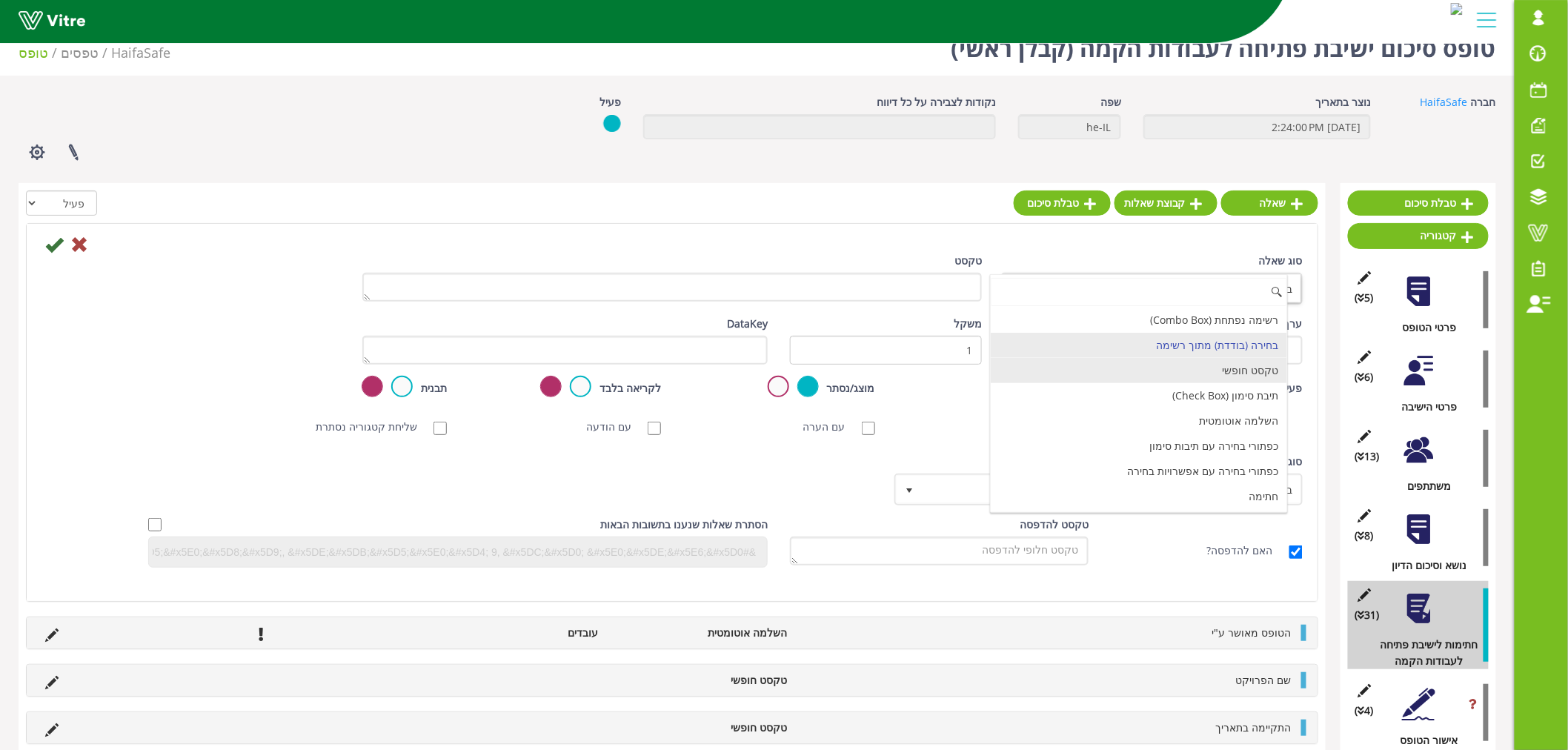
click at [1210, 372] on li "טקסט חופשי" at bounding box center [1139, 370] width 297 height 25
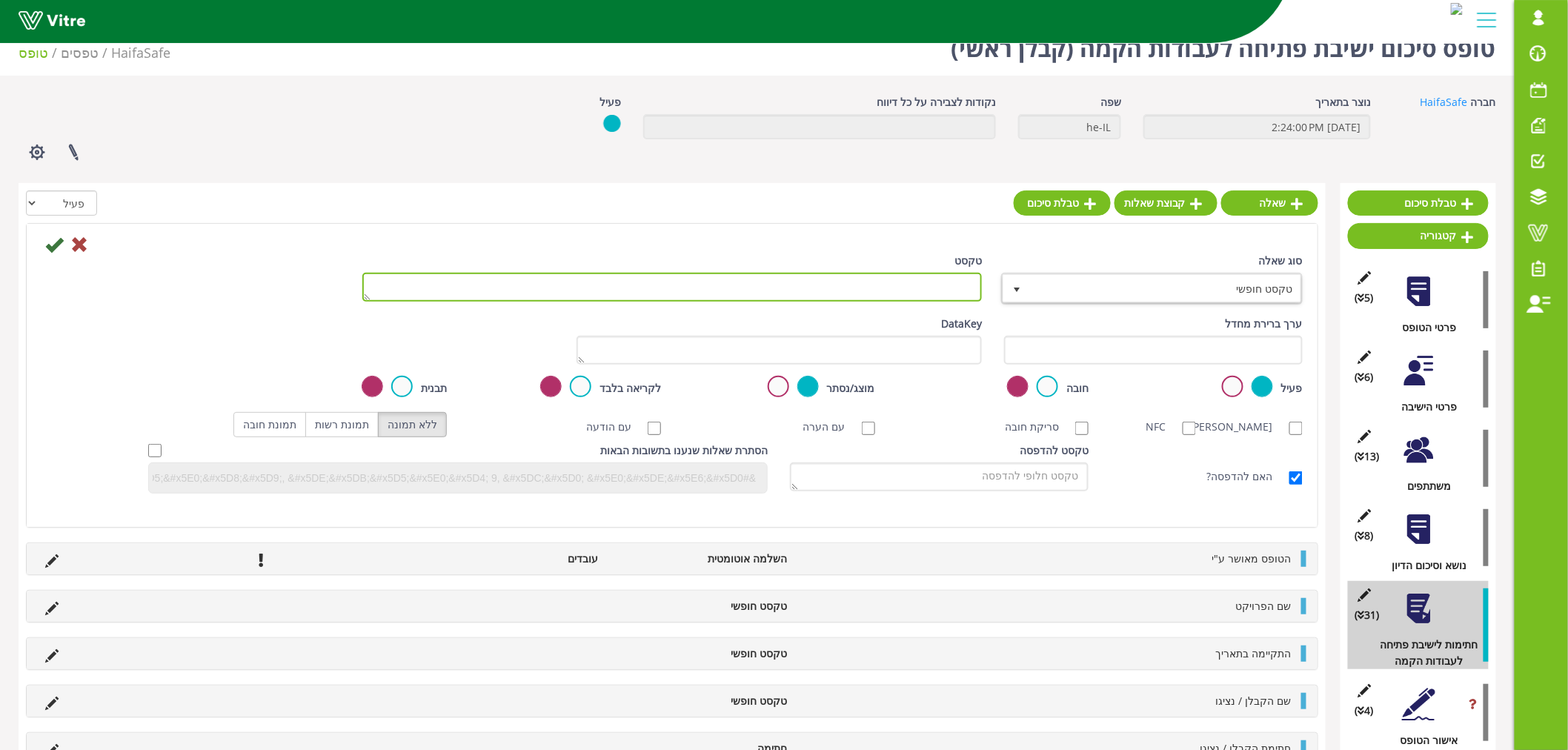
click at [949, 299] on textarea "טקסט" at bounding box center [672, 287] width 620 height 29
paste textarea "מנהל פרויקט"
type textarea "שם מנהל פרויקט"
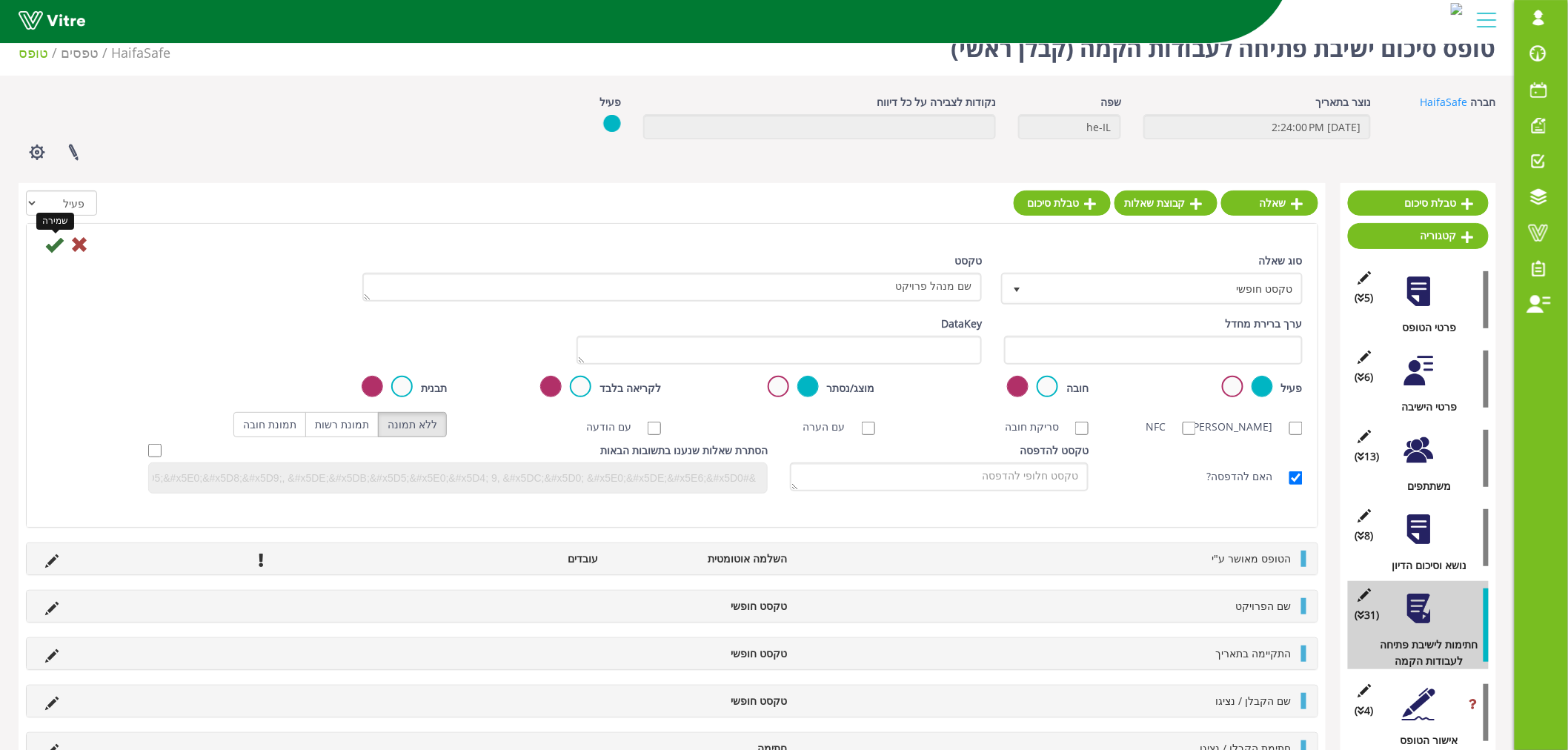
click at [57, 247] on icon at bounding box center [53, 244] width 18 height 18
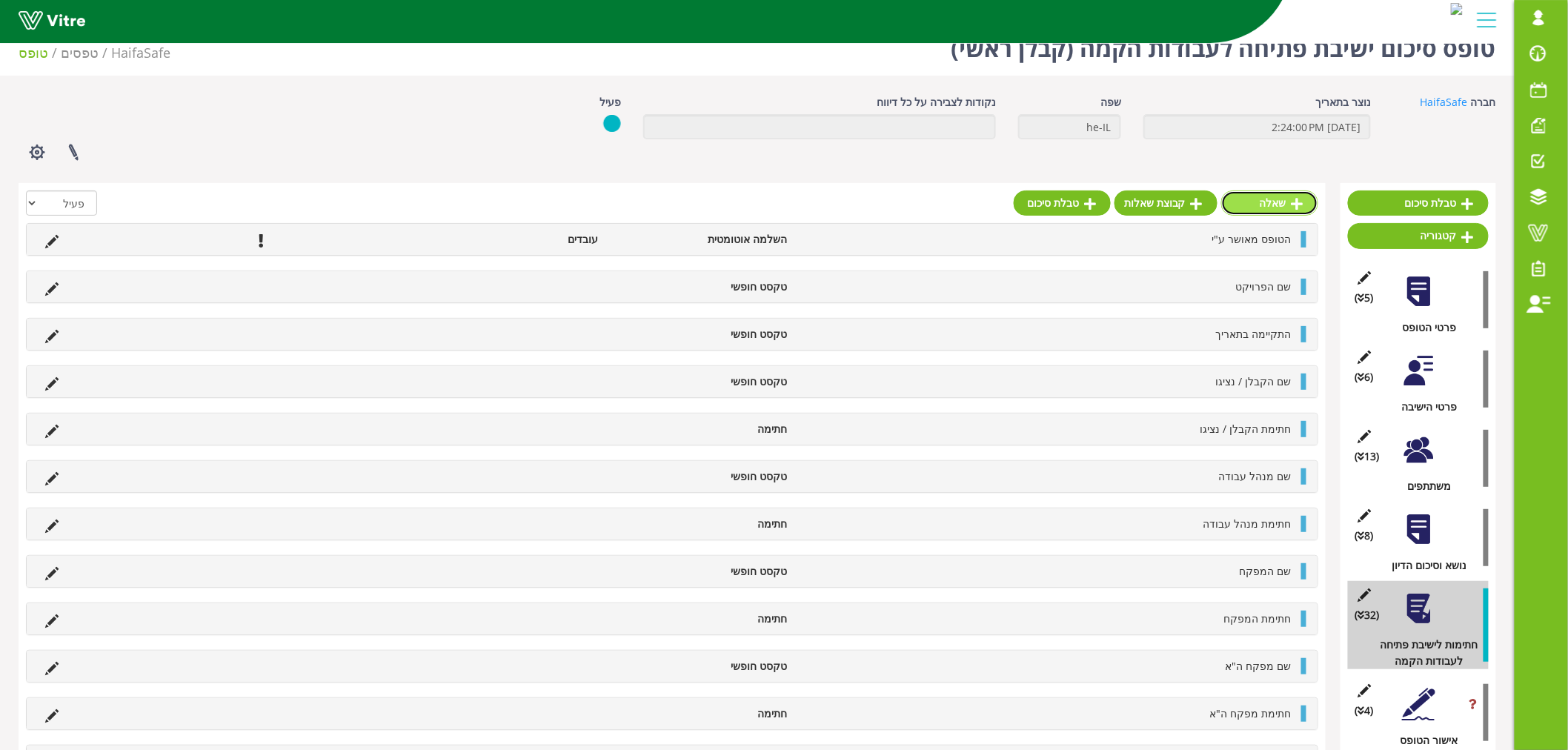
click at [1295, 205] on icon at bounding box center [1298, 204] width 12 height 14
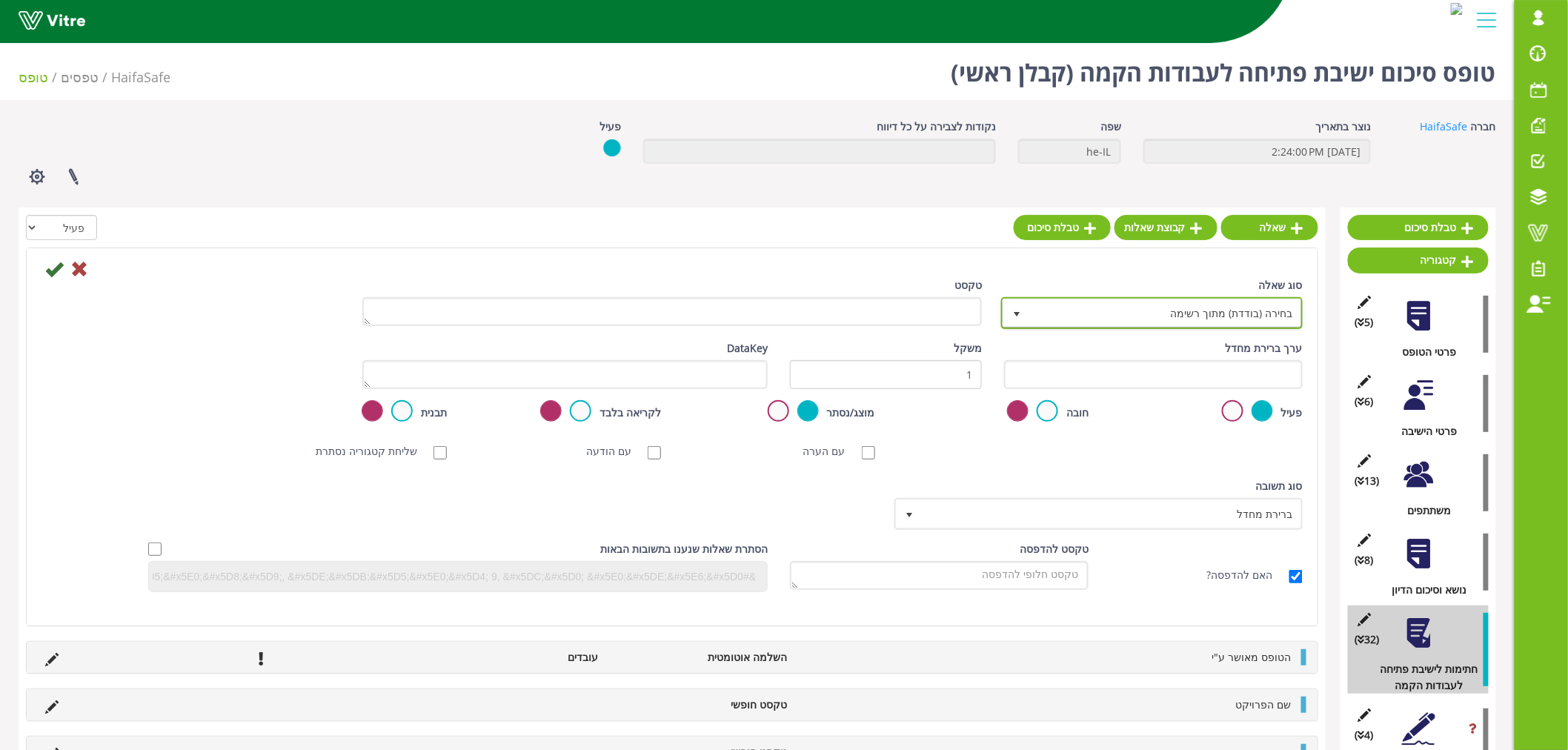
click at [1089, 304] on span "בחירה (בודדת) מתוך רשימה" at bounding box center [1165, 312] width 272 height 26
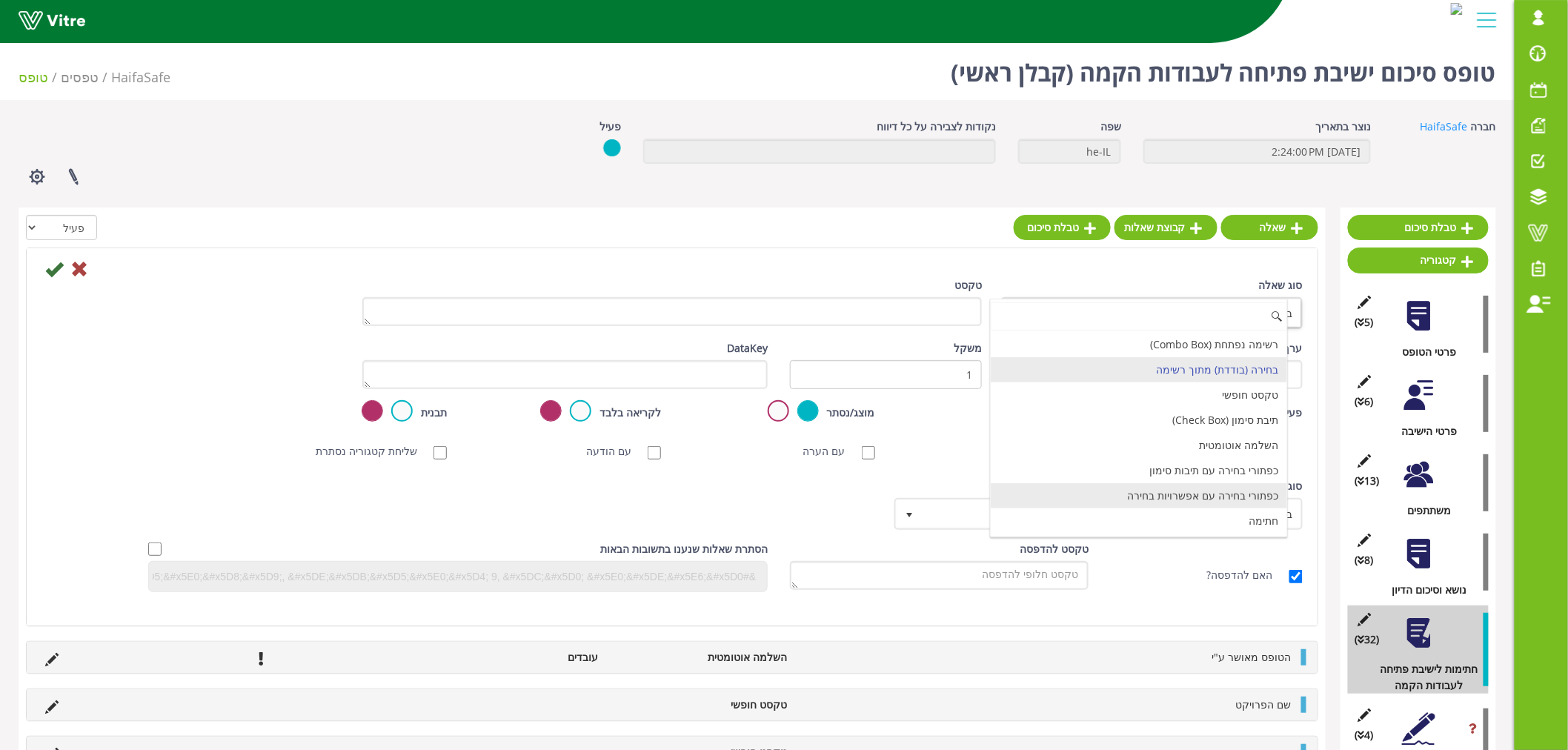
click at [1209, 515] on li "חתימה" at bounding box center [1139, 521] width 297 height 25
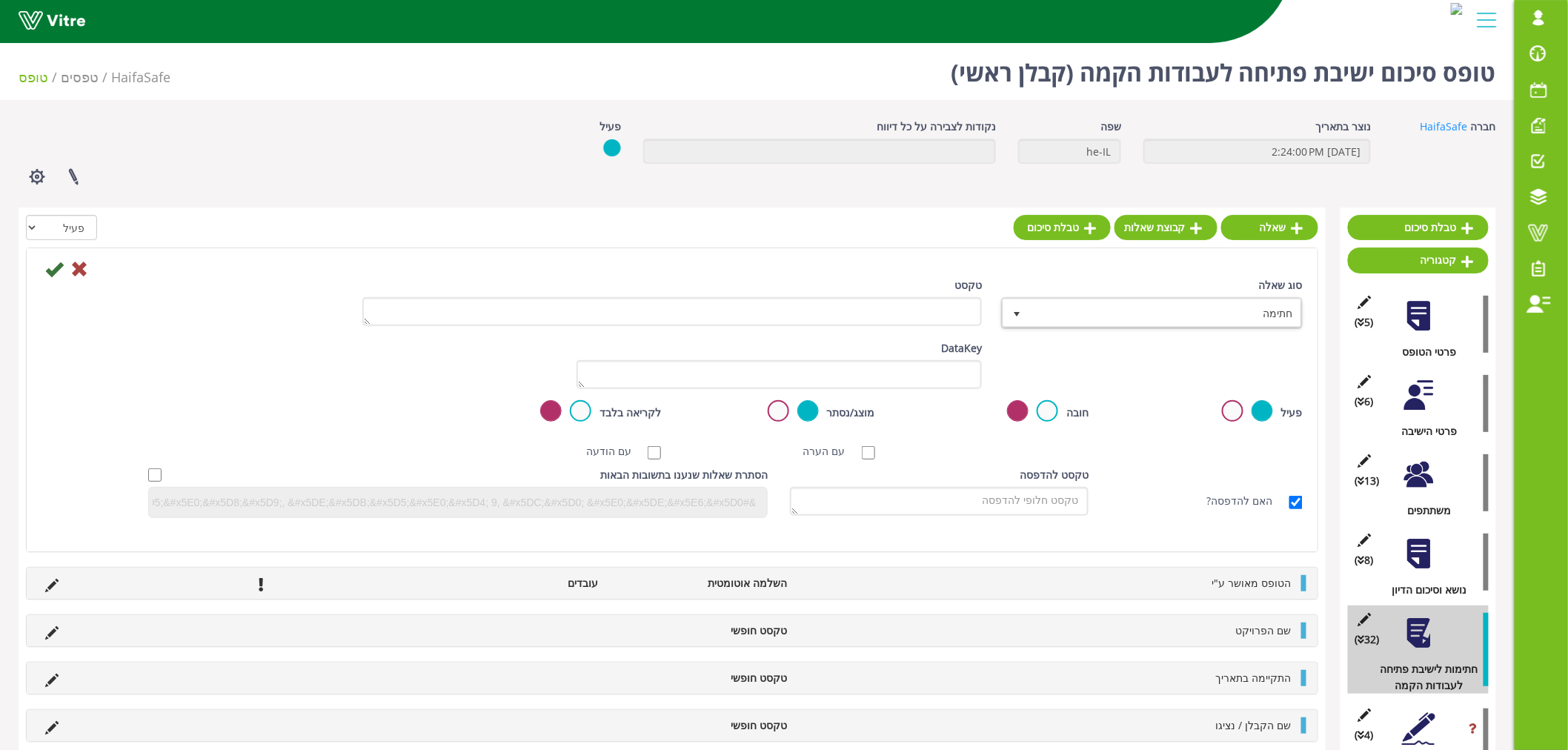
click at [969, 331] on div "טקסט" at bounding box center [671, 307] width 642 height 60
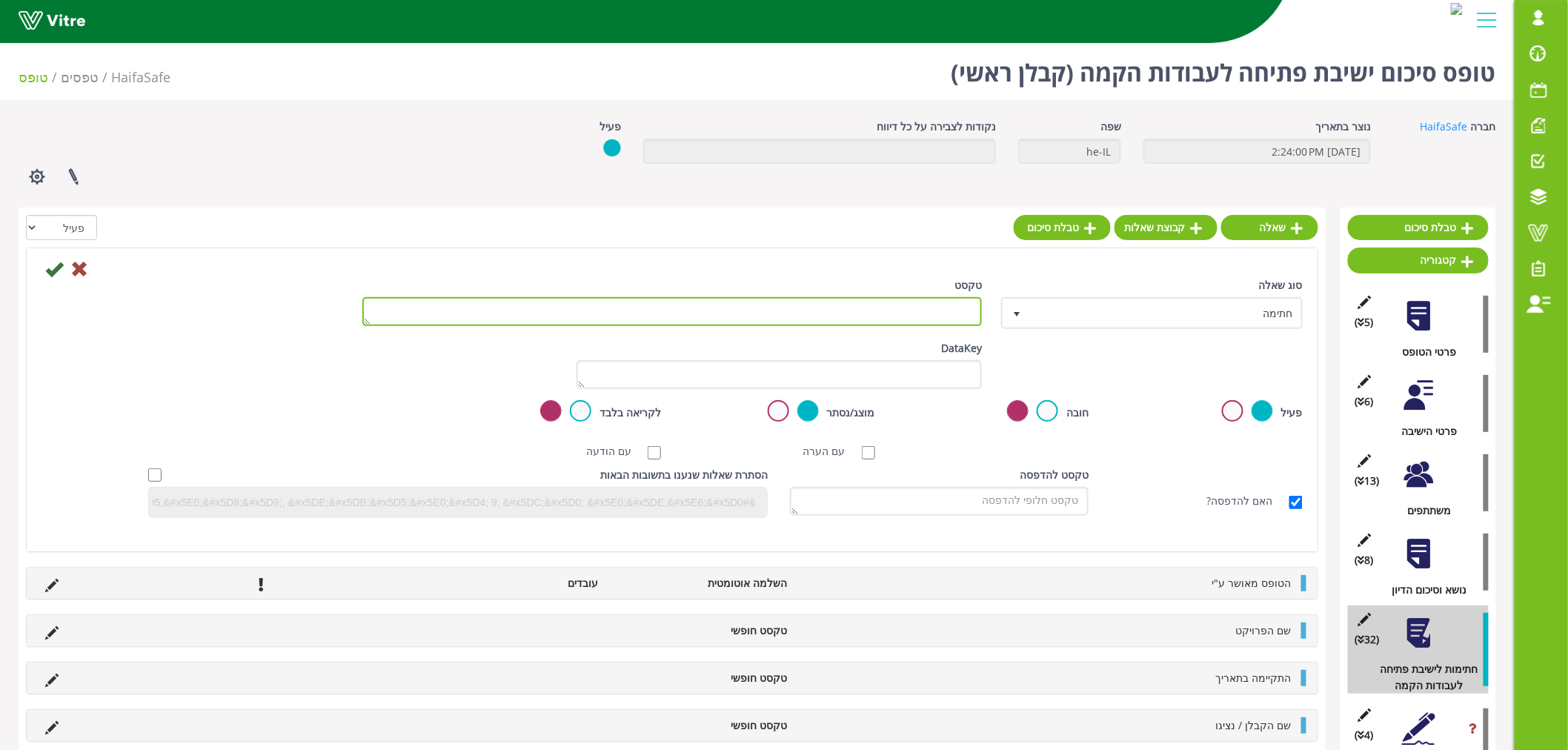
click at [959, 320] on textarea "טקסט" at bounding box center [672, 312] width 620 height 29
paste textarea "מנהל פרויקט"
type textarea "חתימת מנהל פרויקט"
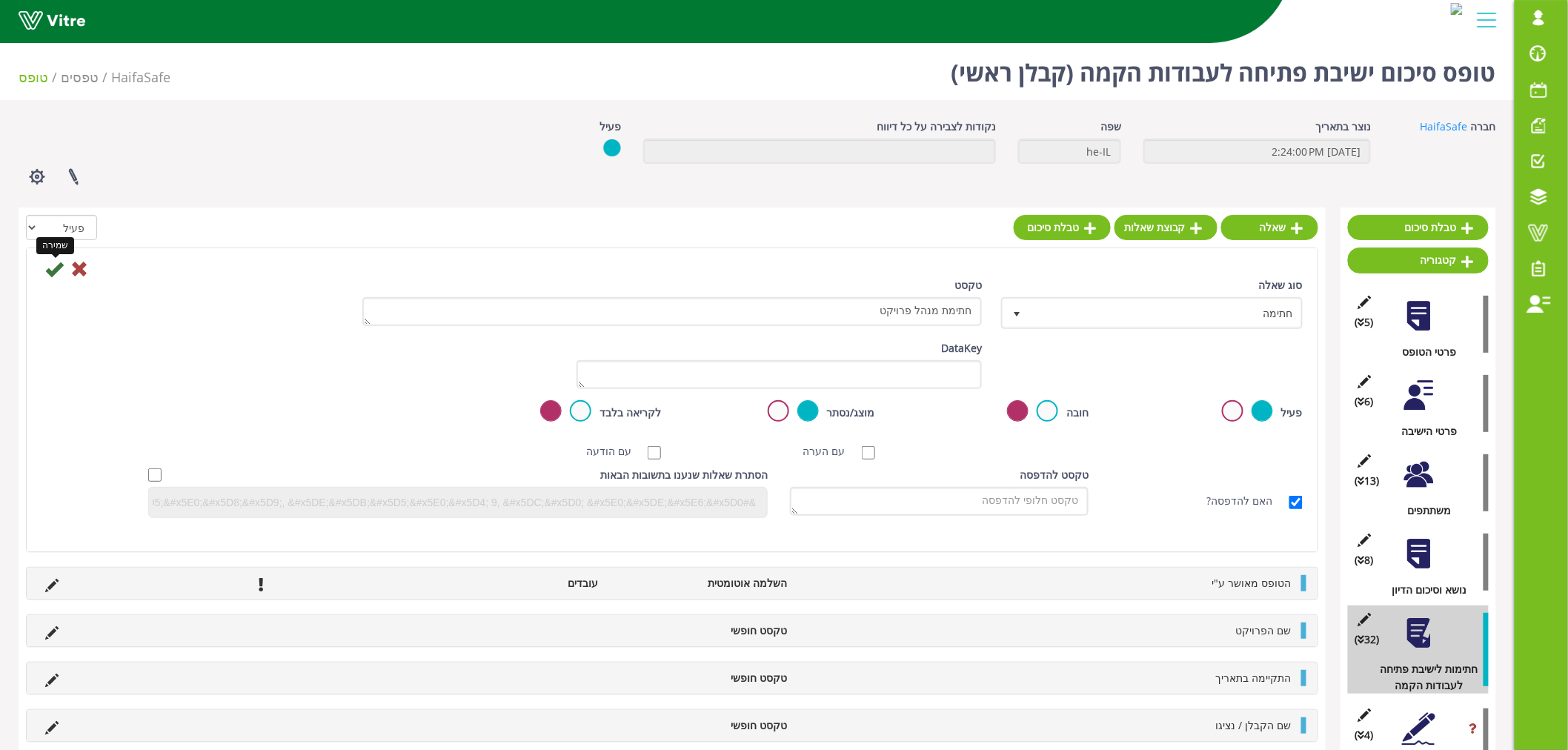
click at [48, 270] on icon at bounding box center [53, 269] width 18 height 18
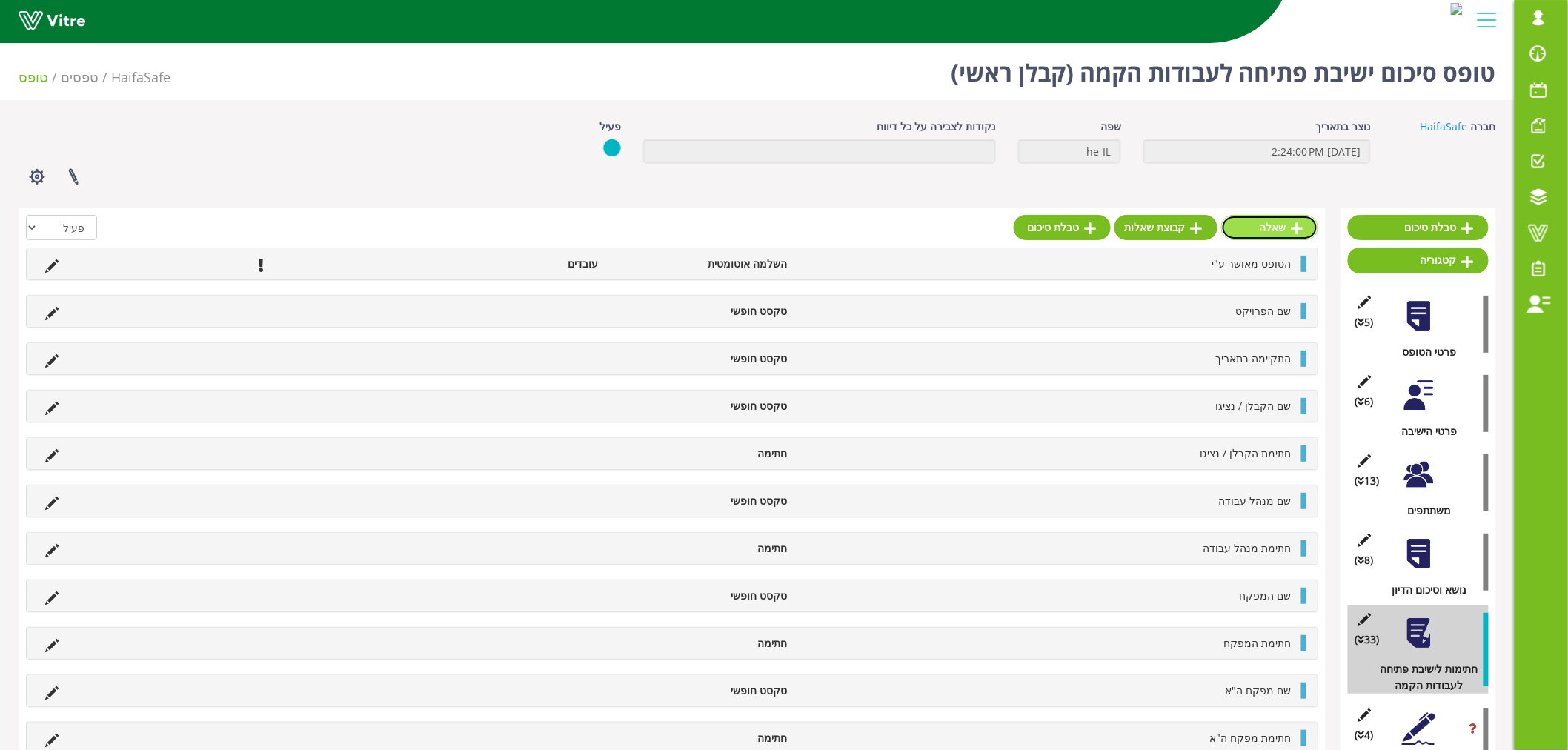
click at [1262, 225] on link "שאלה" at bounding box center [1270, 228] width 97 height 25
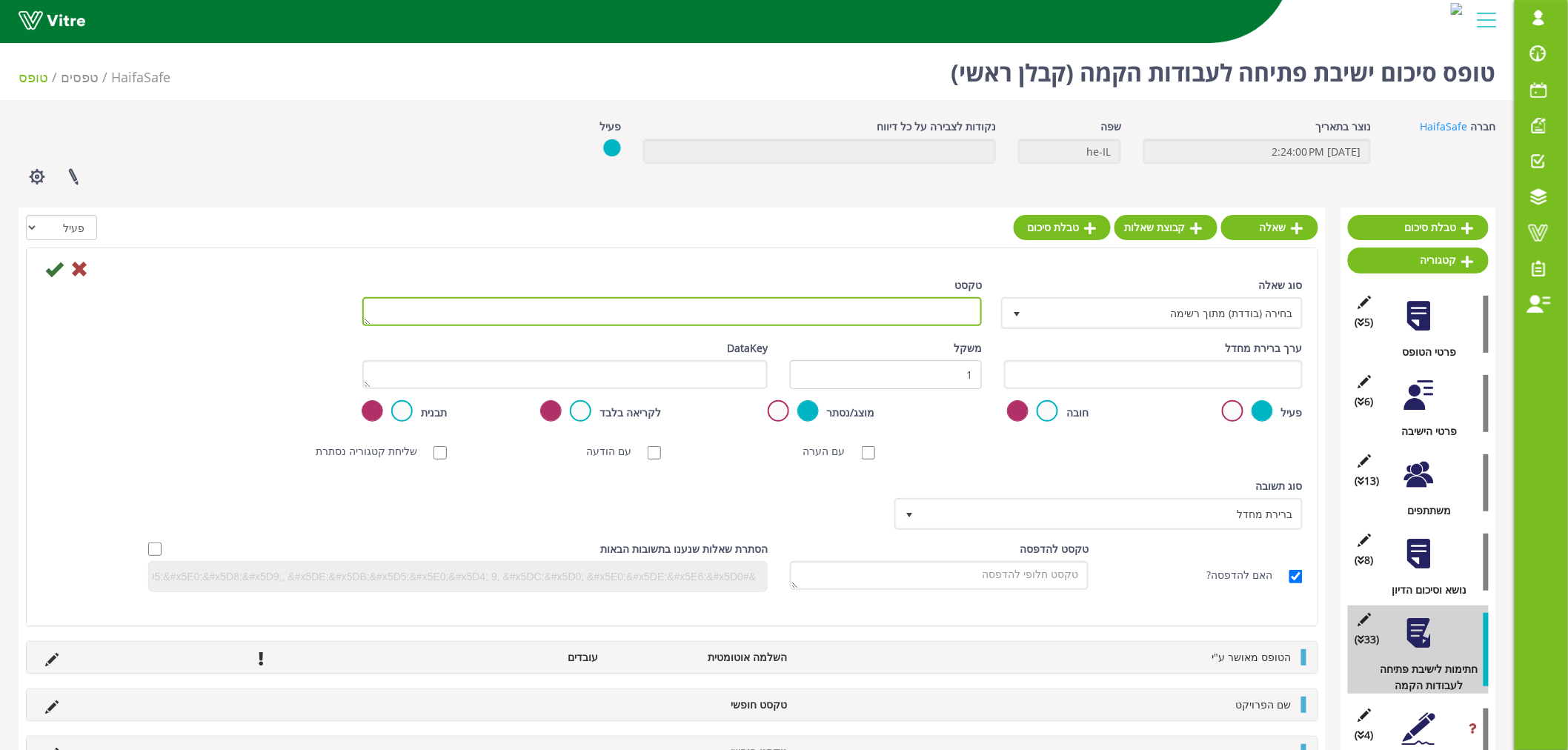
click at [964, 298] on textarea "טקסט" at bounding box center [672, 312] width 620 height 29
paste textarea "מנהל אקולוגיה ואיכות"
type textarea "שם מנהל אקולוגיה ואיכות"
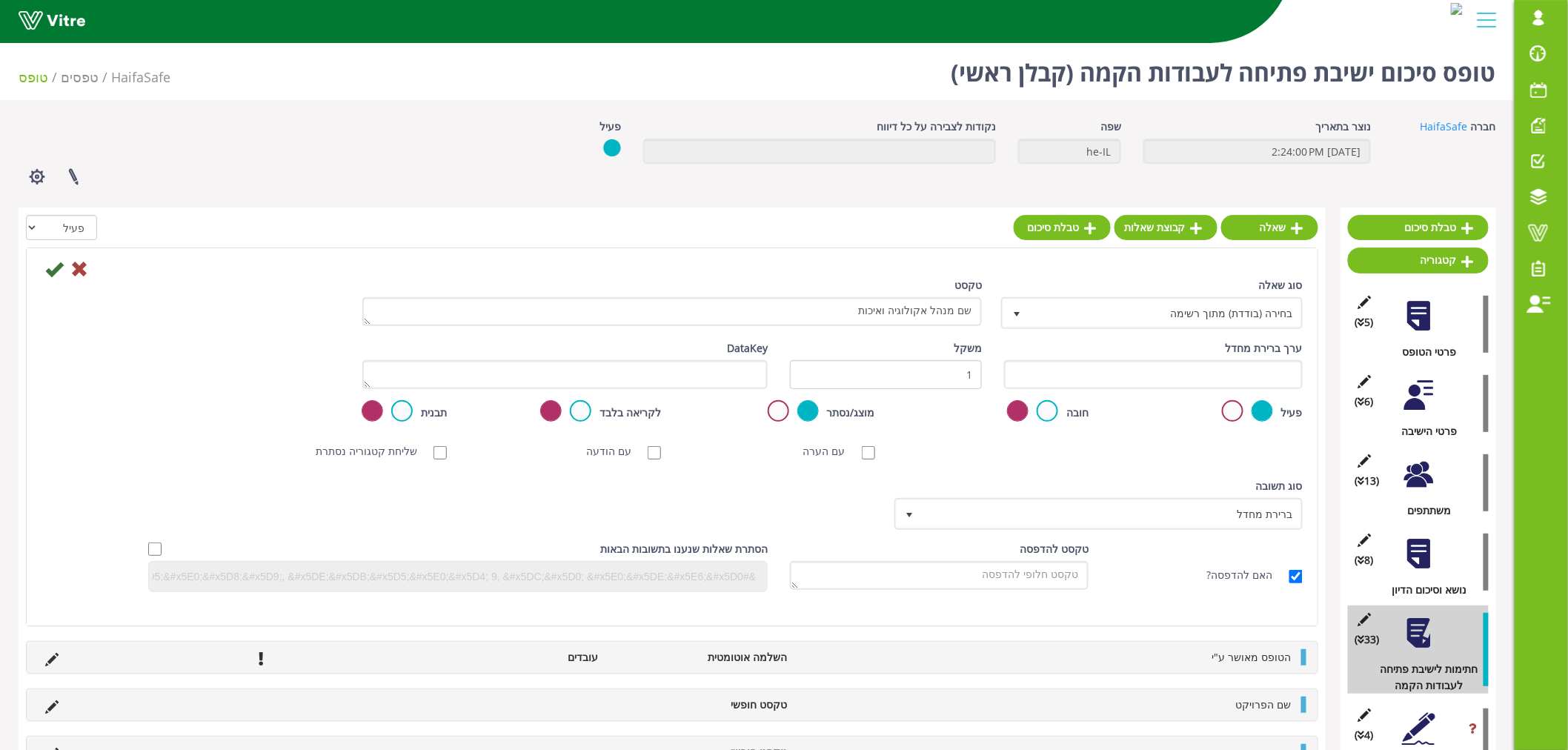
drag, startPoint x: 1240, startPoint y: 286, endPoint x: 1240, endPoint y: 298, distance: 12.0
click at [1241, 286] on div "סוג שאלה בחירה (בודדת) מתוך רשימה 3" at bounding box center [1154, 303] width 298 height 52
click at [1240, 298] on span "בחירה (בודדת) מתוך רשימה" at bounding box center [1152, 312] width 298 height 28
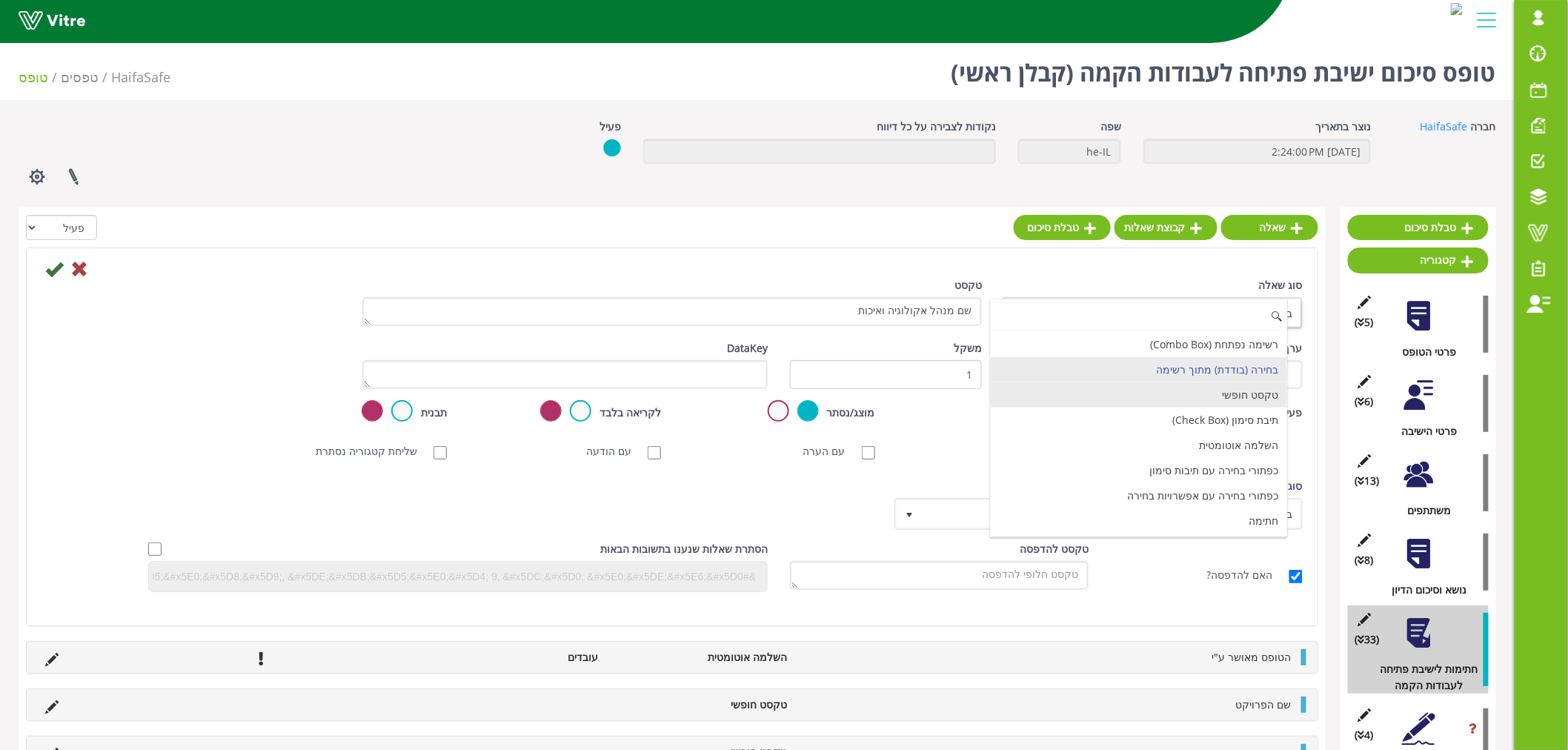
click at [1251, 392] on li "טקסט חופשי" at bounding box center [1139, 395] width 297 height 25
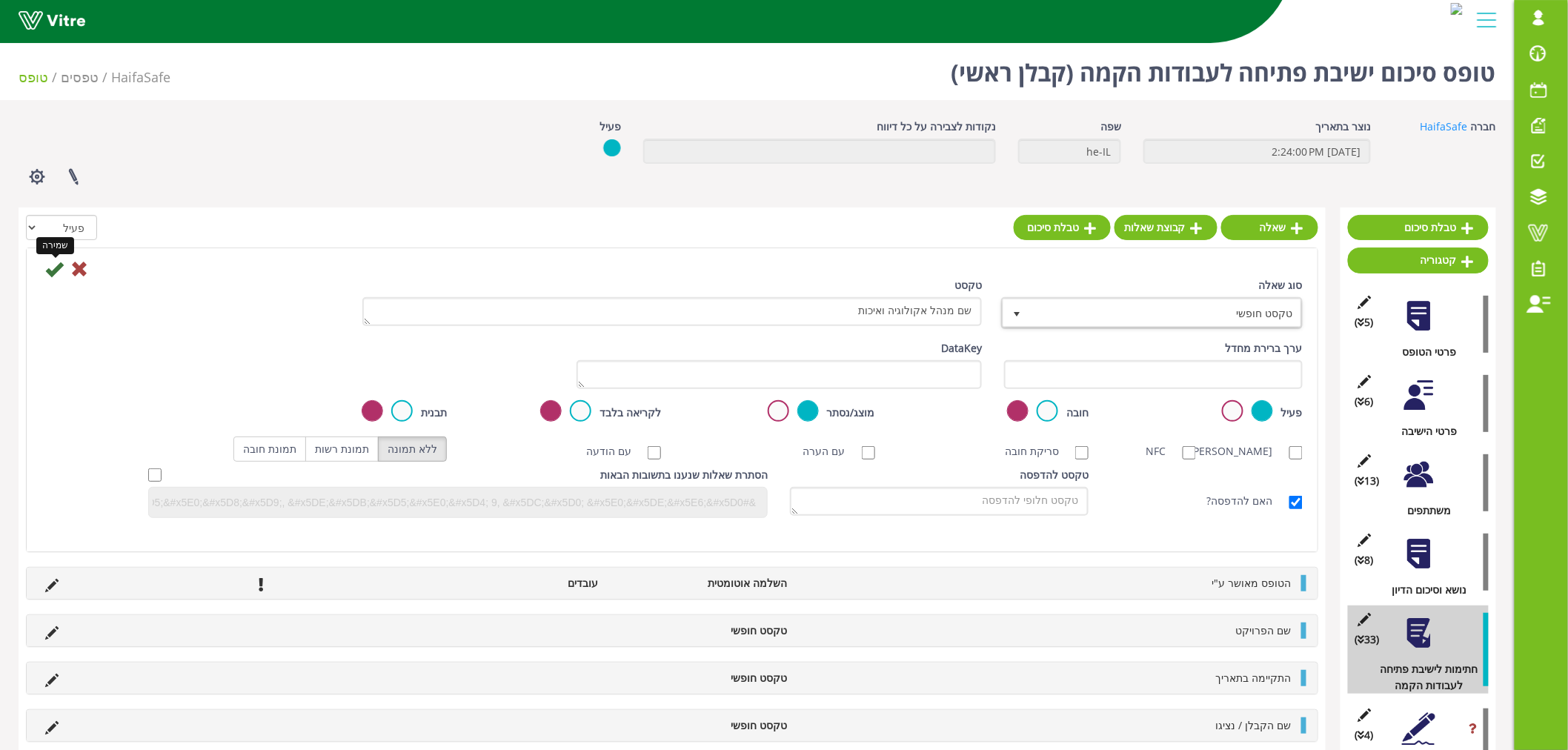
click at [50, 275] on icon at bounding box center [53, 269] width 18 height 18
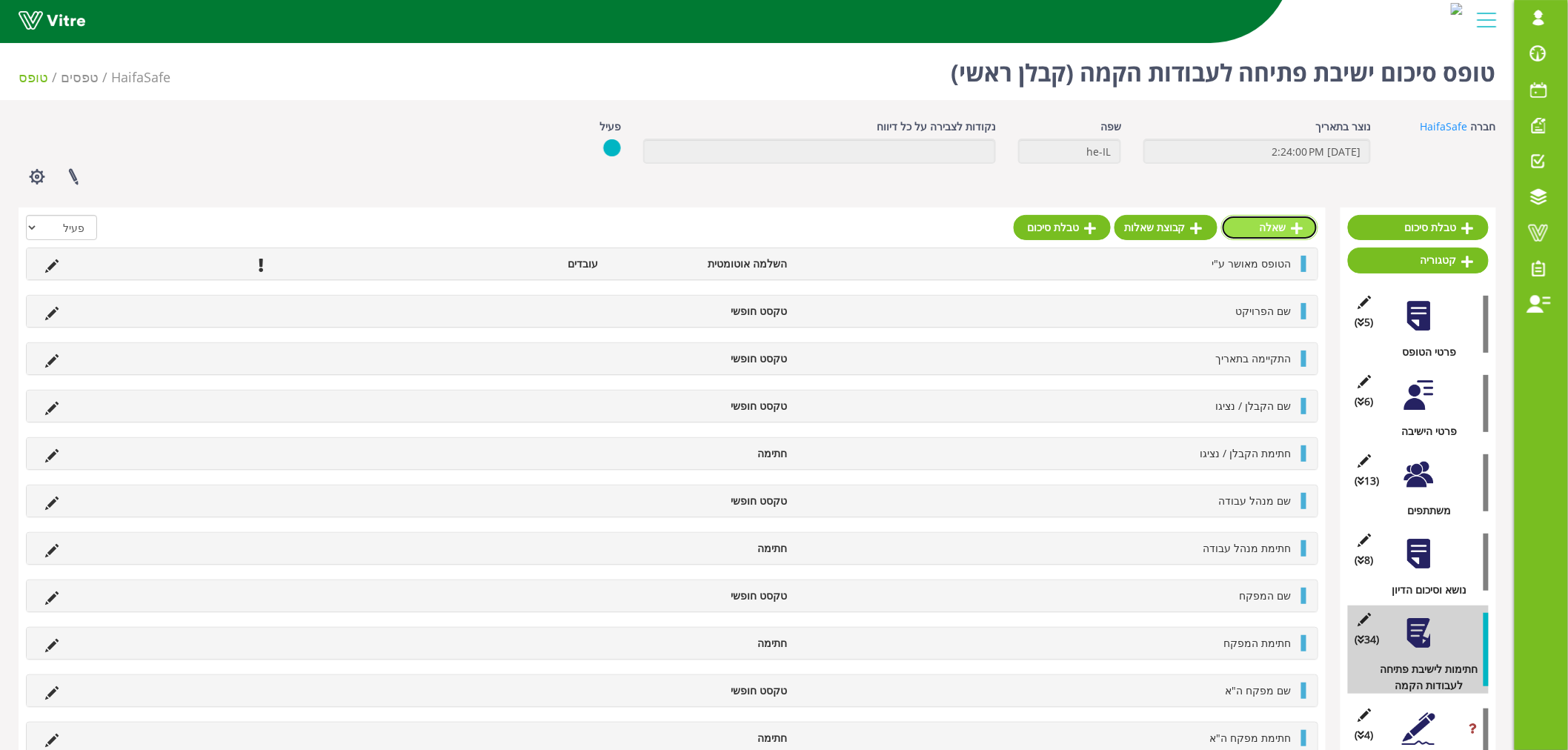
click at [1278, 232] on link "שאלה" at bounding box center [1270, 228] width 97 height 25
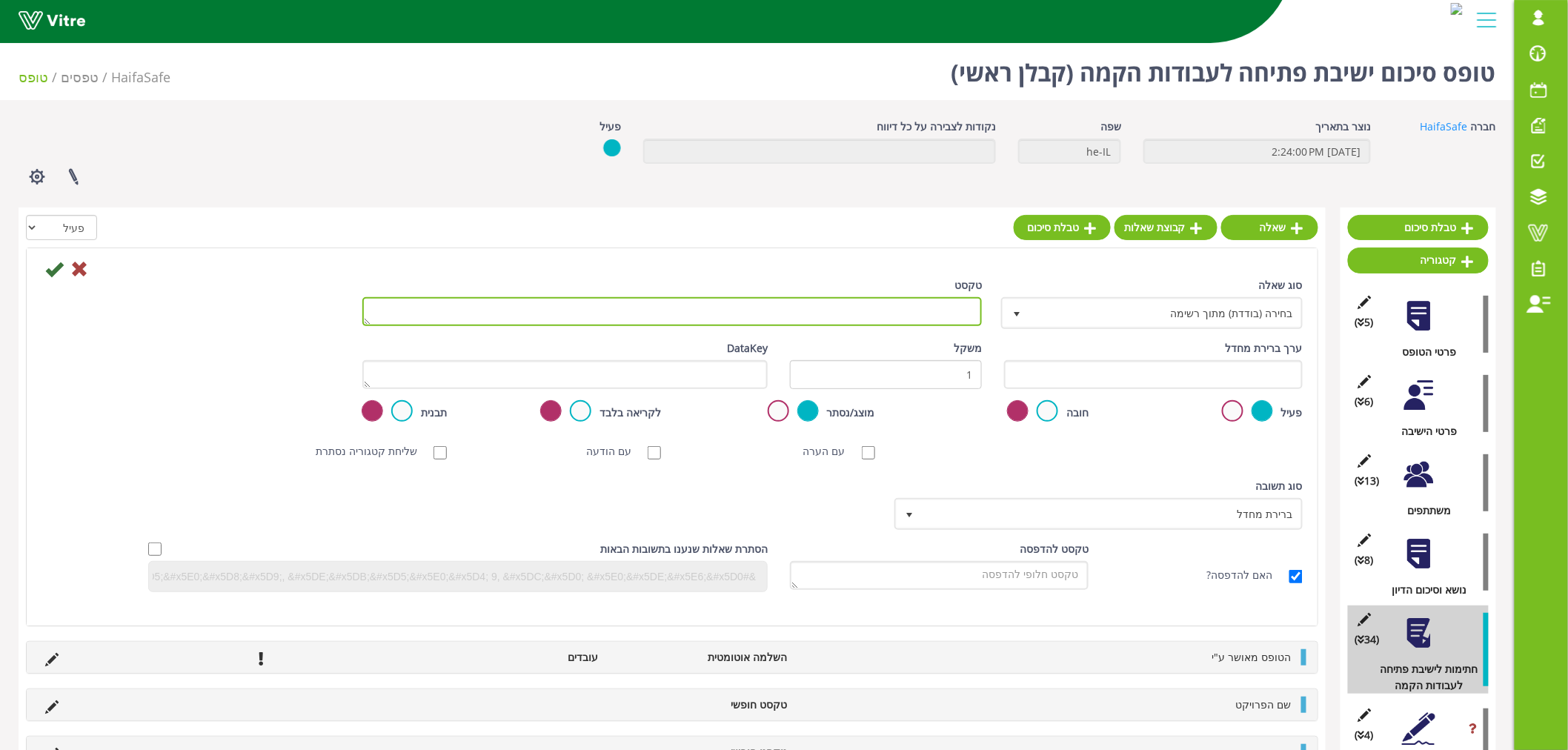
click at [913, 324] on textarea "טקסט" at bounding box center [672, 312] width 620 height 29
paste textarea "מנהל אקולוגיה ואיכות"
type textarea "חתימת מנהל אקולוגיה ואיכות"
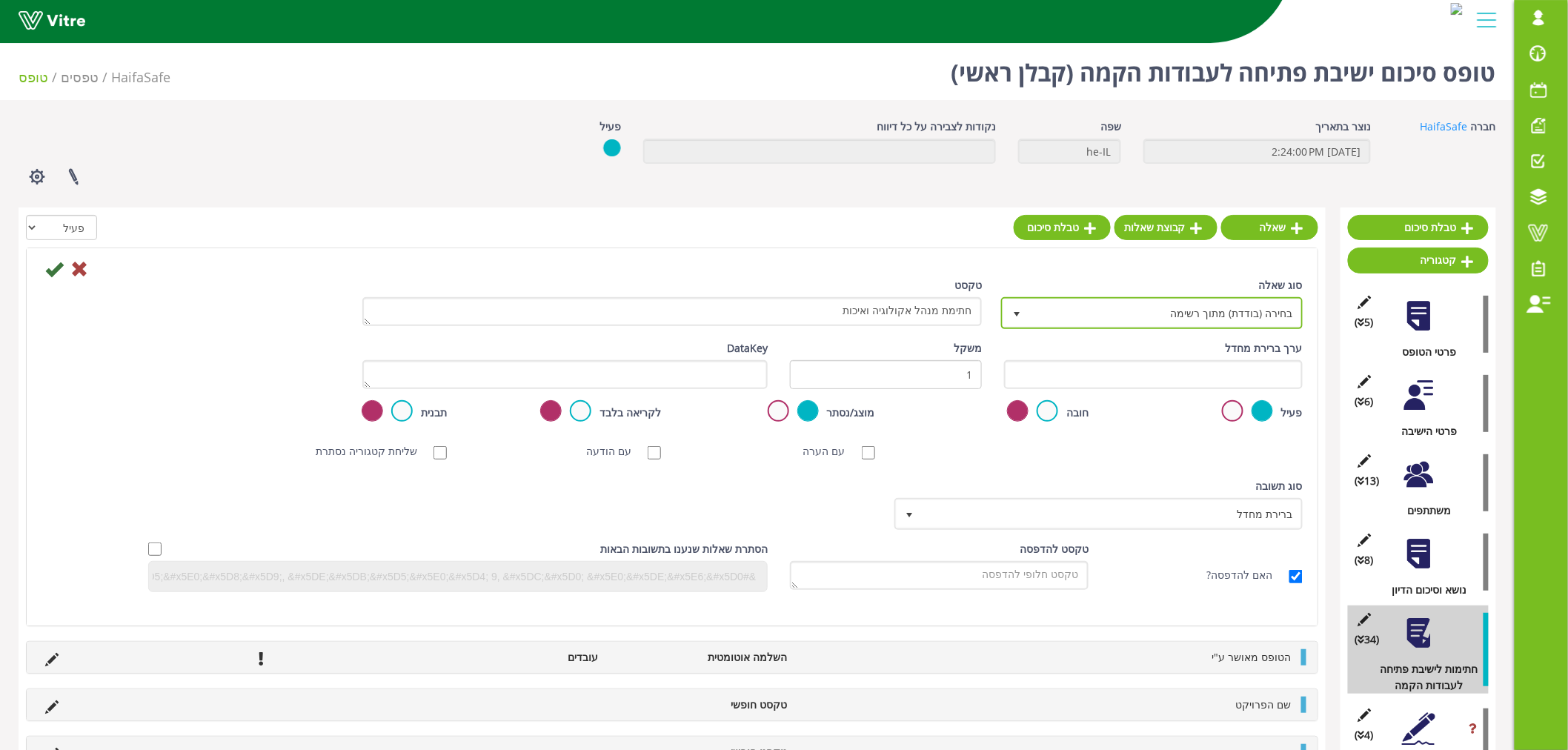
click at [1212, 313] on span "בחירה (בודדת) מתוך רשימה" at bounding box center [1165, 312] width 272 height 26
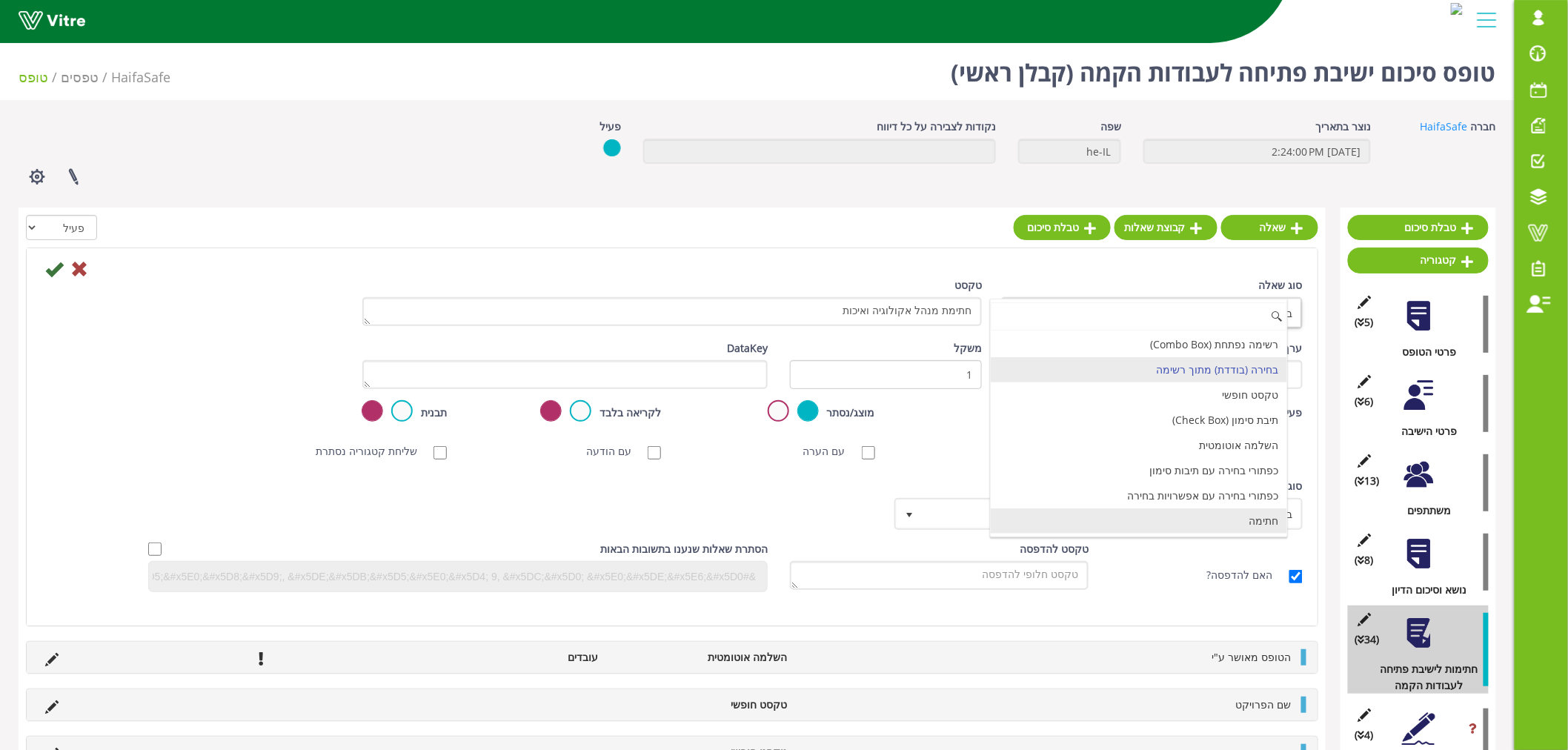
click at [1240, 519] on li "חתימה" at bounding box center [1139, 521] width 297 height 25
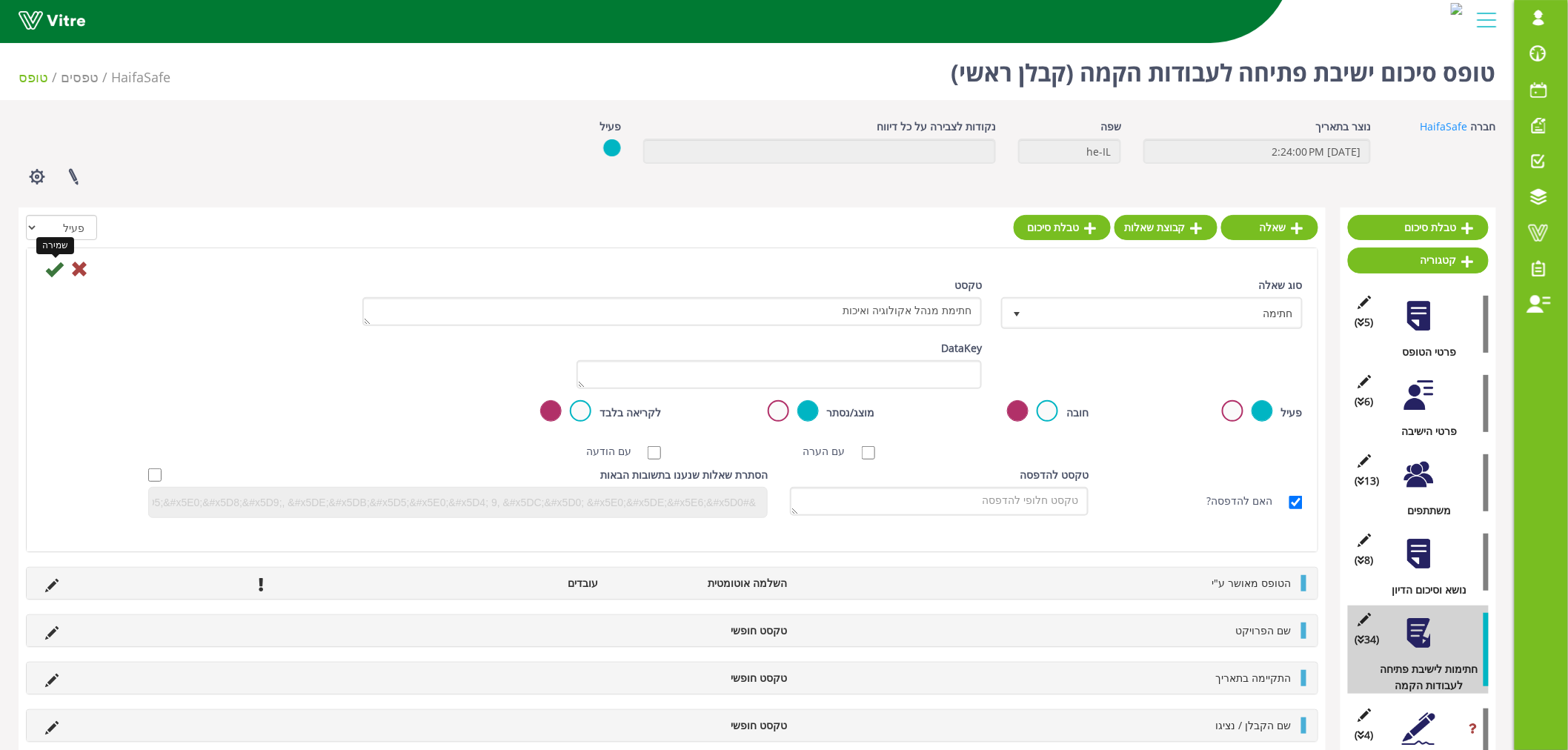
click at [47, 275] on icon at bounding box center [53, 269] width 18 height 18
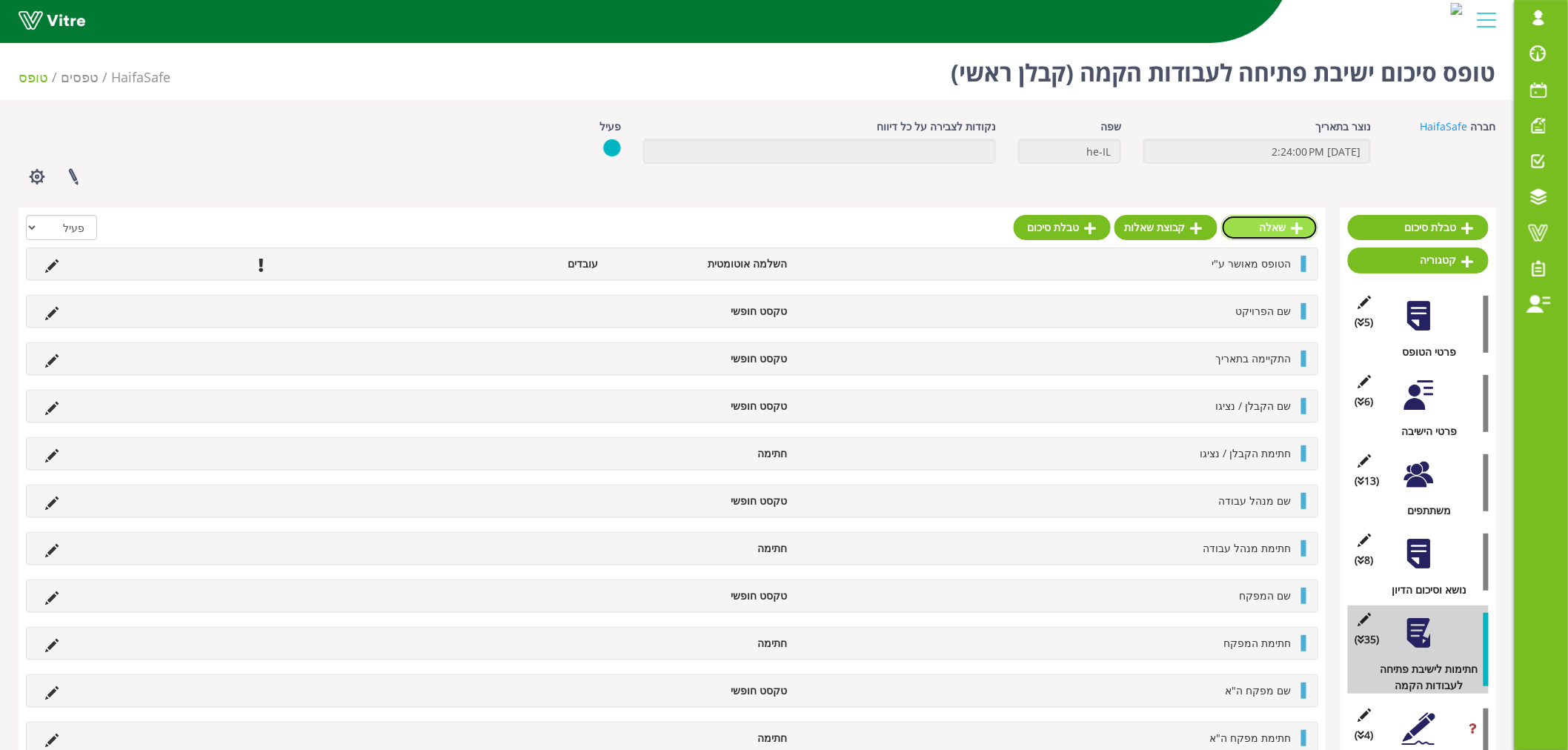
click at [1268, 227] on link "שאלה" at bounding box center [1270, 228] width 97 height 25
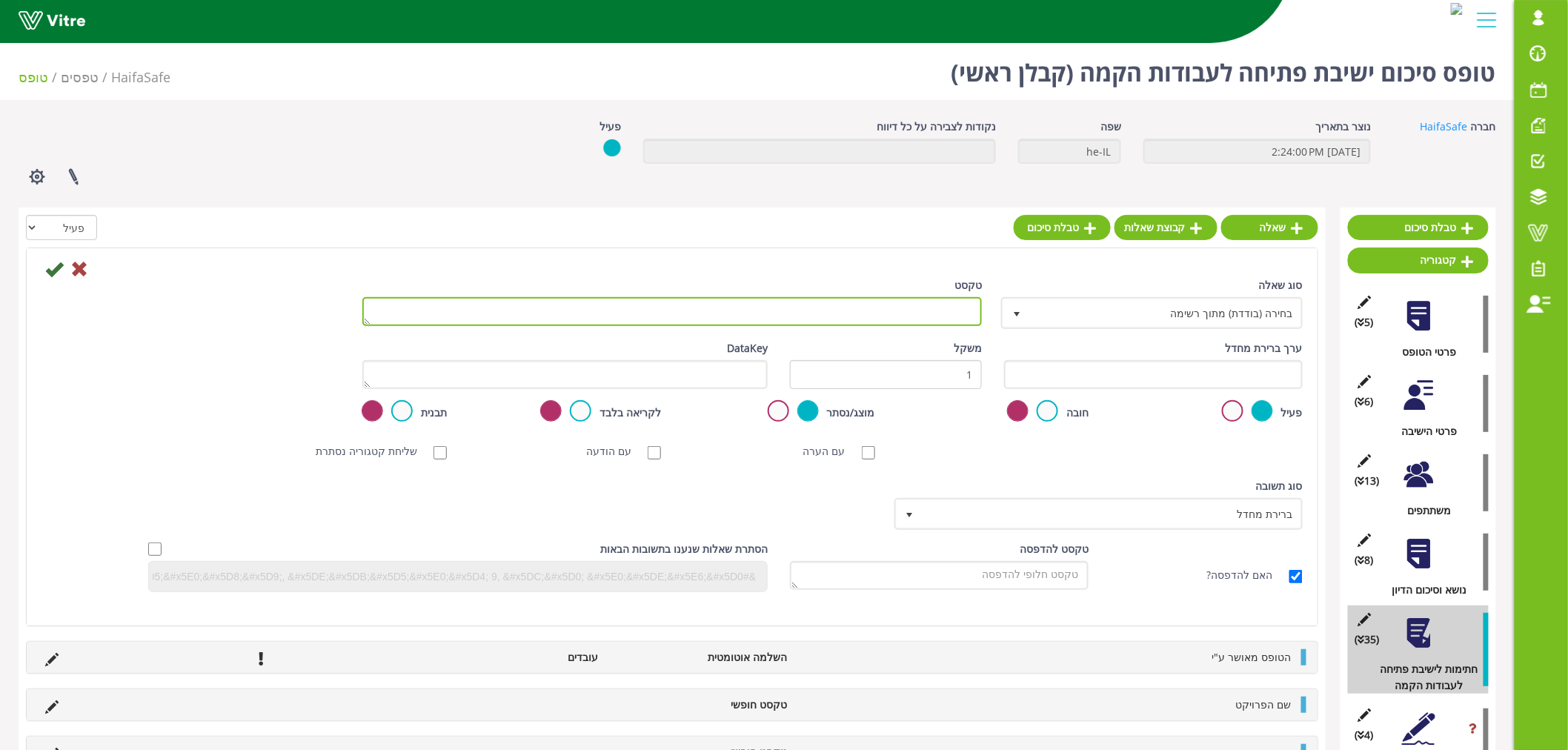
click at [882, 313] on textarea "טקסט" at bounding box center [672, 312] width 620 height 29
type textarea "ש"
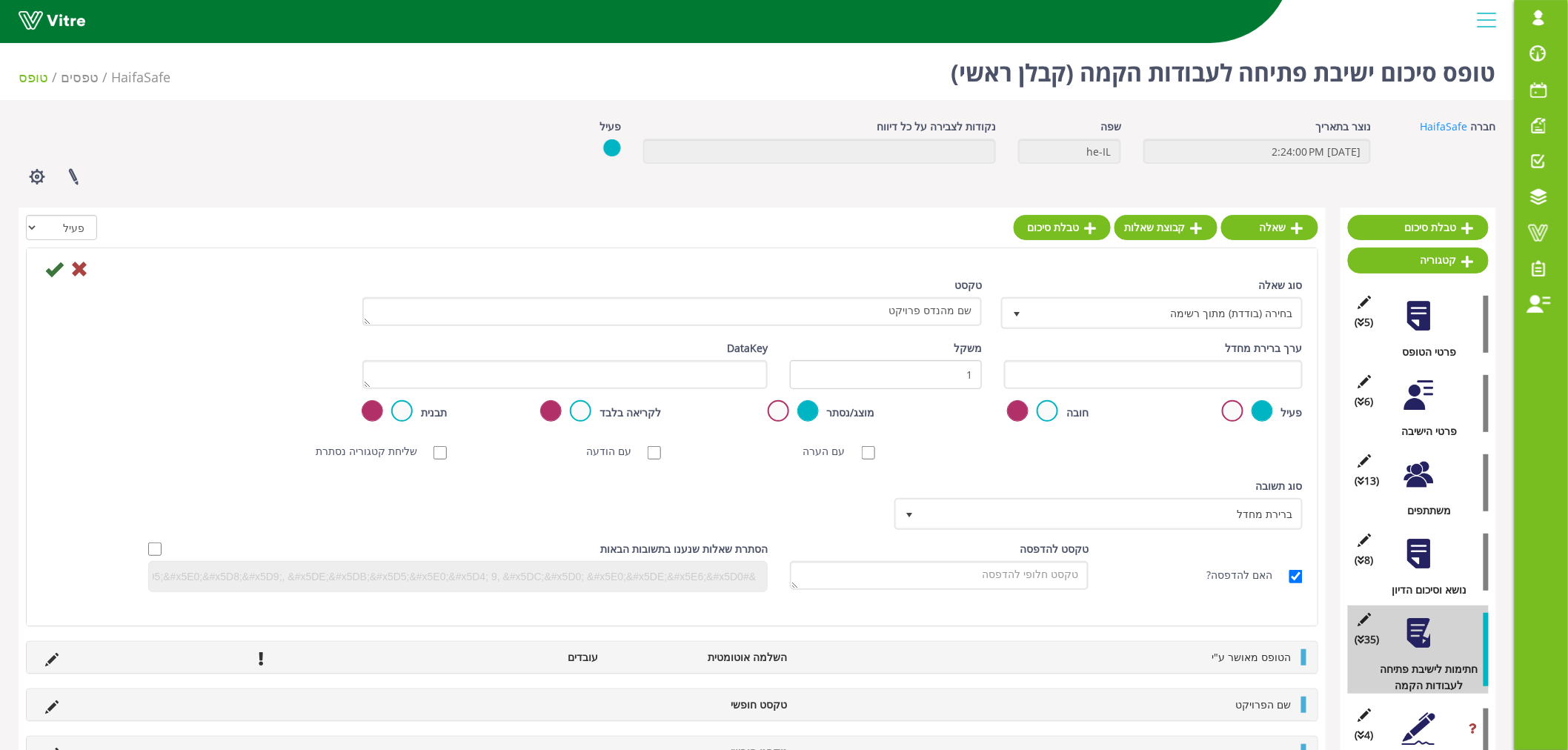
type textarea "שם מהנדס פרויקט"
click at [1136, 310] on span "בחירה (בודדת) מתוך רשימה" at bounding box center [1165, 312] width 272 height 26
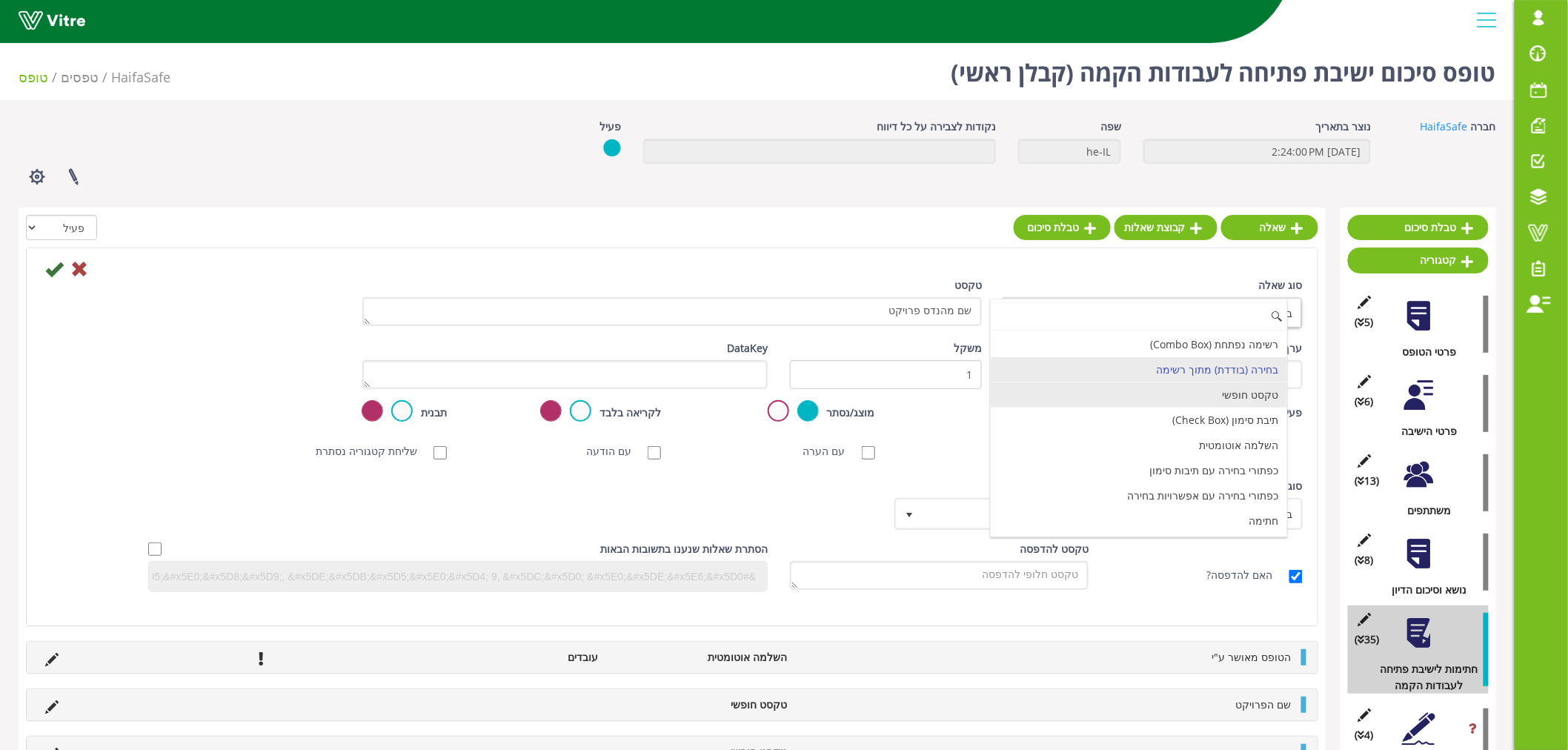
click at [1195, 397] on li "טקסט חופשי" at bounding box center [1139, 395] width 297 height 25
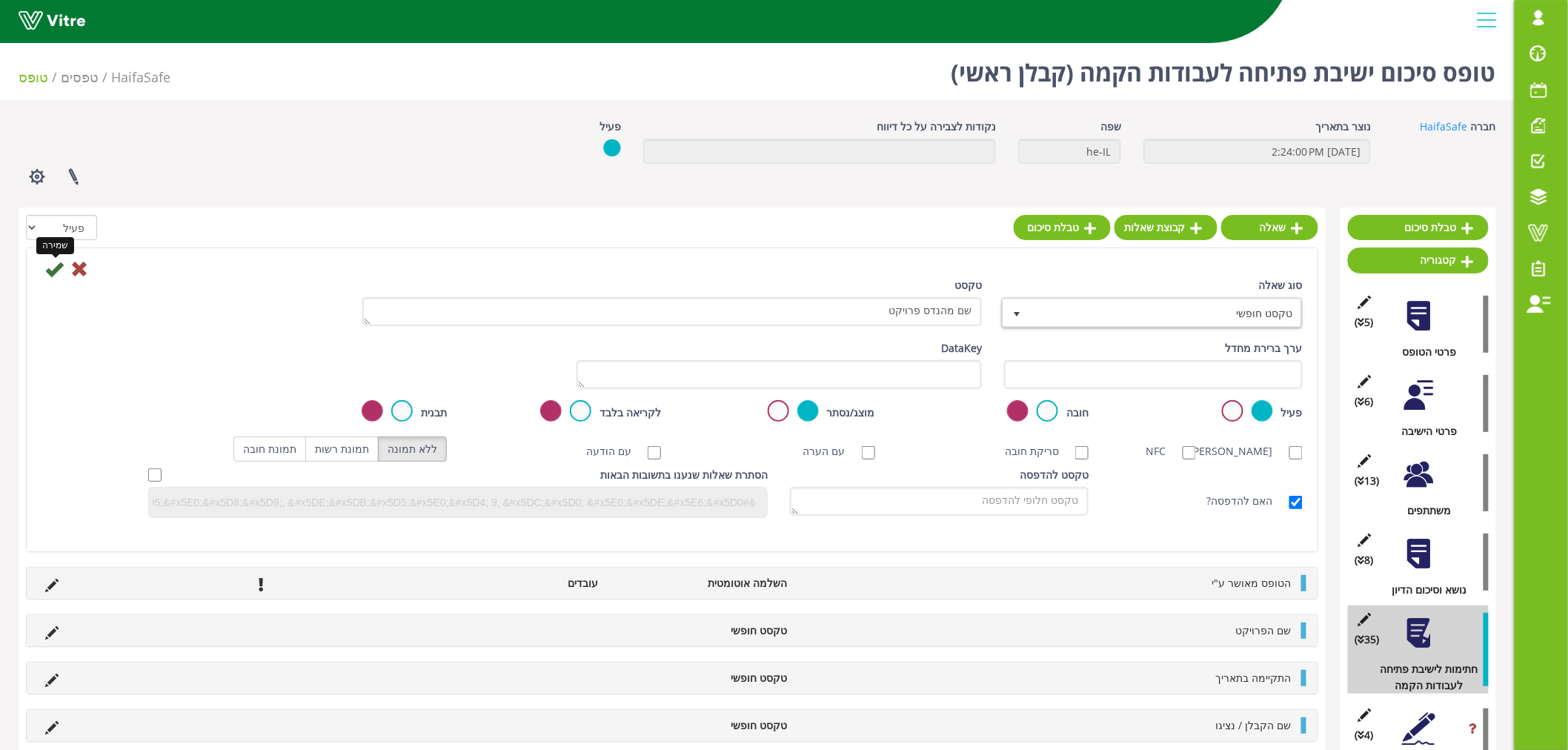
click at [56, 268] on icon at bounding box center [53, 269] width 18 height 18
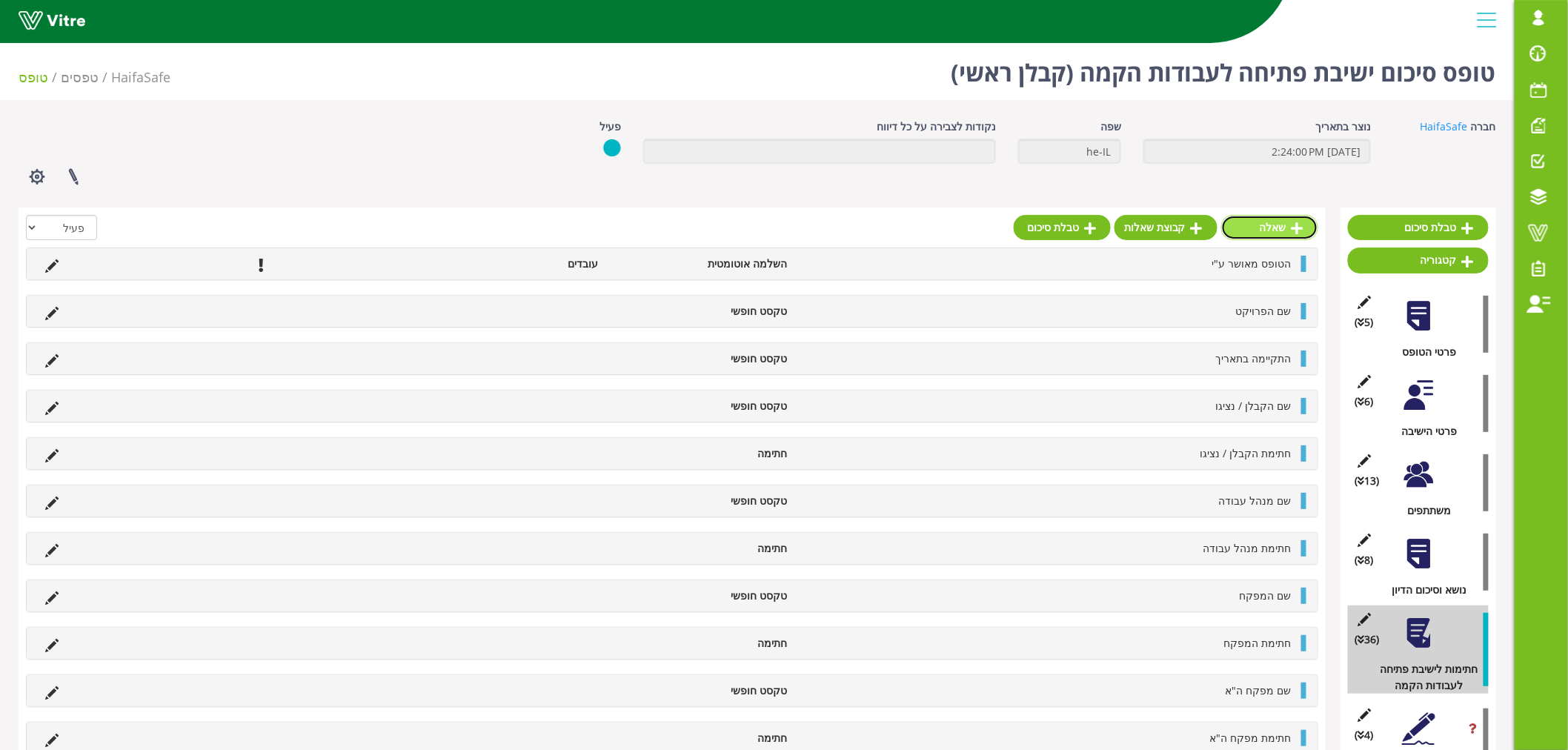
click at [1267, 233] on link "שאלה" at bounding box center [1270, 228] width 97 height 25
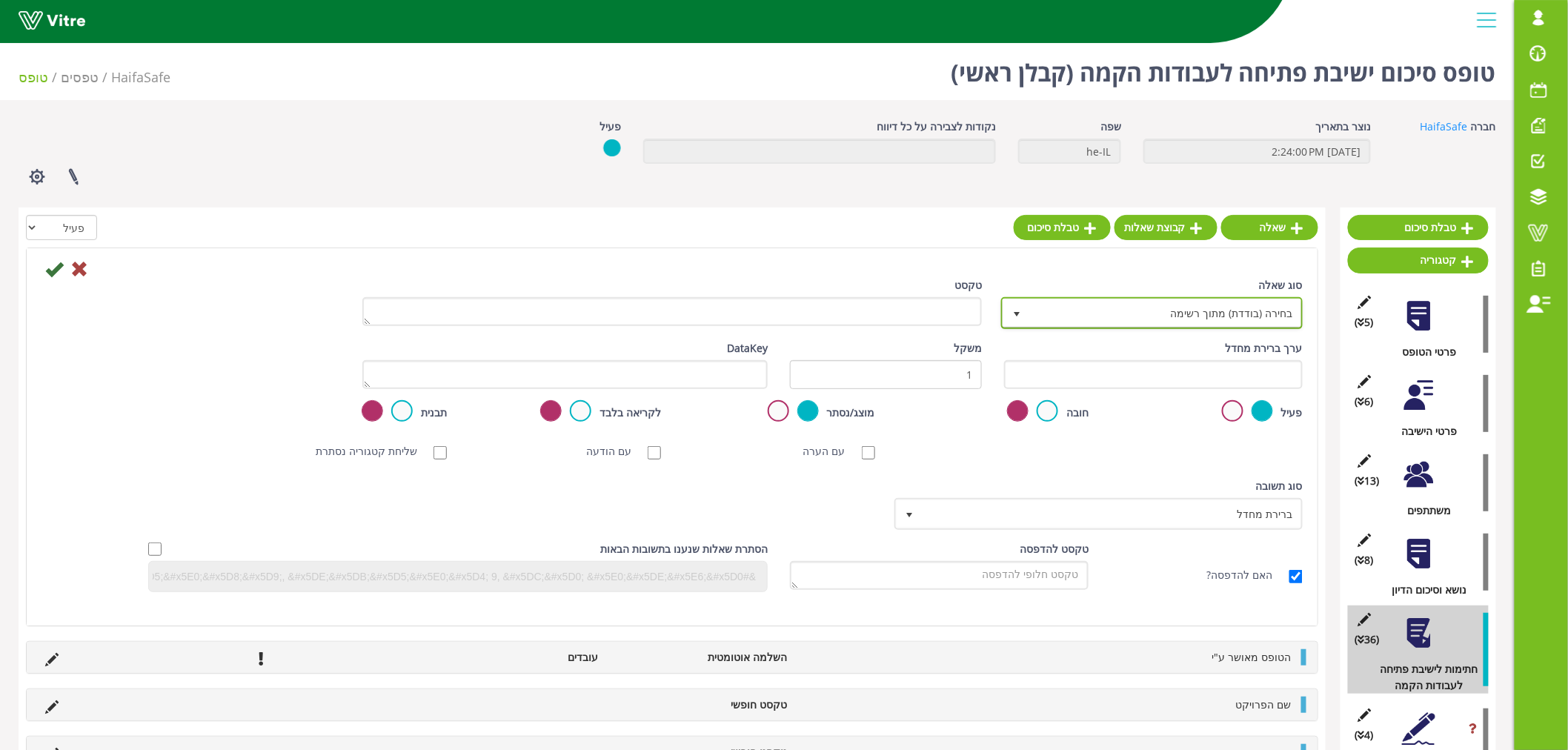
click at [1210, 316] on span "בחירה (בודדת) מתוך רשימה" at bounding box center [1165, 312] width 272 height 26
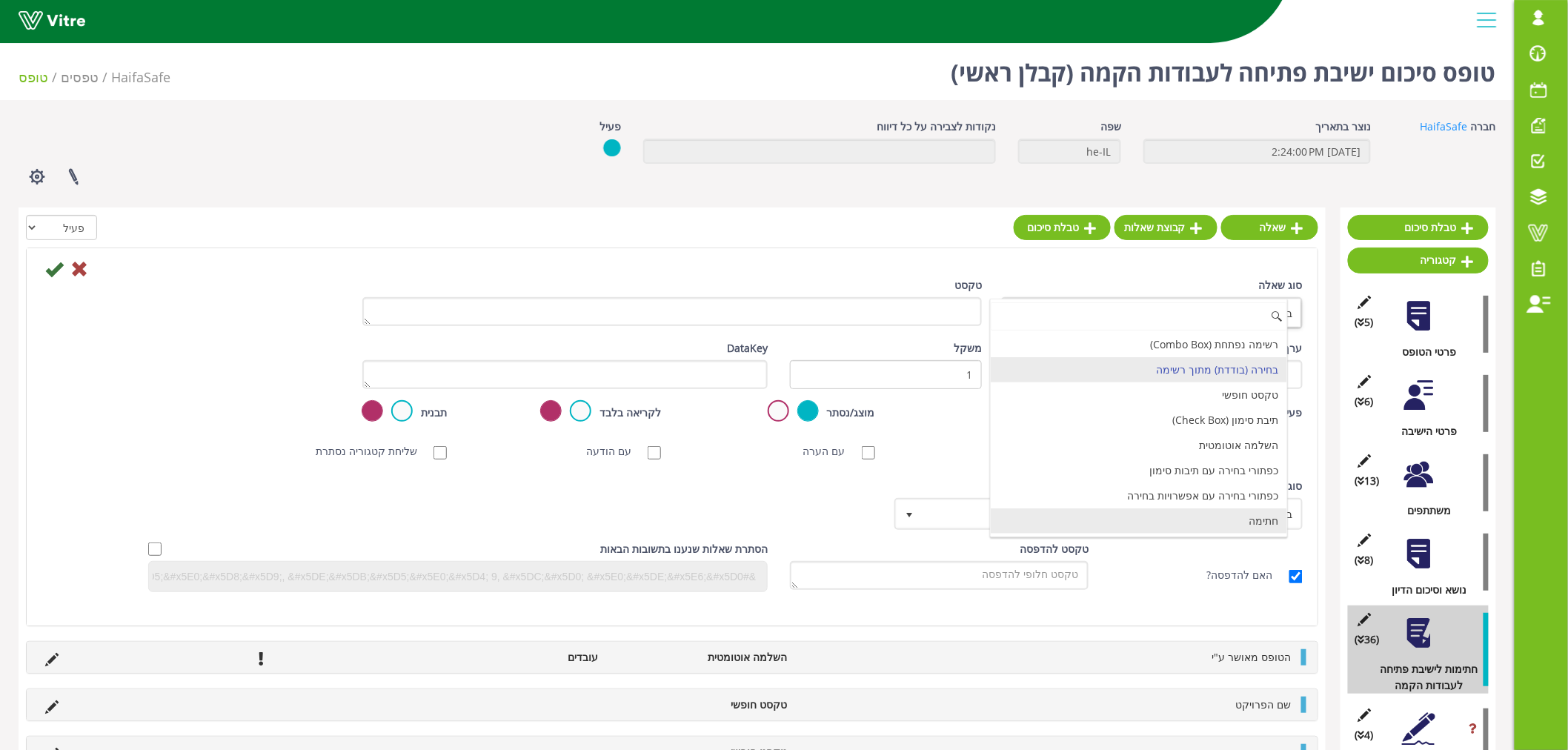
click at [1223, 514] on li "חתימה" at bounding box center [1139, 521] width 297 height 25
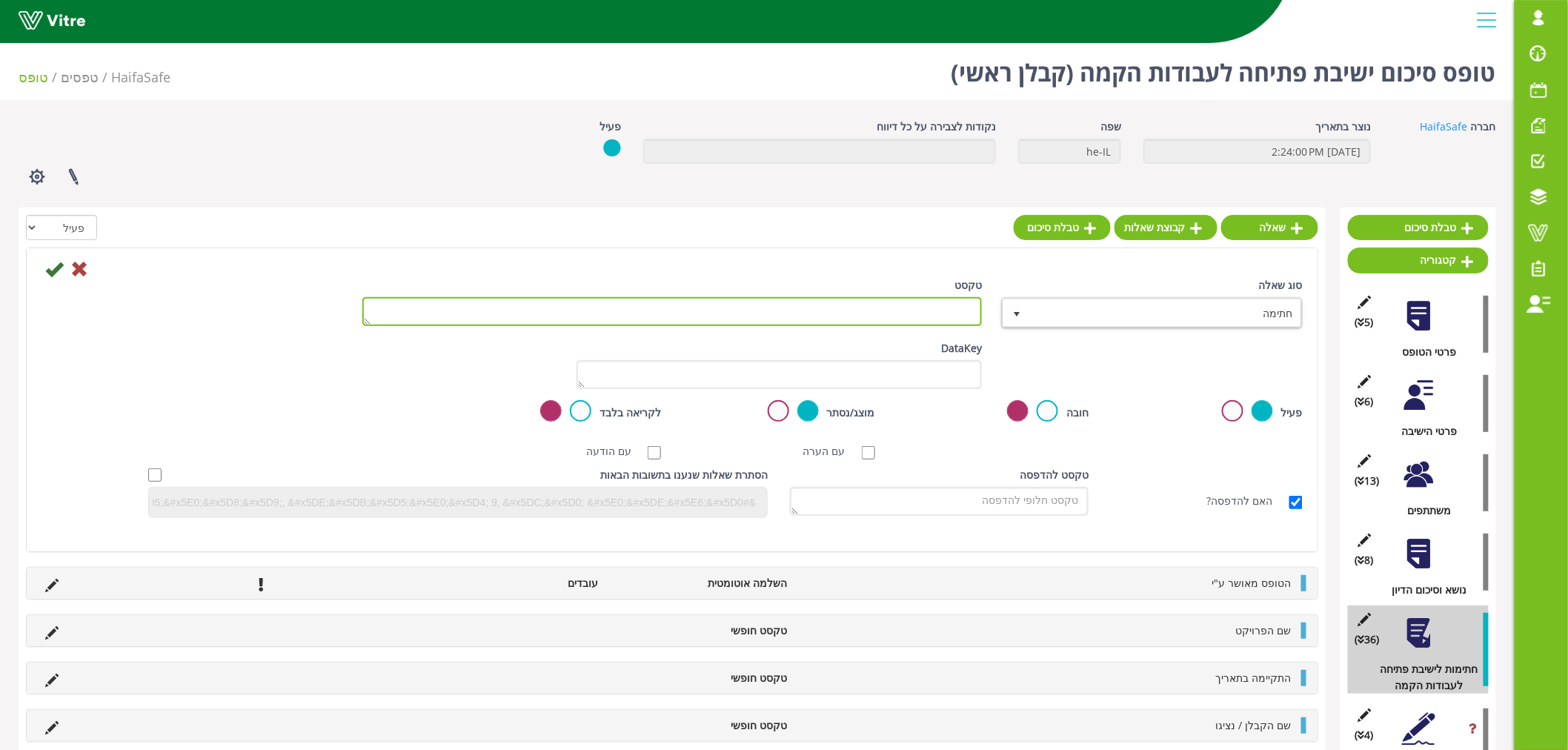
click at [916, 307] on textarea "טקסט" at bounding box center [672, 312] width 620 height 29
paste textarea "מהנדס פרויקט"
type textarea "חתימת מהנדס פרויקט"
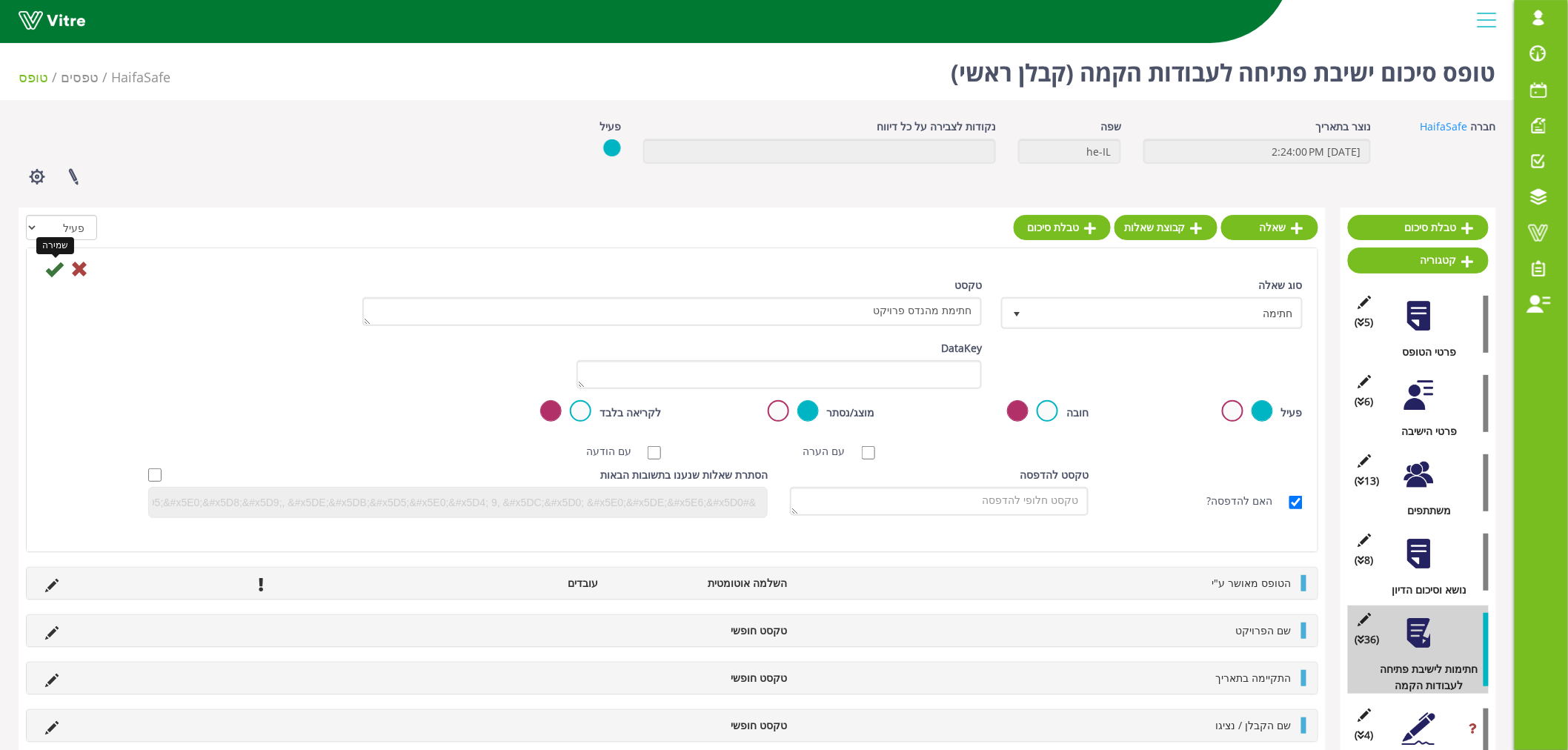
click at [47, 269] on icon at bounding box center [53, 269] width 18 height 18
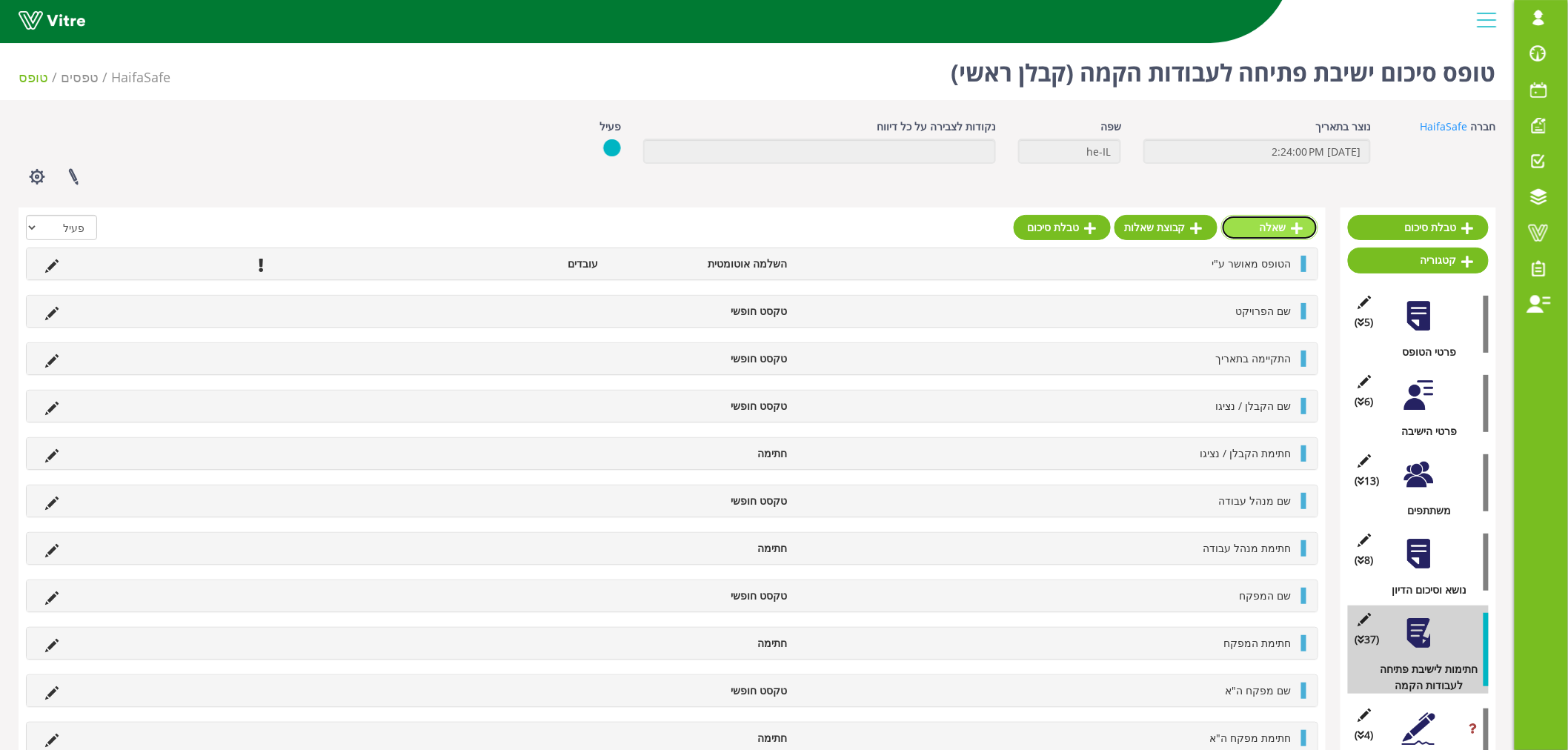
click at [1288, 227] on link "שאלה" at bounding box center [1270, 228] width 97 height 25
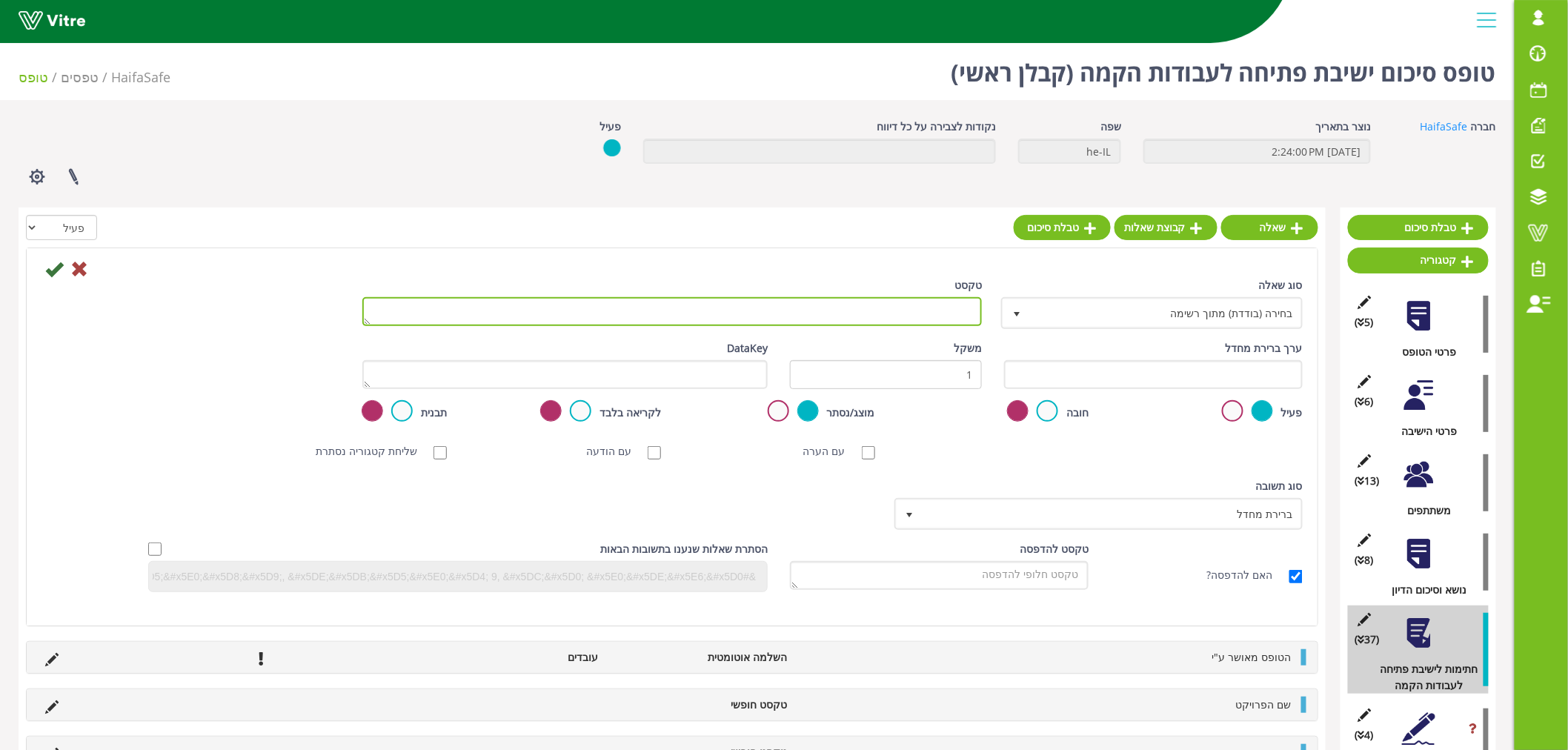
click at [943, 316] on textarea "טקסט" at bounding box center [672, 312] width 620 height 29
type textarea "אחר"
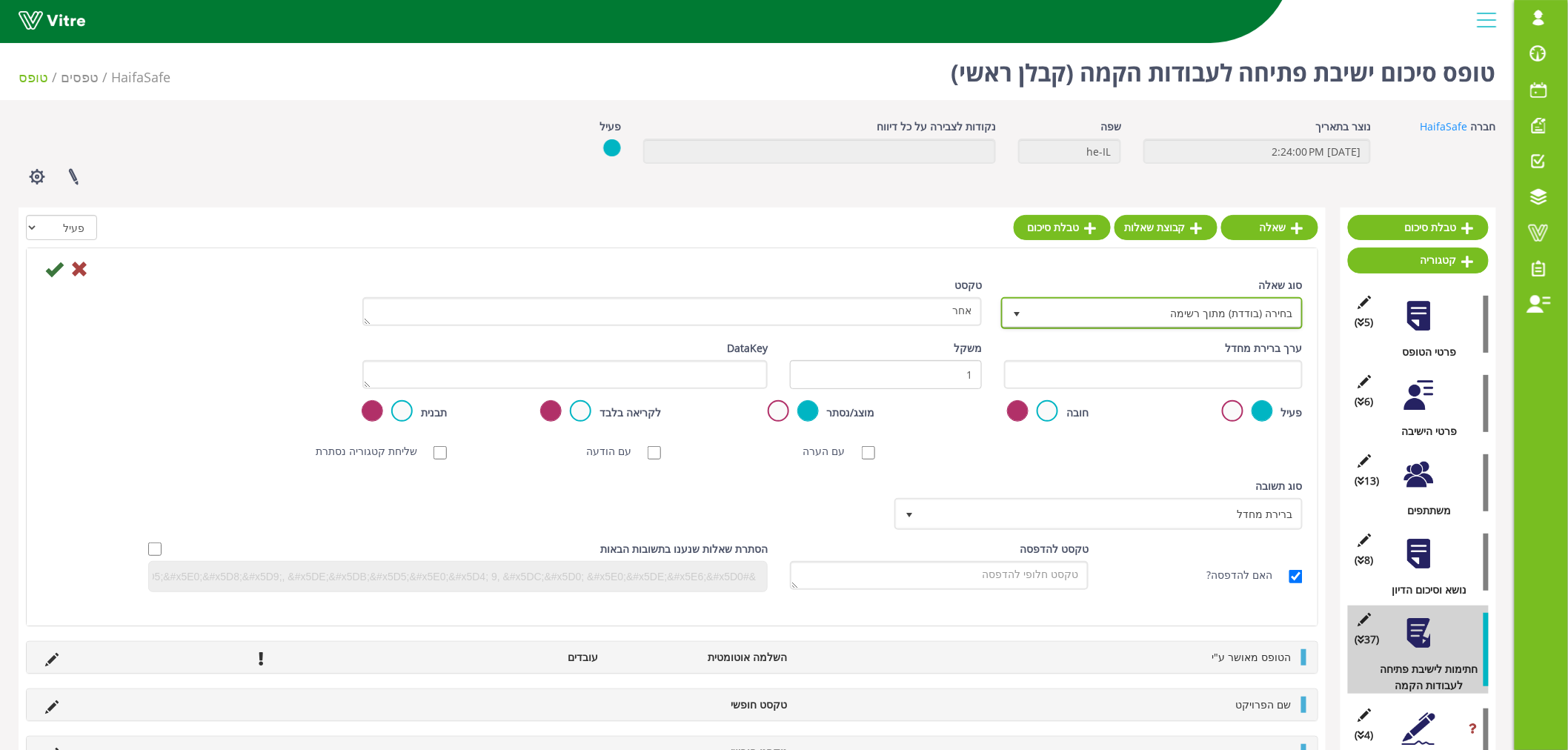
click at [1103, 314] on span "בחירה (בודדת) מתוך רשימה" at bounding box center [1165, 312] width 272 height 26
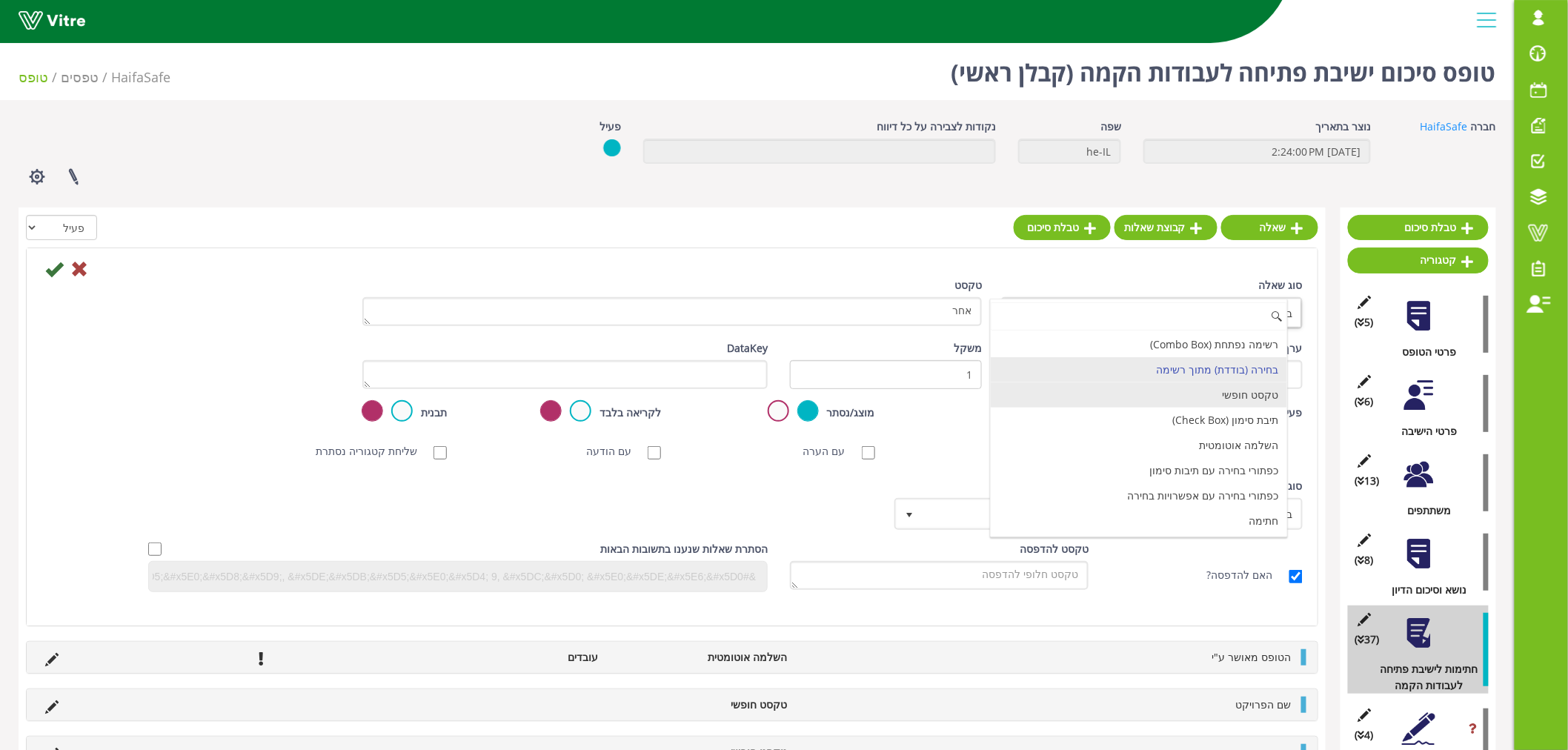
drag, startPoint x: 1201, startPoint y: 517, endPoint x: 1213, endPoint y: 402, distance: 115.6
click at [1213, 402] on ul "רשימה נפתחת (Combo Box) בחירה (בודדת) מתוך רשימה טקסט חופשי תיבת סימון (Check B…" at bounding box center [1139, 659] width 297 height 655
click at [1213, 402] on li "טקסט חופשי" at bounding box center [1139, 395] width 297 height 25
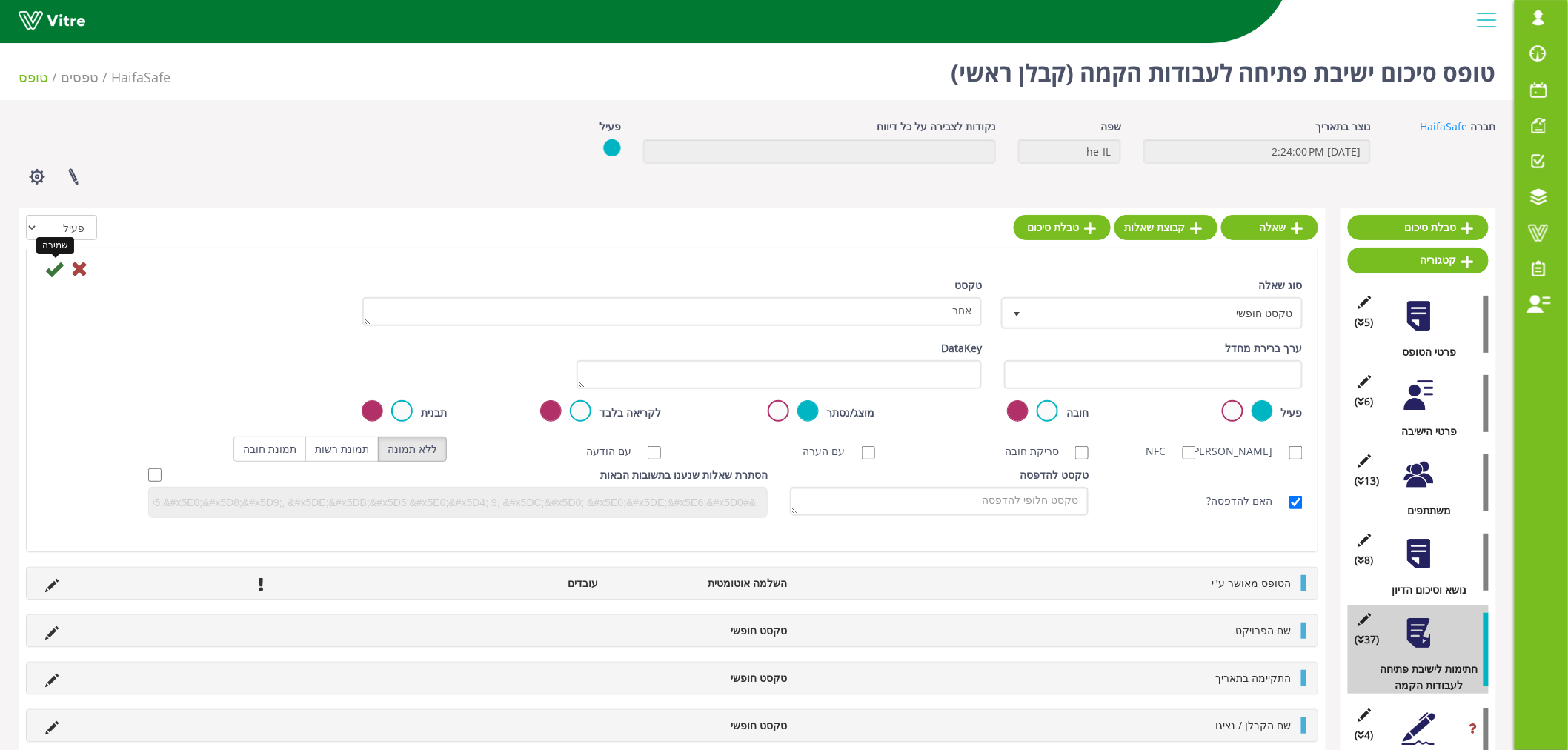
click at [49, 268] on icon at bounding box center [53, 269] width 18 height 18
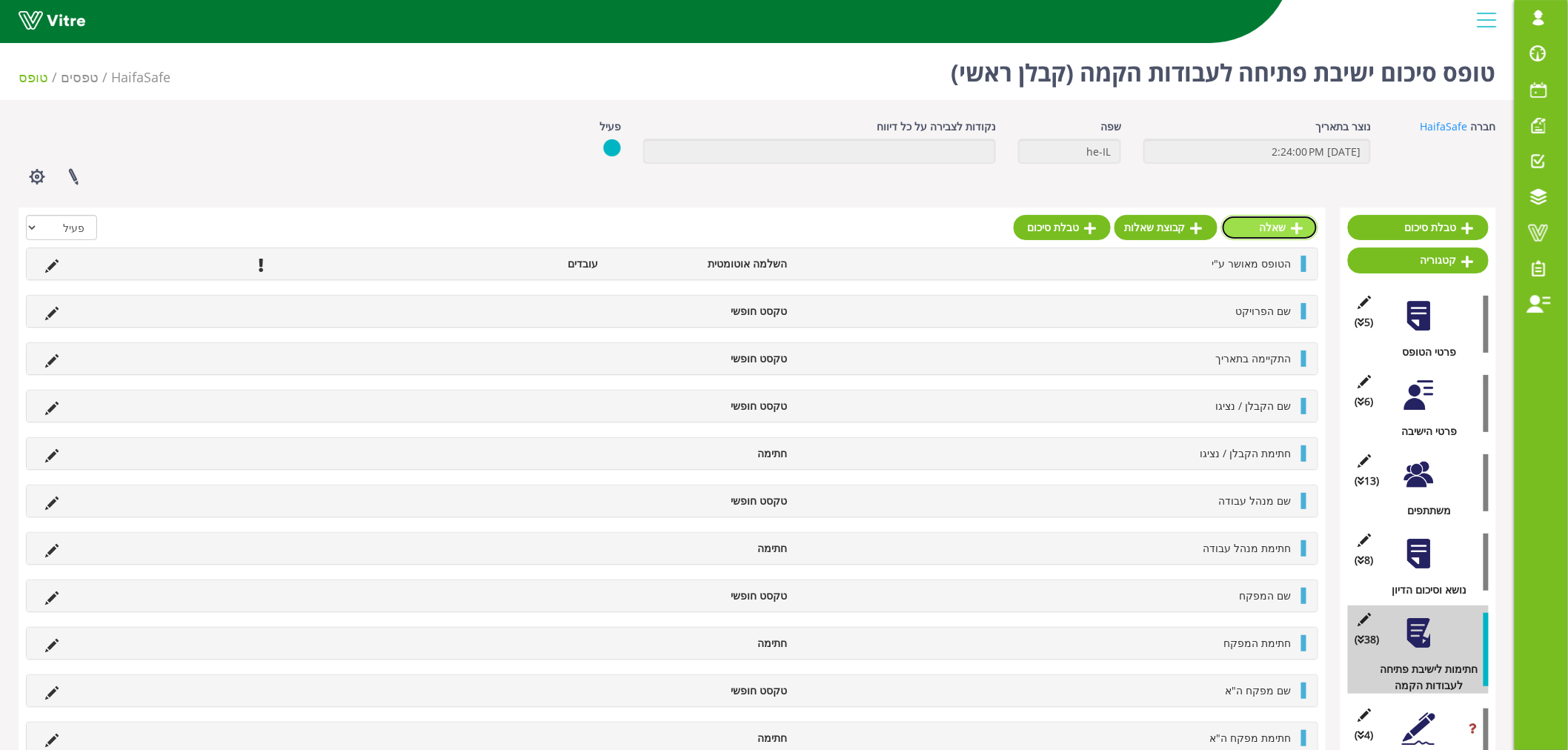
click at [1284, 223] on link "שאלה" at bounding box center [1270, 228] width 97 height 25
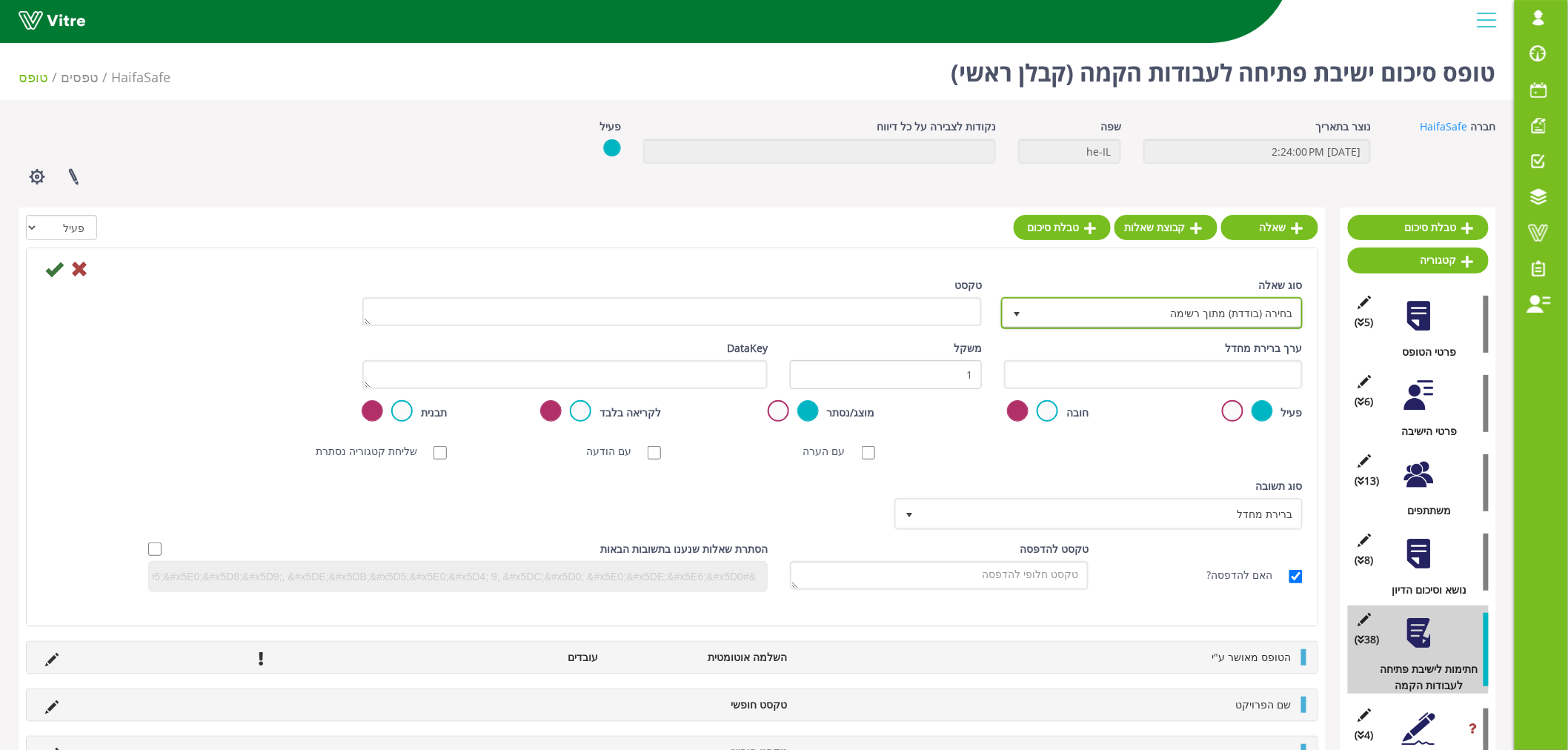
click at [1047, 319] on span "בחירה (בודדת) מתוך רשימה" at bounding box center [1165, 312] width 272 height 26
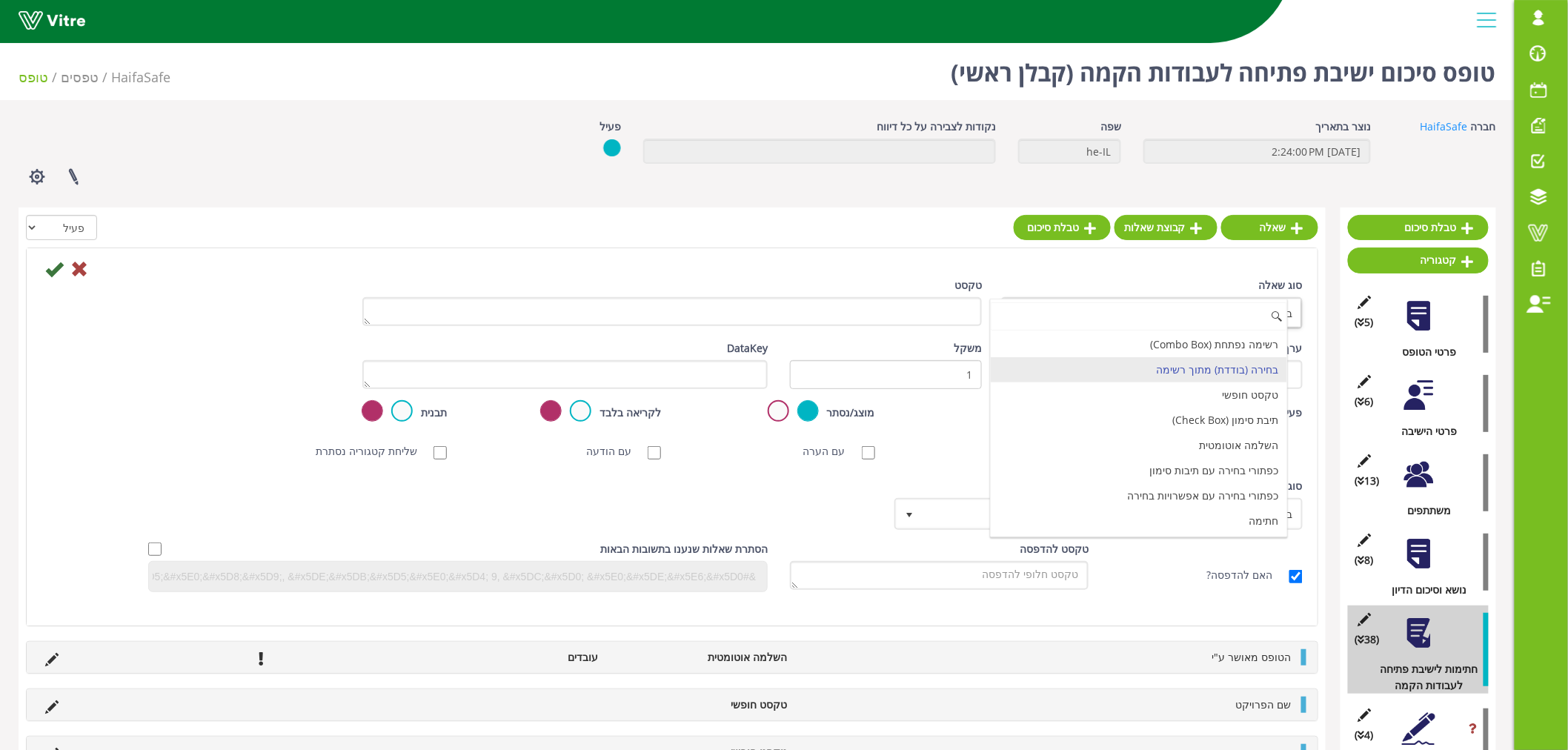
click at [1205, 534] on div "רשימה נפתחת (Combo Box) בחירה (בודדת) מתוך רשימה טקסט חופשי תיבת סימון (Check B…" at bounding box center [1139, 418] width 298 height 239
click at [1205, 527] on li "חתימה" at bounding box center [1139, 521] width 297 height 25
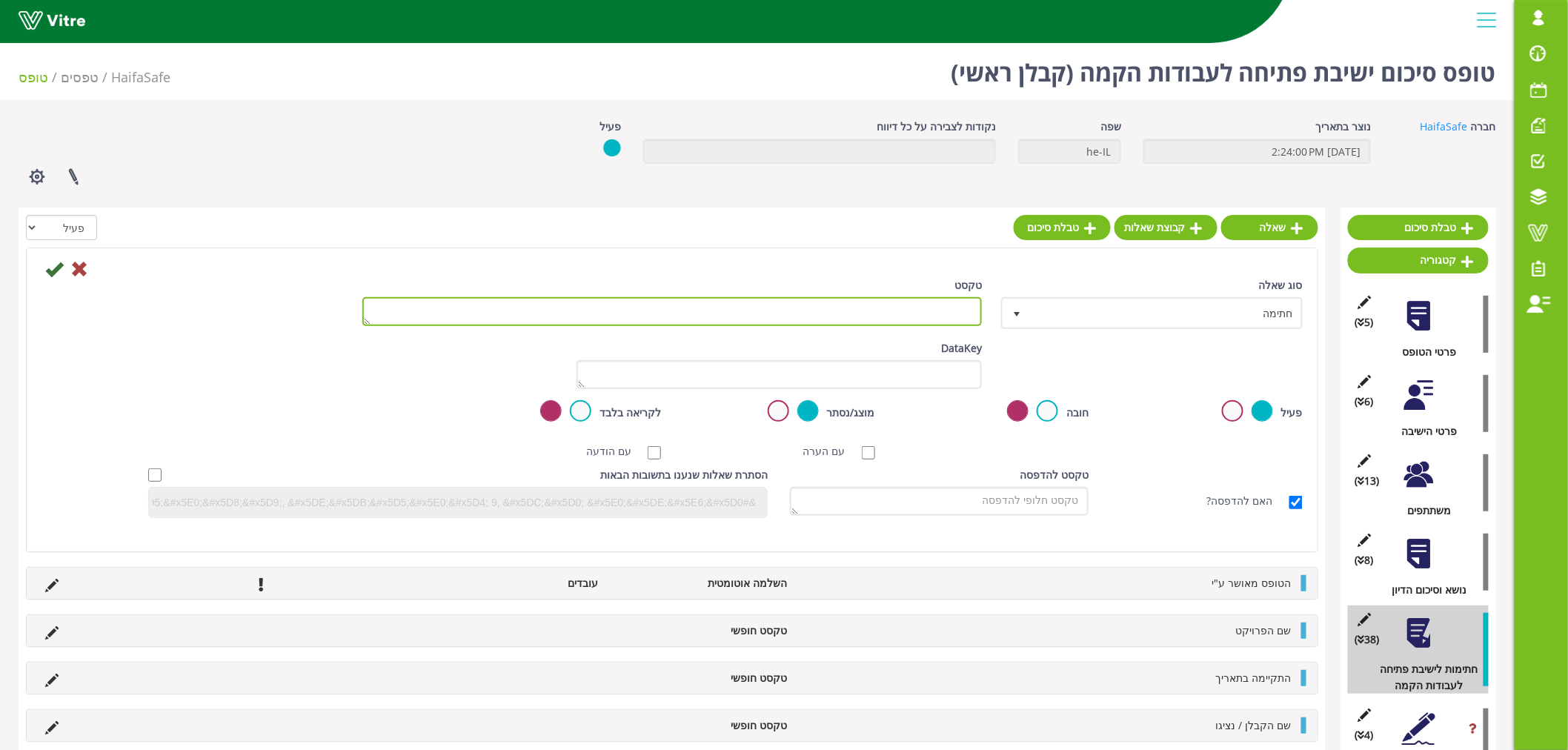
click at [966, 315] on textarea "טקסט" at bounding box center [672, 312] width 620 height 29
type textarea "חתימה"
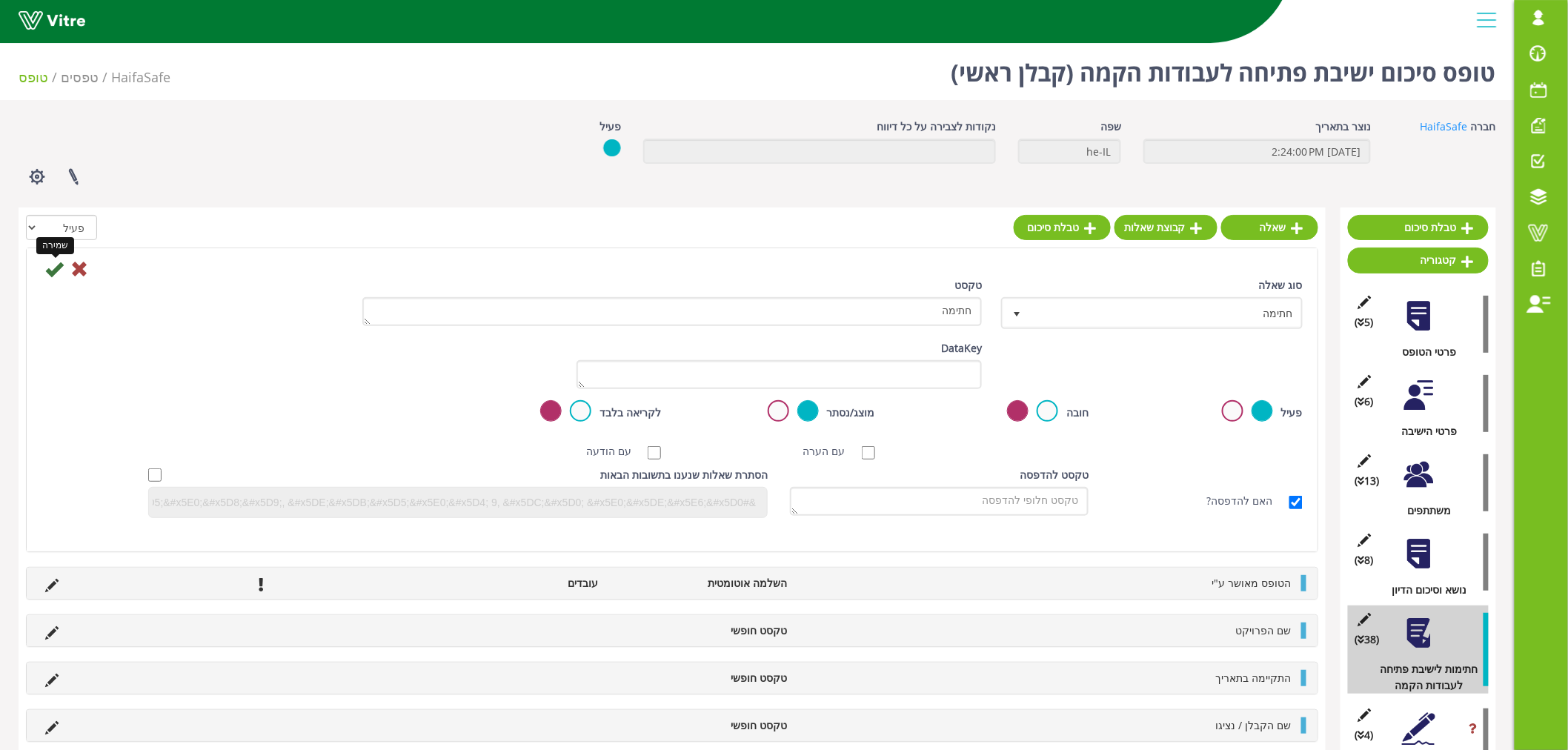
click at [59, 269] on icon at bounding box center [53, 269] width 18 height 18
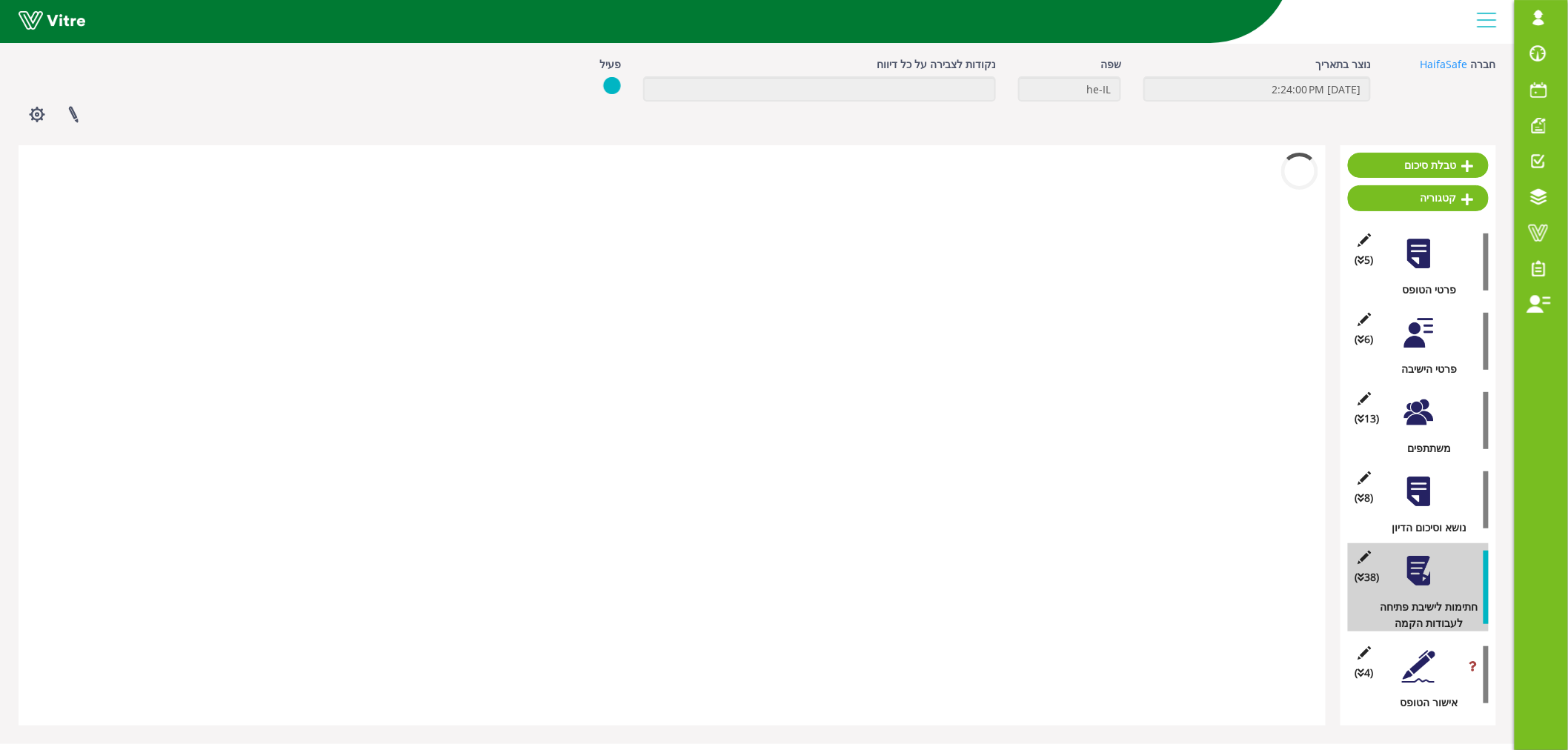
scroll to position [92, 0]
